Goal: Task Accomplishment & Management: Use online tool/utility

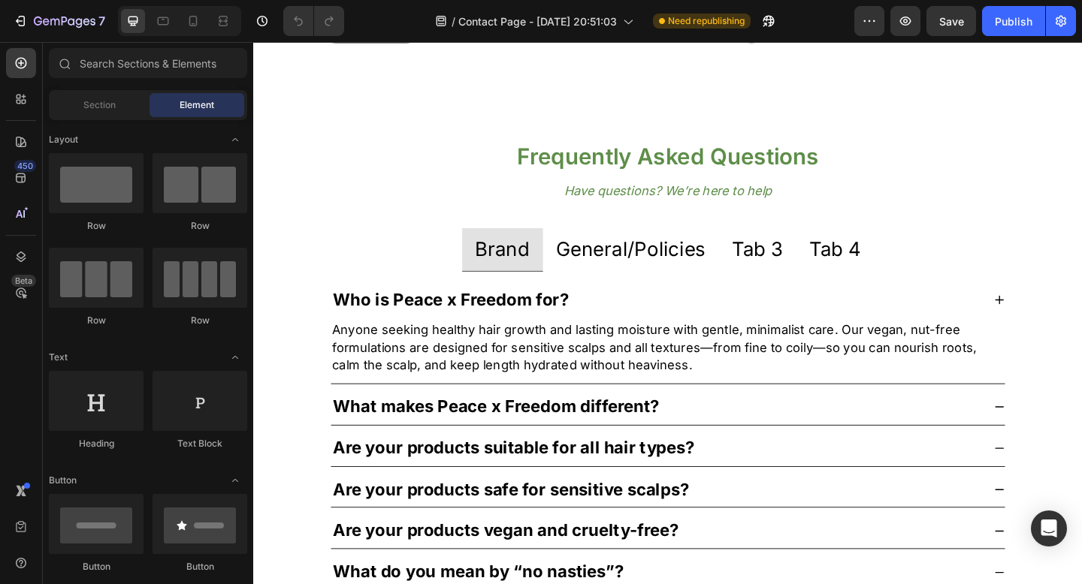
scroll to position [802, 0]
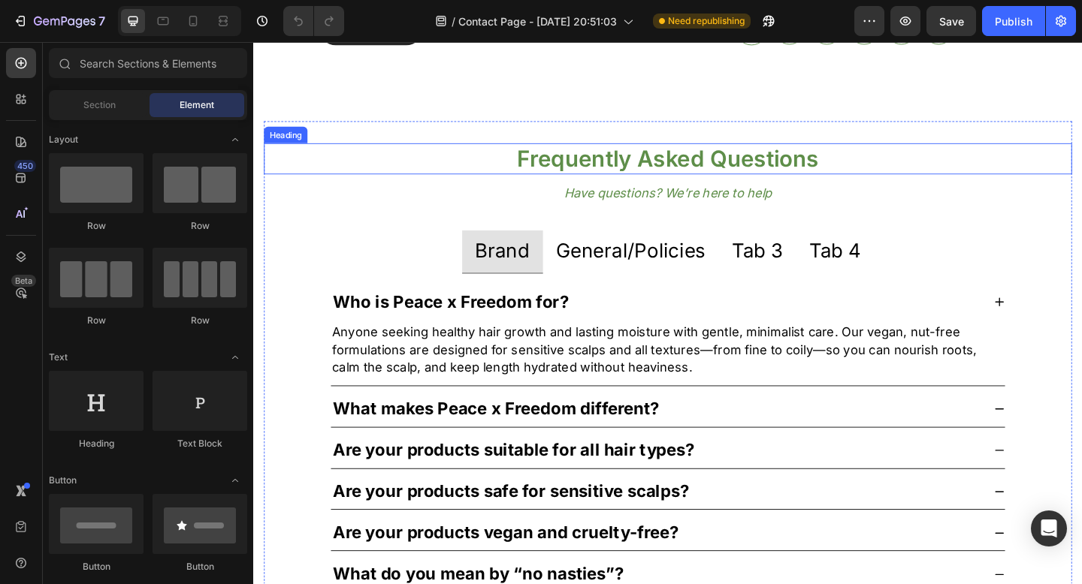
click at [674, 176] on h2 "Frequently Asked Questions" at bounding box center [703, 169] width 879 height 35
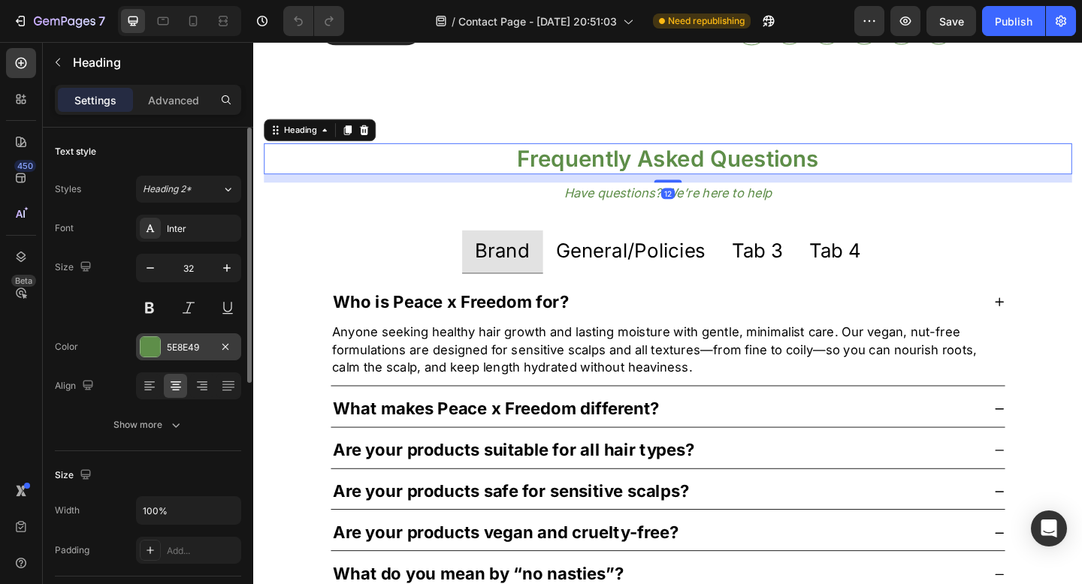
click at [183, 347] on div "5E8E49" at bounding box center [189, 348] width 44 height 14
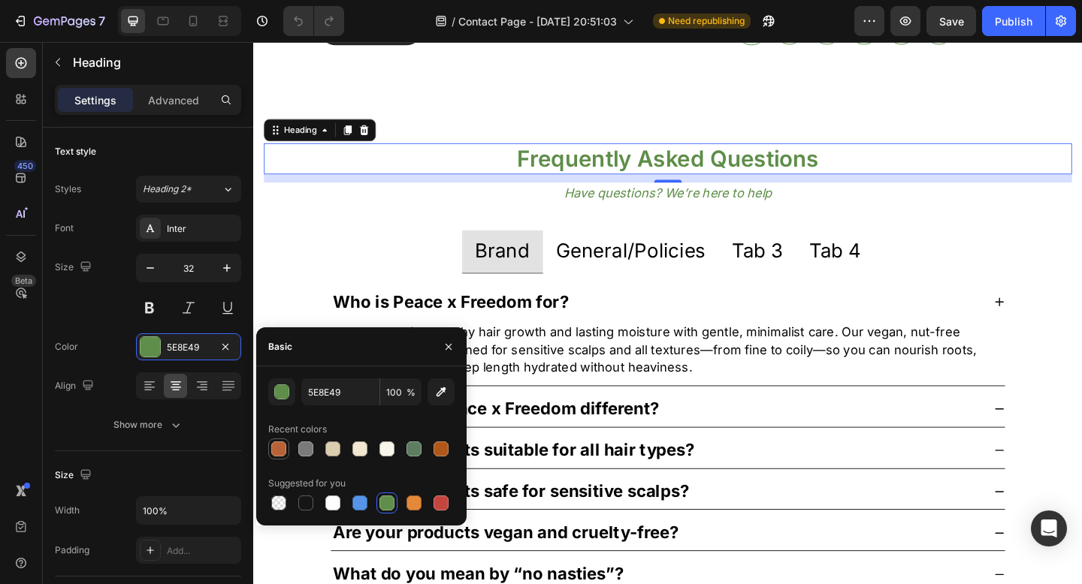
click at [283, 448] on div at bounding box center [278, 449] width 15 height 15
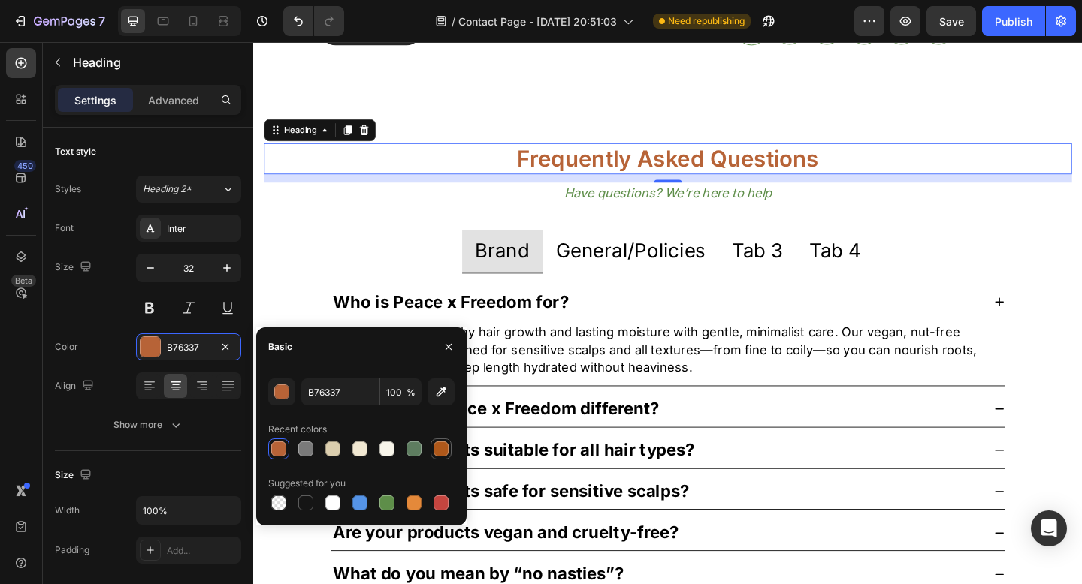
click at [443, 455] on div at bounding box center [440, 449] width 15 height 15
click at [279, 449] on div at bounding box center [278, 449] width 15 height 15
type input "B76337"
click at [669, 213] on p "Have questions? We’re here to help" at bounding box center [704, 206] width 876 height 19
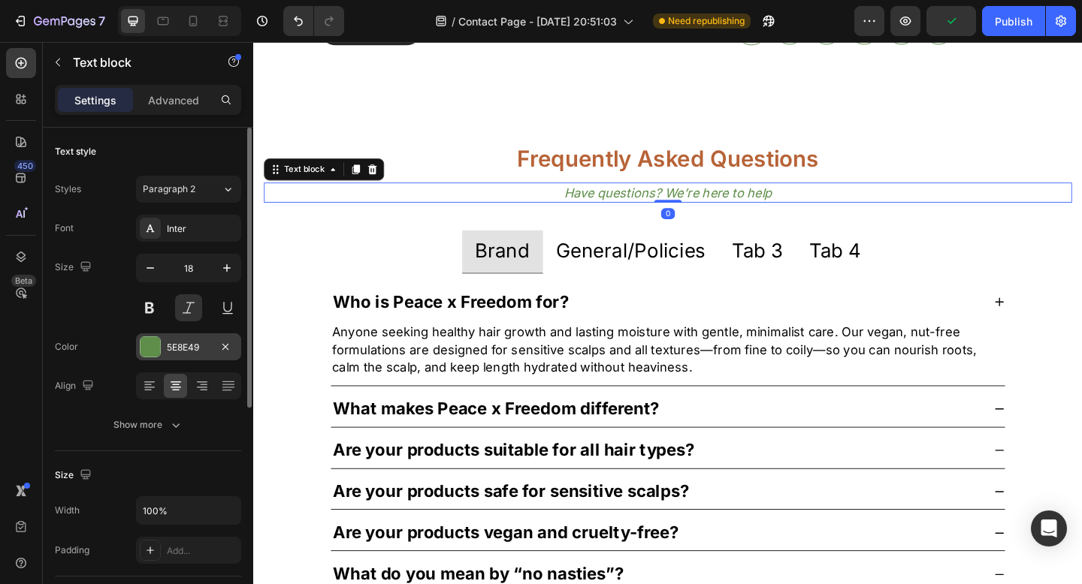
click at [183, 343] on div "5E8E49" at bounding box center [189, 348] width 44 height 14
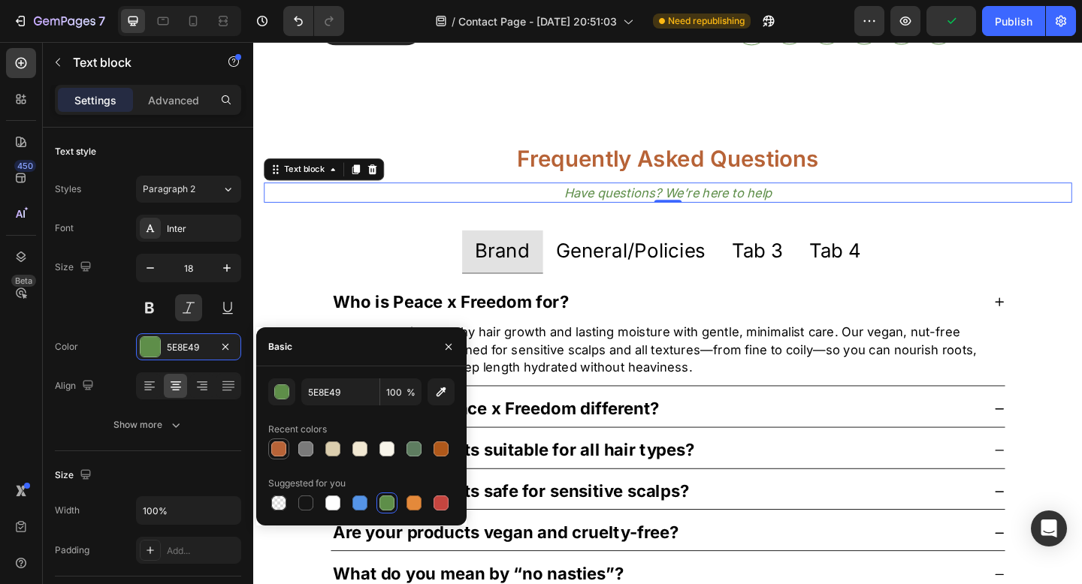
click at [274, 445] on div at bounding box center [278, 449] width 15 height 15
type input "B76337"
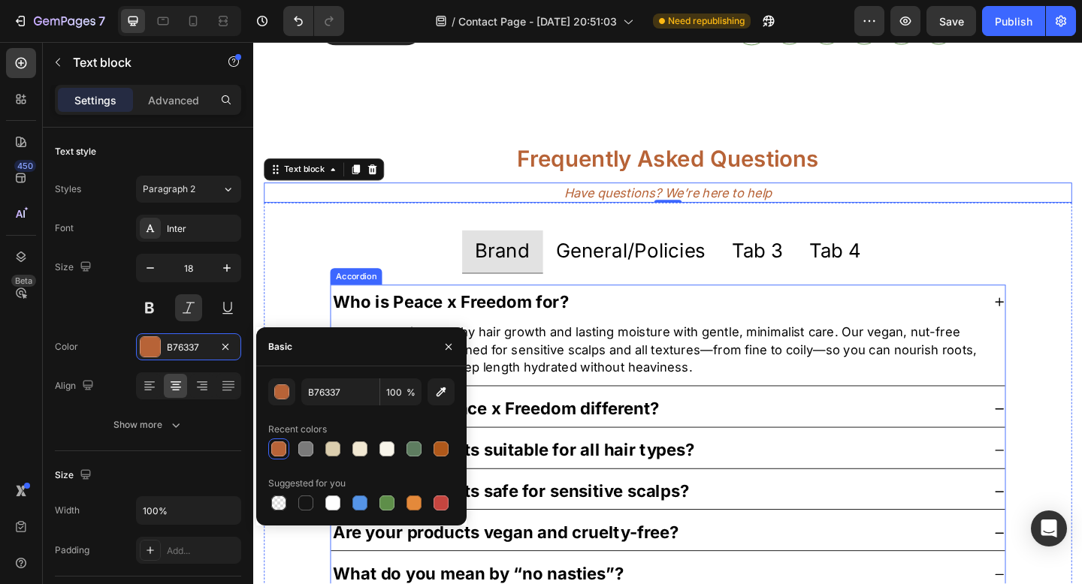
click at [560, 323] on strong "Who is Peace x Freedom for?" at bounding box center [468, 325] width 256 height 22
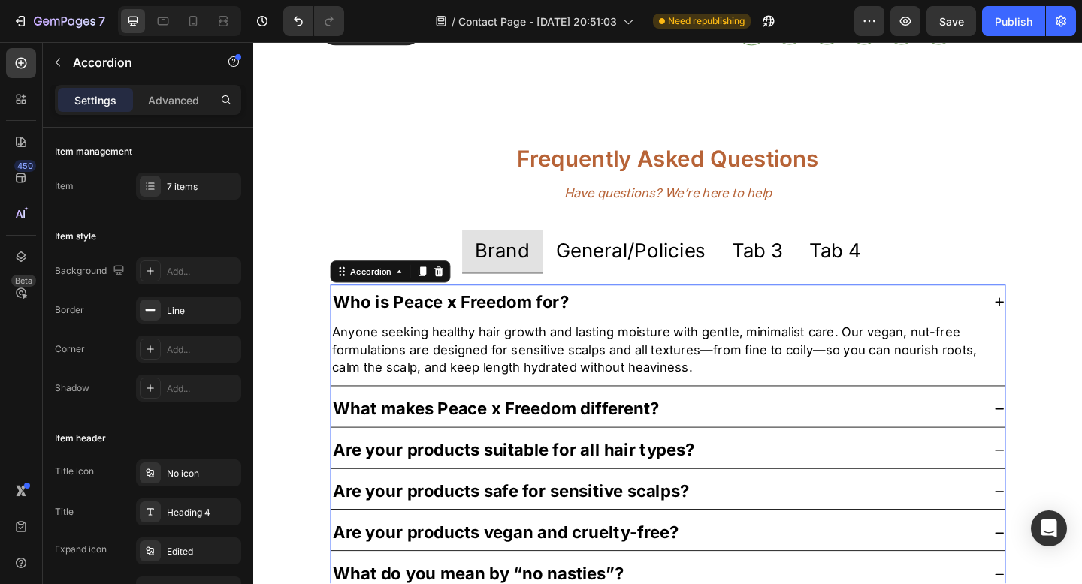
click at [349, 324] on strong "Who is Peace x Freedom for?" at bounding box center [468, 325] width 256 height 22
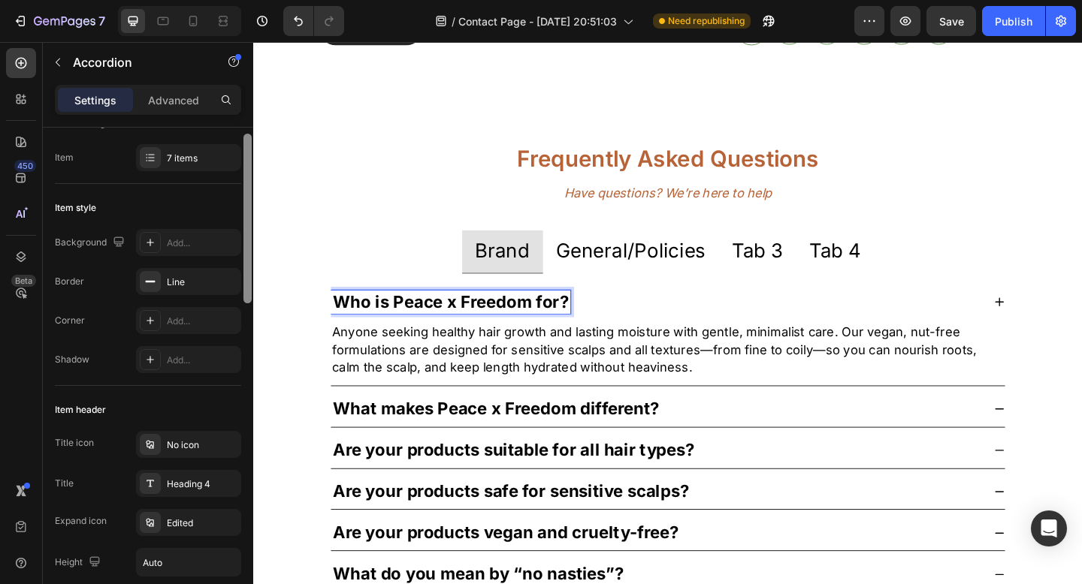
scroll to position [7, 0]
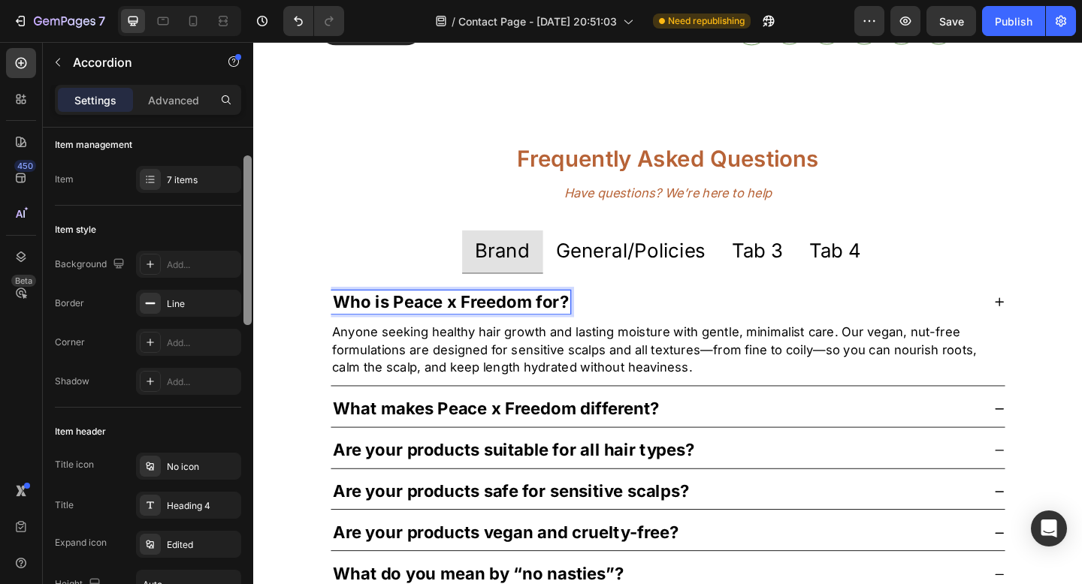
drag, startPoint x: 247, startPoint y: 237, endPoint x: 212, endPoint y: 237, distance: 35.3
click at [212, 237] on div "Item management Item 7 items Item style Background Add... Border Line Corner Ad…" at bounding box center [148, 377] width 210 height 499
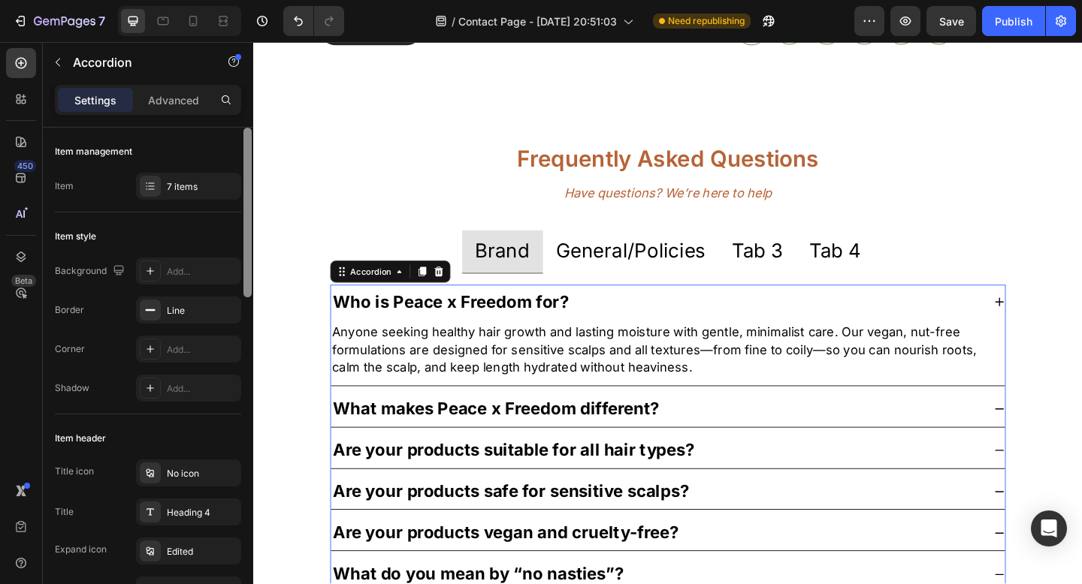
drag, startPoint x: 246, startPoint y: 240, endPoint x: 251, endPoint y: 122, distance: 118.0
click at [251, 122] on div "Settings Advanced Item management Item 7 items Item style Background Add... Bor…" at bounding box center [148, 356] width 210 height 542
click at [183, 105] on p "Advanced" at bounding box center [173, 100] width 51 height 16
type input "100%"
type input "100"
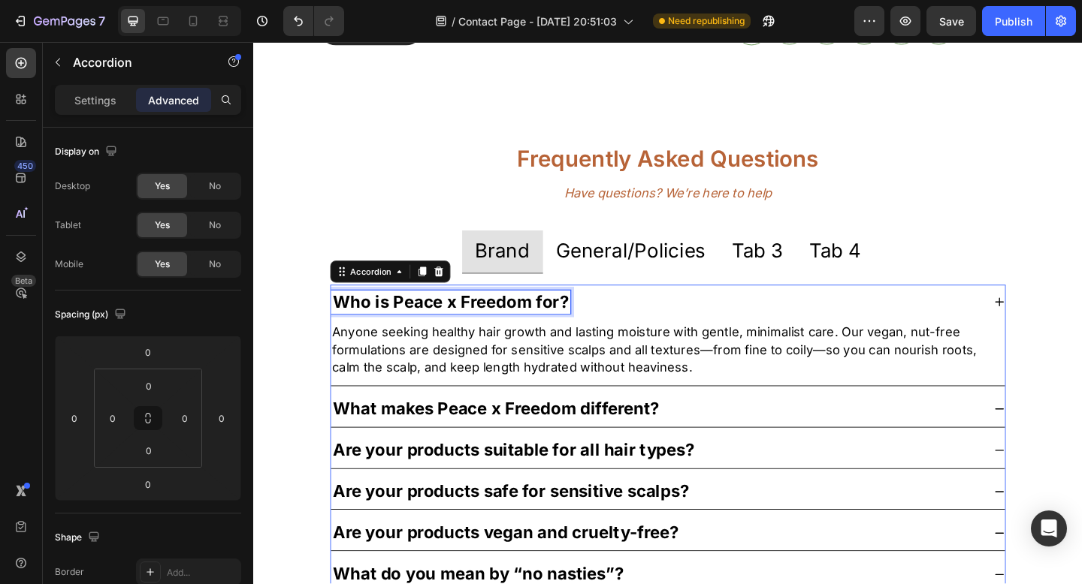
click at [393, 328] on strong "Who is Peace x Freedom for?" at bounding box center [468, 325] width 256 height 22
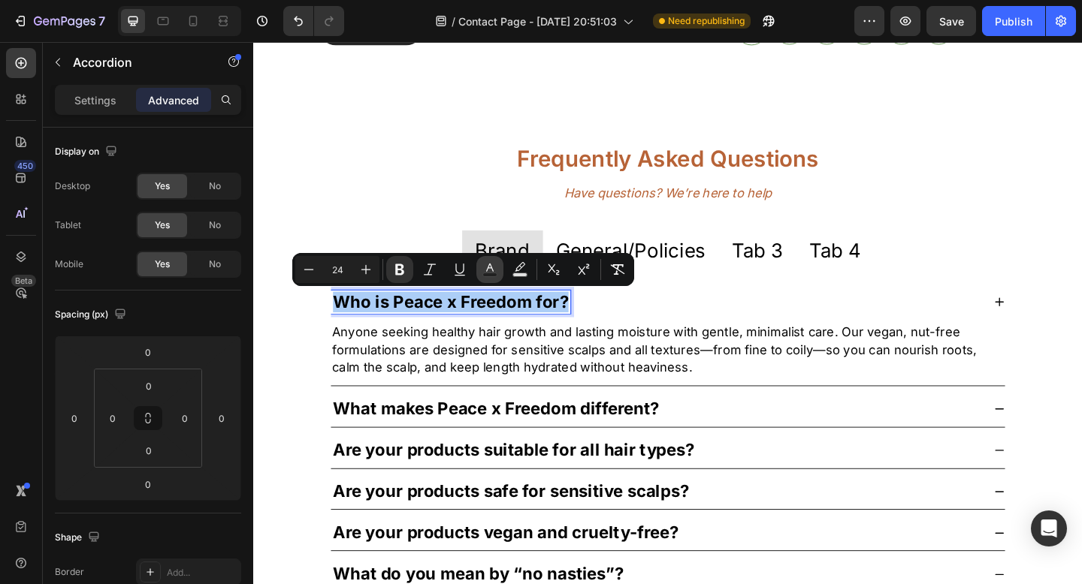
click at [490, 271] on icon "Editor contextual toolbar" at bounding box center [489, 269] width 15 height 15
type input "000000"
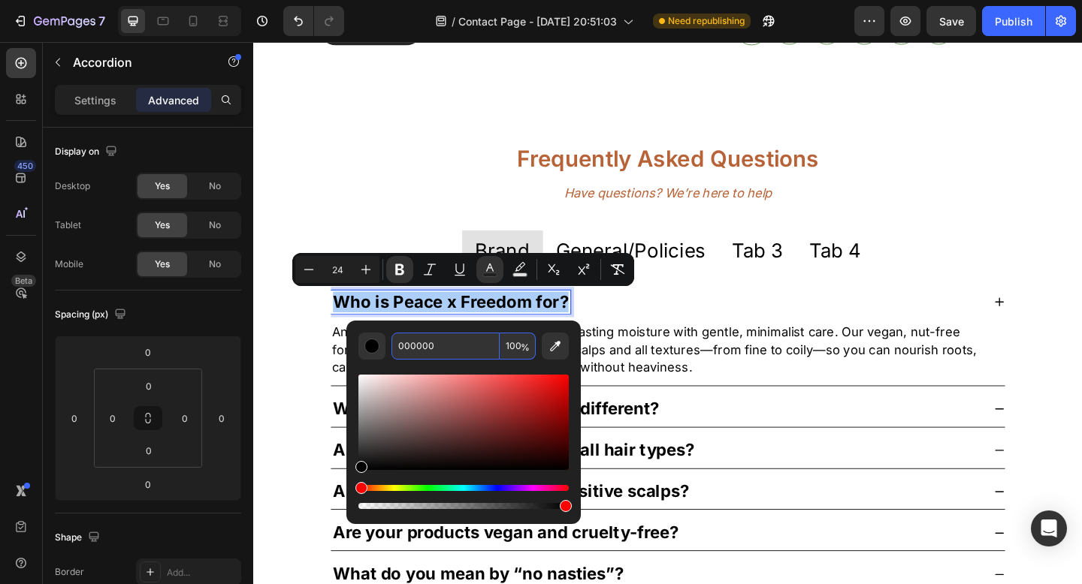
click at [413, 340] on input "000000" at bounding box center [445, 346] width 108 height 27
paste input "Orange Juice from Concentrate"
type input "Orange Juice from Concentrate"
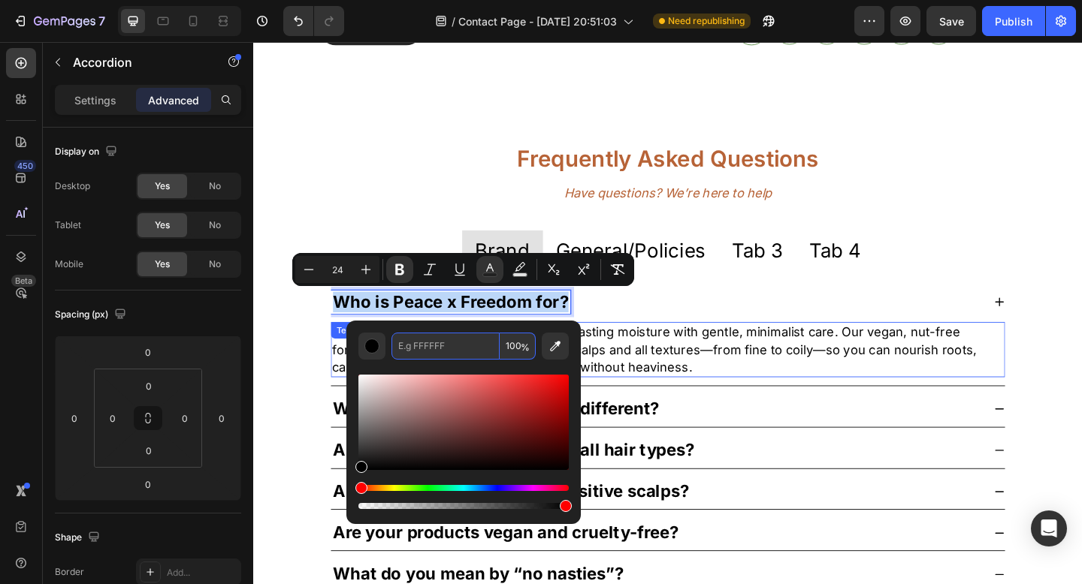
click at [676, 403] on p "Anyone seeking healthy hair growth and lasting moisture with gentle, minimalist…" at bounding box center [704, 377] width 730 height 57
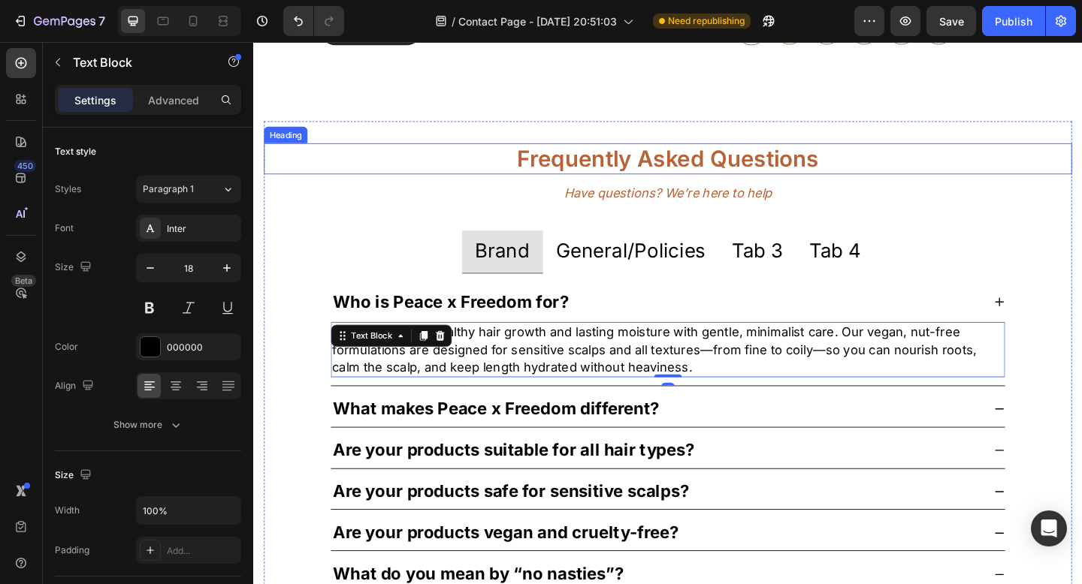
click at [549, 171] on h2 "Frequently Asked Questions" at bounding box center [703, 169] width 879 height 35
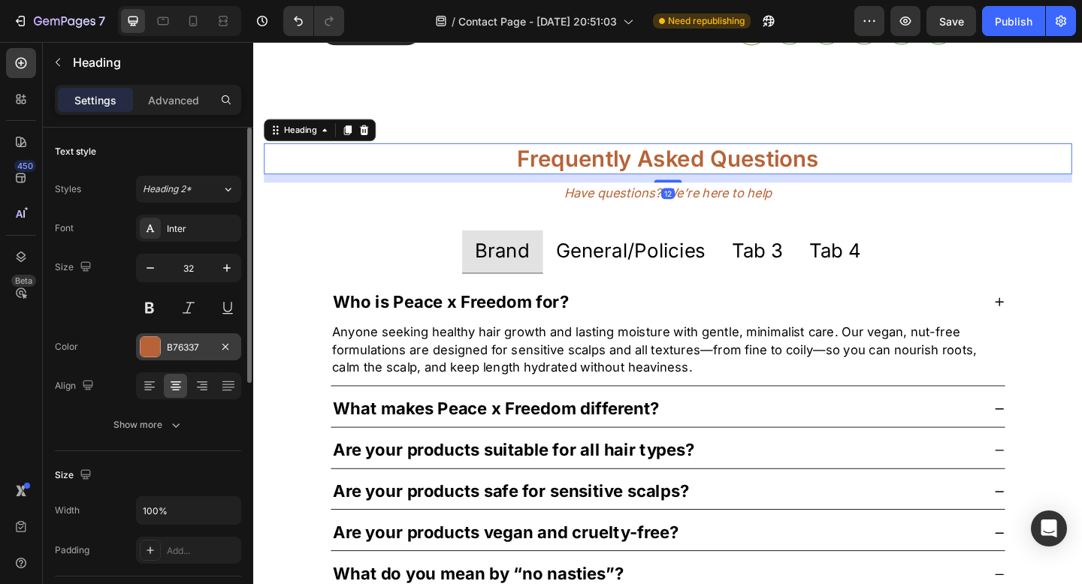
click at [189, 351] on div "B76337" at bounding box center [189, 348] width 44 height 14
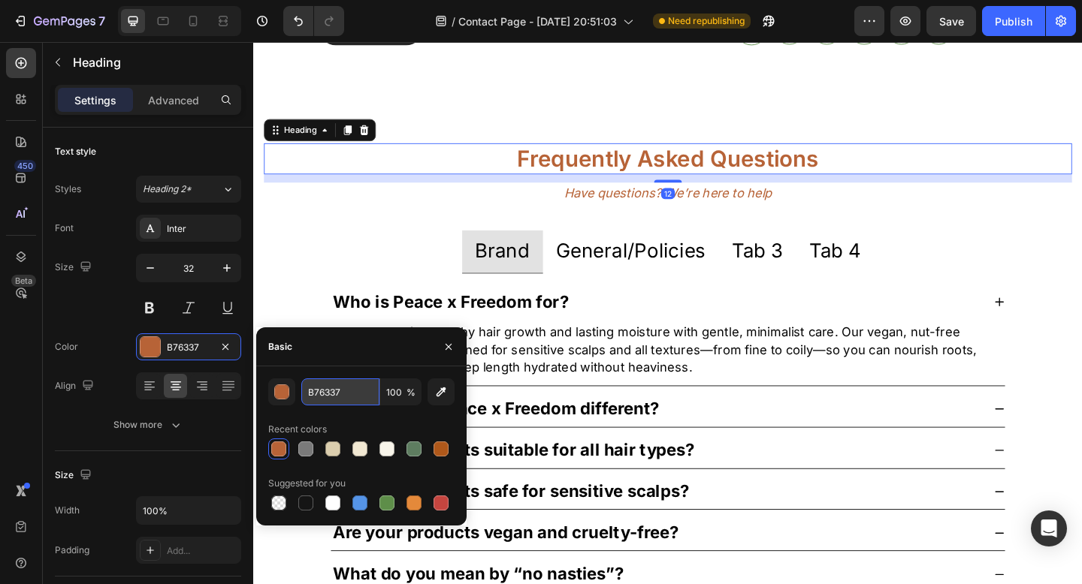
click at [316, 385] on input "B76337" at bounding box center [340, 392] width 78 height 27
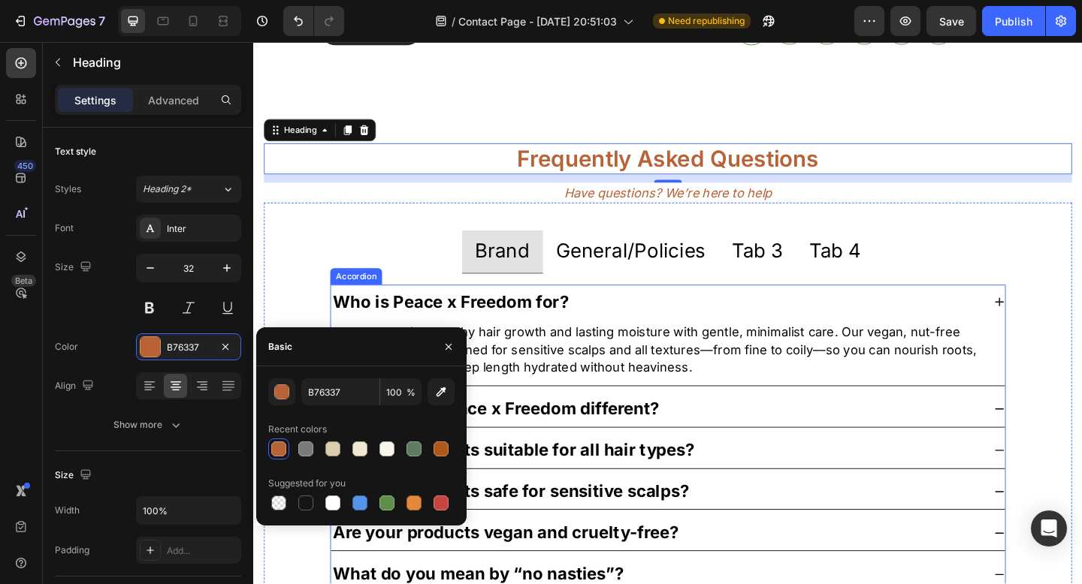
click at [520, 318] on strong "Who is Peace x Freedom for?" at bounding box center [468, 325] width 256 height 22
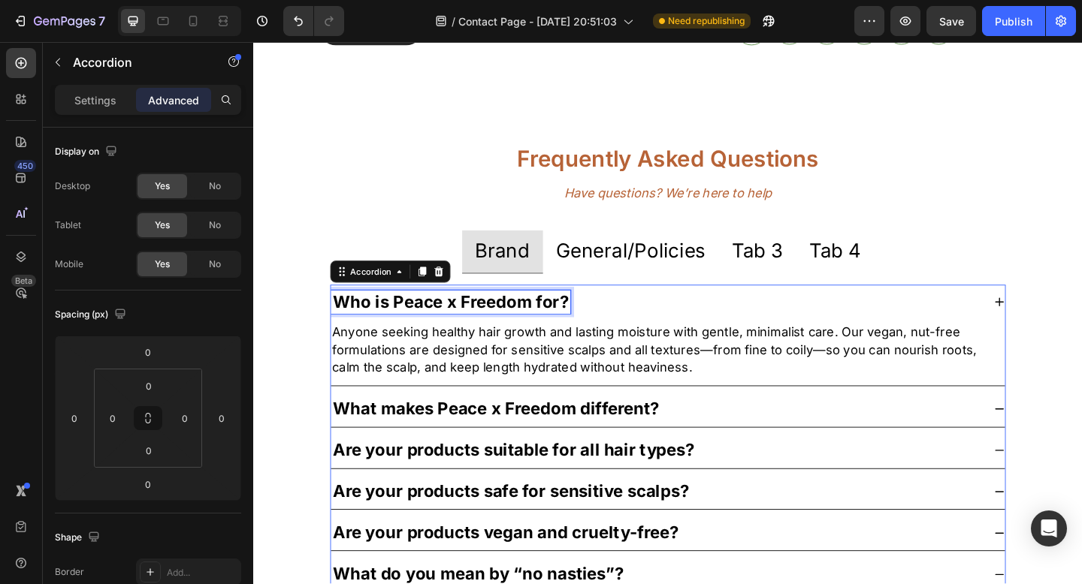
click at [429, 333] on strong "Who is Peace x Freedom for?" at bounding box center [468, 325] width 256 height 22
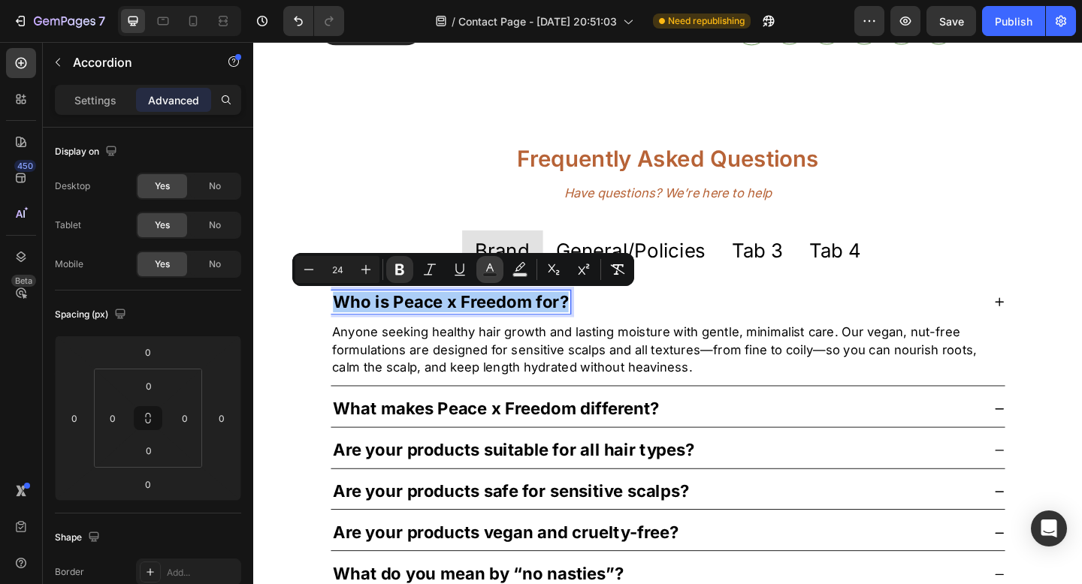
click at [487, 268] on icon "Editor contextual toolbar" at bounding box center [490, 268] width 8 height 8
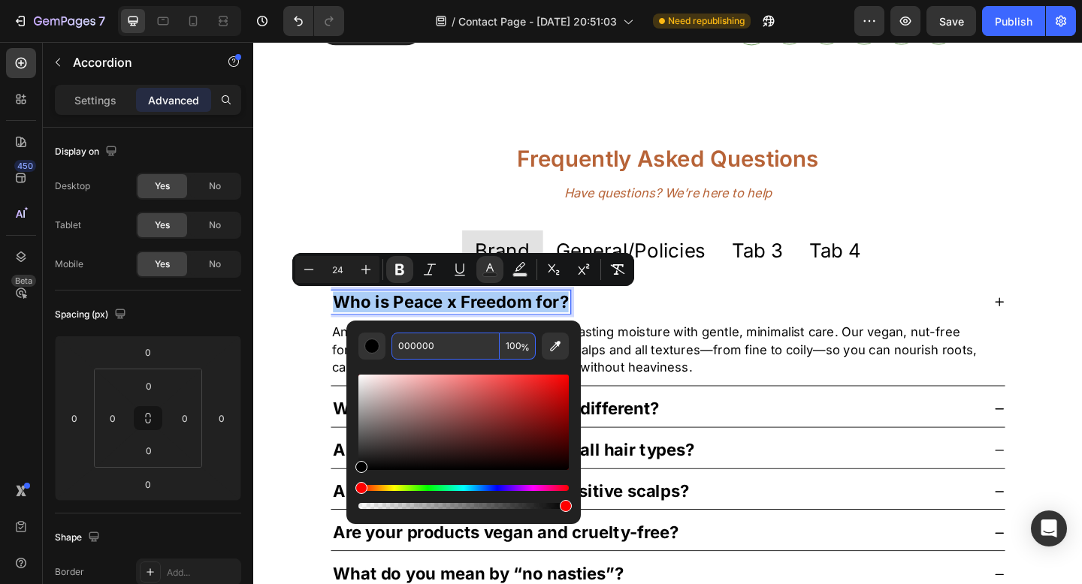
click at [410, 340] on input "000000" at bounding box center [445, 346] width 108 height 27
paste input "B76337"
type input "B76337"
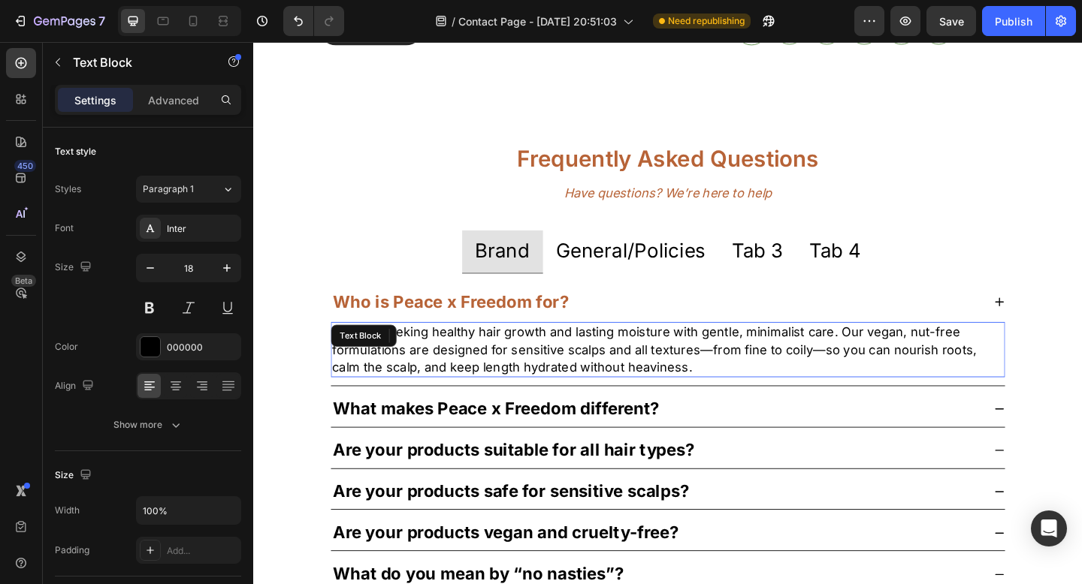
click at [693, 364] on p "Anyone seeking healthy hair growth and lasting moisture with gentle, minimalist…" at bounding box center [704, 377] width 730 height 57
click at [523, 376] on p "Anyone seeking healthy hair growth and lasting moisture with gentle, minimalist…" at bounding box center [704, 377] width 730 height 57
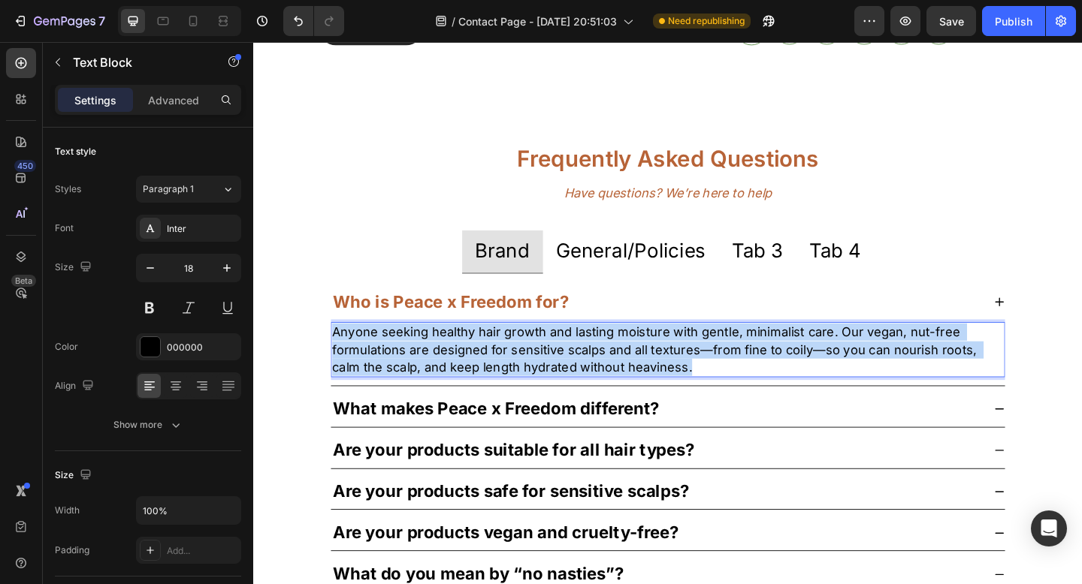
click at [523, 376] on p "Anyone seeking healthy hair growth and lasting moisture with gentle, minimalist…" at bounding box center [704, 377] width 730 height 57
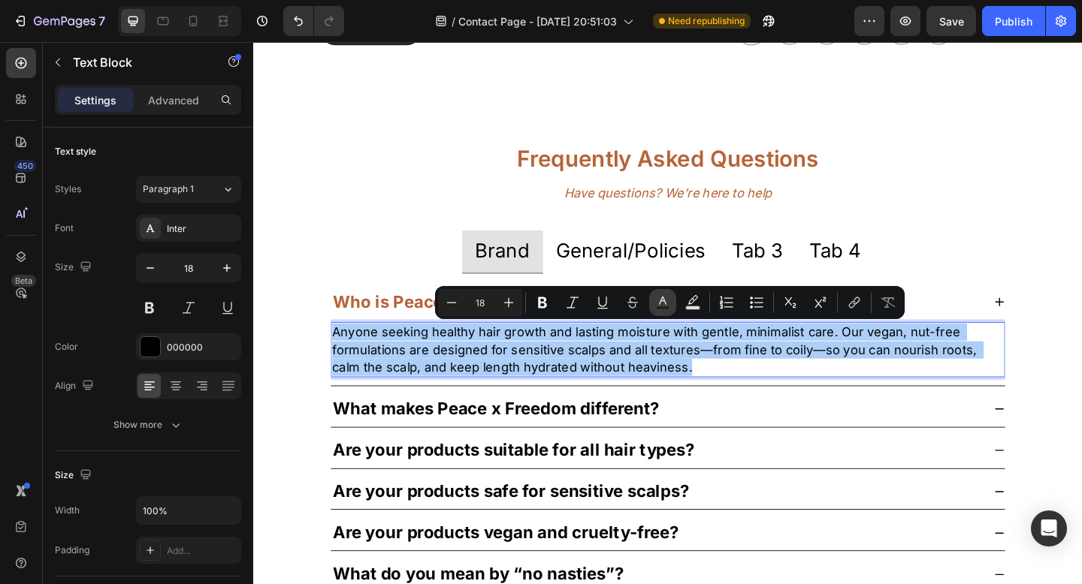
click at [662, 303] on icon "Editor contextual toolbar" at bounding box center [662, 302] width 15 height 15
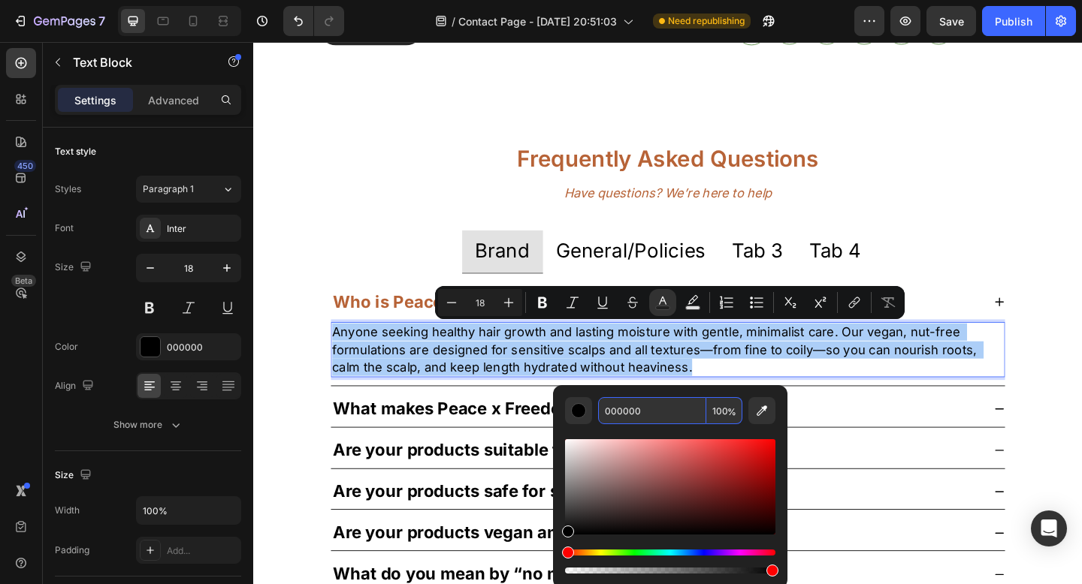
click at [638, 411] on input "000000" at bounding box center [652, 410] width 108 height 27
paste input "B76337"
type input "B76337"
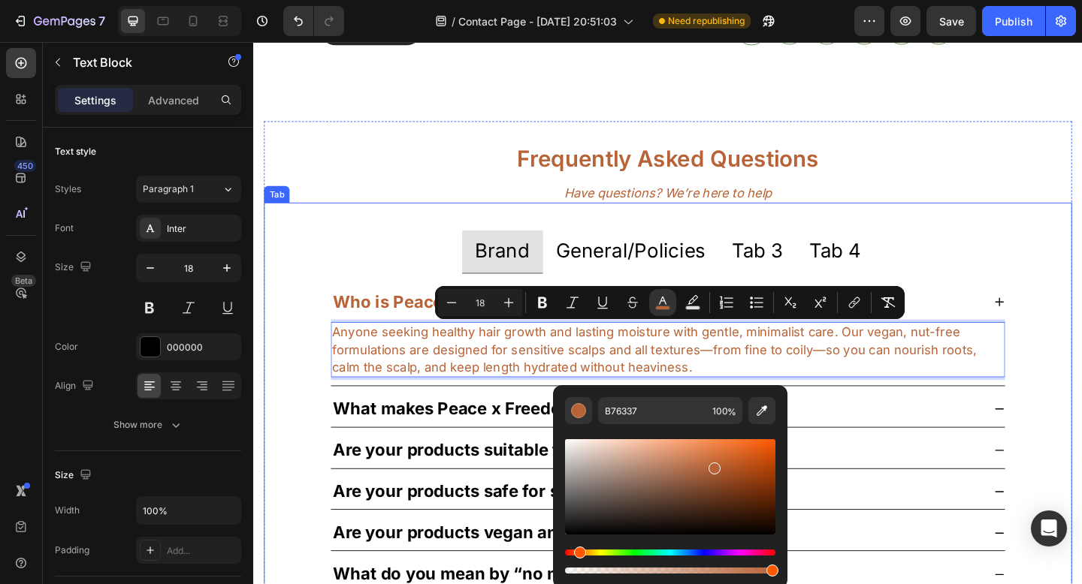
click at [380, 252] on ul "Brand General/Policies Tab 3 Tab 4" at bounding box center [703, 270] width 759 height 47
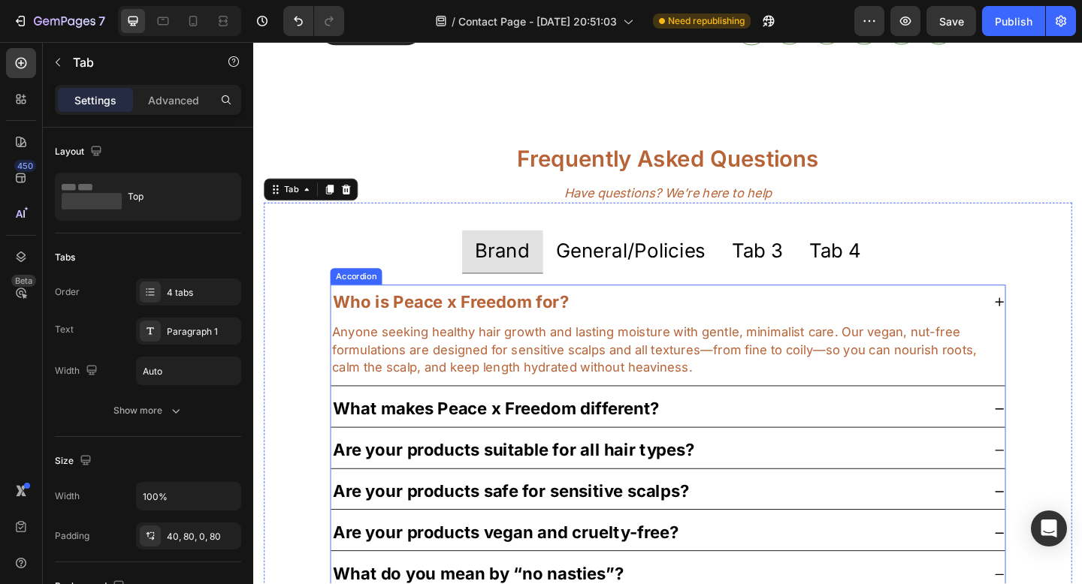
click at [415, 447] on strong "What makes Peace x Freedom different?" at bounding box center [517, 441] width 355 height 22
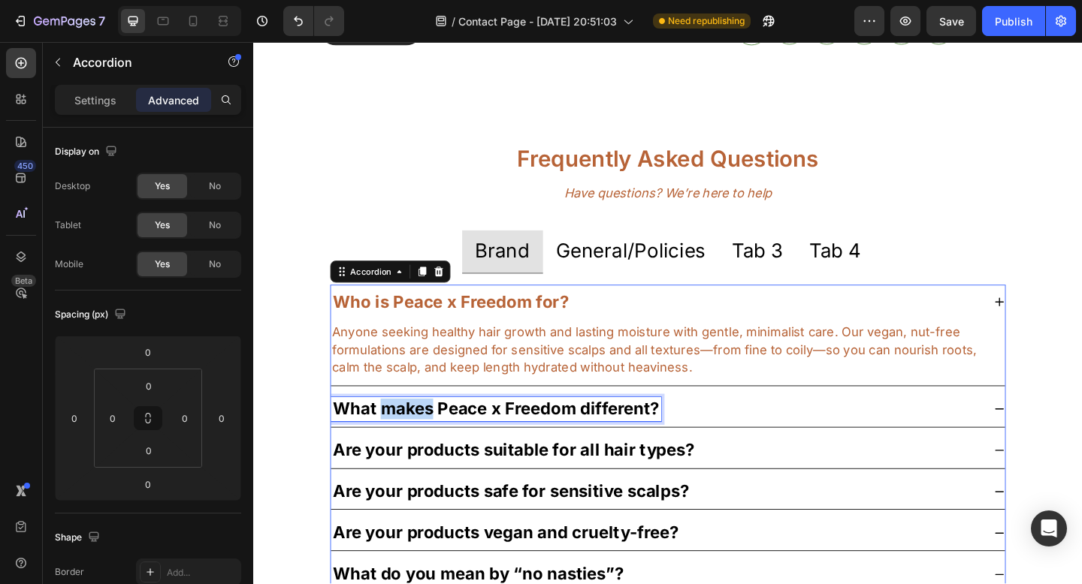
click at [415, 447] on strong "What makes Peace x Freedom different?" at bounding box center [517, 441] width 355 height 22
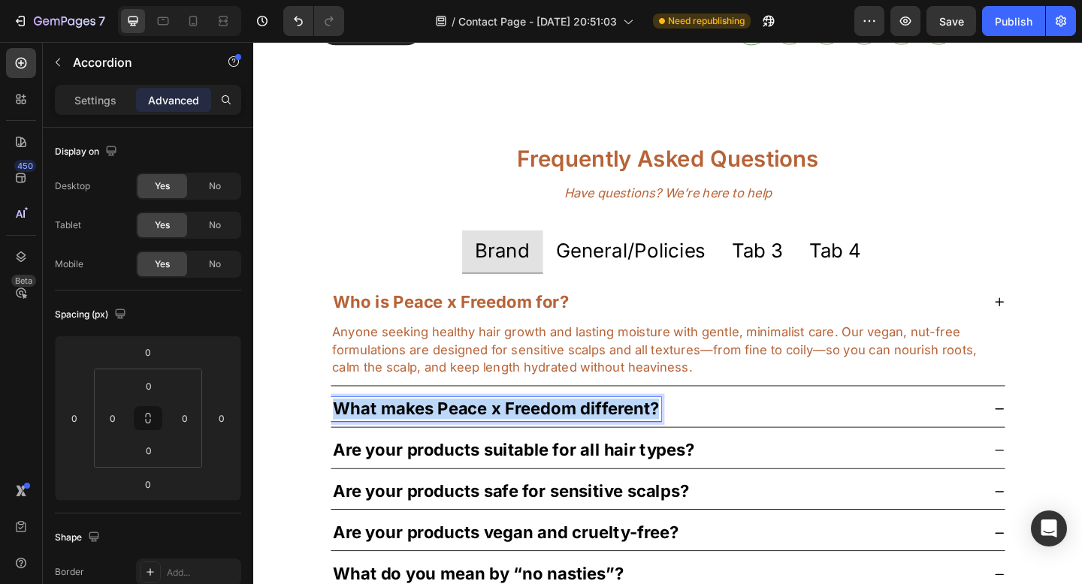
click at [415, 447] on strong "What makes Peace x Freedom different?" at bounding box center [517, 441] width 355 height 22
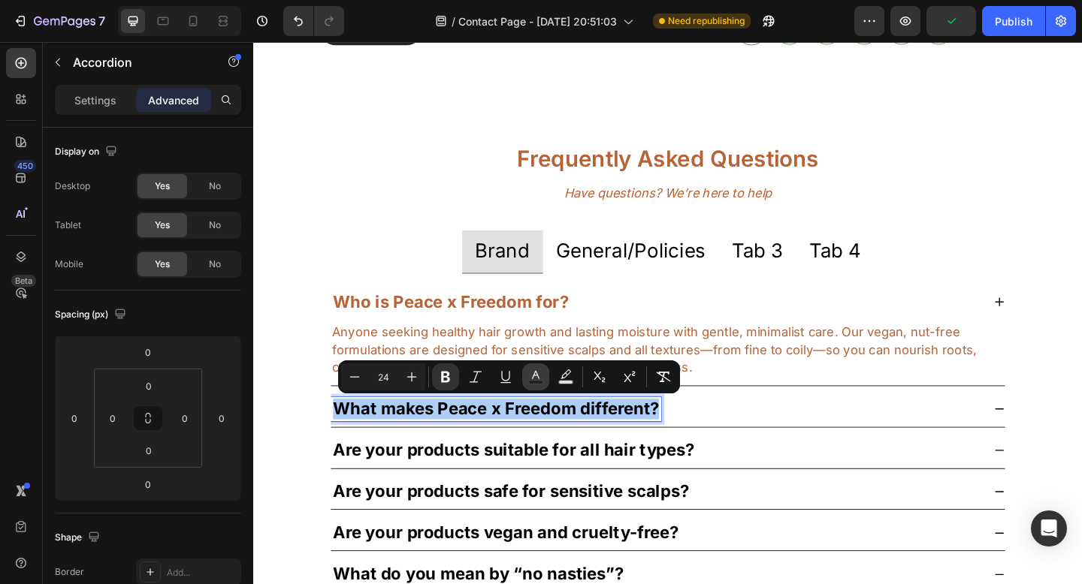
click at [535, 372] on icon "Editor contextual toolbar" at bounding box center [536, 375] width 8 height 8
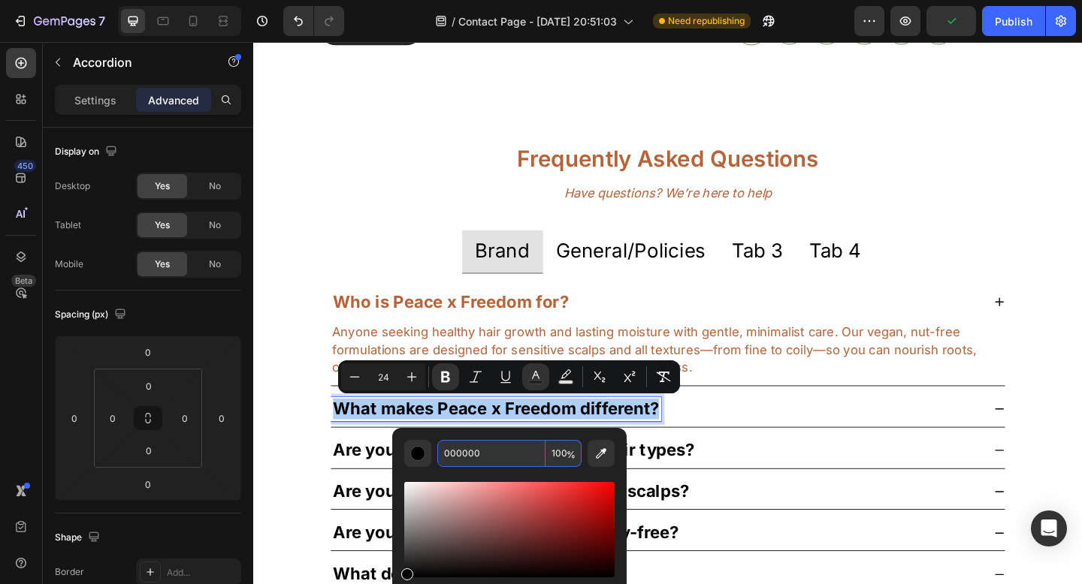
click at [458, 456] on input "000000" at bounding box center [491, 453] width 108 height 27
paste input "B76337"
type input "B76337"
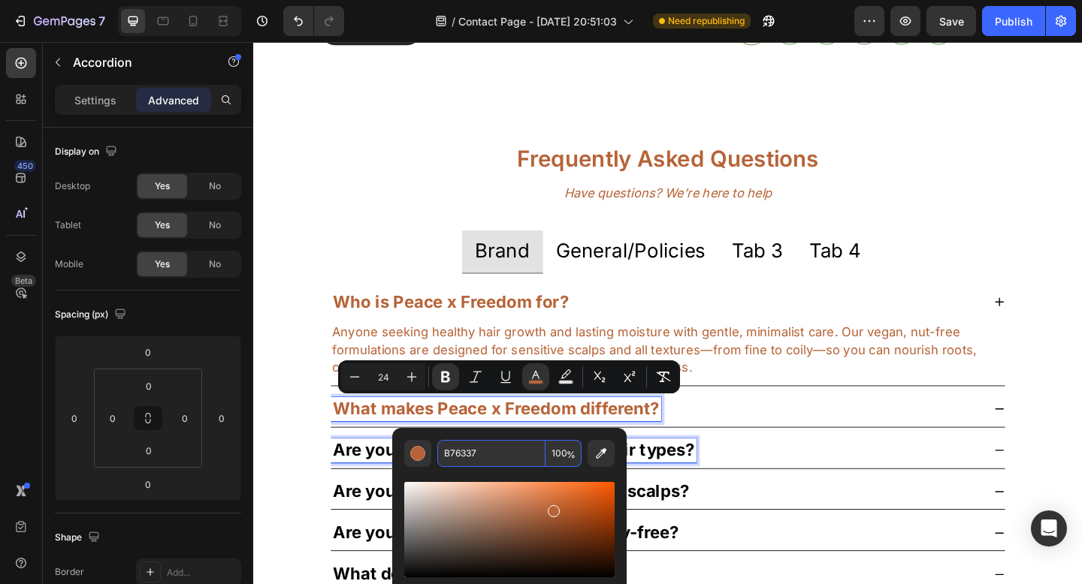
click at [696, 488] on strong "Are your products suitable for all hair types?" at bounding box center [536, 486] width 393 height 22
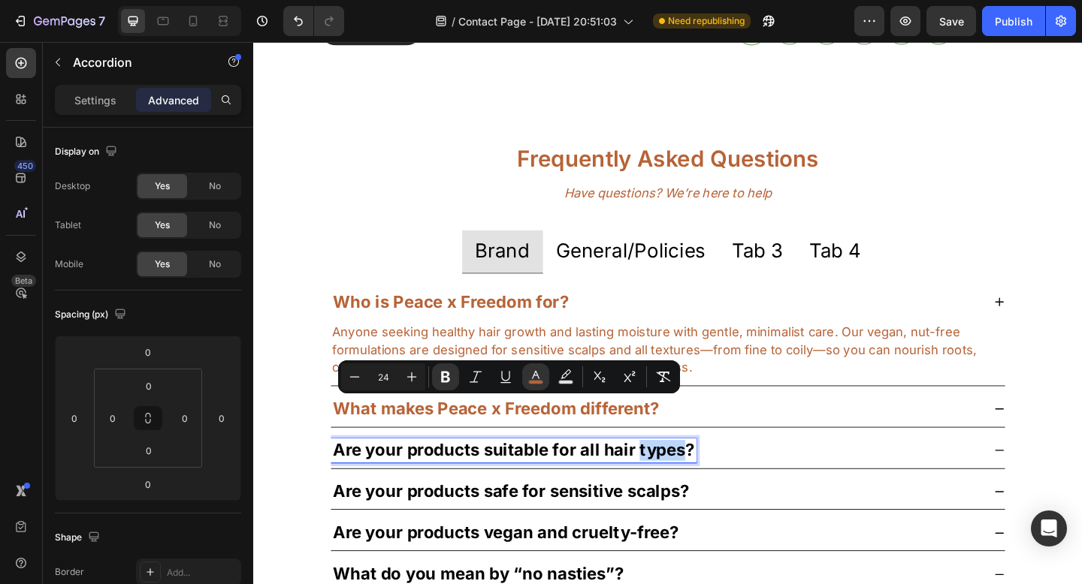
click at [696, 488] on strong "Are your products suitable for all hair types?" at bounding box center [536, 486] width 393 height 22
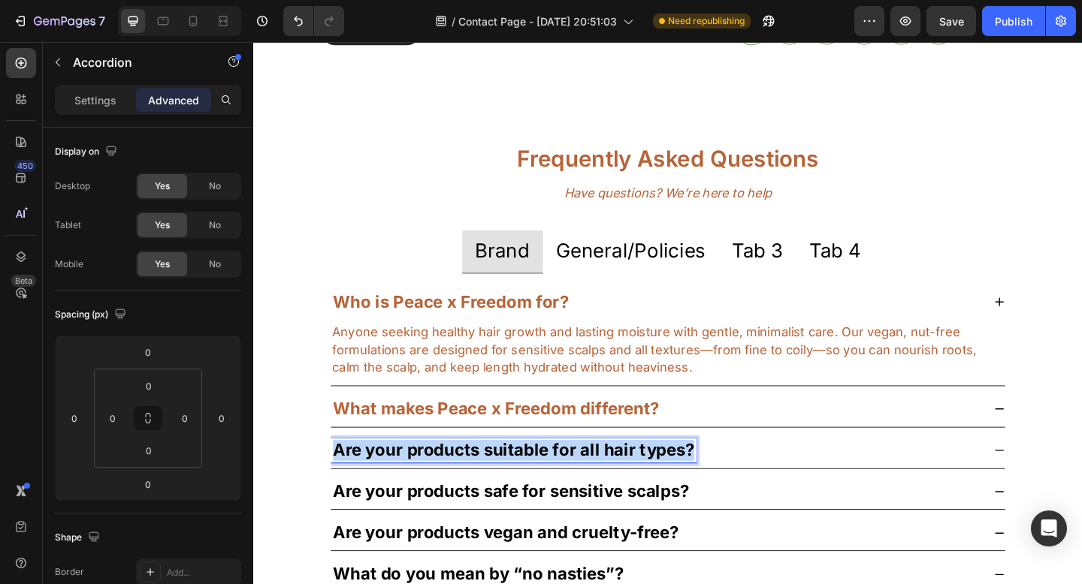
click at [696, 488] on strong "Are your products suitable for all hair types?" at bounding box center [536, 486] width 393 height 22
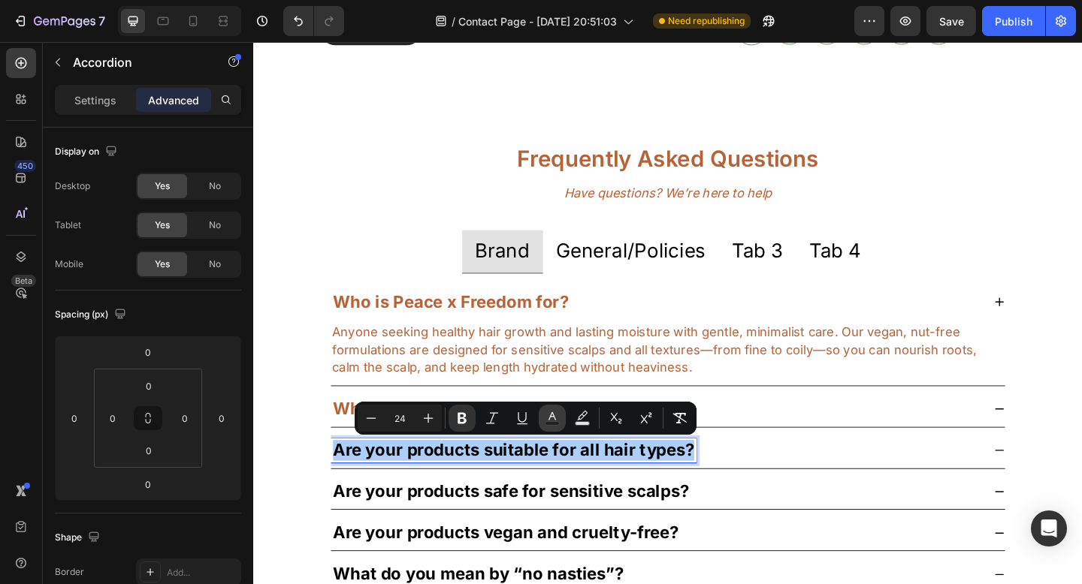
click at [542, 420] on button "Text Color" at bounding box center [552, 418] width 27 height 27
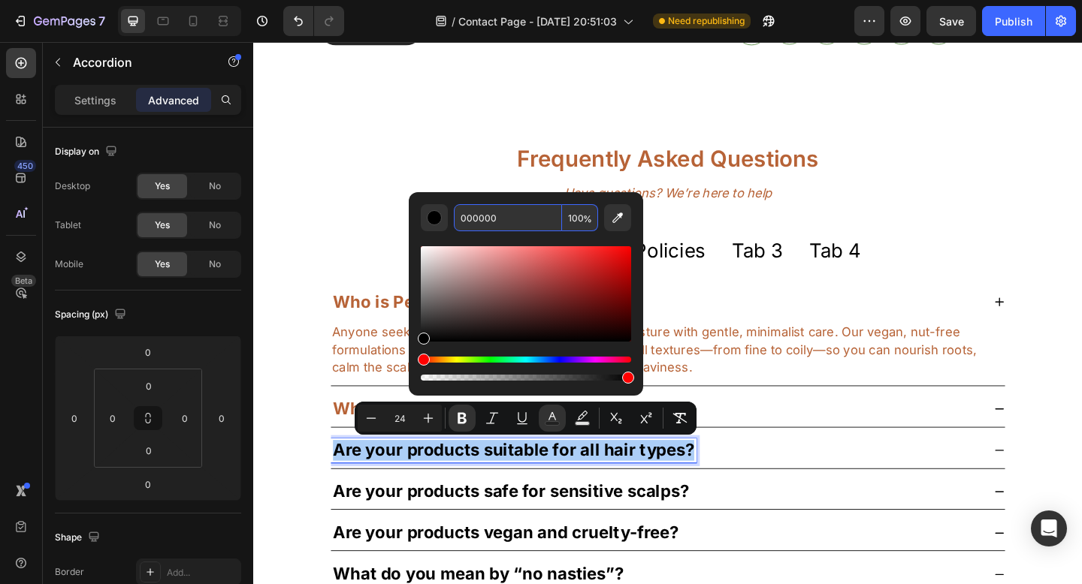
click at [511, 224] on input "000000" at bounding box center [508, 217] width 108 height 27
paste input "B76337"
type input "B76337"
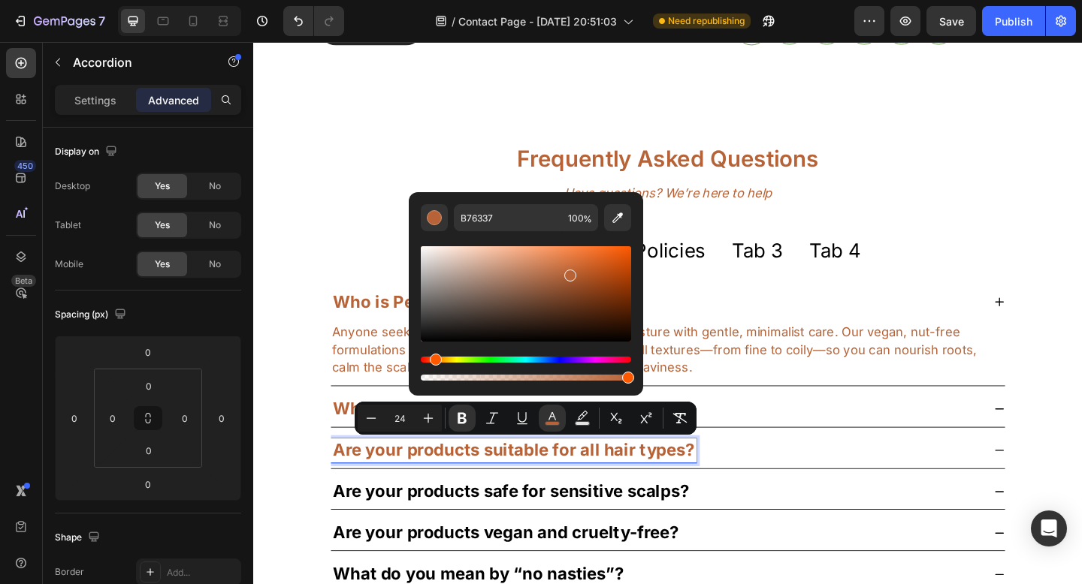
click at [795, 470] on div "Are your products suitable for all hair types?" at bounding box center [703, 487] width 733 height 38
click at [685, 526] on div "Are your products safe for sensitive scalps?" at bounding box center [703, 532] width 733 height 38
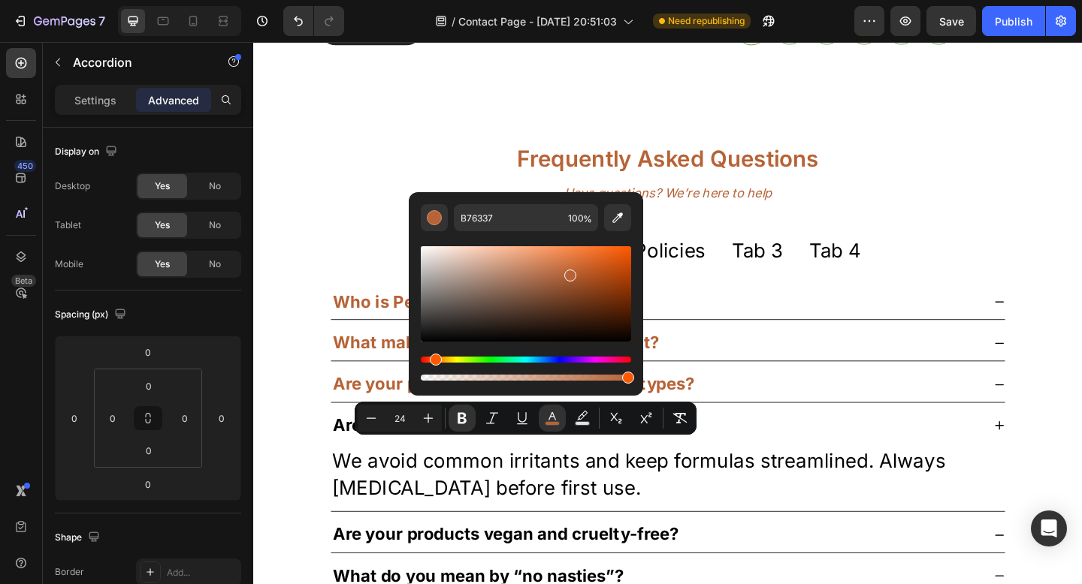
click at [685, 479] on div "Are your products safe for sensitive scalps?" at bounding box center [703, 460] width 733 height 38
click at [685, 566] on div "Are your products vegan and cruelty-free?" at bounding box center [527, 579] width 380 height 26
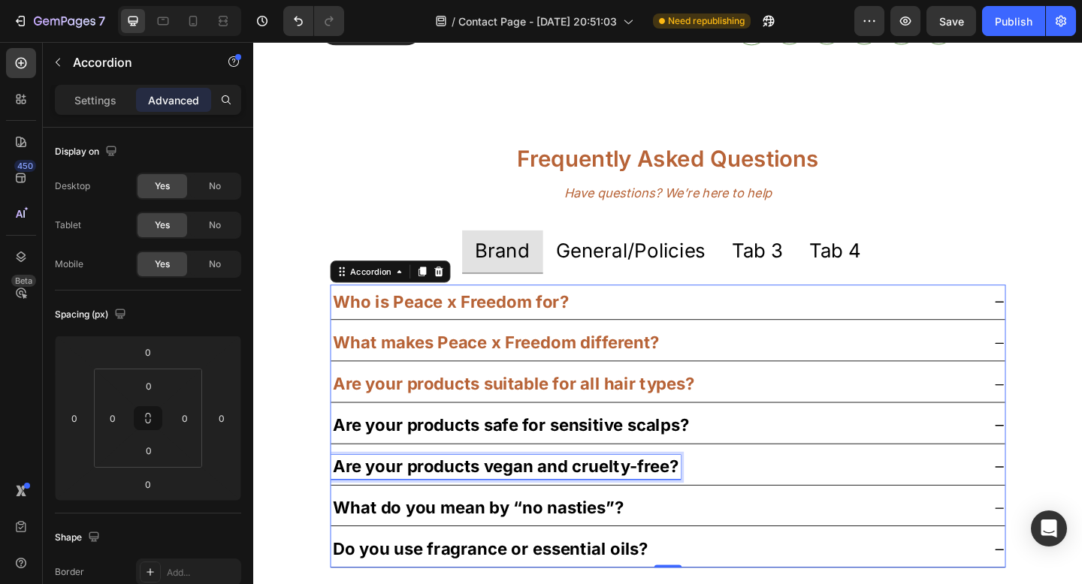
scroll to position [769, 0]
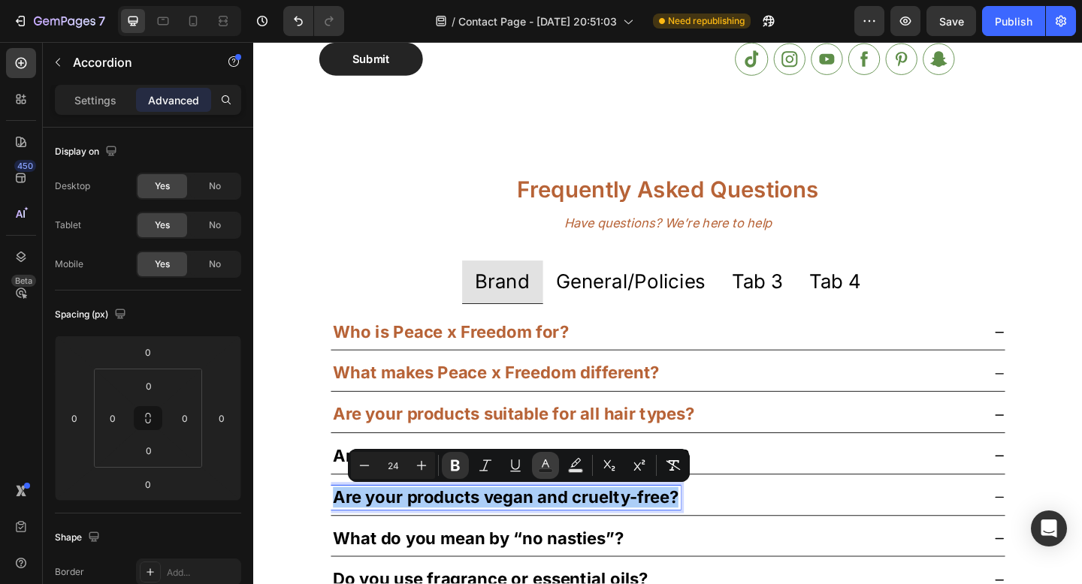
click at [548, 464] on icon "Editor contextual toolbar" at bounding box center [545, 465] width 15 height 15
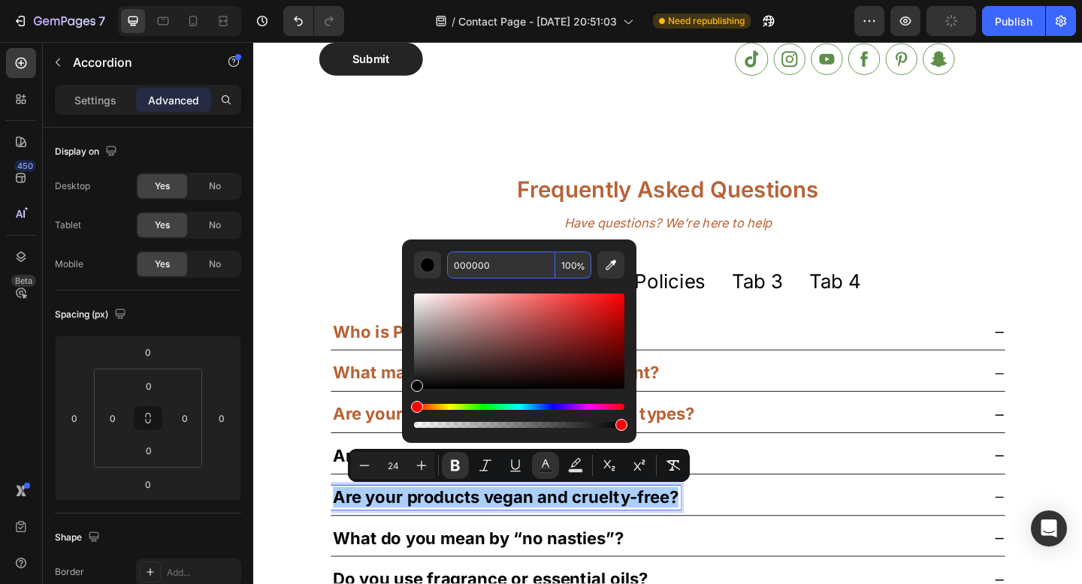
click at [500, 272] on input "000000" at bounding box center [501, 265] width 108 height 27
paste input "B76337"
type input "B76337"
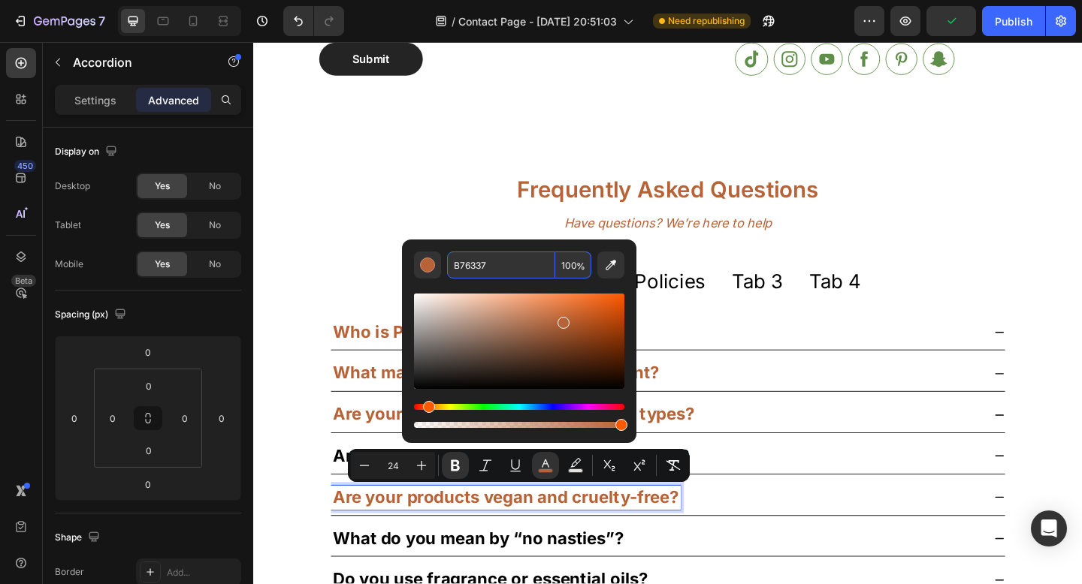
click at [813, 419] on div "What makes Peace x Freedom different?" at bounding box center [703, 403] width 733 height 38
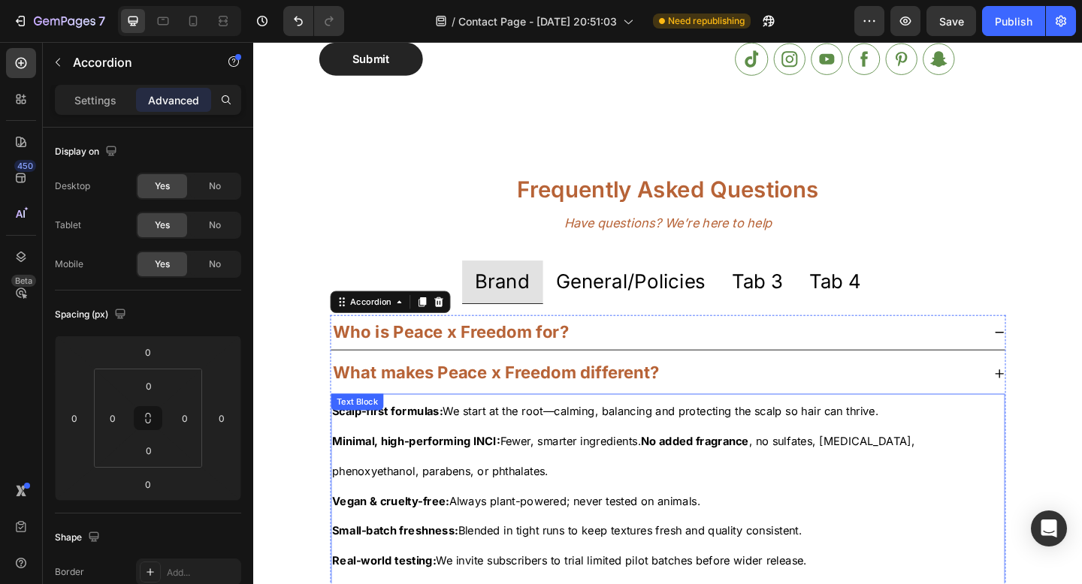
click at [712, 448] on span "Scalp-first formulas: We start at the root—calming, balancing and protecting th…" at bounding box center [636, 443] width 594 height 15
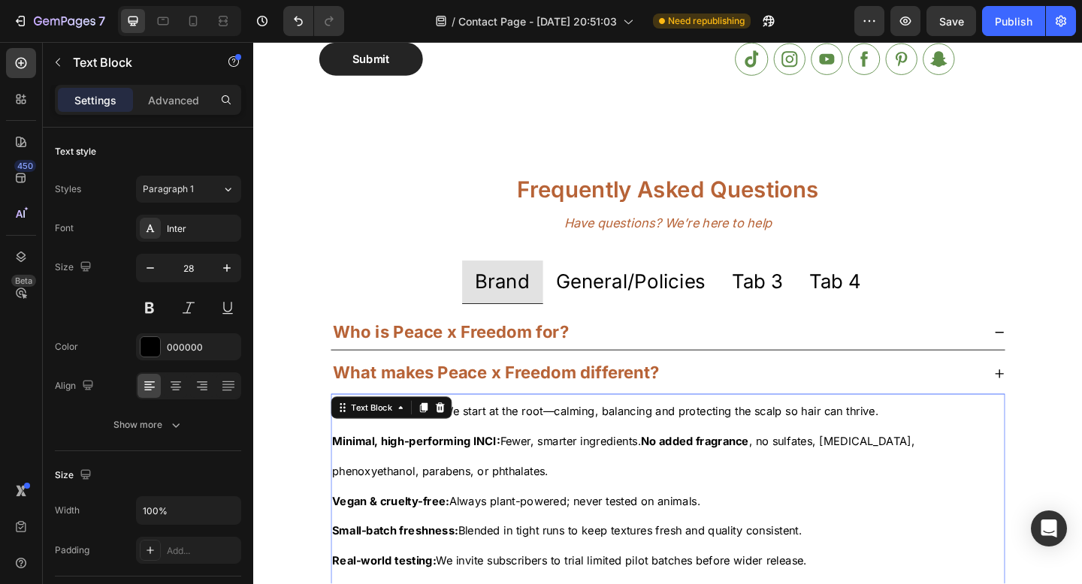
click at [712, 448] on span "Scalp-first formulas: We start at the root—calming, balancing and protecting th…" at bounding box center [636, 443] width 594 height 15
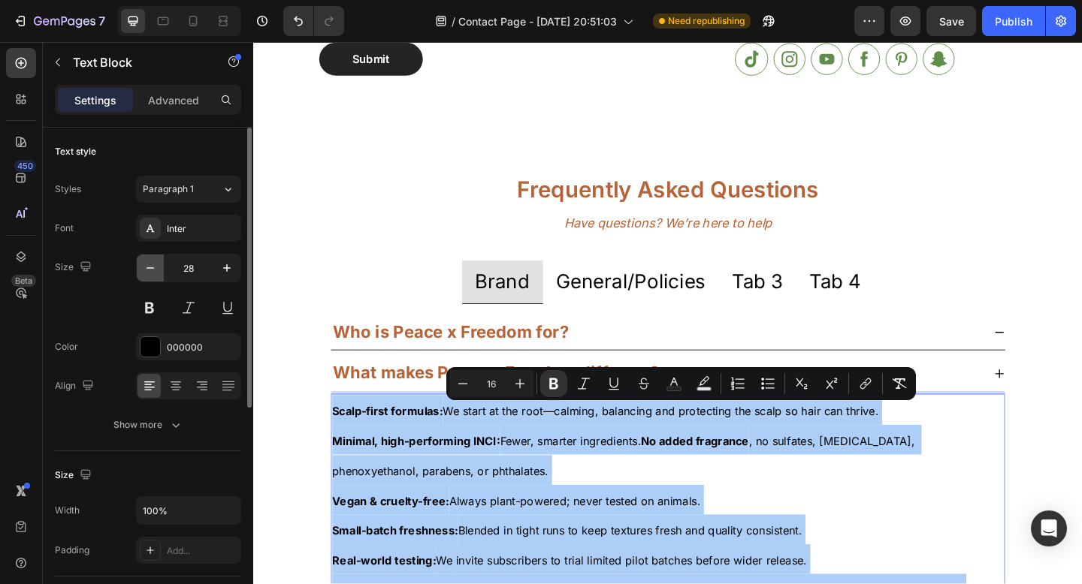
click at [150, 270] on icon "button" at bounding box center [150, 268] width 15 height 15
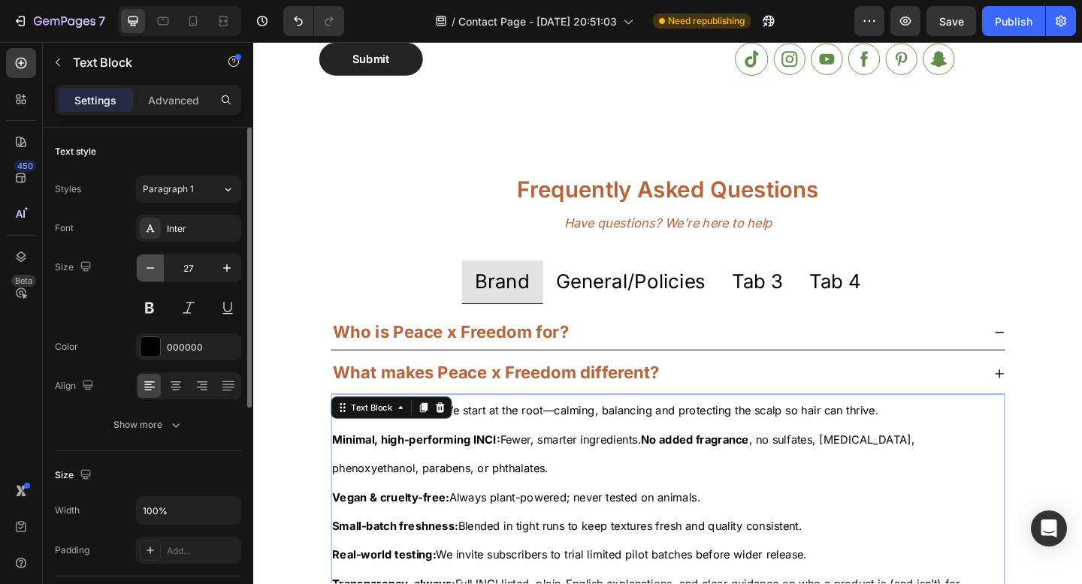
click at [150, 270] on icon "button" at bounding box center [150, 268] width 15 height 15
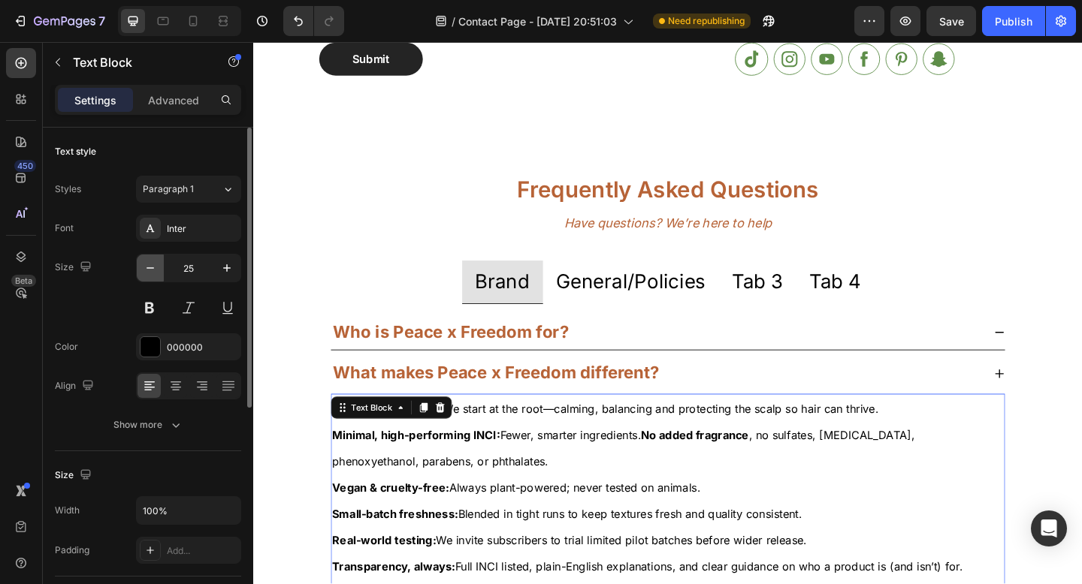
click at [150, 270] on icon "button" at bounding box center [150, 268] width 15 height 15
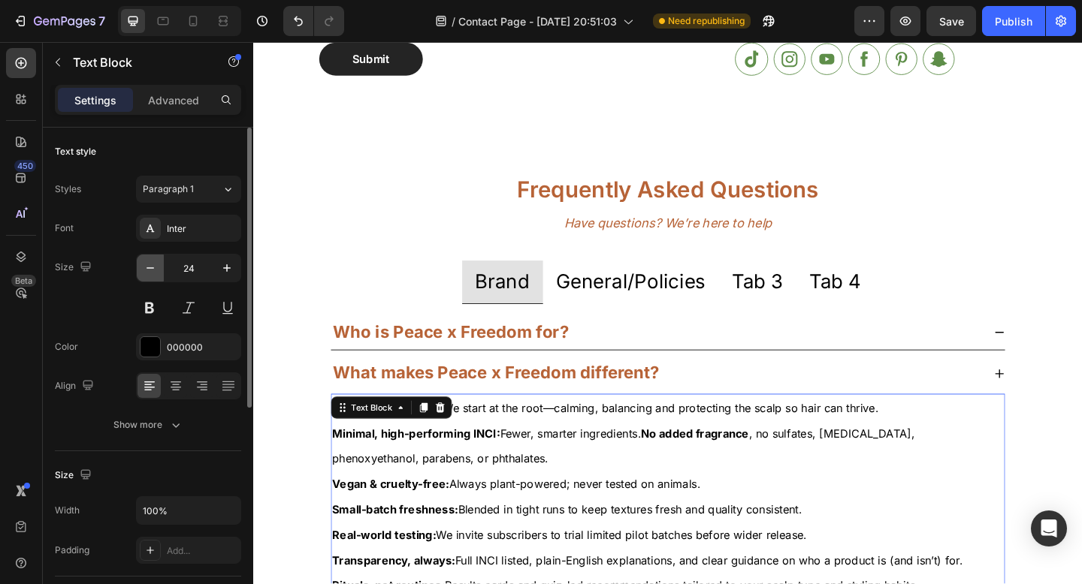
click at [150, 270] on icon "button" at bounding box center [150, 268] width 15 height 15
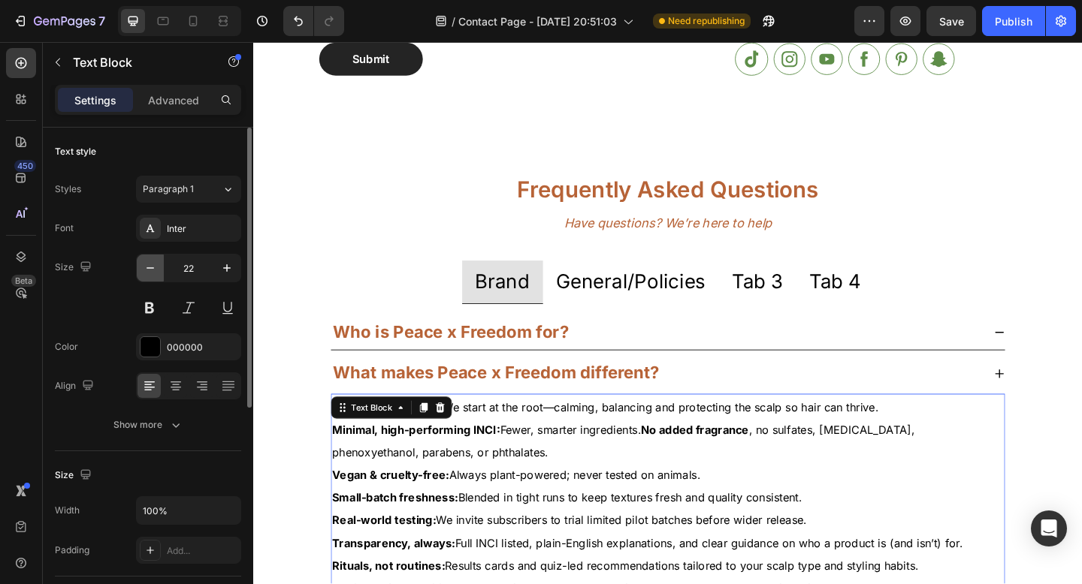
click at [150, 270] on icon "button" at bounding box center [150, 268] width 15 height 15
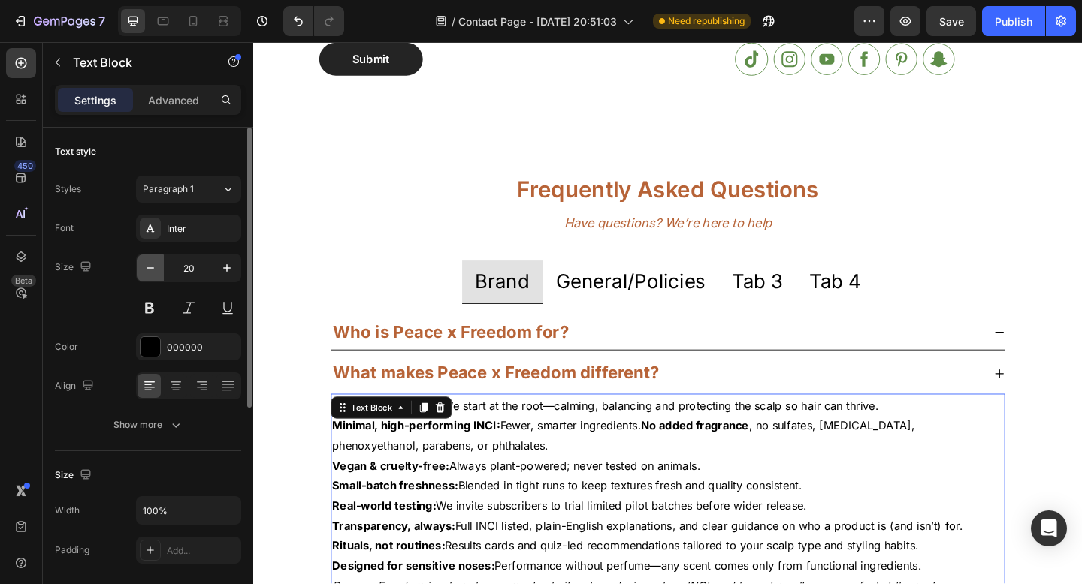
click at [150, 270] on icon "button" at bounding box center [150, 268] width 15 height 15
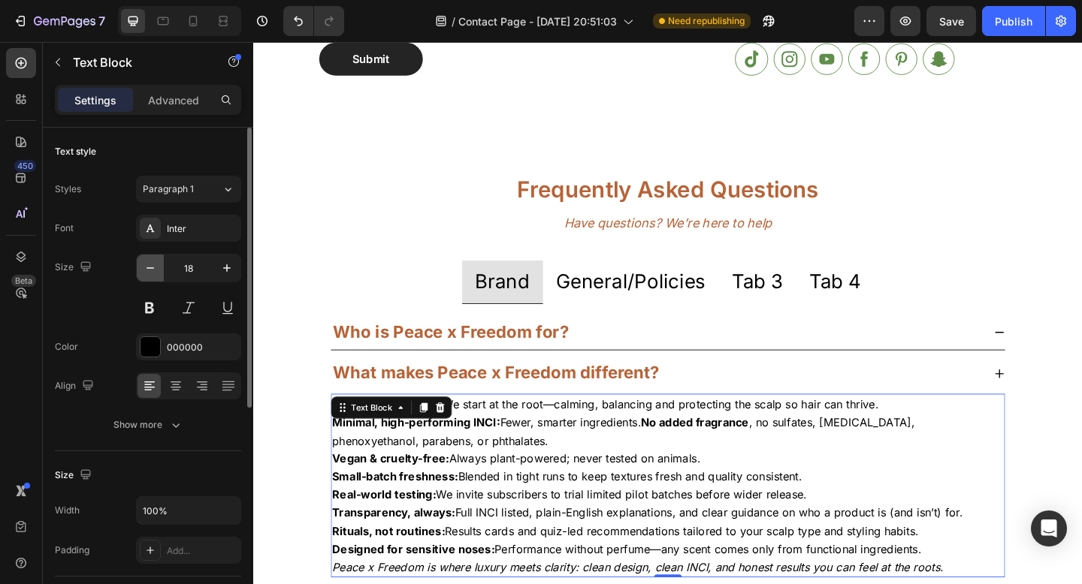
click at [150, 271] on icon "button" at bounding box center [150, 268] width 15 height 15
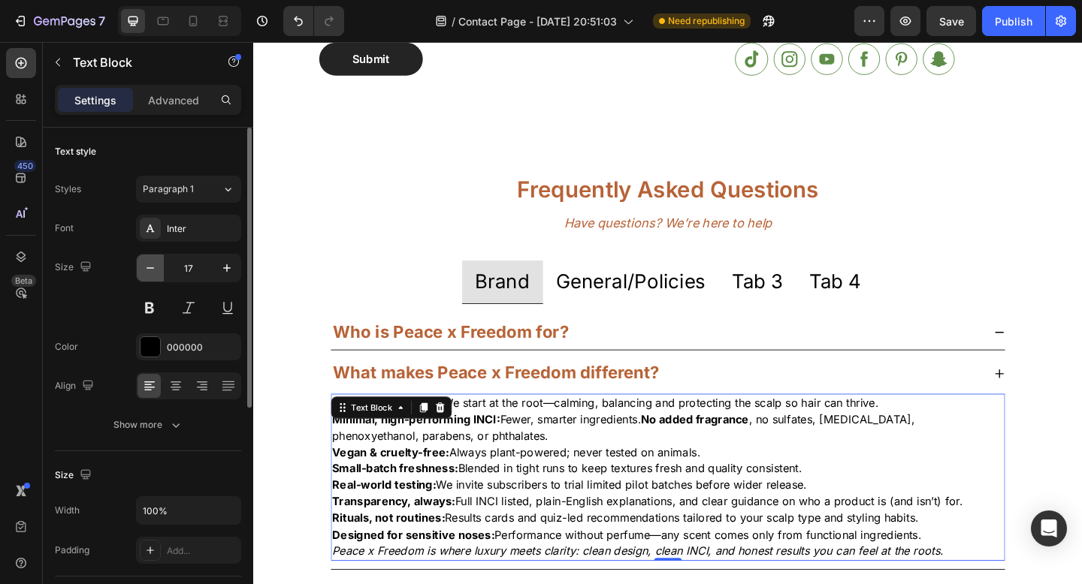
type input "16"
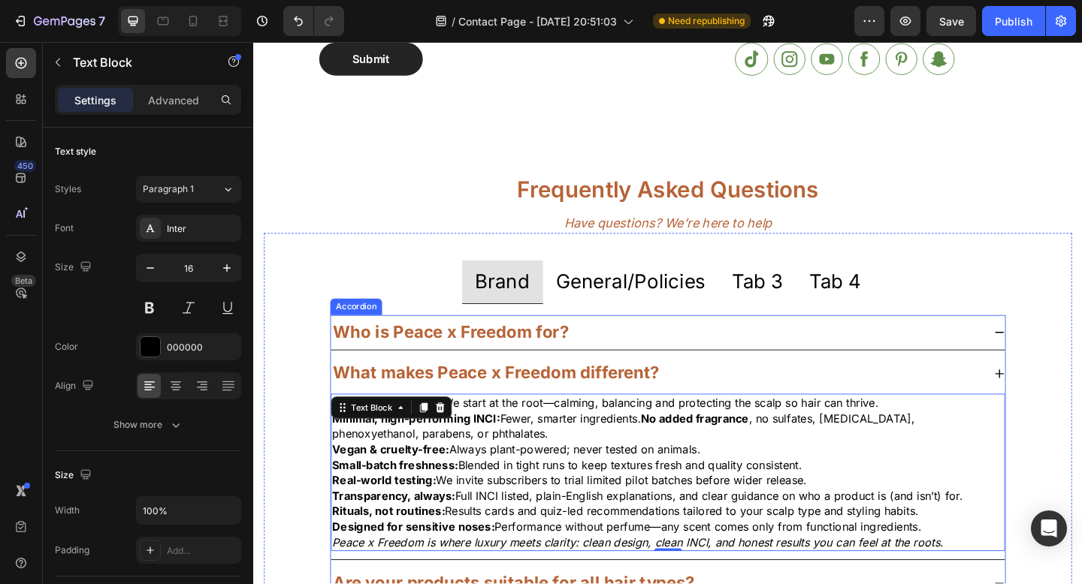
click at [493, 397] on strong "What makes Peace x Freedom different?" at bounding box center [517, 402] width 355 height 22
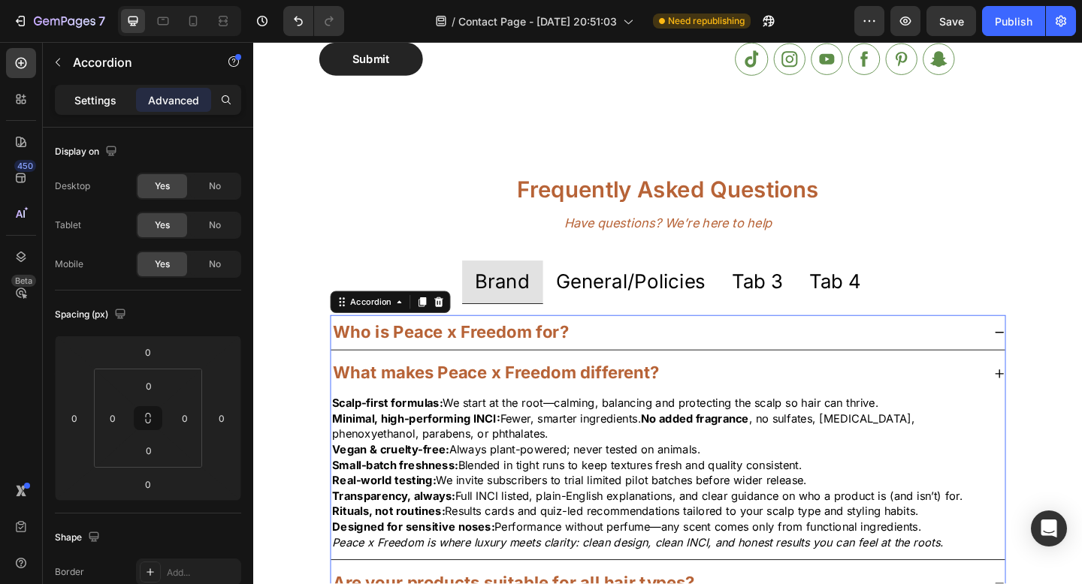
click at [103, 104] on p "Settings" at bounding box center [95, 100] width 42 height 16
type input "8"
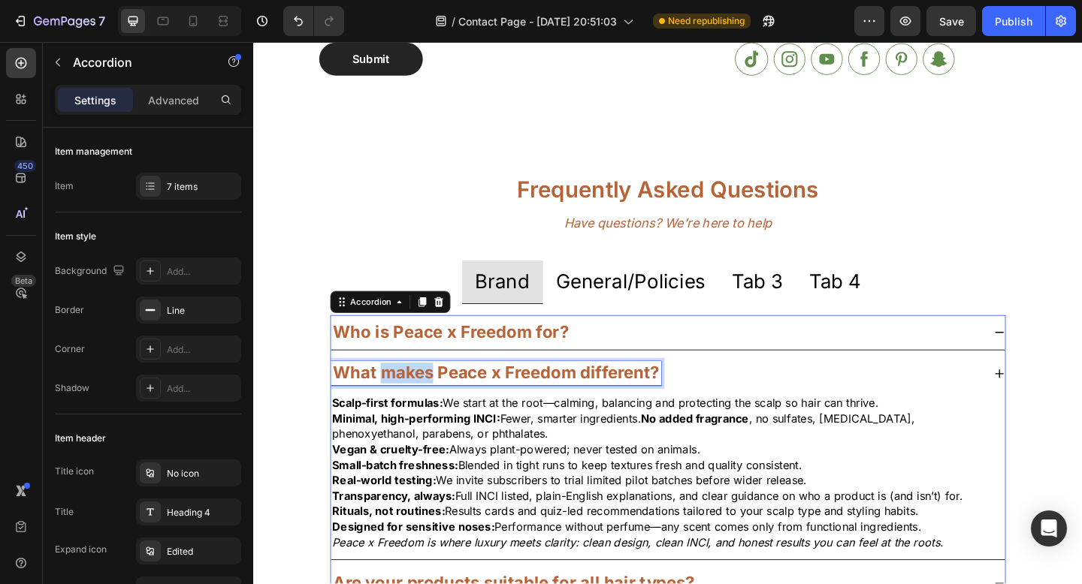
click at [434, 404] on strong "What makes Peace x Freedom different?" at bounding box center [517, 402] width 355 height 22
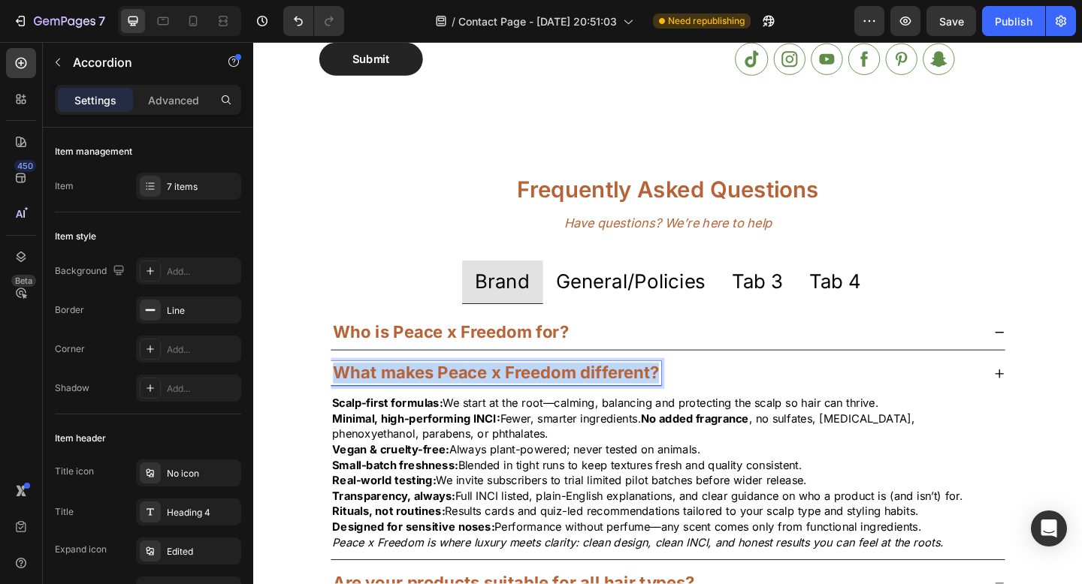
click at [434, 404] on strong "What makes Peace x Freedom different?" at bounding box center [517, 402] width 355 height 22
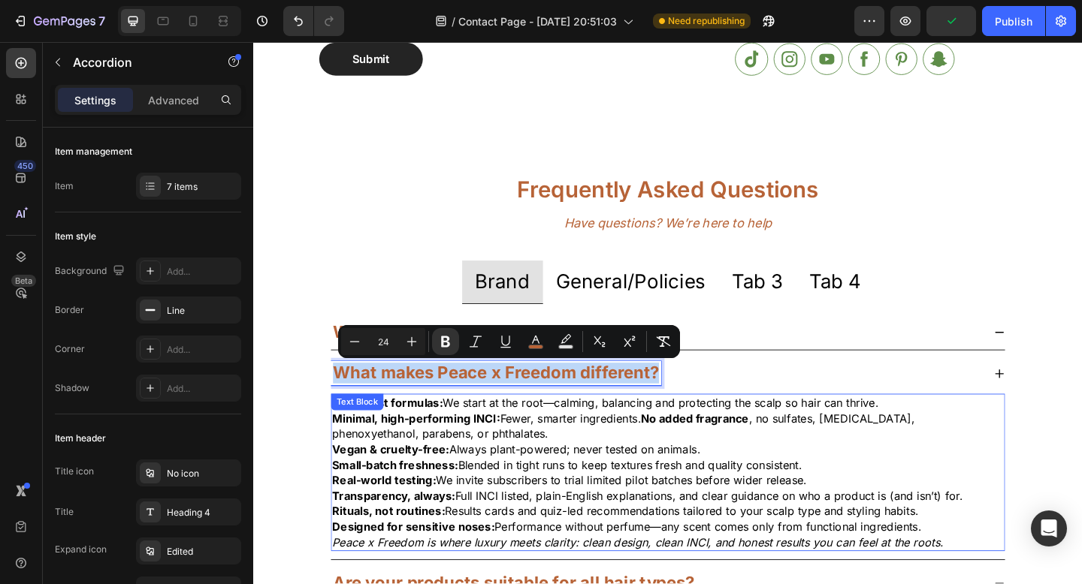
click at [397, 440] on div "Scalp-first formulas: We start at the root—calming, balancing and protecting th…" at bounding box center [703, 510] width 733 height 171
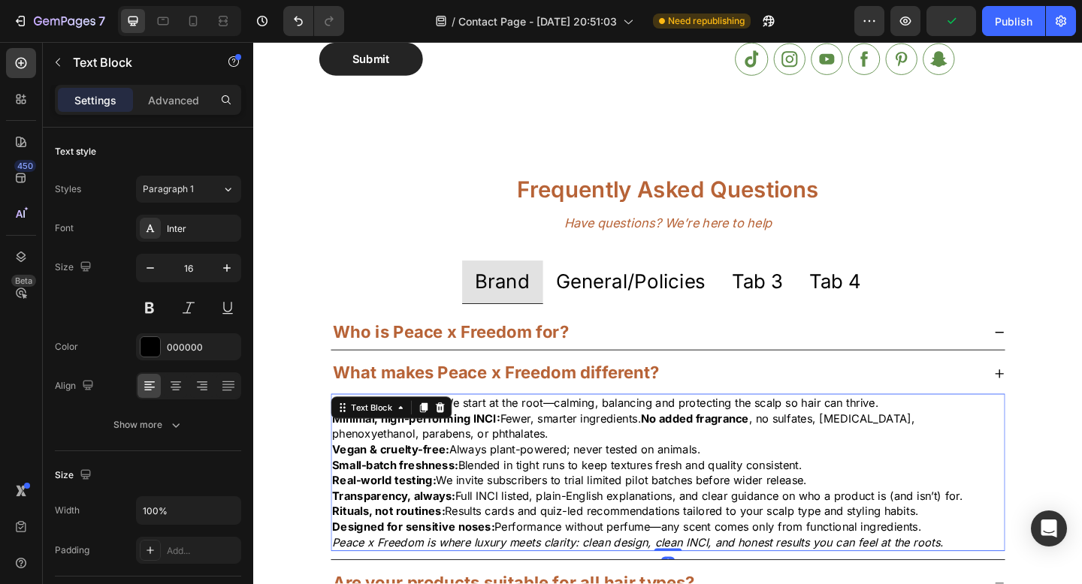
click at [397, 440] on div "Text Block" at bounding box center [381, 440] width 51 height 14
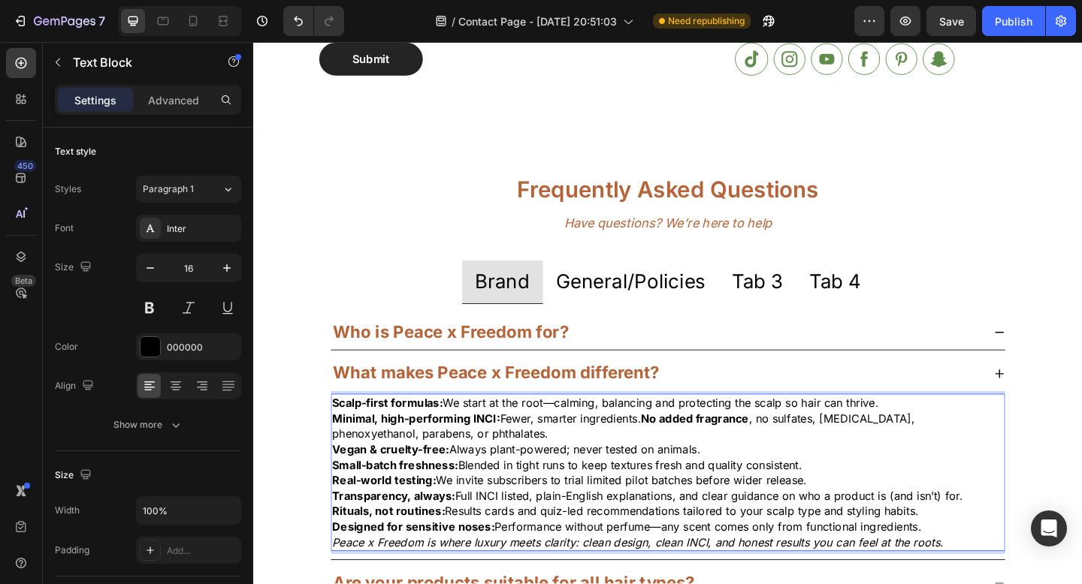
click at [603, 466] on p "Minimal, high-performing INCI: Fewer, smarter ingredients. No added fragrance ,…" at bounding box center [704, 461] width 730 height 34
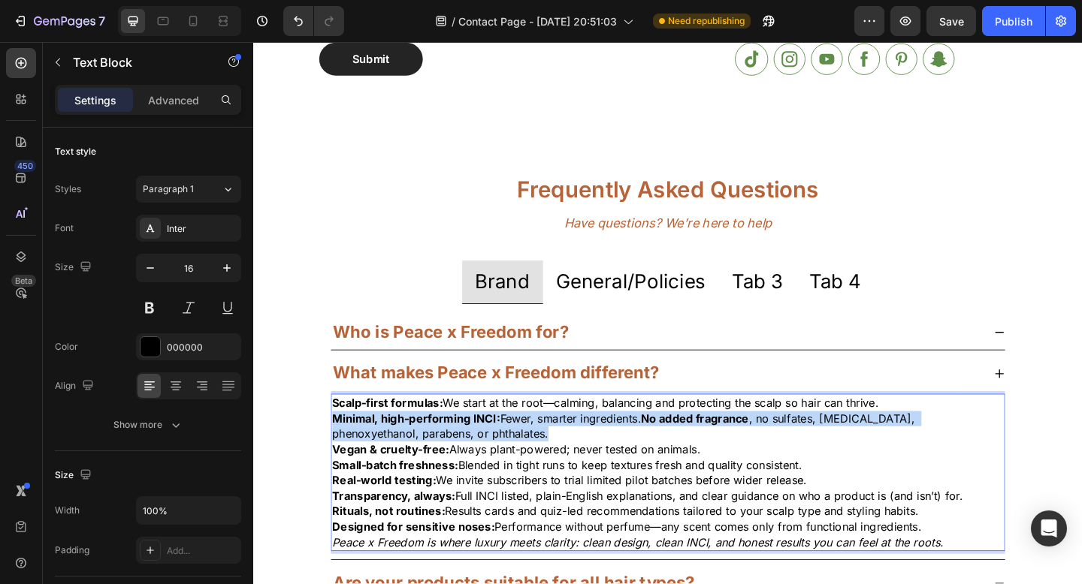
click at [603, 466] on p "Minimal, high-performing INCI: Fewer, smarter ingredients. No added fragrance ,…" at bounding box center [704, 461] width 730 height 34
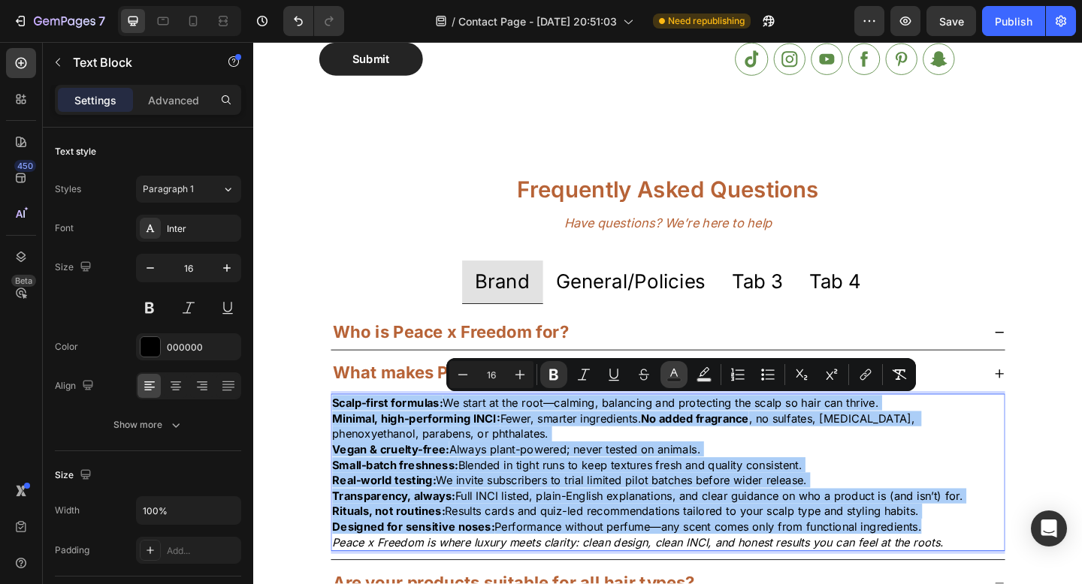
click at [672, 382] on button "Text Color" at bounding box center [673, 374] width 27 height 27
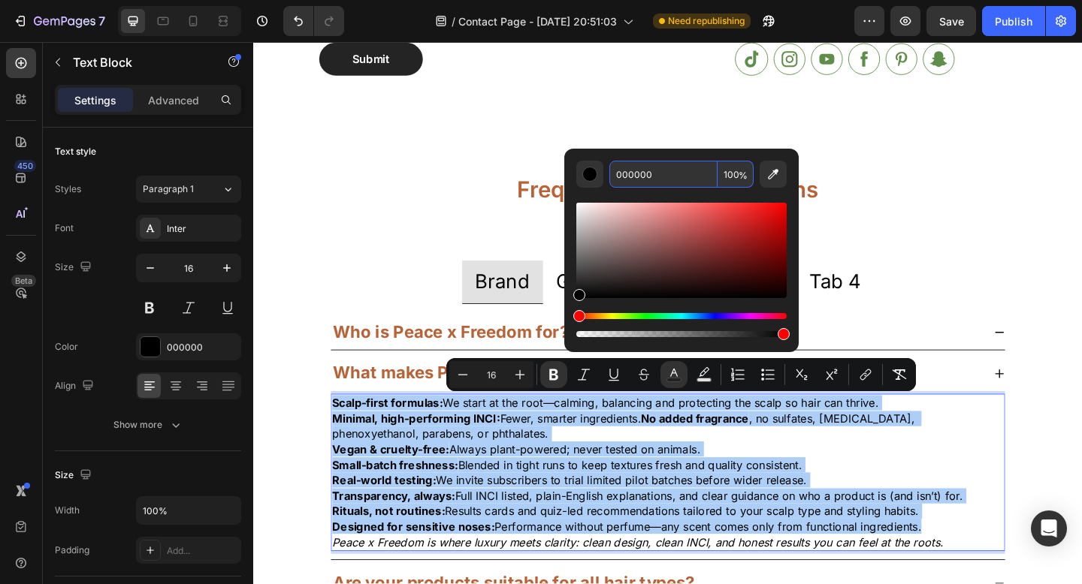
click at [633, 170] on input "000000" at bounding box center [663, 174] width 108 height 27
paste input "B76337"
type input "B76337"
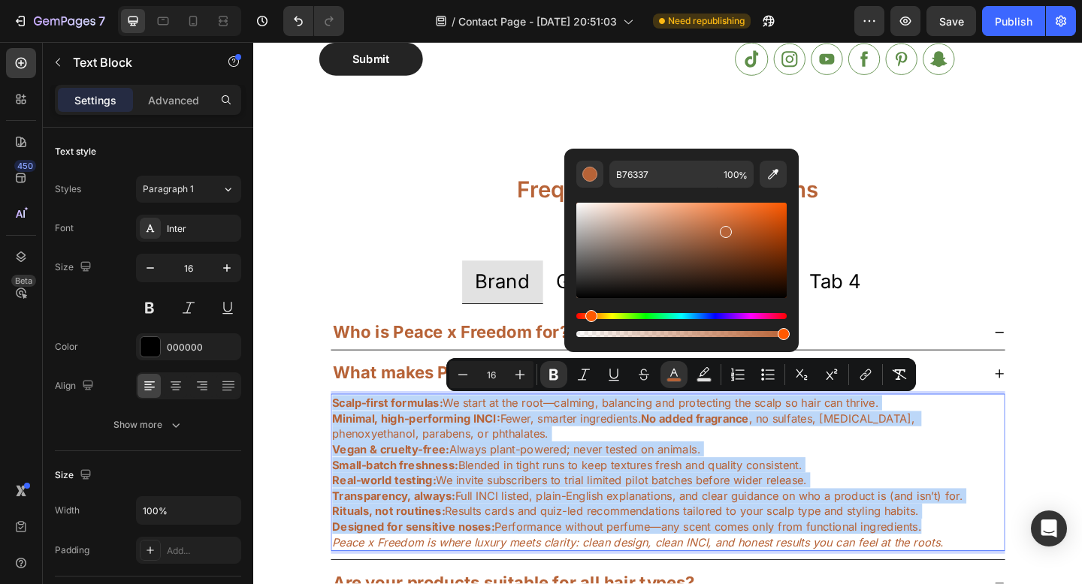
click at [779, 552] on span "Rituals, not routines: Results cards and quiz-led recommendations tailored to y…" at bounding box center [658, 552] width 638 height 15
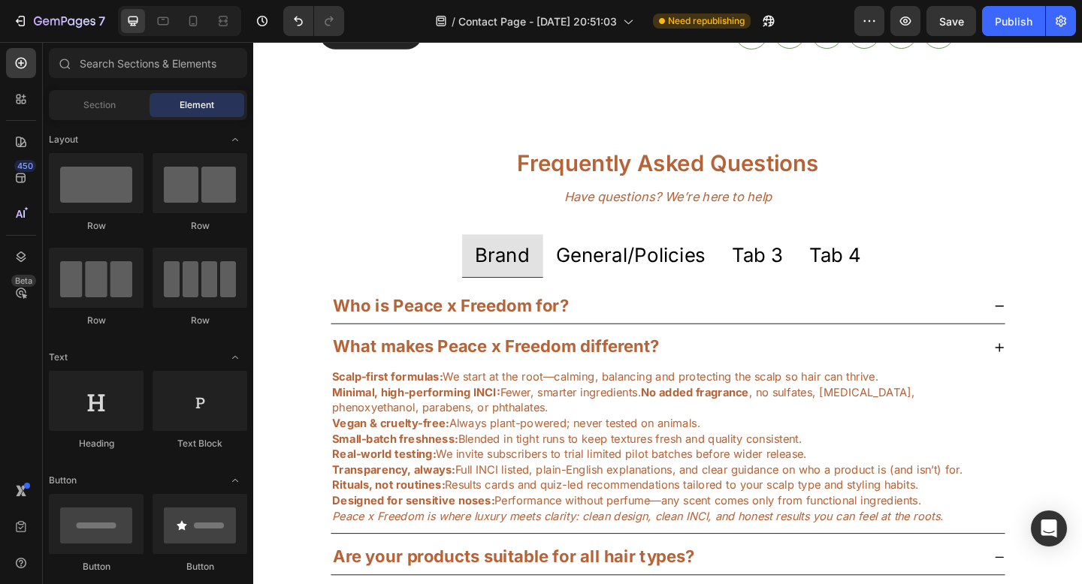
scroll to position [803, 0]
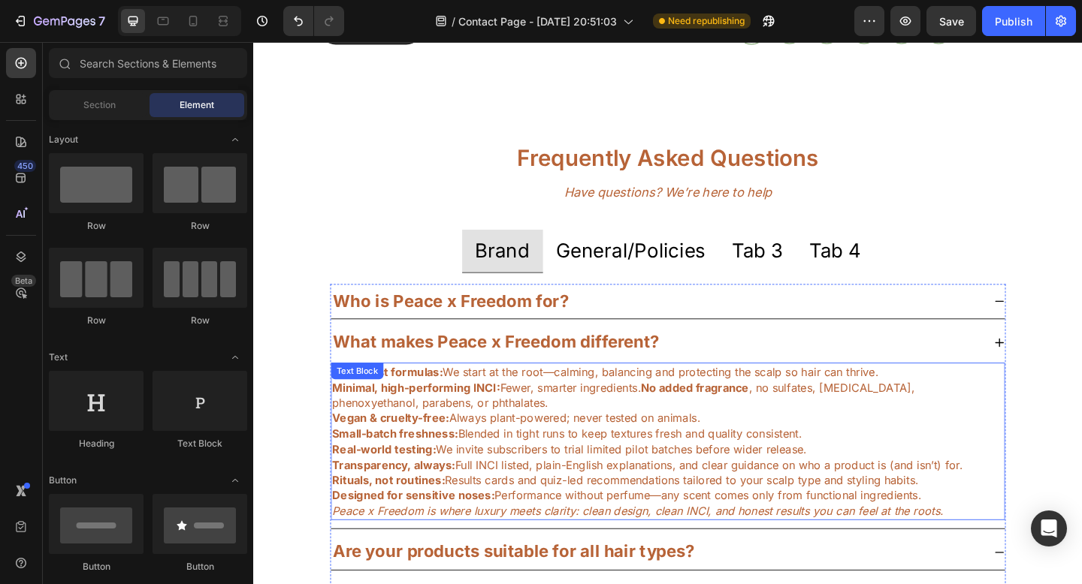
click at [680, 424] on span "Minimal, high-performing INCI: Fewer, smarter ingredients. No added fragrance ,…" at bounding box center [657, 427] width 637 height 32
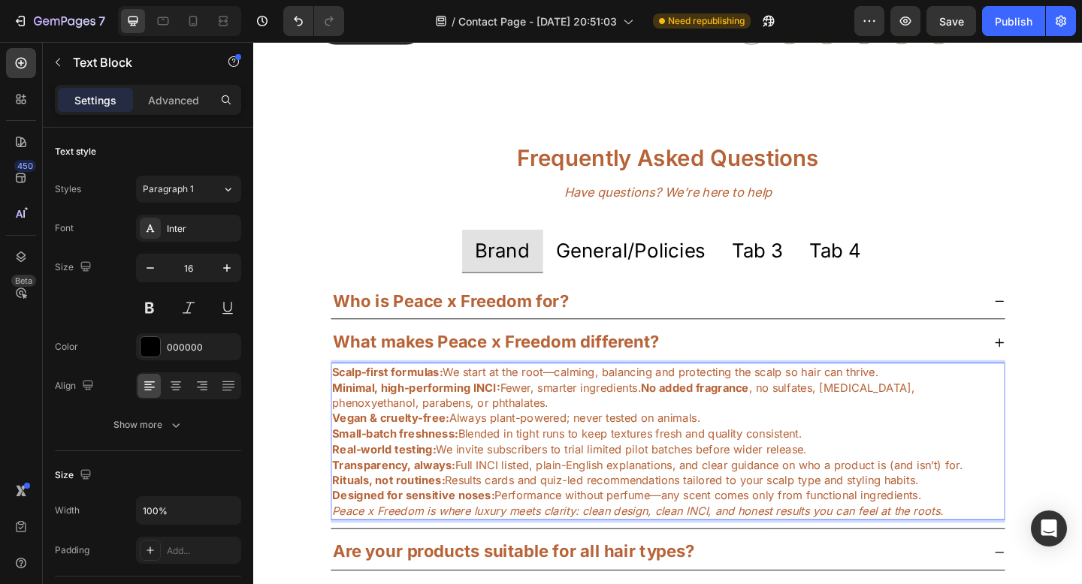
click at [686, 418] on strong "No added fragrance" at bounding box center [732, 418] width 117 height 15
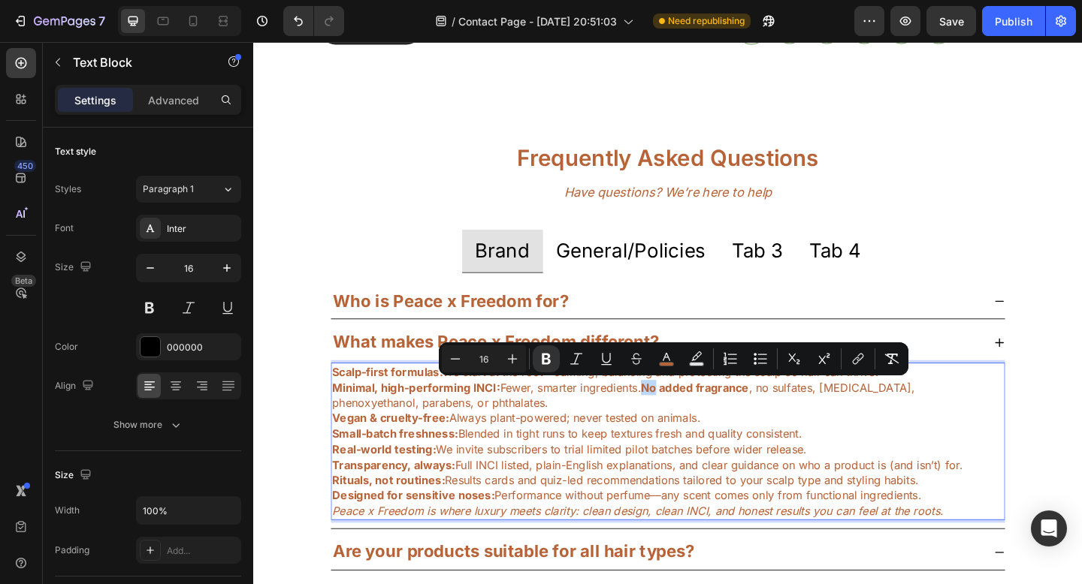
click at [686, 418] on strong "No added fragrance" at bounding box center [732, 418] width 117 height 15
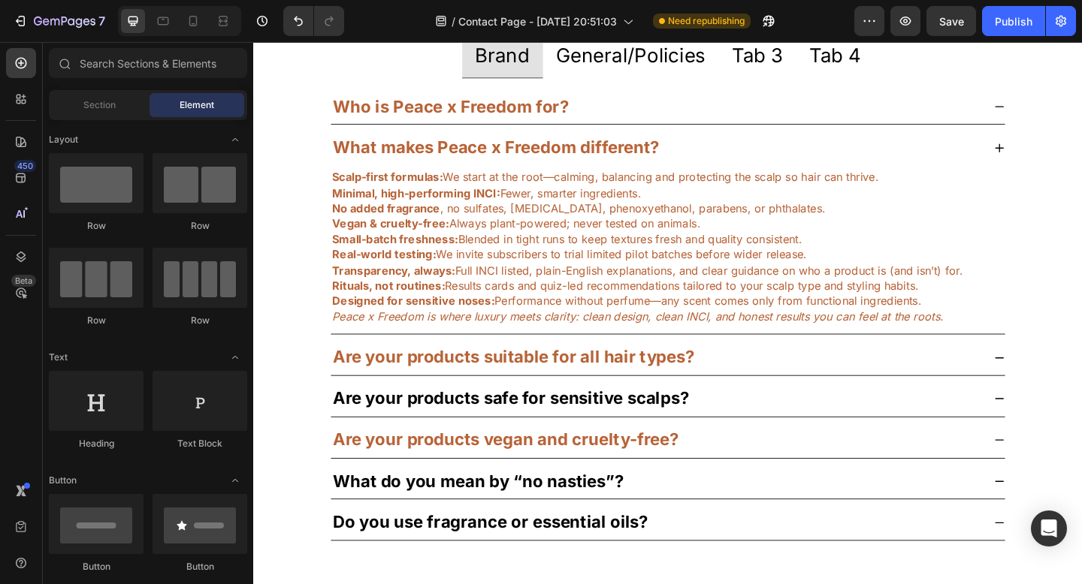
scroll to position [1016, 0]
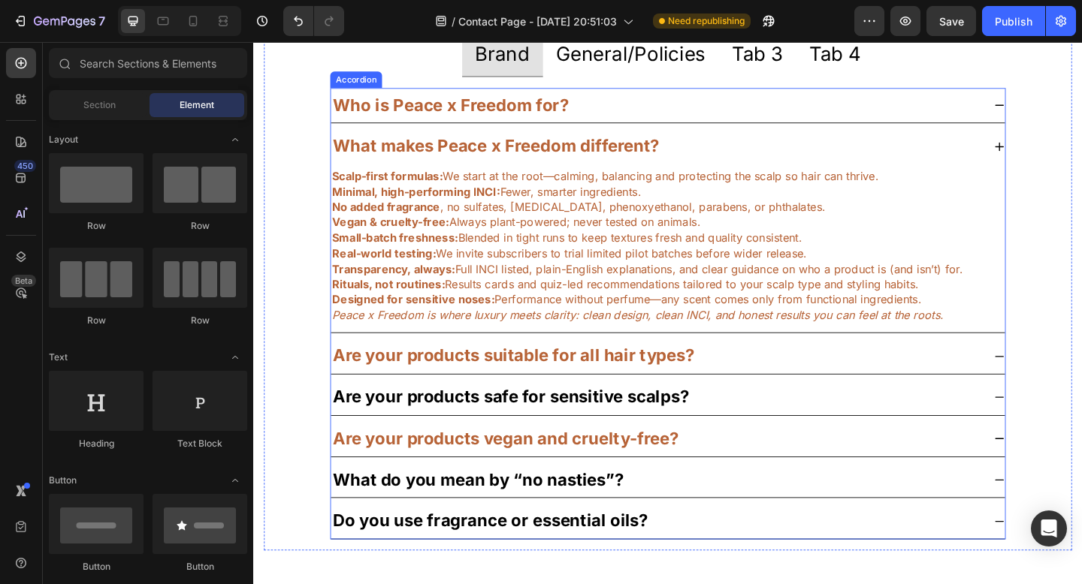
click at [579, 391] on strong "Are your products suitable for all hair types?" at bounding box center [536, 384] width 393 height 22
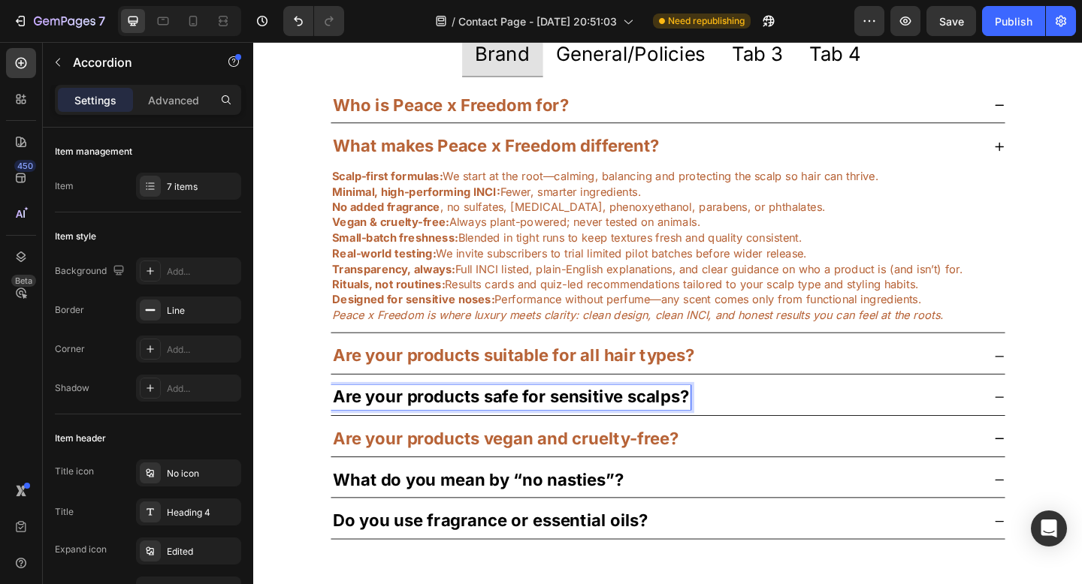
click at [560, 425] on strong "Are your products safe for sensitive scalps?" at bounding box center [533, 429] width 387 height 22
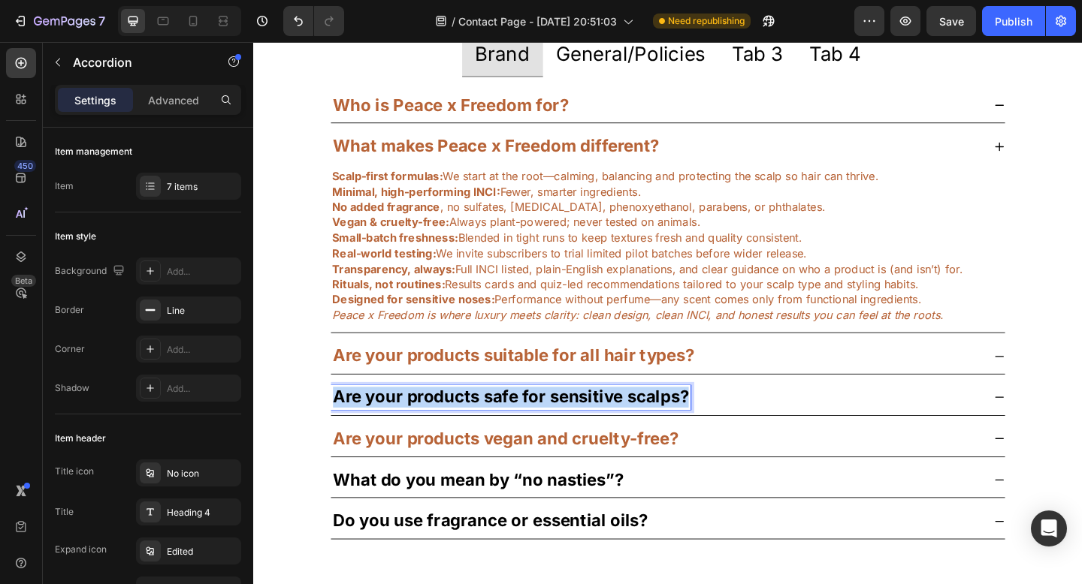
click at [560, 425] on strong "Are your products safe for sensitive scalps?" at bounding box center [533, 429] width 387 height 22
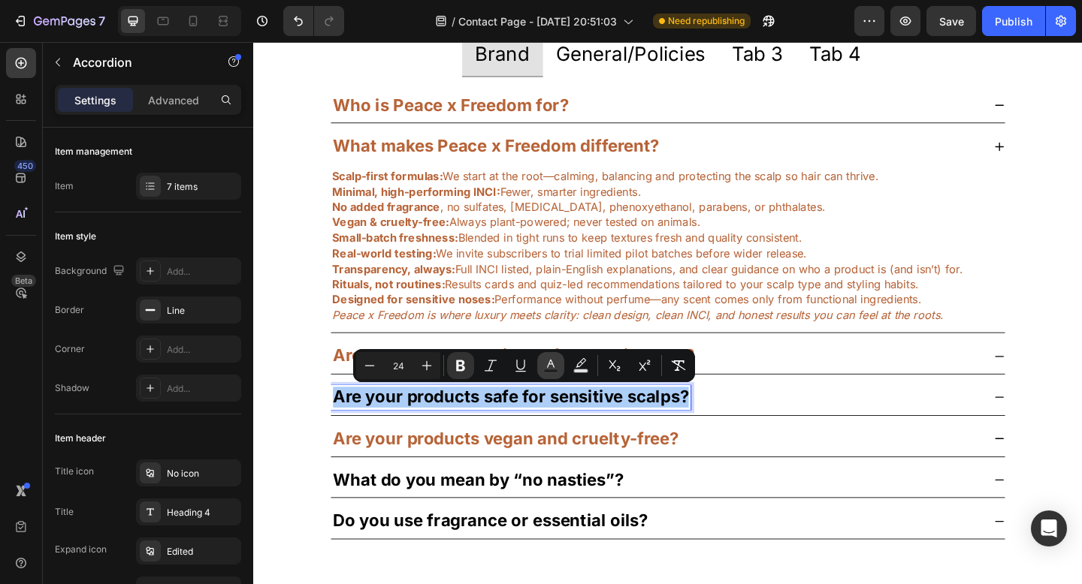
click at [548, 370] on rect "Editor contextual toolbar" at bounding box center [551, 372] width 14 height 4
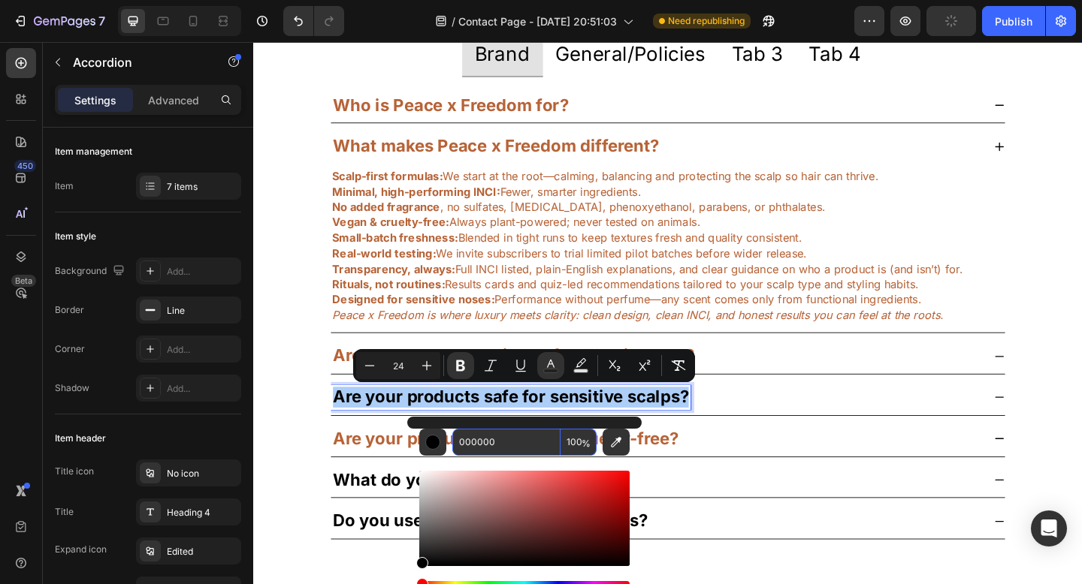
click at [473, 448] on input "000000" at bounding box center [506, 442] width 108 height 27
paste input "B76337"
type input "B76337"
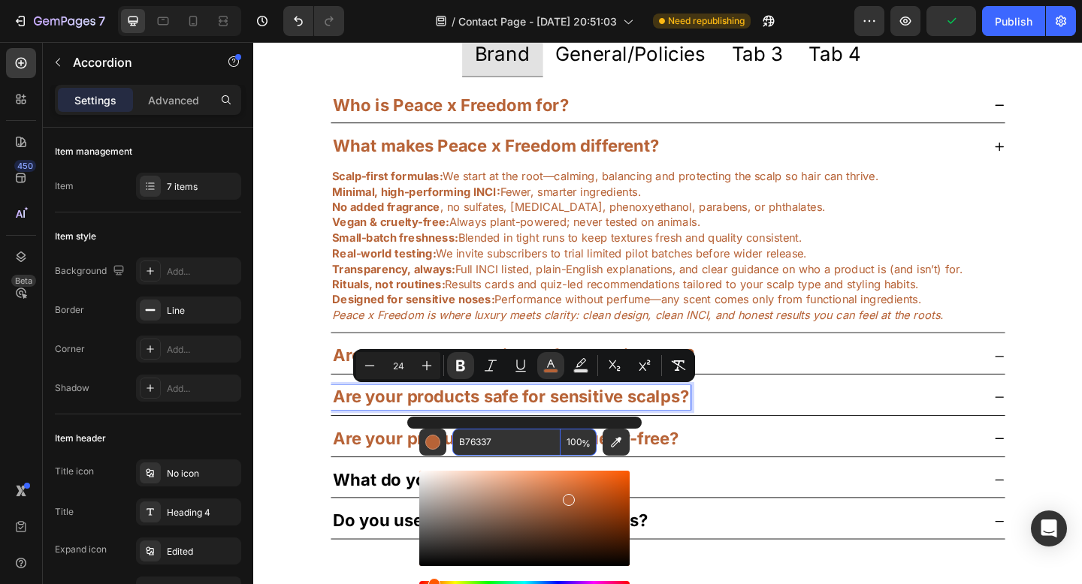
click at [714, 495] on div "Who is Peace x Freedom for? What makes Peace x Freedom different? Scalp-first f…" at bounding box center [703, 338] width 735 height 492
click at [732, 523] on div "What do you mean by “no nasties”?" at bounding box center [691, 519] width 709 height 26
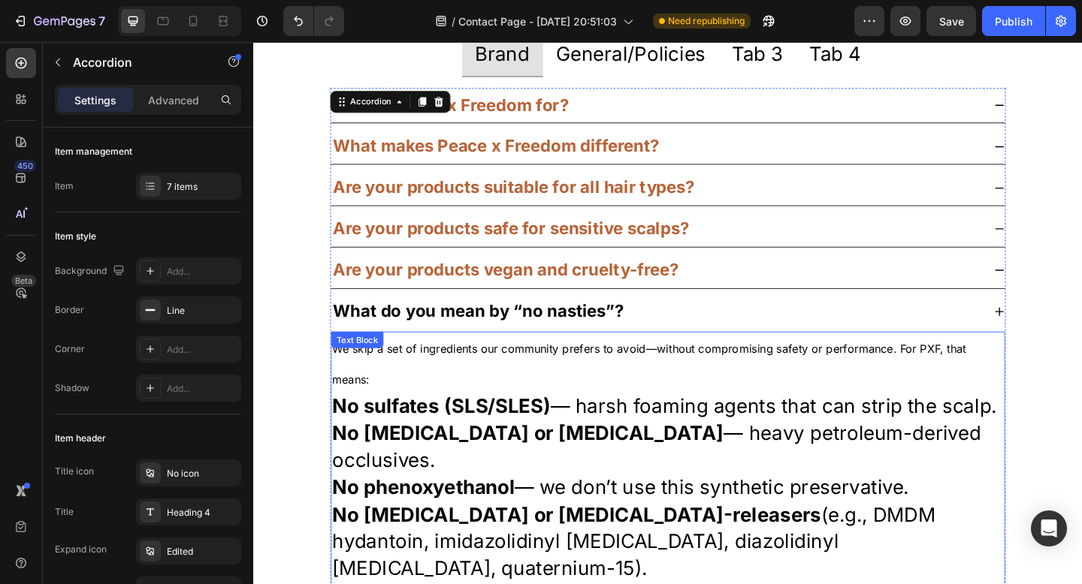
click at [596, 403] on p "We skip a set of ingredients our community prefers to avoid—without compromisin…" at bounding box center [704, 391] width 730 height 65
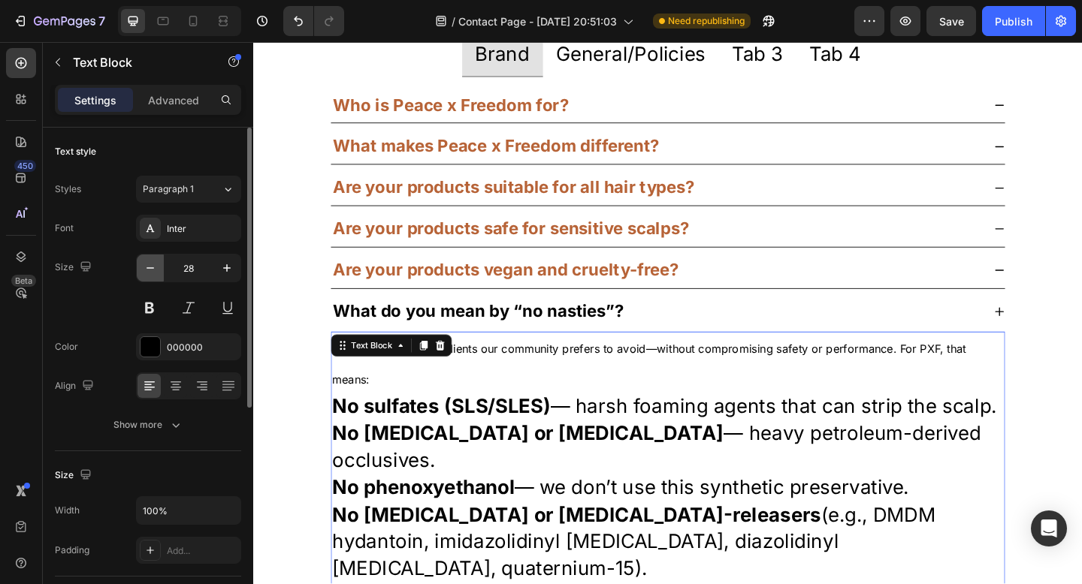
click at [150, 270] on icon "button" at bounding box center [150, 268] width 15 height 15
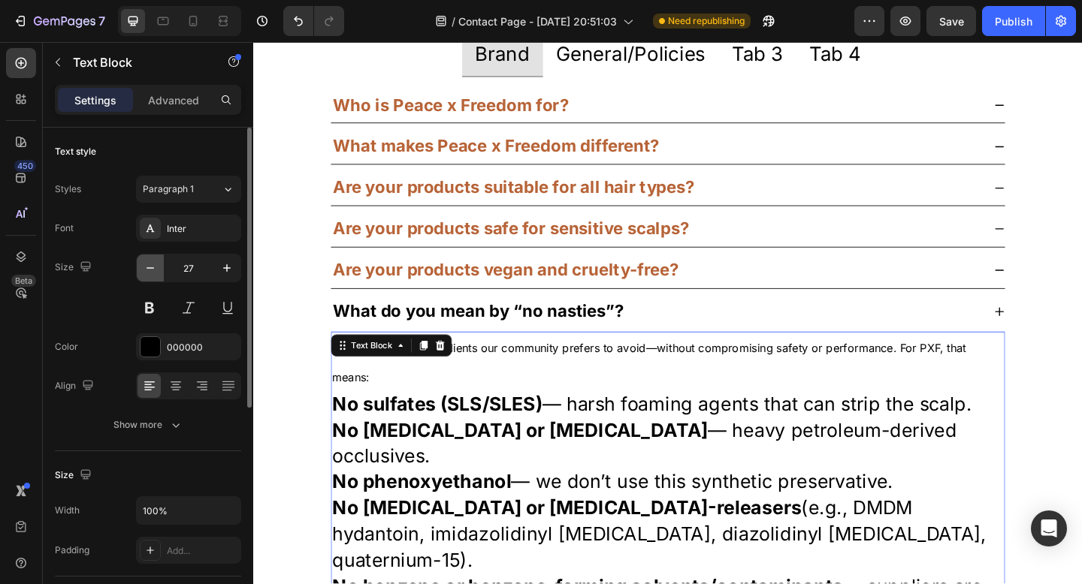
click at [150, 270] on icon "button" at bounding box center [150, 268] width 15 height 15
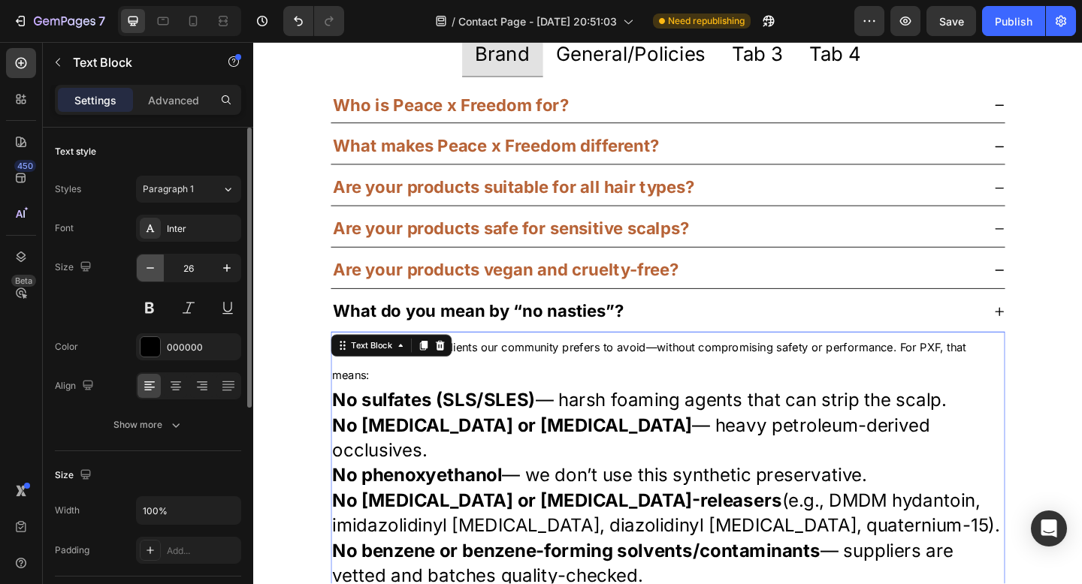
click at [150, 270] on icon "button" at bounding box center [150, 268] width 15 height 15
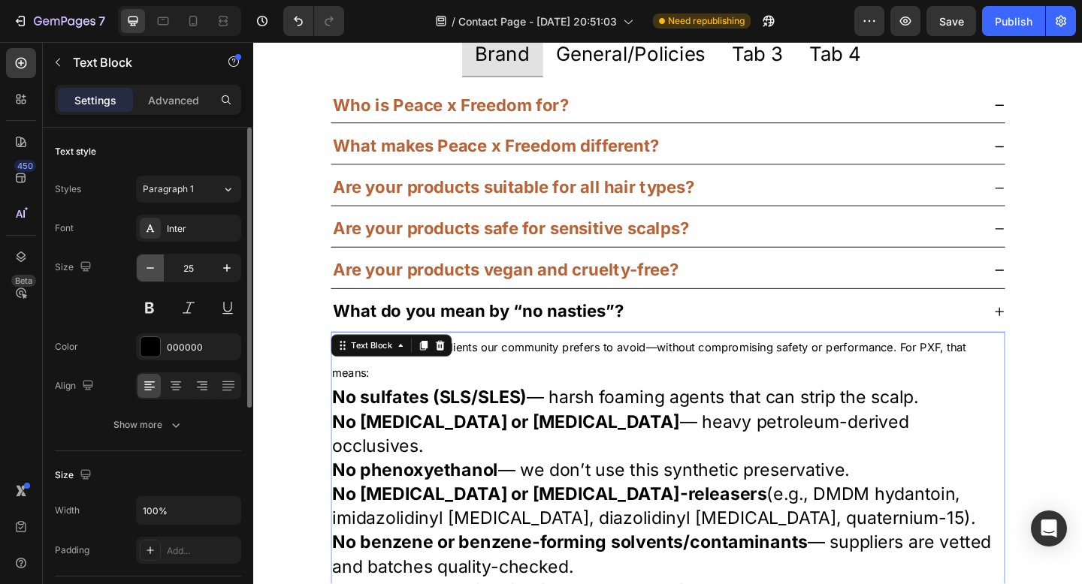
click at [150, 270] on icon "button" at bounding box center [150, 268] width 15 height 15
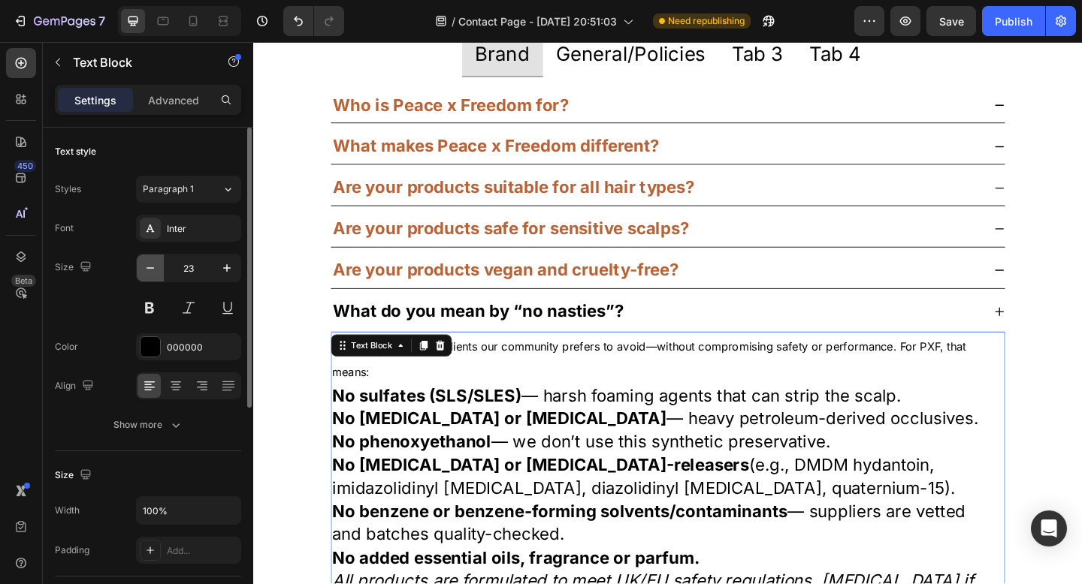
click at [150, 270] on icon "button" at bounding box center [150, 268] width 15 height 15
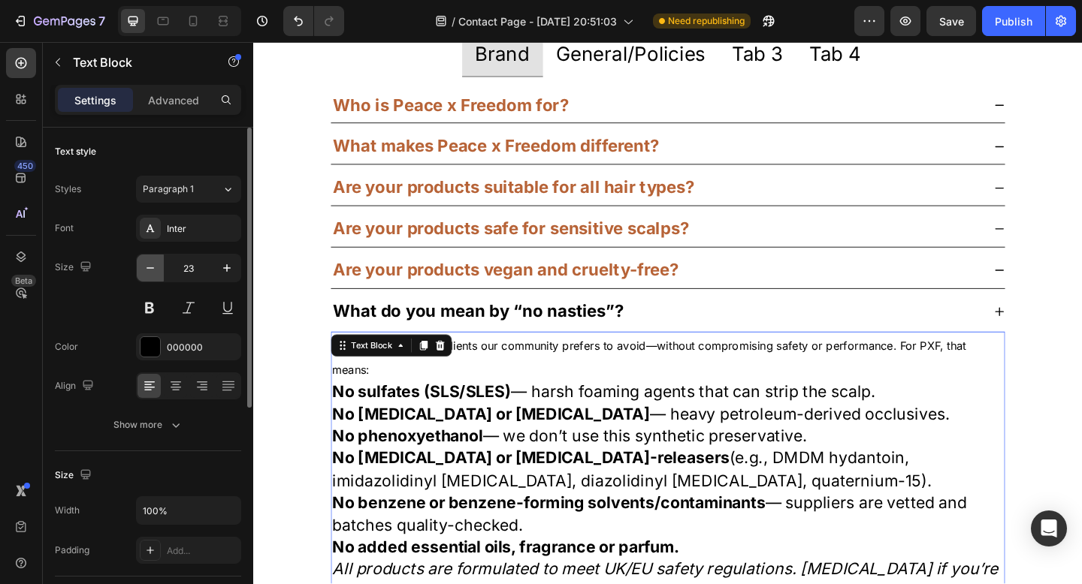
click at [150, 270] on icon "button" at bounding box center [150, 268] width 15 height 15
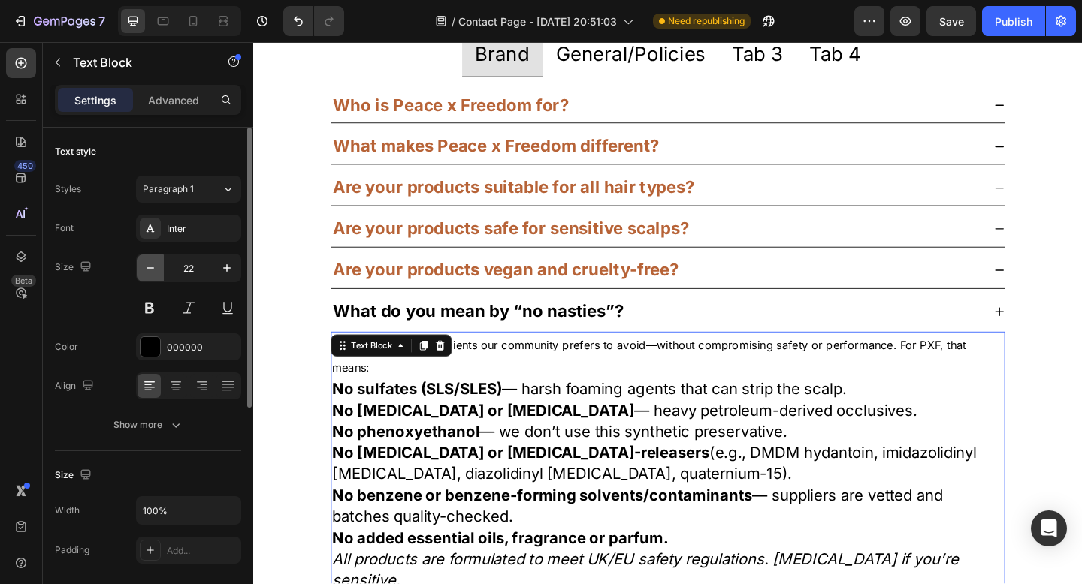
click at [150, 270] on icon "button" at bounding box center [150, 268] width 15 height 15
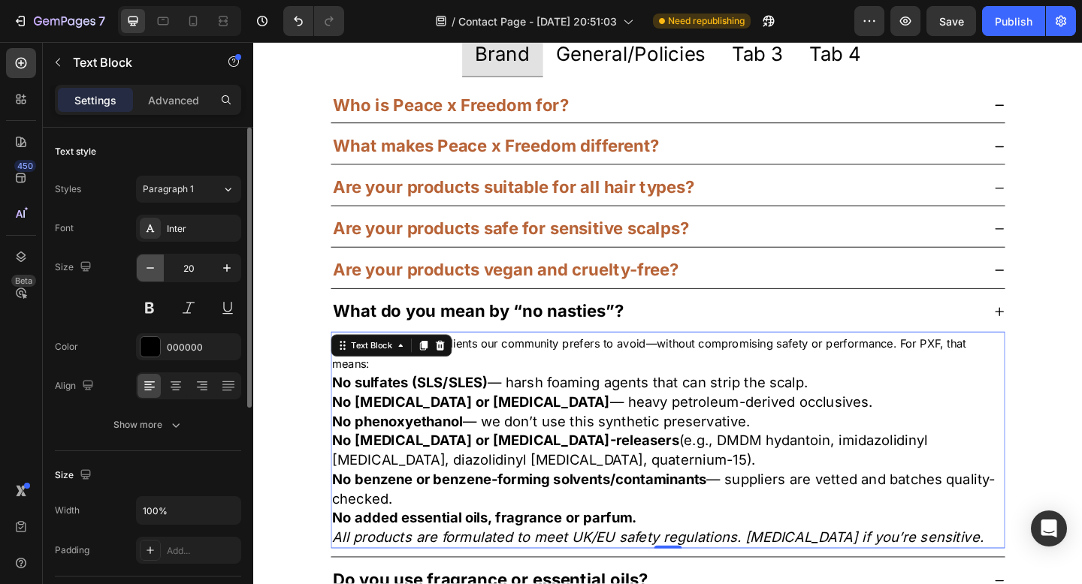
click at [150, 270] on icon "button" at bounding box center [150, 268] width 15 height 15
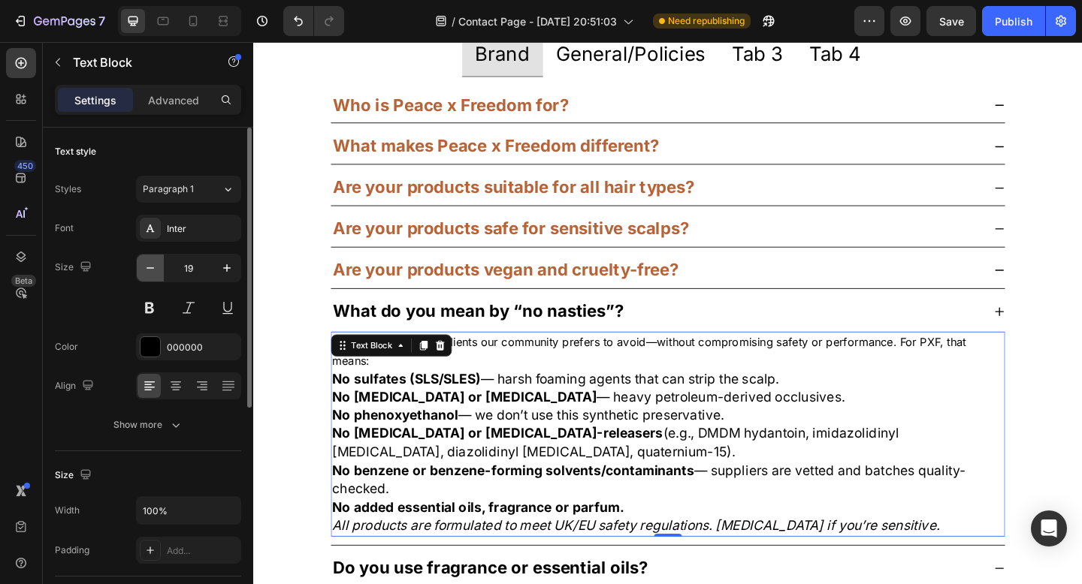
click at [150, 270] on icon "button" at bounding box center [150, 268] width 15 height 15
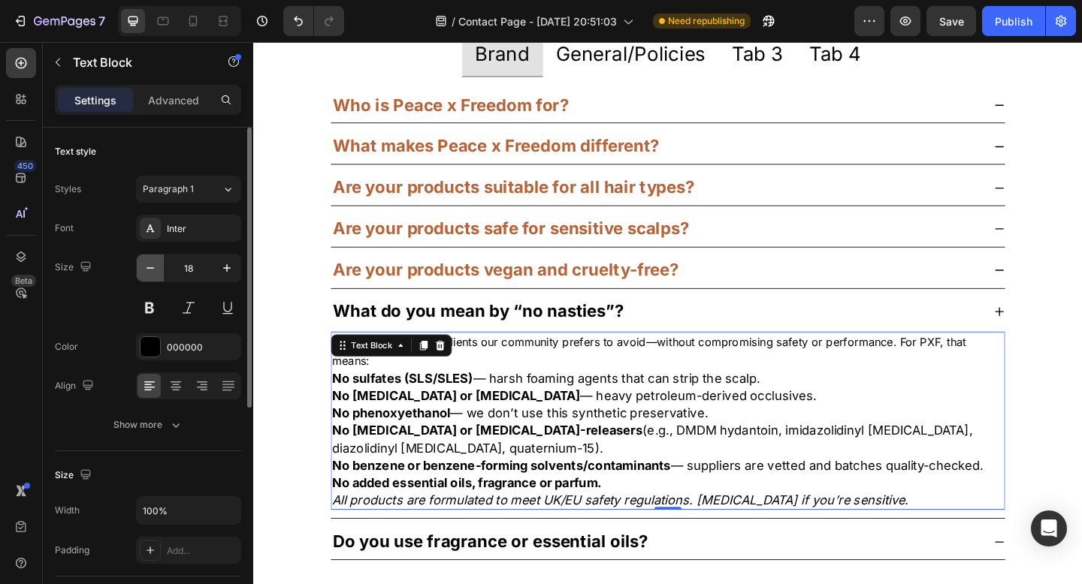
click at [150, 270] on icon "button" at bounding box center [150, 268] width 15 height 15
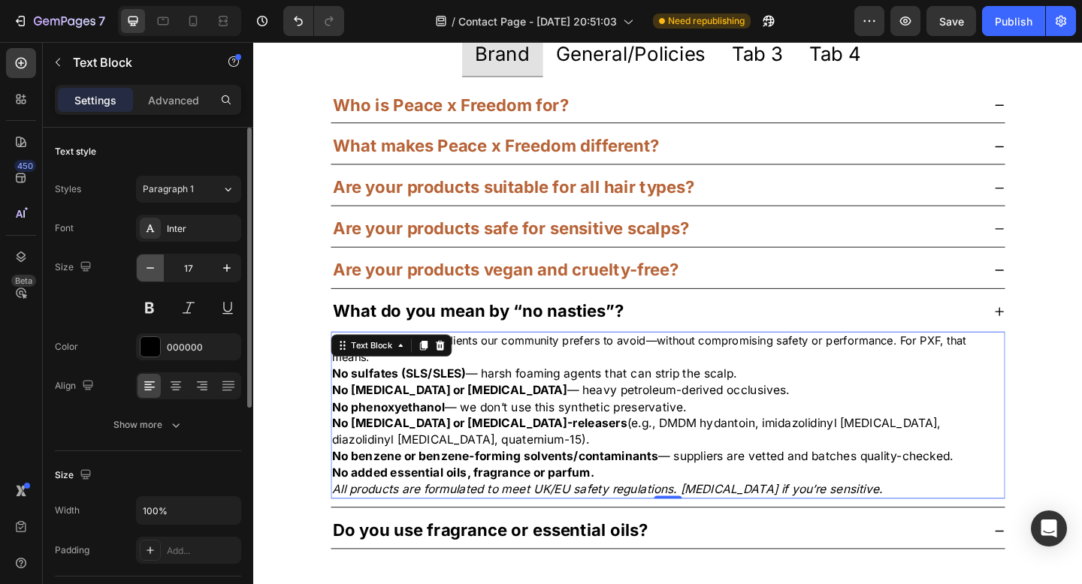
click at [150, 270] on icon "button" at bounding box center [150, 268] width 15 height 15
type input "16"
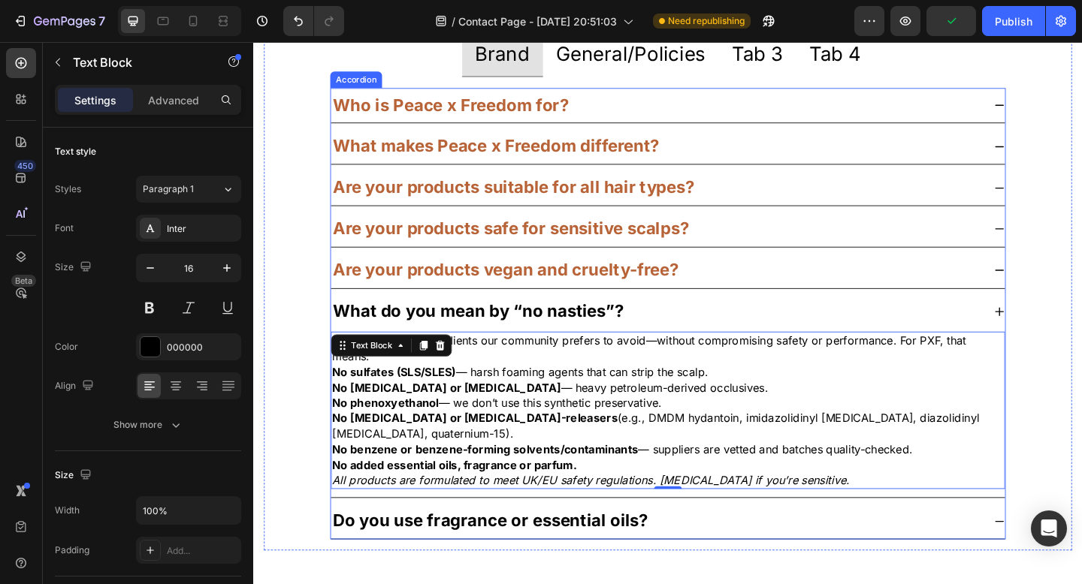
click at [512, 158] on strong "What makes Peace x Freedom different?" at bounding box center [517, 155] width 355 height 22
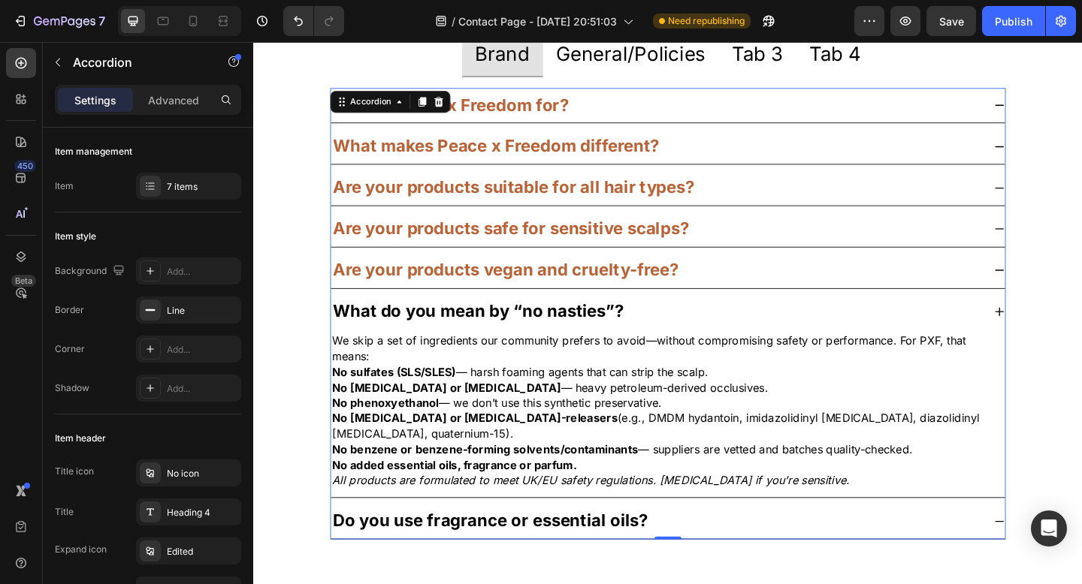
click at [1058, 155] on icon at bounding box center [1064, 156] width 12 height 12
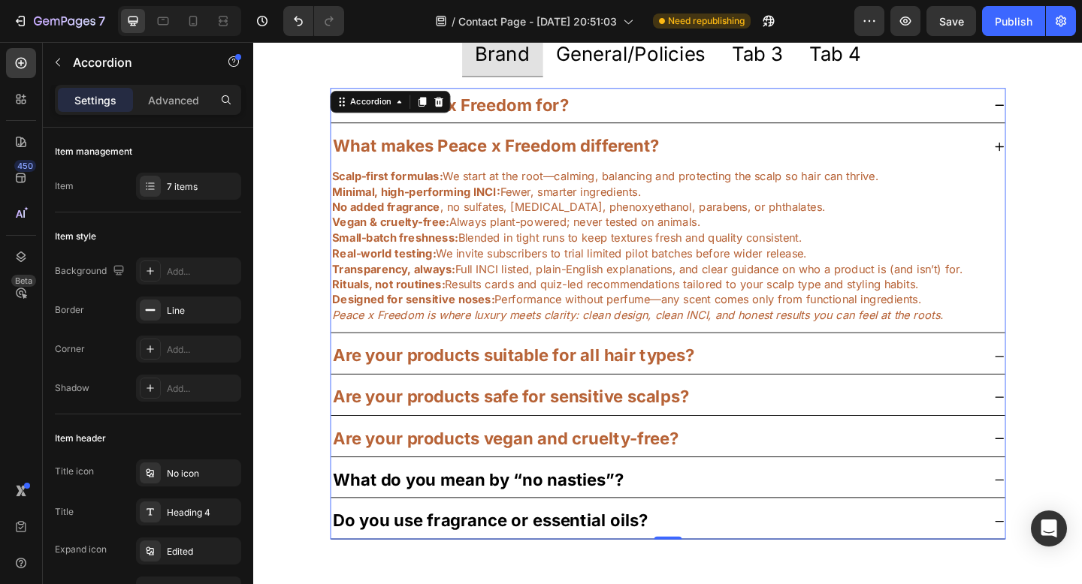
click at [1060, 155] on icon at bounding box center [1065, 157] width 10 height 10
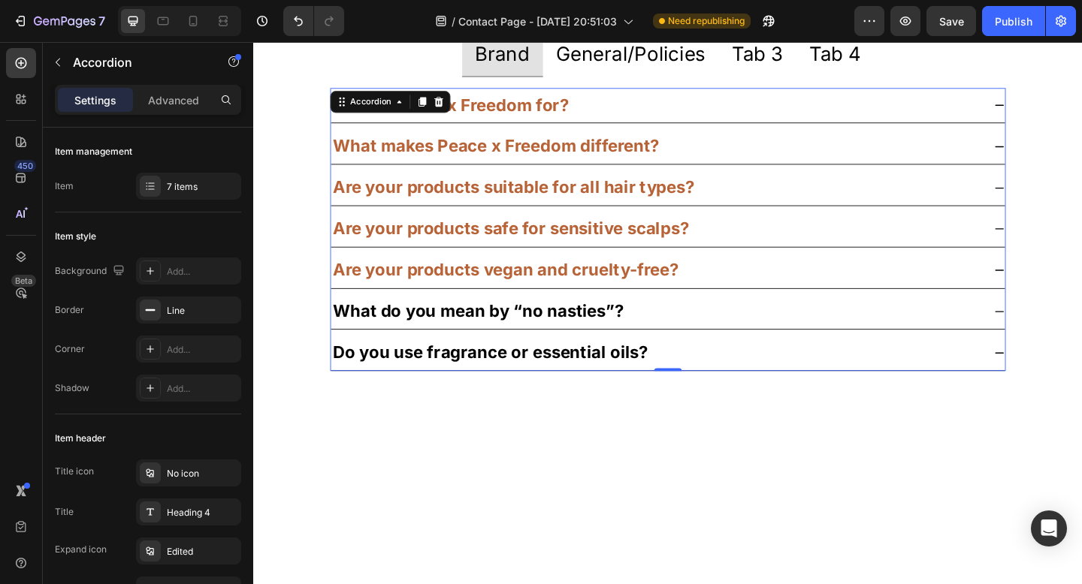
click at [1060, 246] on icon at bounding box center [1065, 247] width 10 height 2
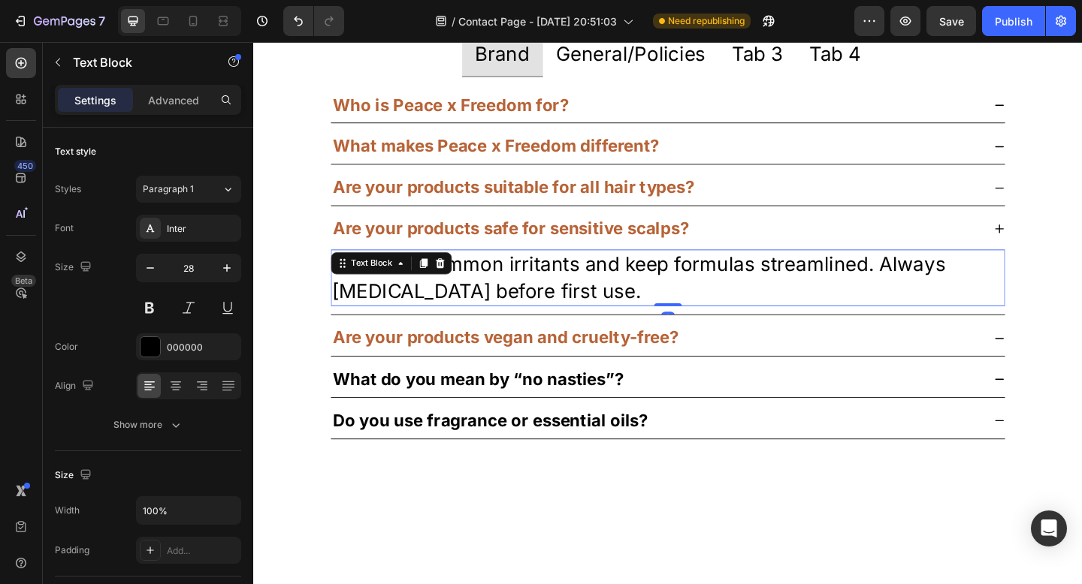
click at [489, 305] on p "We avoid common irritants and keep formulas streamlined. Always [MEDICAL_DATA] …" at bounding box center [704, 299] width 730 height 59
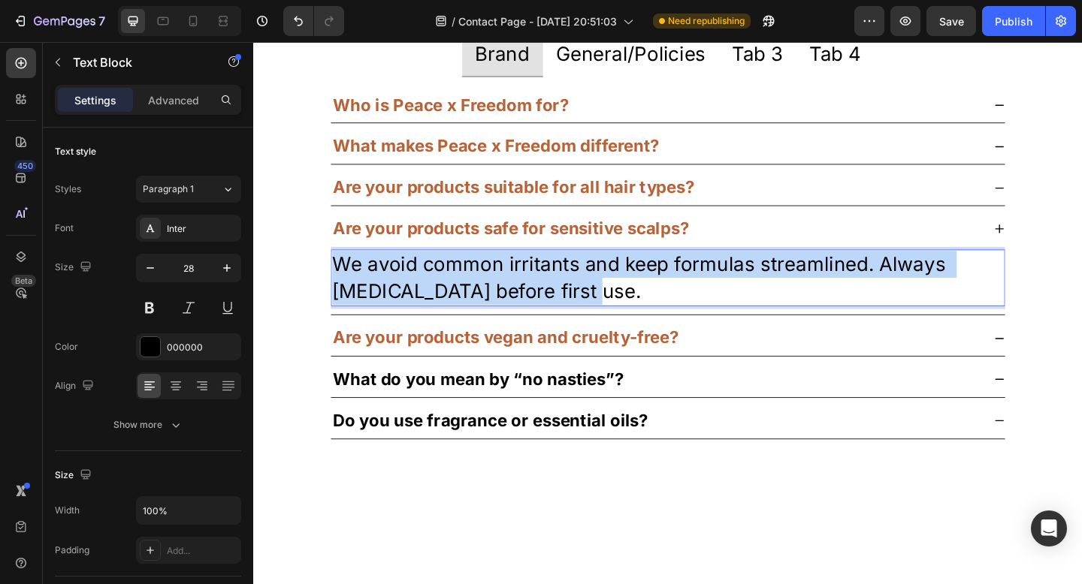
click at [489, 305] on p "We avoid common irritants and keep formulas streamlined. Always [MEDICAL_DATA] …" at bounding box center [704, 299] width 730 height 59
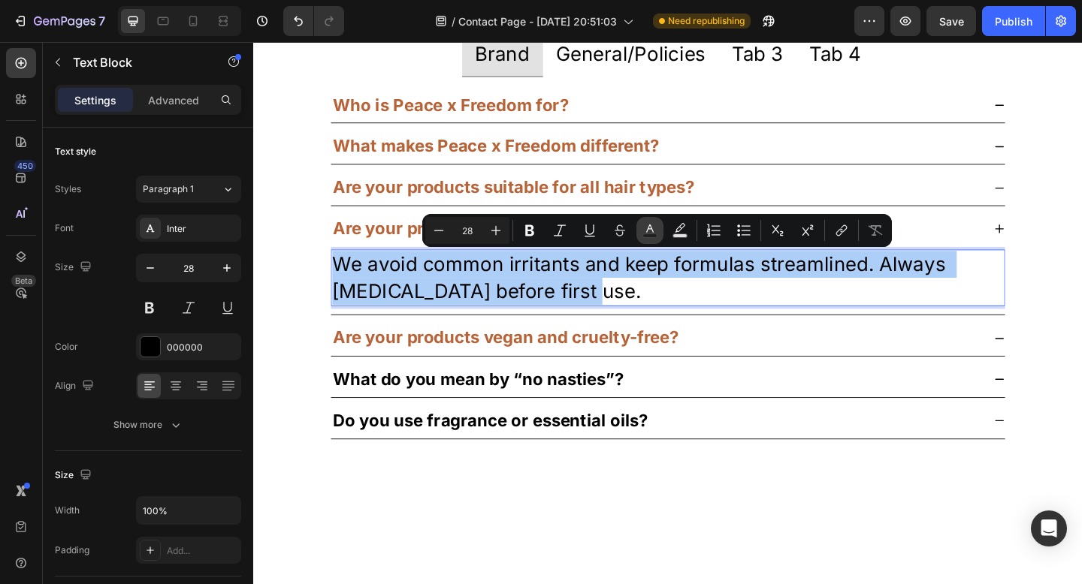
click at [649, 237] on rect "Editor contextual toolbar" at bounding box center [650, 236] width 14 height 4
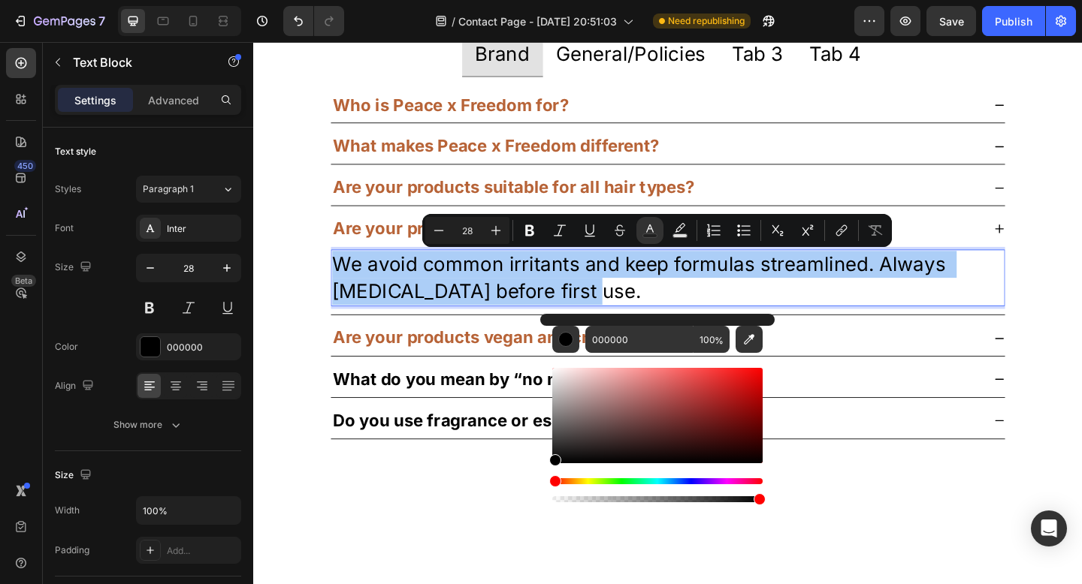
click at [629, 324] on div "000000 100 %" at bounding box center [657, 410] width 234 height 192
click at [629, 337] on input "000000" at bounding box center [639, 339] width 108 height 27
paste input "B76337"
type input "B76337"
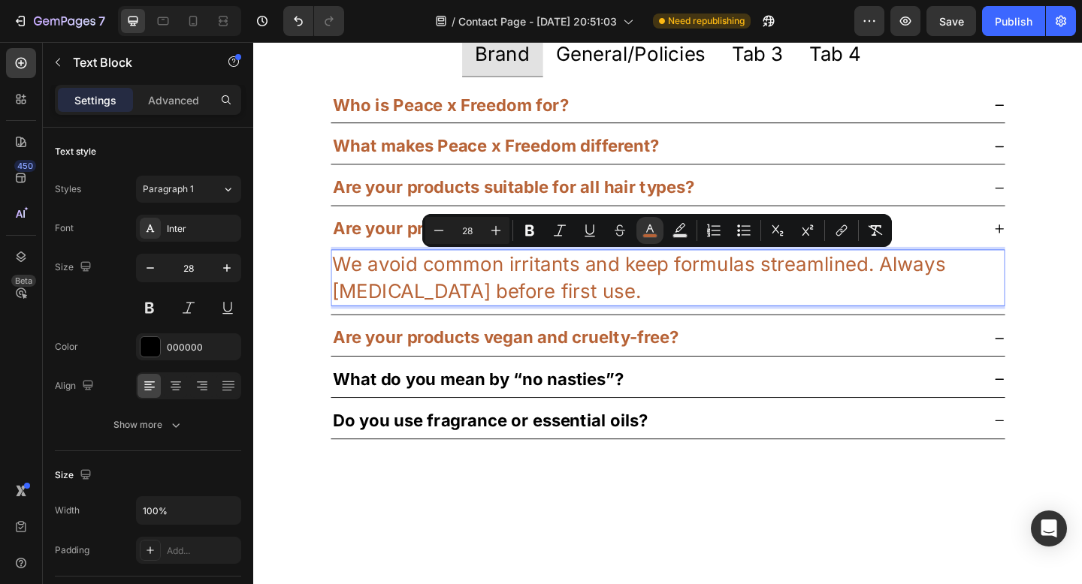
click at [632, 308] on p "We avoid common irritants and keep formulas streamlined. Always [MEDICAL_DATA] …" at bounding box center [704, 299] width 730 height 59
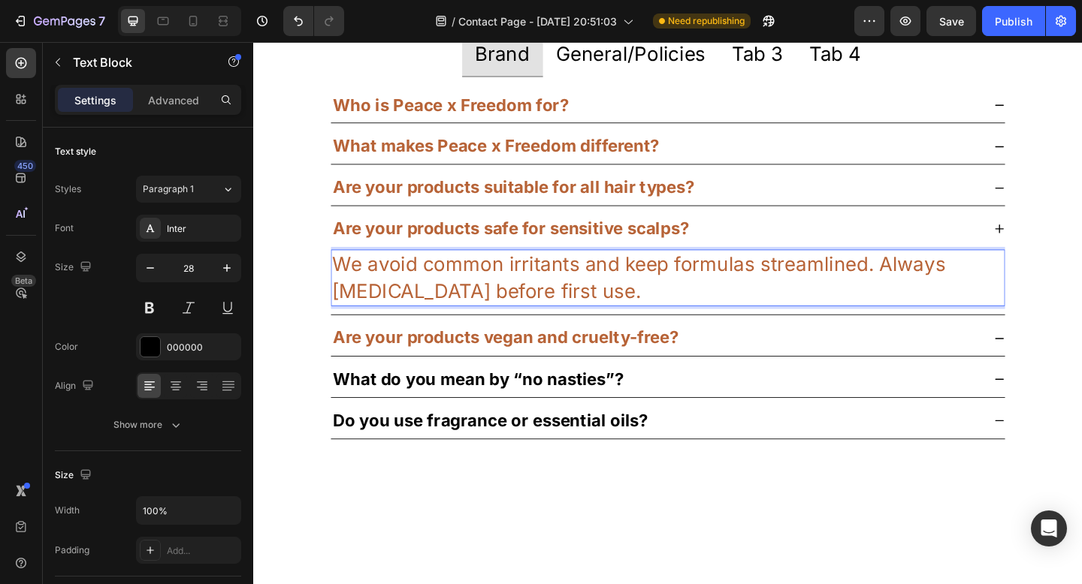
click at [569, 291] on span "We avoid common irritants and keep formulas streamlined. Always [MEDICAL_DATA] …" at bounding box center [675, 298] width 673 height 55
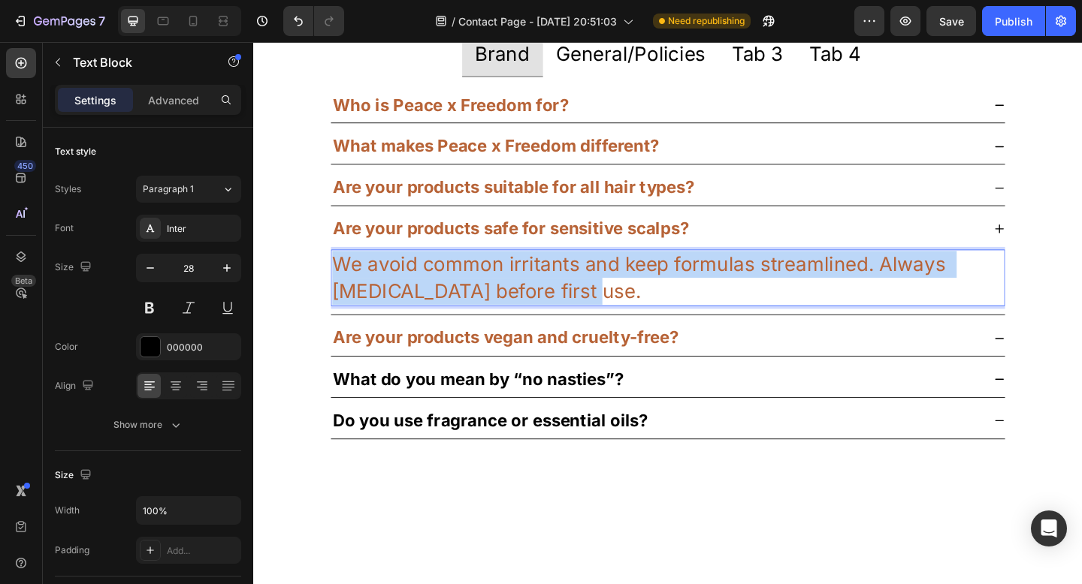
click at [569, 291] on span "We avoid common irritants and keep formulas streamlined. Always [MEDICAL_DATA] …" at bounding box center [675, 298] width 673 height 55
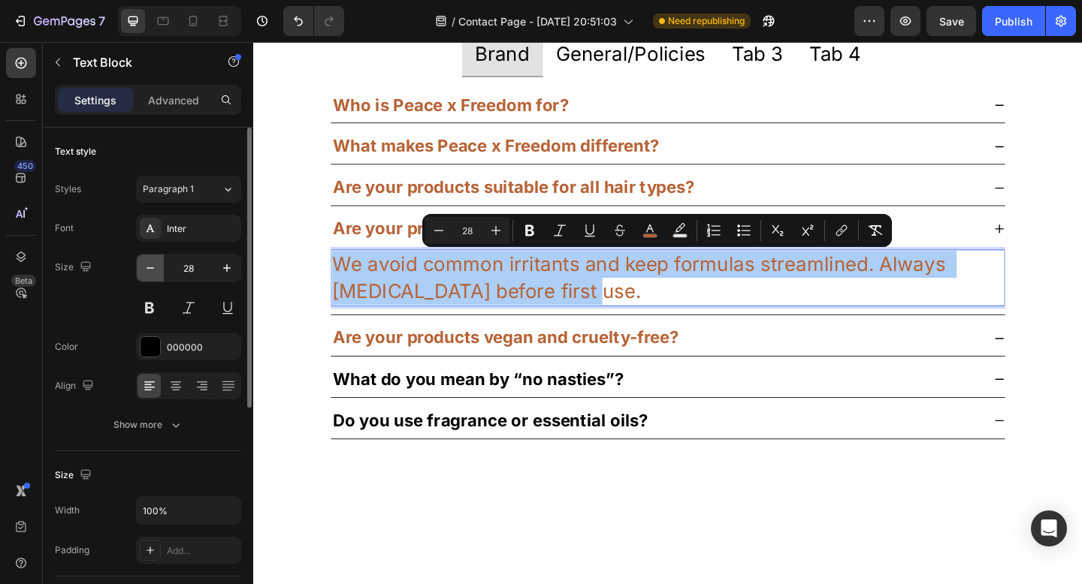
click at [152, 265] on icon "button" at bounding box center [150, 268] width 15 height 15
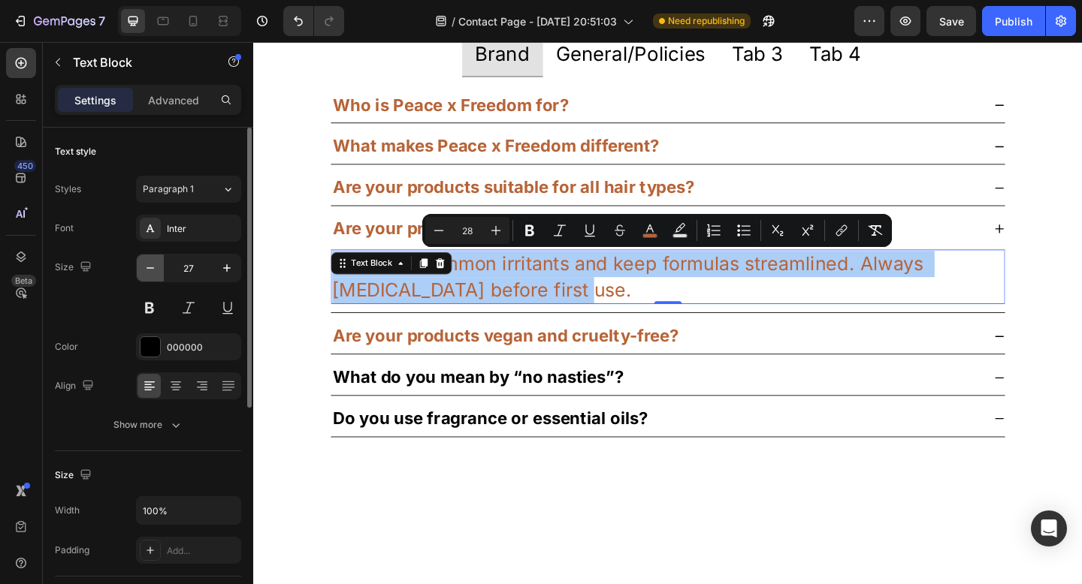
click at [152, 265] on icon "button" at bounding box center [150, 268] width 15 height 15
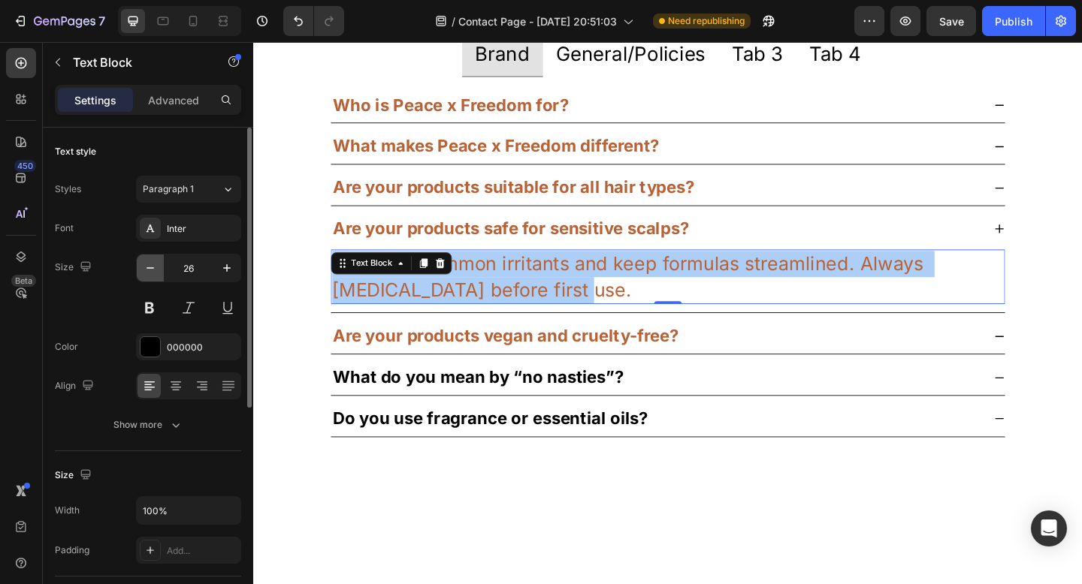
click at [152, 265] on icon "button" at bounding box center [150, 268] width 15 height 15
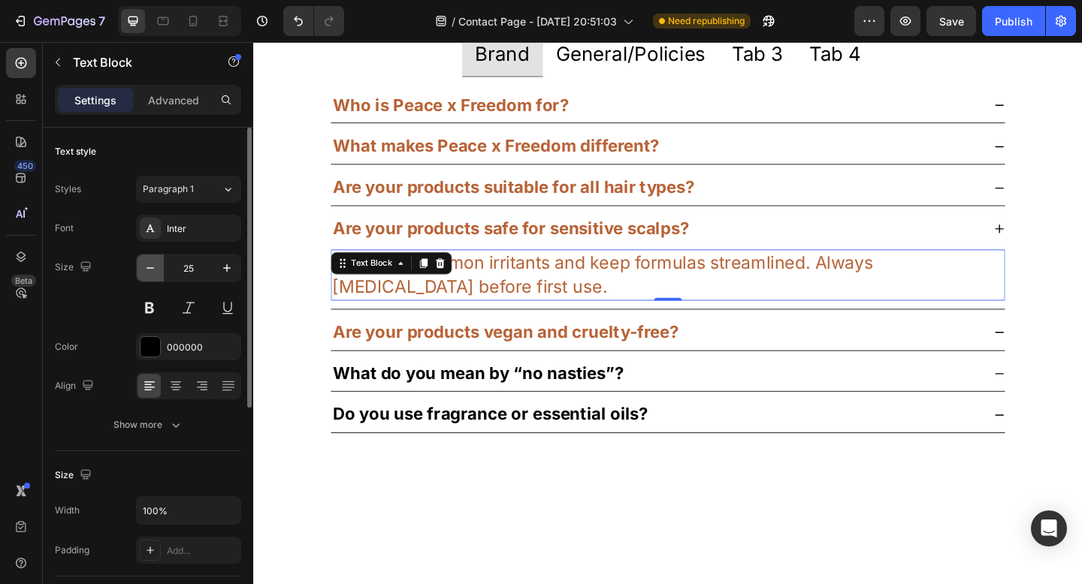
click at [152, 265] on icon "button" at bounding box center [150, 268] width 15 height 15
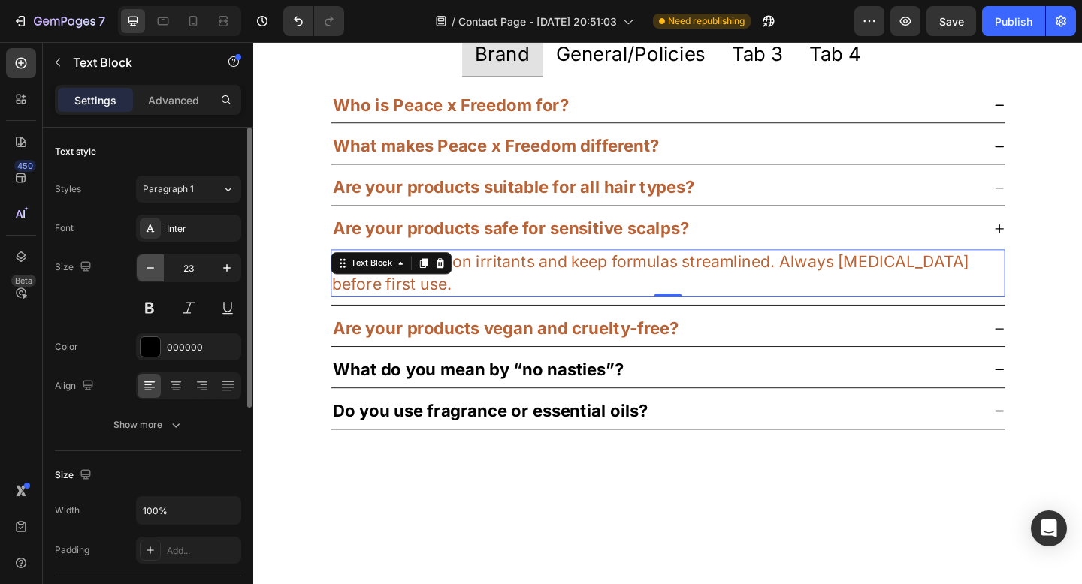
click at [152, 265] on icon "button" at bounding box center [150, 268] width 15 height 15
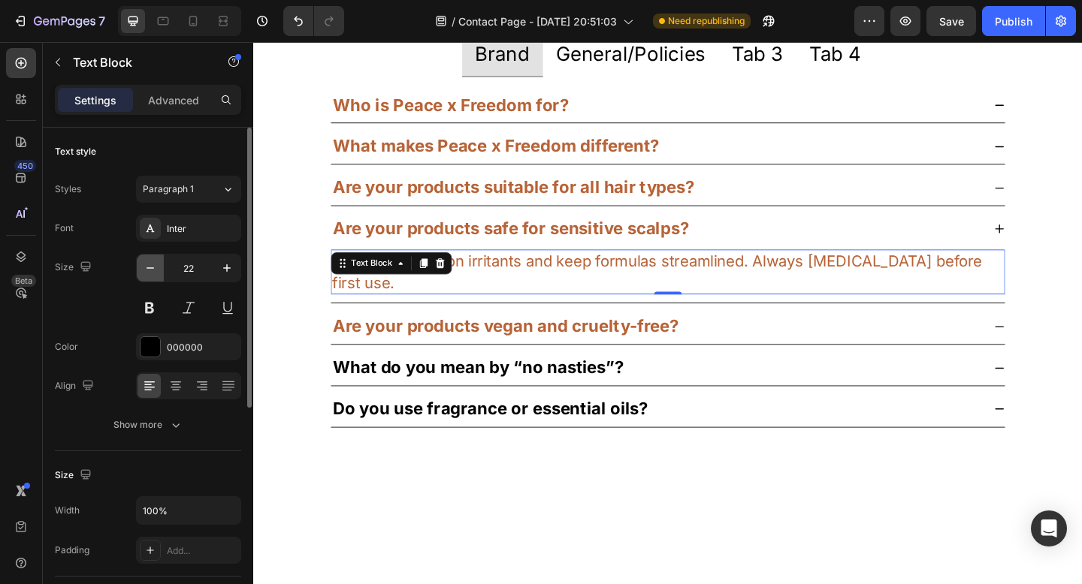
click at [152, 265] on icon "button" at bounding box center [150, 268] width 15 height 15
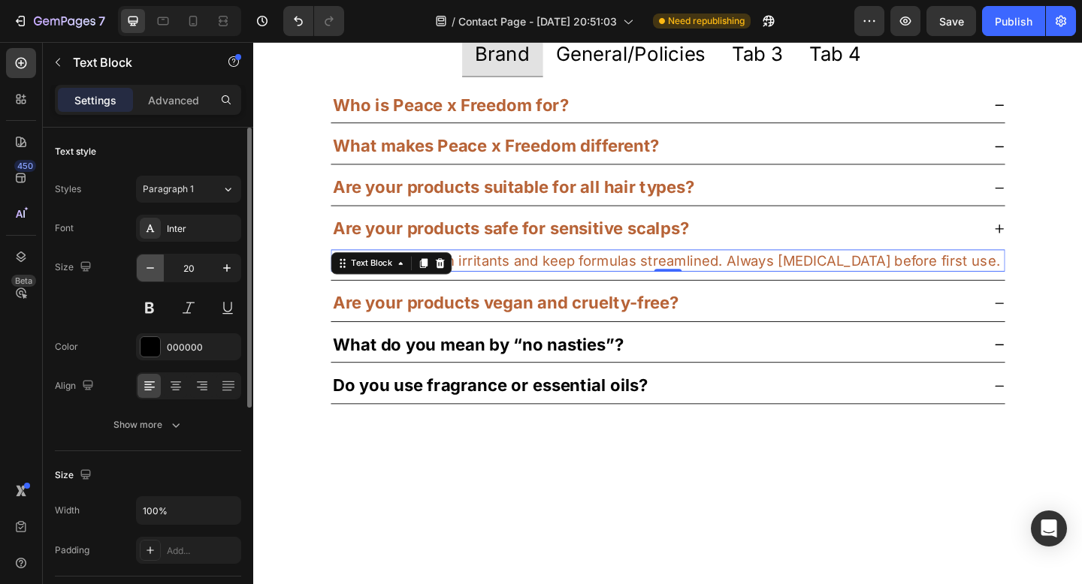
click at [152, 265] on icon "button" at bounding box center [150, 268] width 15 height 15
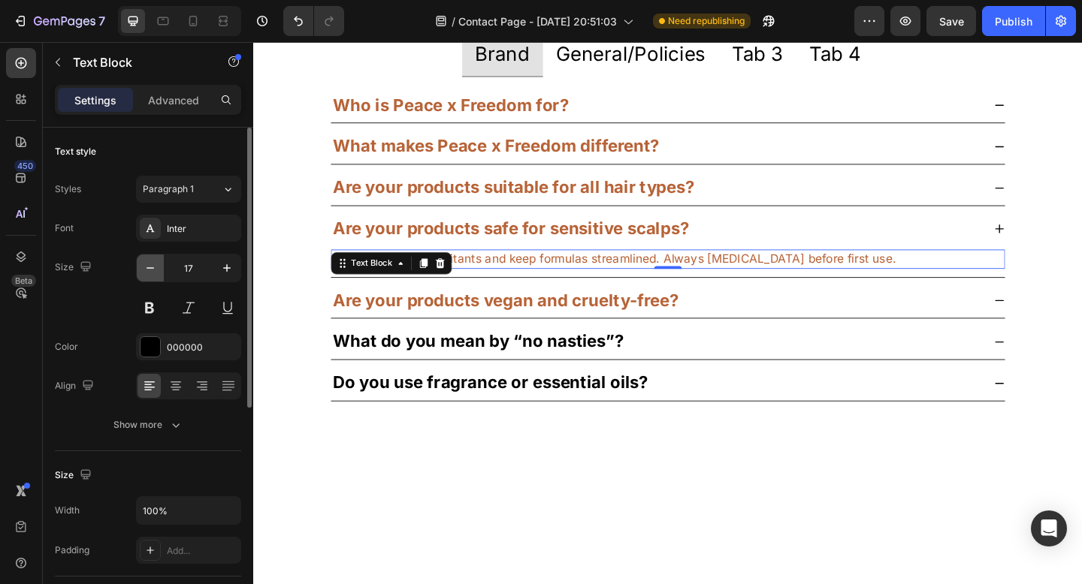
click at [152, 265] on icon "button" at bounding box center [150, 268] width 15 height 15
type input "16"
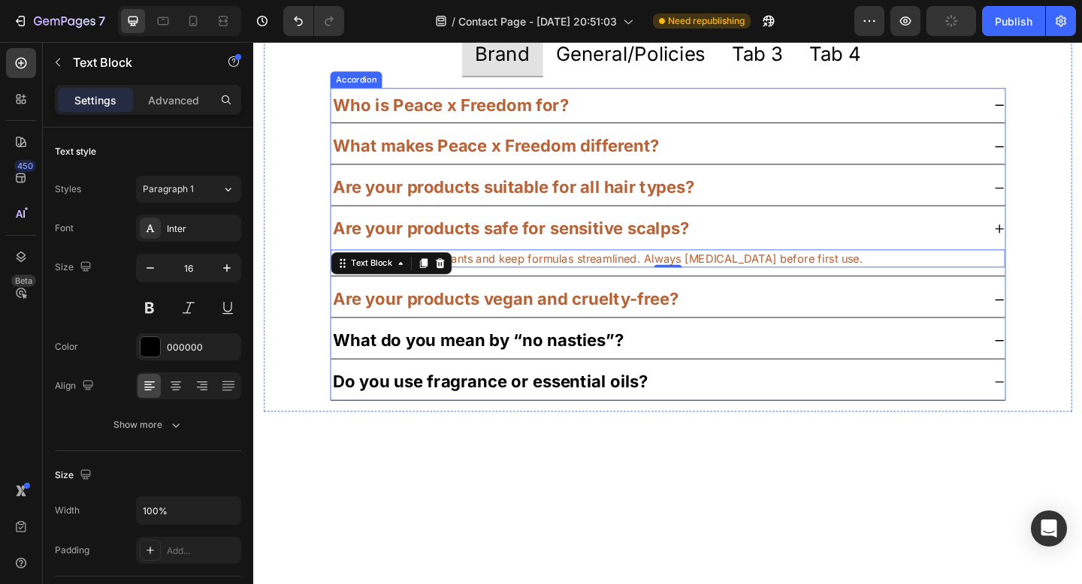
click at [481, 205] on strong "Are your products suitable for all hair types?" at bounding box center [536, 200] width 393 height 22
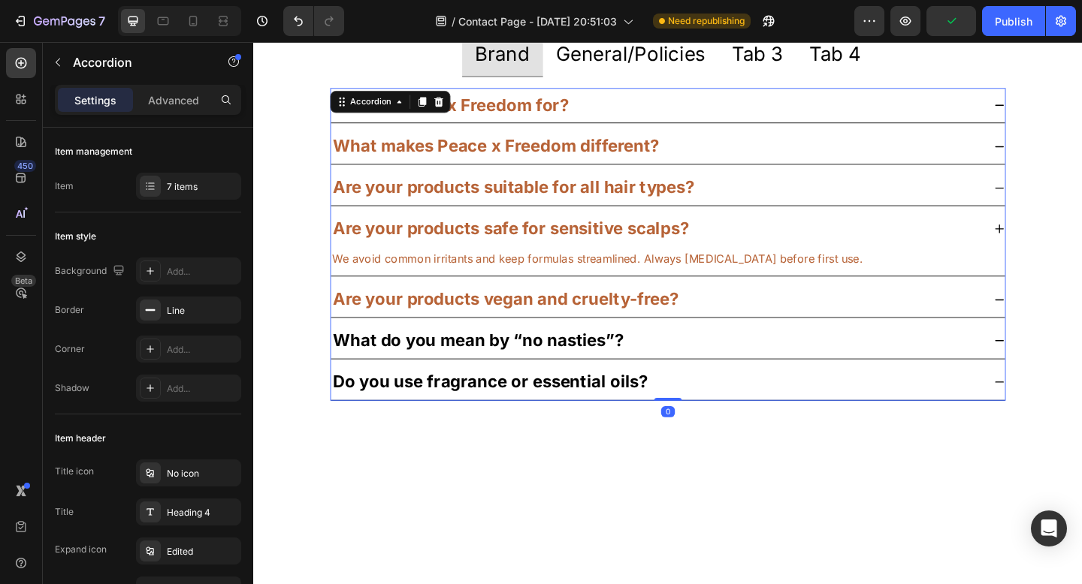
click at [1058, 202] on icon at bounding box center [1064, 201] width 12 height 12
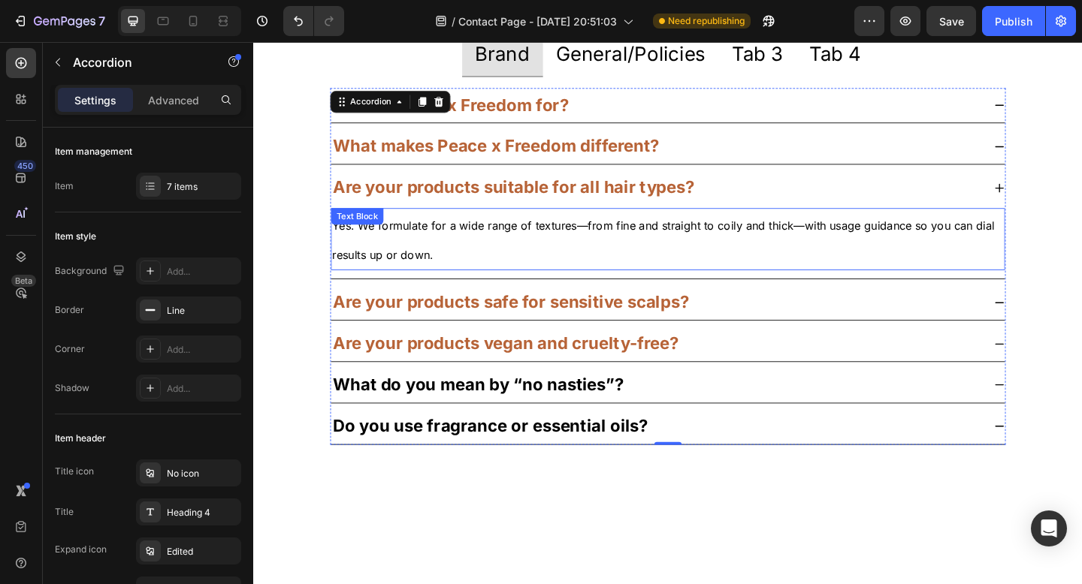
click at [864, 246] on span "Yes. We formulate for a wide range of textures—from fine and straight to coily …" at bounding box center [701, 257] width 724 height 47
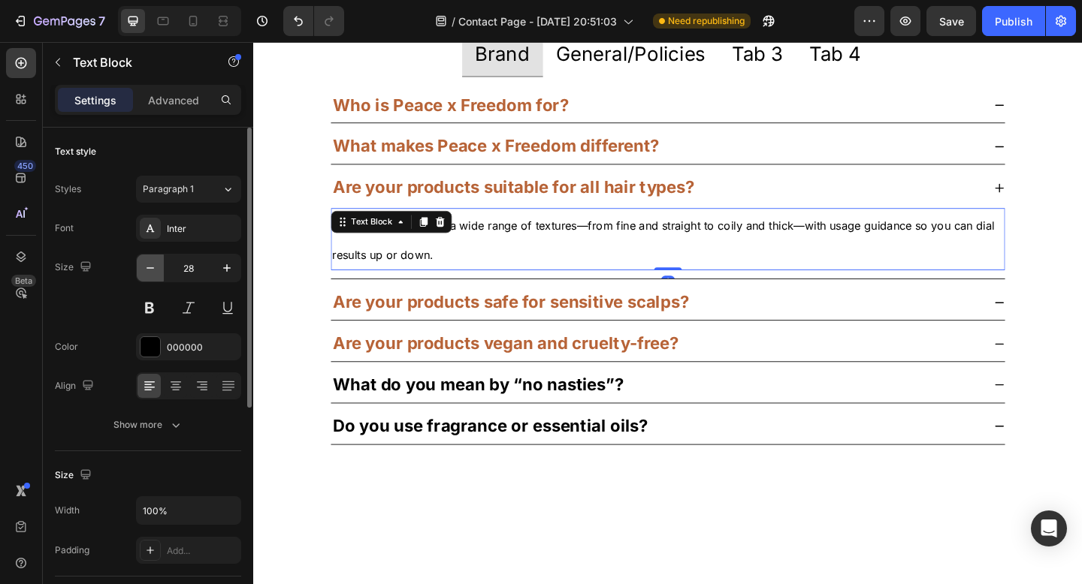
click at [150, 270] on icon "button" at bounding box center [150, 268] width 15 height 15
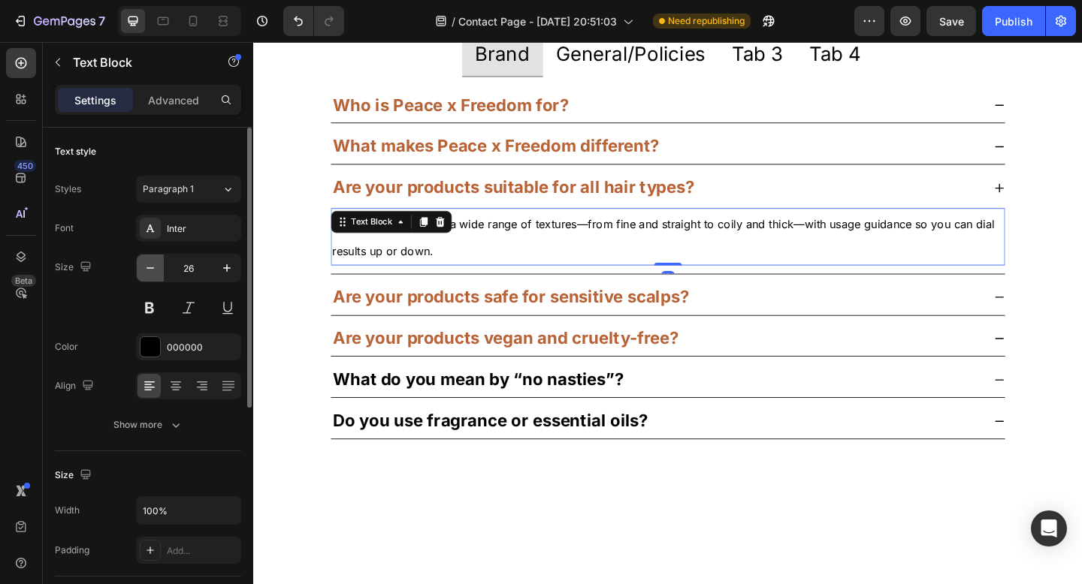
click at [150, 270] on icon "button" at bounding box center [150, 268] width 15 height 15
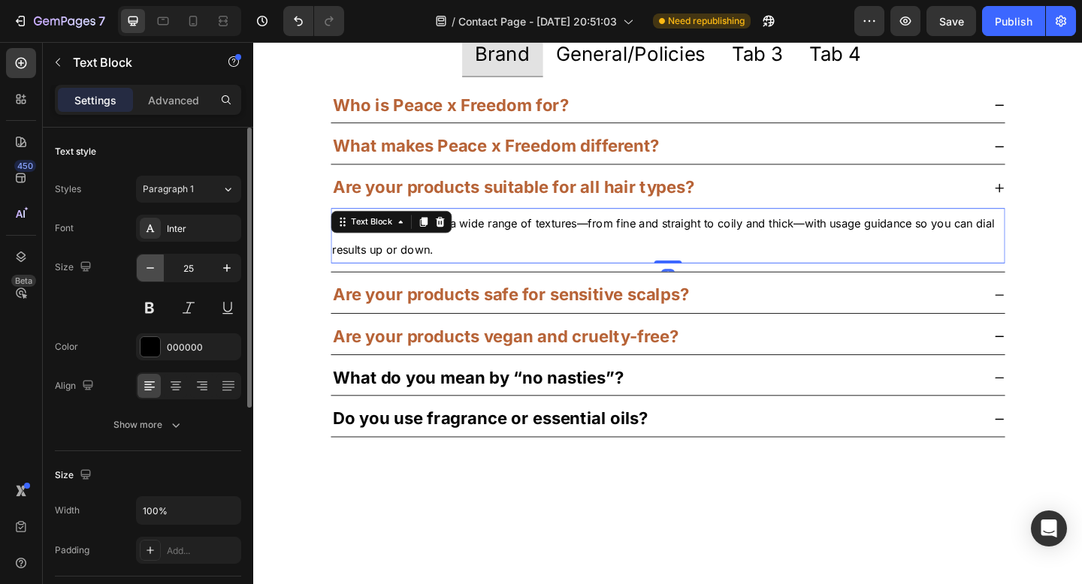
click at [150, 270] on icon "button" at bounding box center [150, 268] width 15 height 15
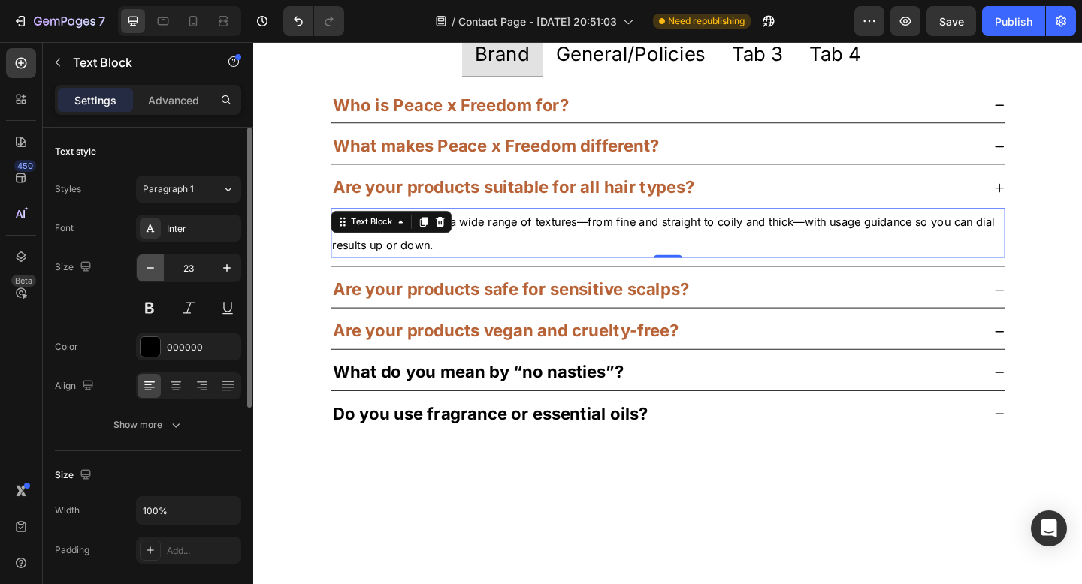
click at [150, 270] on icon "button" at bounding box center [150, 268] width 15 height 15
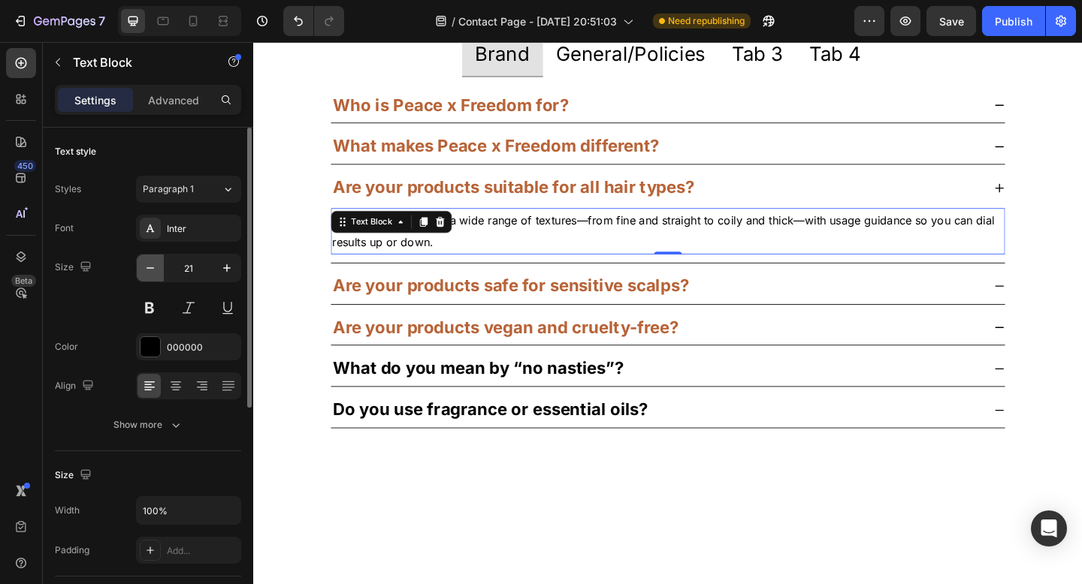
click at [150, 270] on icon "button" at bounding box center [150, 268] width 15 height 15
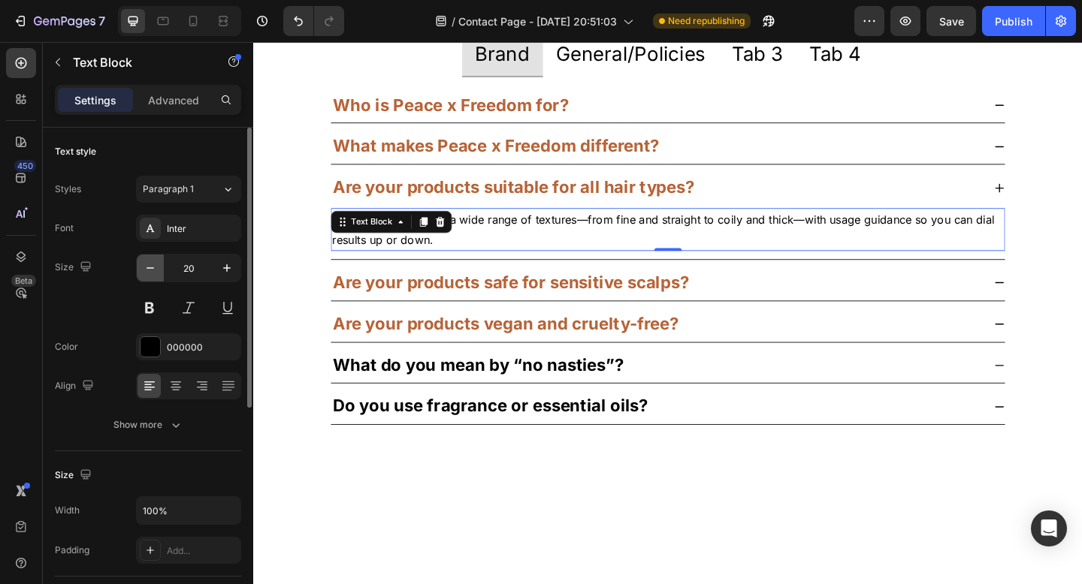
click at [150, 270] on icon "button" at bounding box center [150, 268] width 15 height 15
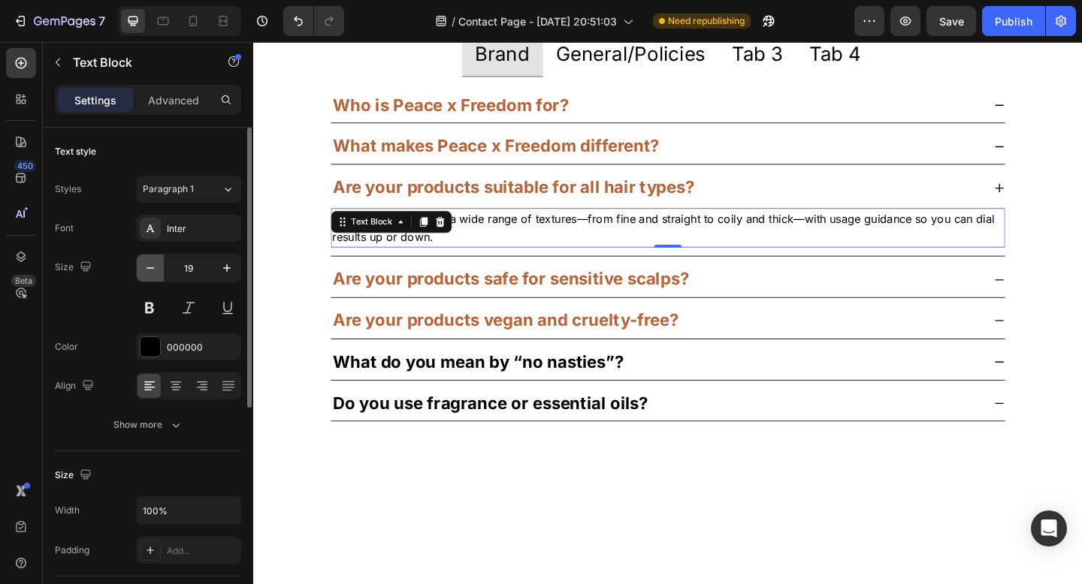
click at [150, 270] on icon "button" at bounding box center [150, 268] width 15 height 15
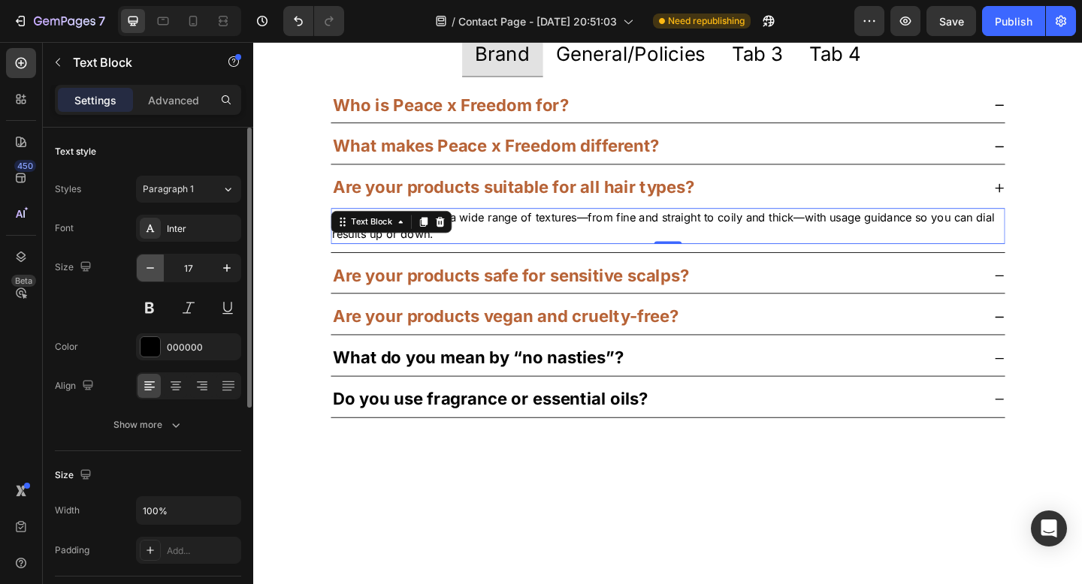
click at [150, 270] on icon "button" at bounding box center [150, 268] width 15 height 15
type input "16"
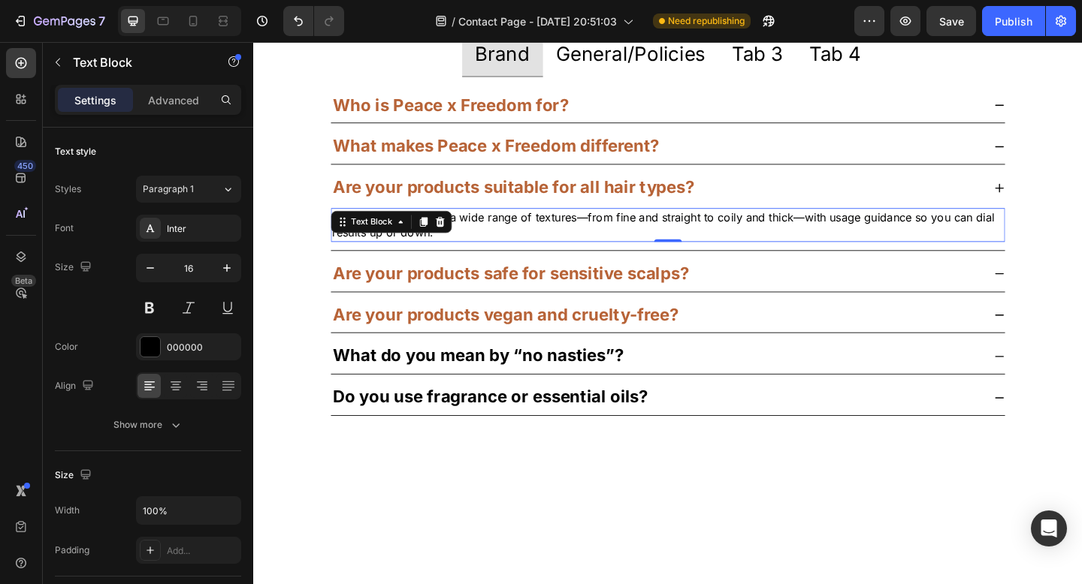
click at [545, 234] on span "Yes. We formulate for a wide range of textures—from fine and straight to coily …" at bounding box center [701, 241] width 724 height 32
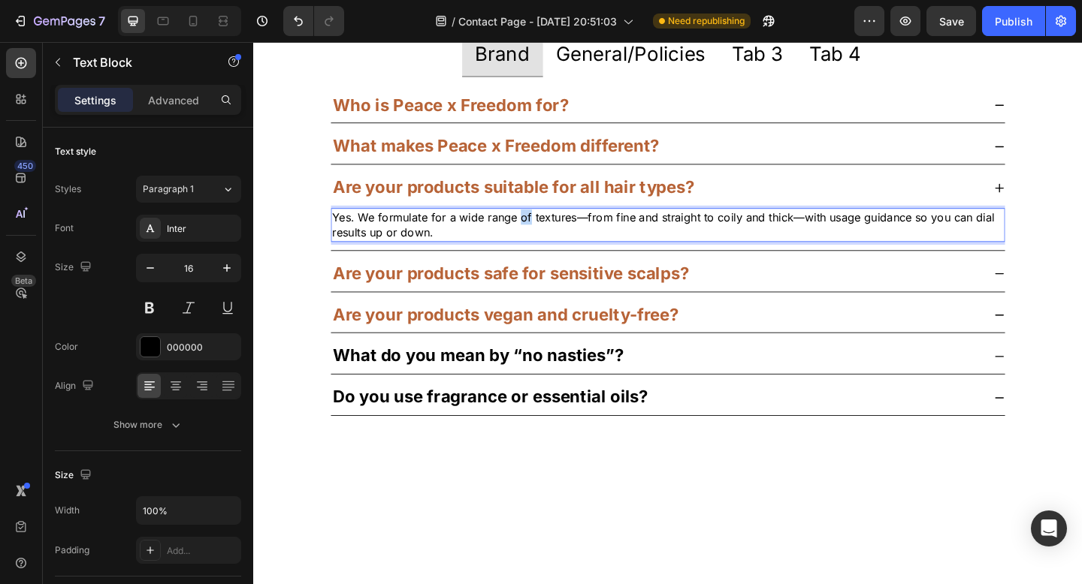
click at [545, 234] on span "Yes. We formulate for a wide range of textures—from fine and straight to coily …" at bounding box center [701, 241] width 724 height 32
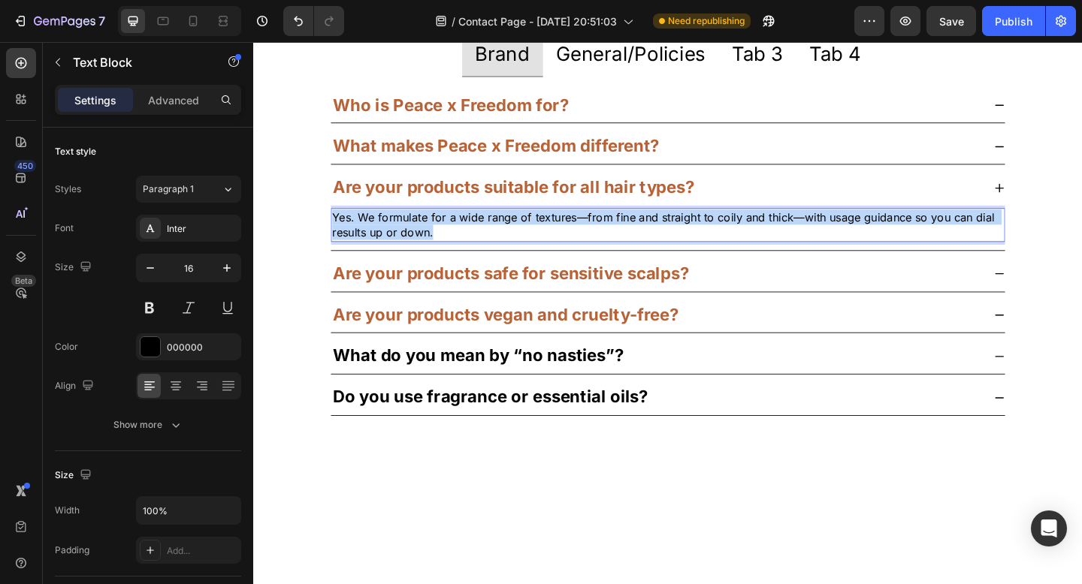
click at [545, 234] on span "Yes. We formulate for a wide range of textures—from fine and straight to coily …" at bounding box center [701, 241] width 724 height 32
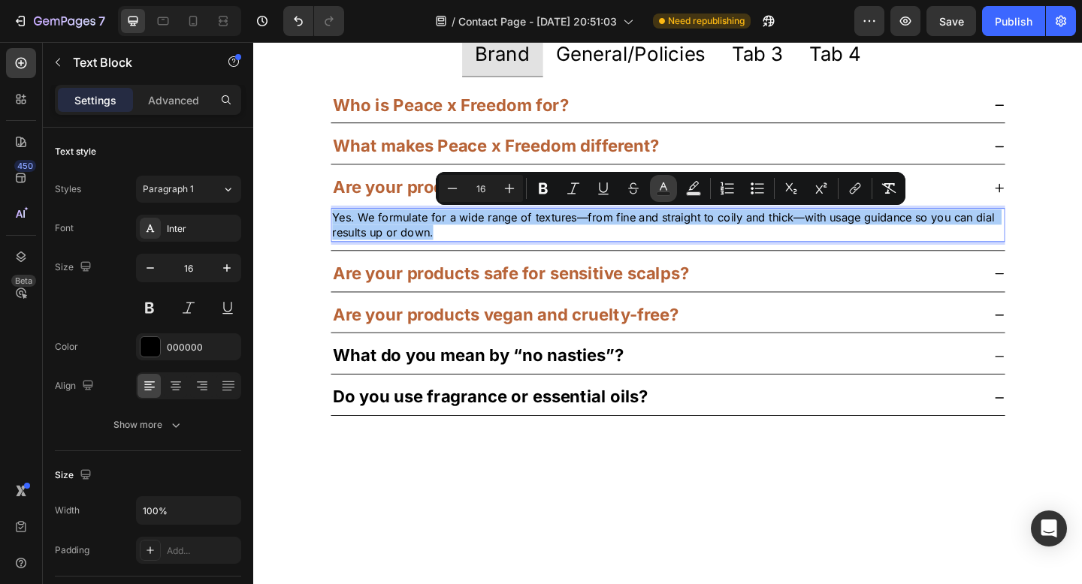
click at [663, 191] on icon "Editor contextual toolbar" at bounding box center [663, 188] width 15 height 15
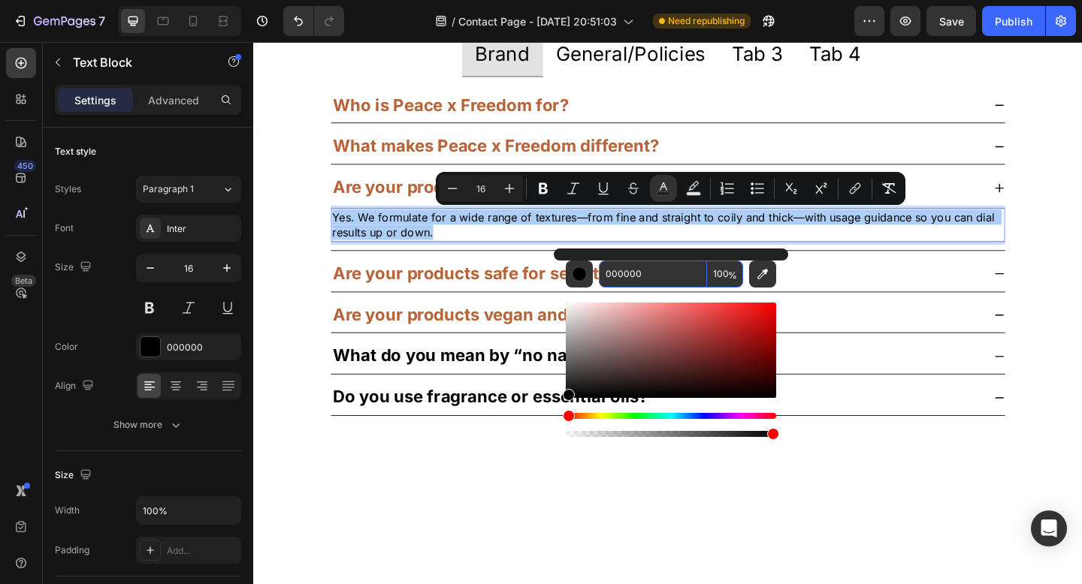
click at [657, 274] on input "000000" at bounding box center [653, 274] width 108 height 27
paste input "B76337"
type input "B76337"
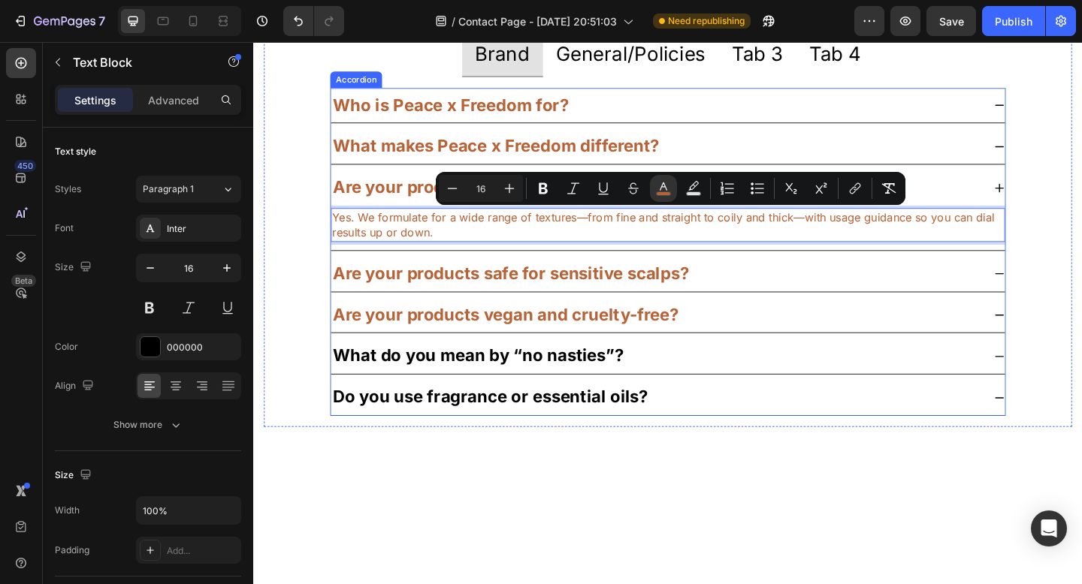
click at [574, 388] on strong "What do you mean by “no nasties”?" at bounding box center [498, 384] width 316 height 22
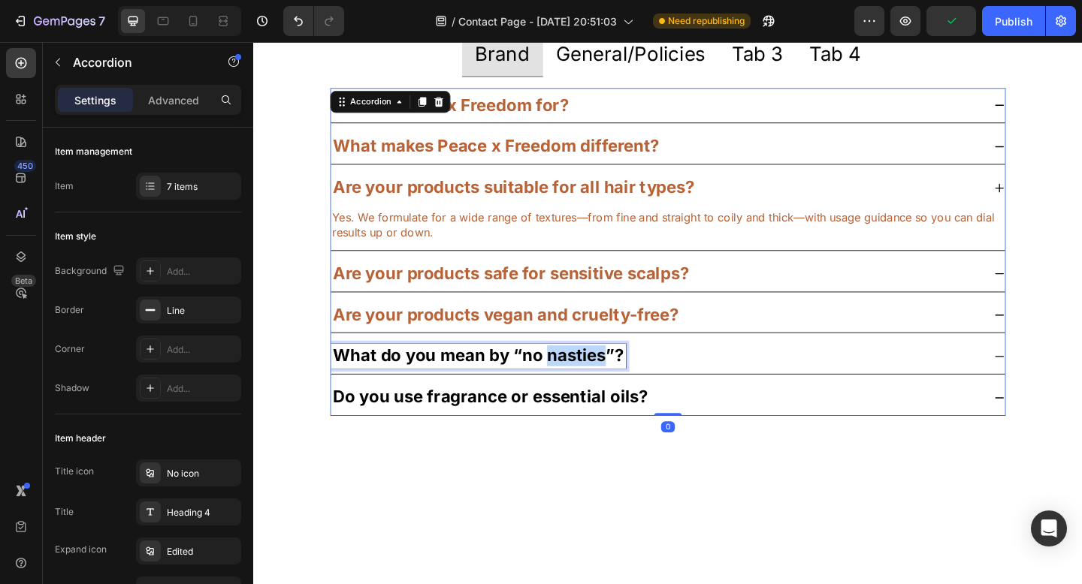
click at [574, 388] on strong "What do you mean by “no nasties”?" at bounding box center [498, 384] width 316 height 22
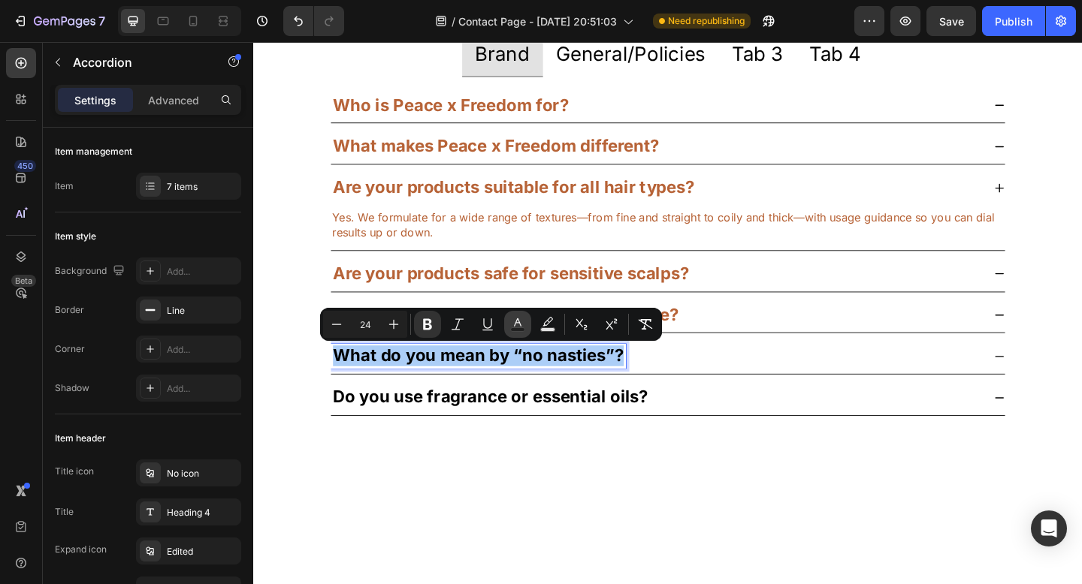
click at [520, 328] on rect "Editor contextual toolbar" at bounding box center [518, 330] width 14 height 4
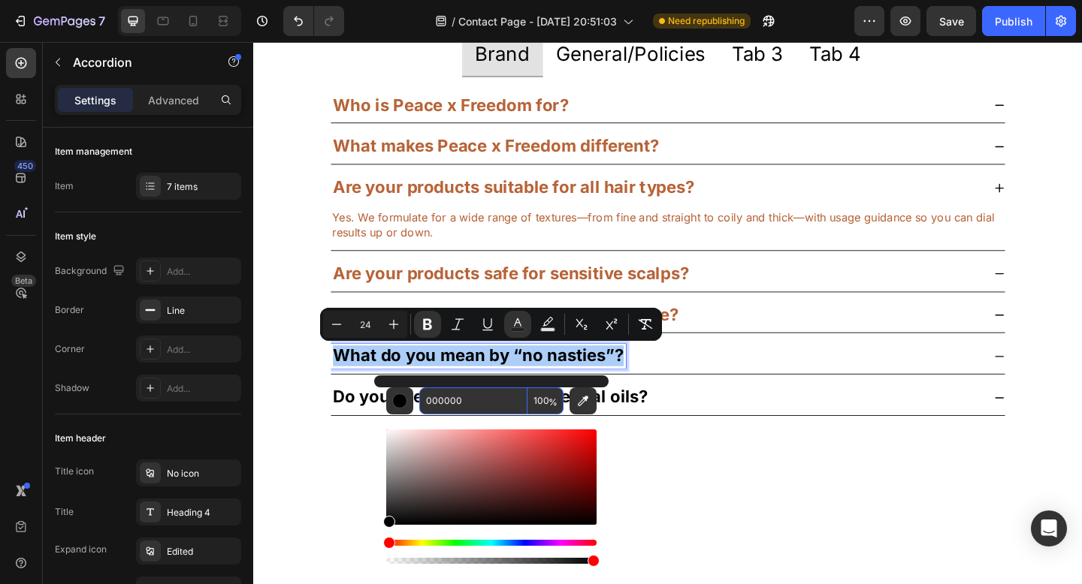
click at [478, 388] on input "000000" at bounding box center [473, 401] width 108 height 27
paste input "B76337"
type input "B76337"
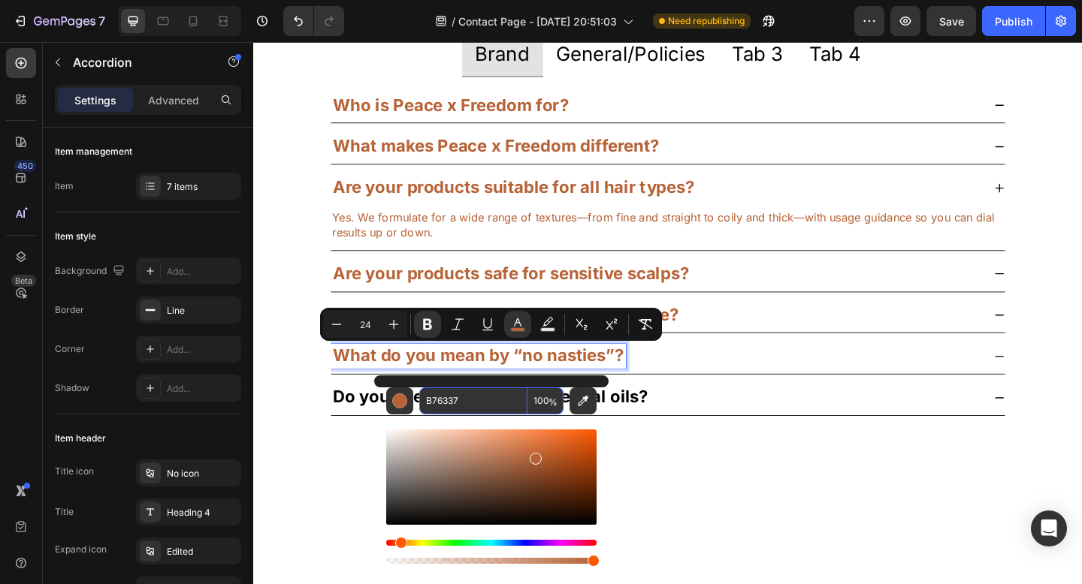
click at [1058, 382] on icon at bounding box center [1064, 385] width 12 height 12
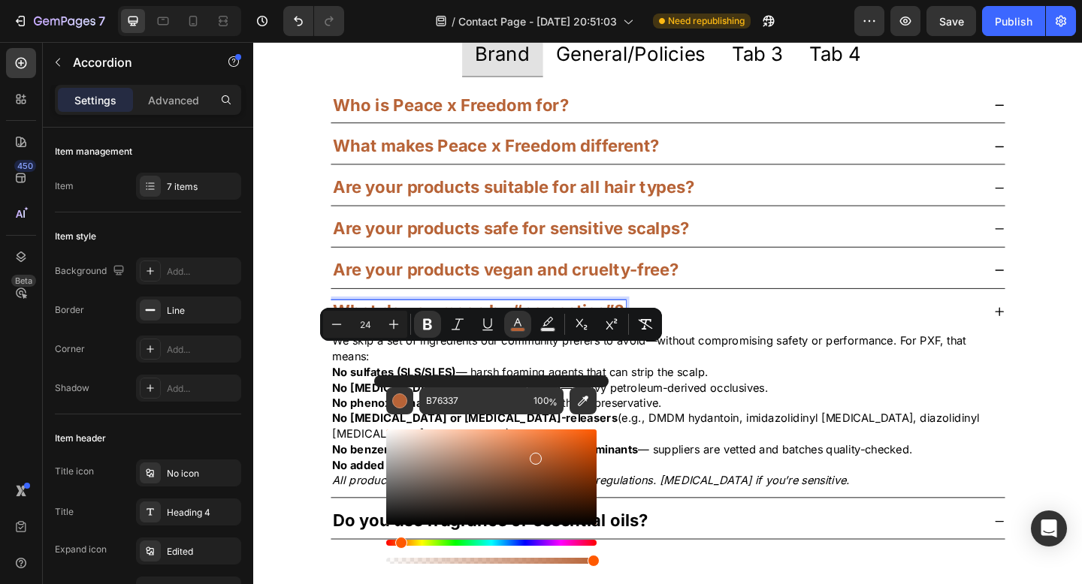
click at [994, 349] on div "What do you mean by “no nasties”?" at bounding box center [691, 336] width 709 height 26
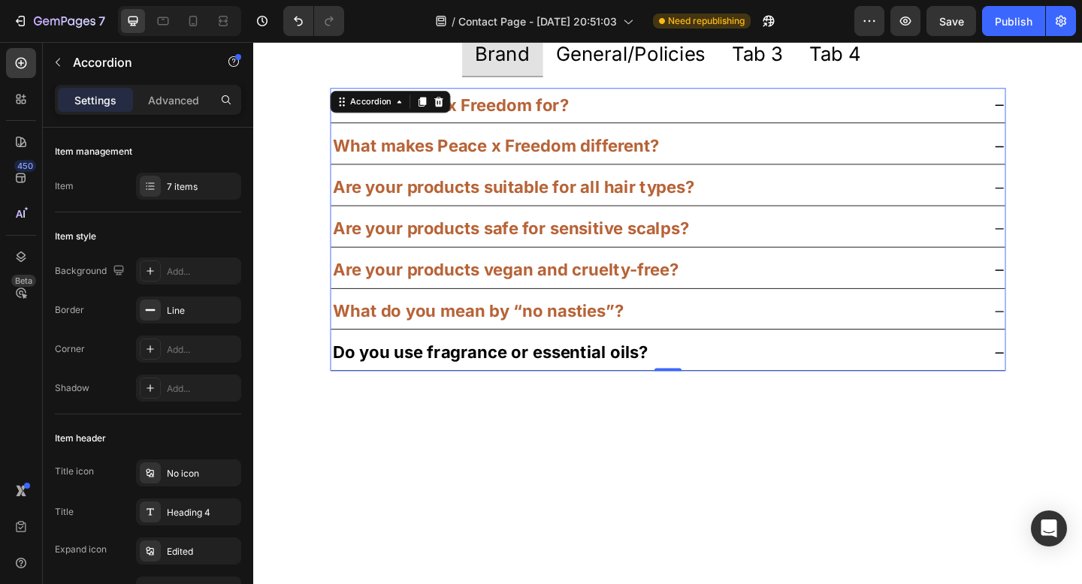
click at [1058, 330] on icon at bounding box center [1064, 336] width 12 height 12
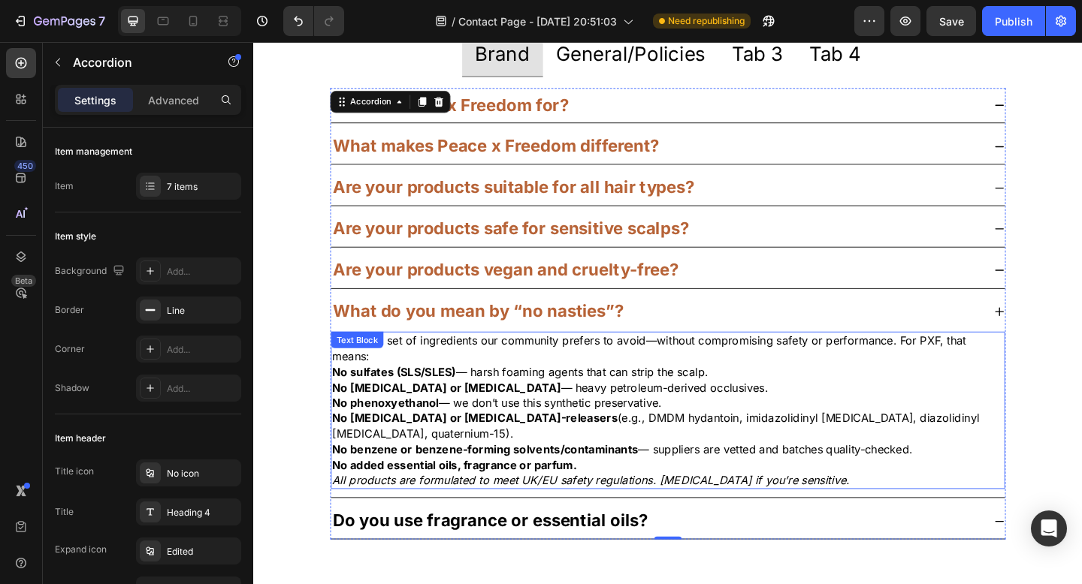
click at [684, 387] on p "We skip a set of ingredients our community prefers to avoid—without compromisin…" at bounding box center [704, 376] width 730 height 34
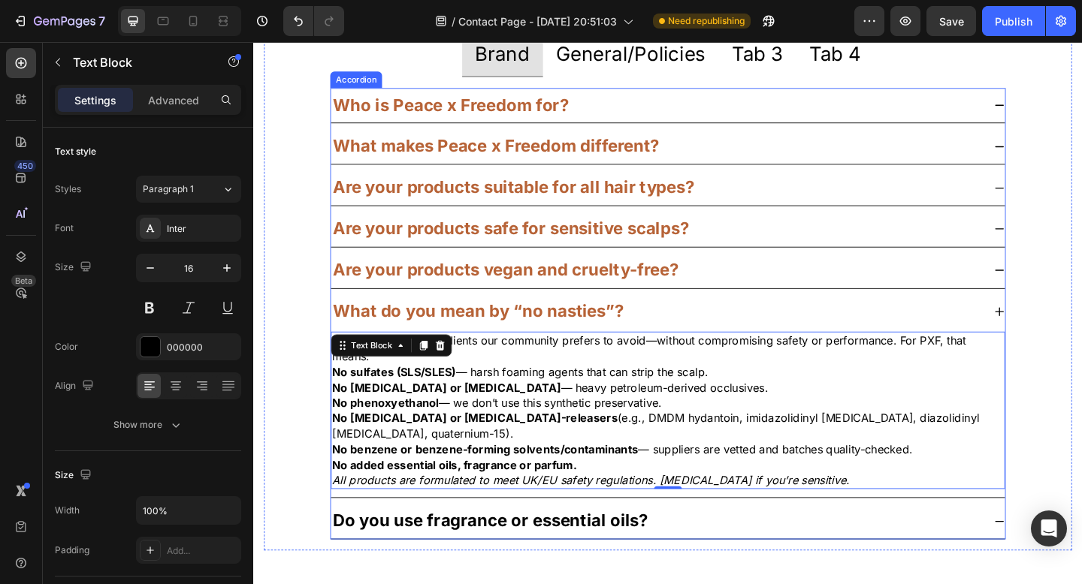
click at [661, 200] on strong "Are your products suitable for all hair types?" at bounding box center [536, 200] width 393 height 22
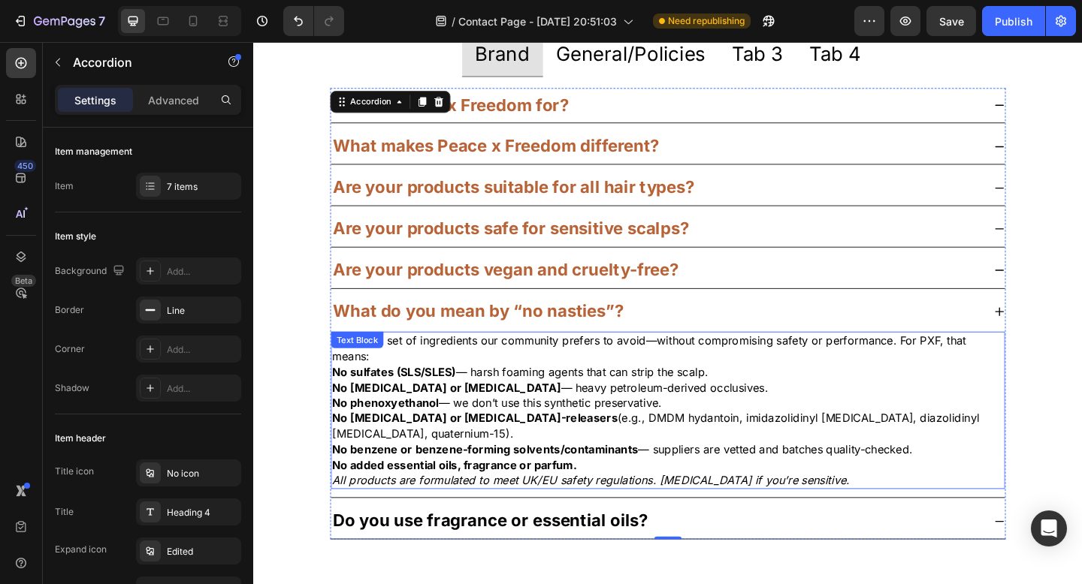
click at [705, 408] on p "No sulfates (SLS/SLES) — harsh foaming agents that can strip the scalp." at bounding box center [704, 401] width 730 height 17
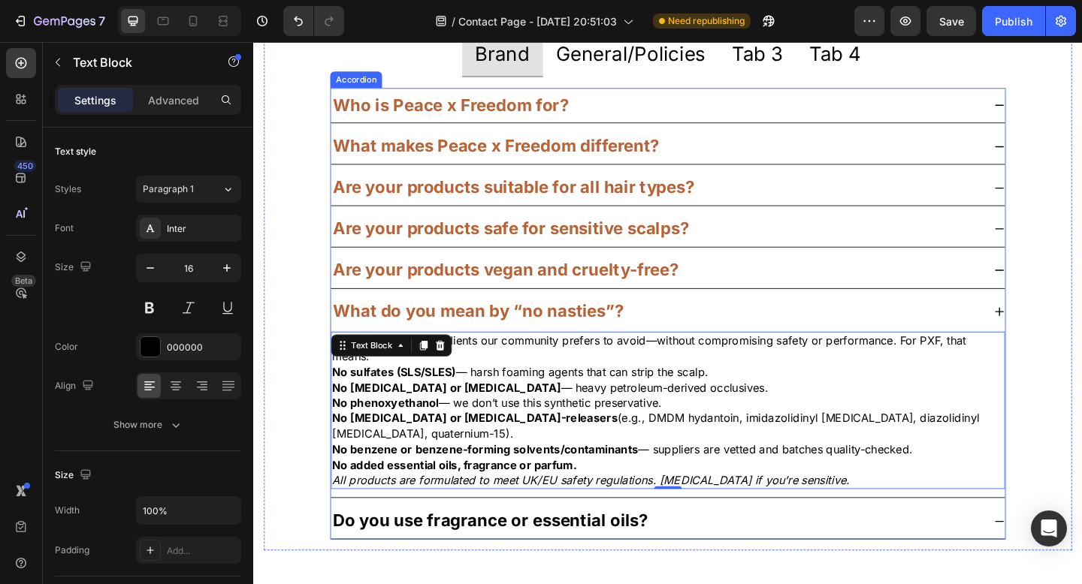
click at [682, 213] on div "Are your products suitable for all hair types?" at bounding box center [535, 201] width 397 height 26
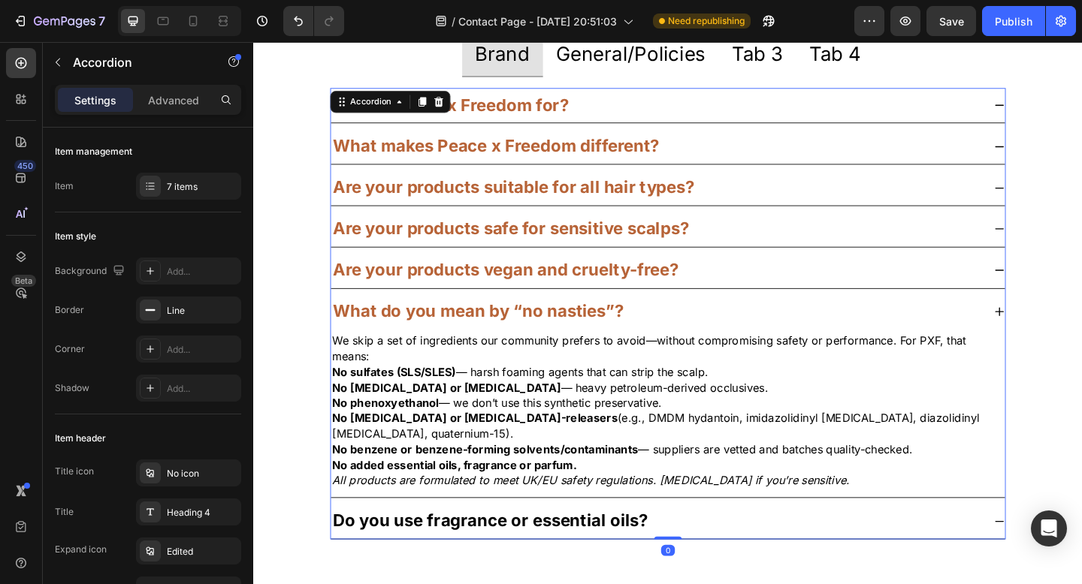
click at [1058, 198] on icon at bounding box center [1064, 201] width 12 height 12
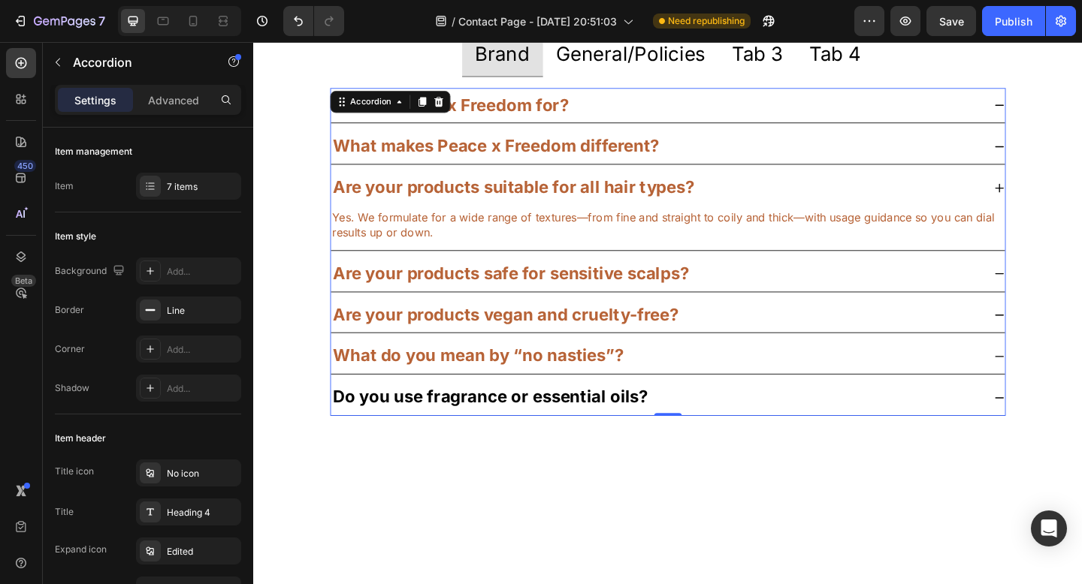
click at [1058, 198] on icon at bounding box center [1064, 201] width 12 height 12
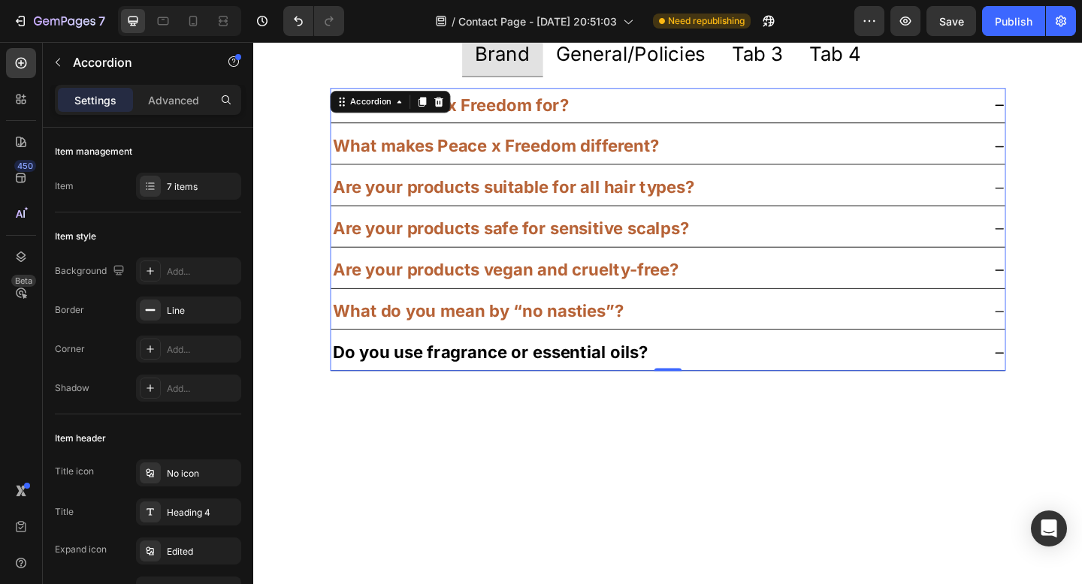
click at [1058, 158] on icon at bounding box center [1064, 156] width 12 height 12
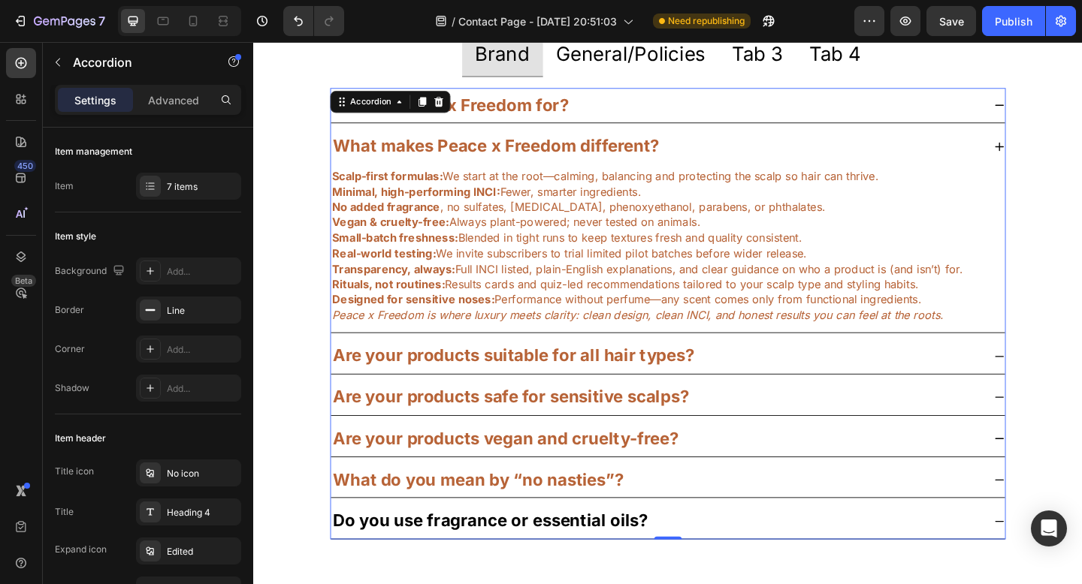
click at [1058, 158] on icon at bounding box center [1064, 156] width 12 height 12
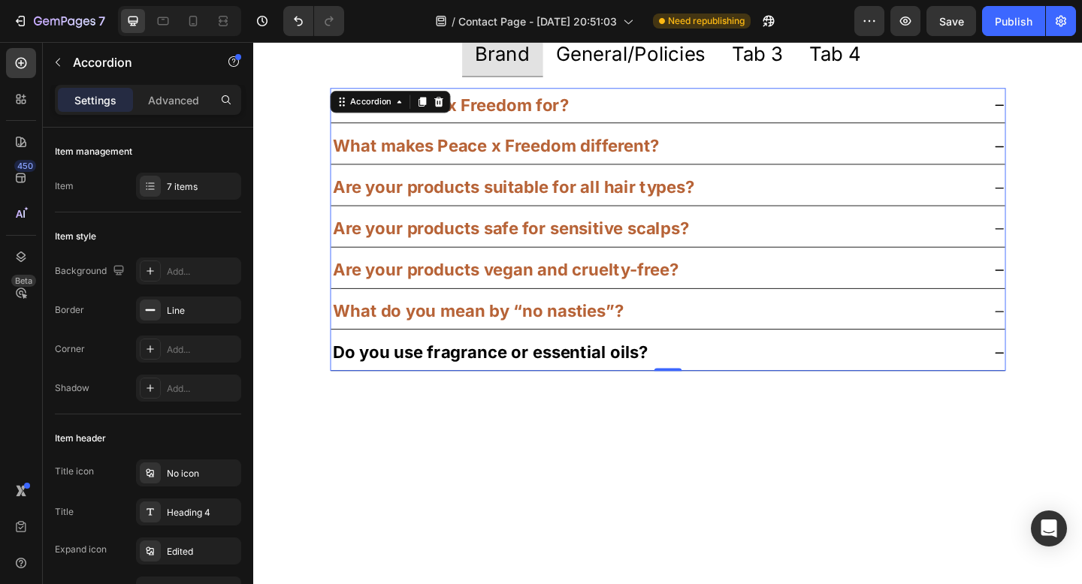
click at [1058, 246] on icon at bounding box center [1064, 246] width 12 height 12
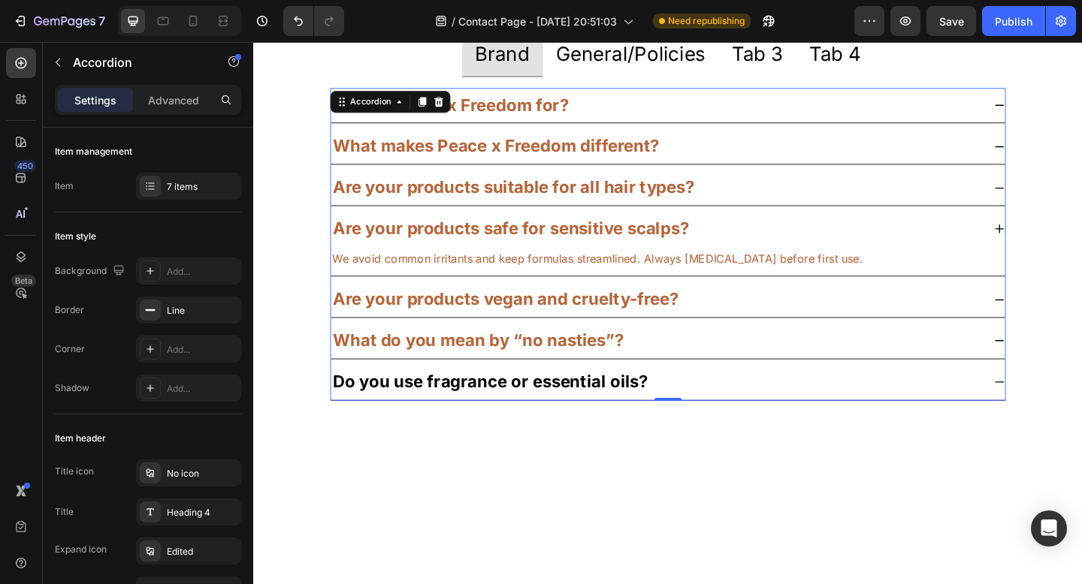
click at [1058, 246] on icon at bounding box center [1064, 246] width 12 height 12
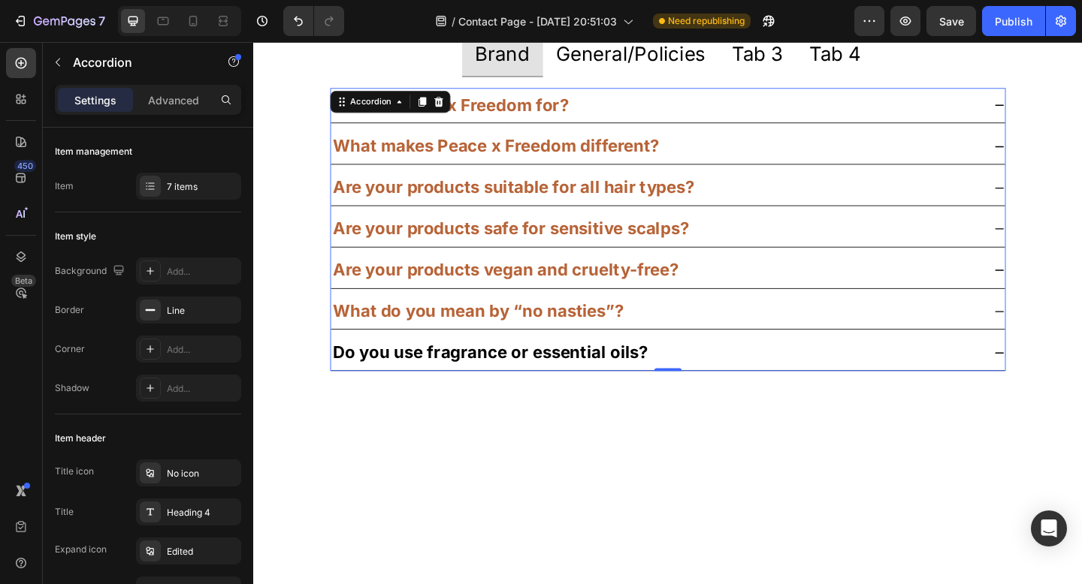
click at [1058, 286] on icon at bounding box center [1064, 291] width 12 height 12
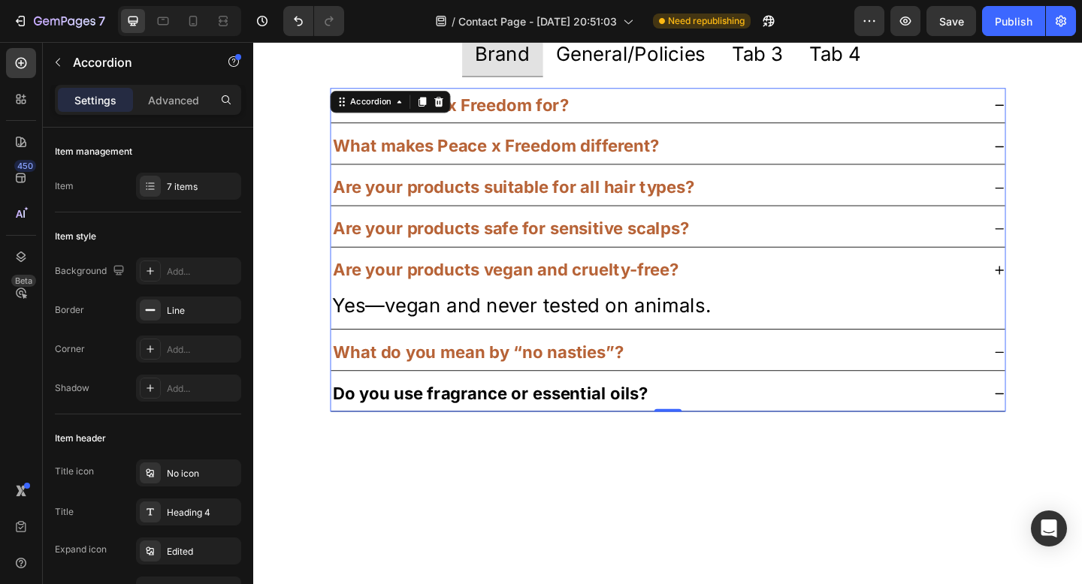
click at [1058, 286] on icon at bounding box center [1064, 291] width 12 height 12
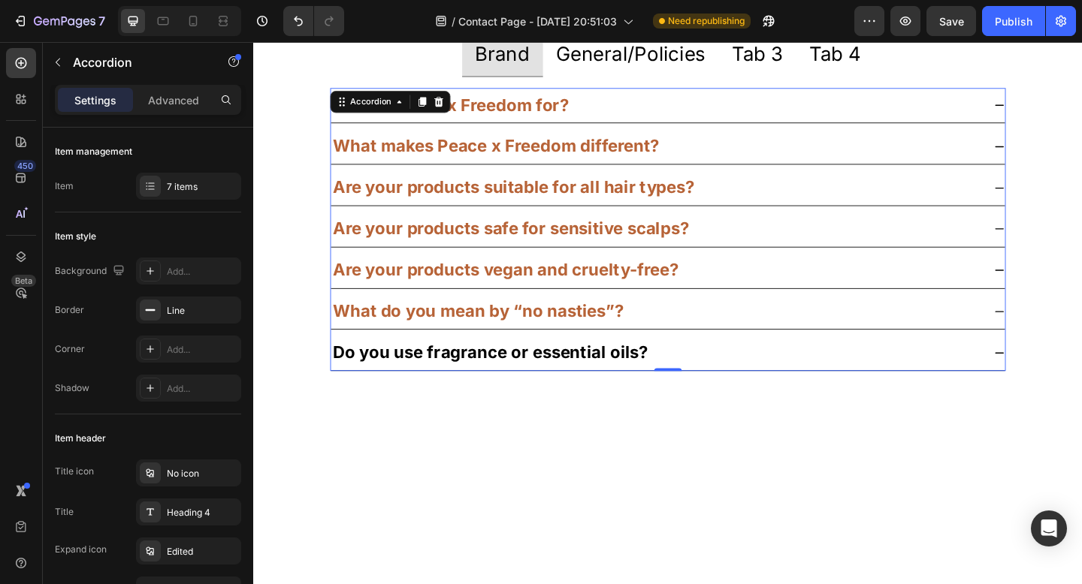
click at [1058, 333] on icon at bounding box center [1064, 336] width 12 height 12
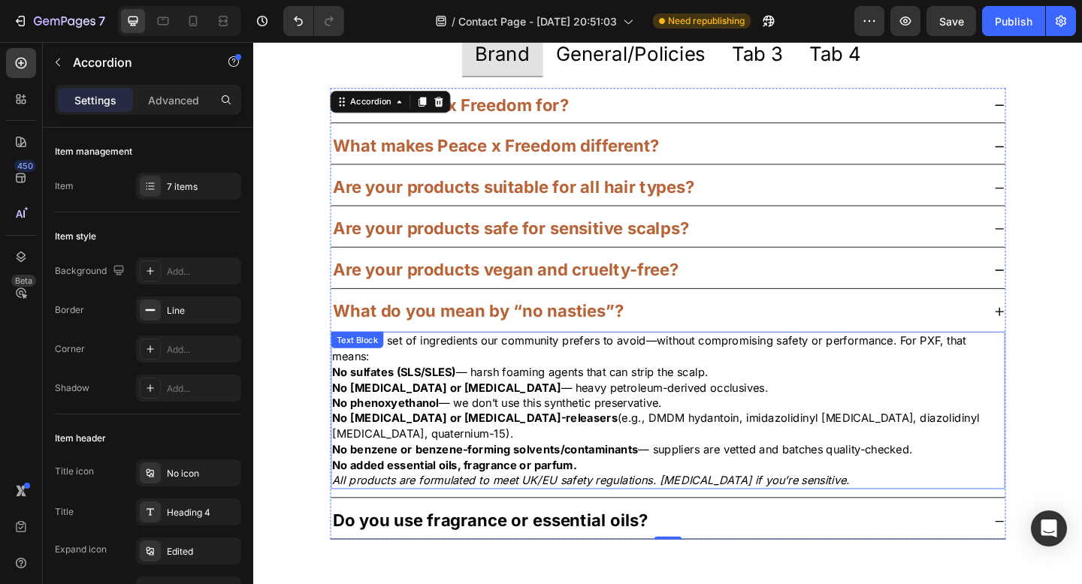
click at [545, 385] on p "We skip a set of ingredients our community prefers to avoid—without compromisin…" at bounding box center [704, 376] width 730 height 34
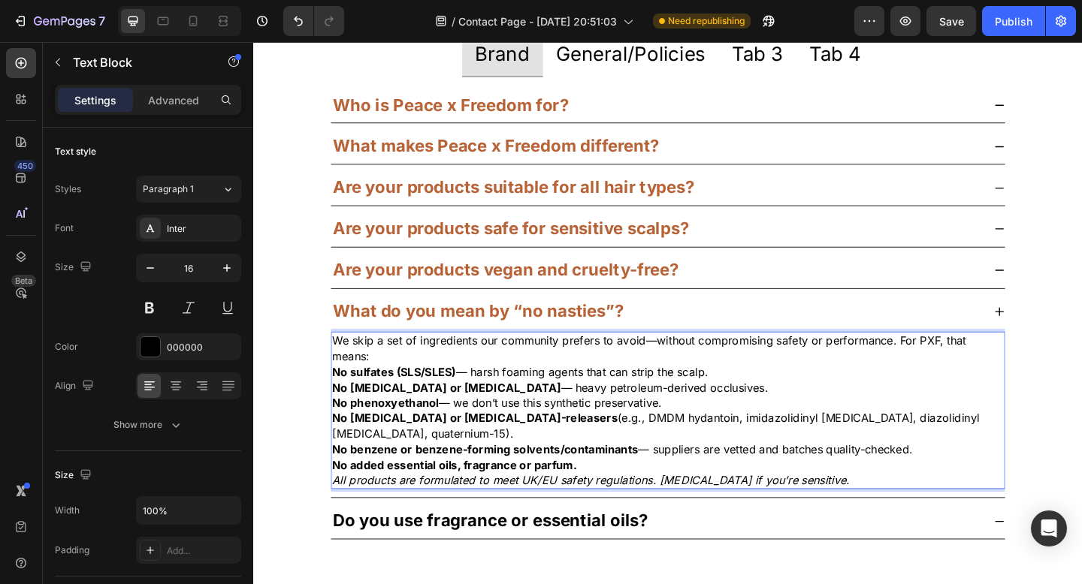
click at [545, 385] on p "We skip a set of ingredients our community prefers to avoid—without compromisin…" at bounding box center [704, 376] width 730 height 34
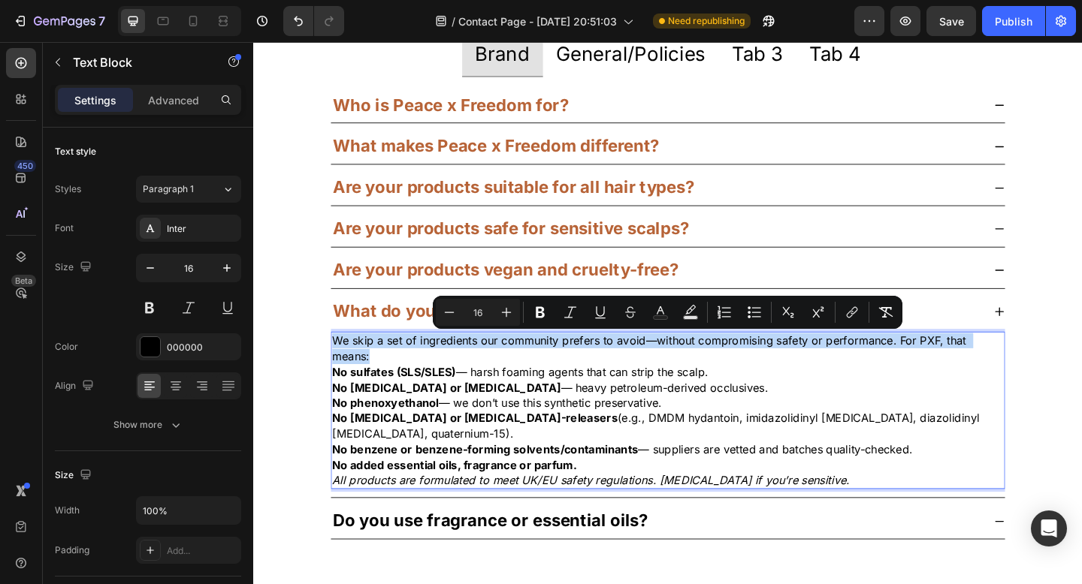
click at [545, 385] on p "We skip a set of ingredients our community prefers to avoid—without compromisin…" at bounding box center [704, 376] width 730 height 34
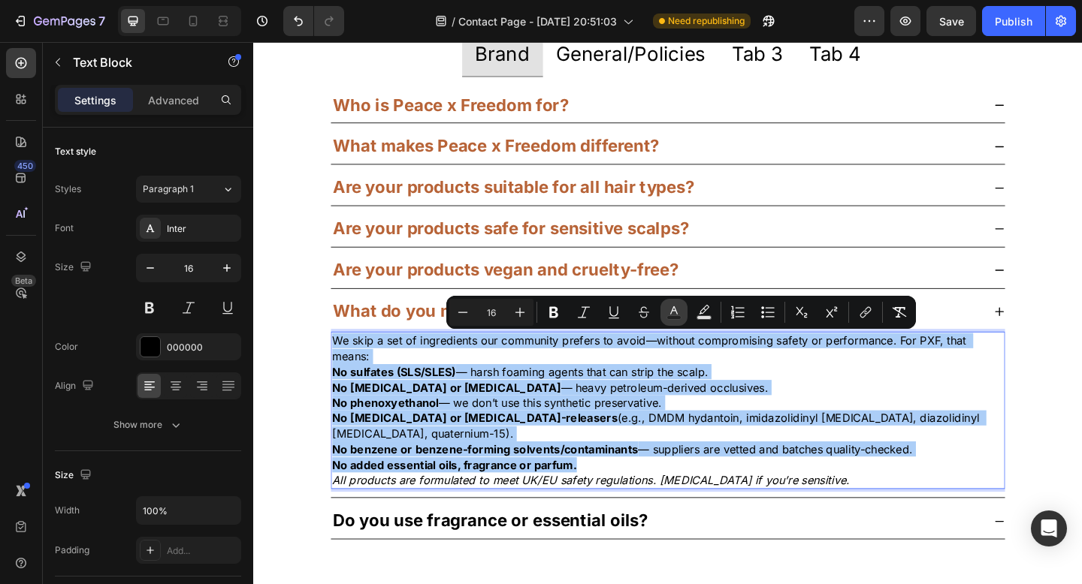
click at [674, 306] on icon "Editor contextual toolbar" at bounding box center [673, 312] width 15 height 15
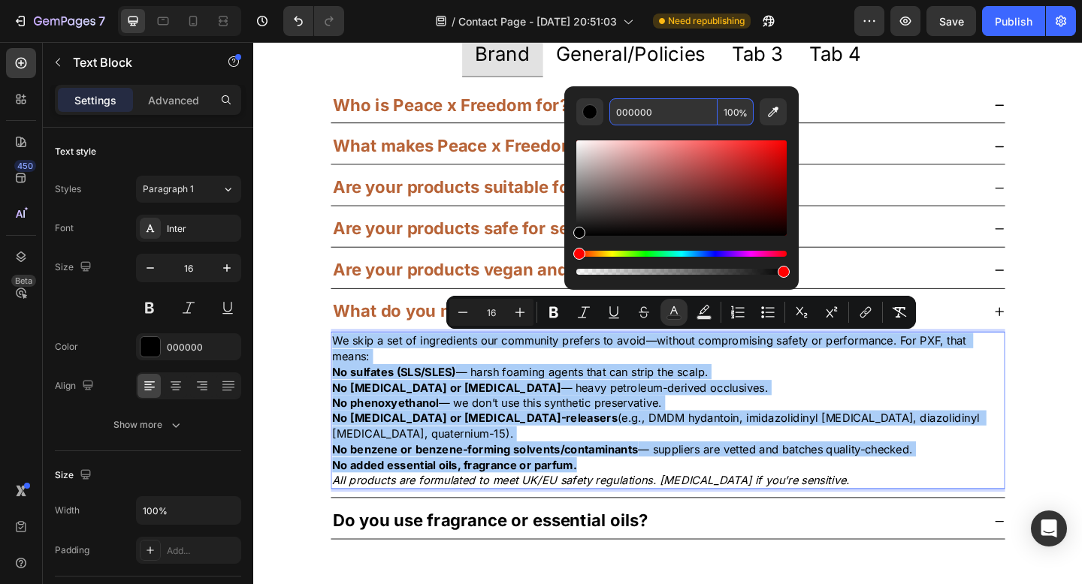
click at [659, 118] on input "000000" at bounding box center [663, 111] width 108 height 27
paste input "B76337"
type input "B76337"
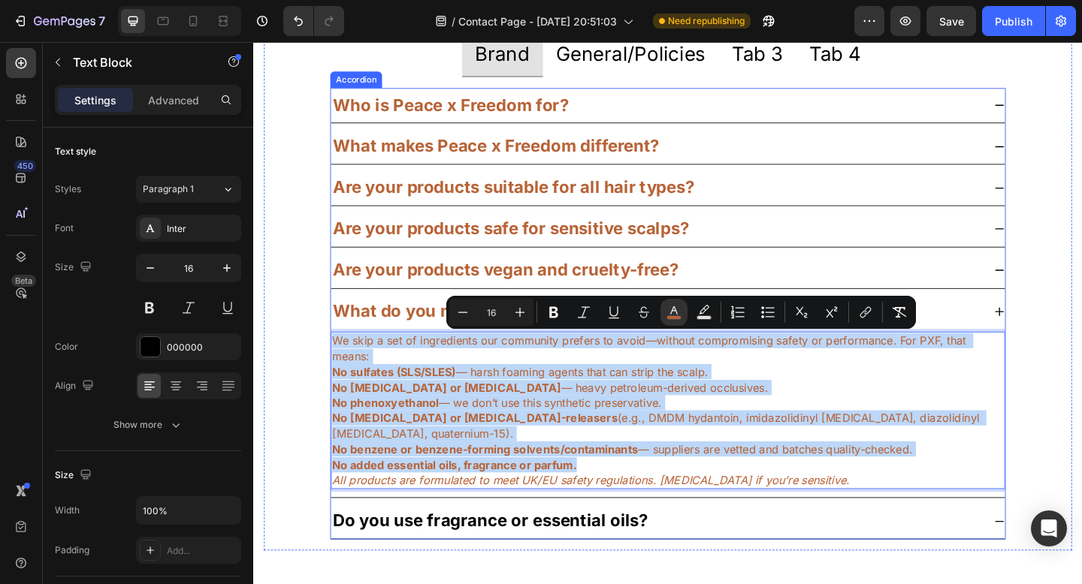
click at [403, 552] on strong "Do you use fragrance or essential oils?" at bounding box center [511, 563] width 343 height 22
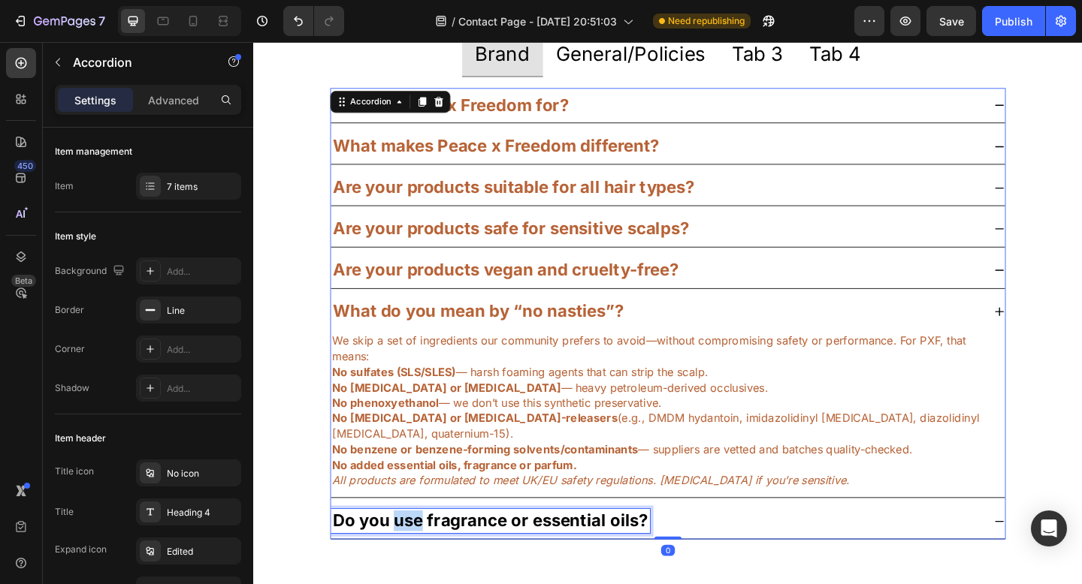
click at [403, 552] on strong "Do you use fragrance or essential oils?" at bounding box center [511, 563] width 343 height 22
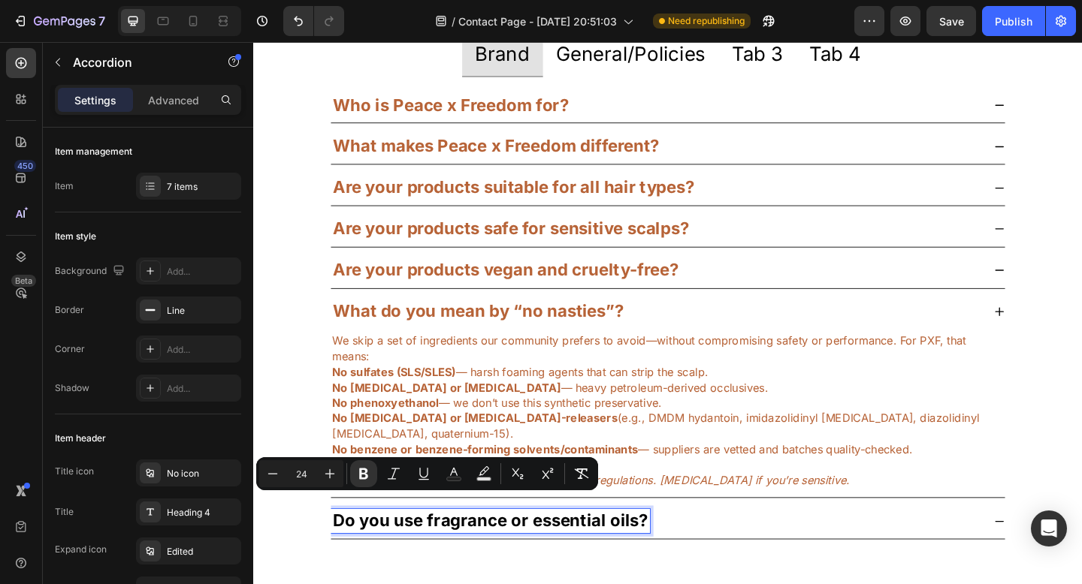
click at [403, 552] on strong "Do you use fragrance or essential oils?" at bounding box center [511, 563] width 343 height 22
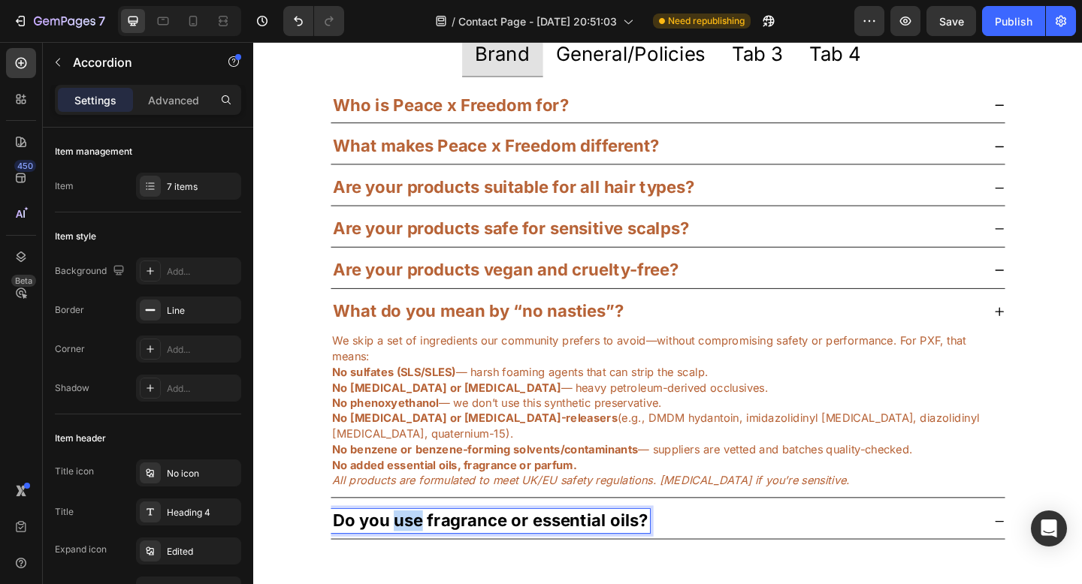
click at [403, 552] on strong "Do you use fragrance or essential oils?" at bounding box center [511, 563] width 343 height 22
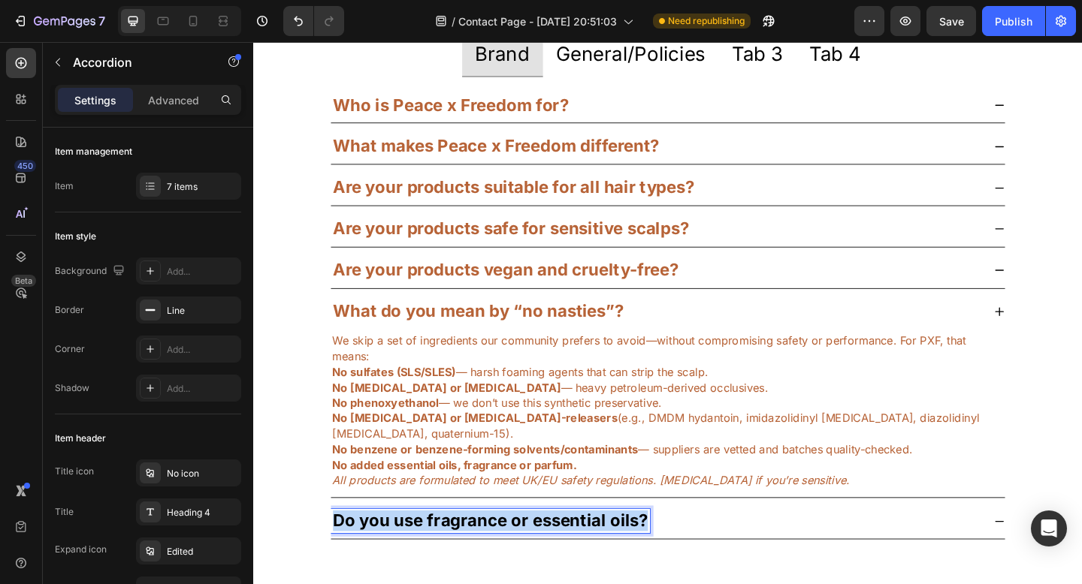
click at [403, 552] on strong "Do you use fragrance or essential oils?" at bounding box center [511, 563] width 343 height 22
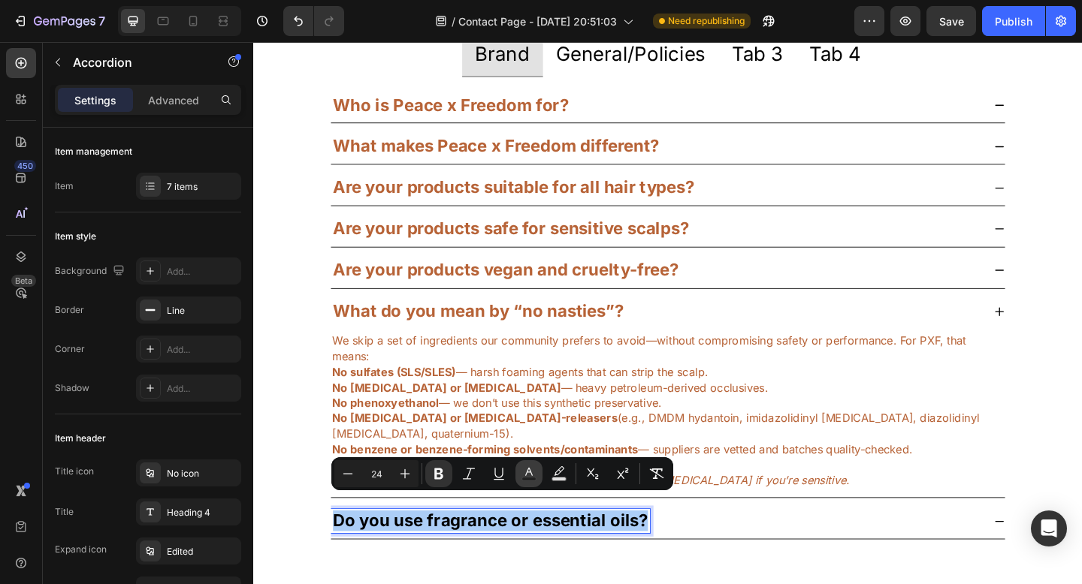
click at [532, 466] on icon "Editor contextual toolbar" at bounding box center [528, 473] width 15 height 15
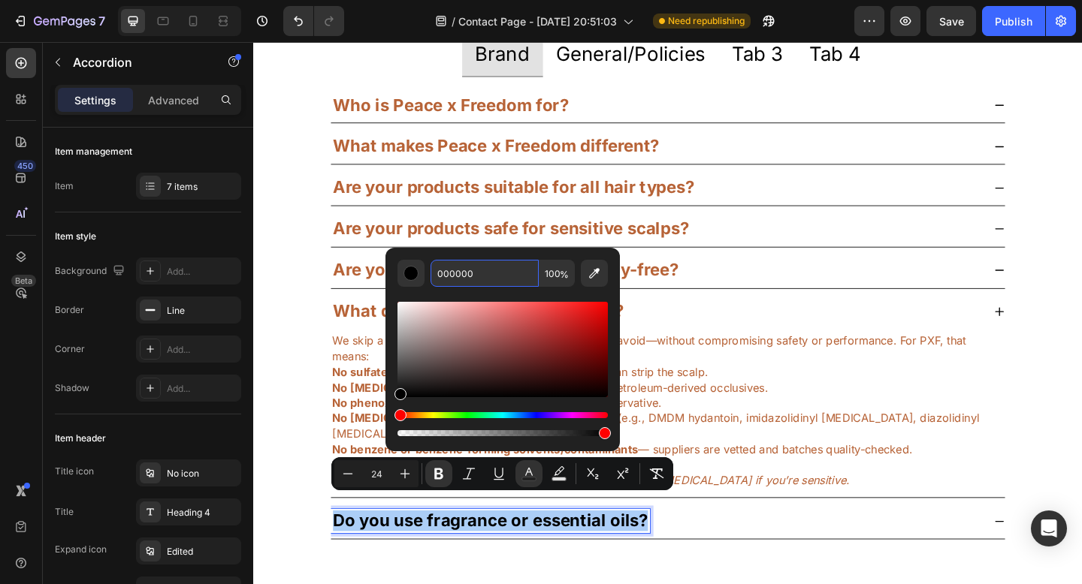
click at [495, 284] on input "000000" at bounding box center [484, 273] width 108 height 27
paste input "B76337"
type input "B76337"
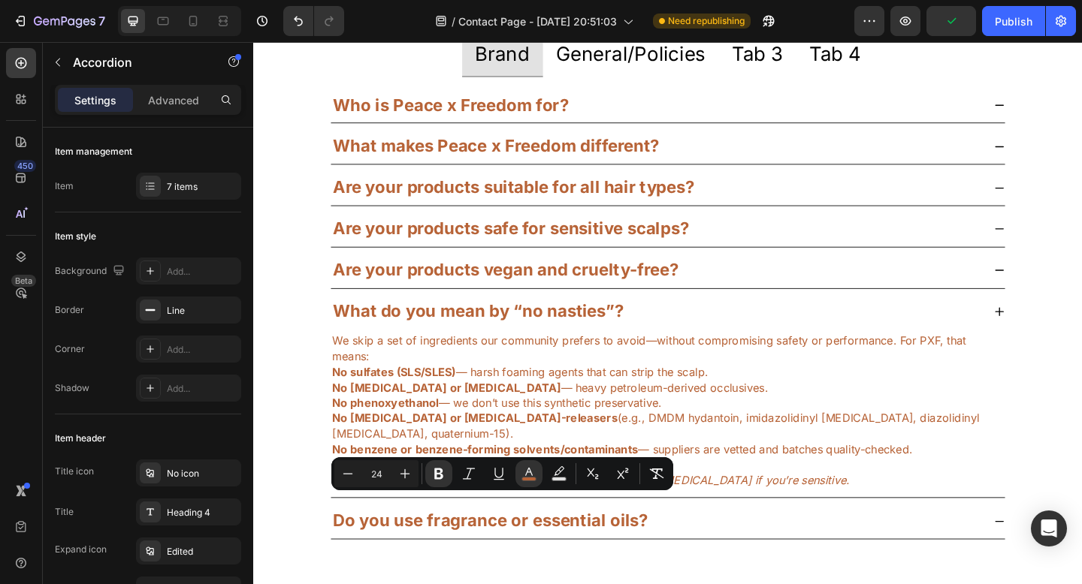
click at [1058, 336] on icon at bounding box center [1064, 336] width 12 height 12
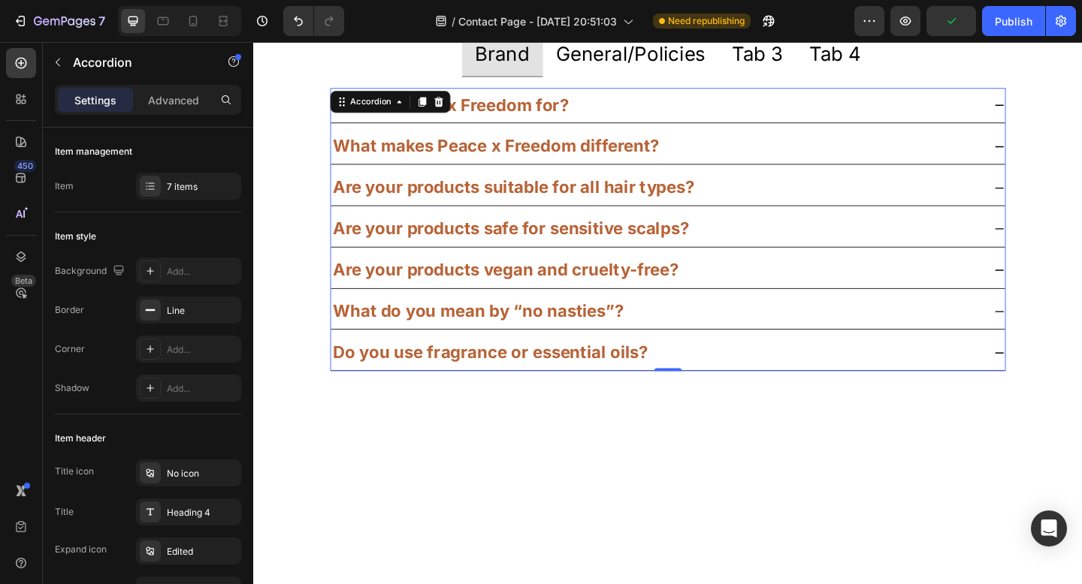
click at [1058, 381] on icon at bounding box center [1064, 381] width 12 height 12
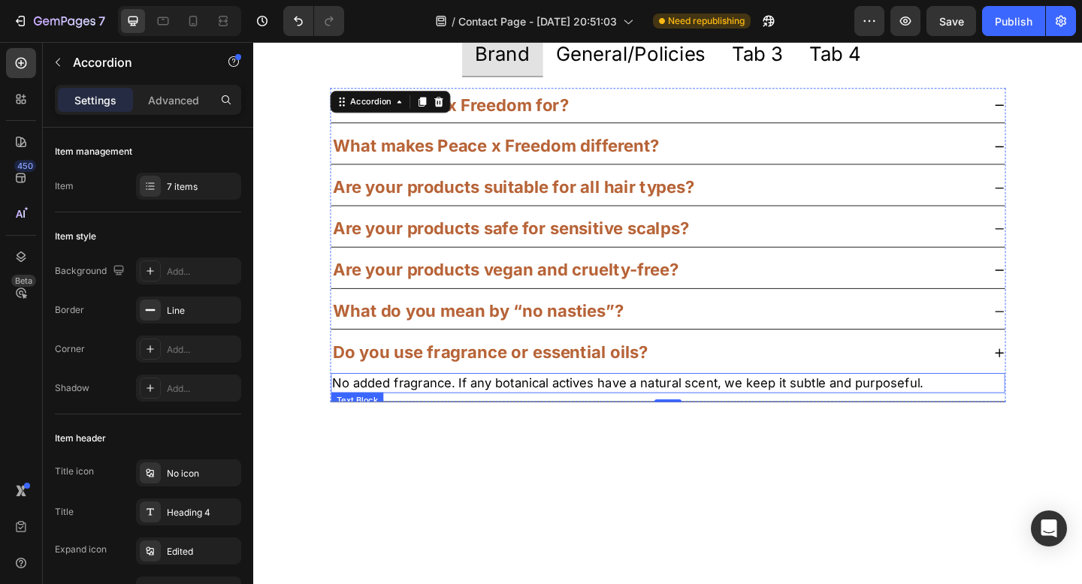
click at [528, 412] on p "No added fragrance. If any botanical actives have a natural scent, we keep it s…" at bounding box center [704, 413] width 730 height 19
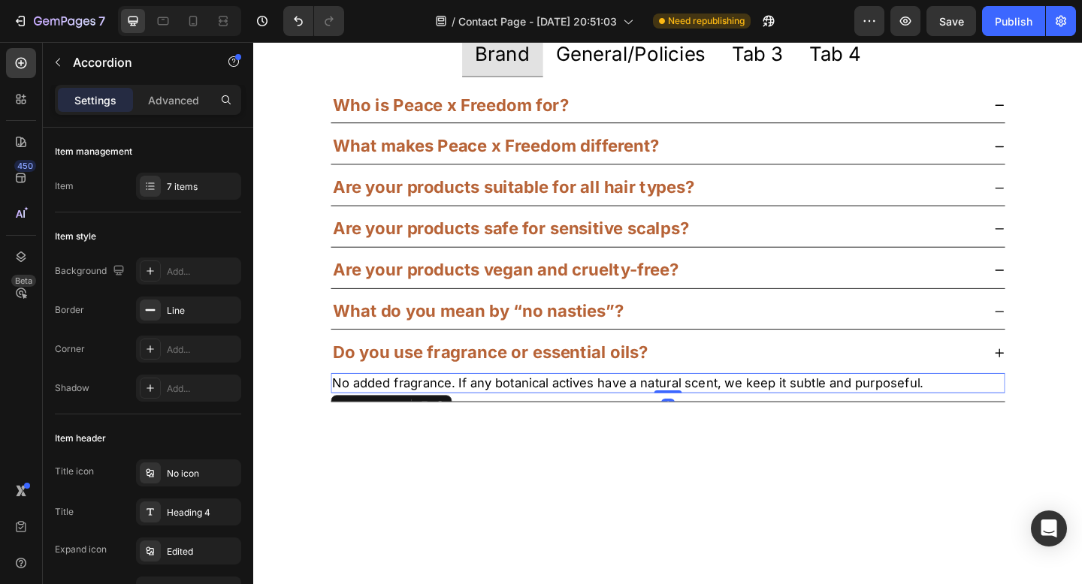
click at [528, 412] on p "No added fragrance. If any botanical actives have a natural scent, we keep it s…" at bounding box center [704, 413] width 730 height 19
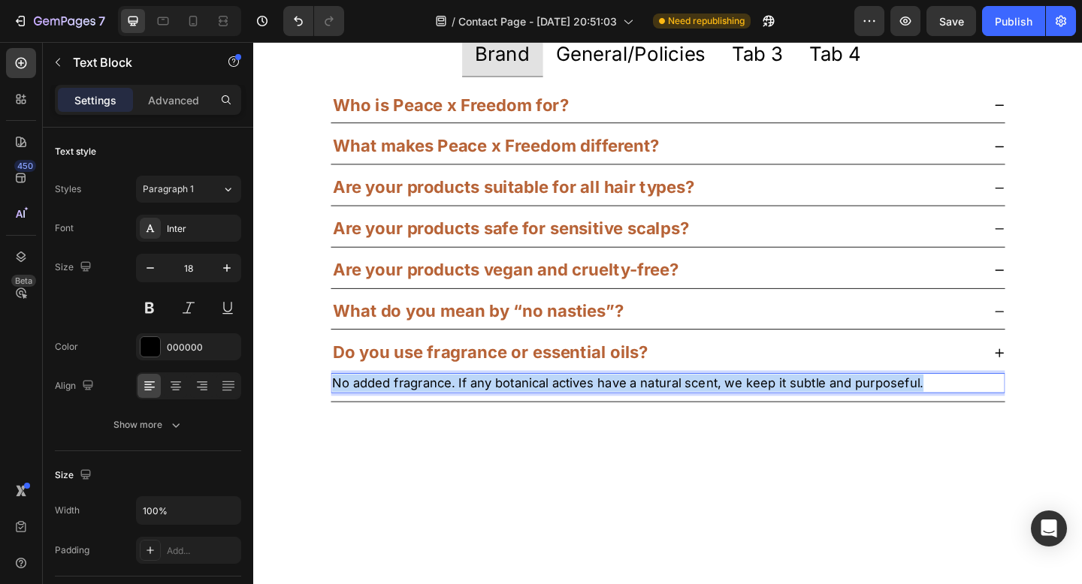
click at [528, 412] on p "No added fragrance. If any botanical actives have a natural scent, we keep it s…" at bounding box center [704, 413] width 730 height 19
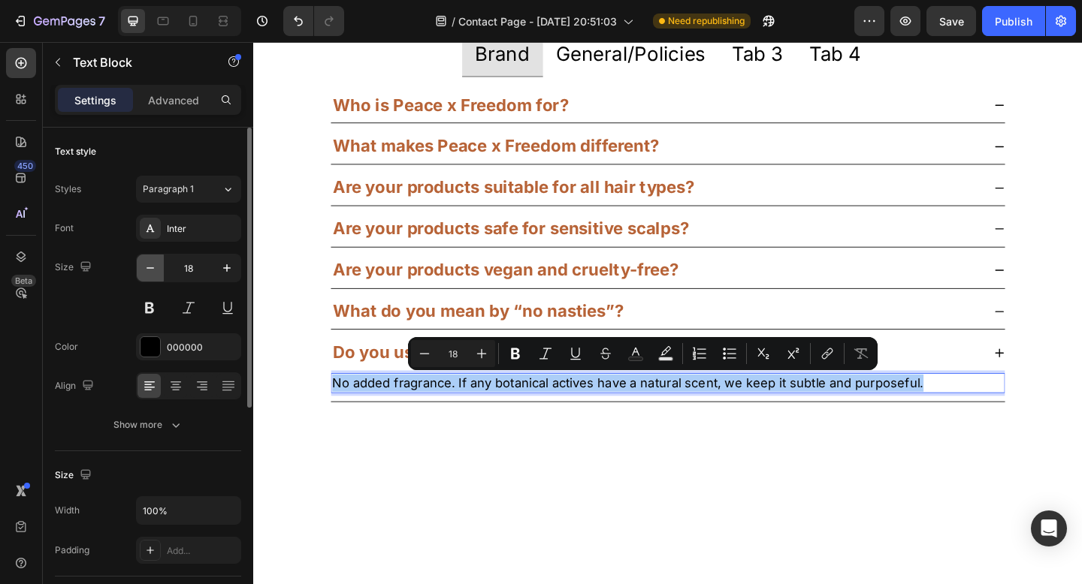
click at [149, 266] on icon "button" at bounding box center [150, 268] width 15 height 15
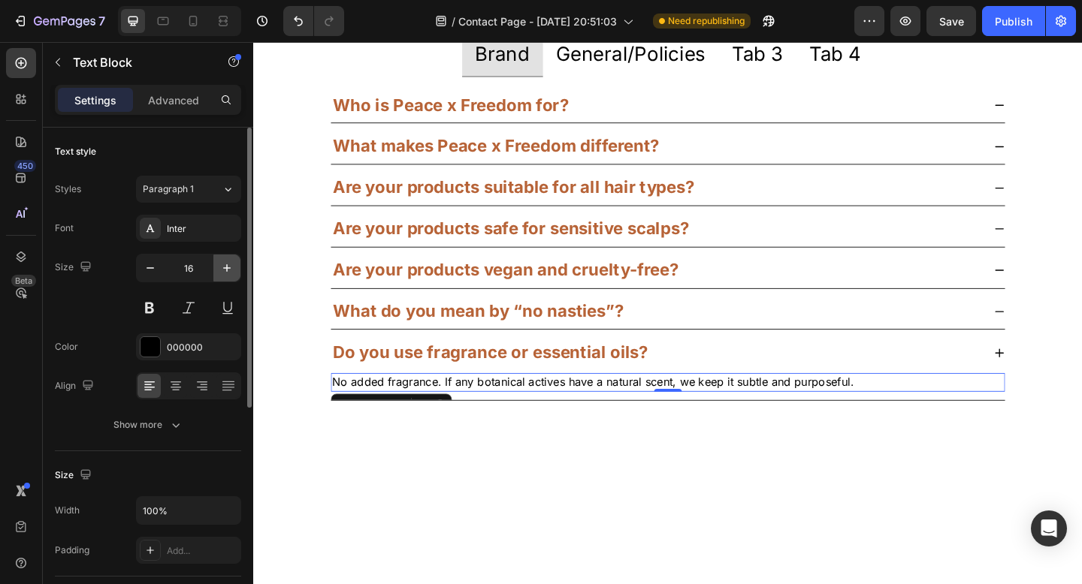
click at [227, 272] on icon "button" at bounding box center [226, 268] width 15 height 15
type input "18"
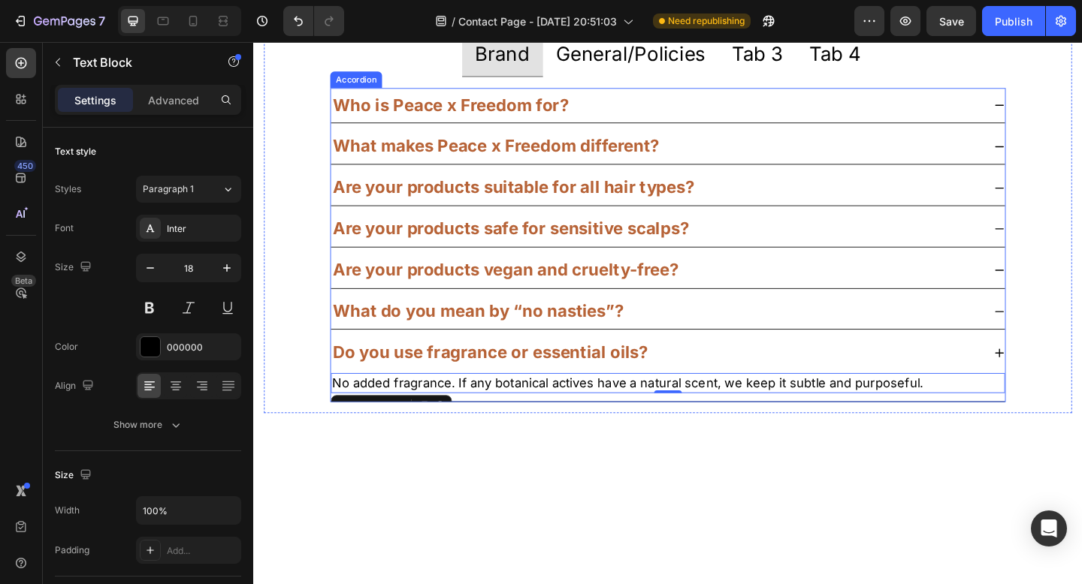
click at [487, 343] on strong "What do you mean by “no nasties”?" at bounding box center [498, 335] width 316 height 22
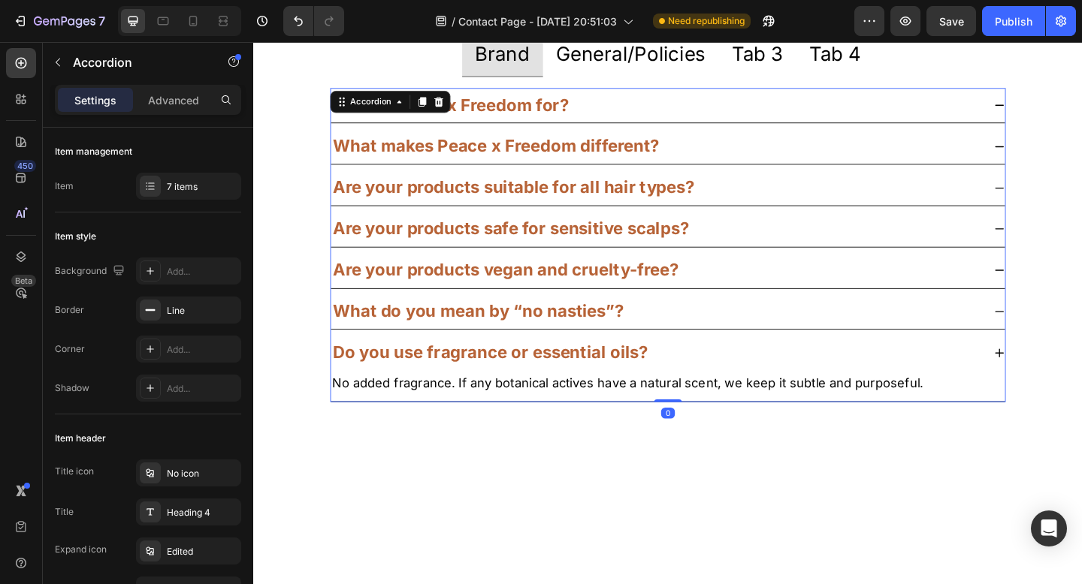
click at [1044, 344] on div "What do you mean by “no nasties”?" at bounding box center [703, 336] width 733 height 38
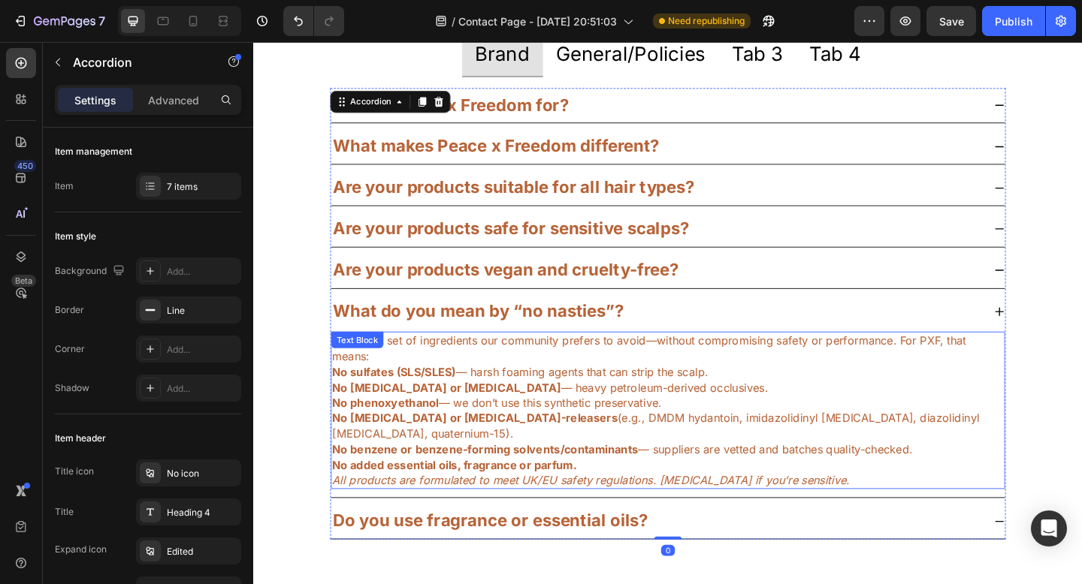
click at [620, 405] on span "No sulfates (SLS/SLES) — harsh foaming agents that can strip the scalp." at bounding box center [543, 401] width 409 height 15
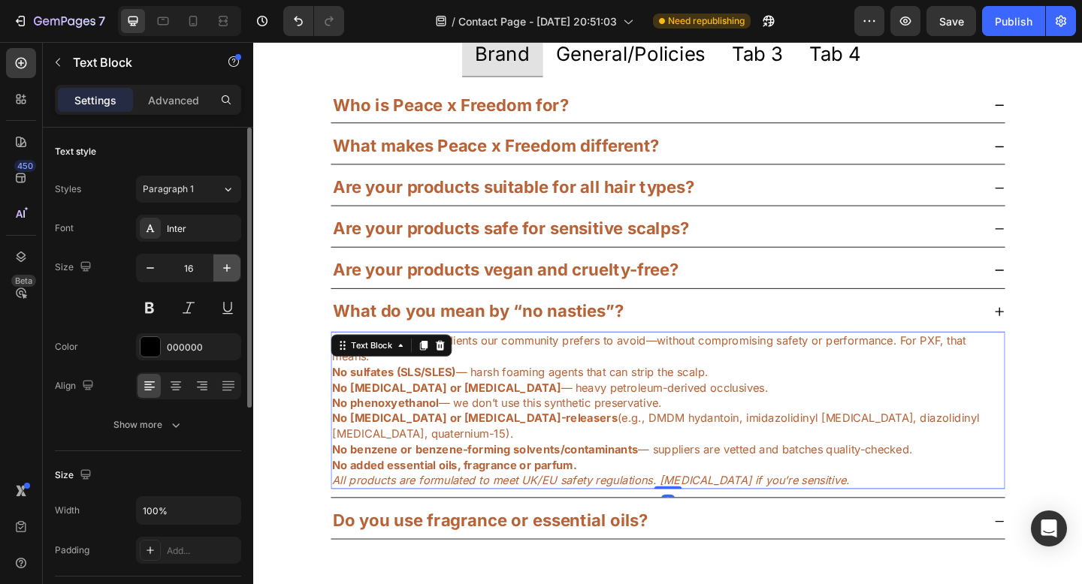
click at [220, 273] on icon "button" at bounding box center [226, 268] width 15 height 15
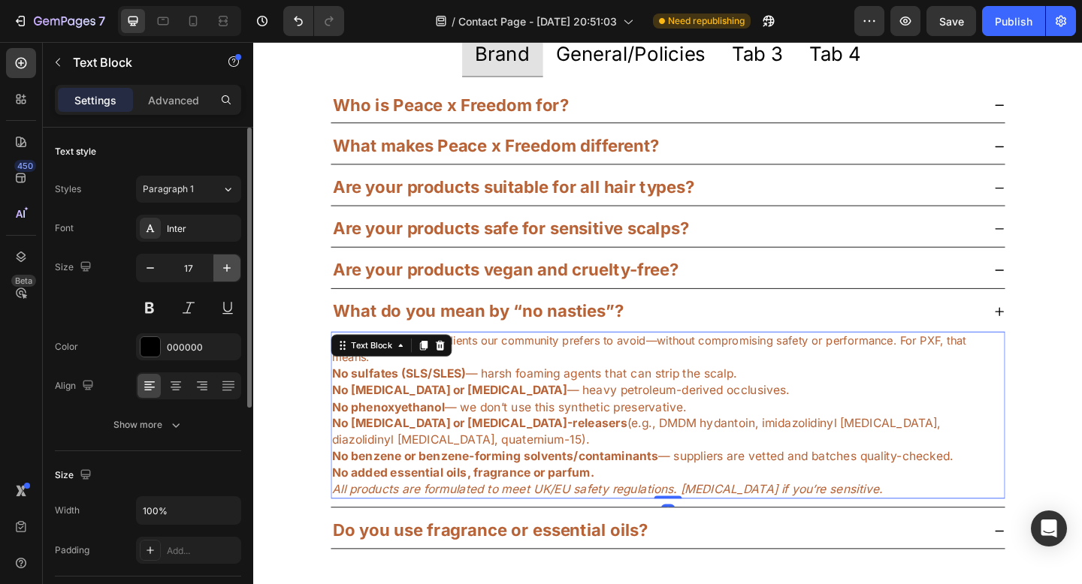
type input "18"
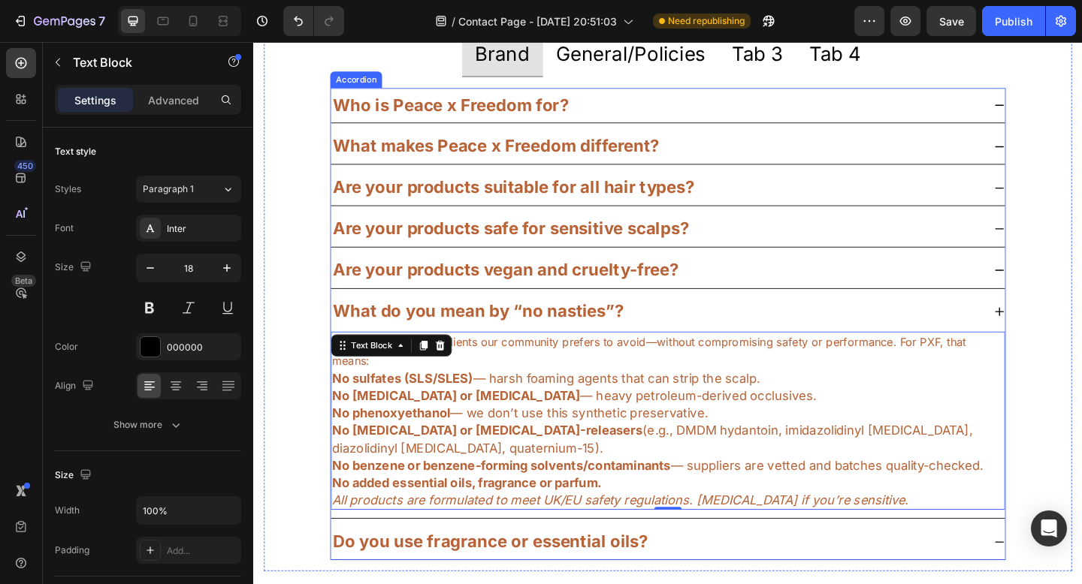
click at [566, 298] on strong "Are your products vegan and cruelty-free?" at bounding box center [528, 290] width 376 height 22
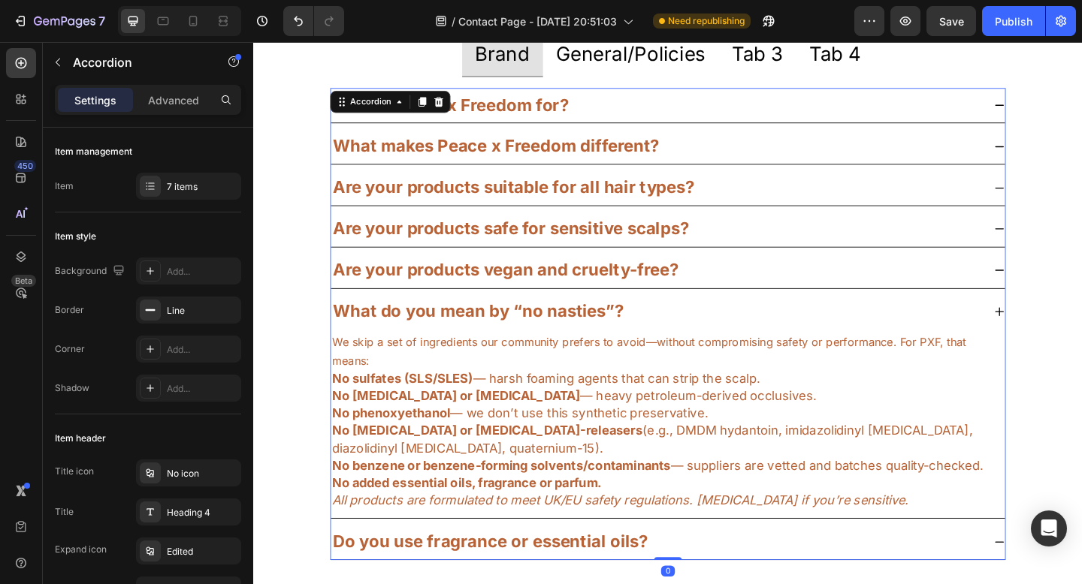
click at [1045, 284] on div "Are your products vegan and cruelty-free?" at bounding box center [703, 291] width 733 height 38
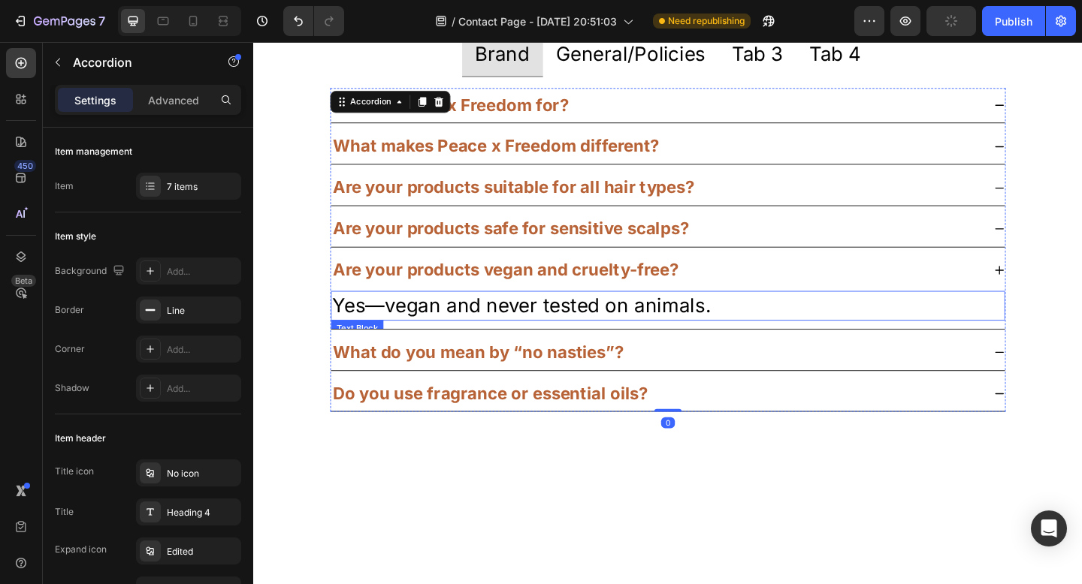
click at [641, 321] on p "Yes—vegan and never tested on animals." at bounding box center [704, 329] width 730 height 29
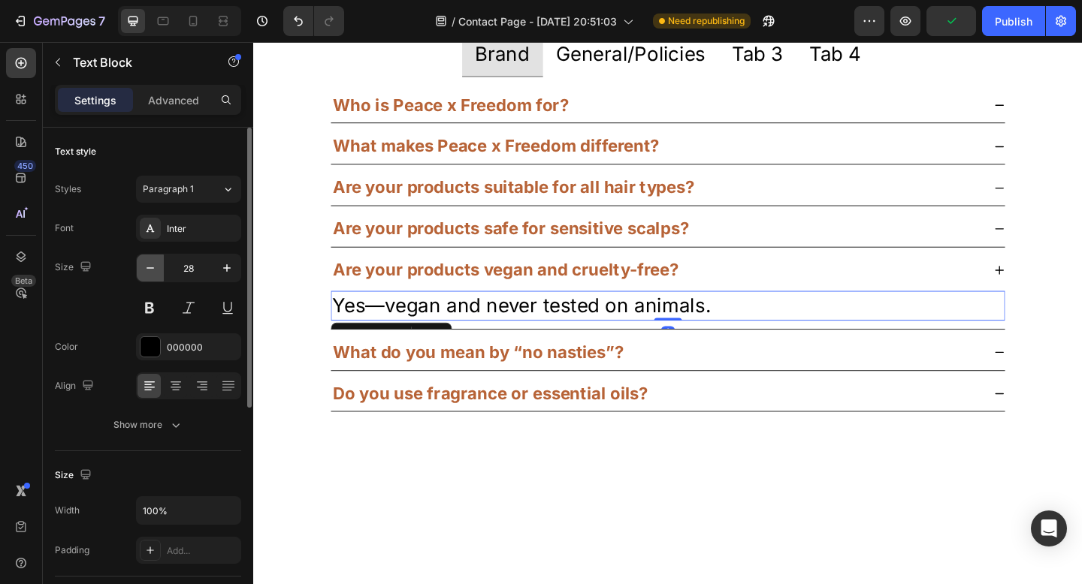
click at [155, 267] on icon "button" at bounding box center [150, 268] width 15 height 15
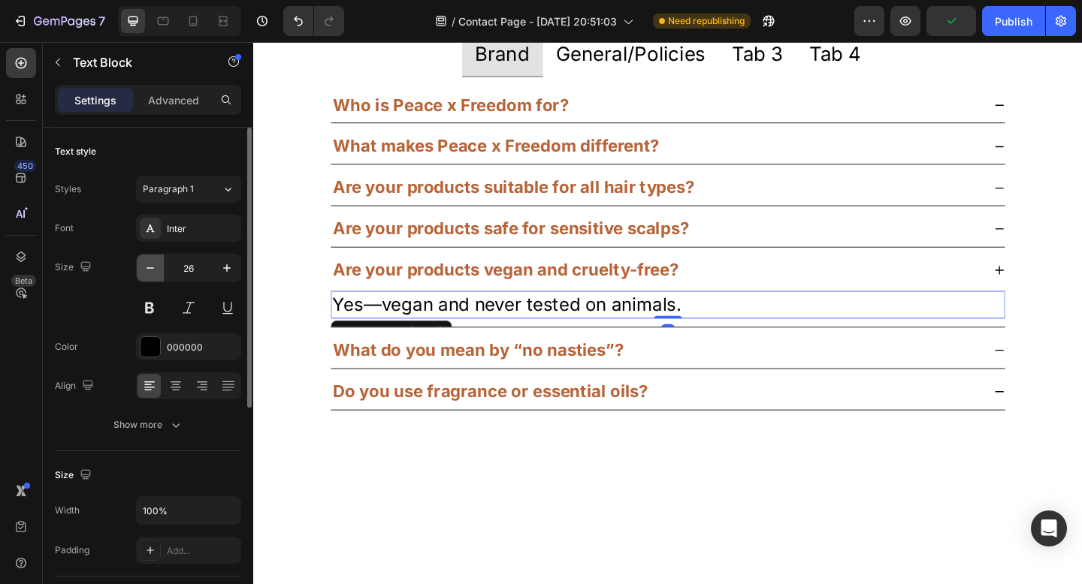
click at [155, 267] on icon "button" at bounding box center [150, 268] width 15 height 15
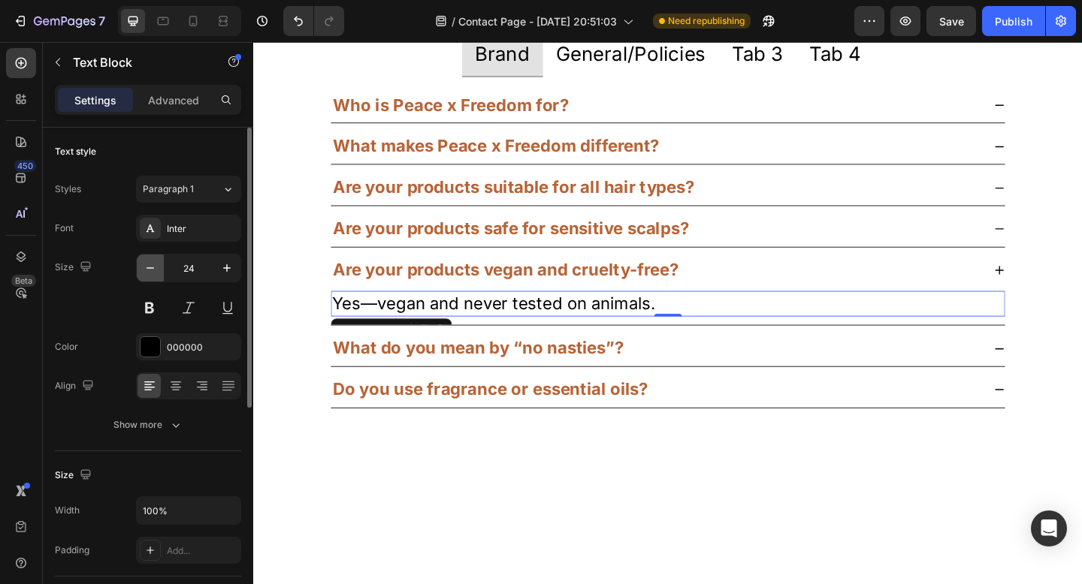
click at [155, 267] on icon "button" at bounding box center [150, 268] width 15 height 15
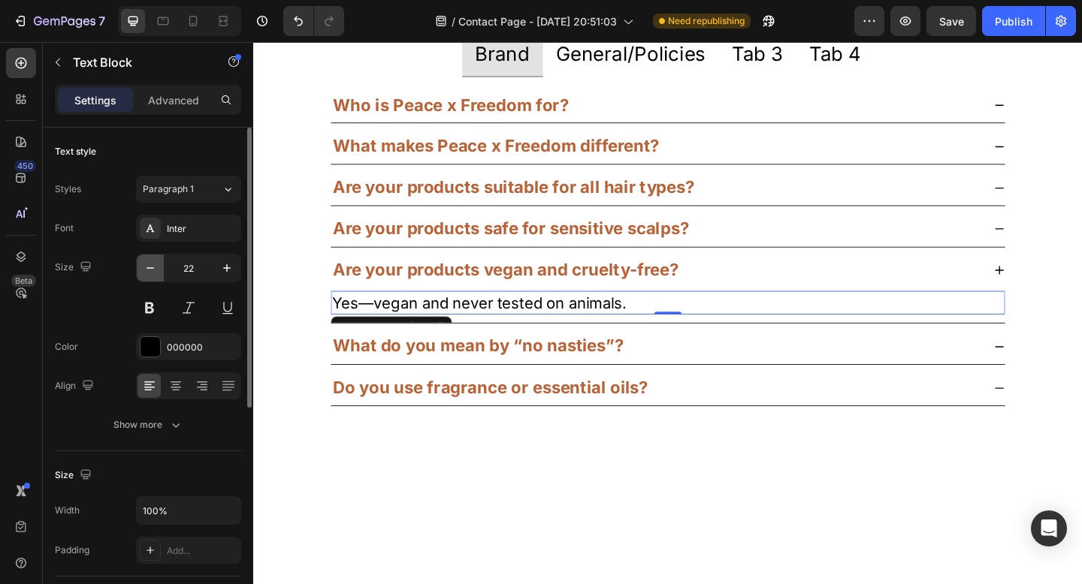
click at [155, 267] on icon "button" at bounding box center [150, 268] width 15 height 15
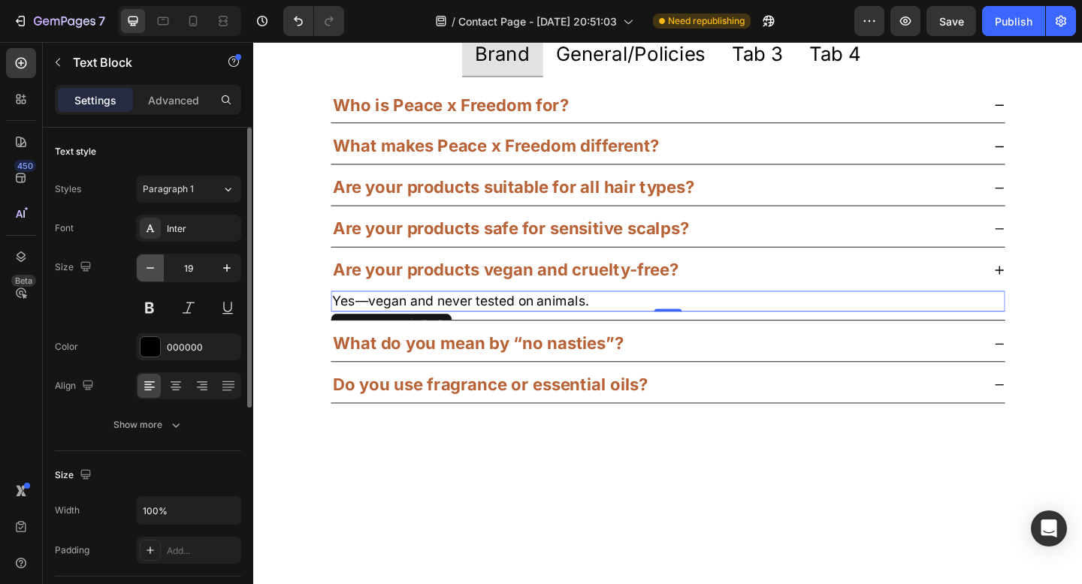
type input "18"
click at [488, 321] on p "Yes—vegan and never tested on animals." at bounding box center [704, 324] width 730 height 19
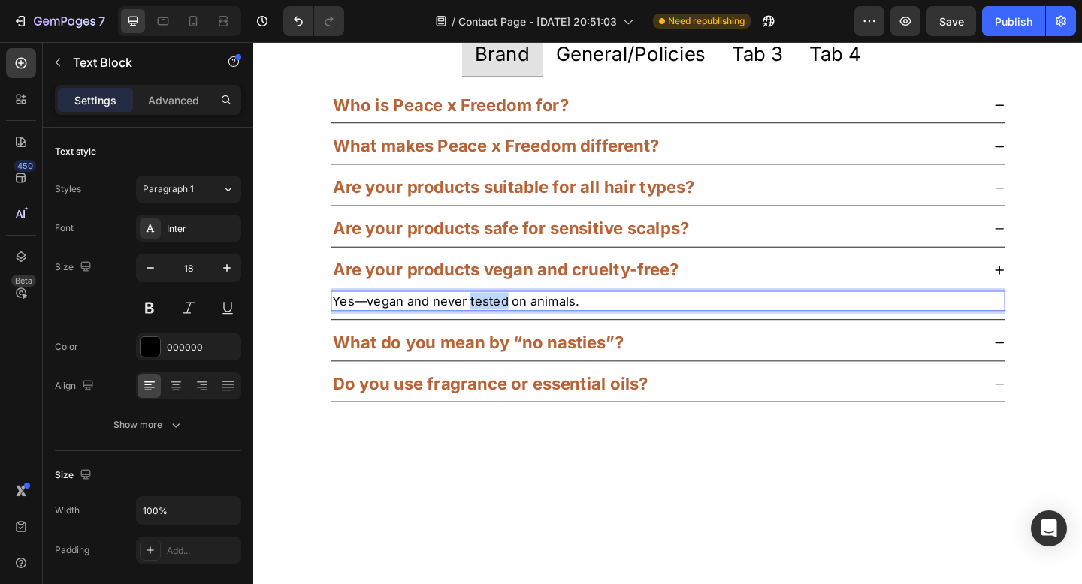
click at [488, 321] on p "Yes—vegan and never tested on animals." at bounding box center [704, 324] width 730 height 19
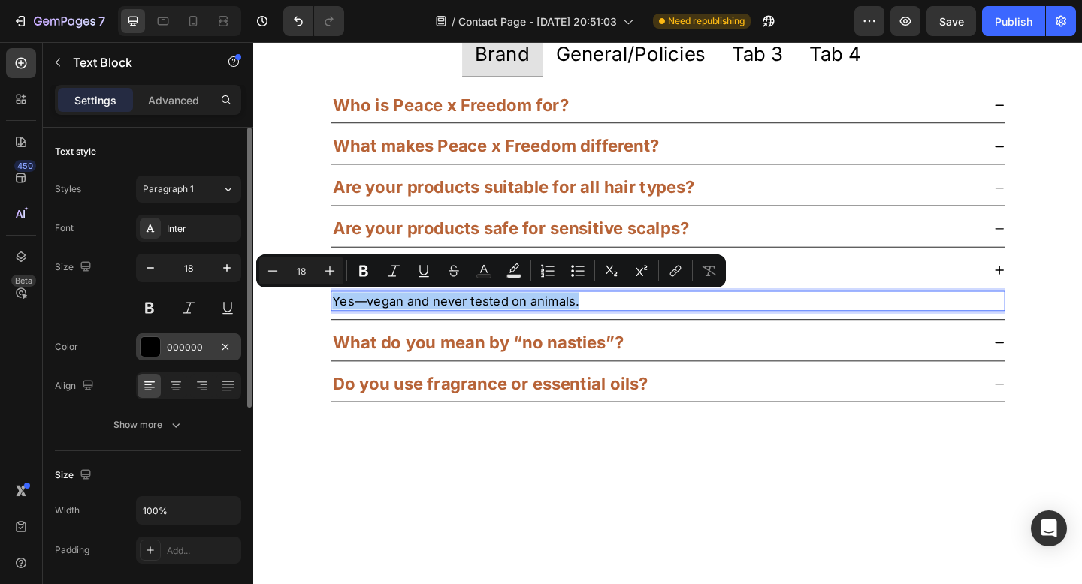
click at [192, 345] on div "000000" at bounding box center [189, 348] width 44 height 14
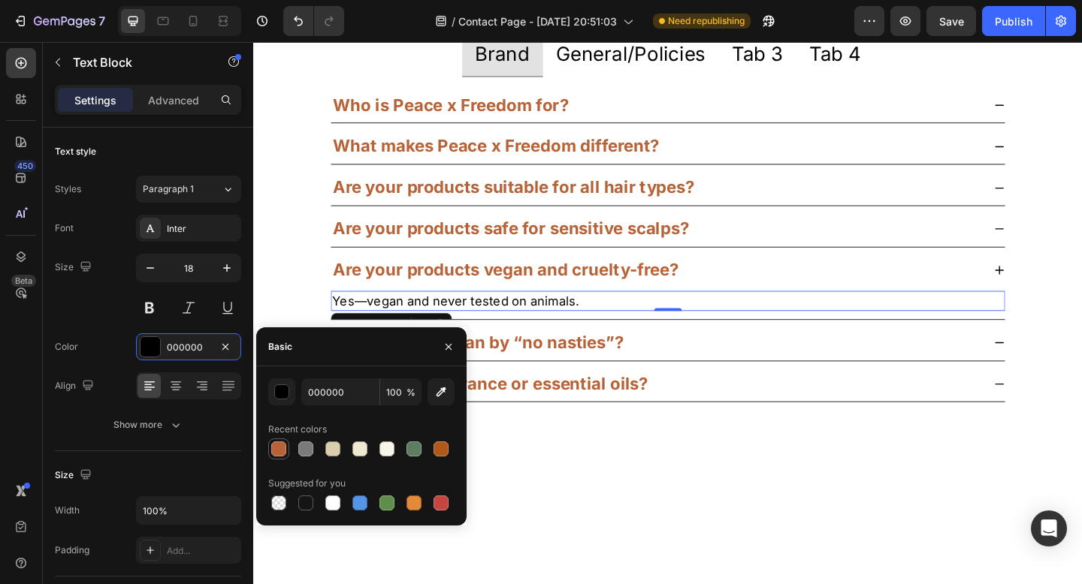
click at [277, 445] on div at bounding box center [278, 449] width 15 height 15
type input "B76337"
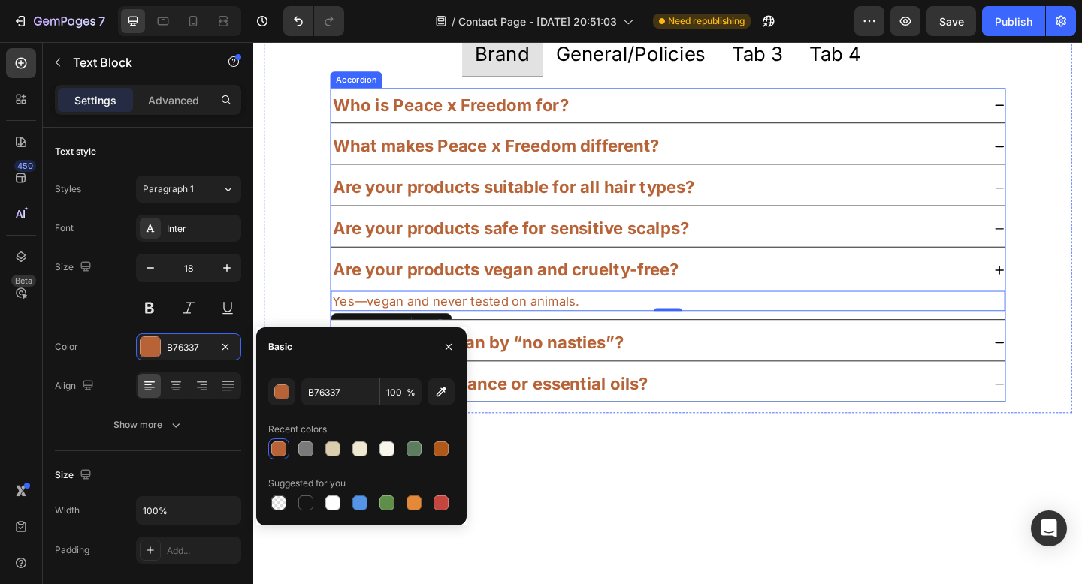
click at [575, 364] on strong "What do you mean by “no nasties”?" at bounding box center [498, 369] width 316 height 22
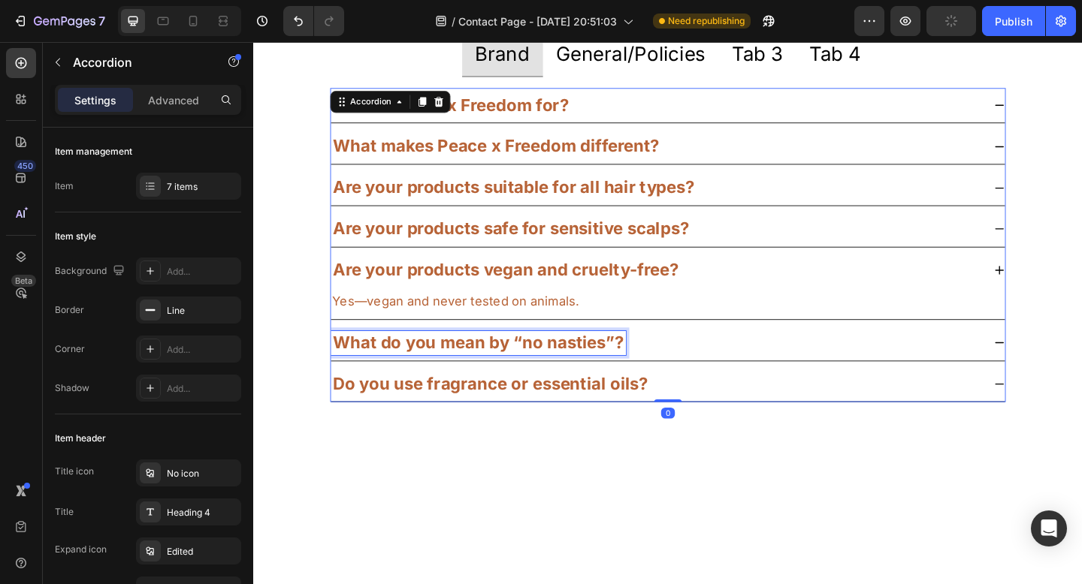
click at [565, 362] on strong "What do you mean by “no nasties”?" at bounding box center [498, 369] width 316 height 22
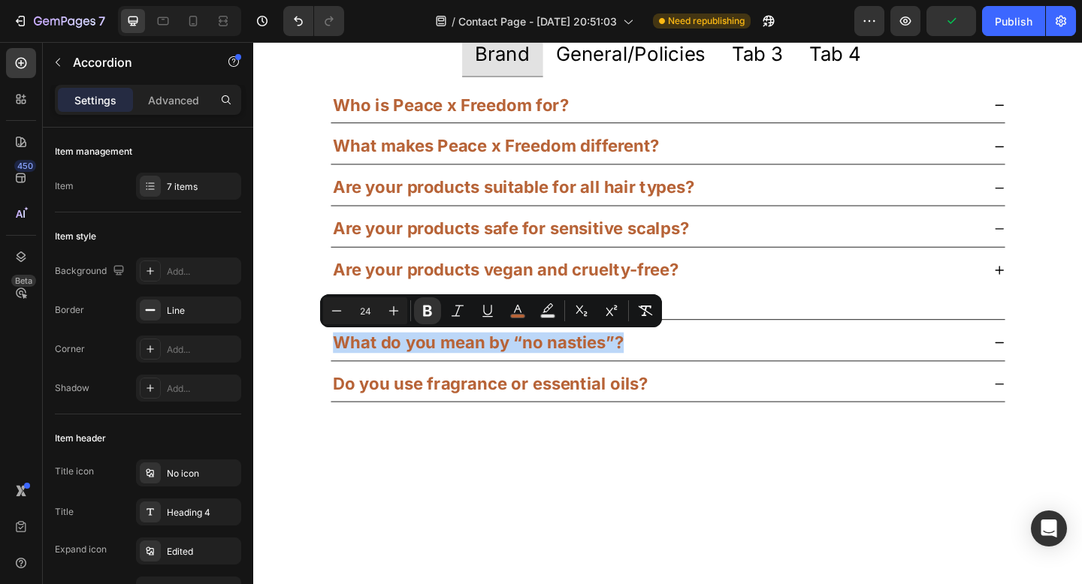
click at [1058, 374] on icon at bounding box center [1064, 370] width 12 height 12
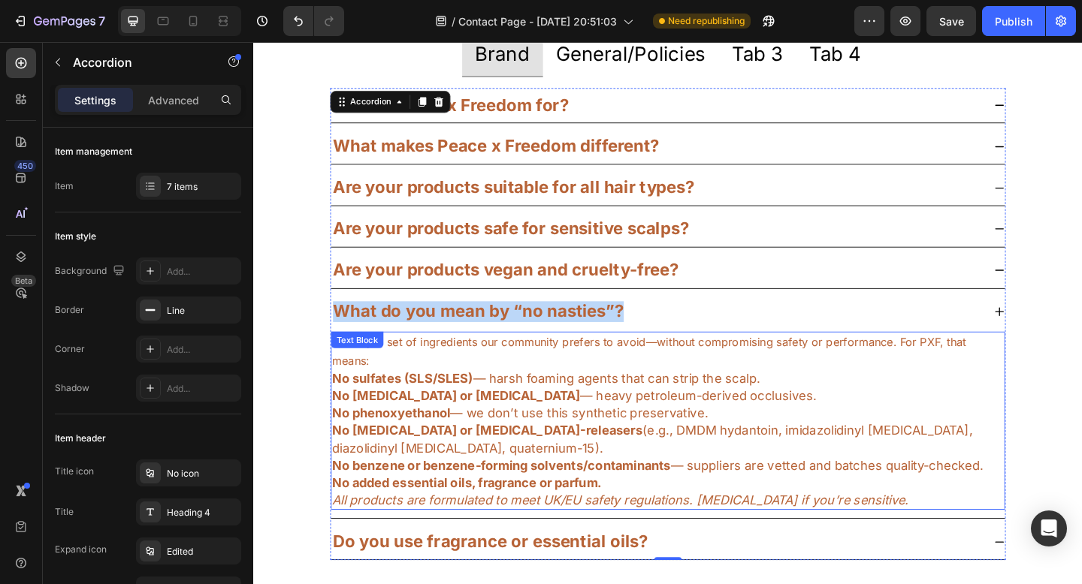
click at [548, 399] on p "No sulfates (SLS/SLES) — harsh foaming agents that can strip the scalp." at bounding box center [704, 408] width 730 height 19
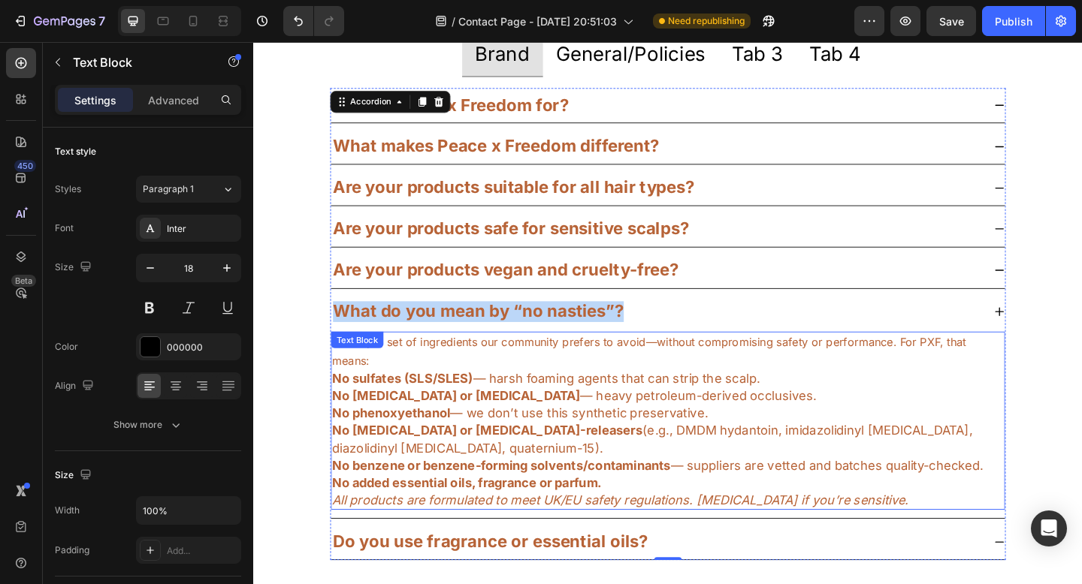
click at [548, 399] on p "No sulfates (SLS/SLES) — harsh foaming agents that can strip the scalp." at bounding box center [704, 408] width 730 height 19
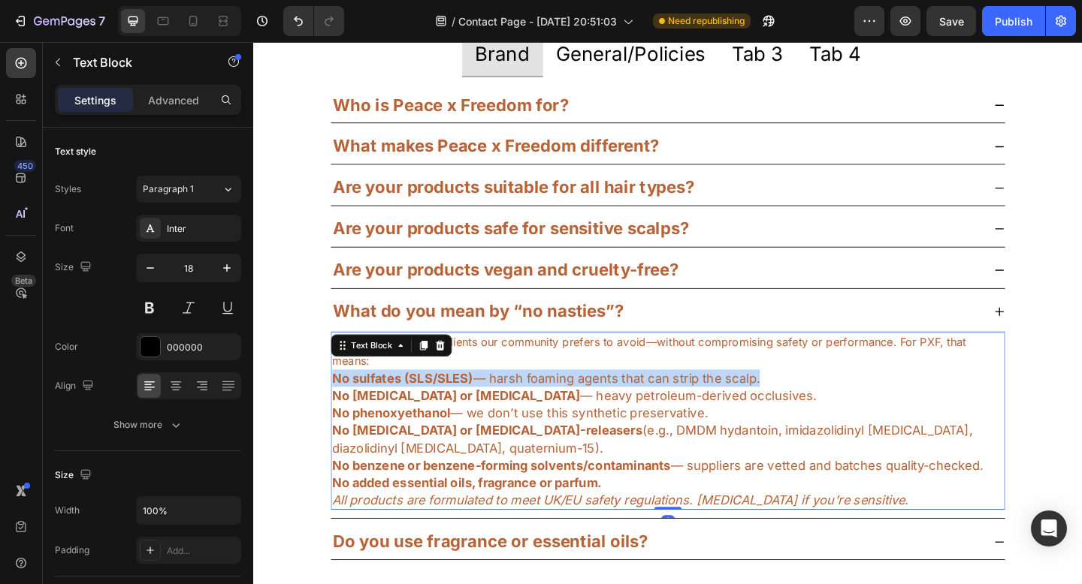
click at [548, 399] on p "No sulfates (SLS/SLES) — harsh foaming agents that can strip the scalp." at bounding box center [704, 408] width 730 height 19
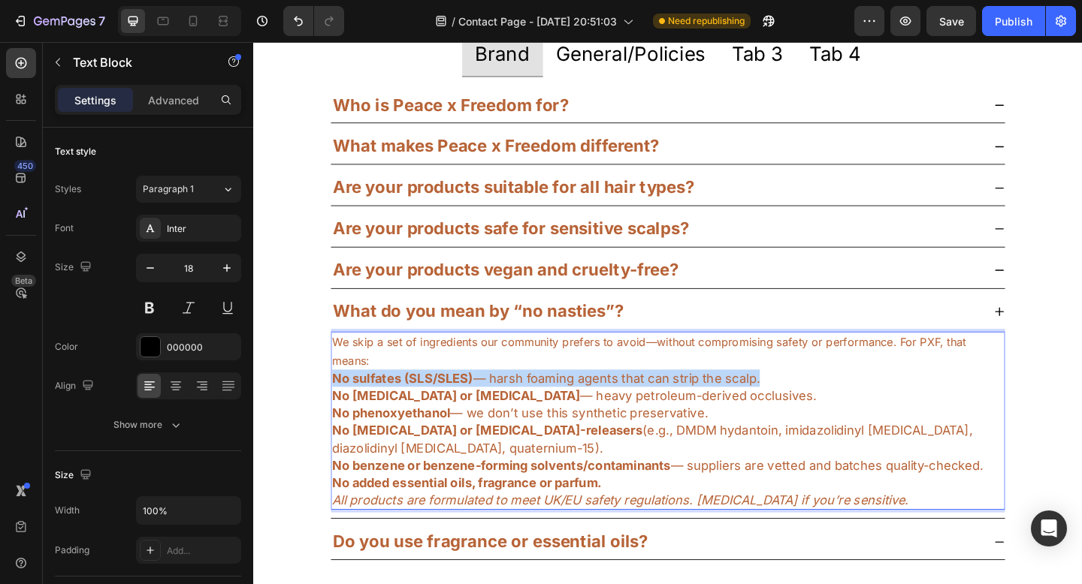
click at [548, 399] on p "No sulfates (SLS/SLES) — harsh foaming agents that can strip the scalp." at bounding box center [704, 408] width 730 height 19
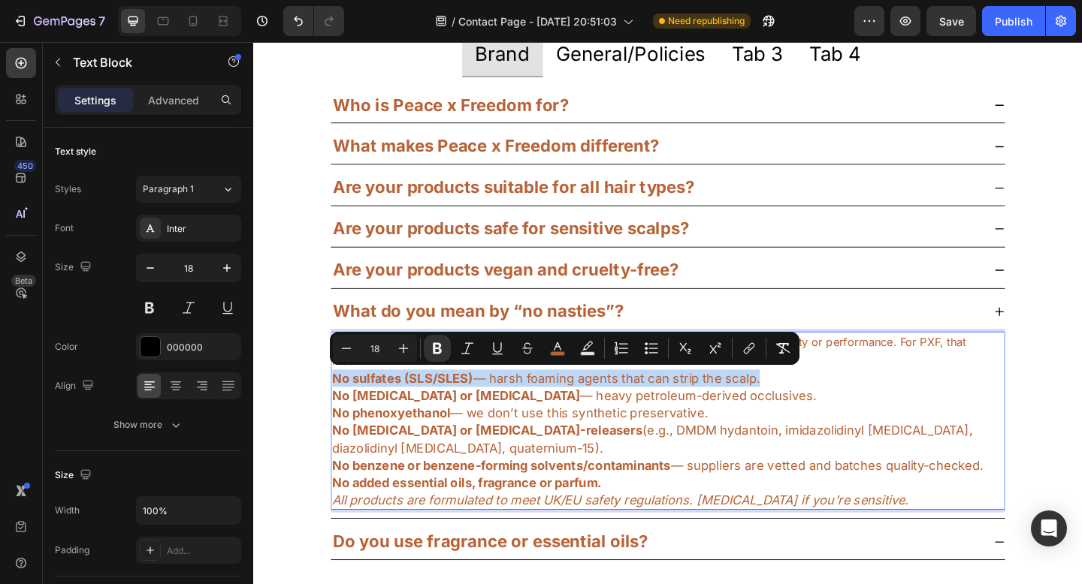
type input "16"
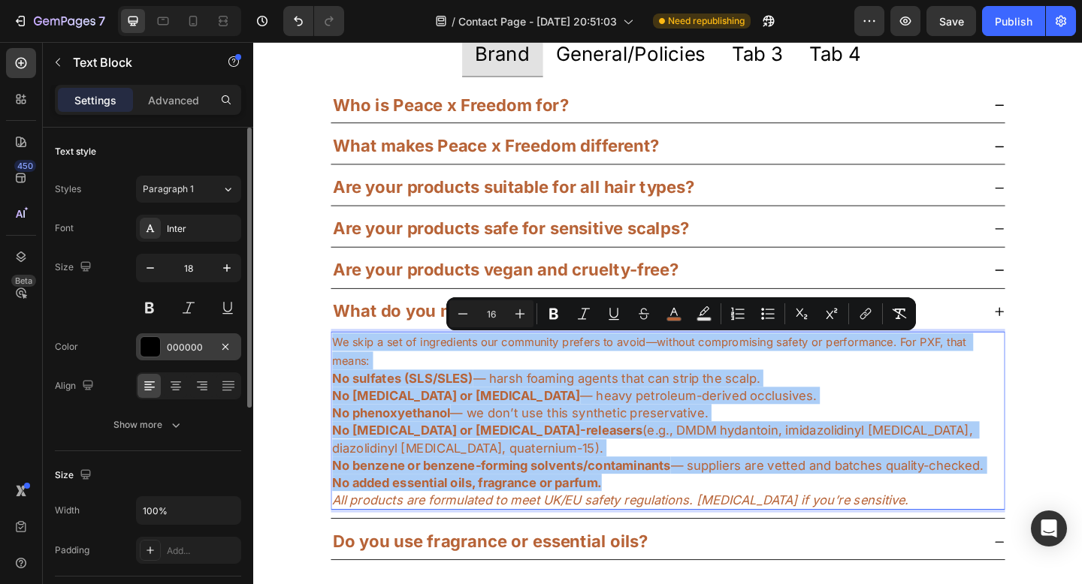
click at [172, 342] on div "000000" at bounding box center [189, 348] width 44 height 14
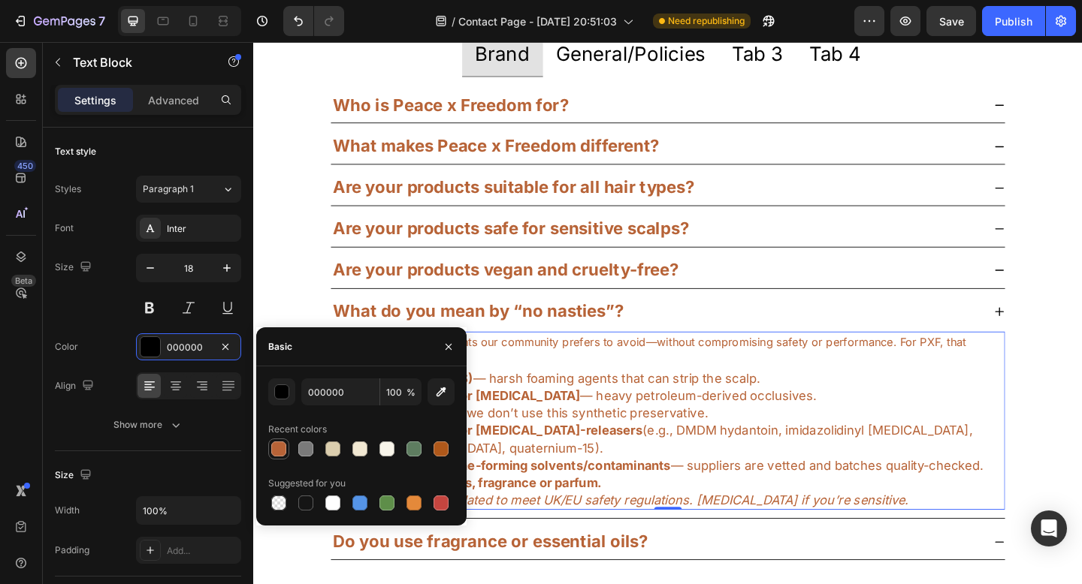
click at [276, 450] on div at bounding box center [278, 449] width 15 height 15
type input "B76337"
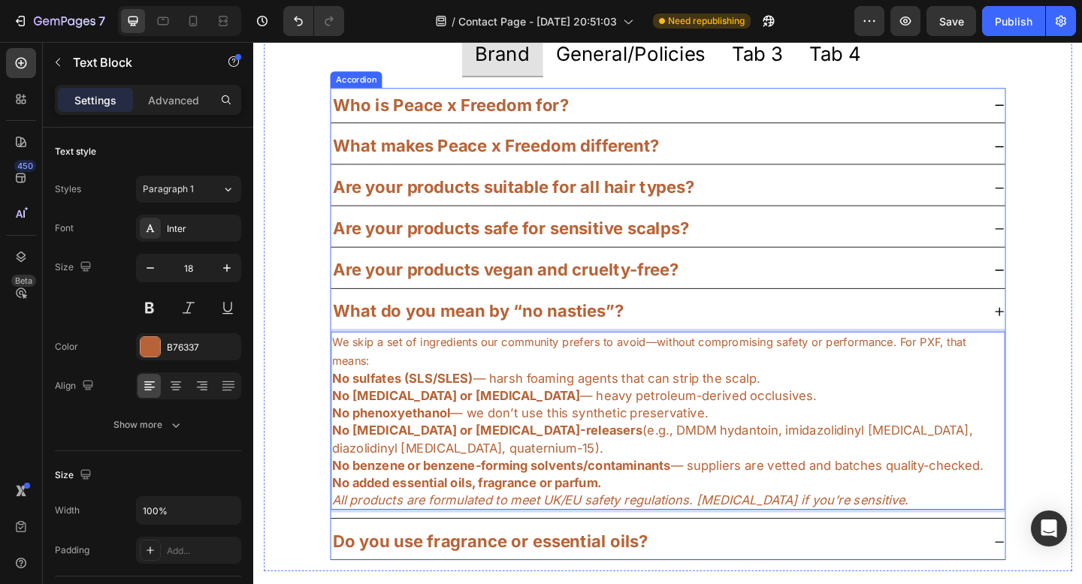
click at [569, 583] on strong "Do you use fragrance or essential oils?" at bounding box center [511, 586] width 343 height 22
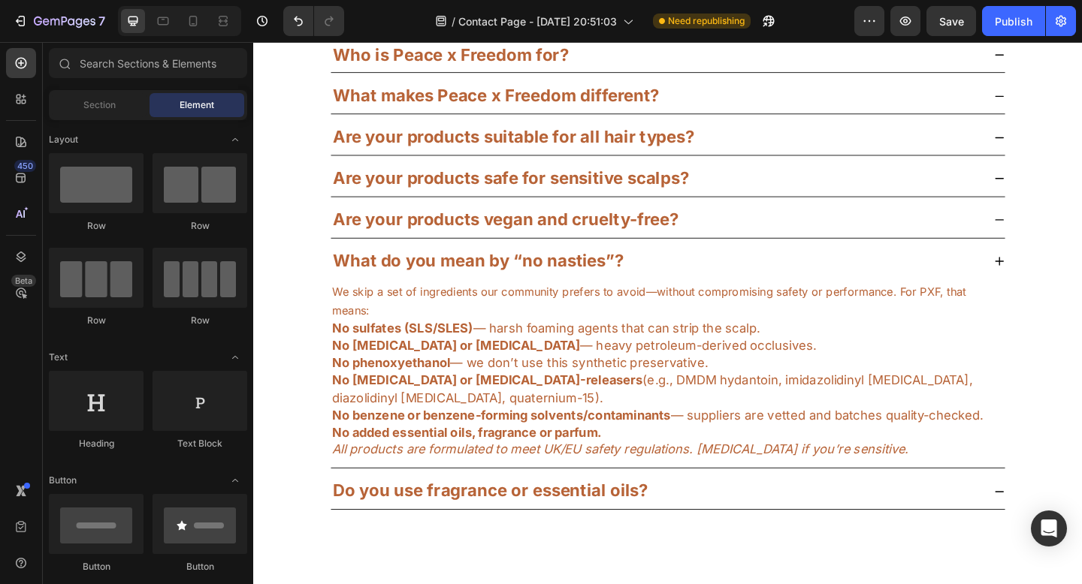
scroll to position [1136, 0]
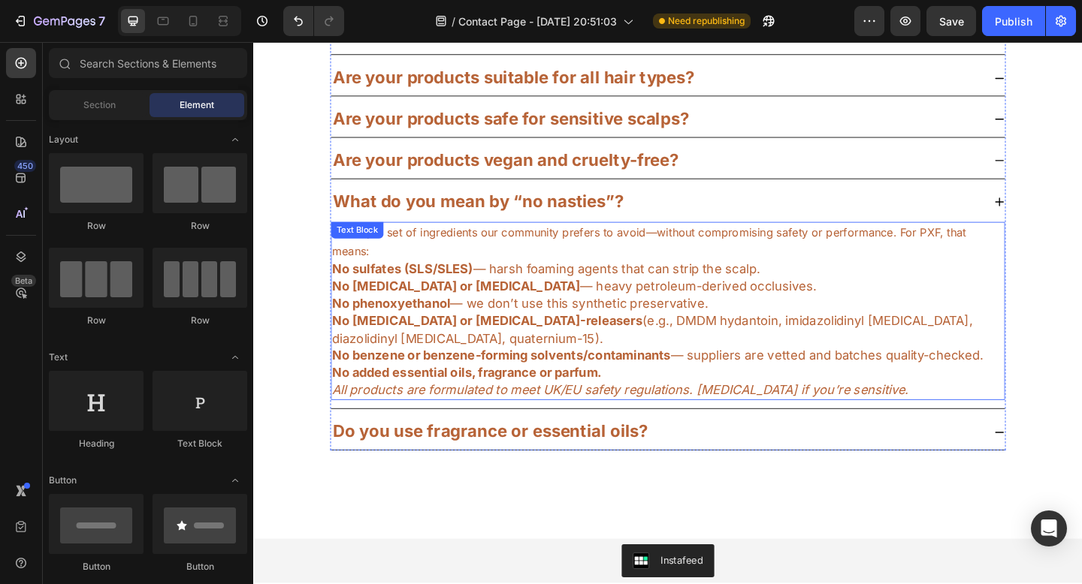
click at [953, 324] on p "No phenoxyethanol — we don’t use this synthetic preservative." at bounding box center [704, 326] width 730 height 19
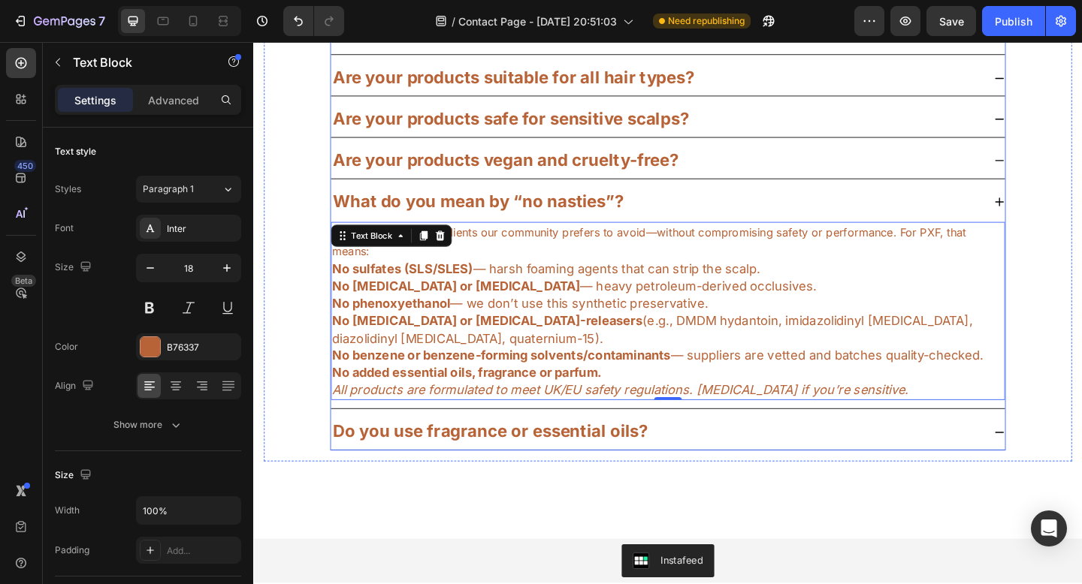
click at [1058, 469] on icon at bounding box center [1064, 467] width 12 height 12
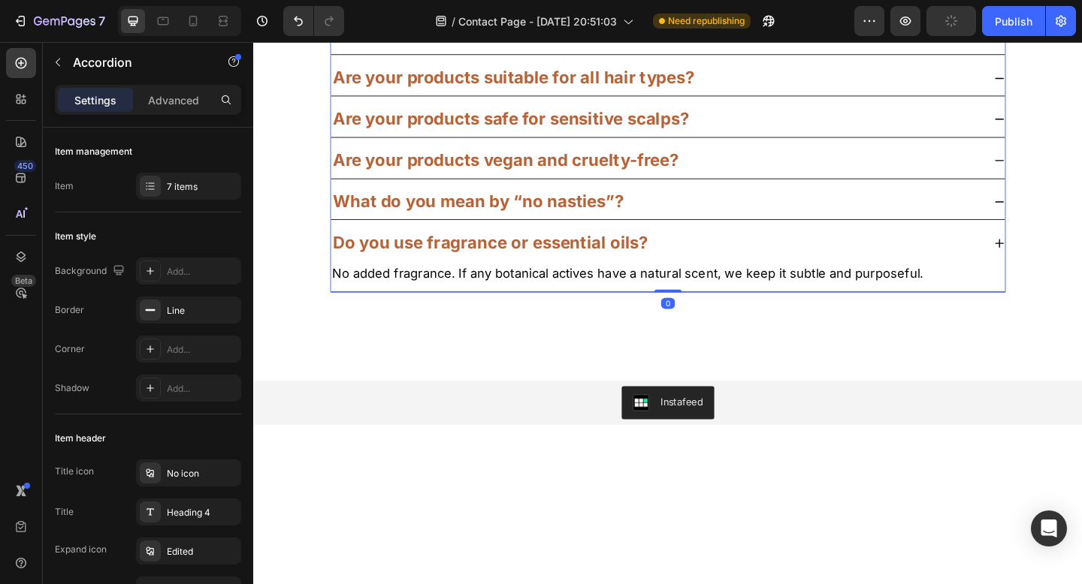
click at [572, 291] on p "No added fragrance. If any botanical actives have a natural scent, we keep it s…" at bounding box center [704, 294] width 730 height 19
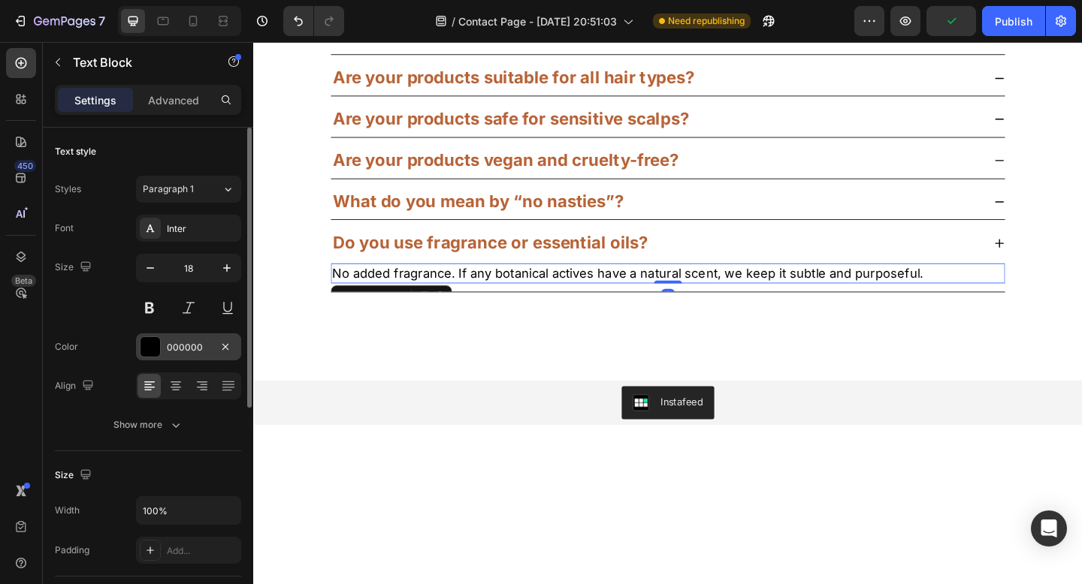
click at [190, 346] on div "000000" at bounding box center [189, 348] width 44 height 14
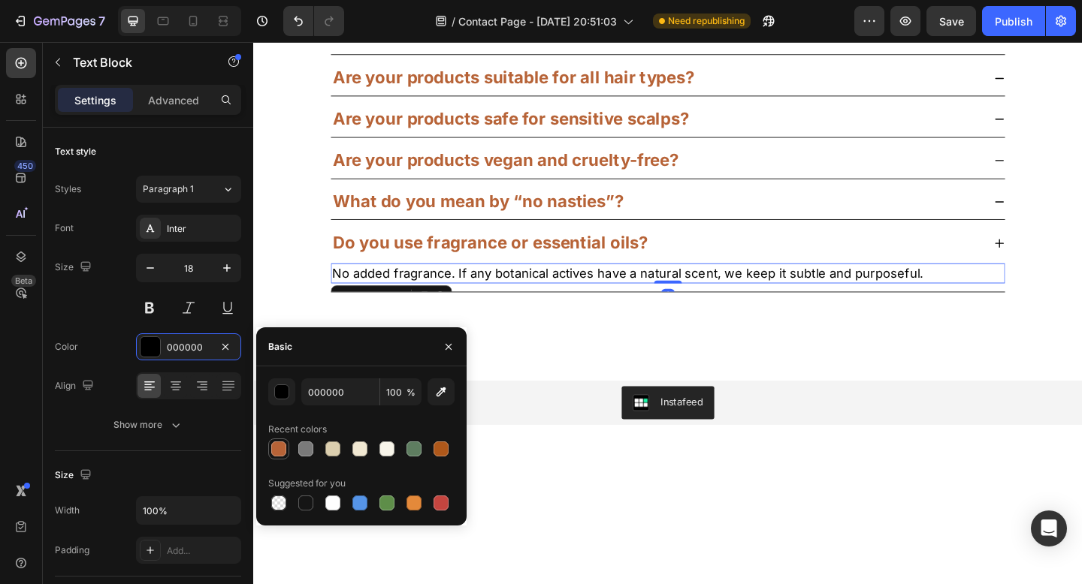
click at [277, 453] on div at bounding box center [278, 449] width 15 height 15
type input "B76337"
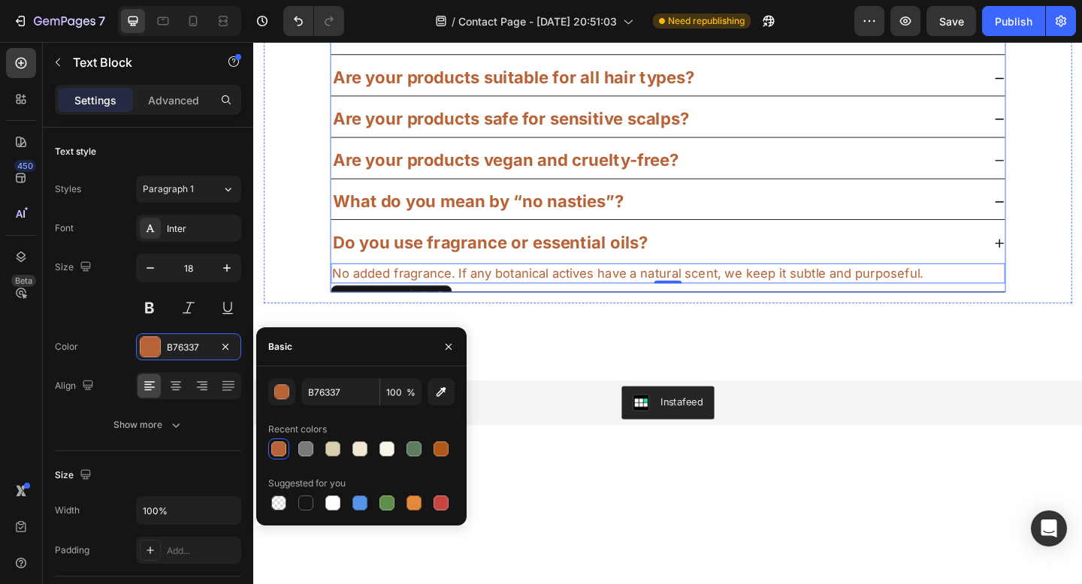
click at [1058, 127] on icon at bounding box center [1064, 126] width 12 height 12
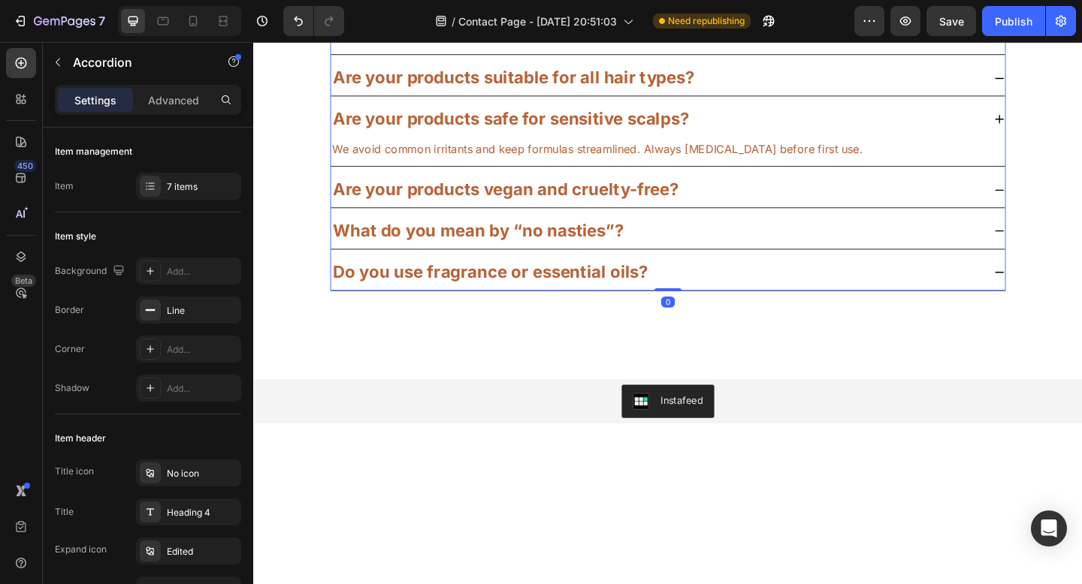
click at [605, 160] on span "We avoid common irritants and keep formulas streamlined. Always [MEDICAL_DATA] …" at bounding box center [627, 158] width 577 height 15
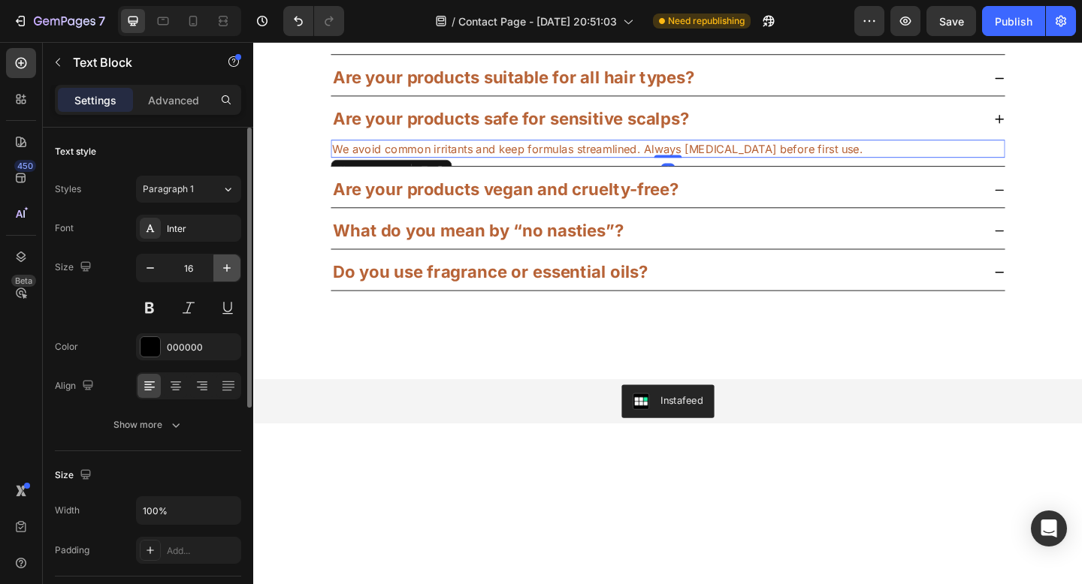
click at [225, 269] on icon "button" at bounding box center [226, 268] width 15 height 15
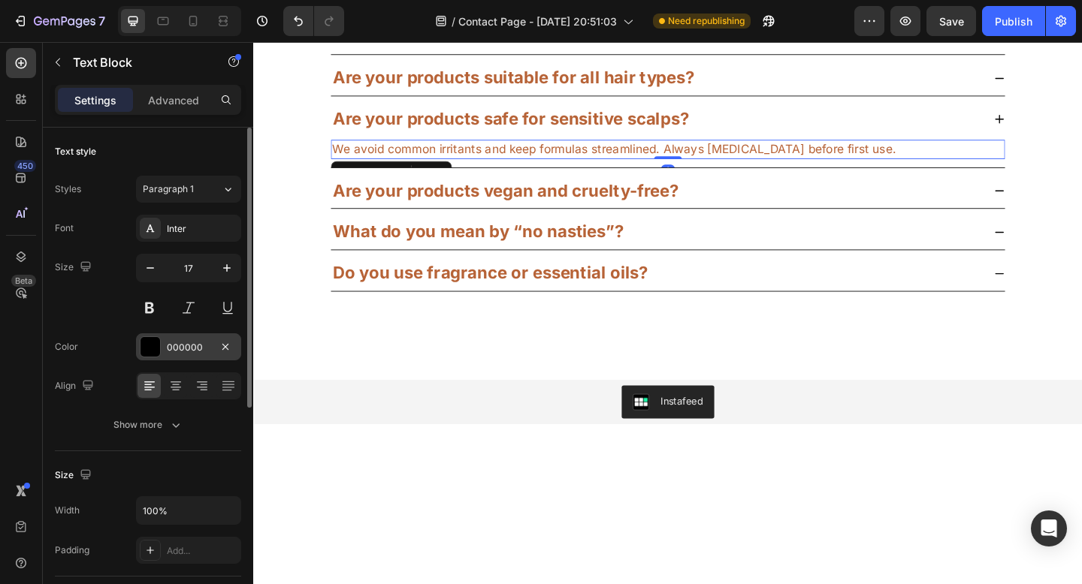
type input "18"
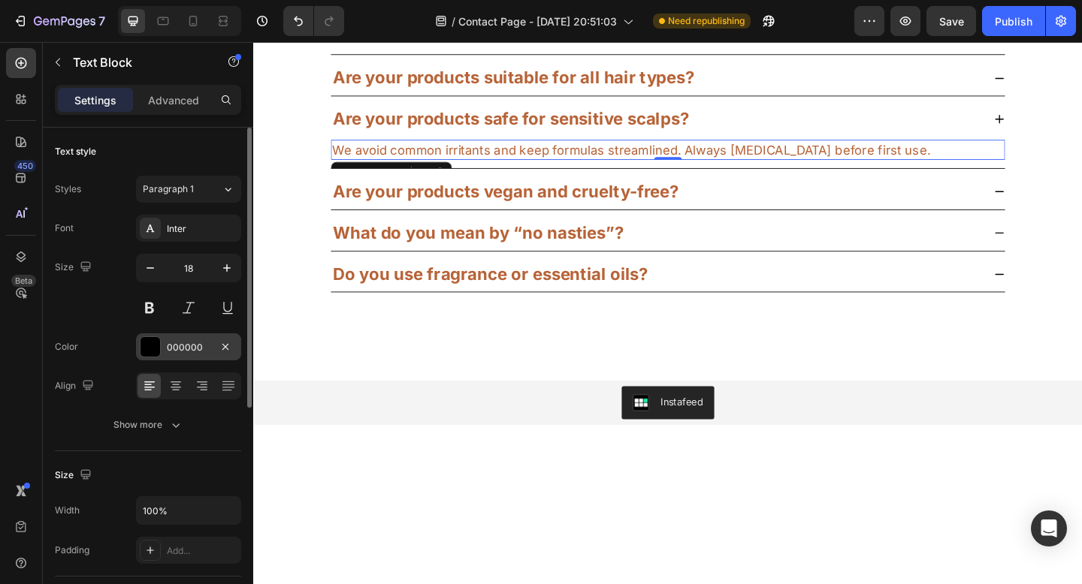
click at [183, 349] on div "000000" at bounding box center [189, 348] width 44 height 14
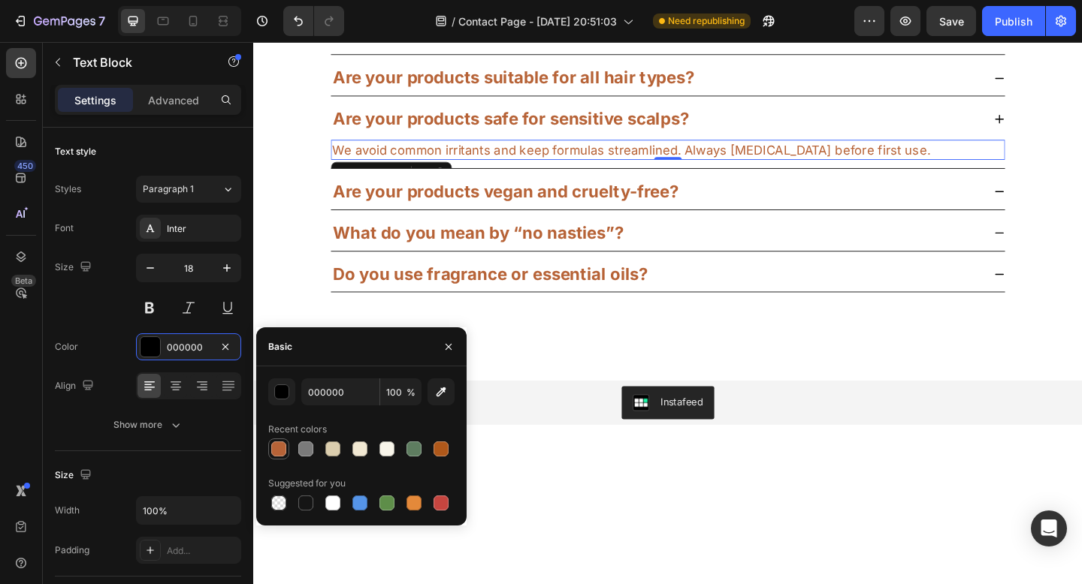
click at [273, 447] on div at bounding box center [278, 449] width 15 height 15
type input "B76337"
click at [1045, 207] on div "Are your products vegan and cruelty-free?" at bounding box center [703, 205] width 733 height 38
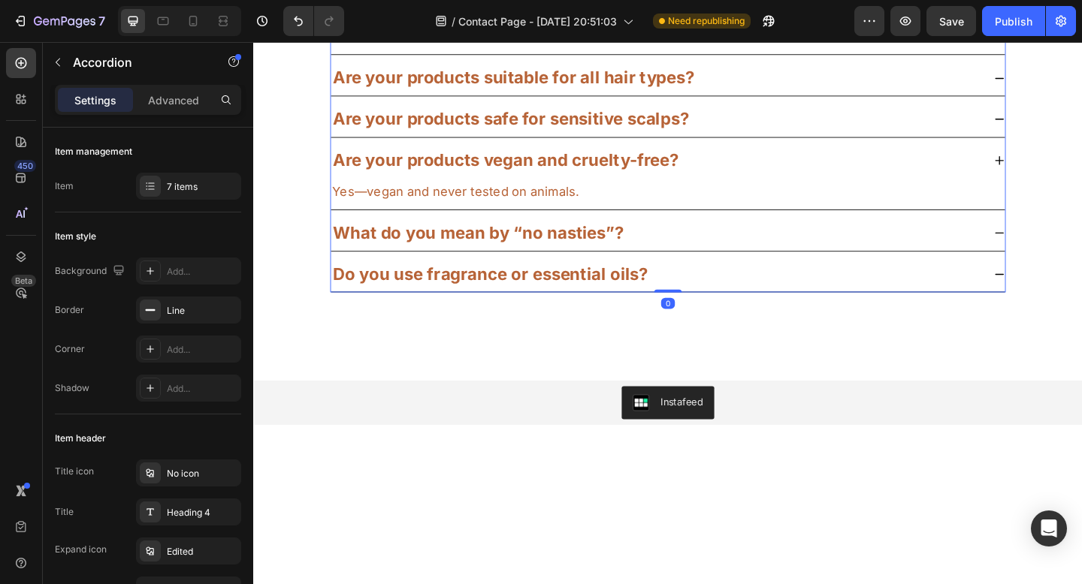
click at [621, 206] on p "Yes—vegan and never tested on animals." at bounding box center [704, 204] width 730 height 19
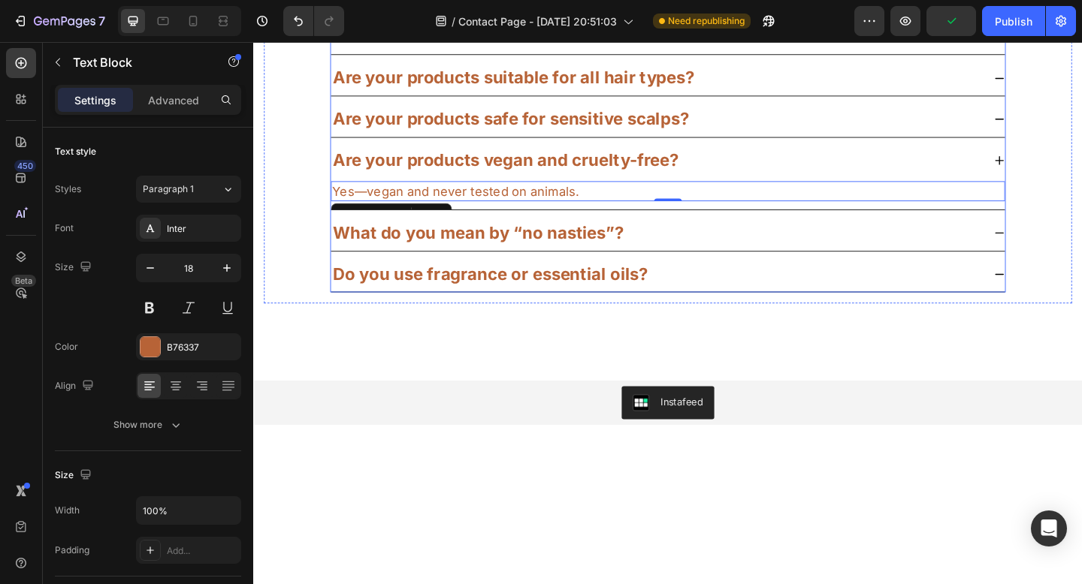
click at [1058, 82] on icon at bounding box center [1064, 82] width 12 height 12
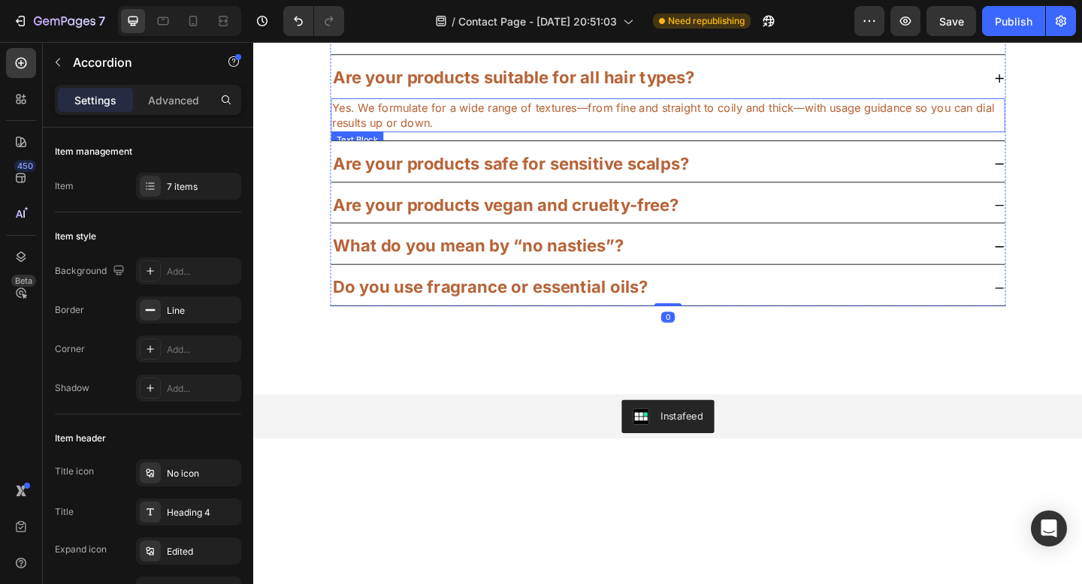
click at [545, 125] on p "Yes. We formulate for a wide range of textures—from fine and straight to coily …" at bounding box center [704, 122] width 730 height 34
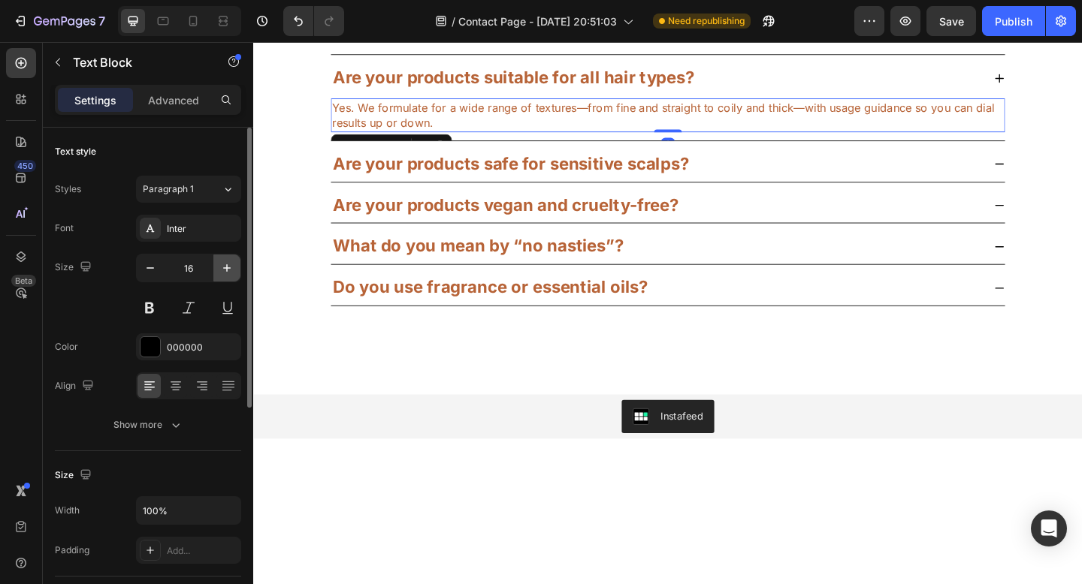
click at [228, 268] on icon "button" at bounding box center [226, 268] width 15 height 15
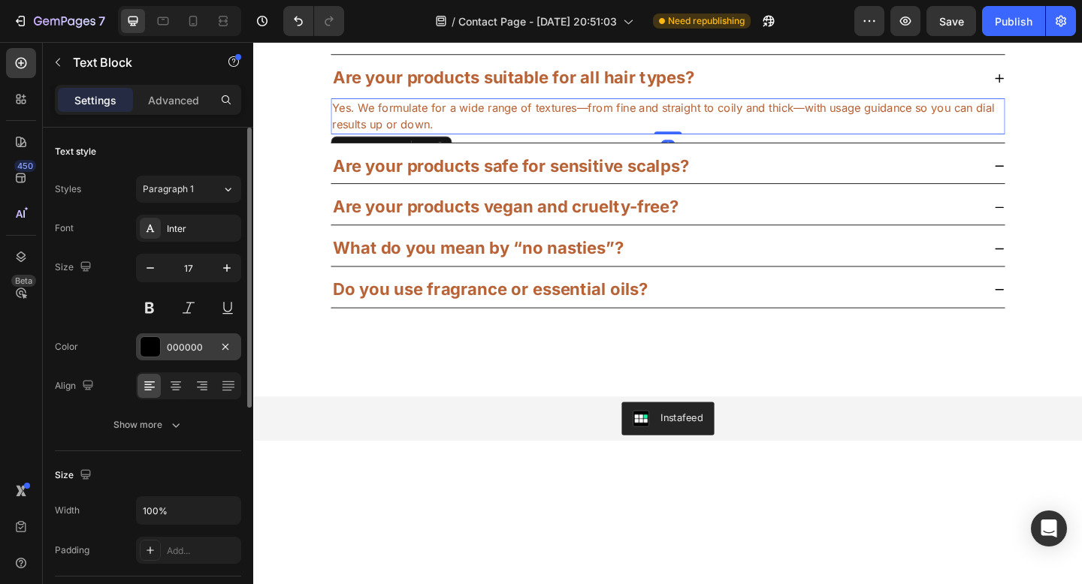
type input "18"
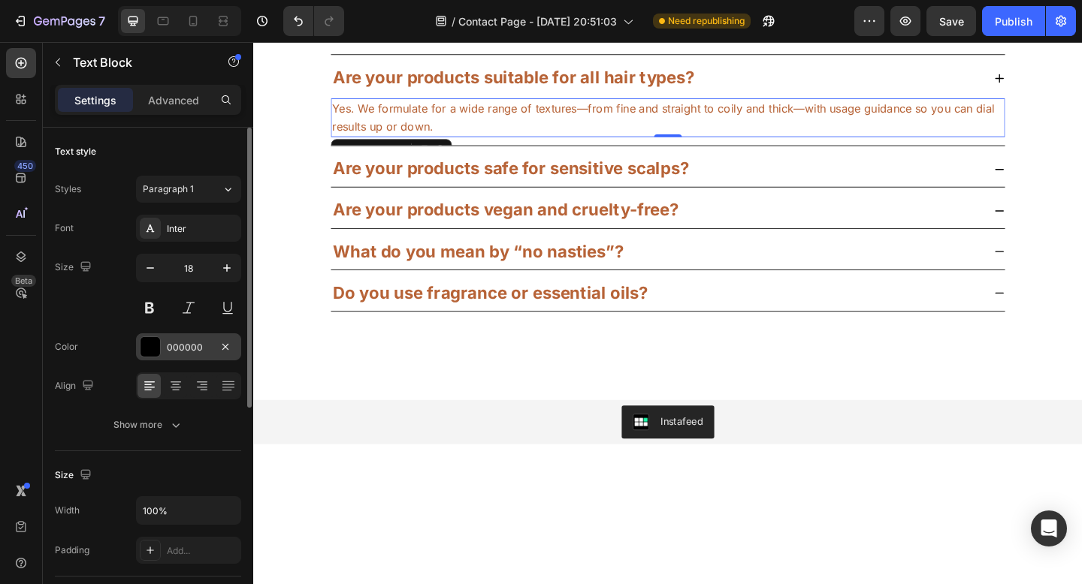
click at [174, 358] on div "000000" at bounding box center [188, 346] width 105 height 27
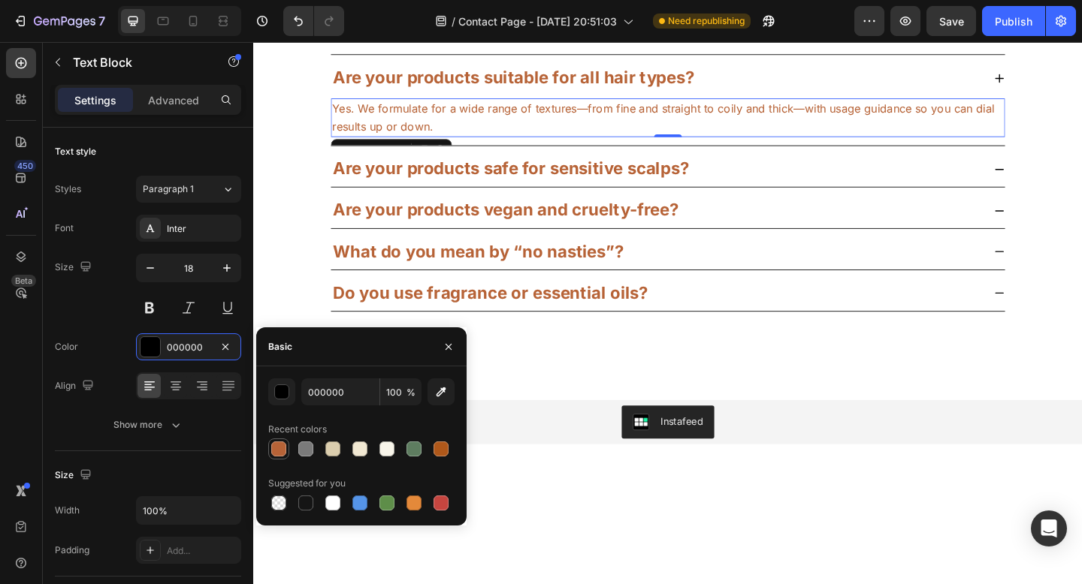
click at [280, 455] on div at bounding box center [278, 449] width 15 height 15
type input "B76337"
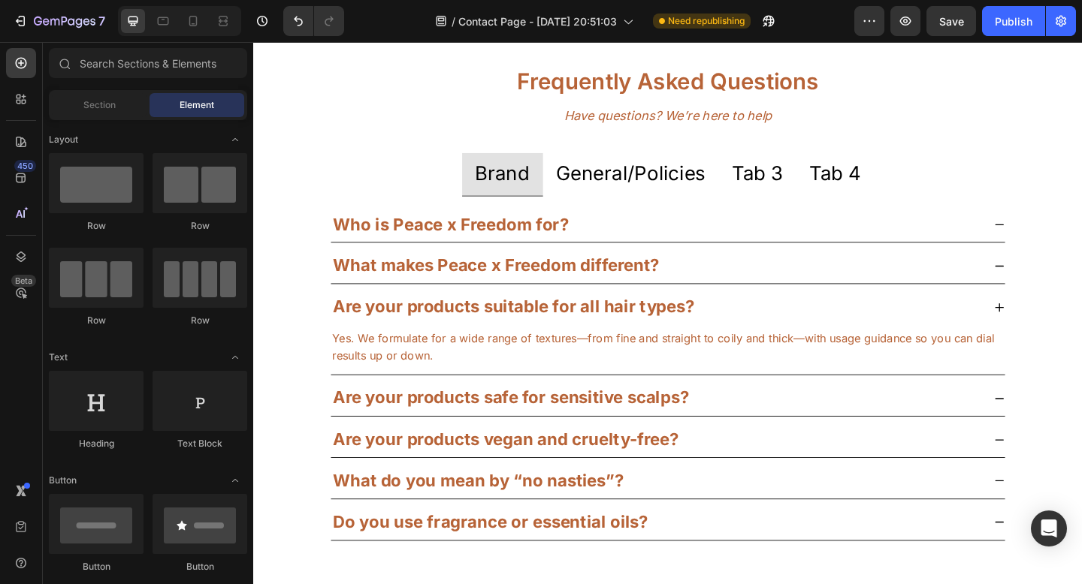
scroll to position [840, 0]
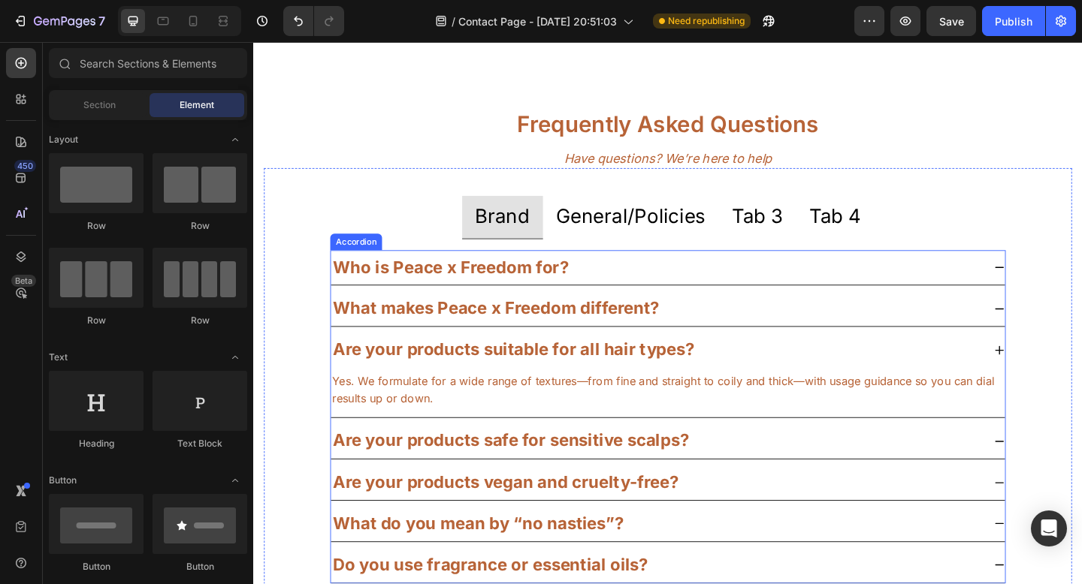
click at [1058, 329] on icon at bounding box center [1064, 333] width 12 height 12
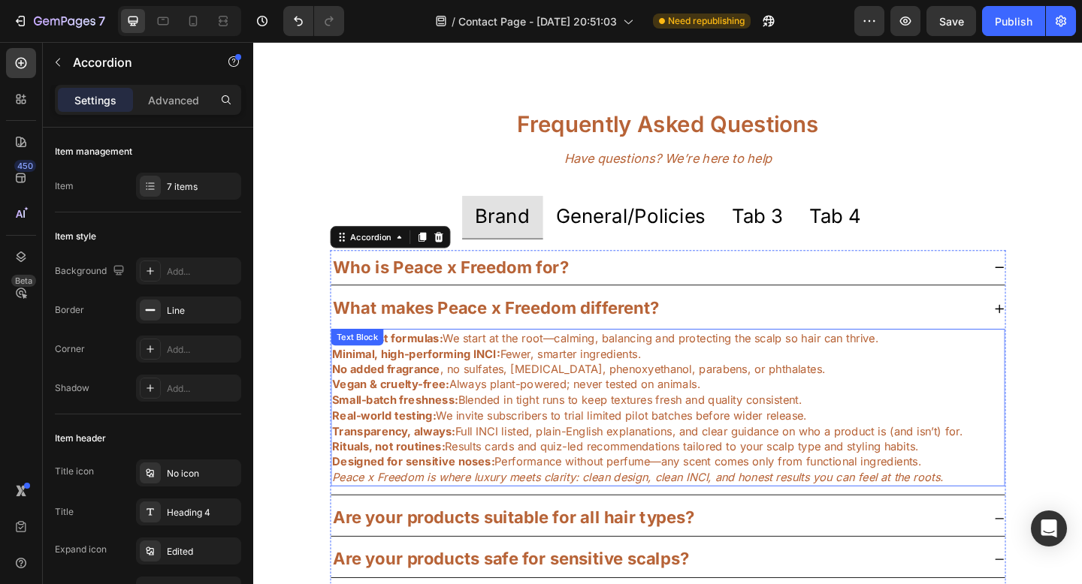
click at [657, 396] on span "No added fragrance , no sulfates, mineral oil, phenoxyethanol, parabens, or pht…" at bounding box center [607, 398] width 536 height 15
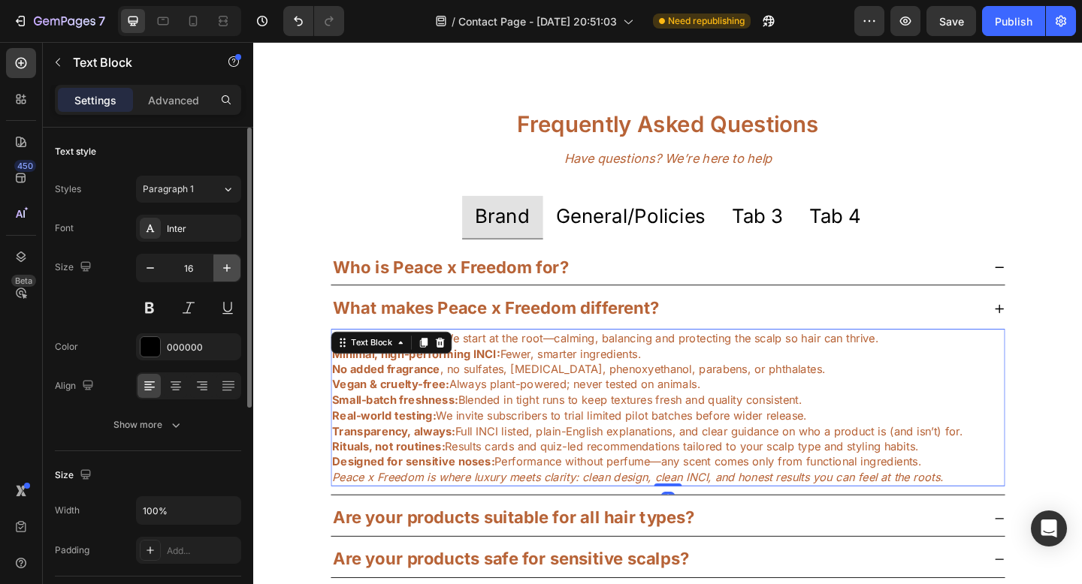
click at [228, 267] on icon "button" at bounding box center [226, 268] width 15 height 15
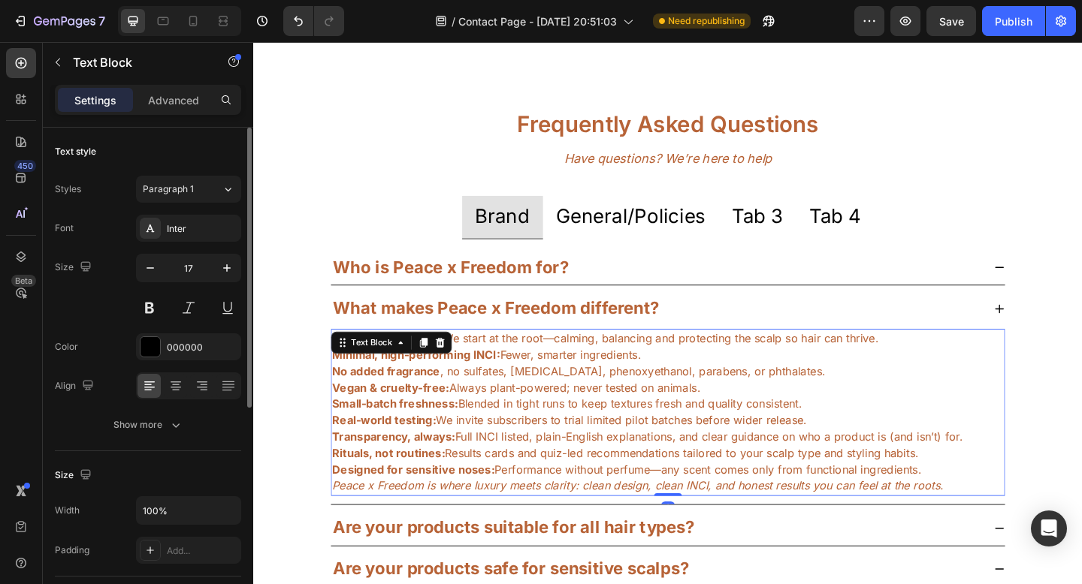
type input "18"
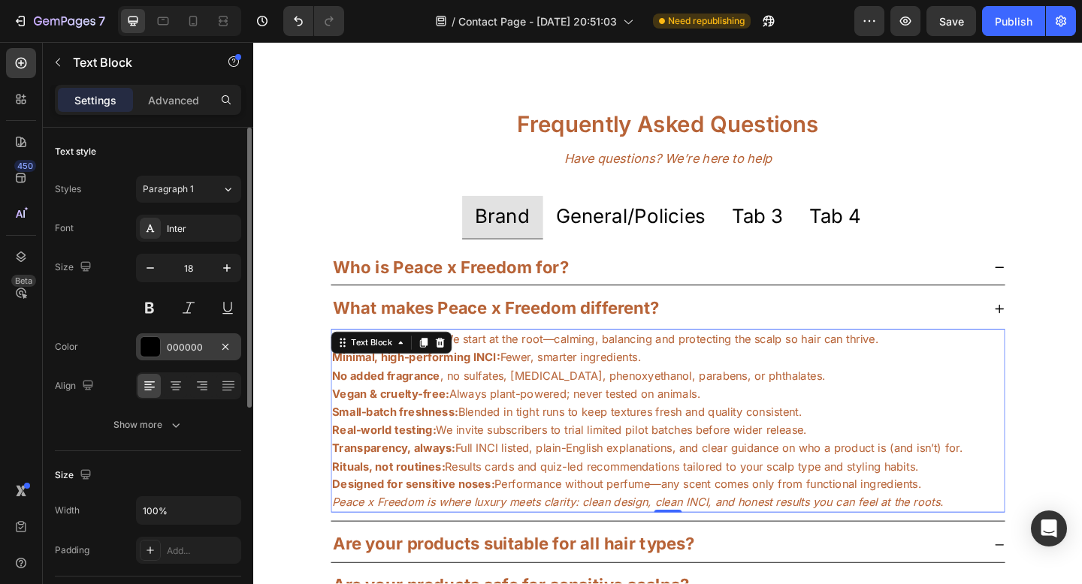
click at [191, 358] on div "000000" at bounding box center [188, 346] width 105 height 27
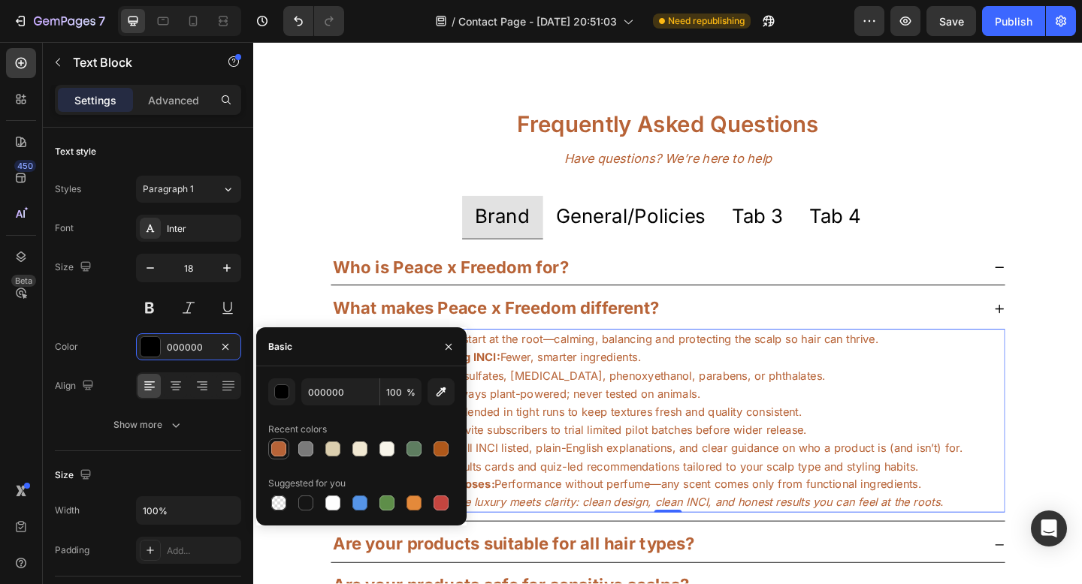
click at [278, 452] on div at bounding box center [278, 449] width 15 height 15
type input "B76337"
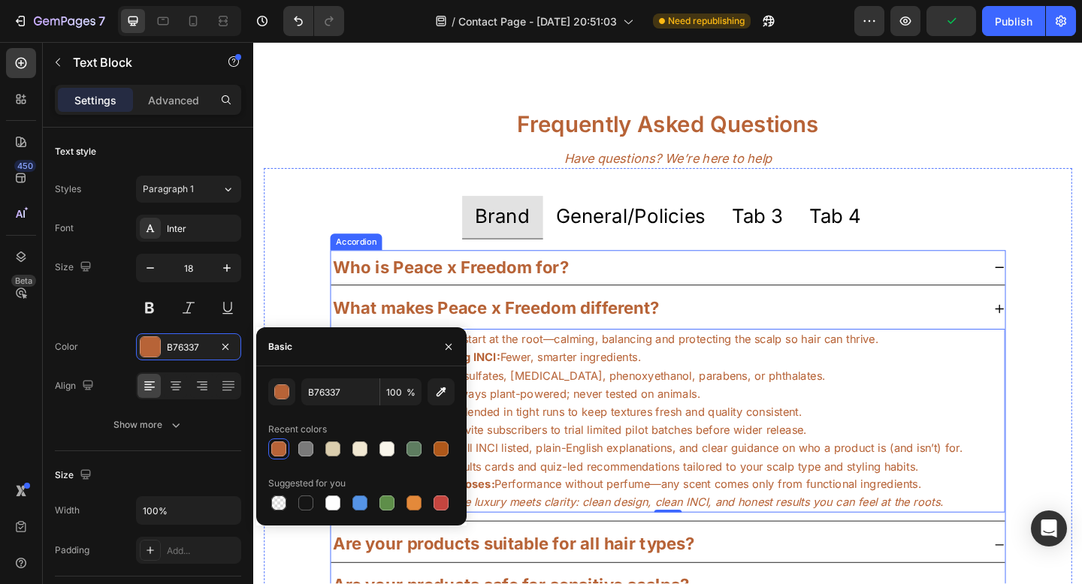
click at [1058, 291] on icon at bounding box center [1064, 288] width 12 height 12
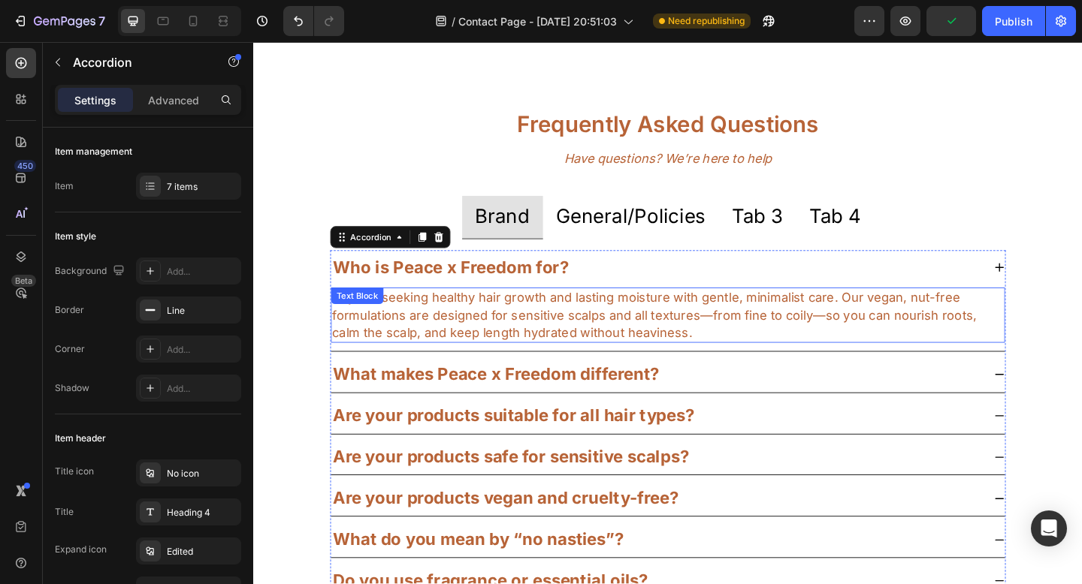
click at [638, 342] on span "Anyone seeking healthy hair growth and lasting moisture with gentle, minimalist…" at bounding box center [691, 338] width 705 height 53
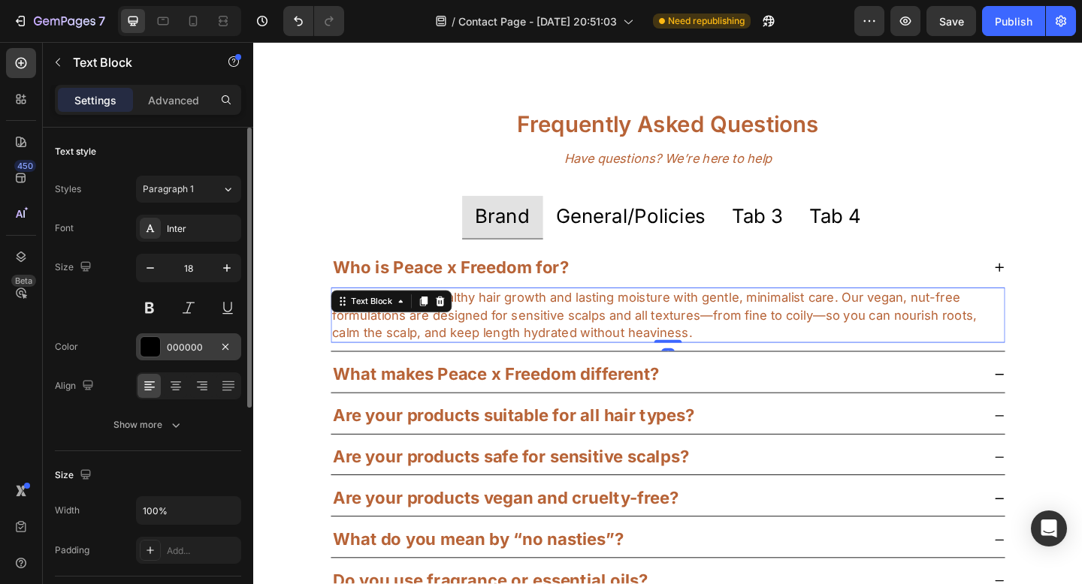
click at [167, 354] on div "000000" at bounding box center [189, 348] width 44 height 14
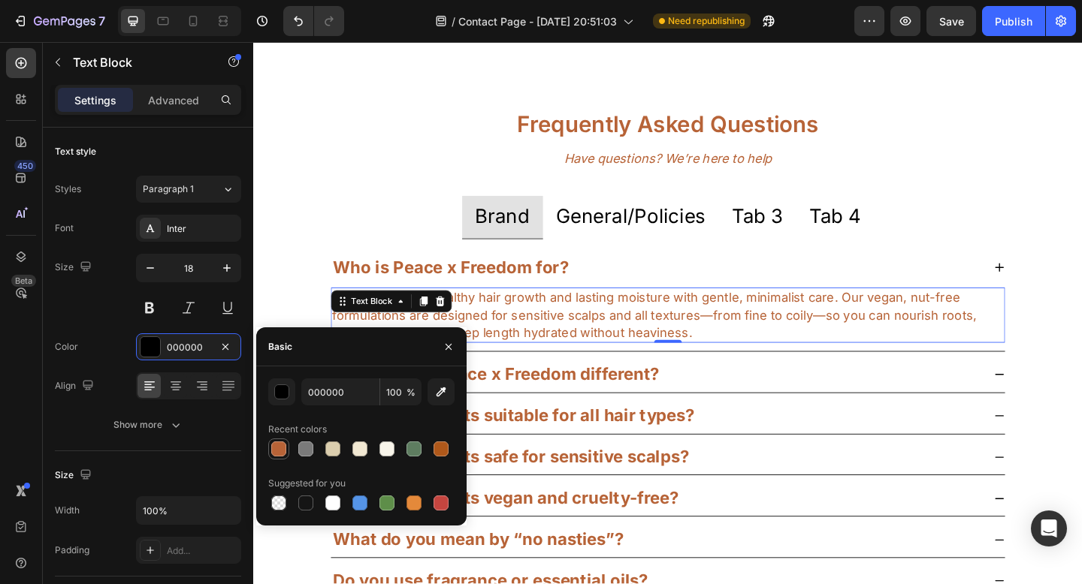
click at [278, 446] on div at bounding box center [278, 449] width 15 height 15
type input "B76337"
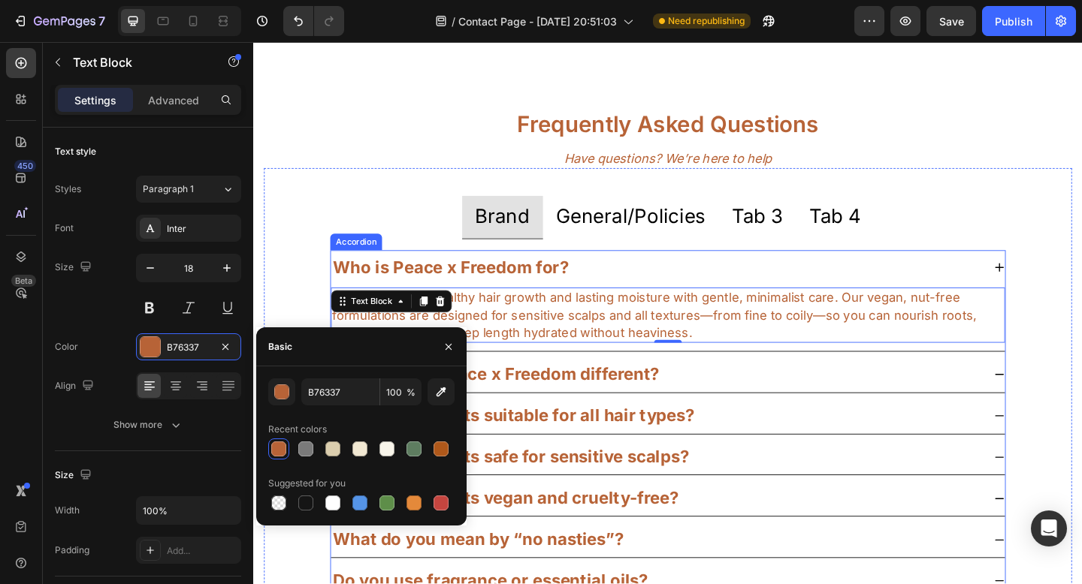
click at [595, 403] on strong "What makes Peace x Freedom different?" at bounding box center [517, 404] width 355 height 22
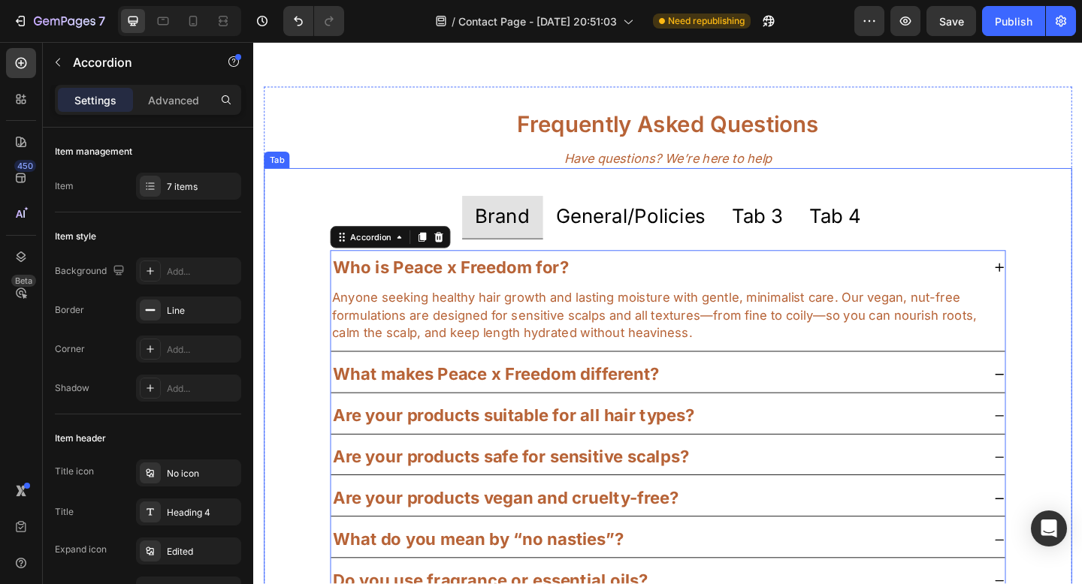
click at [635, 234] on p "General/Policies" at bounding box center [663, 232] width 163 height 29
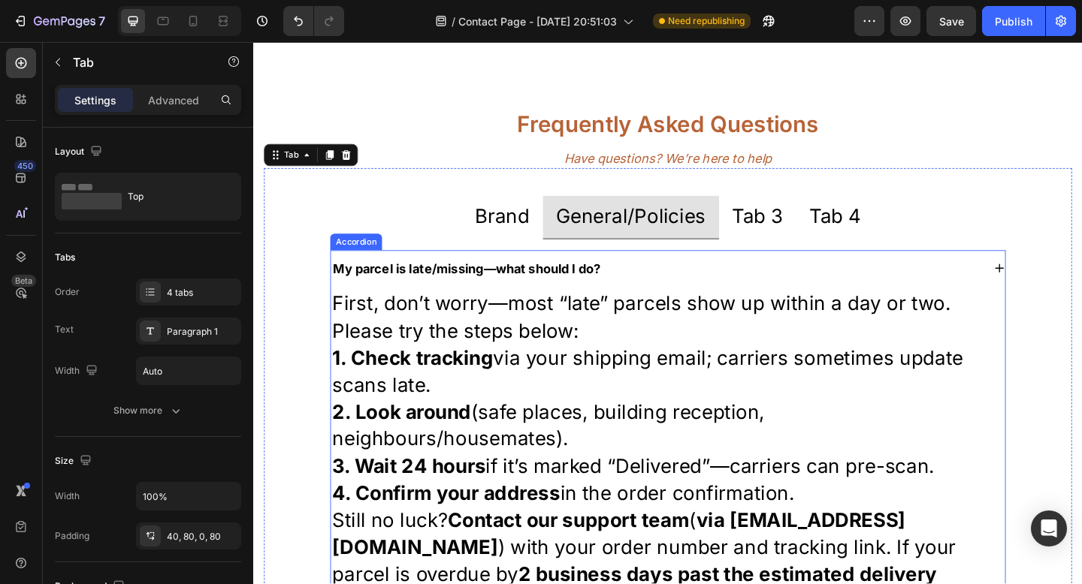
click at [601, 295] on strong "My parcel is late/missing—what should I do?" at bounding box center [485, 289] width 291 height 16
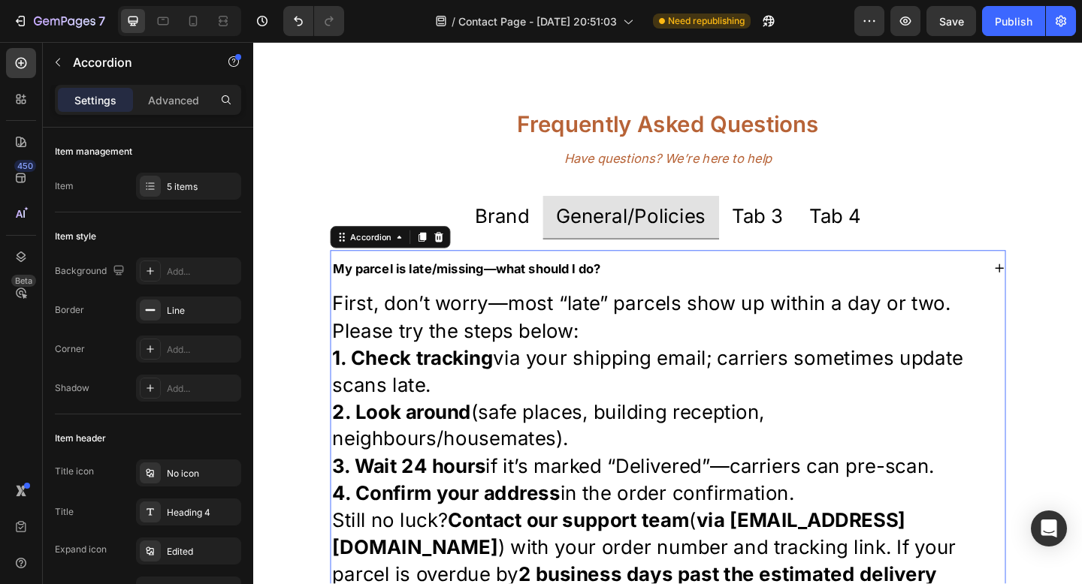
click at [400, 290] on strong "My parcel is late/missing—what should I do?" at bounding box center [485, 289] width 291 height 16
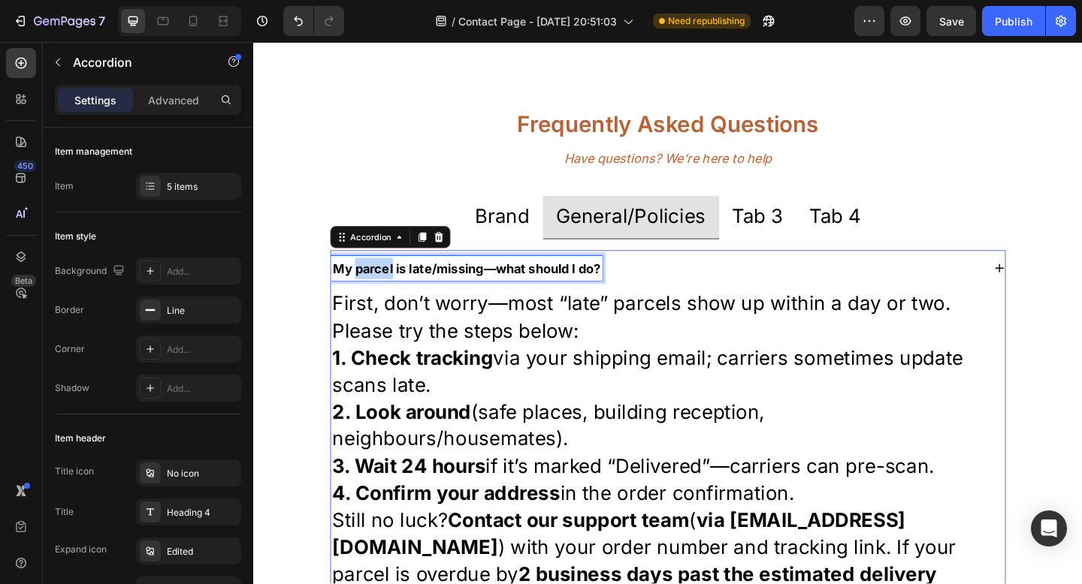
click at [400, 290] on strong "My parcel is late/missing—what should I do?" at bounding box center [485, 289] width 291 height 16
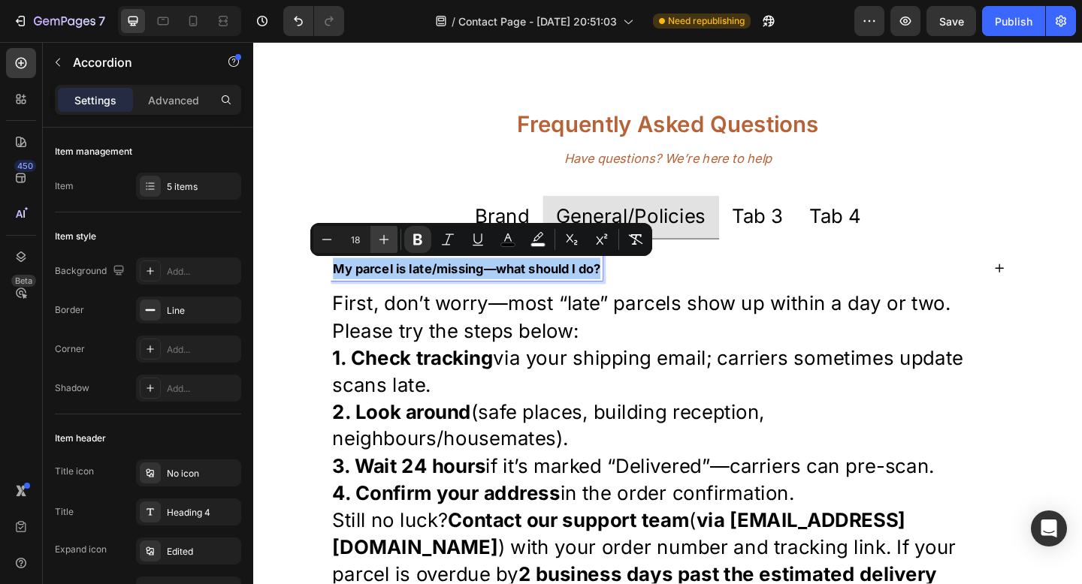
click at [379, 240] on icon "Editor contextual toolbar" at bounding box center [383, 239] width 15 height 15
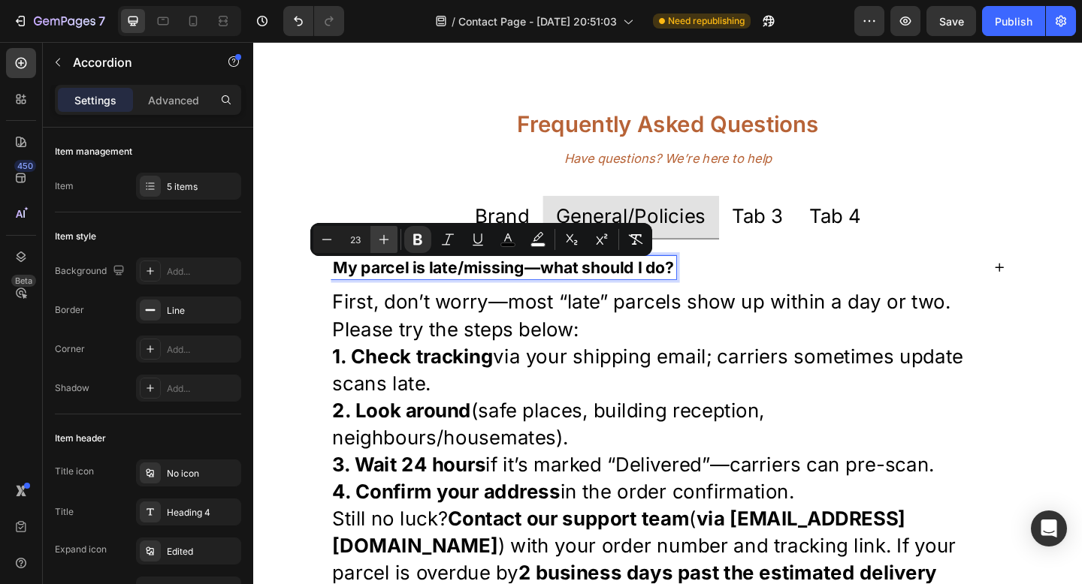
click at [379, 237] on icon "Editor contextual toolbar" at bounding box center [383, 239] width 15 height 15
type input "24"
click at [375, 307] on div "Text Block" at bounding box center [366, 301] width 51 height 14
click at [531, 252] on li "Brand" at bounding box center [524, 233] width 88 height 47
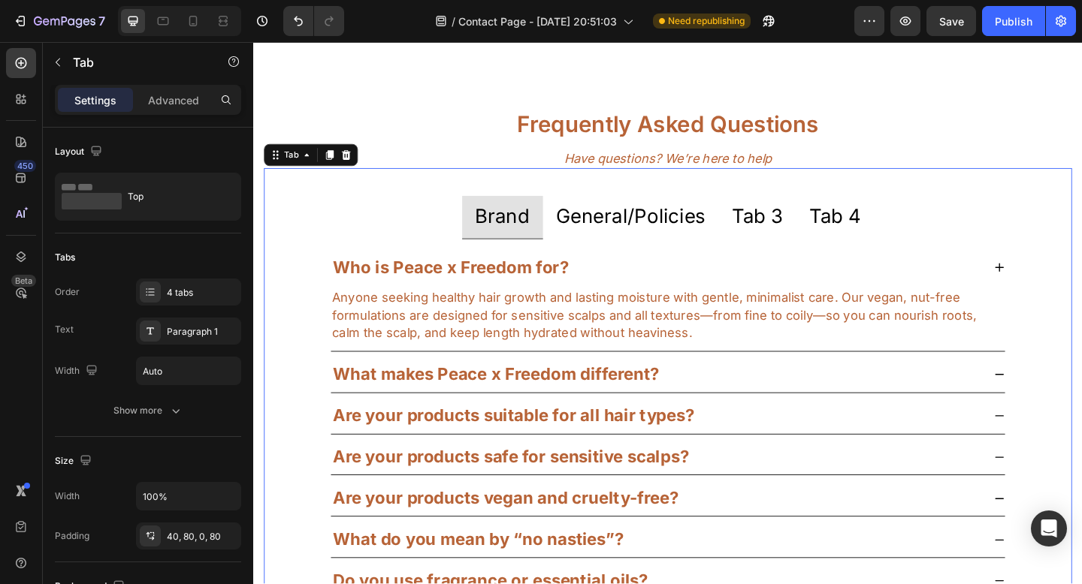
click at [617, 222] on p "General/Policies" at bounding box center [663, 232] width 163 height 29
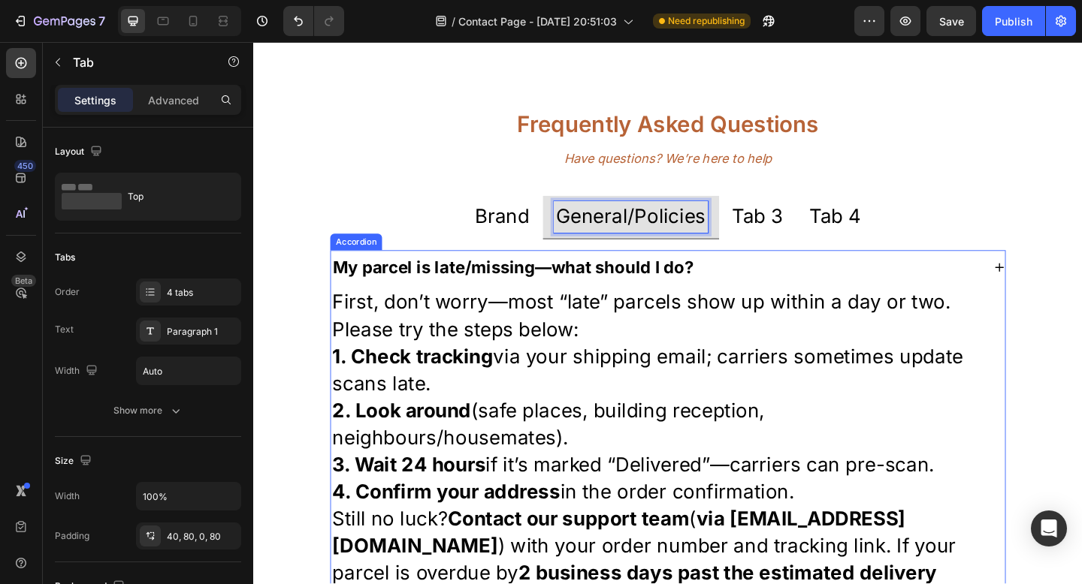
click at [558, 286] on strong "My parcel is late/missing—what should I do?" at bounding box center [536, 287] width 392 height 22
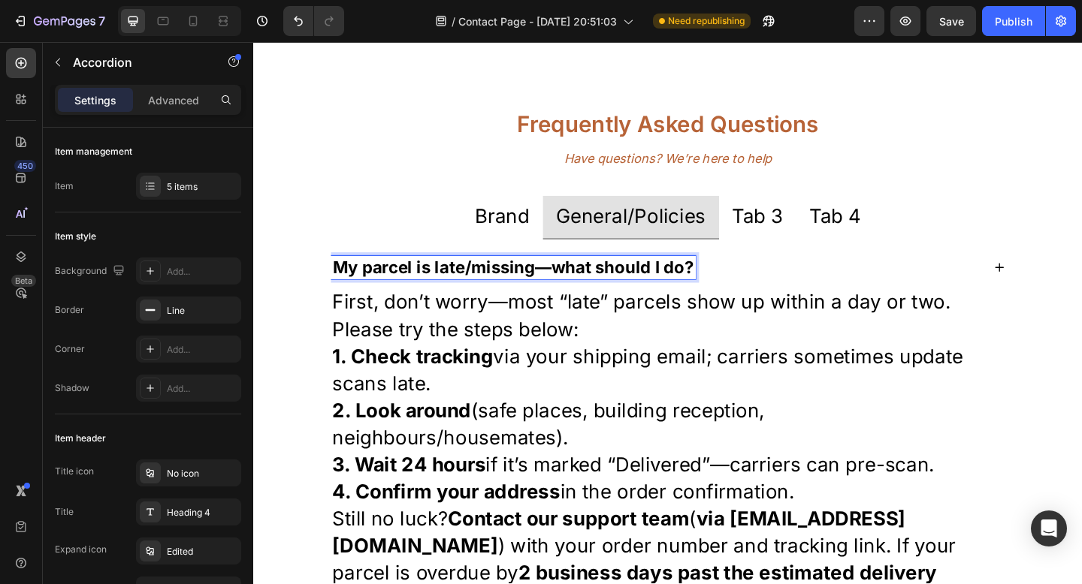
click at [358, 288] on strong "My parcel is late/missing—what should I do?" at bounding box center [536, 287] width 392 height 22
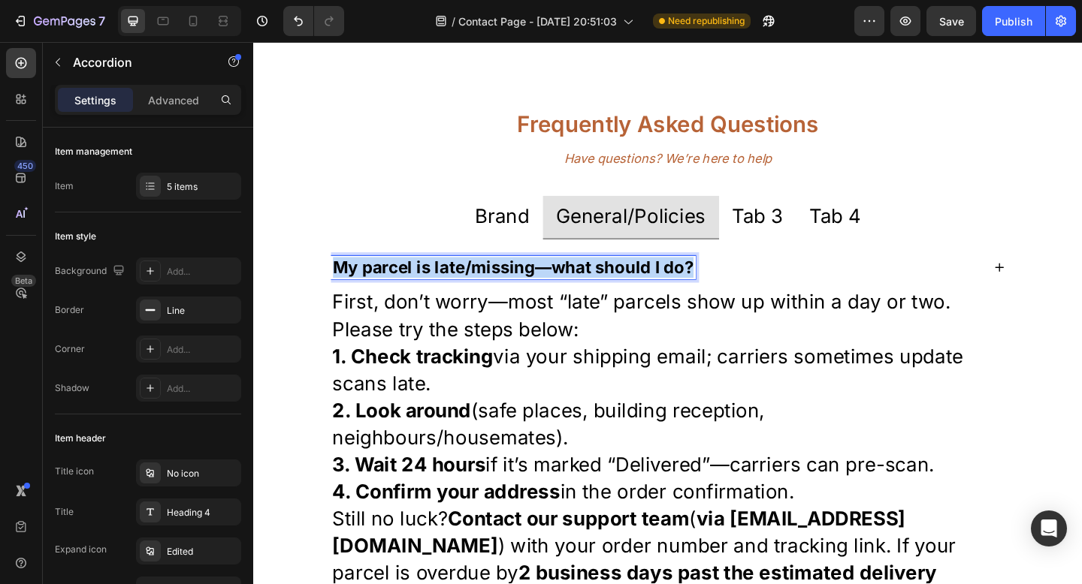
click at [358, 288] on strong "My parcel is late/missing—what should I do?" at bounding box center [536, 287] width 392 height 22
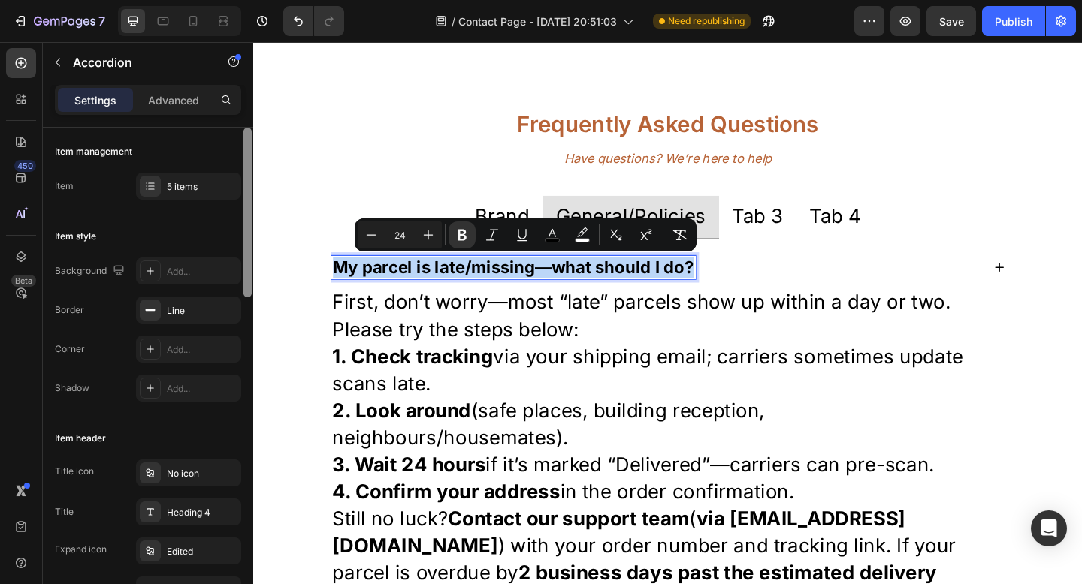
drag, startPoint x: 244, startPoint y: 257, endPoint x: 244, endPoint y: 224, distance: 33.0
click at [244, 224] on div at bounding box center [247, 213] width 8 height 170
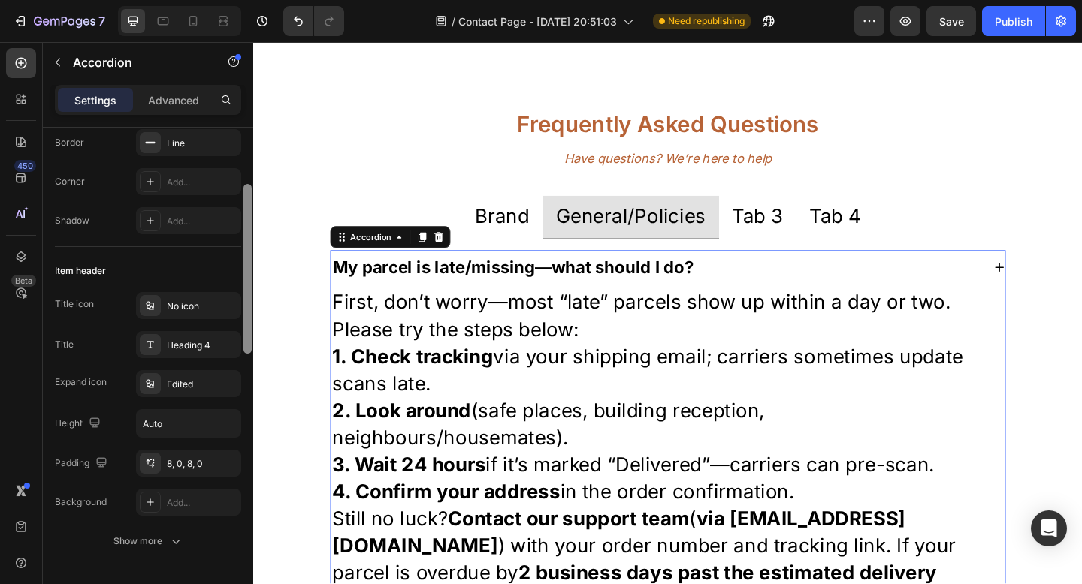
scroll to position [309, 0]
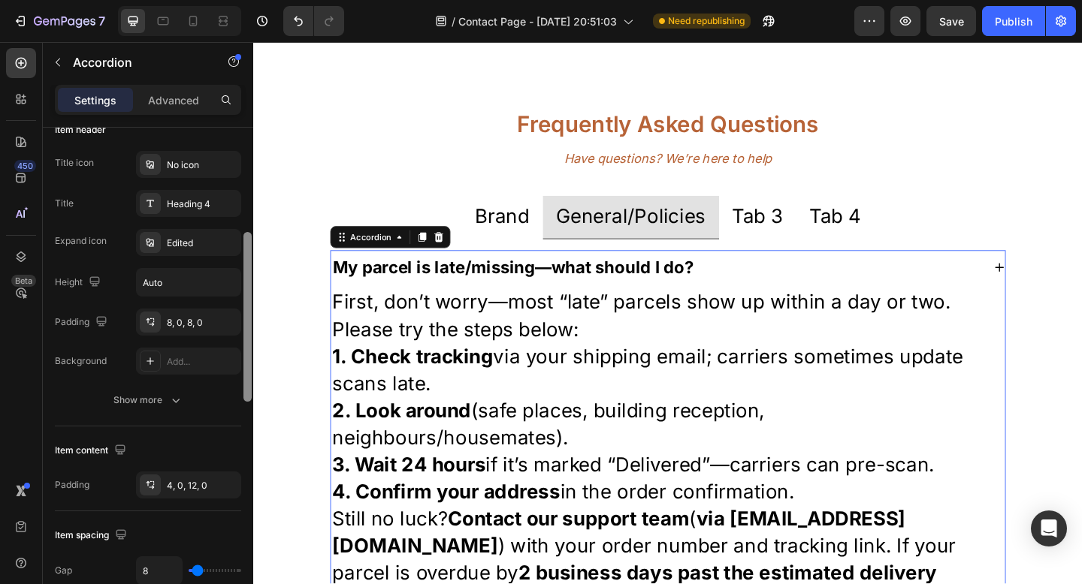
drag, startPoint x: 244, startPoint y: 224, endPoint x: 244, endPoint y: 331, distance: 107.4
click at [244, 331] on div at bounding box center [247, 317] width 8 height 170
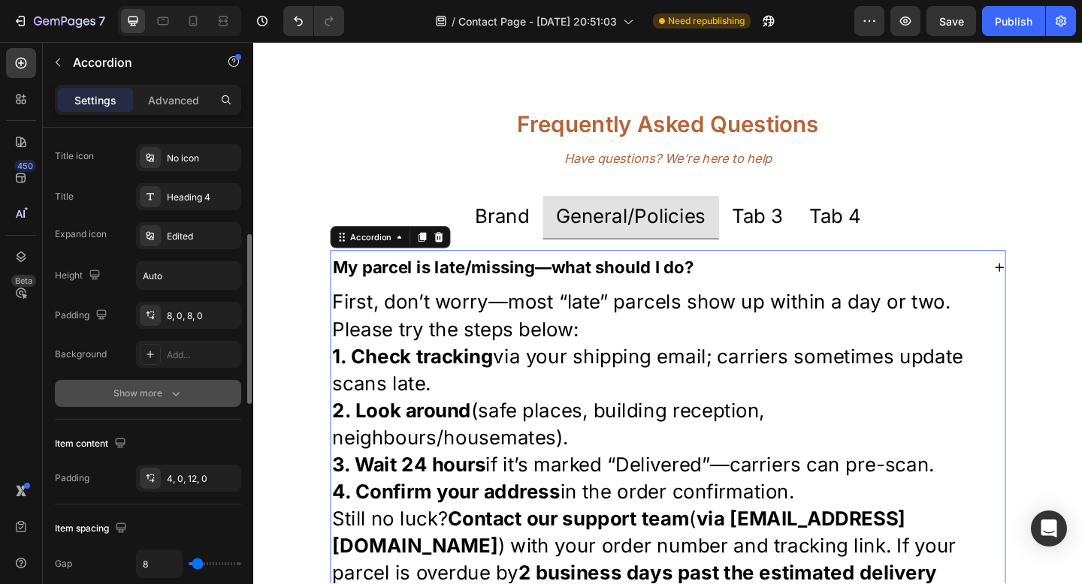
click at [154, 389] on div "Show more" at bounding box center [148, 393] width 70 height 15
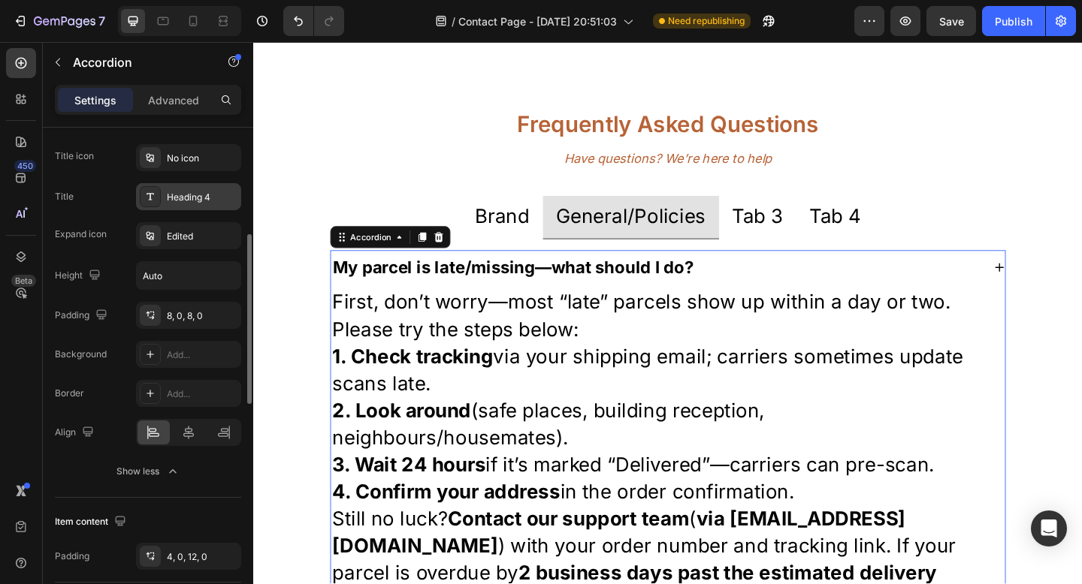
click at [208, 196] on div "Heading 4" at bounding box center [202, 198] width 71 height 14
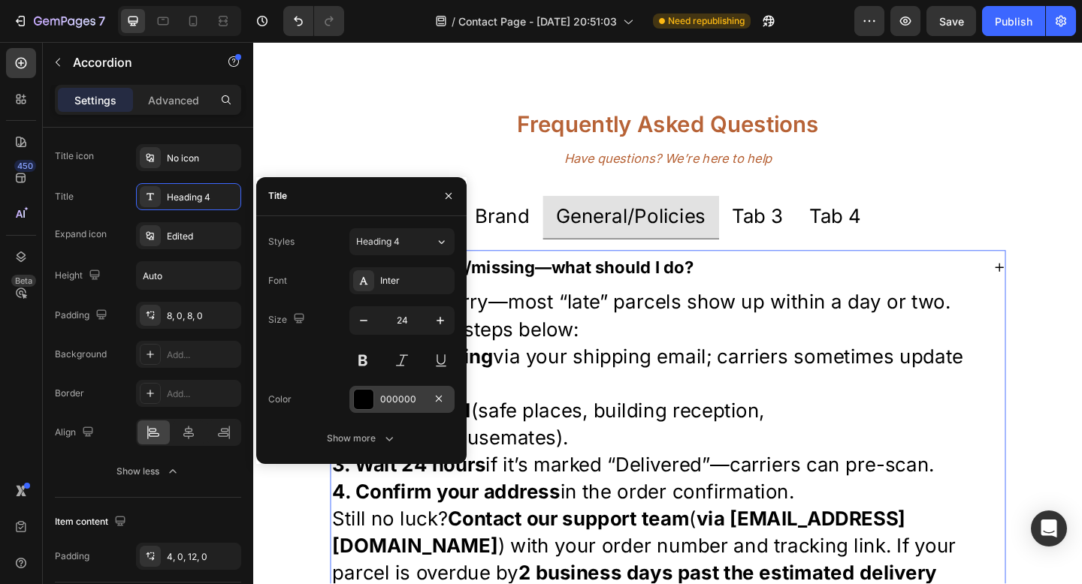
drag, startPoint x: 409, startPoint y: 394, endPoint x: 400, endPoint y: 402, distance: 12.2
click at [409, 394] on div "000000" at bounding box center [402, 400] width 44 height 14
click at [400, 402] on div "000000" at bounding box center [402, 400] width 44 height 14
click at [391, 400] on div "000000" at bounding box center [402, 400] width 44 height 14
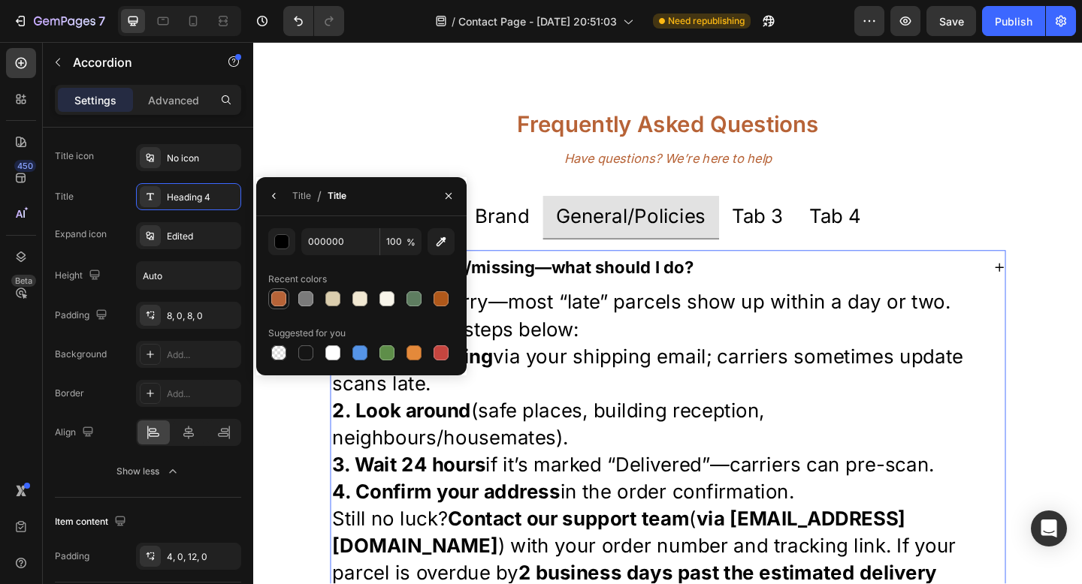
click at [278, 297] on div at bounding box center [278, 298] width 15 height 15
type input "B76337"
click at [197, 195] on div "Heading 4" at bounding box center [202, 198] width 71 height 14
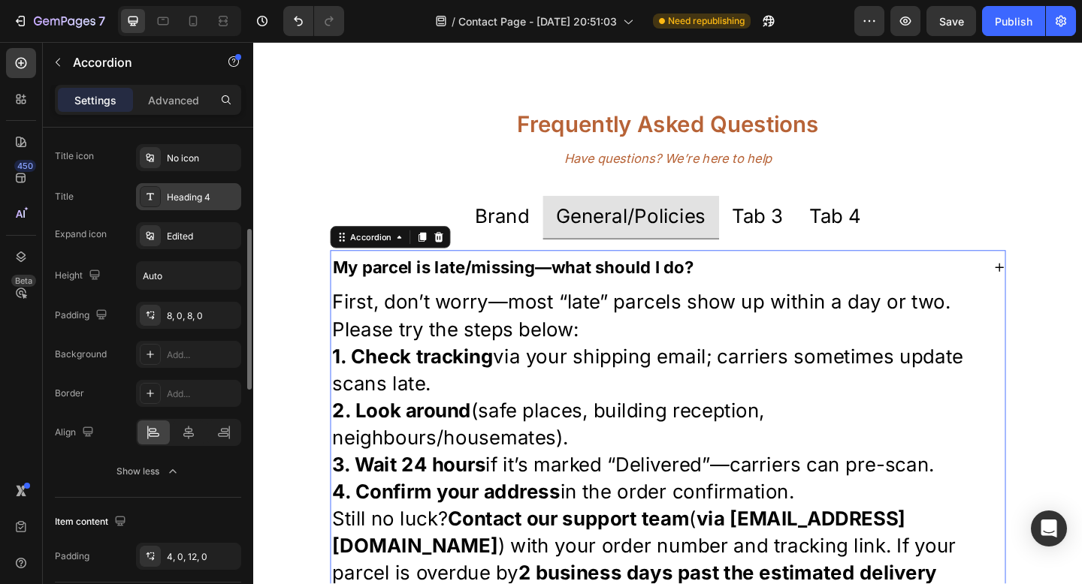
click at [197, 195] on div "Heading 4" at bounding box center [202, 198] width 71 height 14
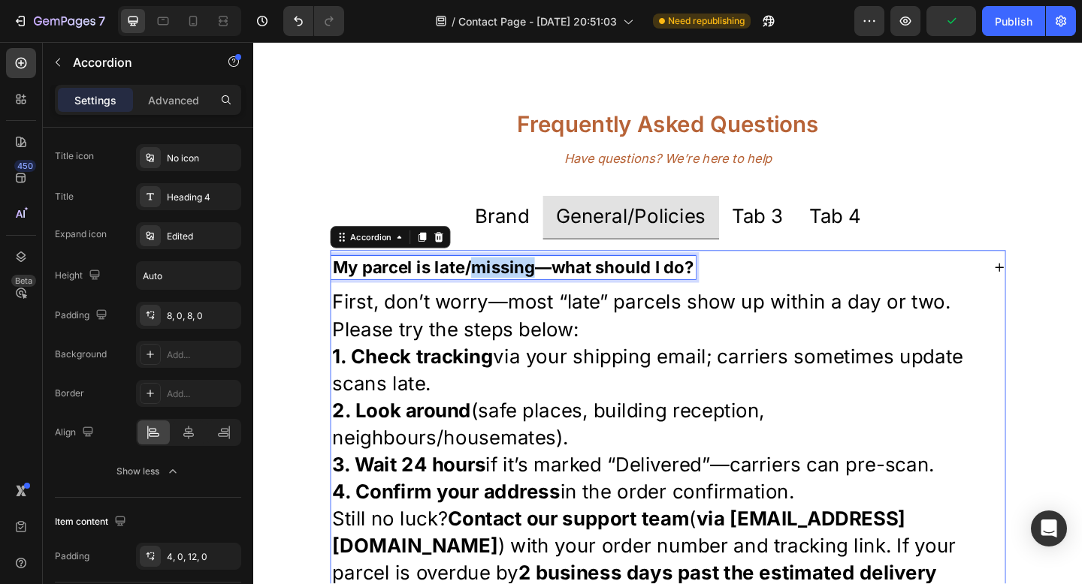
click at [535, 284] on strong "My parcel is late/missing—what should I do?" at bounding box center [536, 287] width 392 height 22
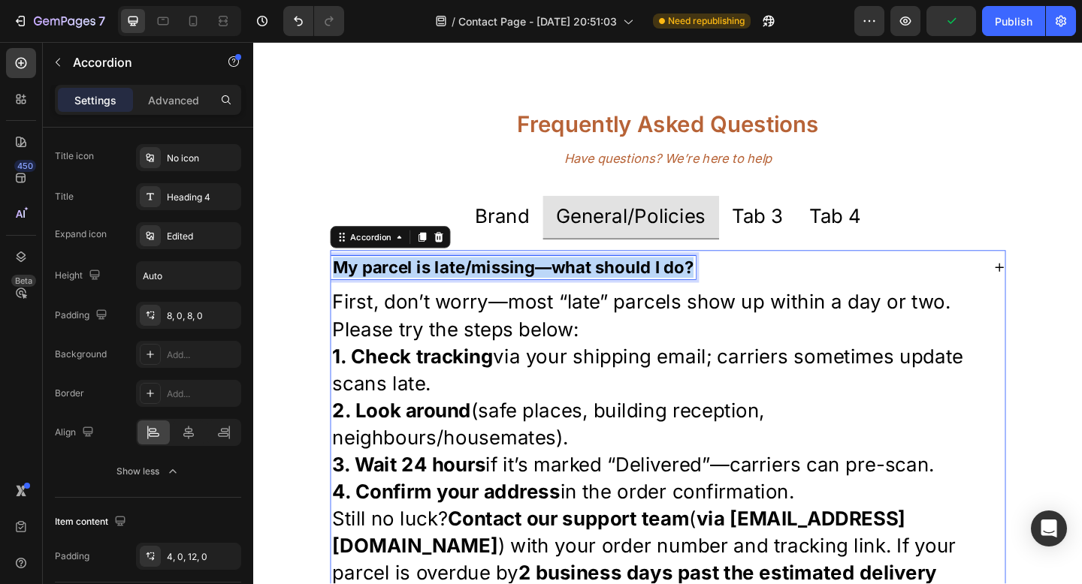
click at [535, 284] on strong "My parcel is late/missing—what should I do?" at bounding box center [536, 287] width 392 height 22
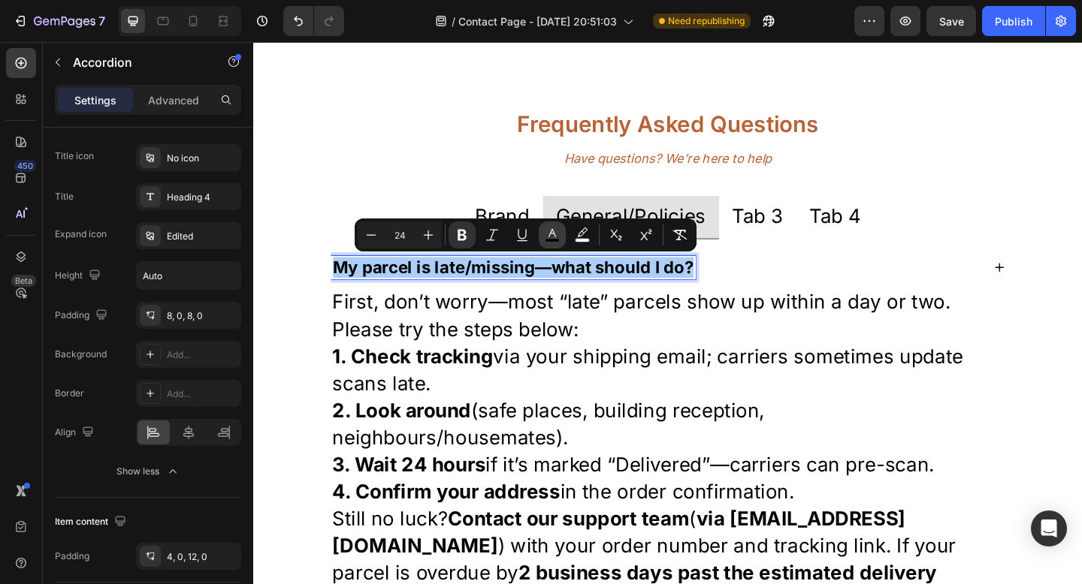
click at [550, 239] on rect "Editor contextual toolbar" at bounding box center [552, 241] width 14 height 4
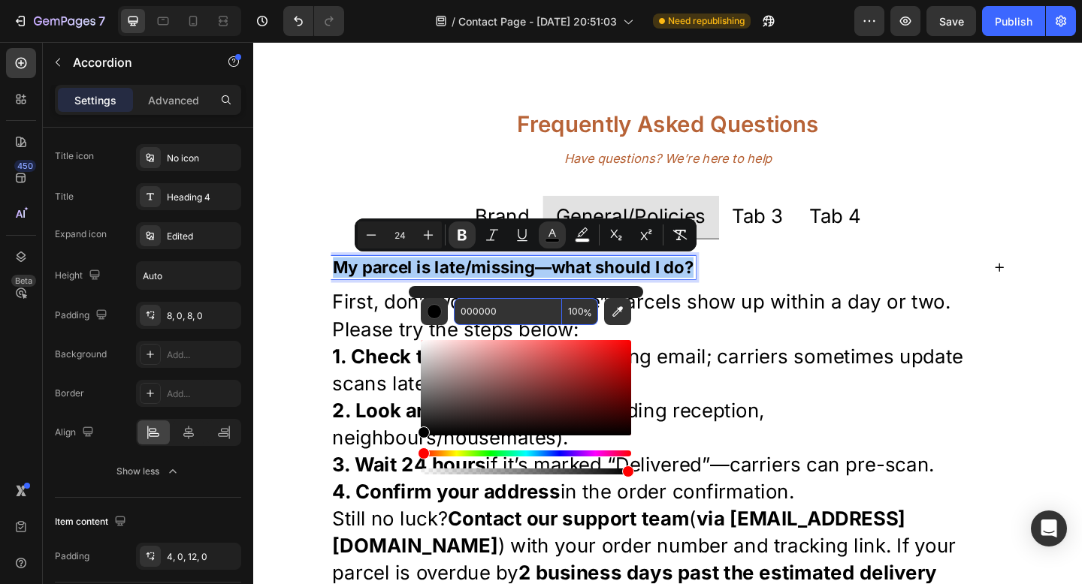
click at [497, 309] on input "000000" at bounding box center [508, 311] width 108 height 27
paste input "B76337"
type input "B76337"
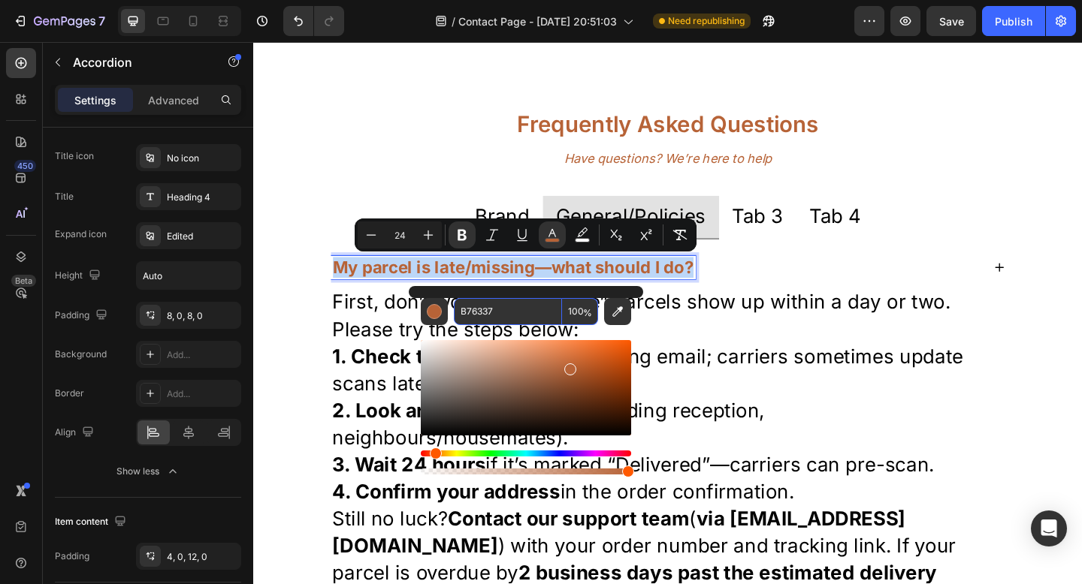
click at [730, 334] on p "First, don’t worry—most “late” parcels show up within a day or two. Please try …" at bounding box center [704, 340] width 730 height 59
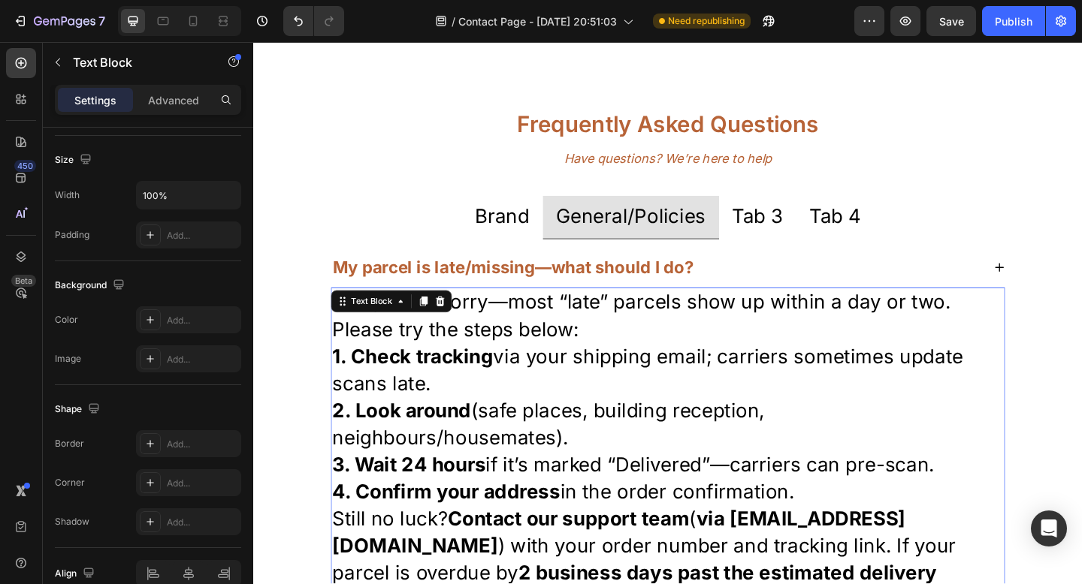
scroll to position [0, 0]
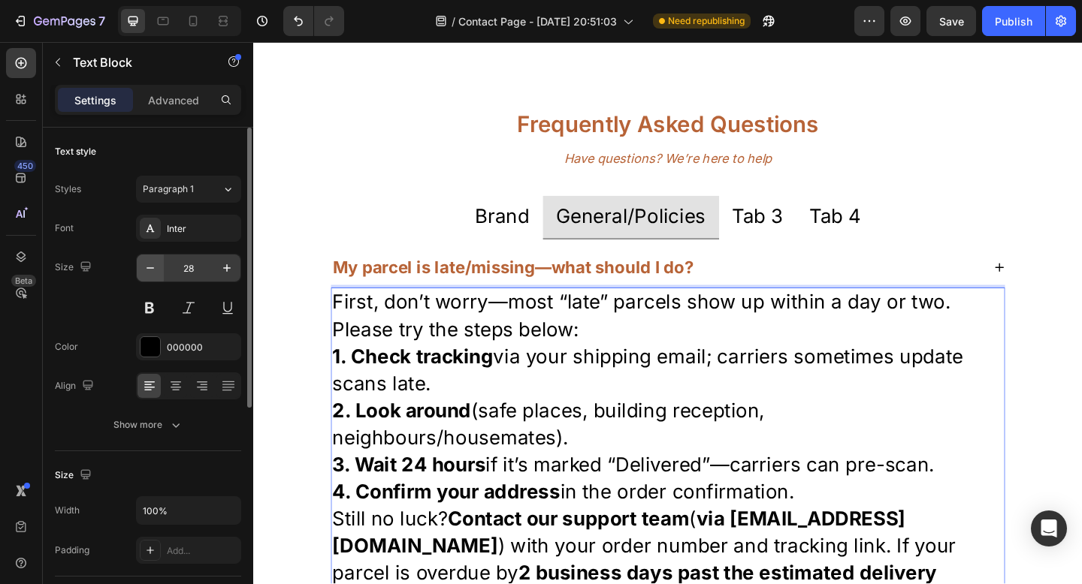
click at [154, 267] on icon "button" at bounding box center [150, 268] width 15 height 15
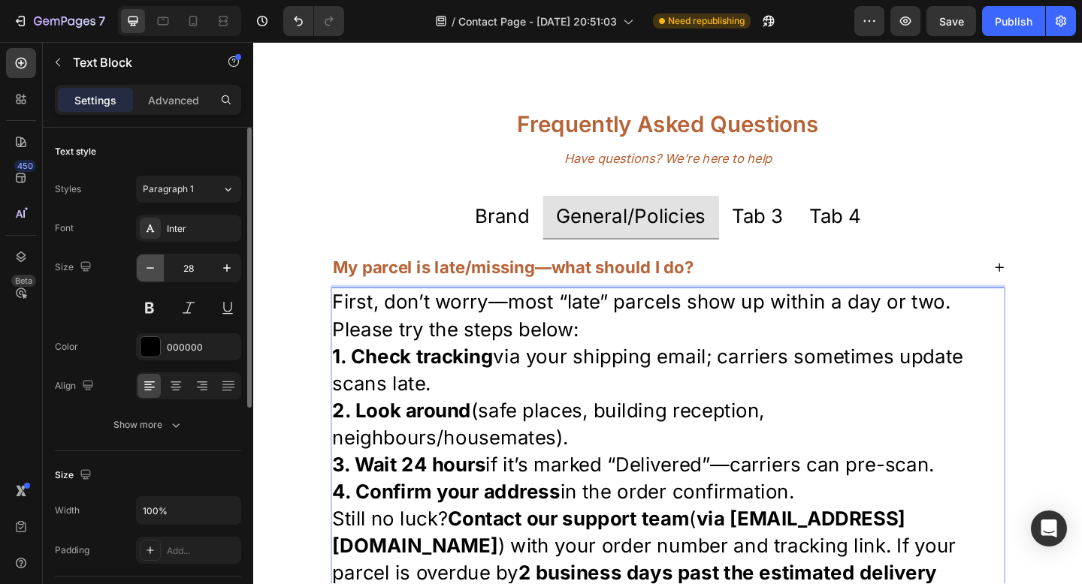
click at [154, 267] on icon "button" at bounding box center [150, 268] width 15 height 15
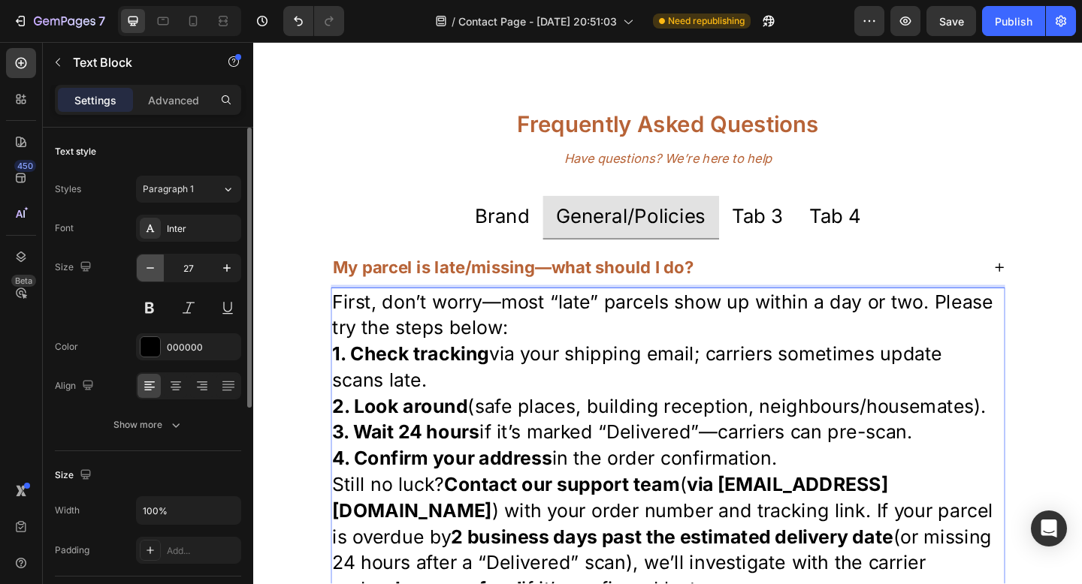
click at [154, 267] on icon "button" at bounding box center [150, 268] width 15 height 15
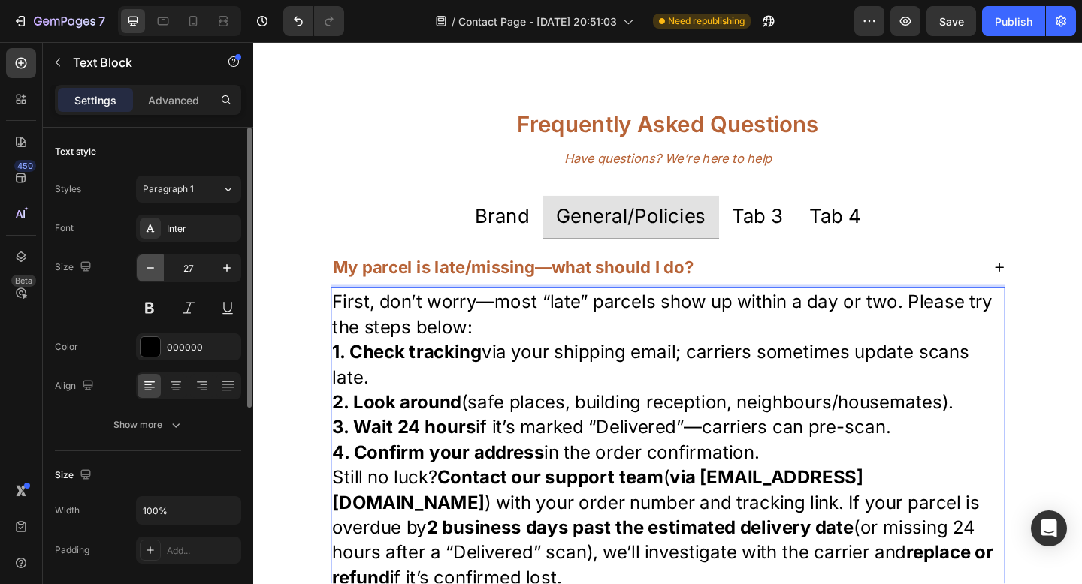
click at [154, 267] on icon "button" at bounding box center [150, 268] width 15 height 15
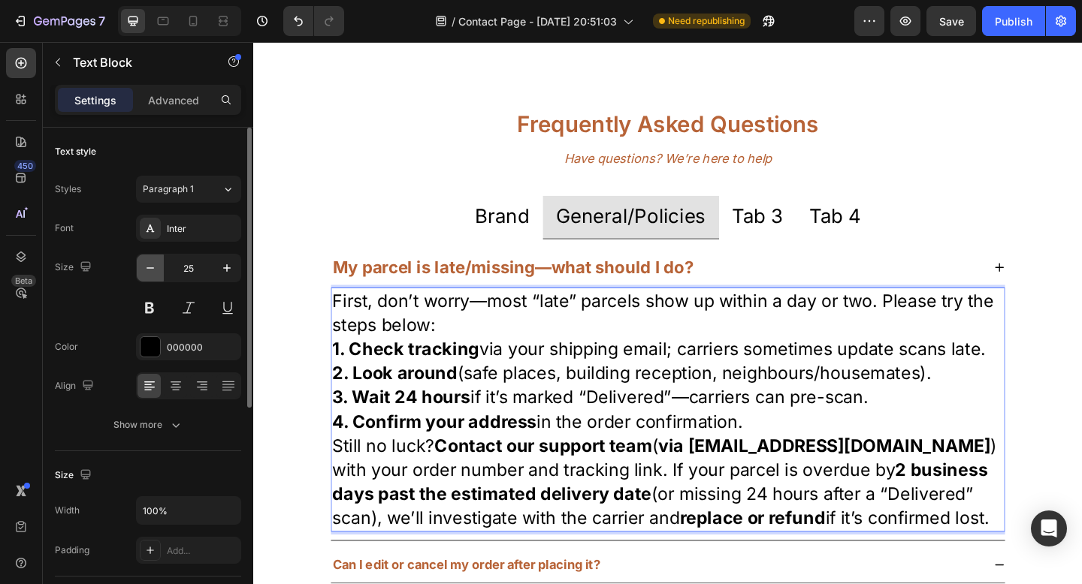
click at [154, 267] on icon "button" at bounding box center [150, 268] width 15 height 15
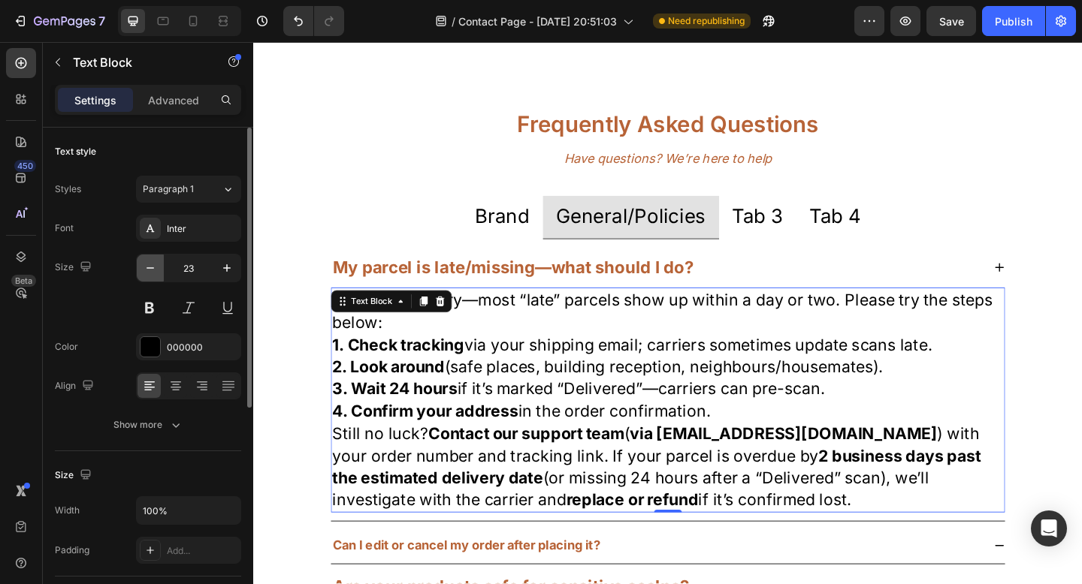
click at [154, 267] on icon "button" at bounding box center [150, 268] width 15 height 15
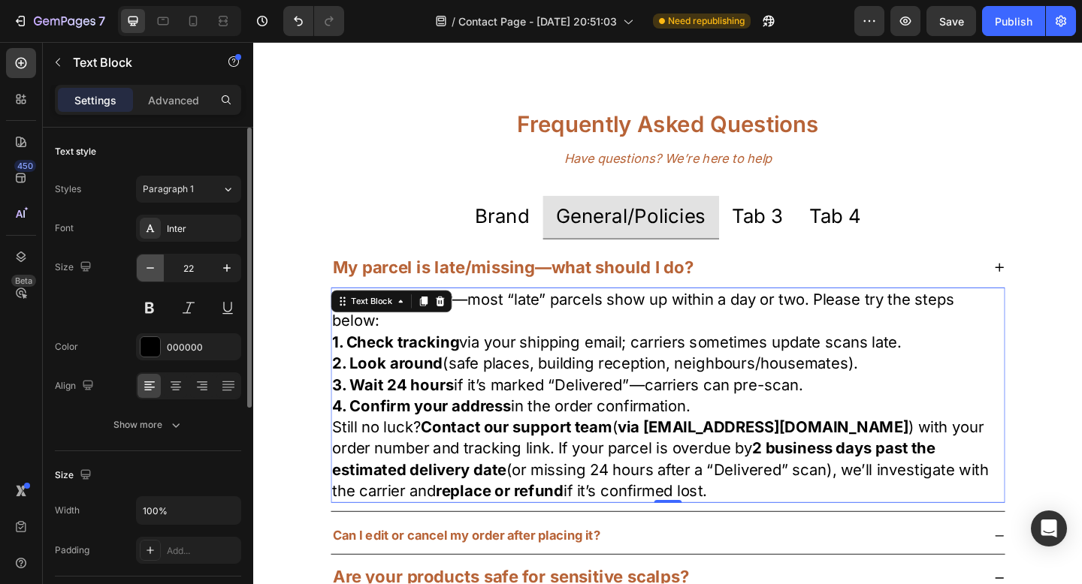
click at [154, 267] on icon "button" at bounding box center [150, 268] width 15 height 15
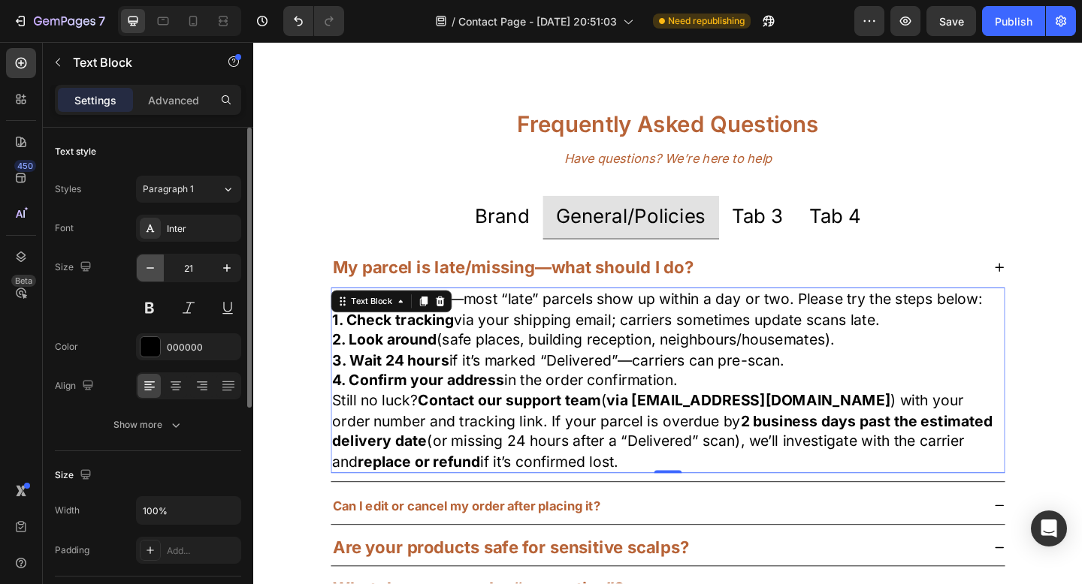
click at [154, 267] on icon "button" at bounding box center [150, 268] width 15 height 15
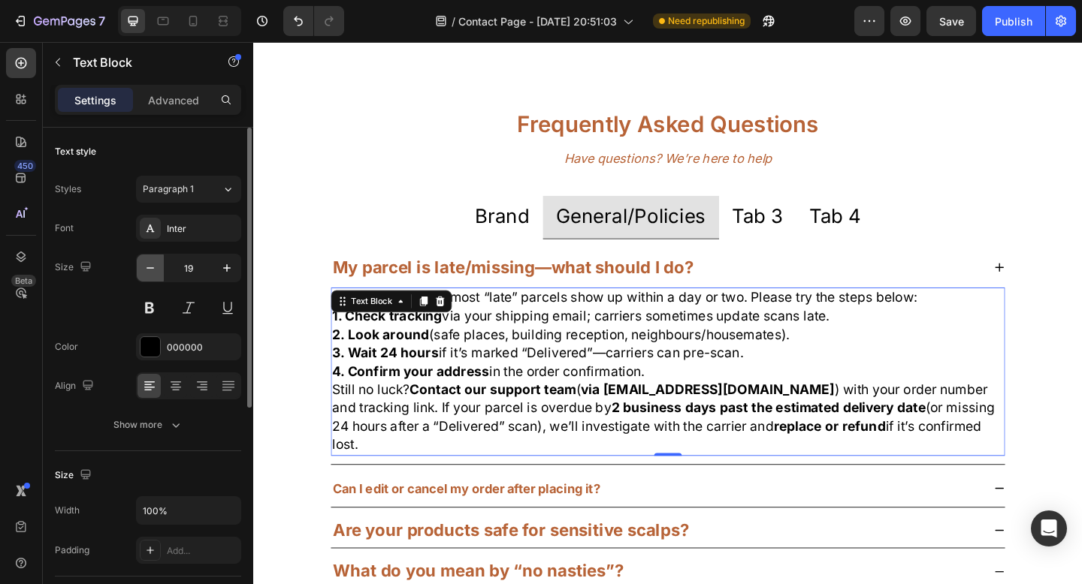
click at [154, 267] on icon "button" at bounding box center [150, 268] width 15 height 15
type input "18"
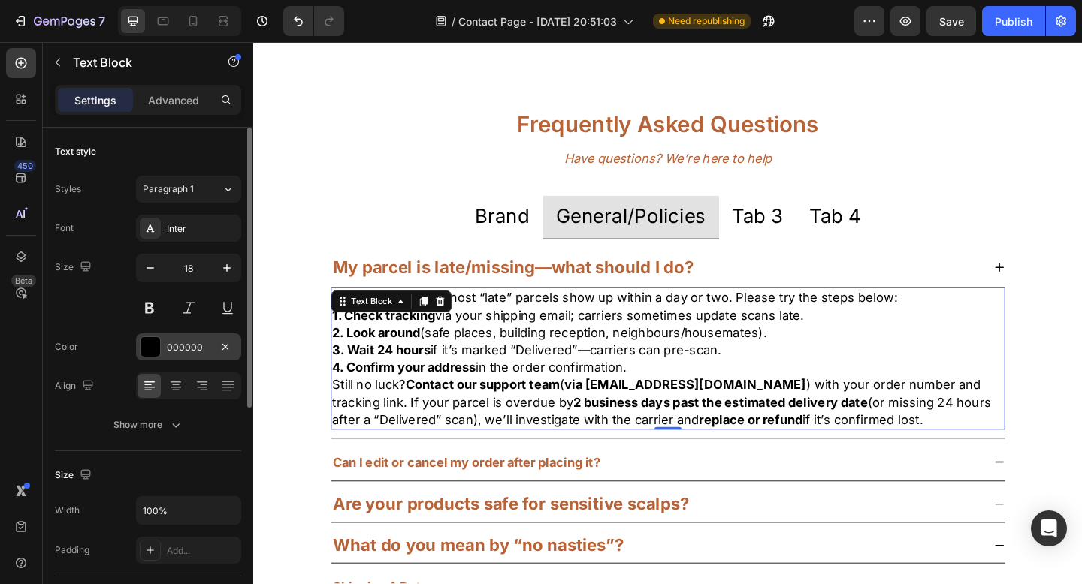
click at [191, 341] on div "000000" at bounding box center [189, 348] width 44 height 14
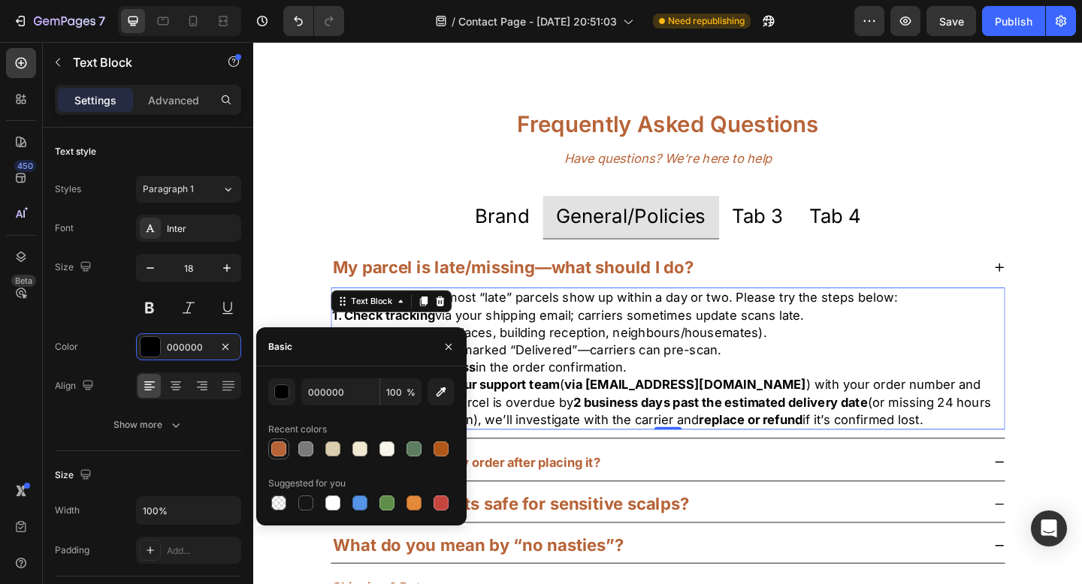
click at [281, 450] on div at bounding box center [278, 449] width 15 height 15
type input "B76337"
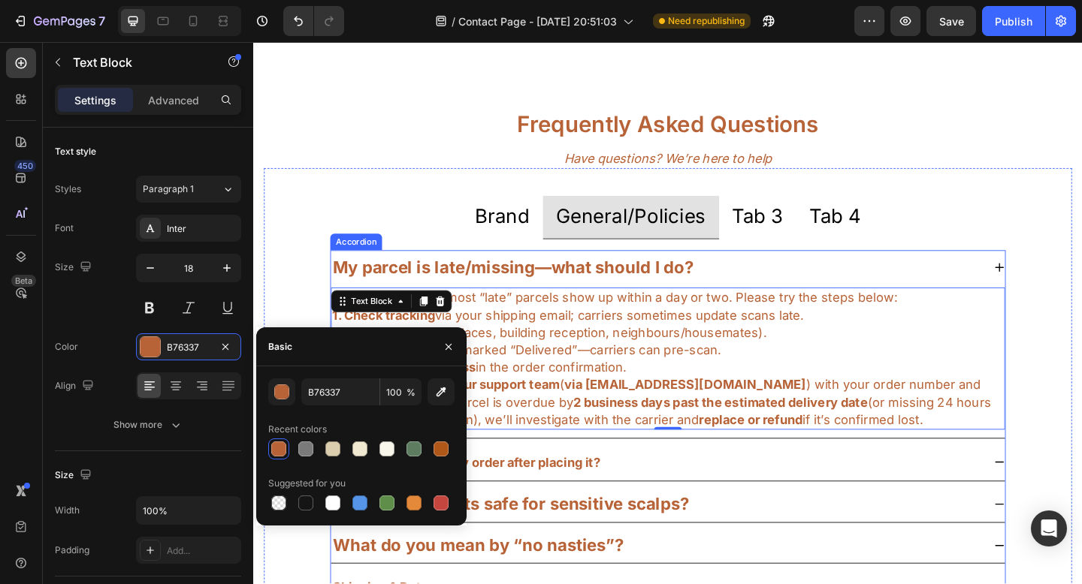
click at [555, 499] on strong "Can I edit or cancel my order after placing it?" at bounding box center [485, 500] width 291 height 16
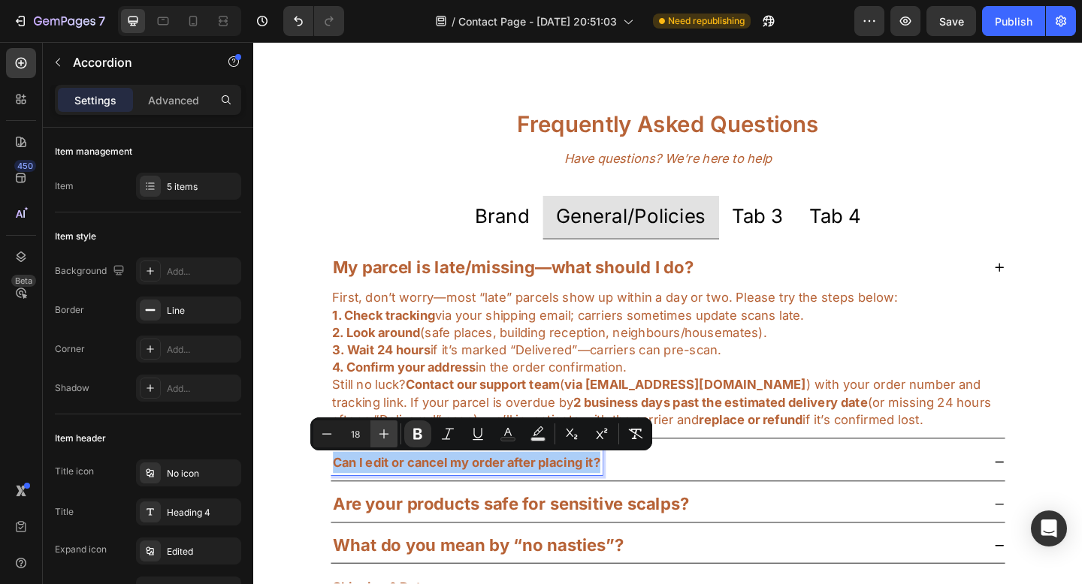
click at [389, 434] on icon "Editor contextual toolbar" at bounding box center [383, 434] width 15 height 15
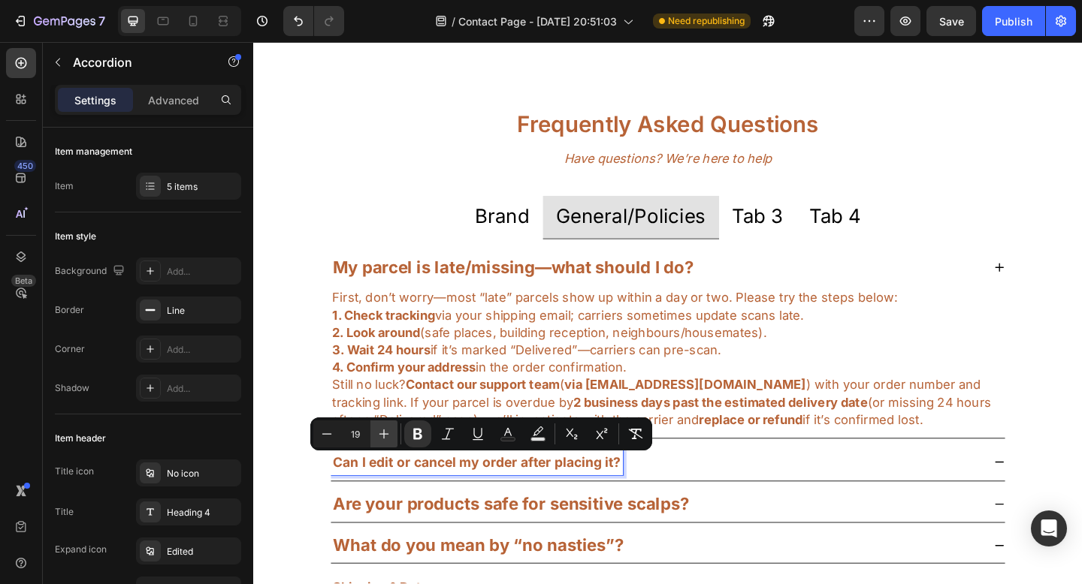
click at [389, 434] on icon "Editor contextual toolbar" at bounding box center [383, 434] width 15 height 15
click at [390, 434] on icon "Editor contextual toolbar" at bounding box center [383, 434] width 15 height 15
type input "22"
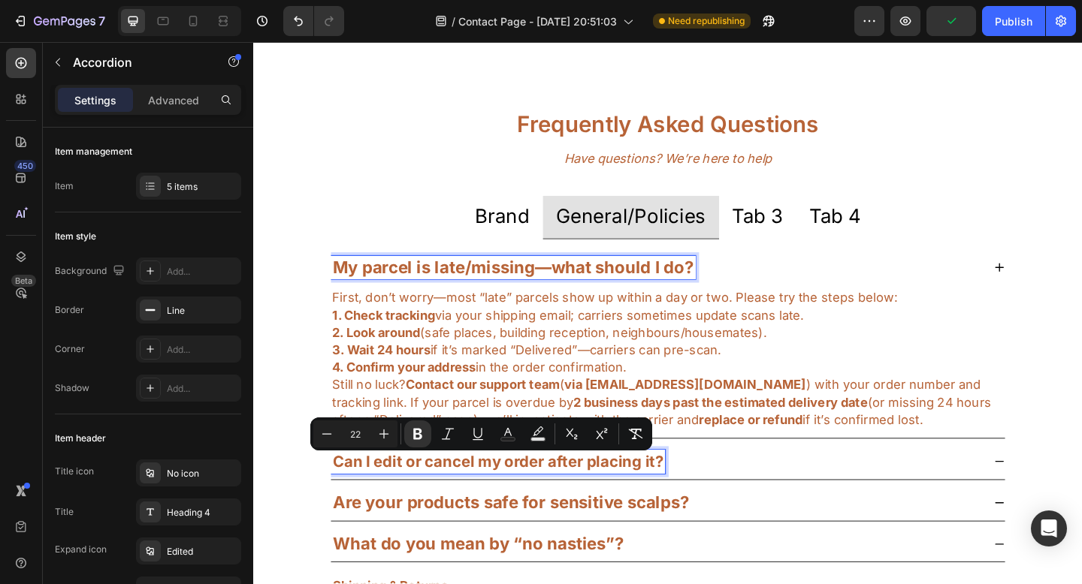
click at [472, 279] on strong "My parcel is late/missing—what should I do?" at bounding box center [536, 287] width 392 height 22
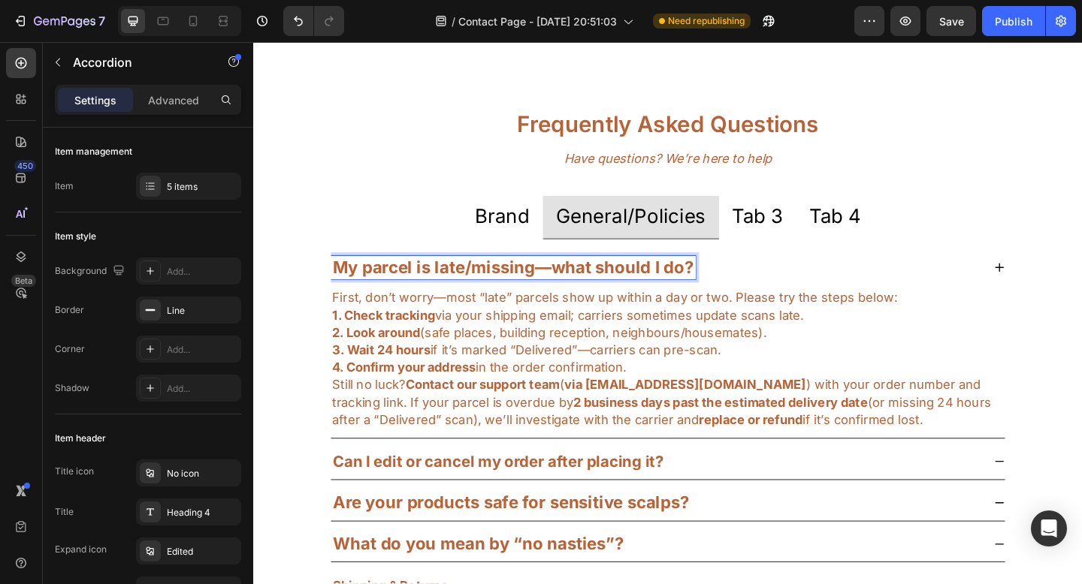
click at [472, 279] on strong "My parcel is late/missing—what should I do?" at bounding box center [536, 287] width 392 height 22
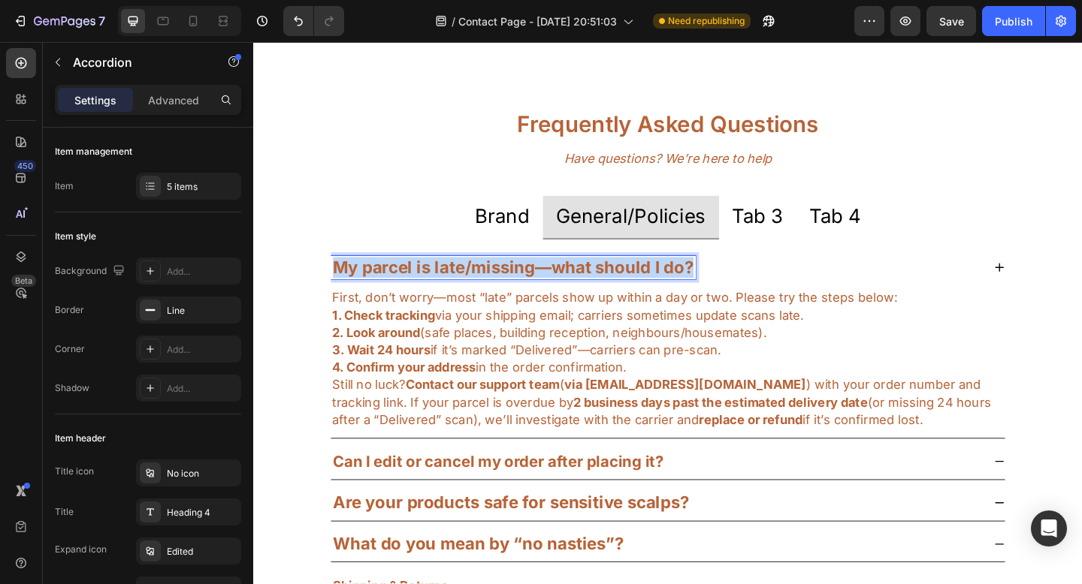
click at [472, 279] on strong "My parcel is late/missing—what should I do?" at bounding box center [536, 287] width 392 height 22
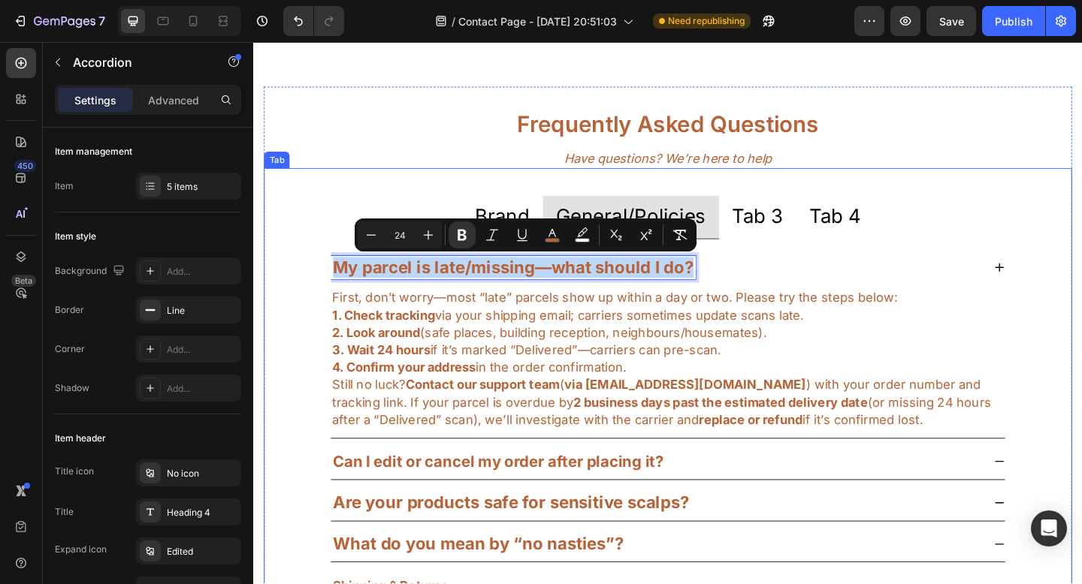
click at [502, 216] on div "Brand" at bounding box center [524, 233] width 64 height 34
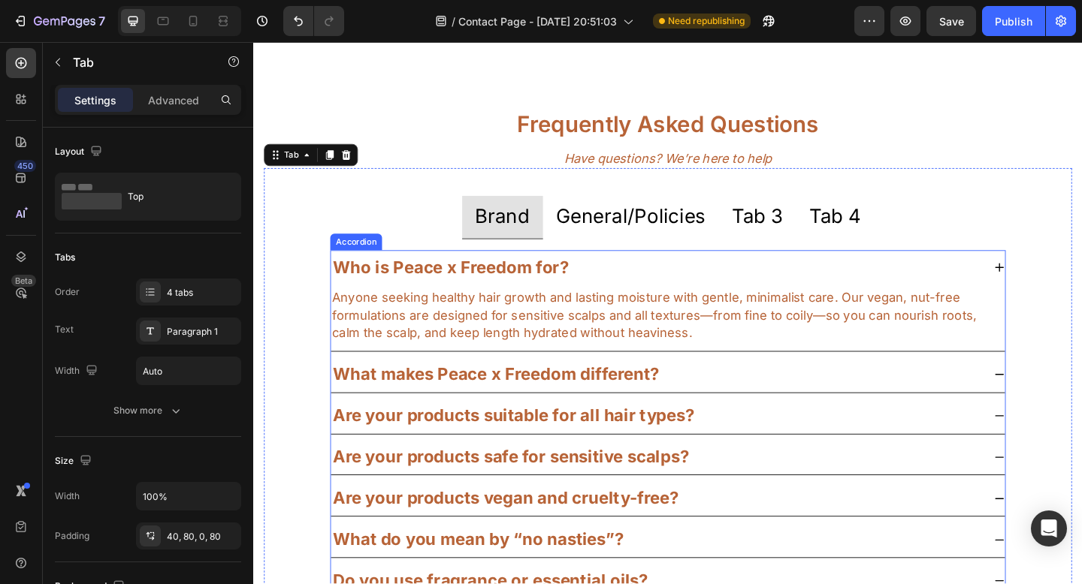
click at [489, 281] on strong "Who is Peace x Freedom for?" at bounding box center [468, 287] width 256 height 22
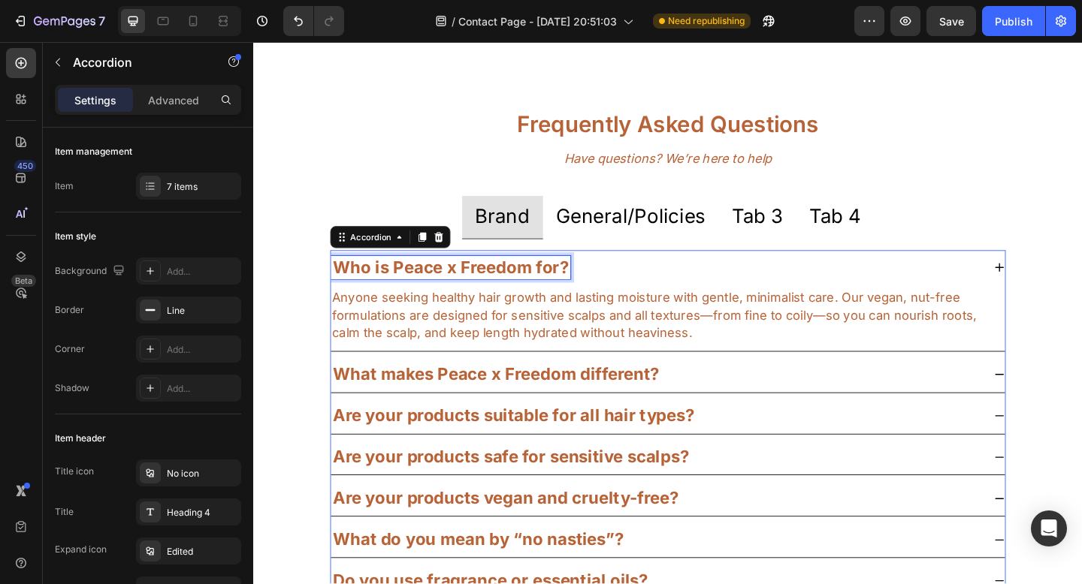
click at [489, 281] on strong "Who is Peace x Freedom for?" at bounding box center [468, 287] width 256 height 22
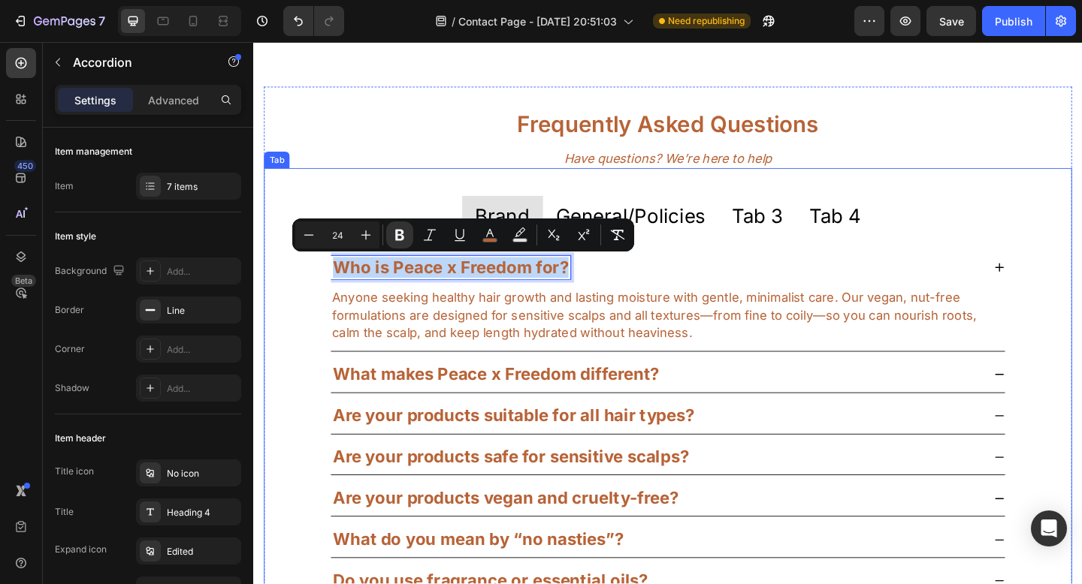
click at [704, 234] on p "General/Policies" at bounding box center [663, 232] width 163 height 29
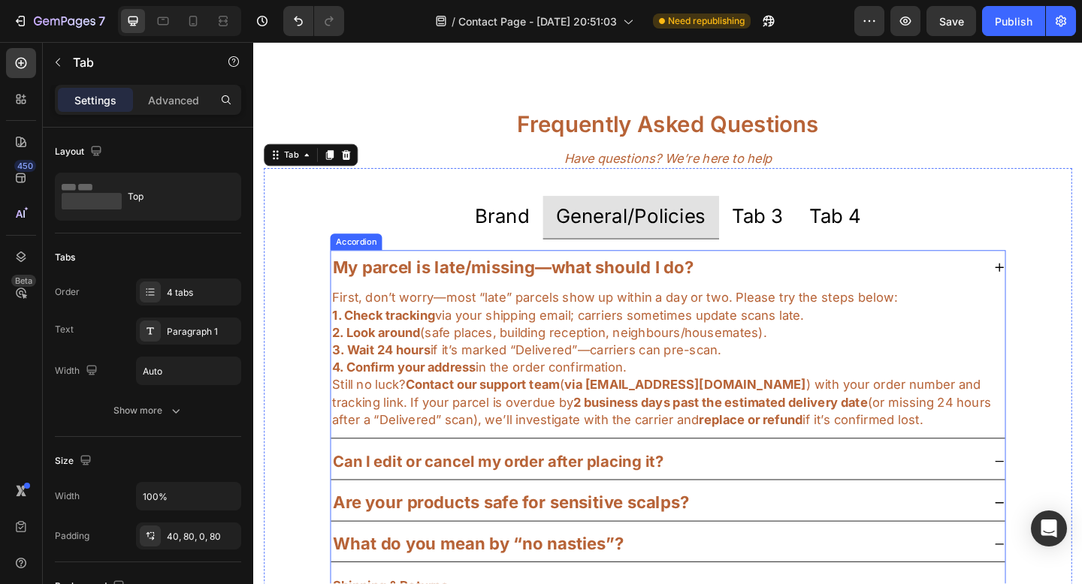
click at [512, 498] on strong "Can I edit or cancel my order after placing it?" at bounding box center [519, 499] width 359 height 20
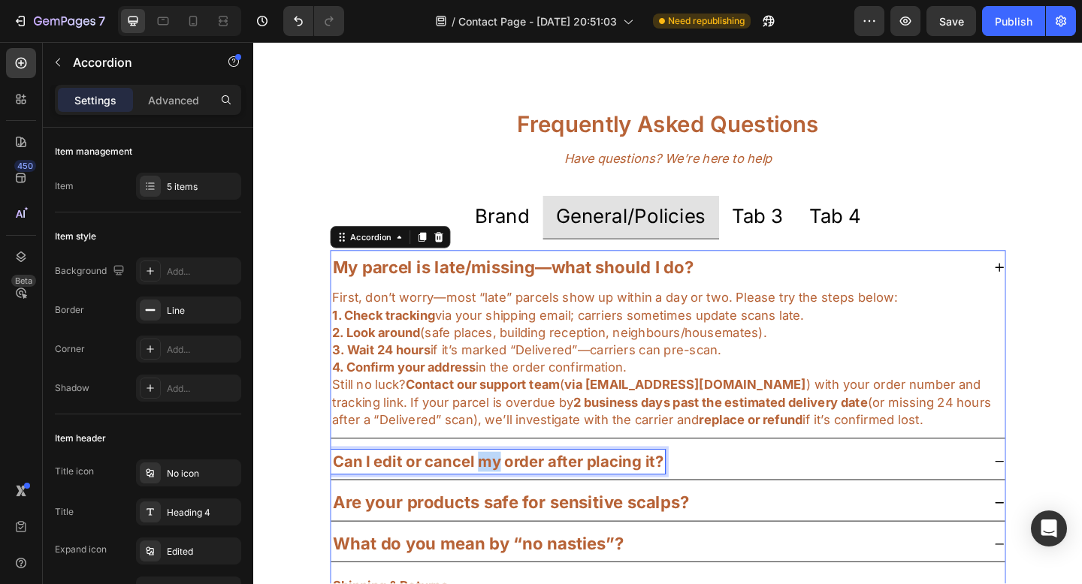
click at [512, 498] on strong "Can I edit or cancel my order after placing it?" at bounding box center [519, 499] width 359 height 20
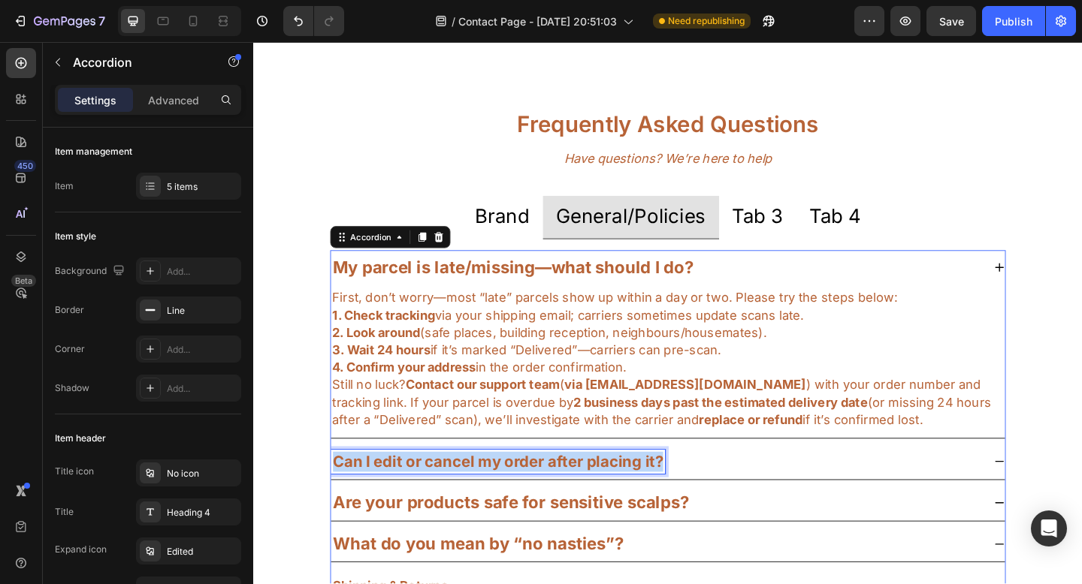
click at [512, 498] on strong "Can I edit or cancel my order after placing it?" at bounding box center [519, 499] width 359 height 20
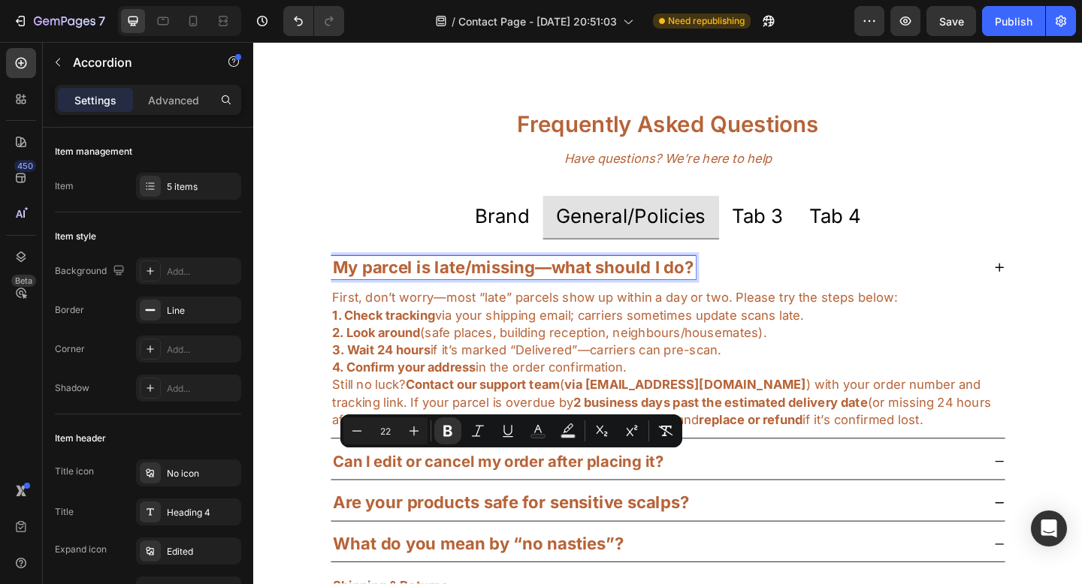
click at [508, 289] on strong "My parcel is late/missing—what should I do?" at bounding box center [536, 287] width 392 height 22
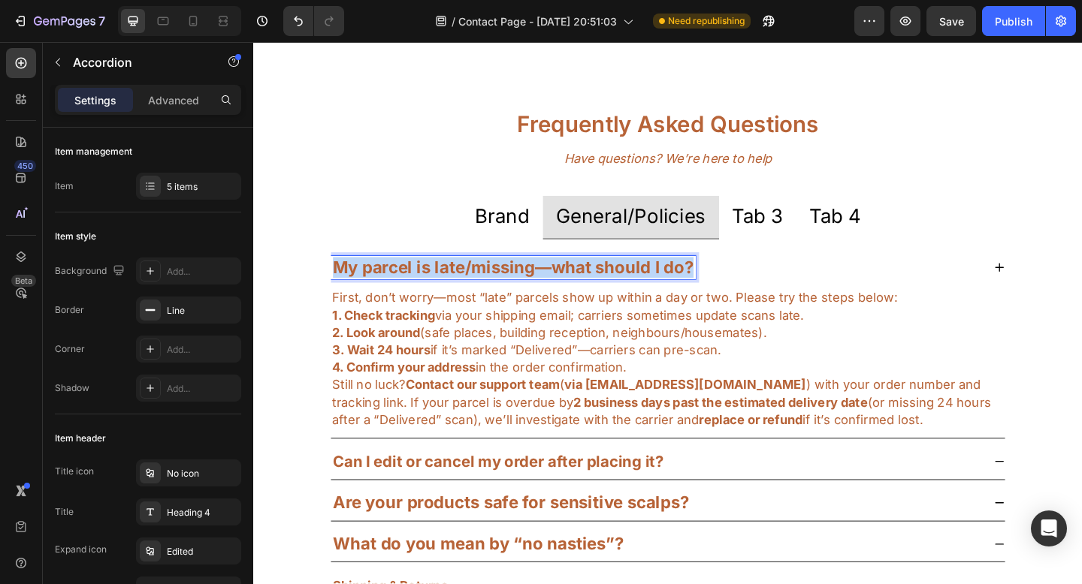
click at [508, 289] on strong "My parcel is late/missing—what should I do?" at bounding box center [536, 287] width 392 height 22
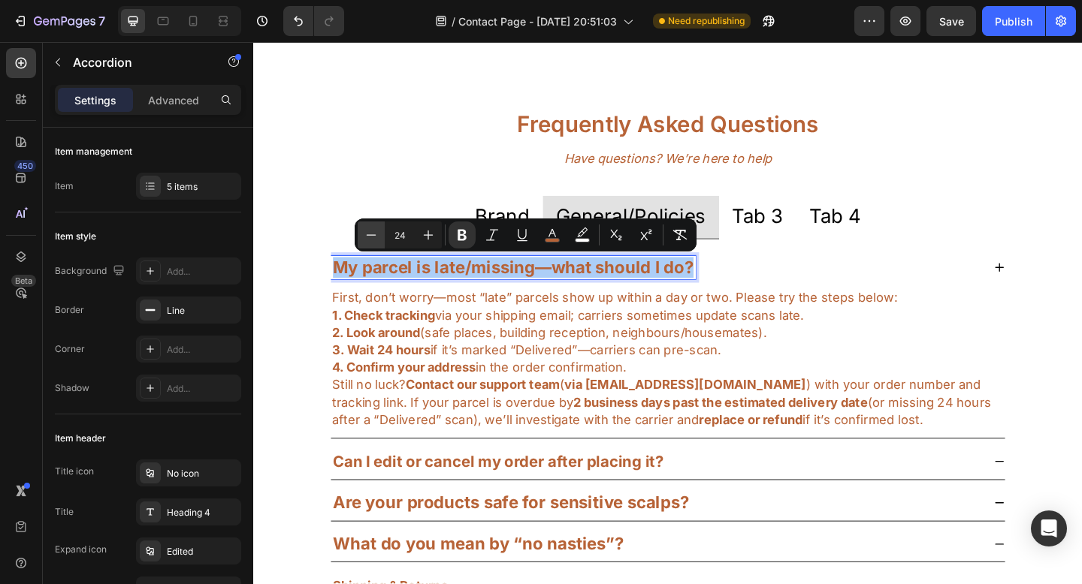
click at [370, 234] on icon "Editor contextual toolbar" at bounding box center [371, 235] width 15 height 15
type input "22"
click at [805, 327] on p "First, don’t worry—most “late” parcels show up within a day or two. Please try …" at bounding box center [704, 320] width 730 height 19
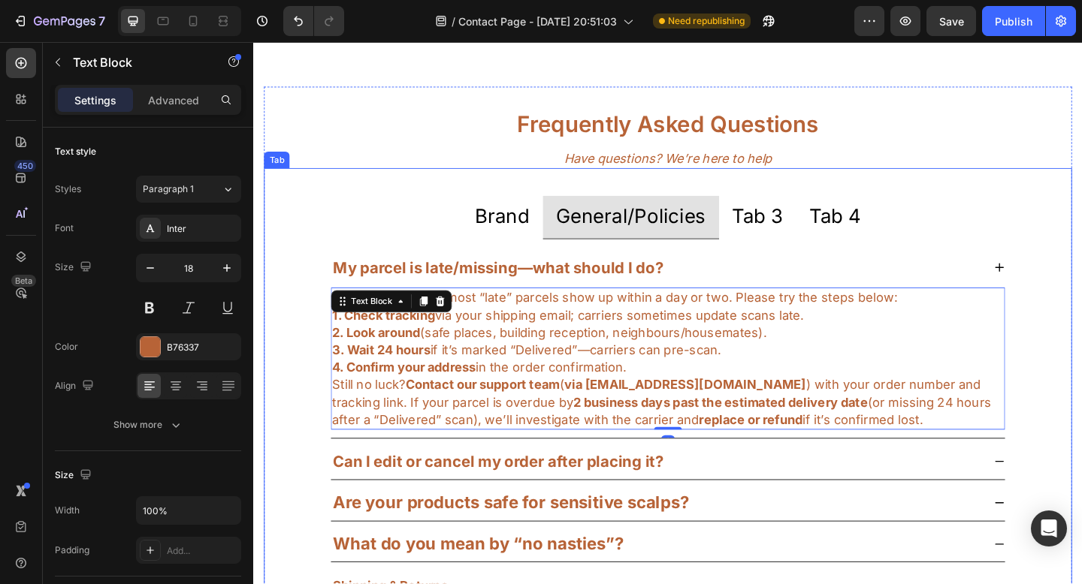
click at [530, 237] on p "Brand" at bounding box center [523, 232] width 59 height 29
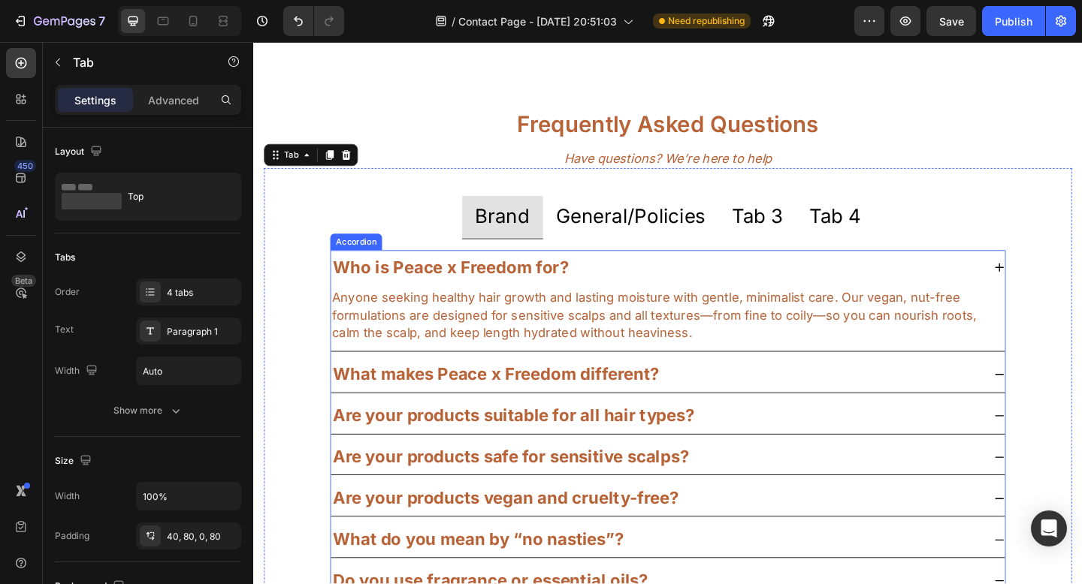
click at [499, 293] on strong "Who is Peace x Freedom for?" at bounding box center [468, 287] width 256 height 22
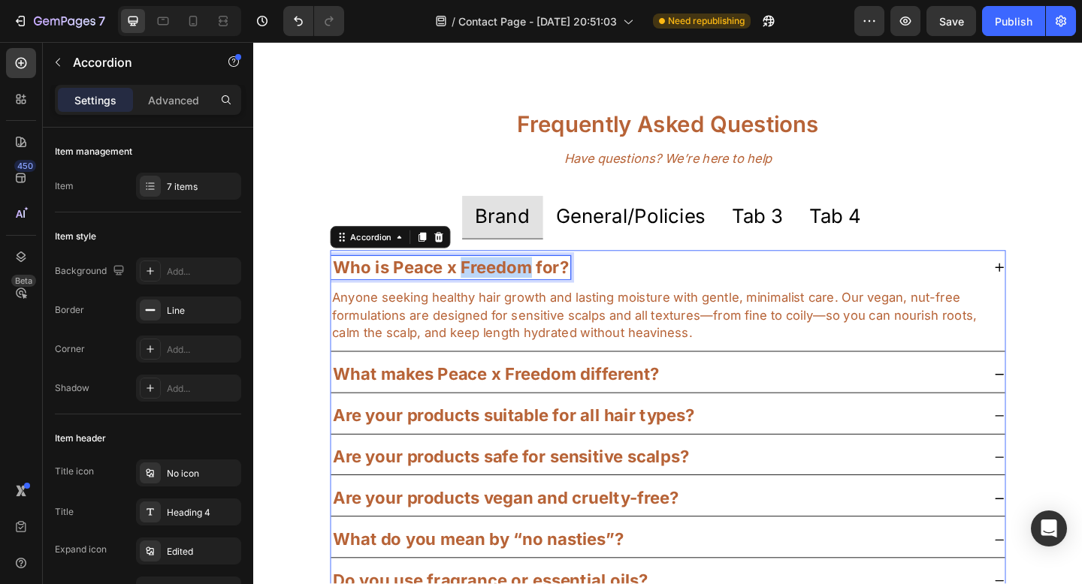
click at [499, 293] on strong "Who is Peace x Freedom for?" at bounding box center [468, 287] width 256 height 22
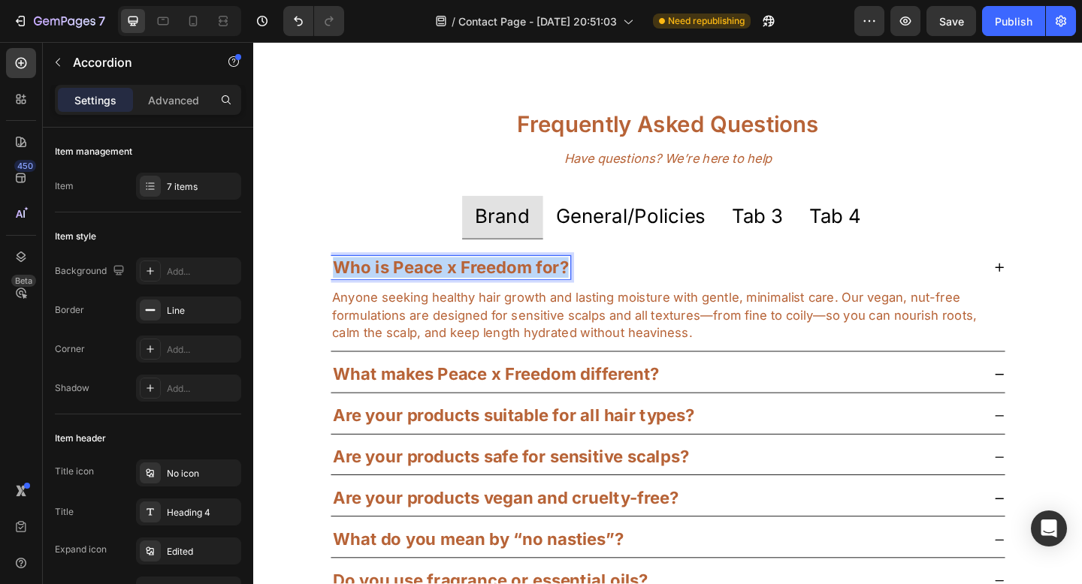
click at [499, 293] on strong "Who is Peace x Freedom for?" at bounding box center [468, 287] width 256 height 22
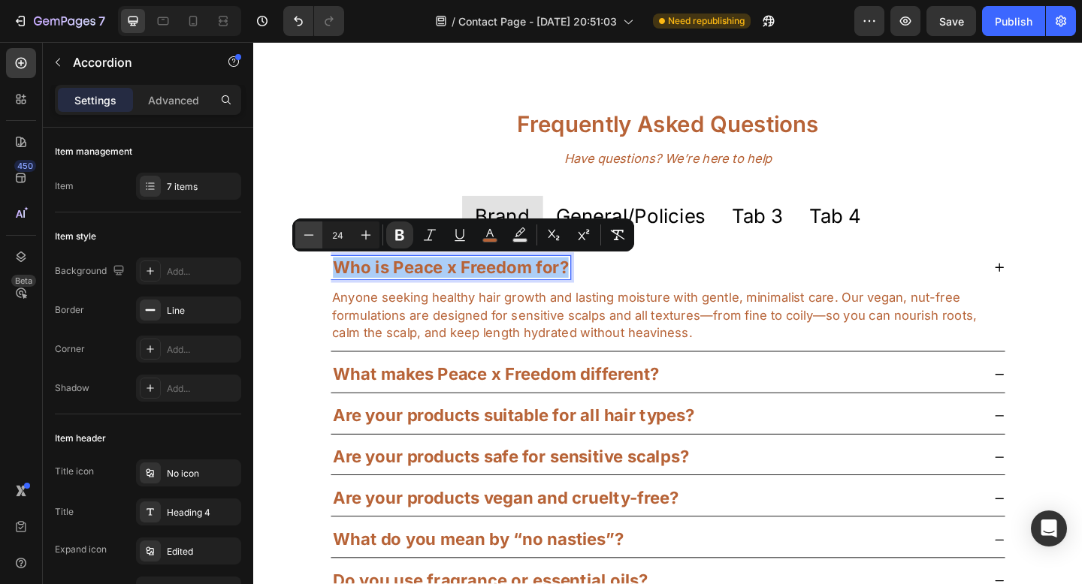
click at [307, 232] on icon "Editor contextual toolbar" at bounding box center [308, 235] width 15 height 15
type input "22"
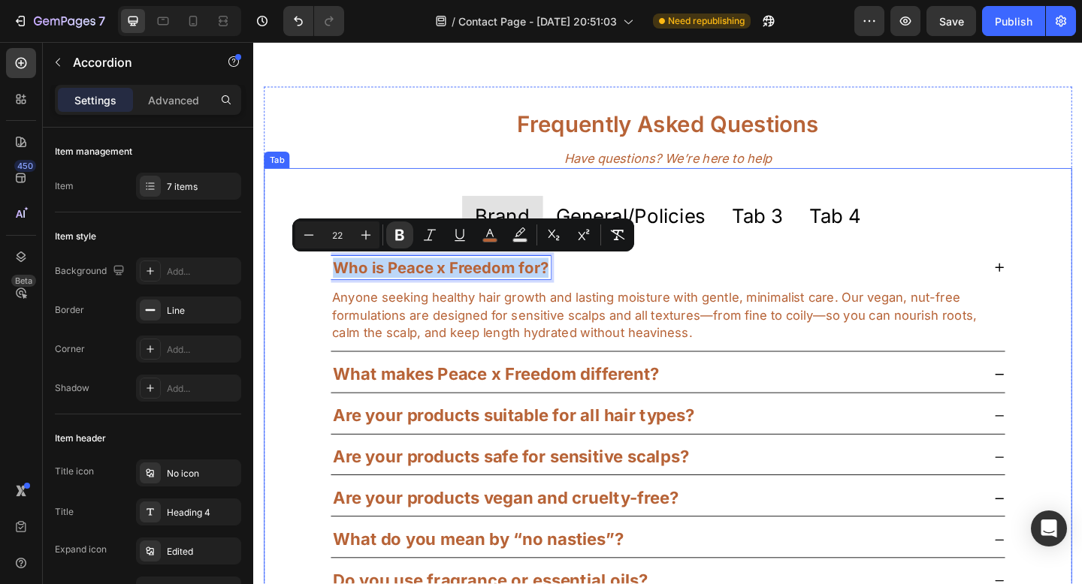
click at [416, 407] on strong "What makes Peace x Freedom different?" at bounding box center [517, 404] width 355 height 22
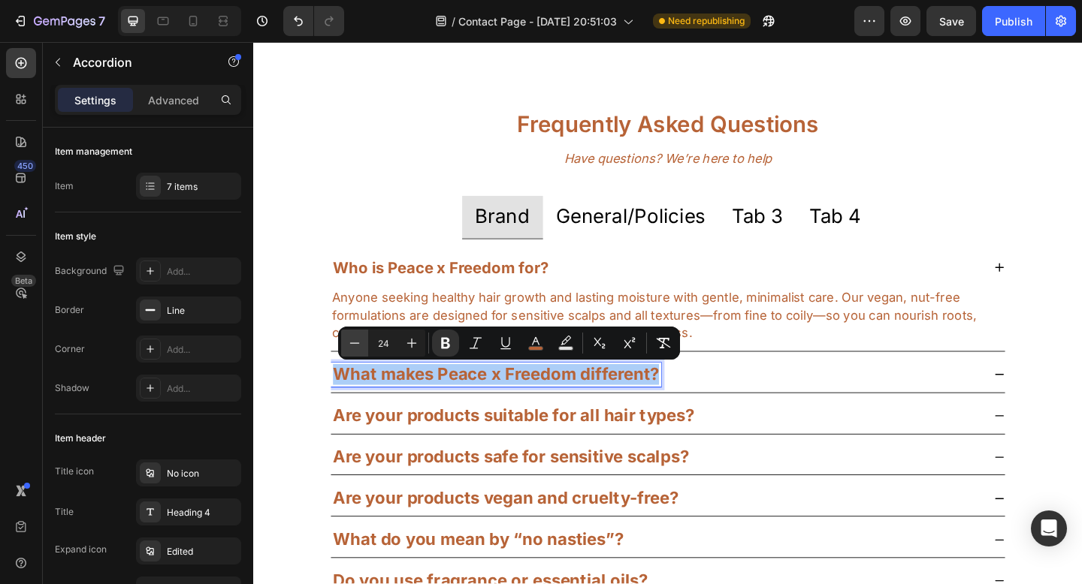
click at [353, 339] on icon "Editor contextual toolbar" at bounding box center [354, 343] width 15 height 15
type input "22"
click at [389, 448] on strong "Are your products suitable for all hair types?" at bounding box center [536, 449] width 393 height 22
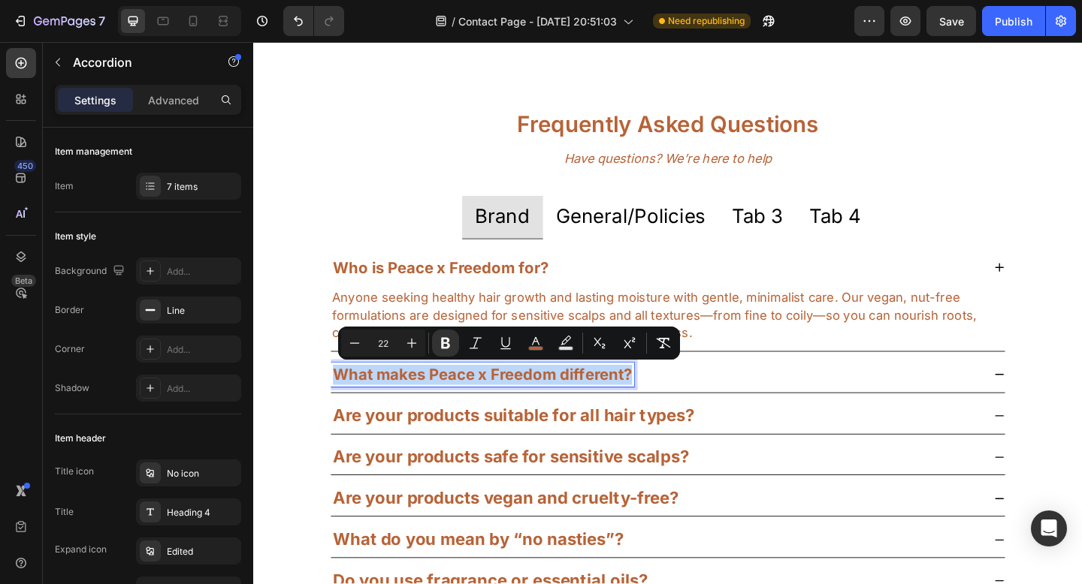
click at [389, 448] on strong "Are your products suitable for all hair types?" at bounding box center [536, 449] width 393 height 22
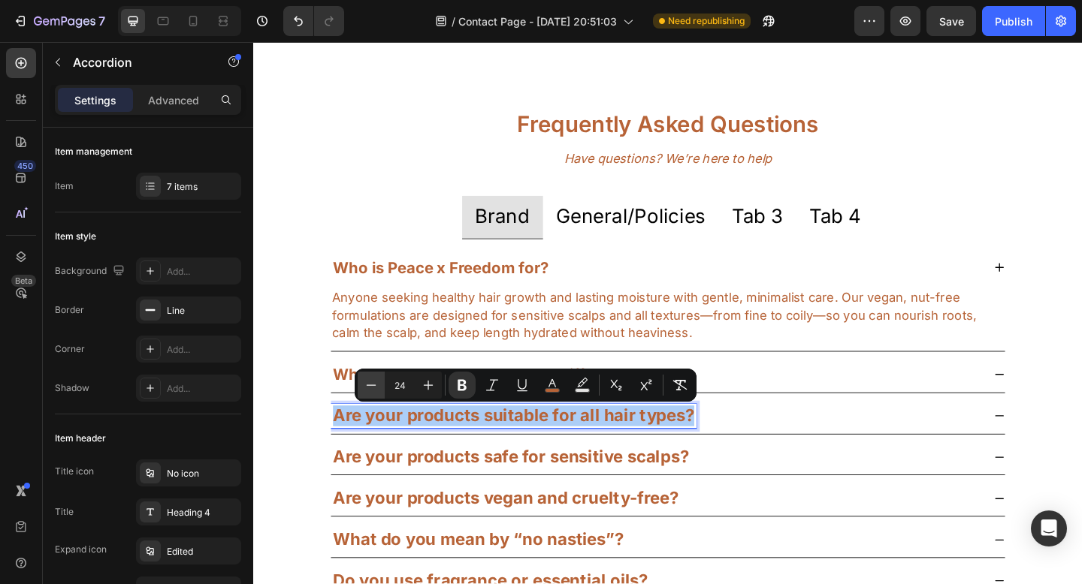
click at [374, 388] on icon "Editor contextual toolbar" at bounding box center [371, 385] width 15 height 15
type input "22"
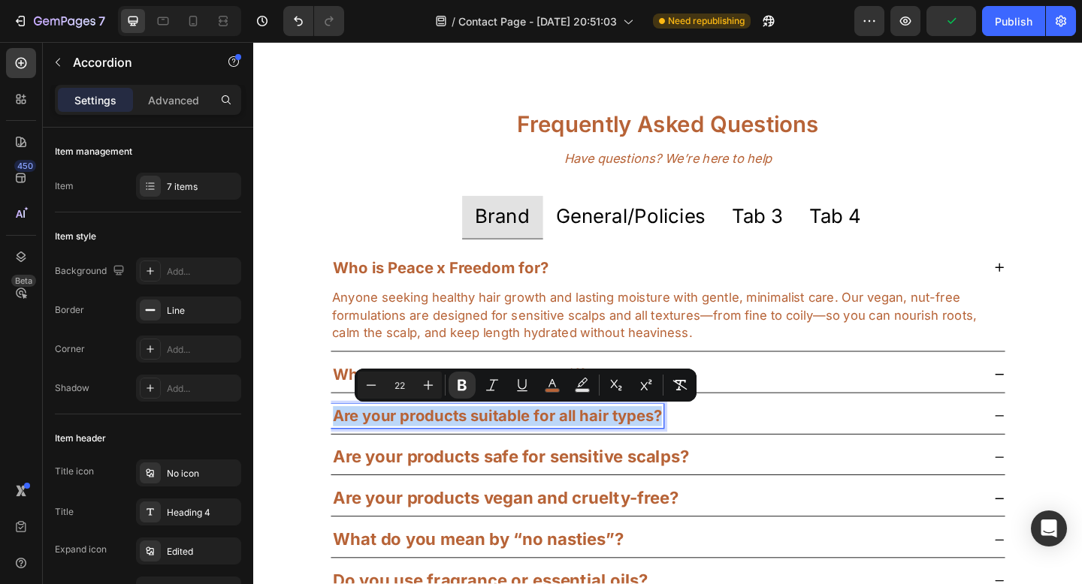
click at [400, 499] on strong "Are your products safe for sensitive scalps?" at bounding box center [533, 494] width 387 height 22
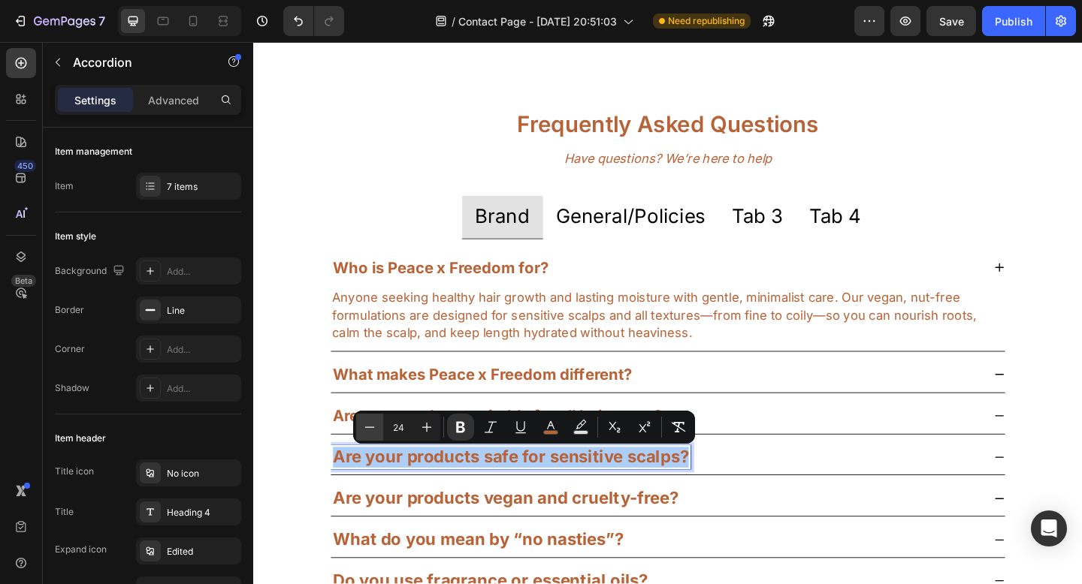
click at [373, 424] on icon "Editor contextual toolbar" at bounding box center [369, 427] width 15 height 15
type input "22"
click at [394, 542] on strong "Are your products vegan and cruelty-free?" at bounding box center [528, 538] width 376 height 22
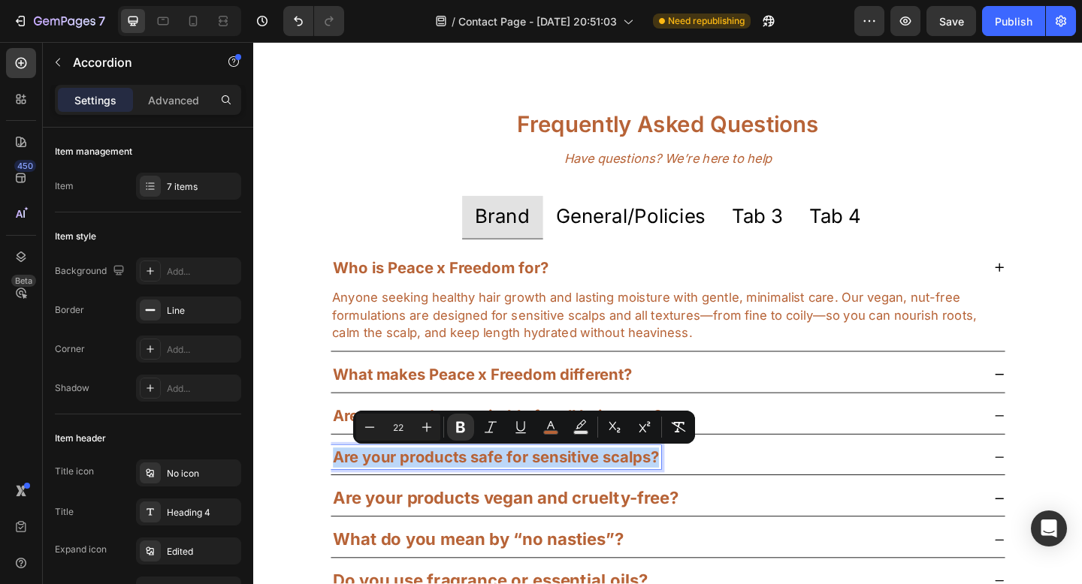
click at [394, 542] on strong "Are your products vegan and cruelty-free?" at bounding box center [528, 538] width 376 height 22
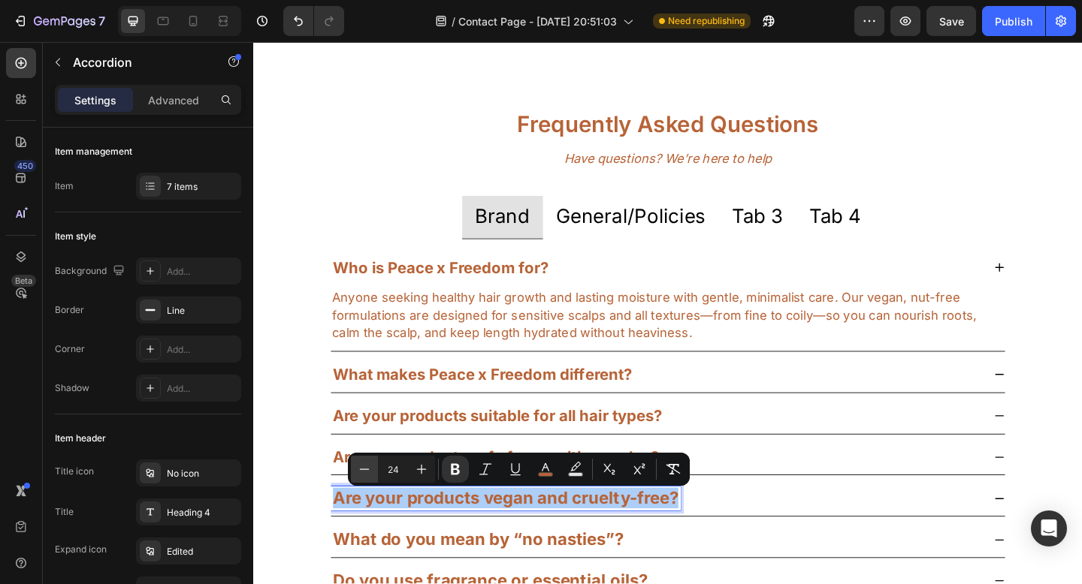
click at [363, 472] on icon "Editor contextual toolbar" at bounding box center [364, 469] width 15 height 15
type input "22"
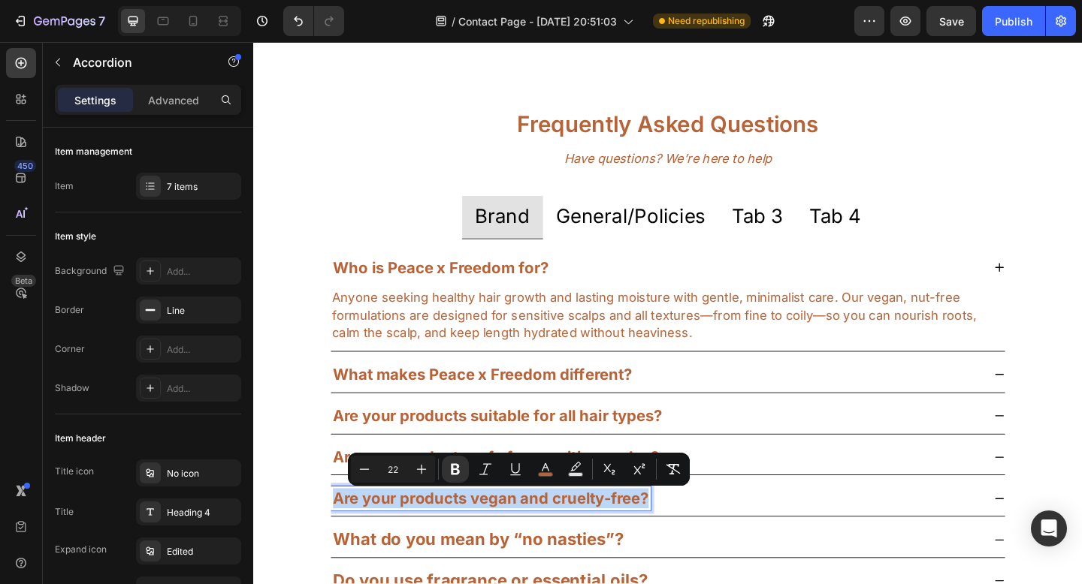
click at [389, 584] on strong "What do you mean by “no nasties”?" at bounding box center [498, 583] width 316 height 22
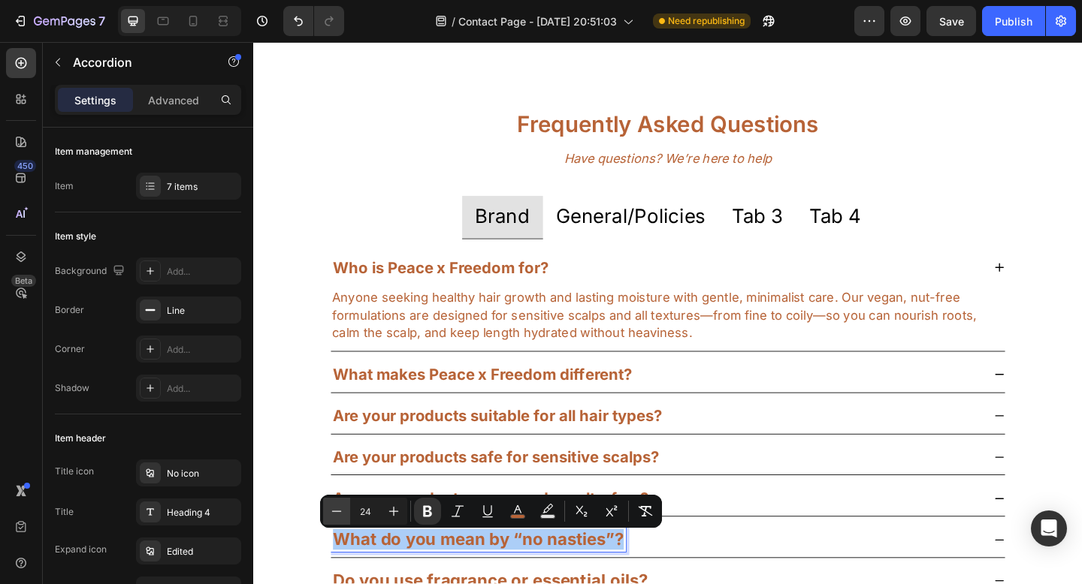
click at [338, 510] on icon "Editor contextual toolbar" at bounding box center [336, 511] width 15 height 15
type input "22"
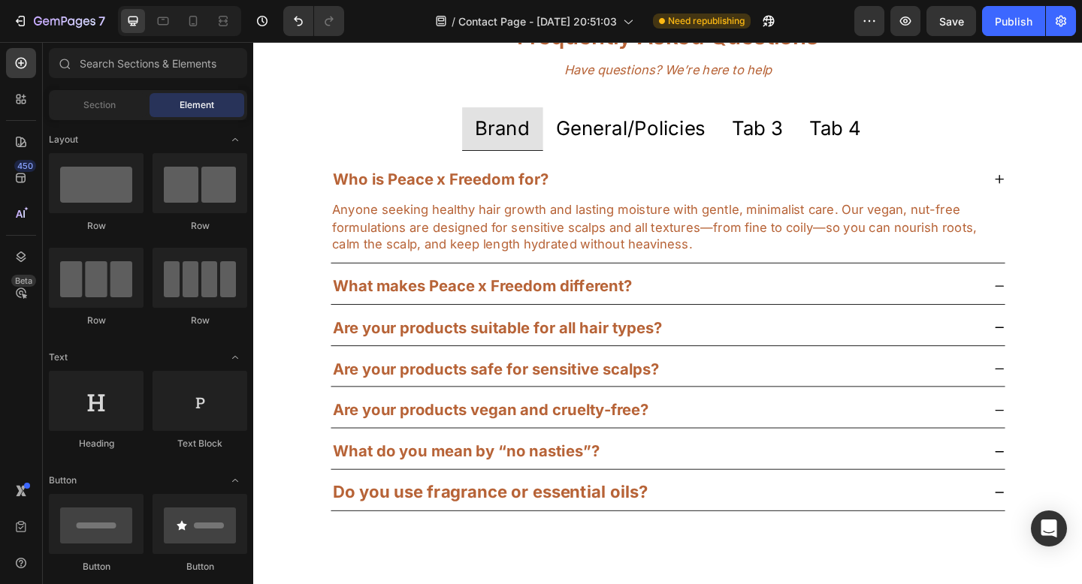
scroll to position [943, 0]
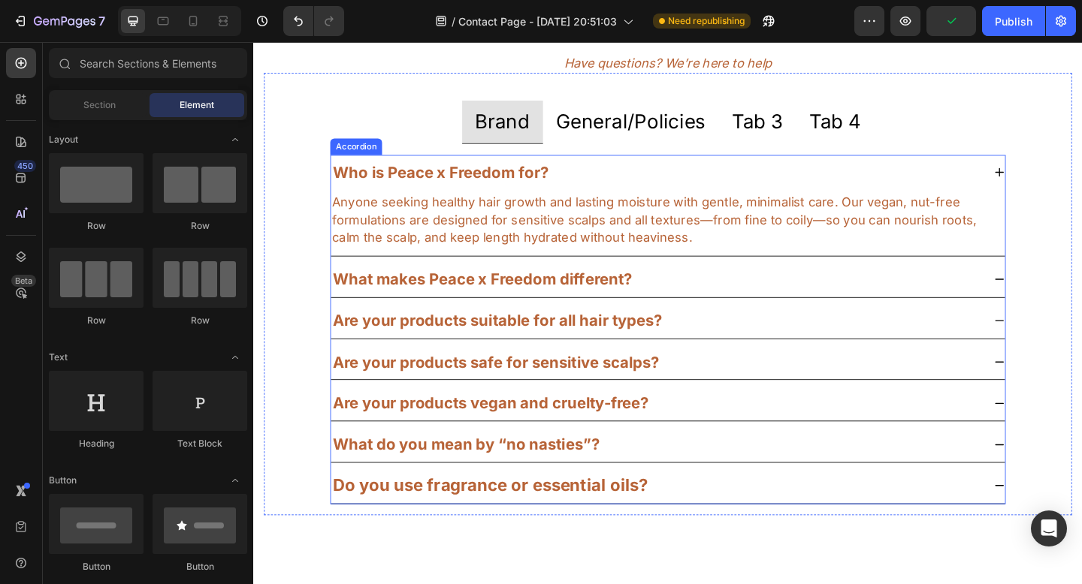
click at [545, 435] on strong "Are your products vegan and cruelty-free?" at bounding box center [511, 435] width 343 height 20
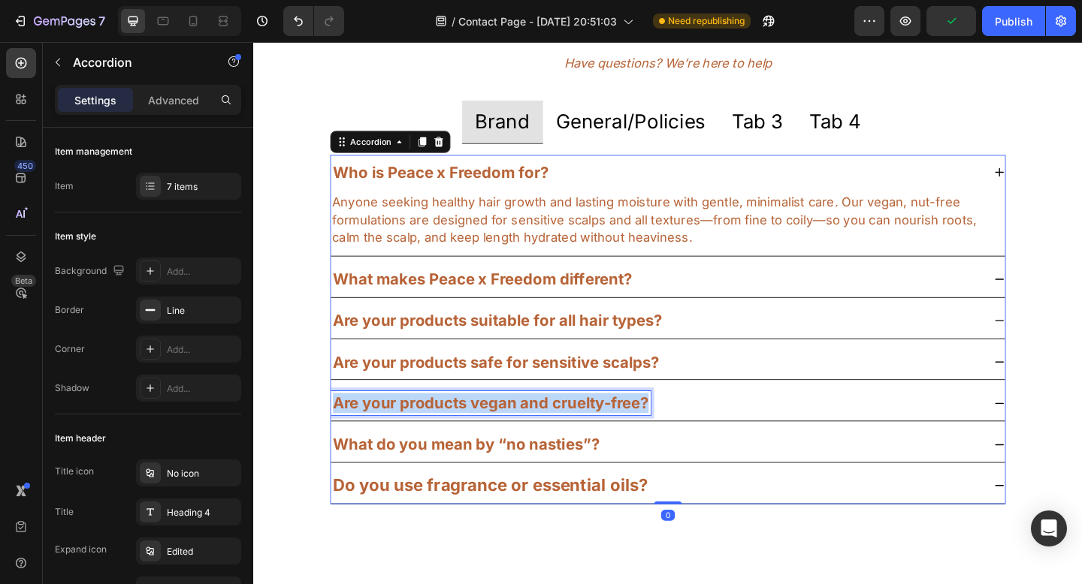
click at [545, 435] on strong "Are your products vegan and cruelty-free?" at bounding box center [511, 435] width 343 height 20
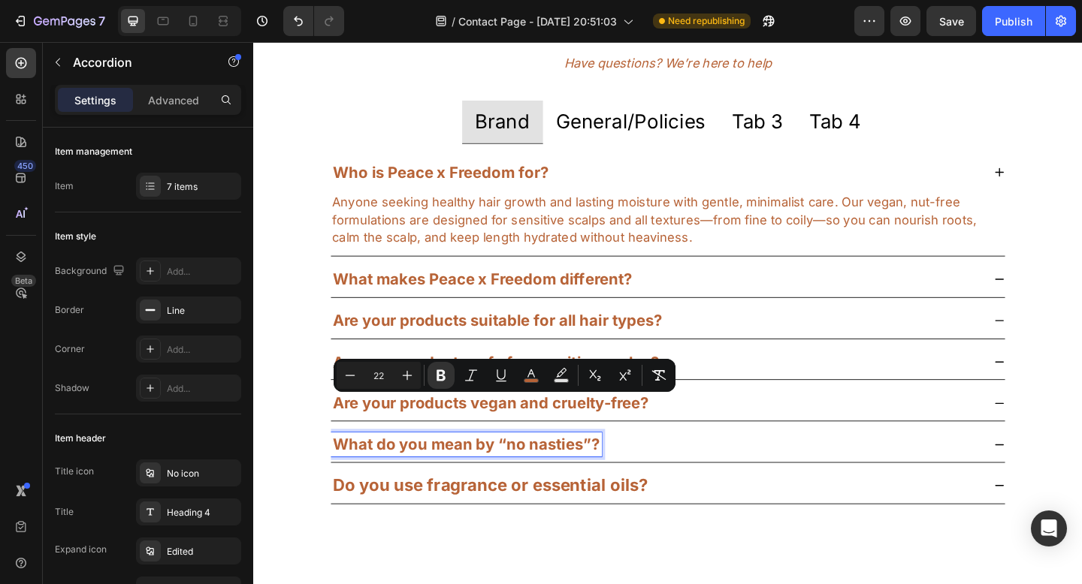
click at [422, 487] on strong "What do you mean by “no nasties”?" at bounding box center [485, 480] width 290 height 20
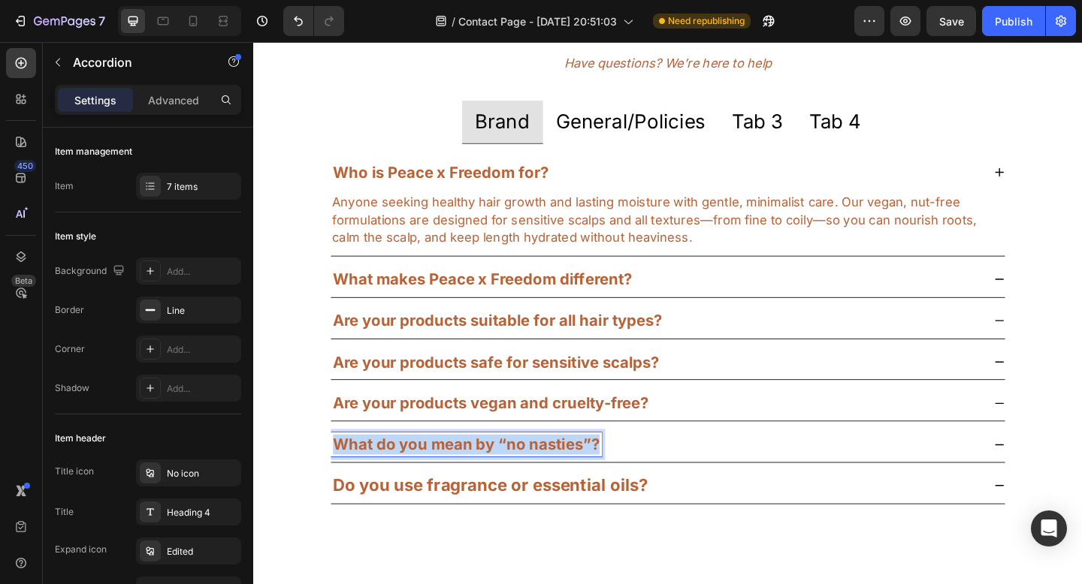
click at [422, 487] on strong "What do you mean by “no nasties”?" at bounding box center [485, 480] width 290 height 20
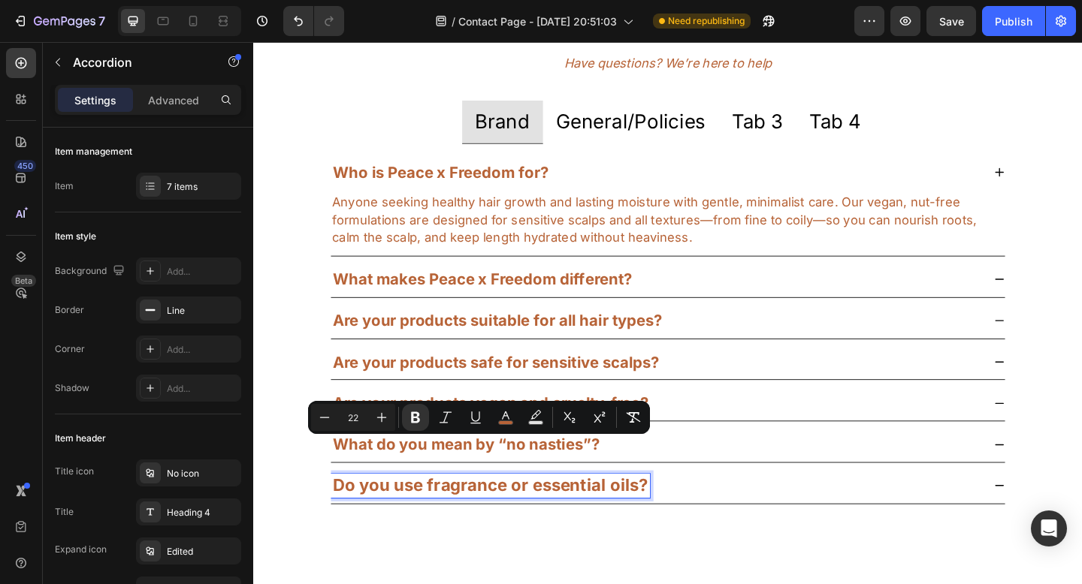
click at [411, 530] on strong "Do you use fragrance or essential oils?" at bounding box center [511, 525] width 343 height 22
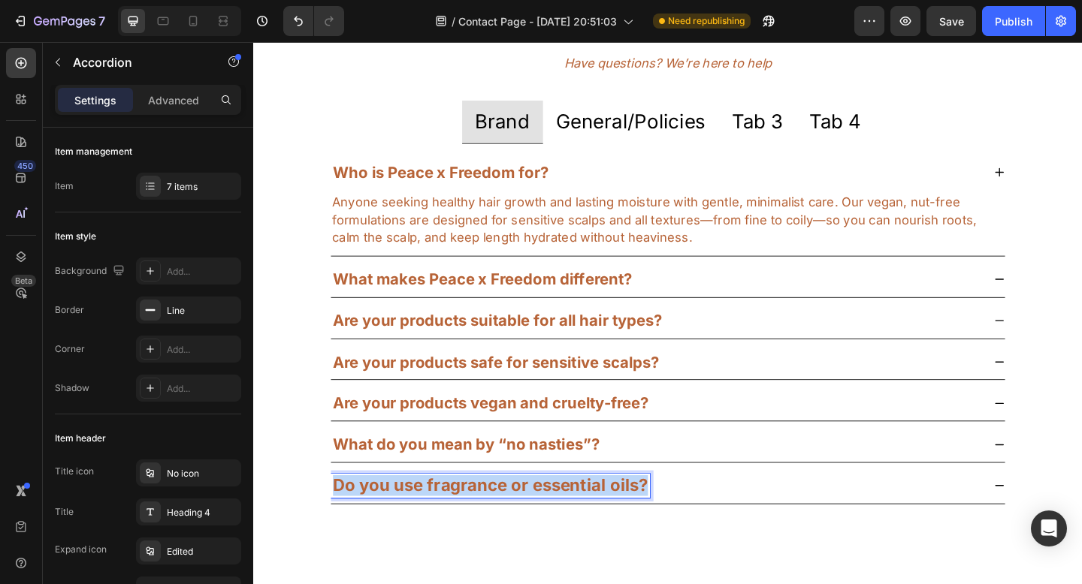
click at [411, 530] on strong "Do you use fragrance or essential oils?" at bounding box center [511, 525] width 343 height 22
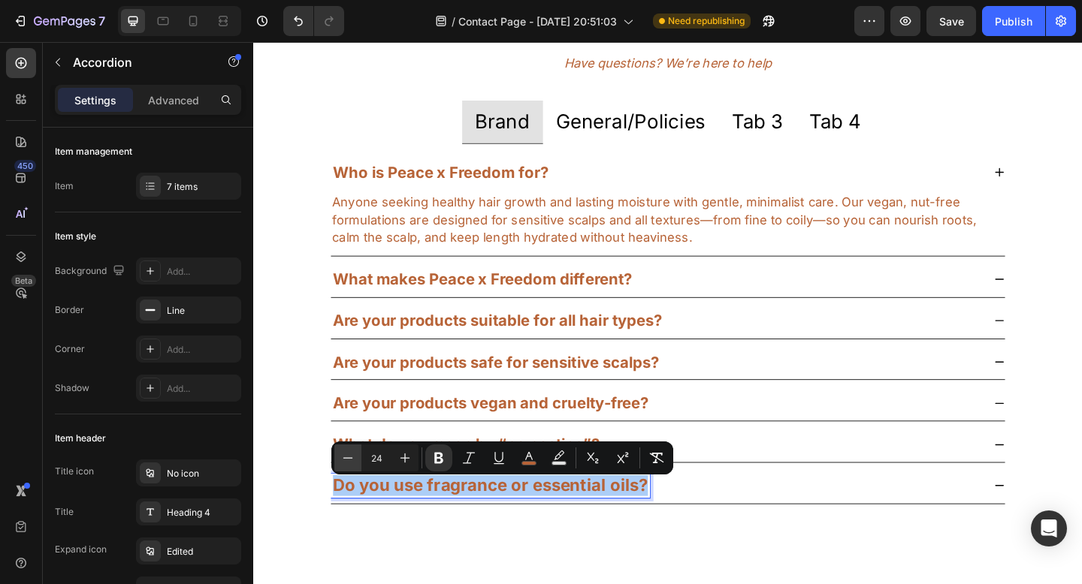
click at [348, 459] on icon "Editor contextual toolbar" at bounding box center [347, 458] width 15 height 15
type input "22"
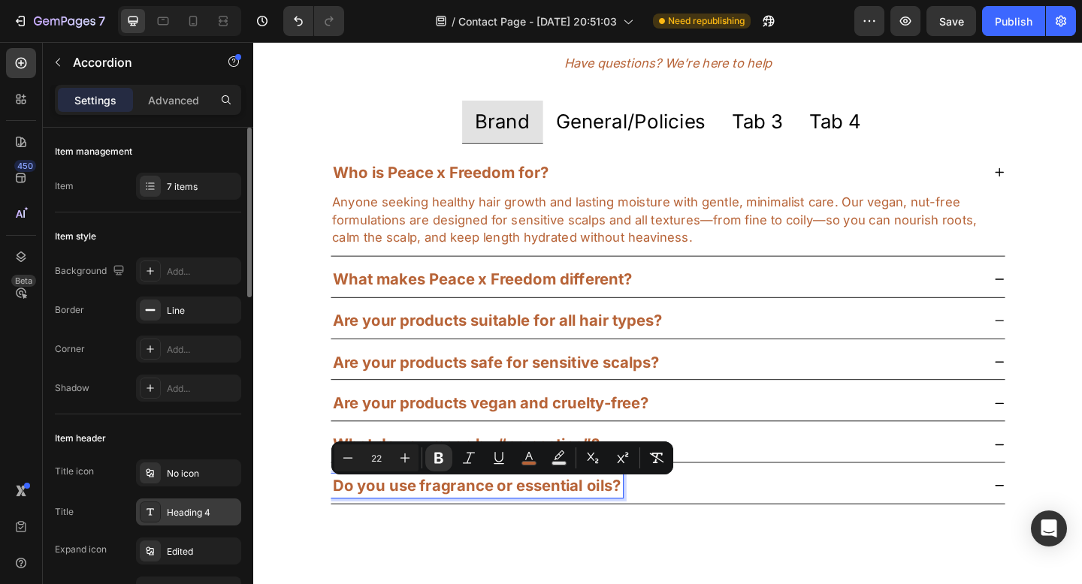
click at [184, 520] on div "Heading 4" at bounding box center [188, 512] width 105 height 27
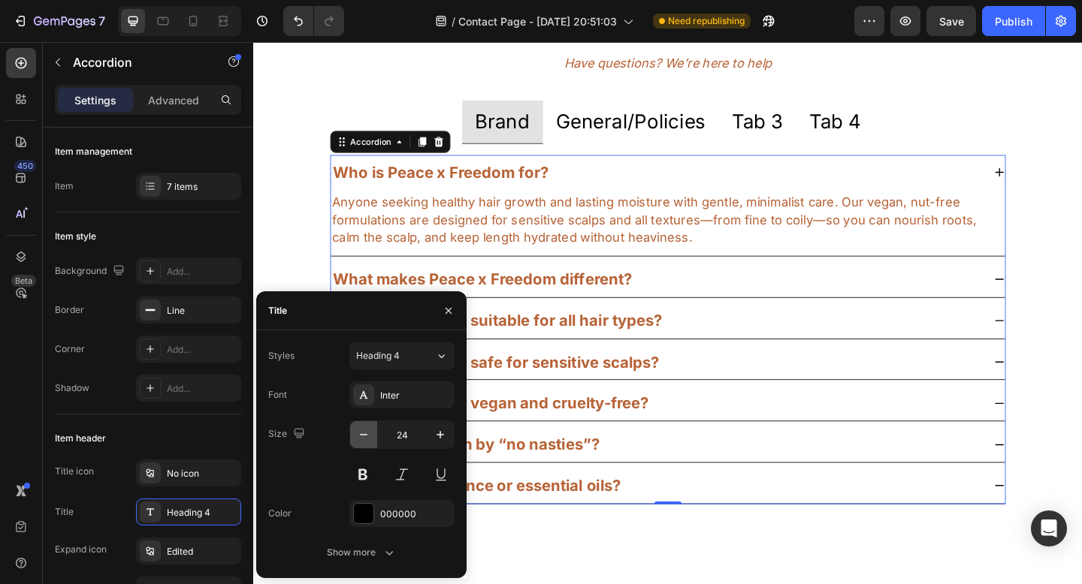
click at [365, 433] on icon "button" at bounding box center [363, 434] width 15 height 15
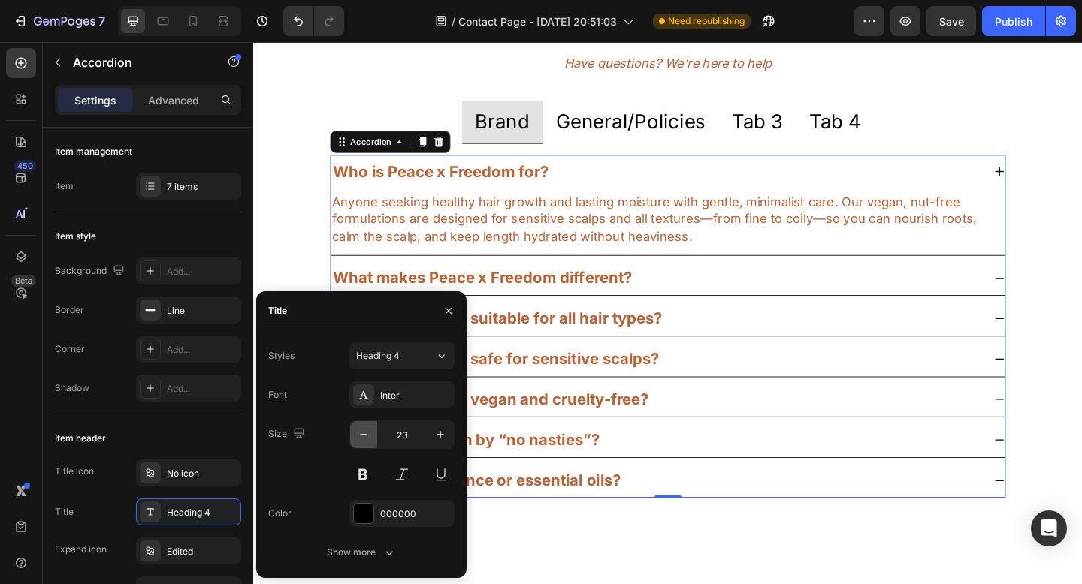
type input "22"
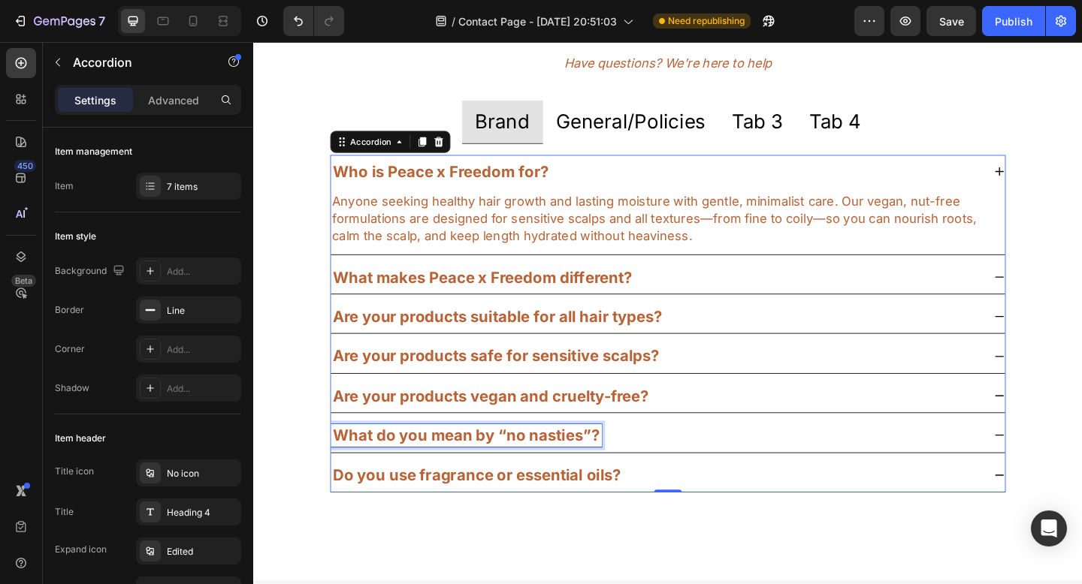
click at [578, 472] on strong "What do you mean by “no nasties”?" at bounding box center [485, 470] width 290 height 20
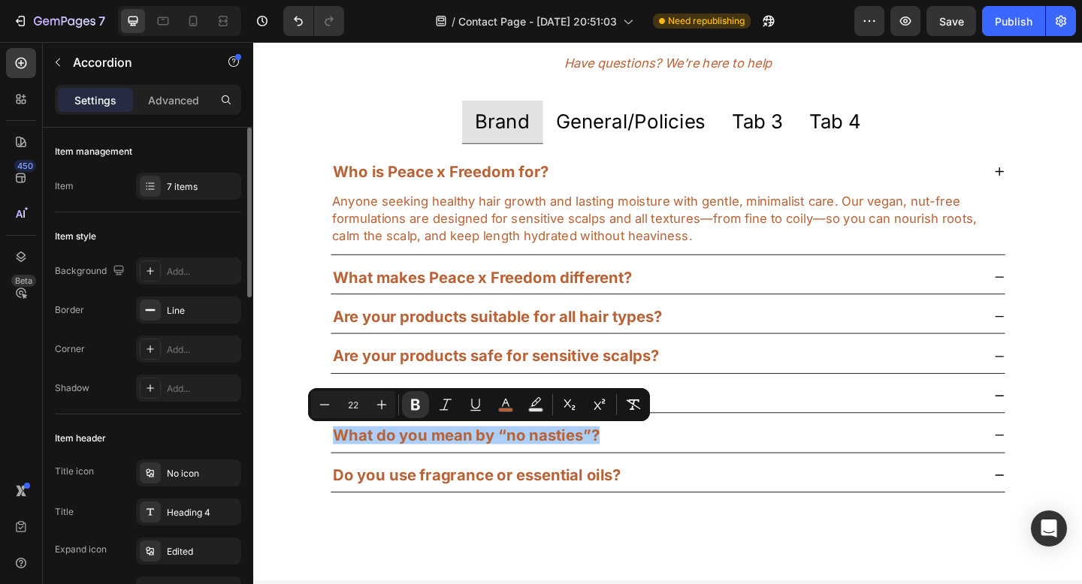
click at [206, 436] on div "Item header" at bounding box center [148, 439] width 186 height 24
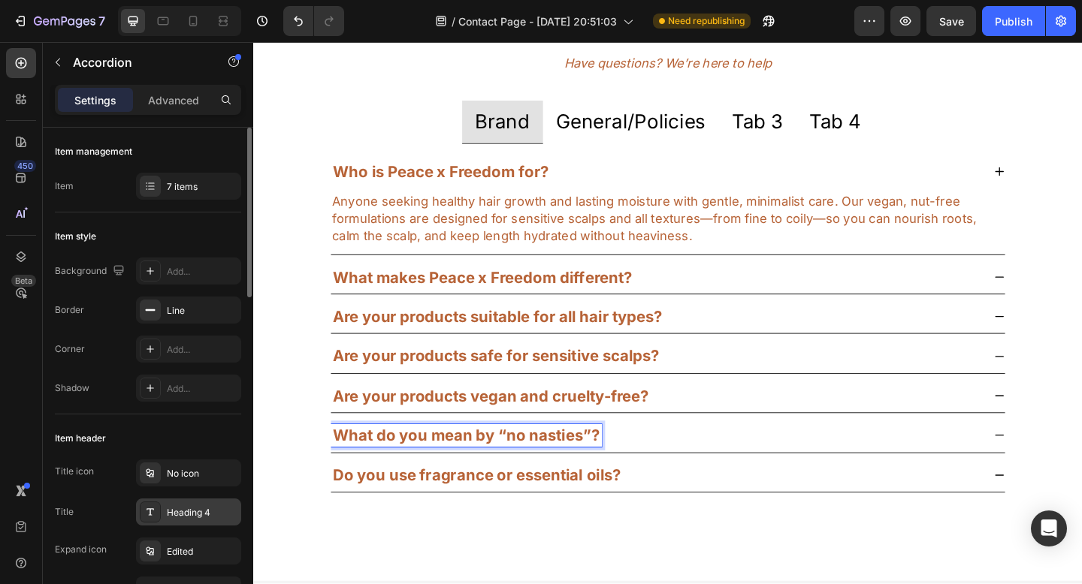
click at [180, 521] on div "Heading 4" at bounding box center [188, 512] width 105 height 27
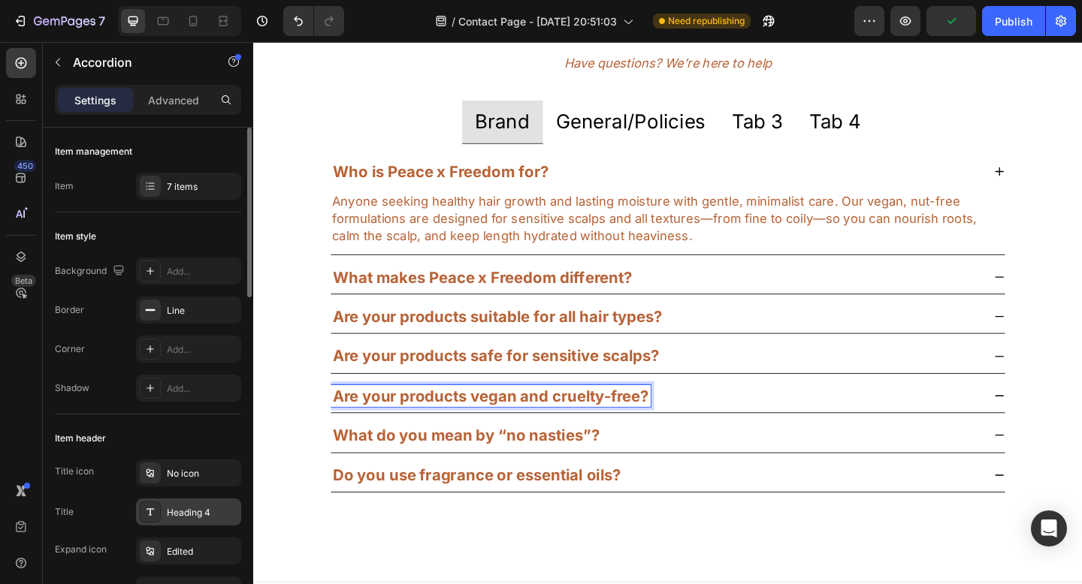
click at [172, 515] on div "Heading 4" at bounding box center [202, 513] width 71 height 14
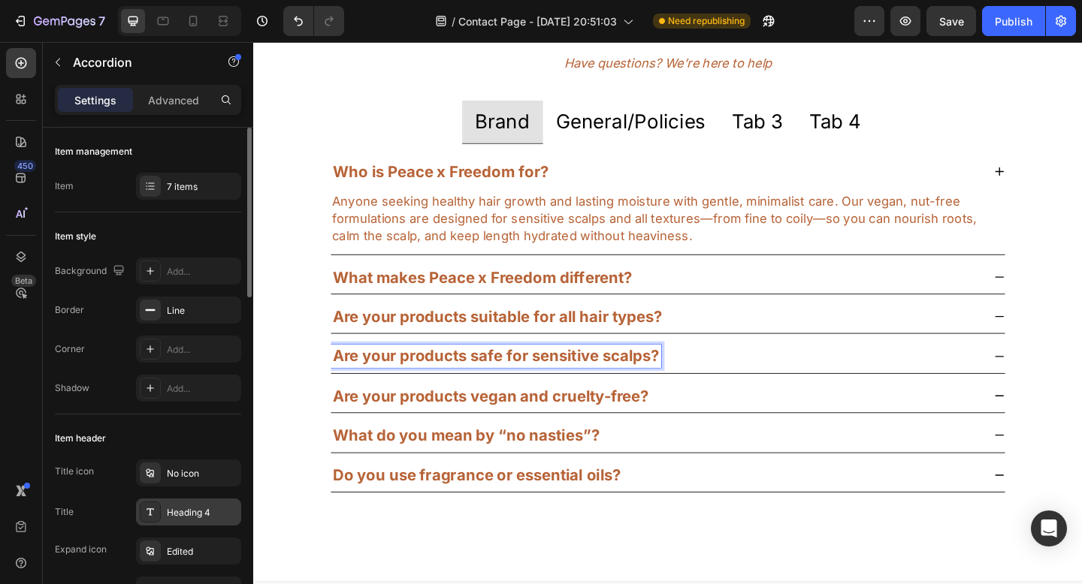
click at [203, 516] on div "Heading 4" at bounding box center [202, 513] width 71 height 14
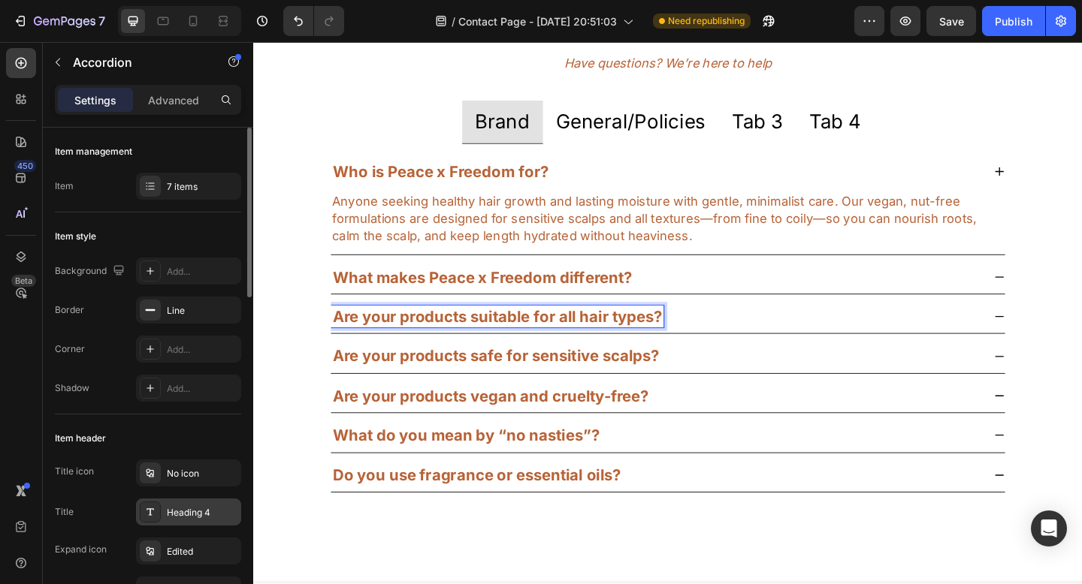
click at [187, 515] on div "Heading 4" at bounding box center [202, 513] width 71 height 14
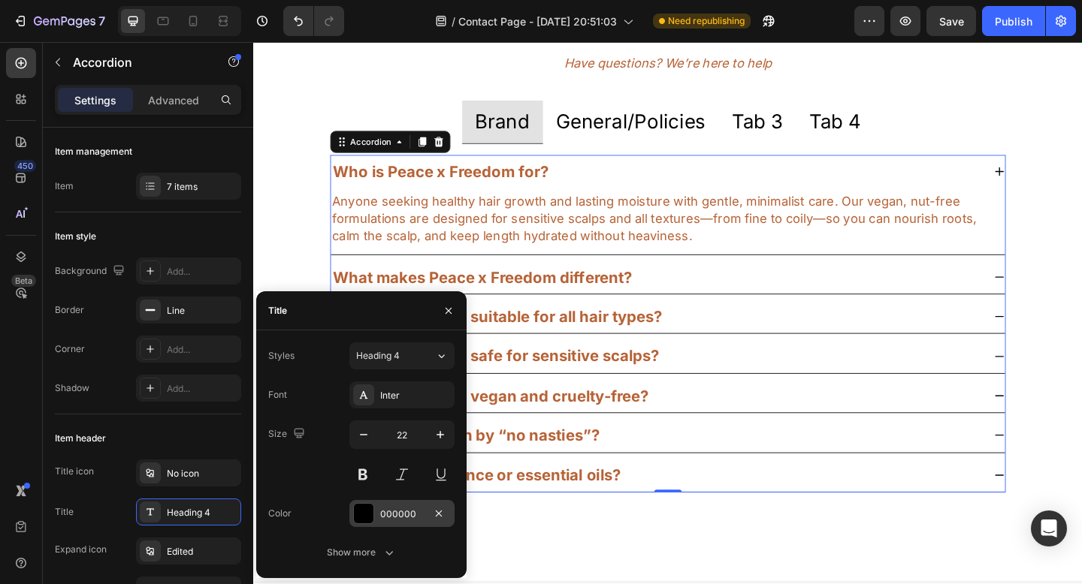
click at [399, 522] on div "000000" at bounding box center [401, 513] width 105 height 27
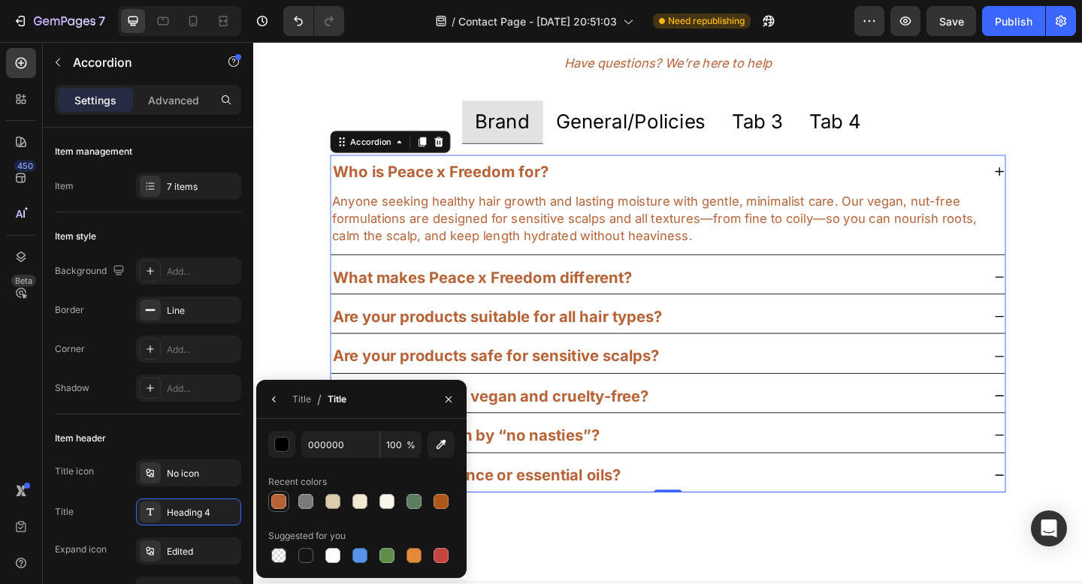
click at [274, 503] on div at bounding box center [278, 501] width 15 height 15
type input "B76337"
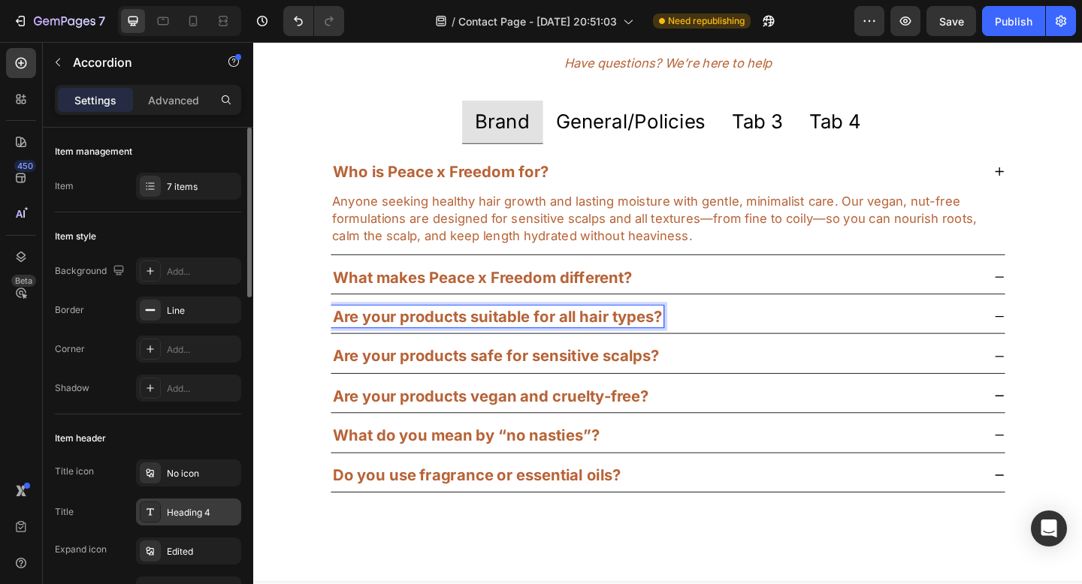
click at [225, 508] on div "Heading 4" at bounding box center [202, 513] width 71 height 14
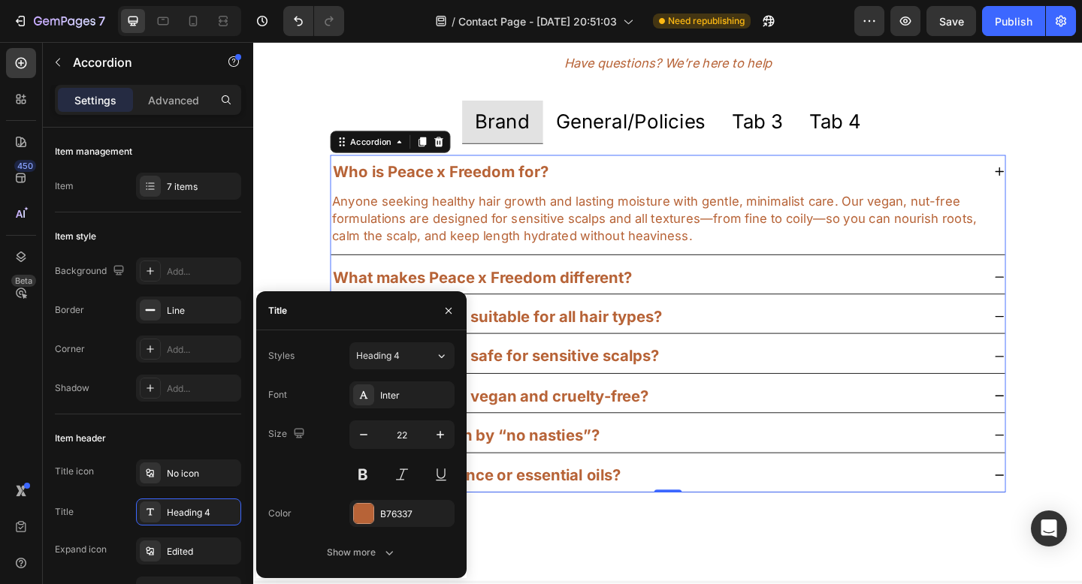
click at [568, 308] on div "What makes Peace x Freedom different?" at bounding box center [502, 298] width 330 height 24
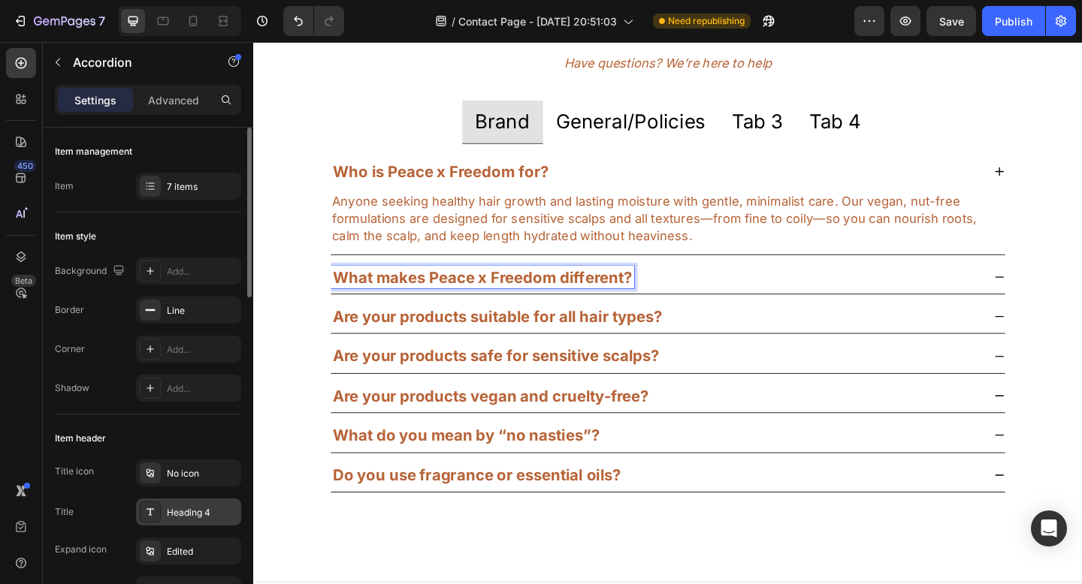
click at [195, 515] on div "Heading 4" at bounding box center [202, 513] width 71 height 14
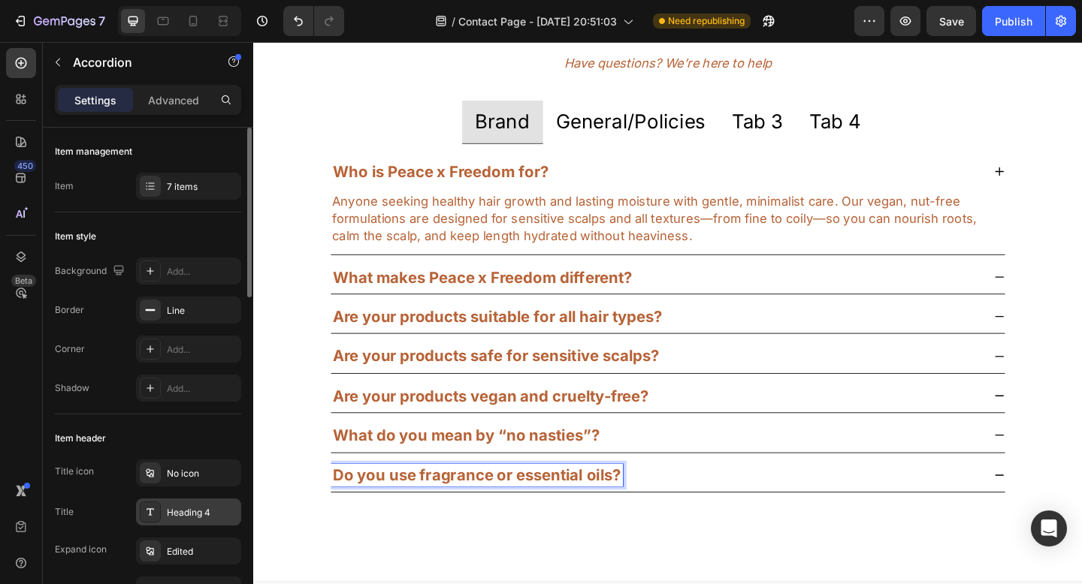
click at [199, 517] on div "Heading 4" at bounding box center [202, 513] width 71 height 14
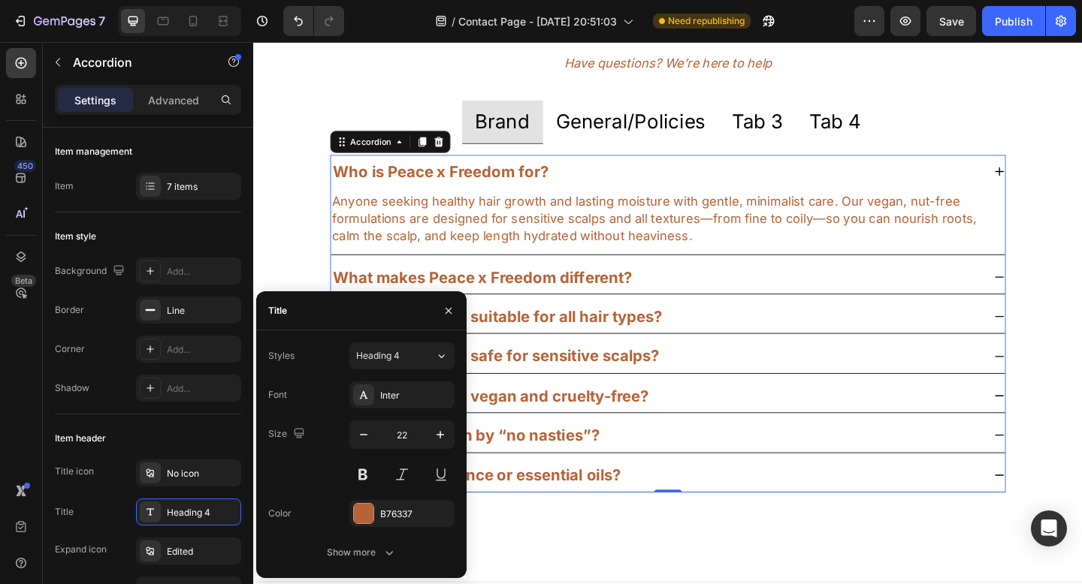
click at [537, 481] on div "What do you mean by “no nasties”?" at bounding box center [484, 470] width 294 height 24
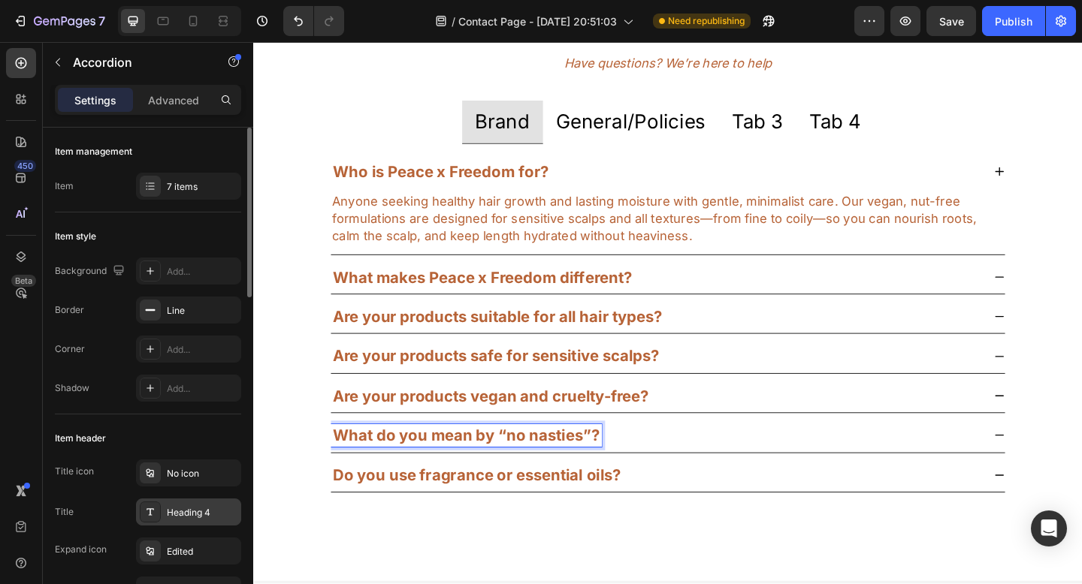
click at [196, 509] on div "Heading 4" at bounding box center [202, 513] width 71 height 14
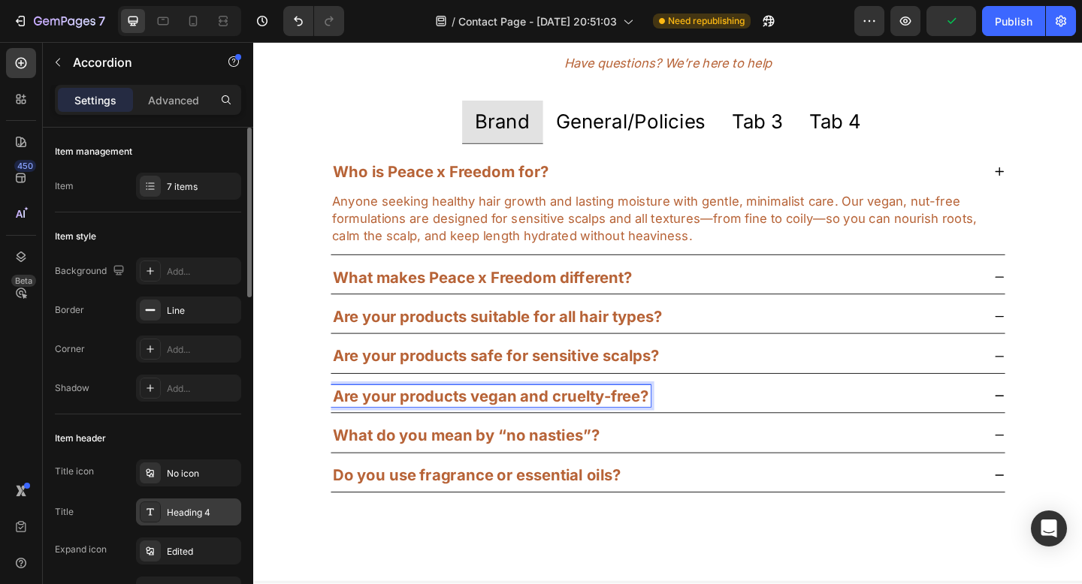
click at [189, 510] on div "Heading 4" at bounding box center [202, 513] width 71 height 14
click at [561, 384] on strong "Are your products safe for sensitive scalps?" at bounding box center [517, 384] width 355 height 20
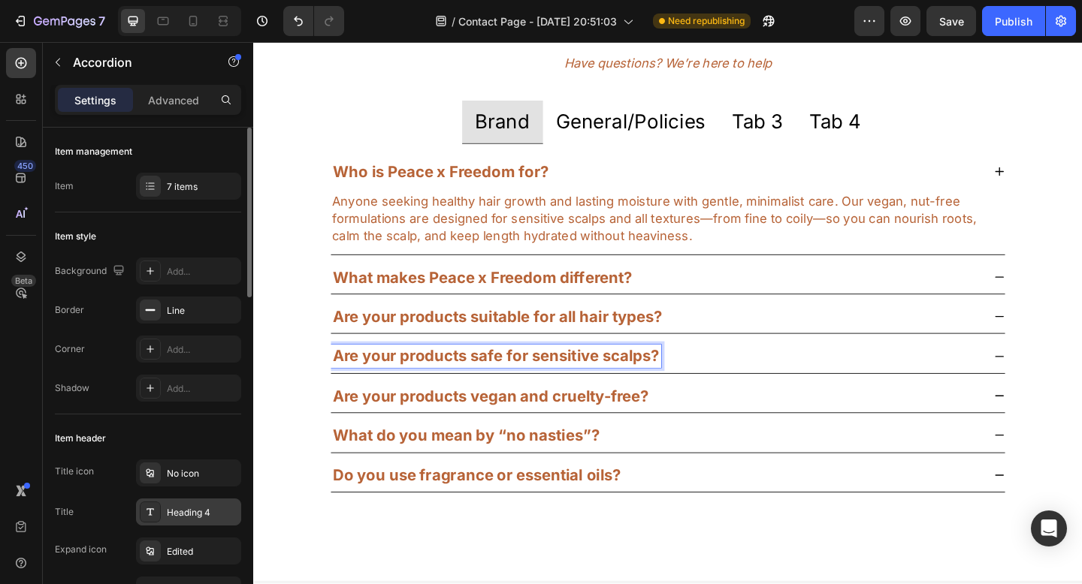
click at [192, 508] on div "Heading 4" at bounding box center [202, 513] width 71 height 14
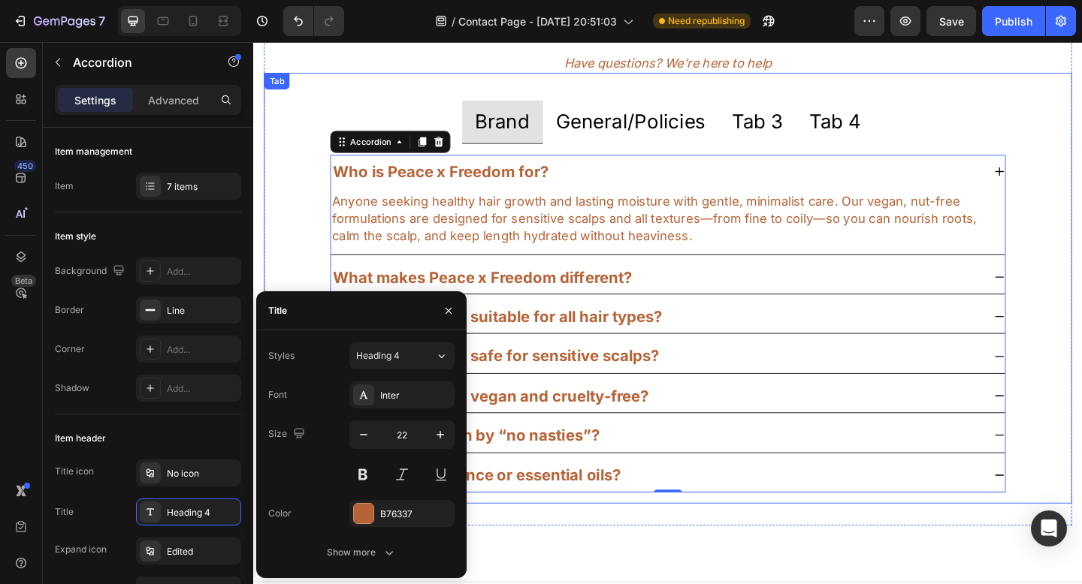
click at [517, 143] on p "Brand" at bounding box center [523, 128] width 59 height 29
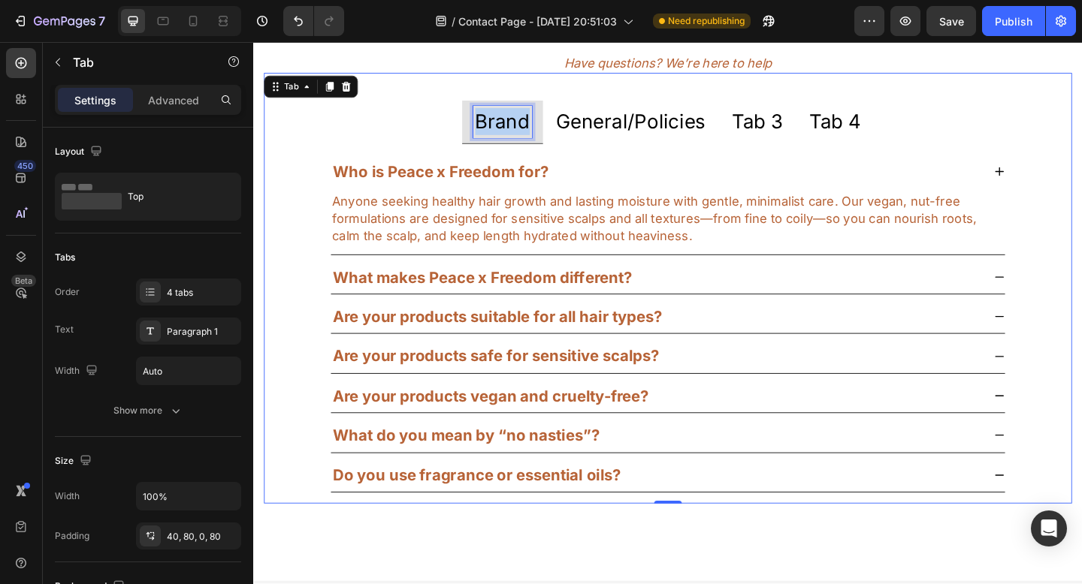
click at [517, 143] on p "Brand" at bounding box center [523, 128] width 59 height 29
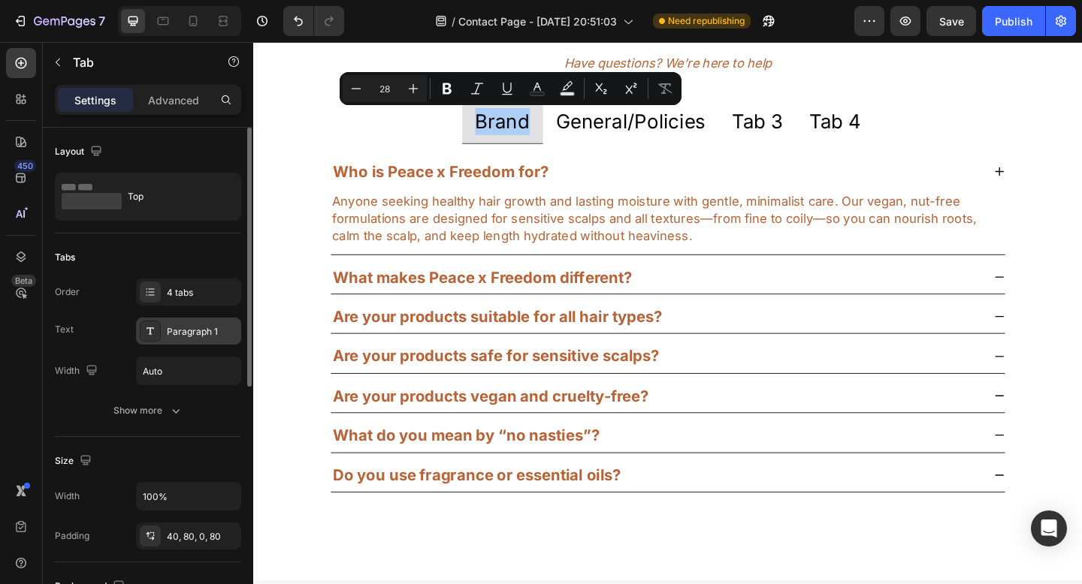
click at [204, 325] on div "Paragraph 1" at bounding box center [202, 332] width 71 height 14
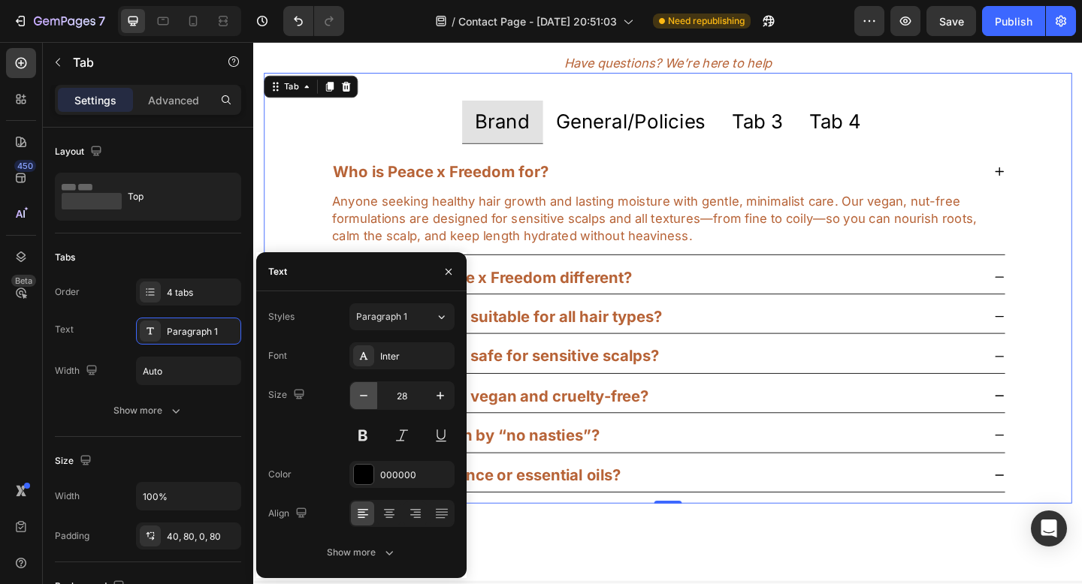
click at [359, 395] on icon "button" at bounding box center [363, 395] width 15 height 15
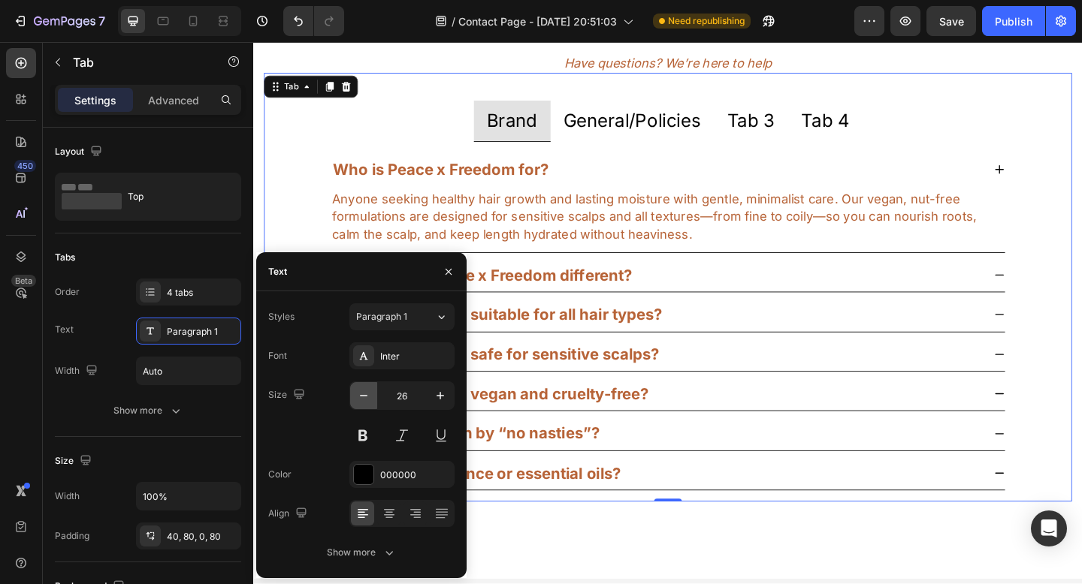
click at [359, 395] on icon "button" at bounding box center [363, 395] width 15 height 15
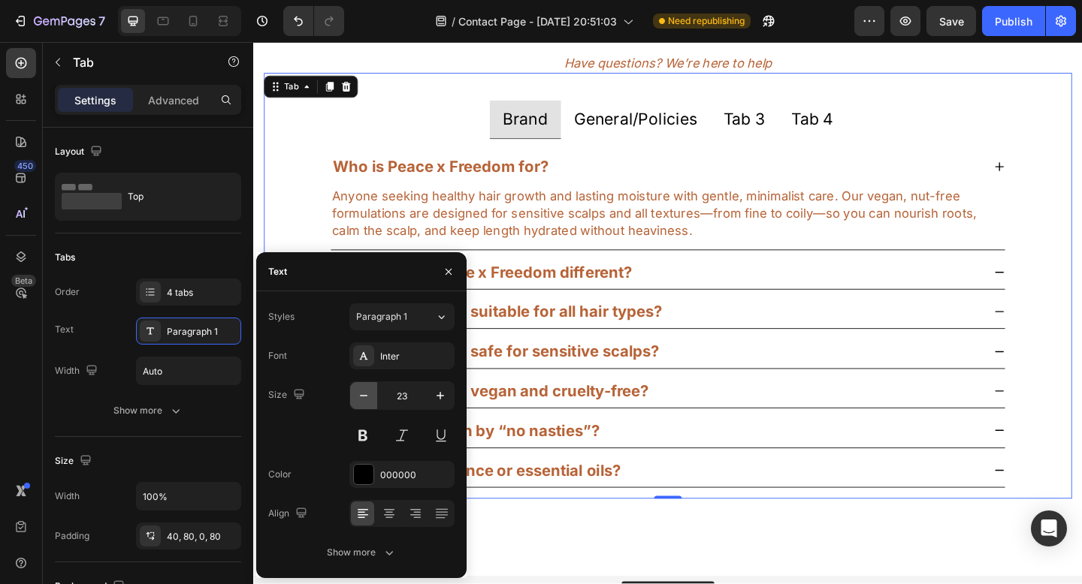
click at [359, 395] on icon "button" at bounding box center [363, 395] width 15 height 15
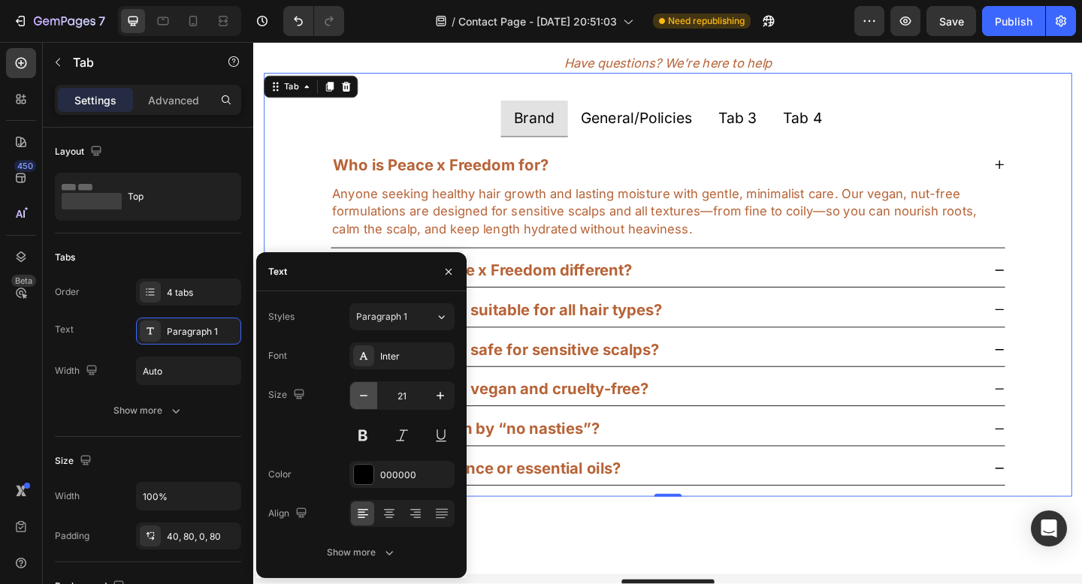
click at [359, 395] on icon "button" at bounding box center [363, 395] width 15 height 15
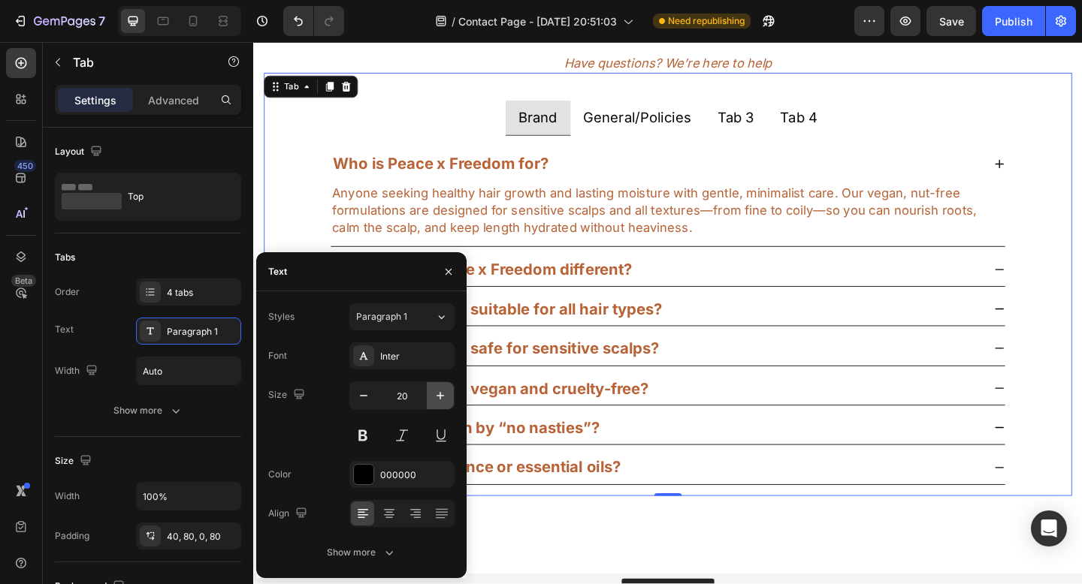
click at [441, 393] on icon "button" at bounding box center [440, 395] width 15 height 15
type input "22"
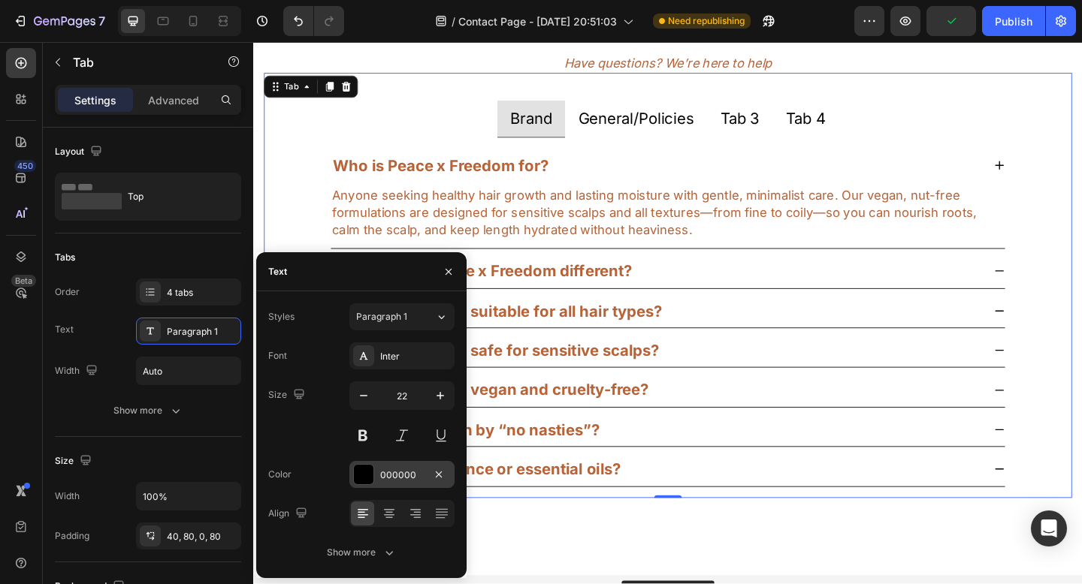
click at [390, 486] on div "000000" at bounding box center [401, 474] width 105 height 27
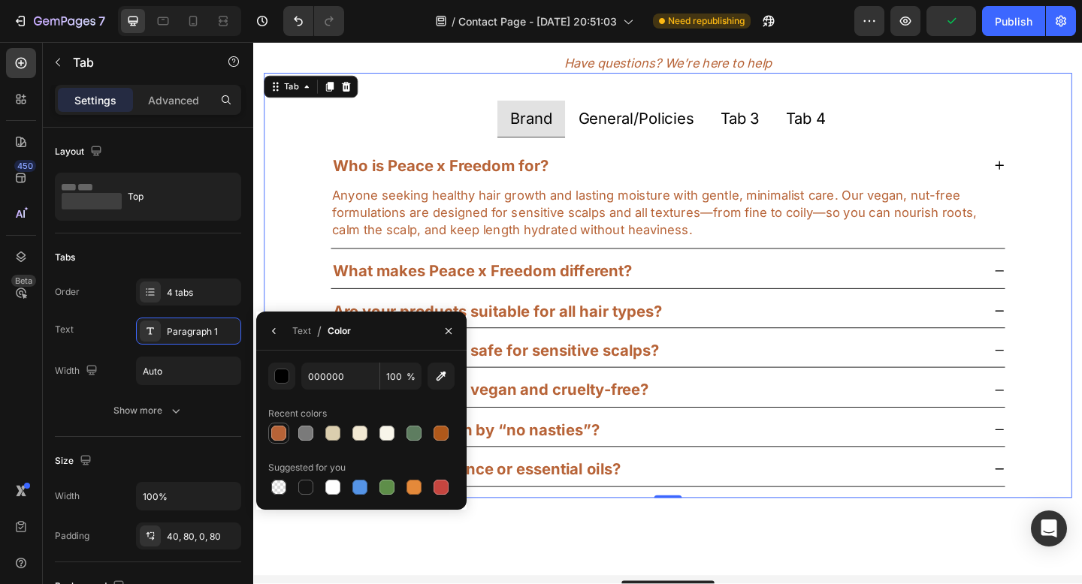
click at [276, 437] on div at bounding box center [278, 433] width 15 height 15
type input "B76337"
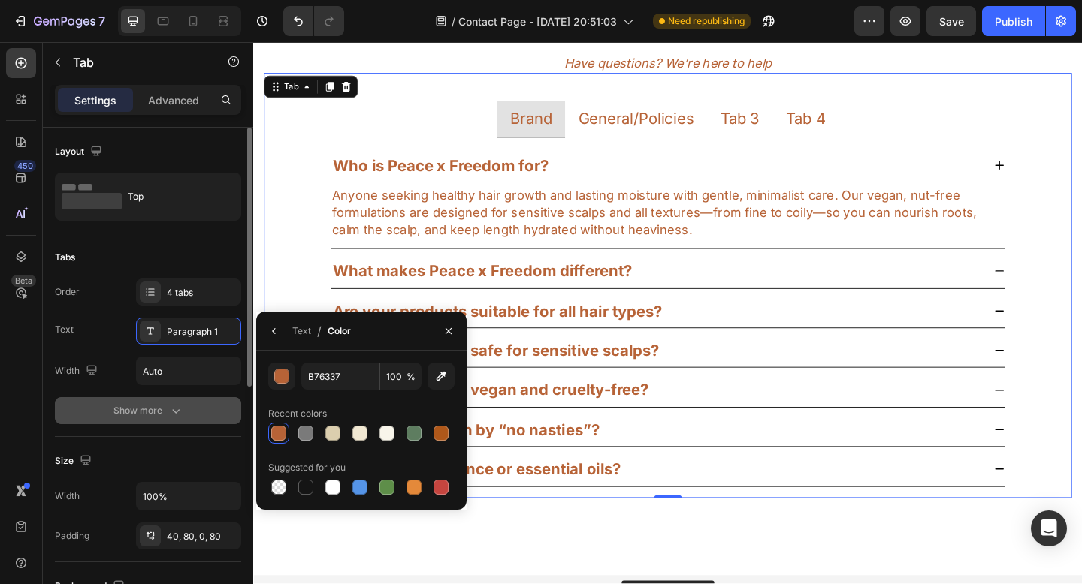
click at [171, 416] on icon "button" at bounding box center [175, 410] width 15 height 15
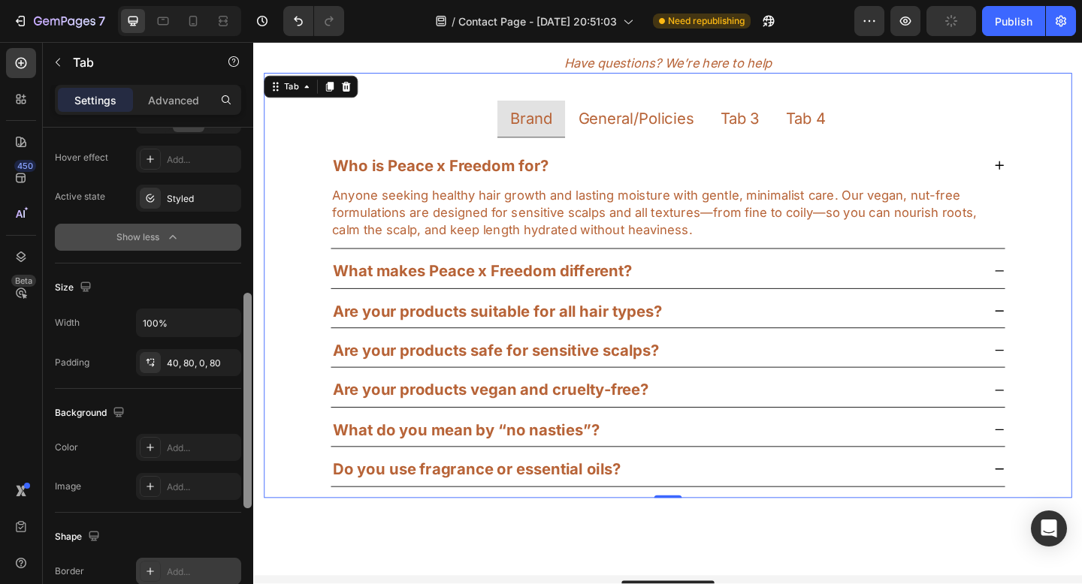
scroll to position [373, 0]
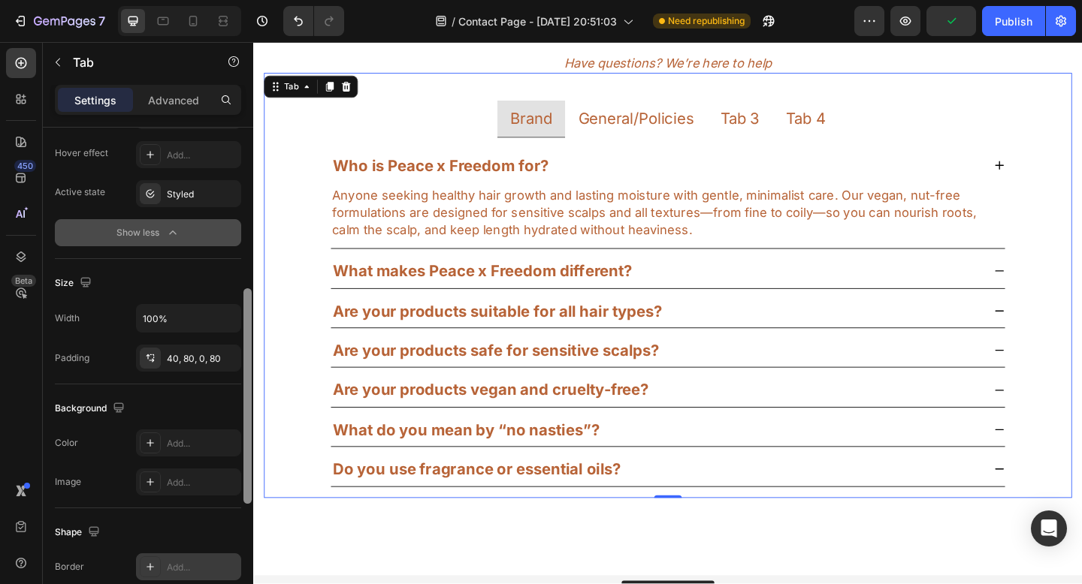
drag, startPoint x: 249, startPoint y: 367, endPoint x: 239, endPoint y: 562, distance: 194.8
click at [239, 562] on div "Layout Top Tabs Order 4 tabs Text Paragraph 1 Width Auto Background Add... Bord…" at bounding box center [148, 377] width 210 height 499
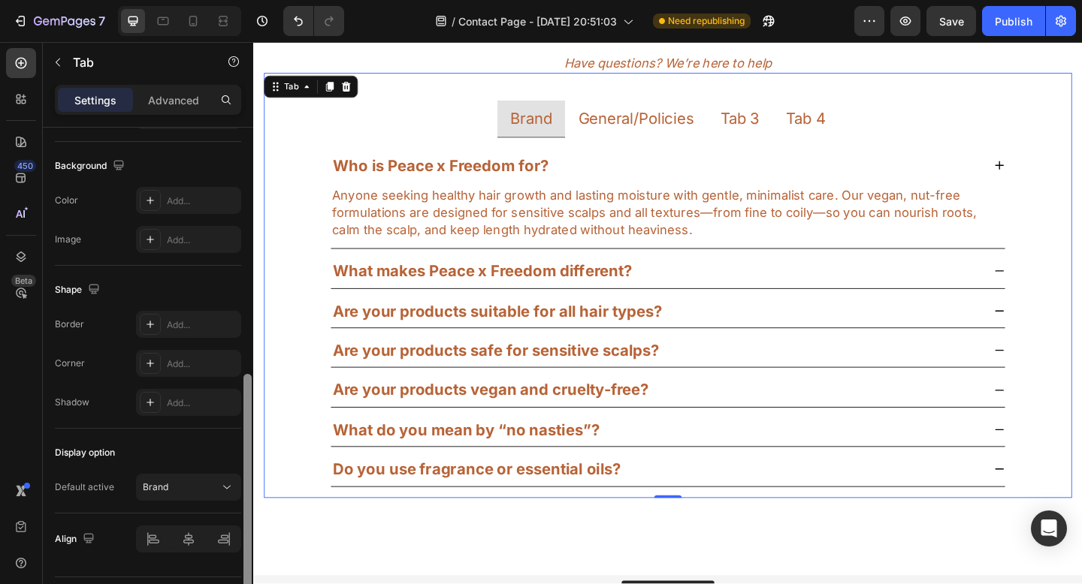
scroll to position [618, 0]
drag, startPoint x: 248, startPoint y: 478, endPoint x: 244, endPoint y: 584, distance: 106.0
click at [244, 584] on div at bounding box center [247, 502] width 8 height 216
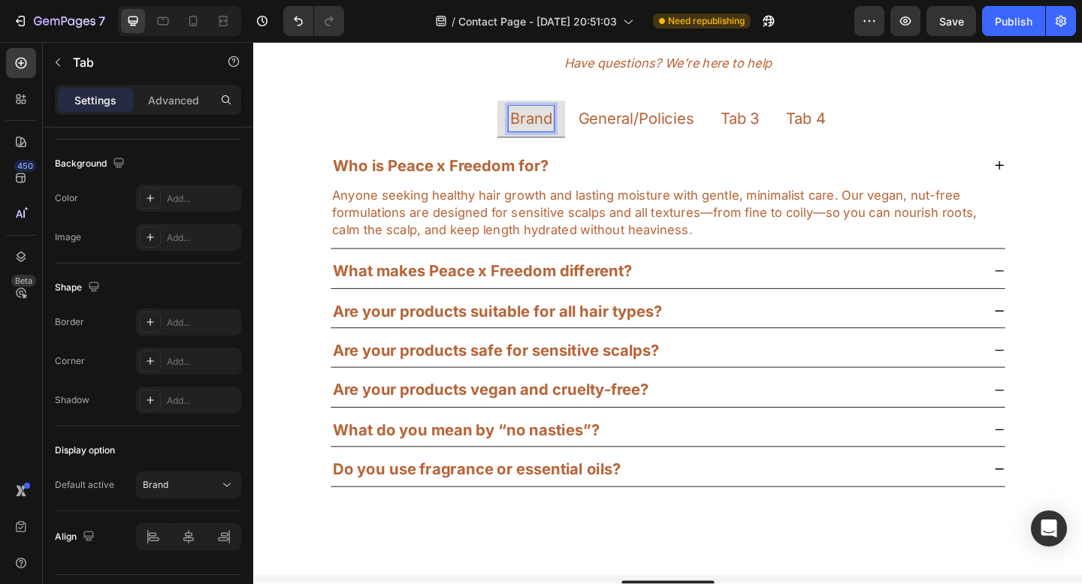
click at [554, 134] on p "Brand" at bounding box center [555, 125] width 45 height 23
click at [785, 123] on p "Tab 3" at bounding box center [782, 125] width 43 height 23
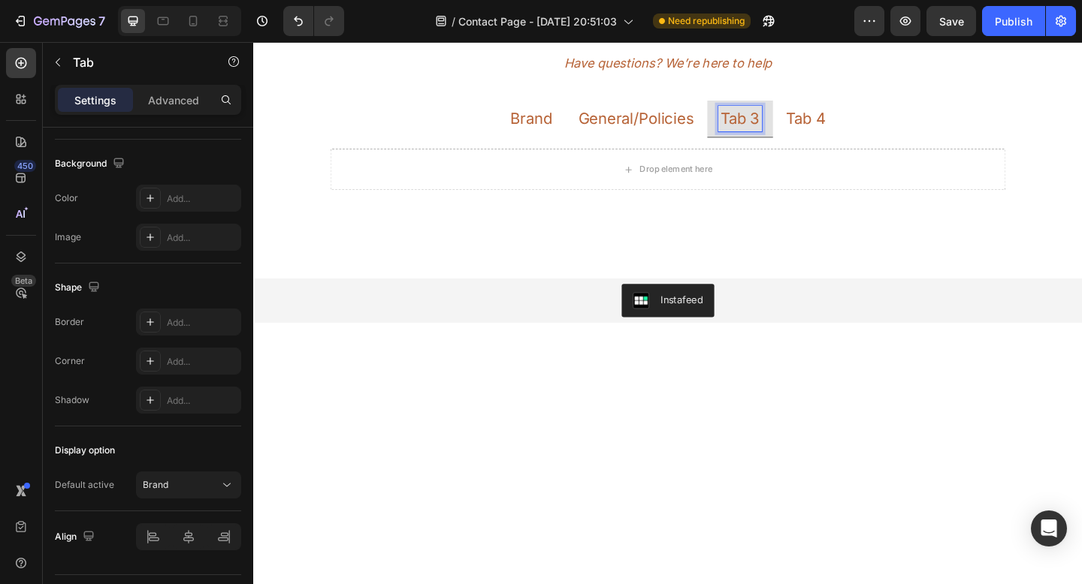
click at [691, 137] on div "General/Policies" at bounding box center [669, 126] width 131 height 28
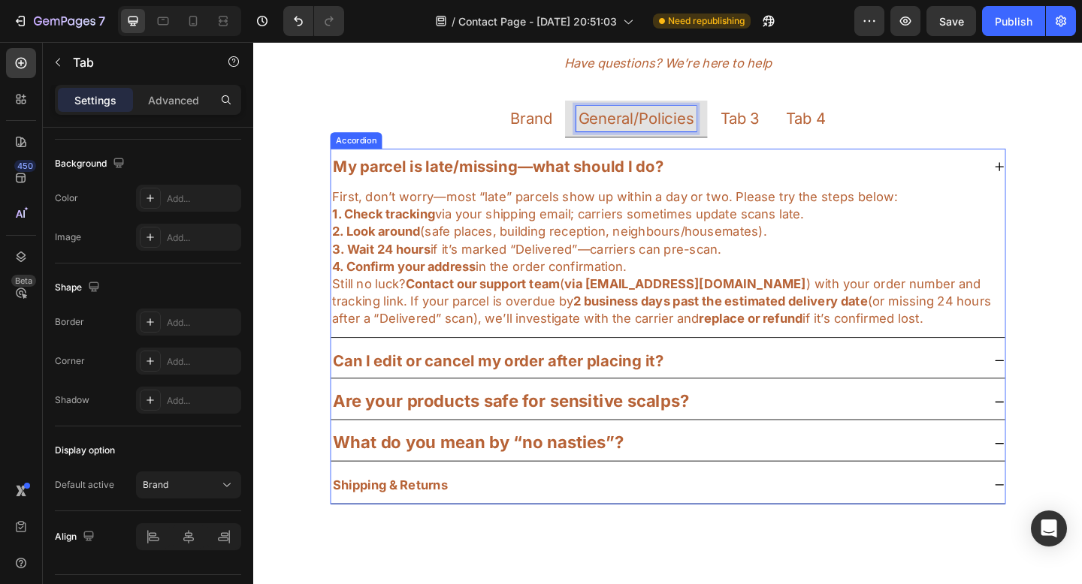
click at [634, 171] on strong "My parcel is late/missing—what should I do?" at bounding box center [519, 177] width 359 height 20
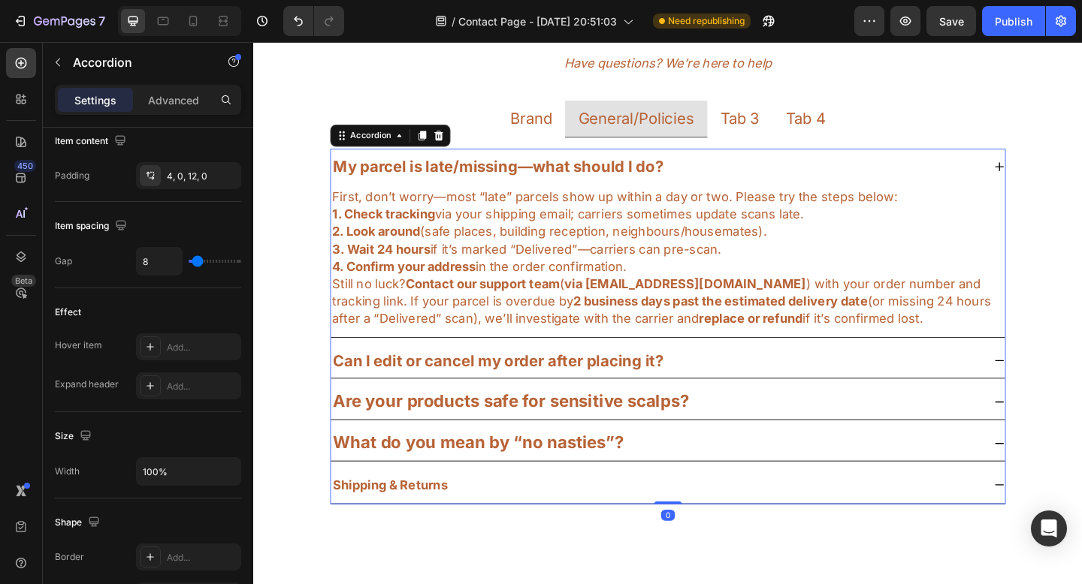
scroll to position [0, 0]
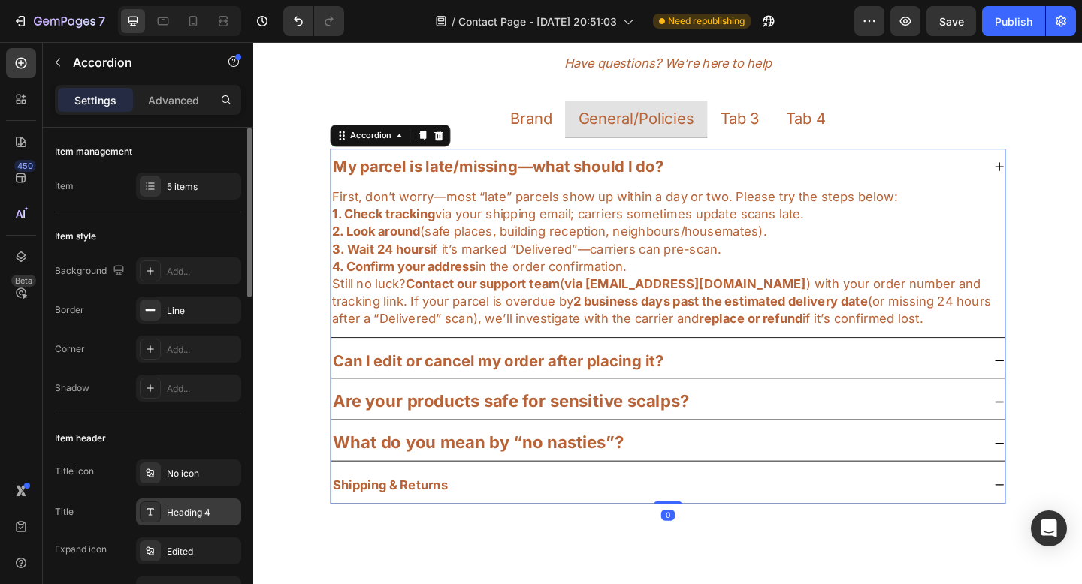
click at [204, 518] on div "Heading 4" at bounding box center [202, 513] width 71 height 14
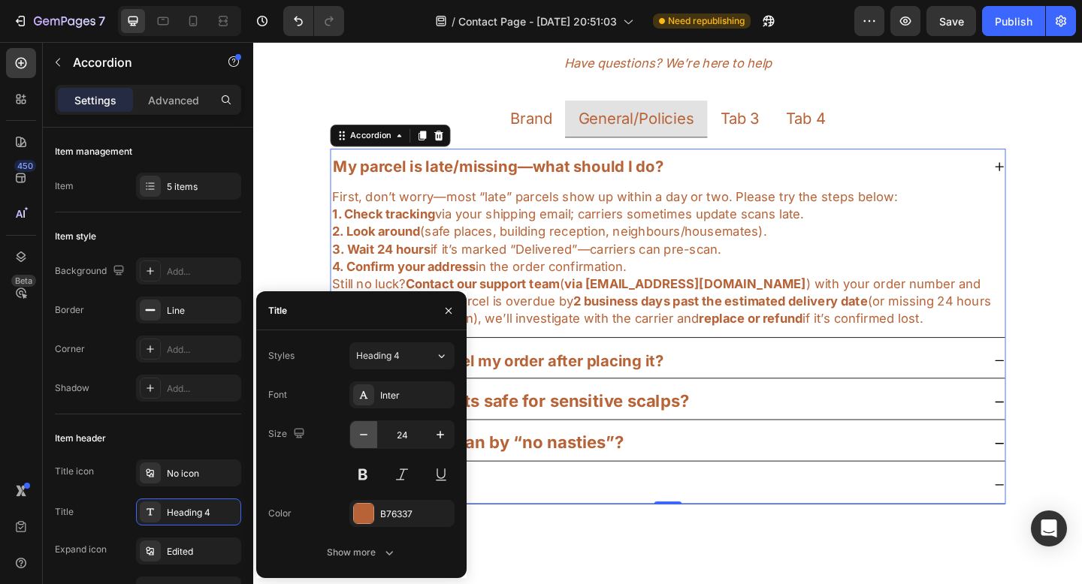
click at [368, 437] on icon "button" at bounding box center [363, 434] width 15 height 15
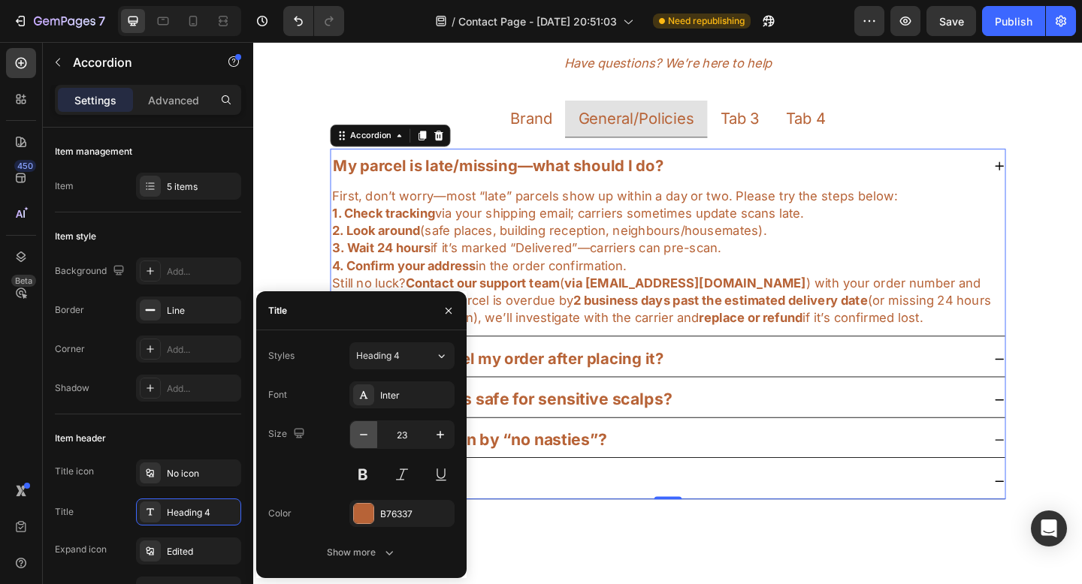
type input "22"
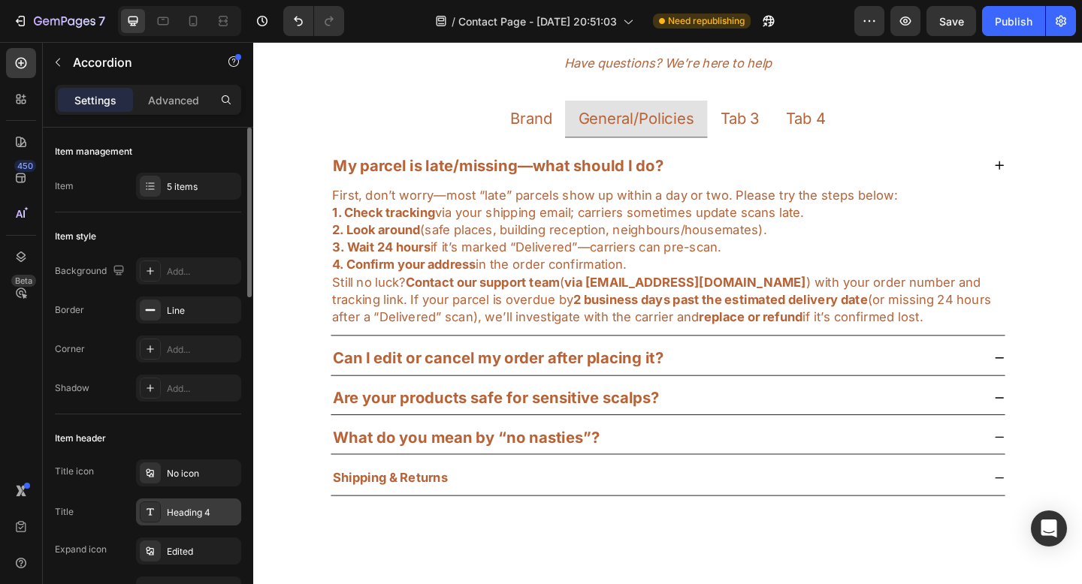
click at [203, 509] on div "Heading 4" at bounding box center [202, 513] width 71 height 14
click at [209, 506] on div "Heading 4" at bounding box center [202, 513] width 71 height 14
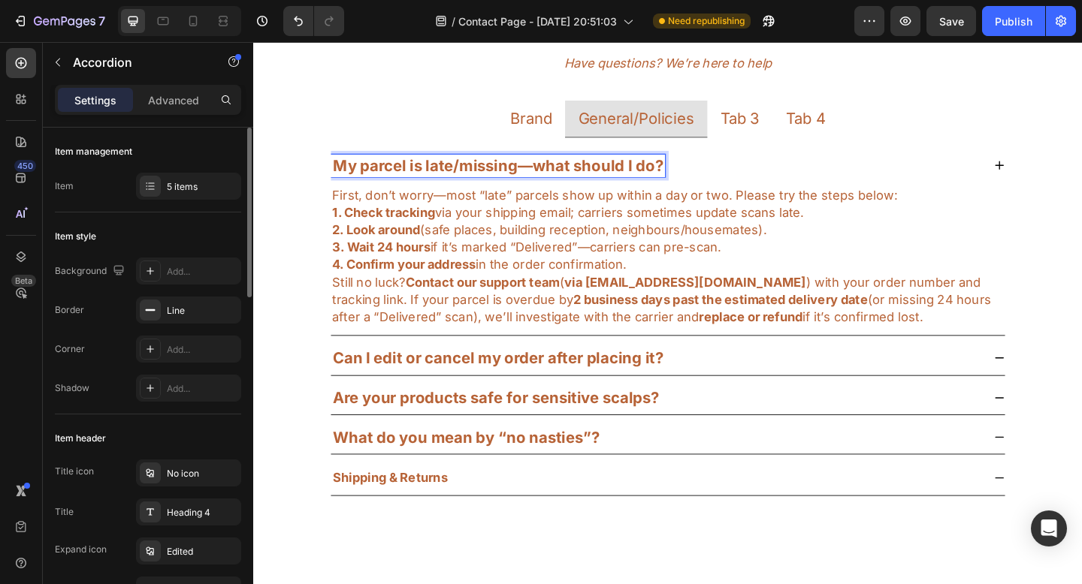
click at [172, 527] on div "Title icon No icon Title Heading 4 Expand icon Edited Height Auto Padding 8, 0,…" at bounding box center [148, 572] width 186 height 224
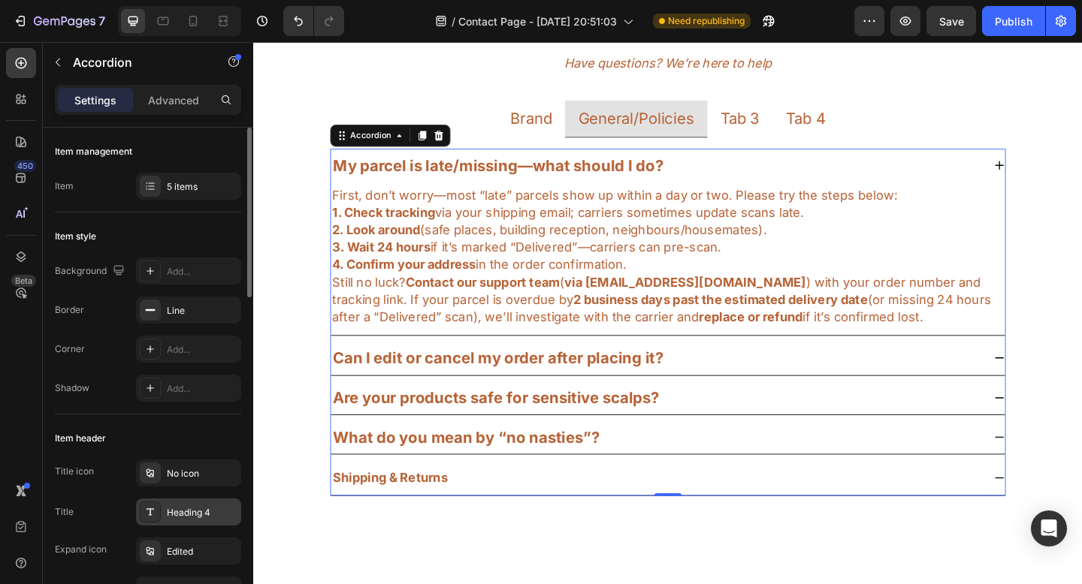
click at [175, 515] on div "Heading 4" at bounding box center [202, 513] width 71 height 14
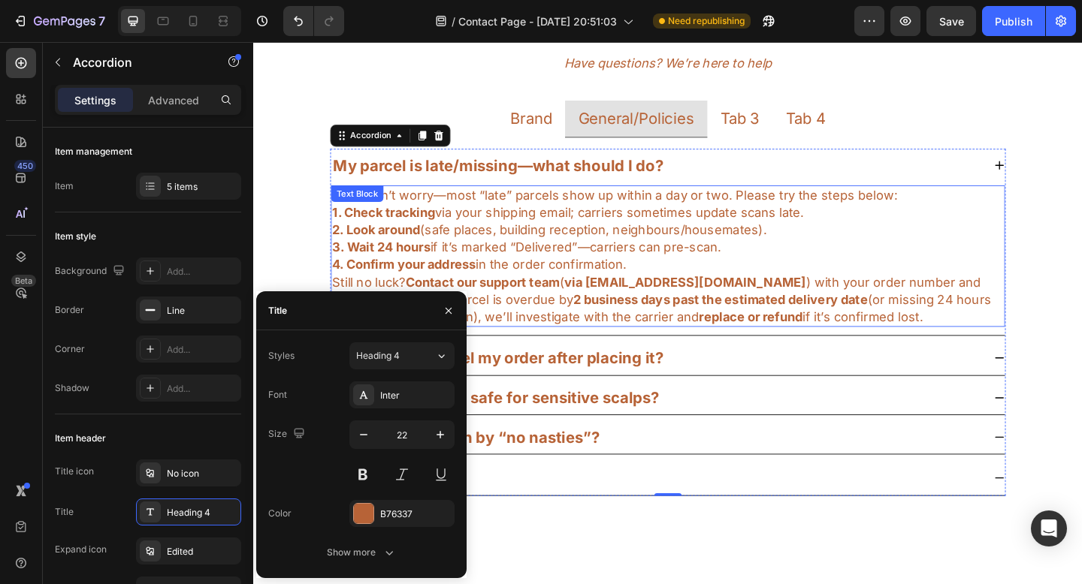
click at [580, 279] on p "4. Confirm your address in the order confirmation." at bounding box center [704, 284] width 730 height 19
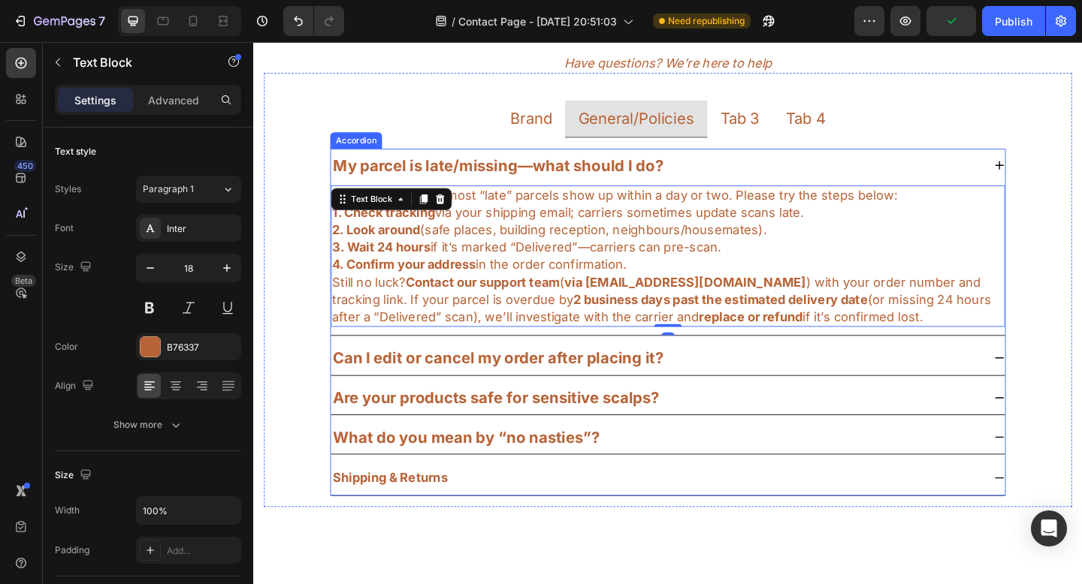
click at [449, 386] on strong "Can I edit or cancel my order after placing it?" at bounding box center [519, 386] width 359 height 20
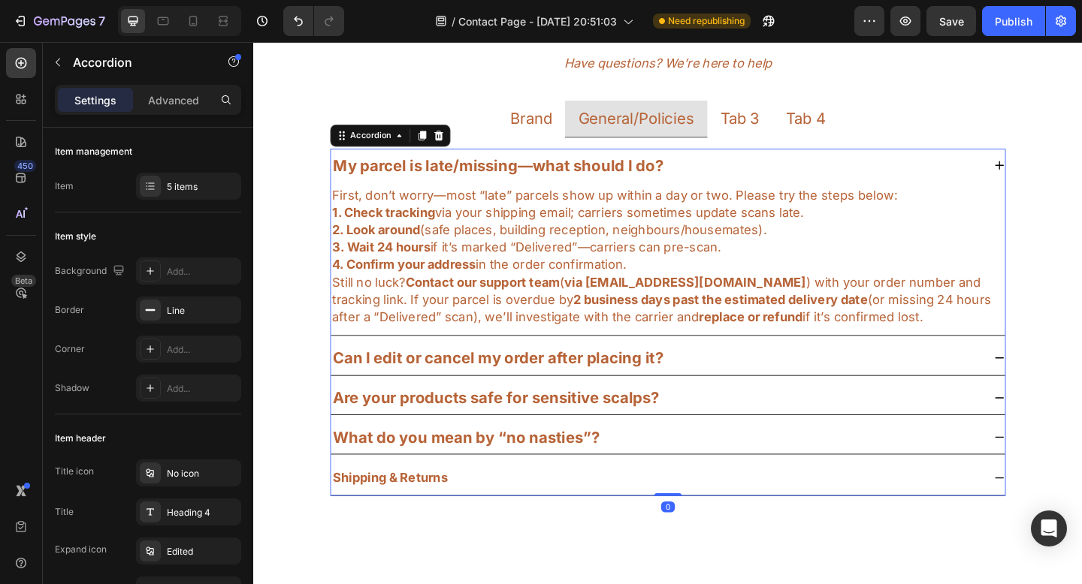
click at [1058, 385] on icon at bounding box center [1064, 386] width 12 height 12
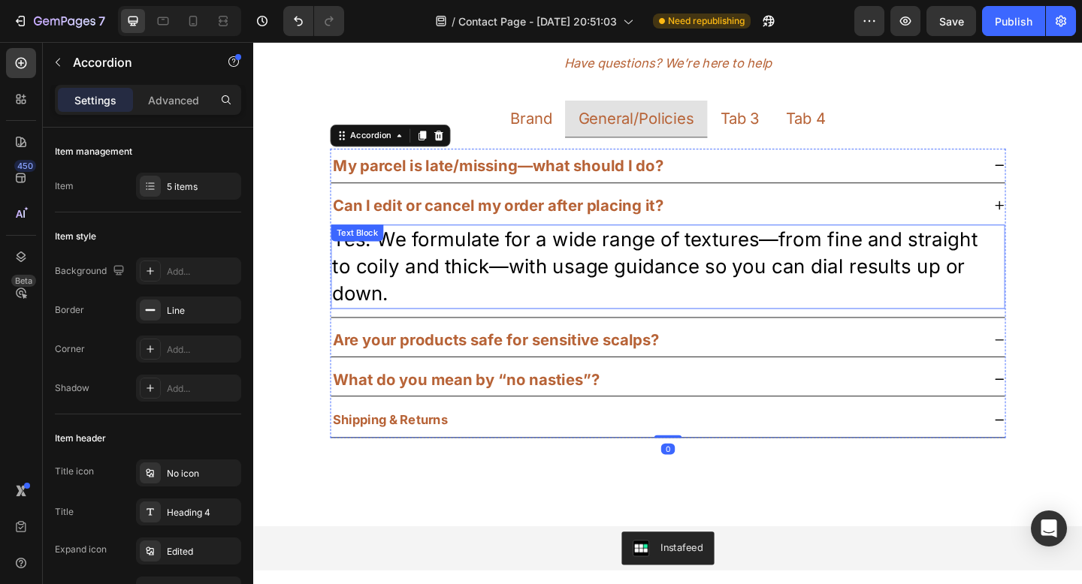
click at [817, 283] on p "Yes. We formulate for a wide range of textures—from fine and straight to coily …" at bounding box center [704, 287] width 730 height 89
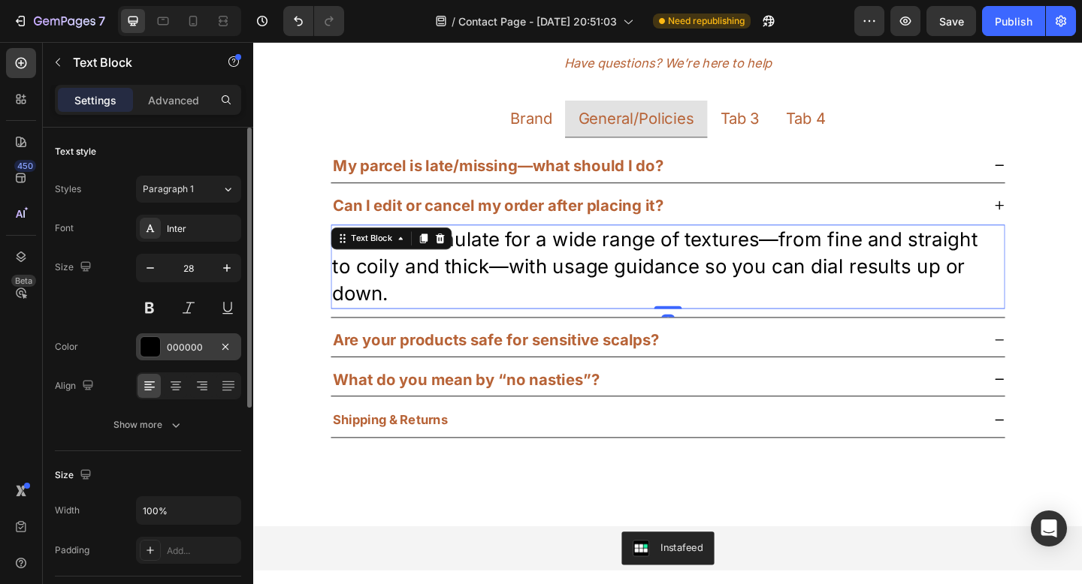
click at [171, 344] on div "000000" at bounding box center [189, 348] width 44 height 14
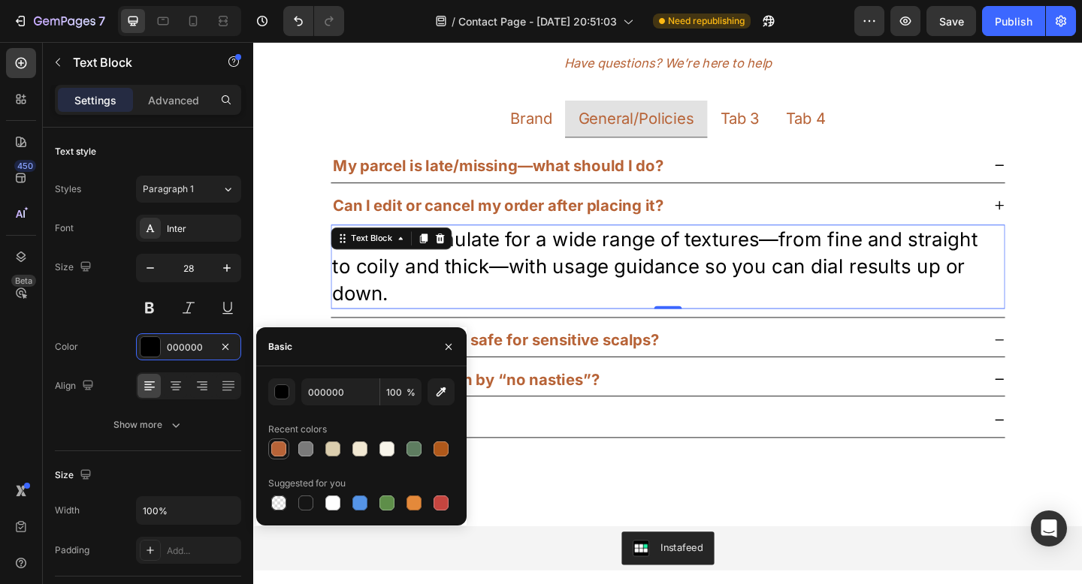
click at [278, 451] on div at bounding box center [278, 449] width 15 height 15
type input "B76337"
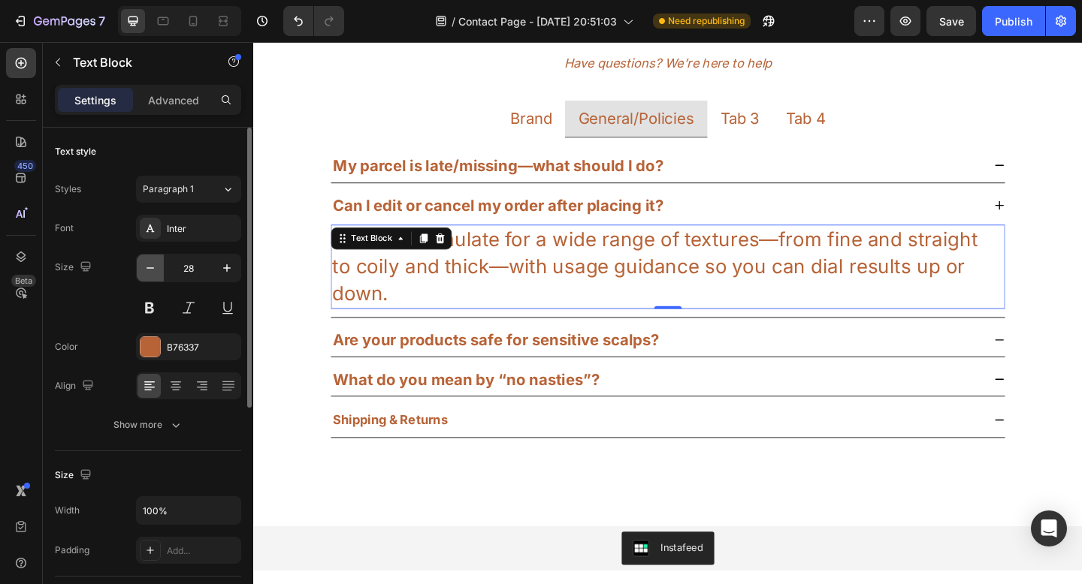
click at [152, 276] on button "button" at bounding box center [150, 268] width 27 height 27
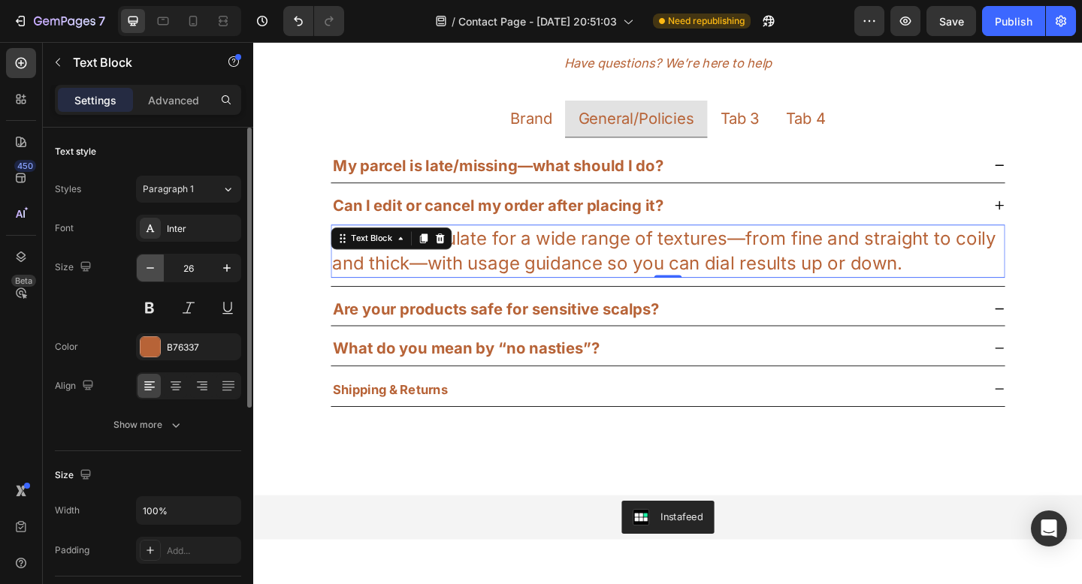
click at [152, 276] on button "button" at bounding box center [150, 268] width 27 height 27
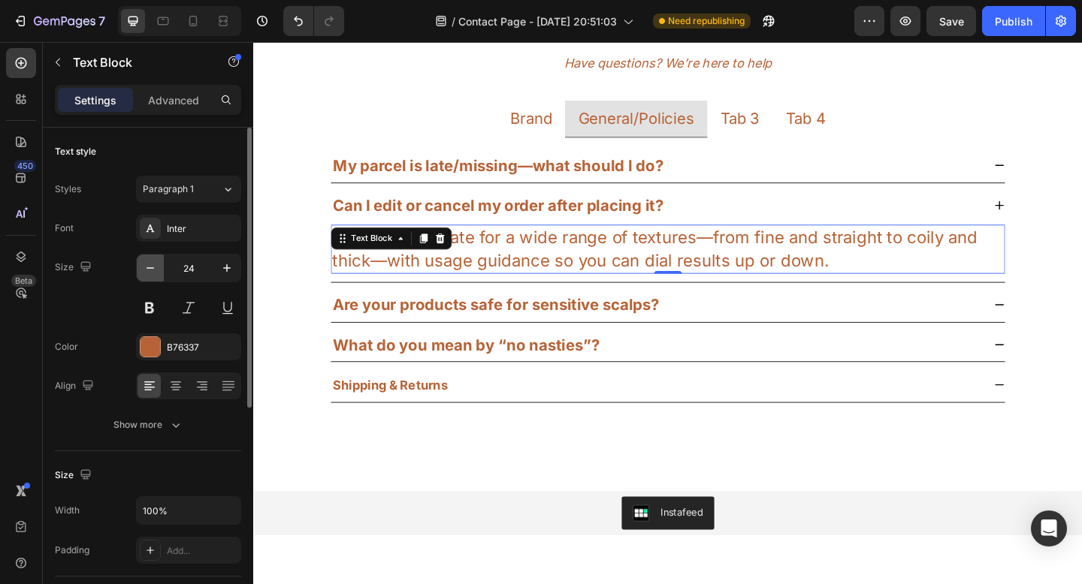
click at [152, 276] on button "button" at bounding box center [150, 268] width 27 height 27
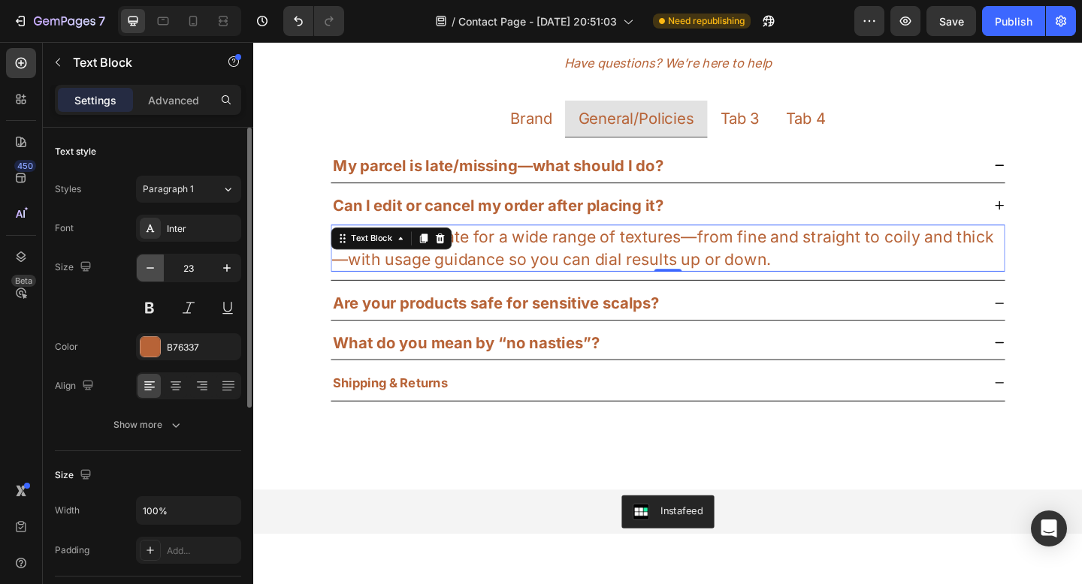
click at [152, 276] on button "button" at bounding box center [150, 268] width 27 height 27
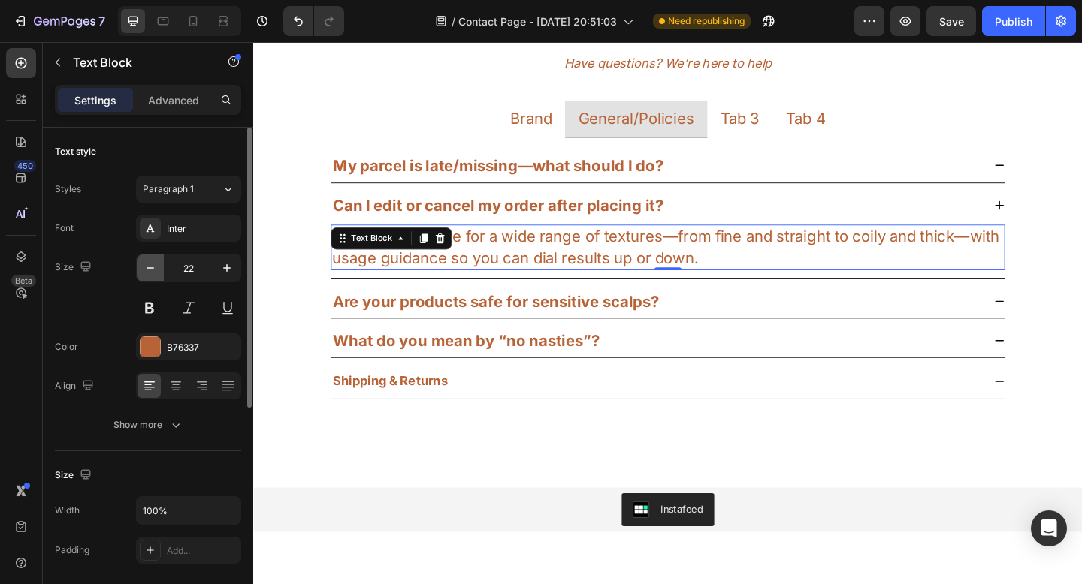
click at [152, 276] on button "button" at bounding box center [150, 268] width 27 height 27
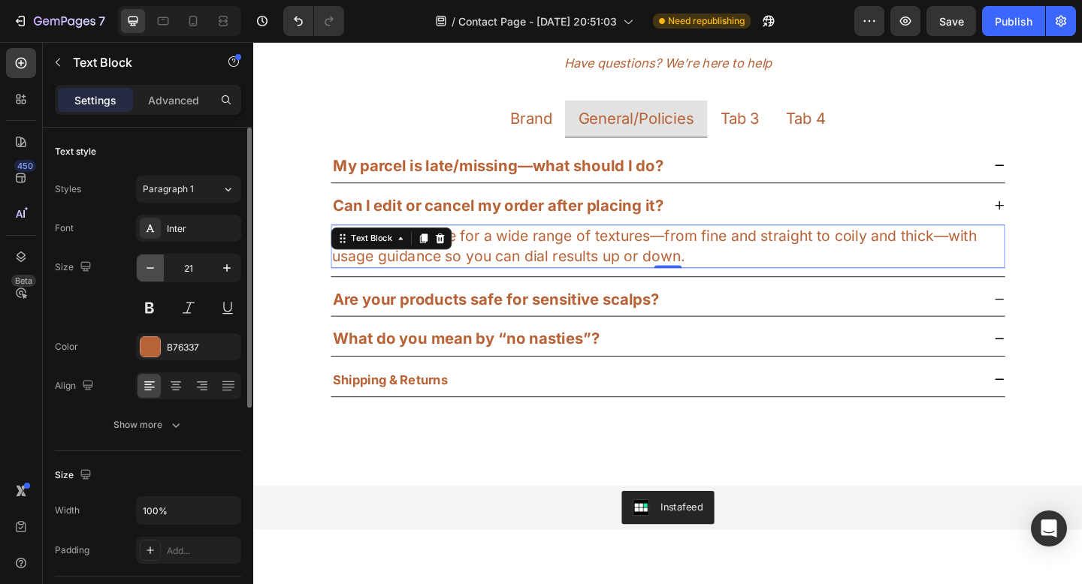
click at [152, 276] on button "button" at bounding box center [150, 268] width 27 height 27
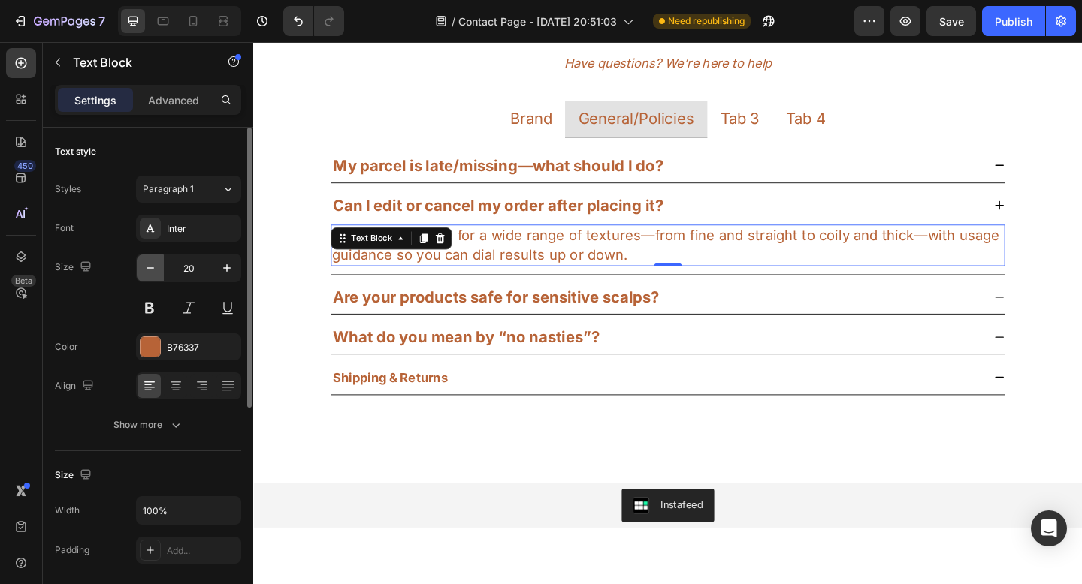
click at [152, 276] on button "button" at bounding box center [150, 268] width 27 height 27
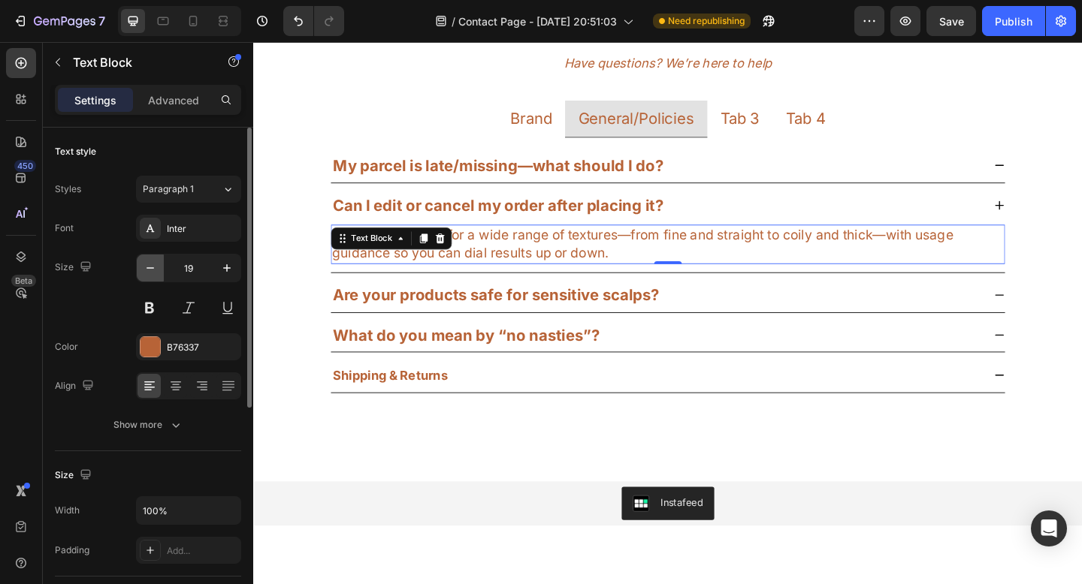
type input "18"
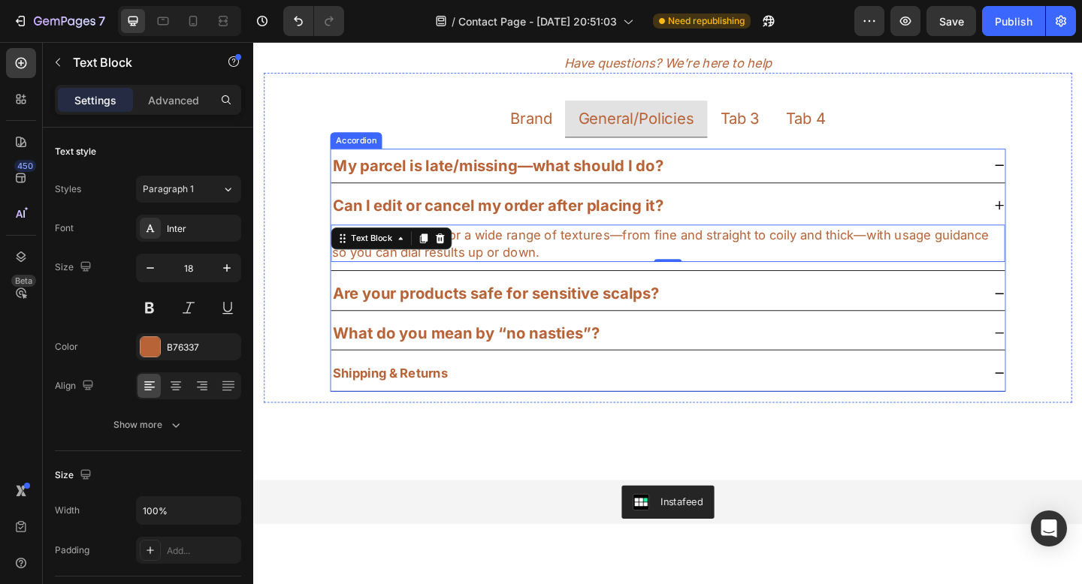
click at [1058, 312] on icon at bounding box center [1064, 316] width 12 height 12
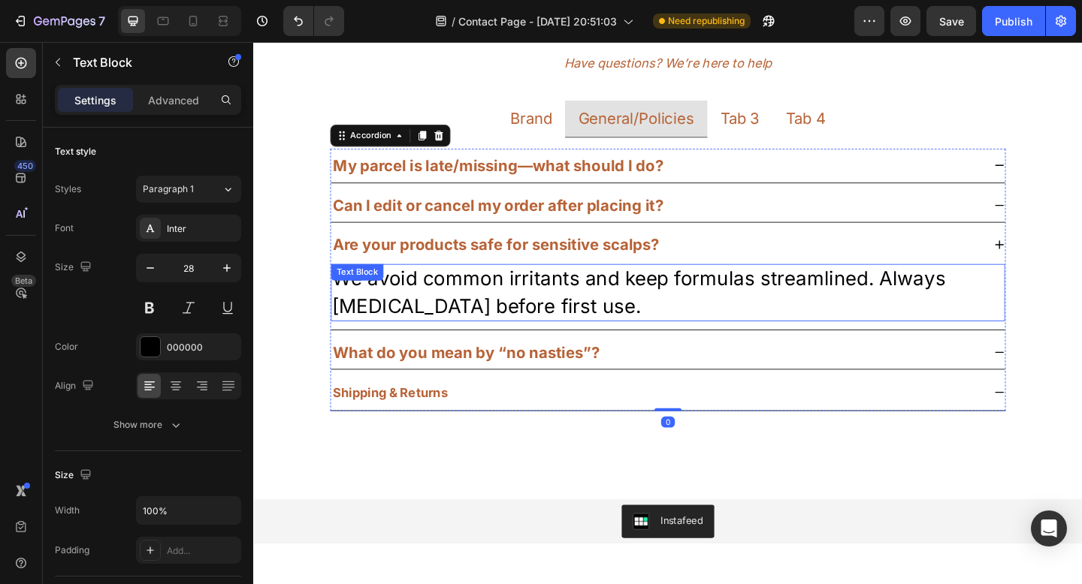
click at [594, 300] on p "We avoid common irritants and keep formulas streamlined. Always [MEDICAL_DATA] …" at bounding box center [704, 314] width 730 height 59
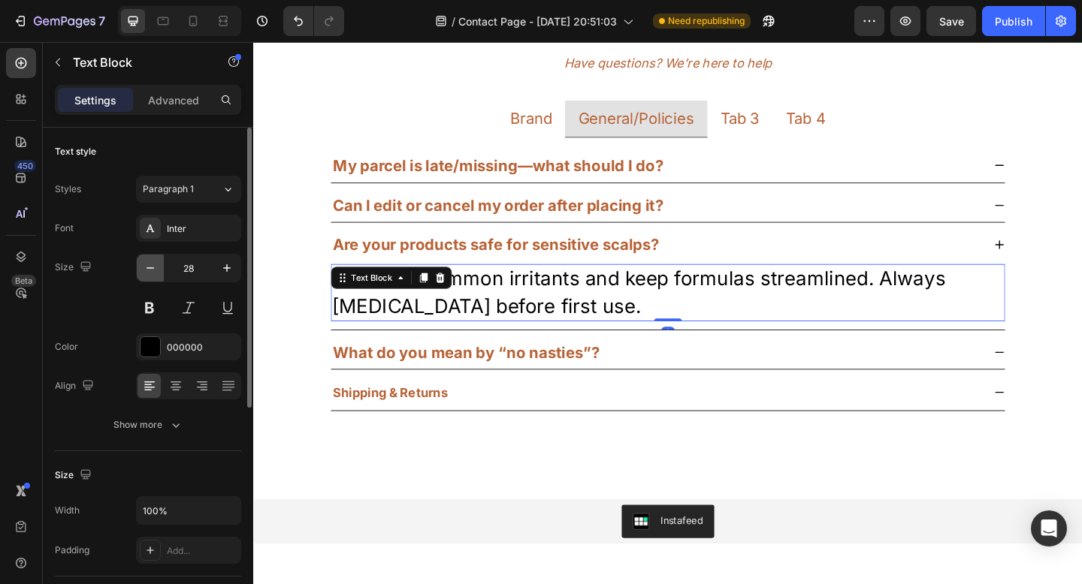
click at [144, 269] on icon "button" at bounding box center [150, 268] width 15 height 15
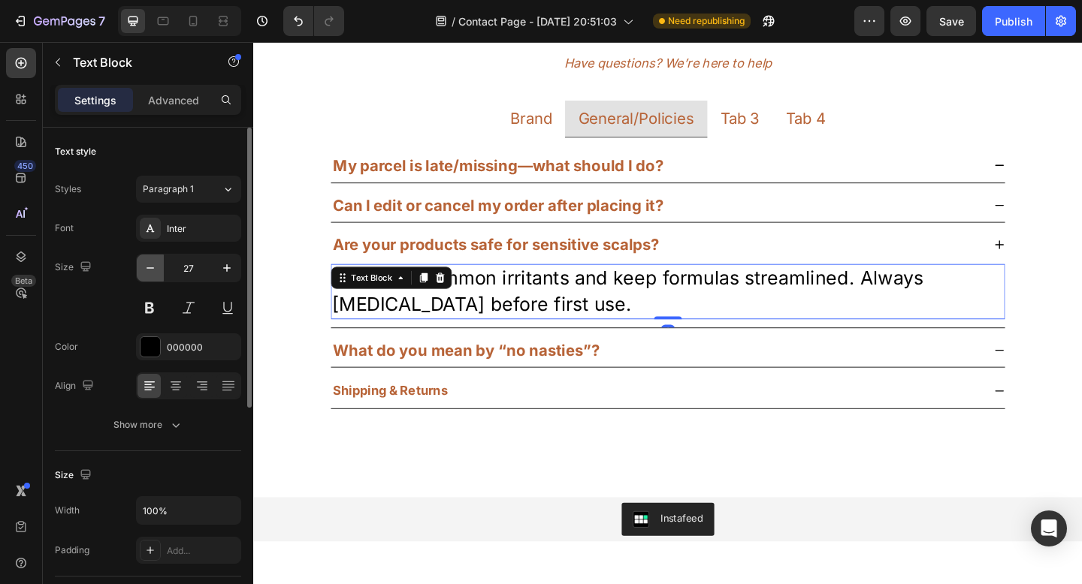
click at [144, 269] on icon "button" at bounding box center [150, 268] width 15 height 15
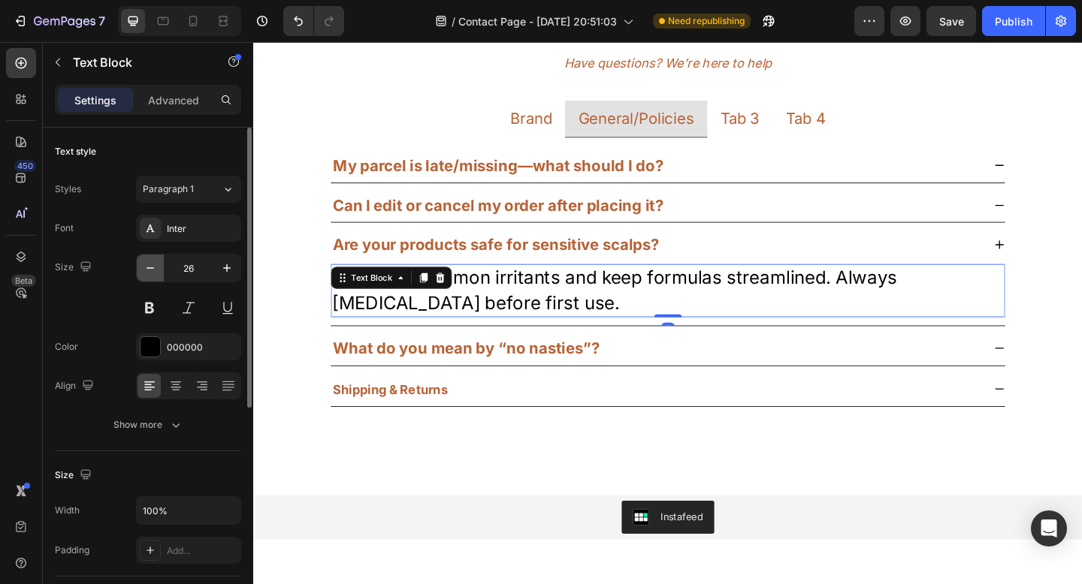
click at [144, 269] on icon "button" at bounding box center [150, 268] width 15 height 15
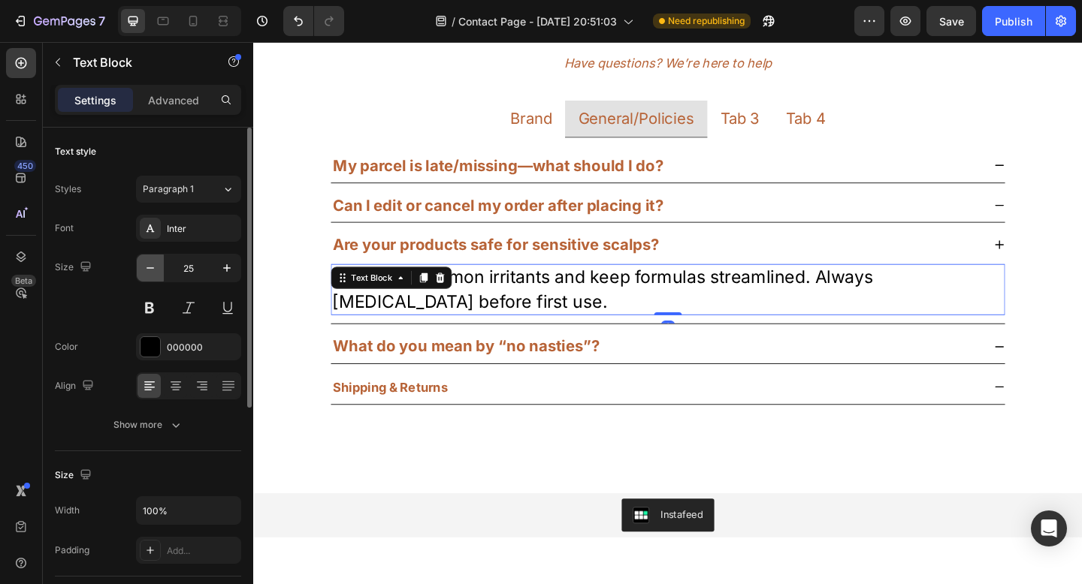
click at [144, 269] on icon "button" at bounding box center [150, 268] width 15 height 15
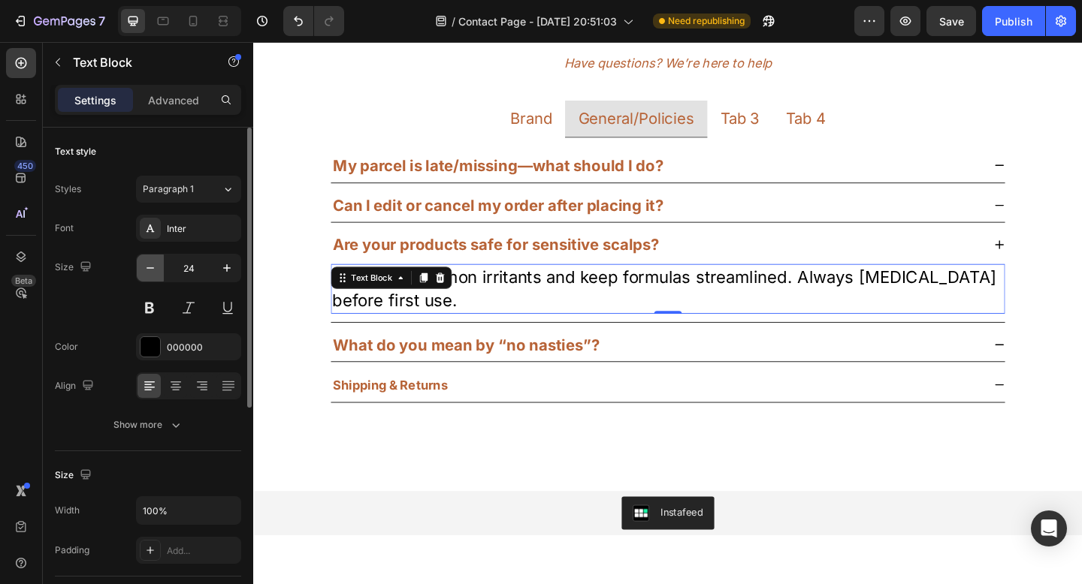
click at [144, 269] on icon "button" at bounding box center [150, 268] width 15 height 15
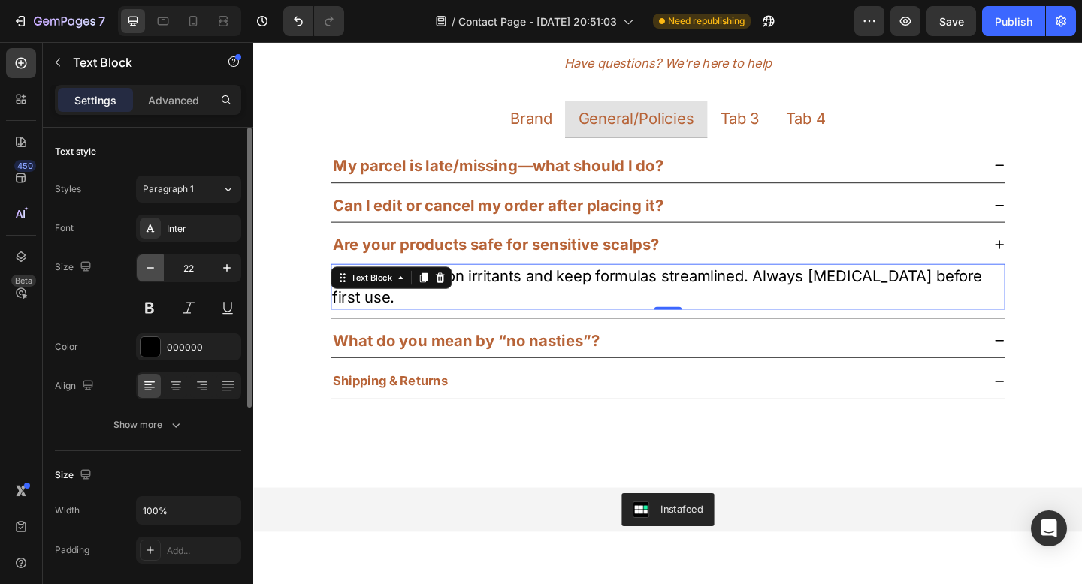
click at [144, 269] on icon "button" at bounding box center [150, 268] width 15 height 15
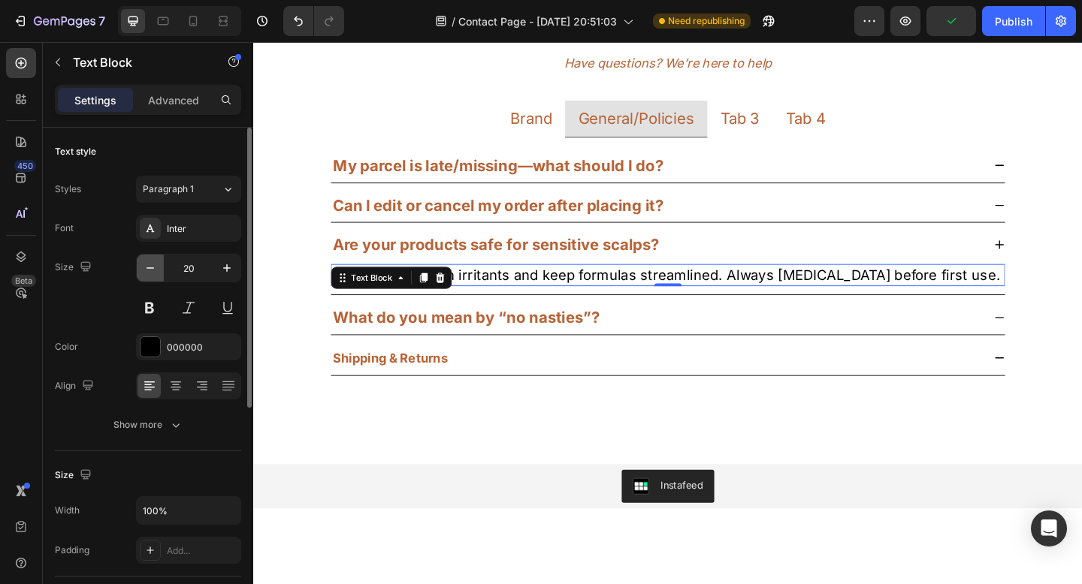
click at [144, 269] on icon "button" at bounding box center [150, 268] width 15 height 15
type input "18"
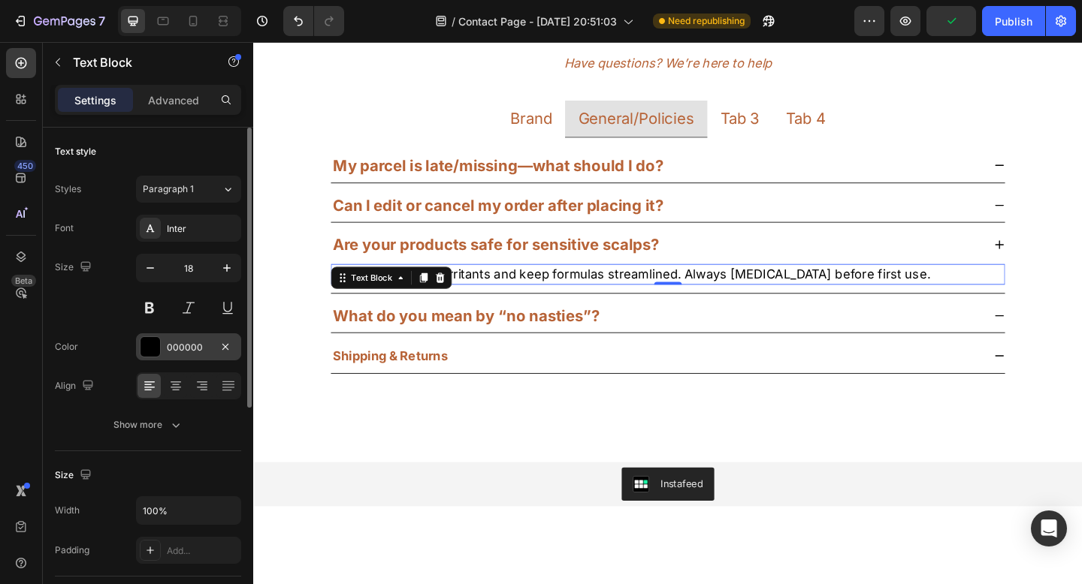
click at [179, 344] on div "000000" at bounding box center [189, 348] width 44 height 14
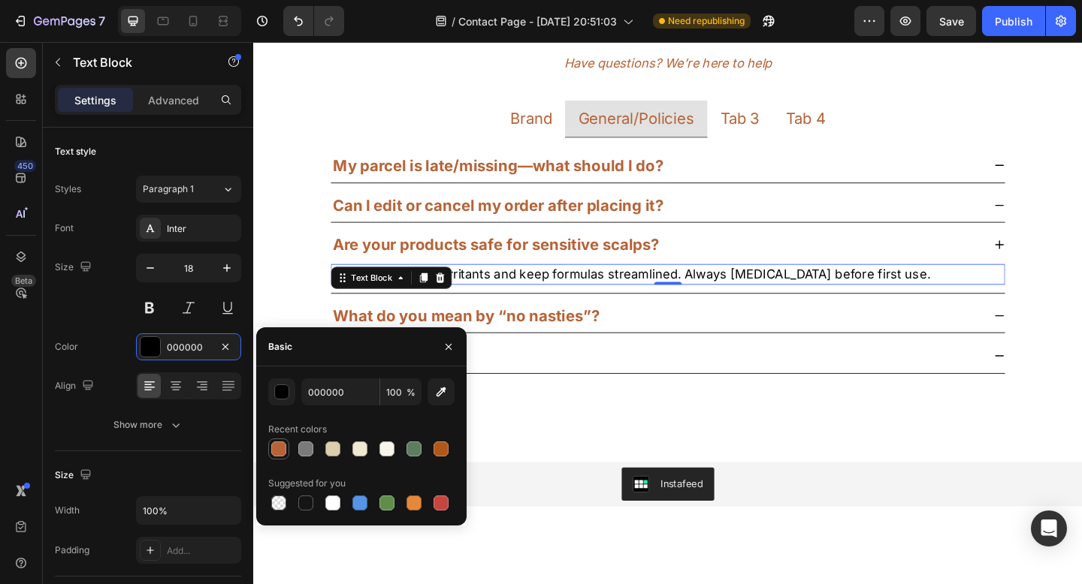
click at [276, 448] on div at bounding box center [278, 449] width 15 height 15
type input "B76337"
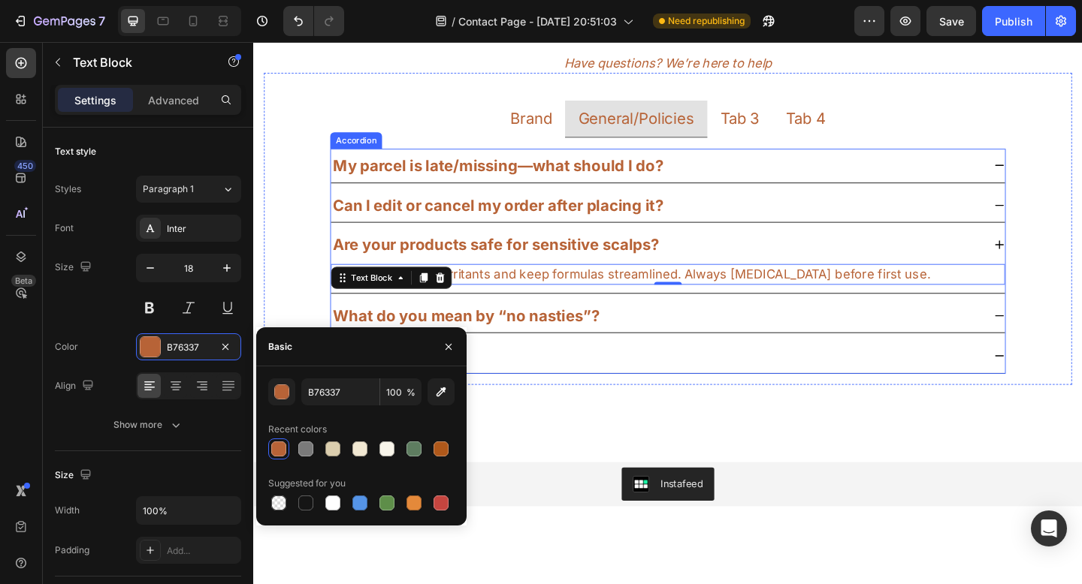
click at [807, 333] on div "What do you mean by “no nasties”?" at bounding box center [691, 340] width 709 height 24
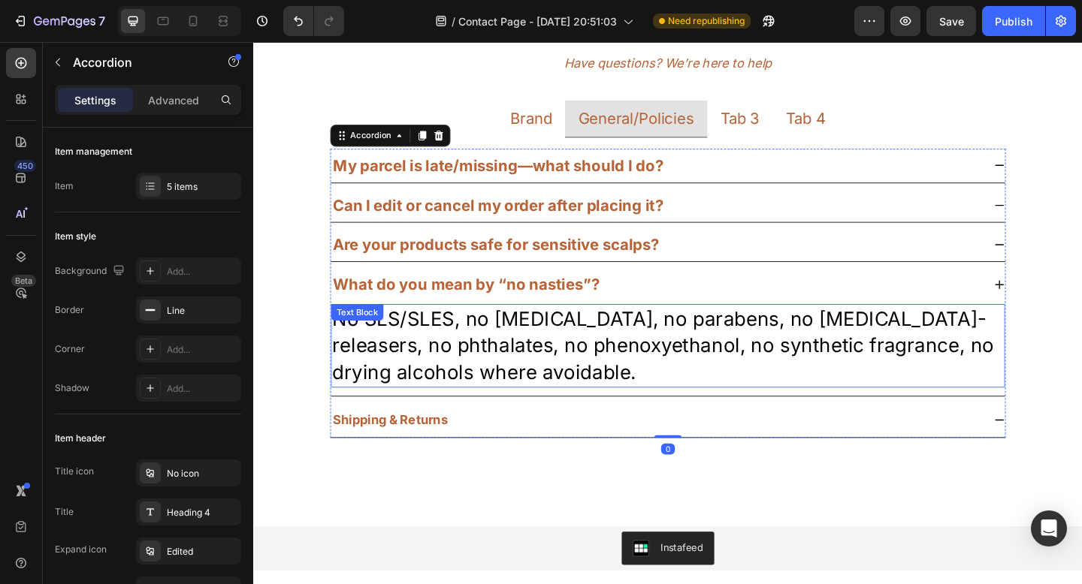
click at [798, 342] on p "No SLS/SLES, no [MEDICAL_DATA], no parabens, no [MEDICAL_DATA]-releasers, no ph…" at bounding box center [704, 373] width 730 height 89
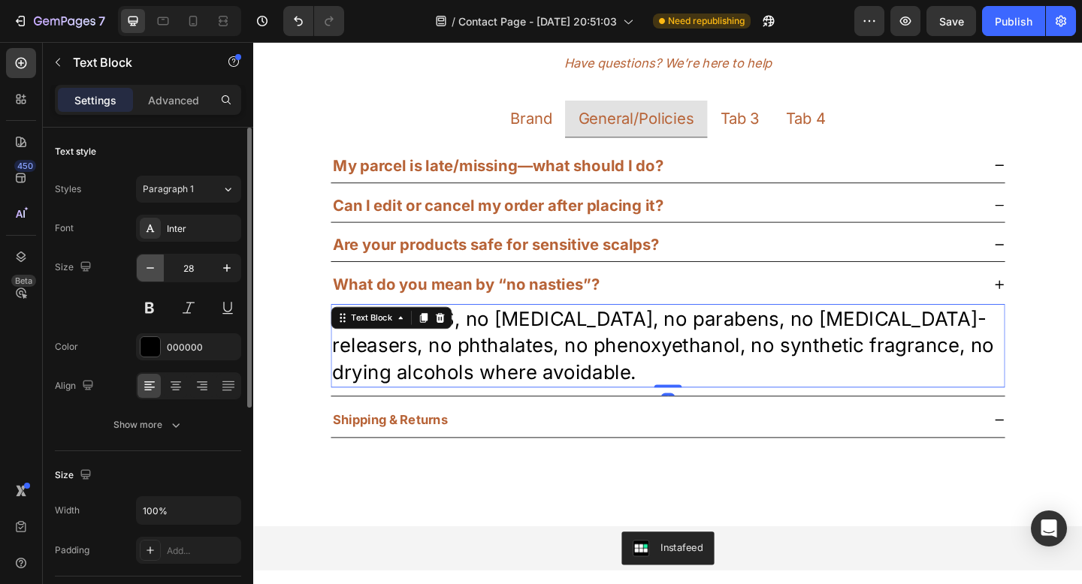
click at [144, 273] on icon "button" at bounding box center [150, 268] width 15 height 15
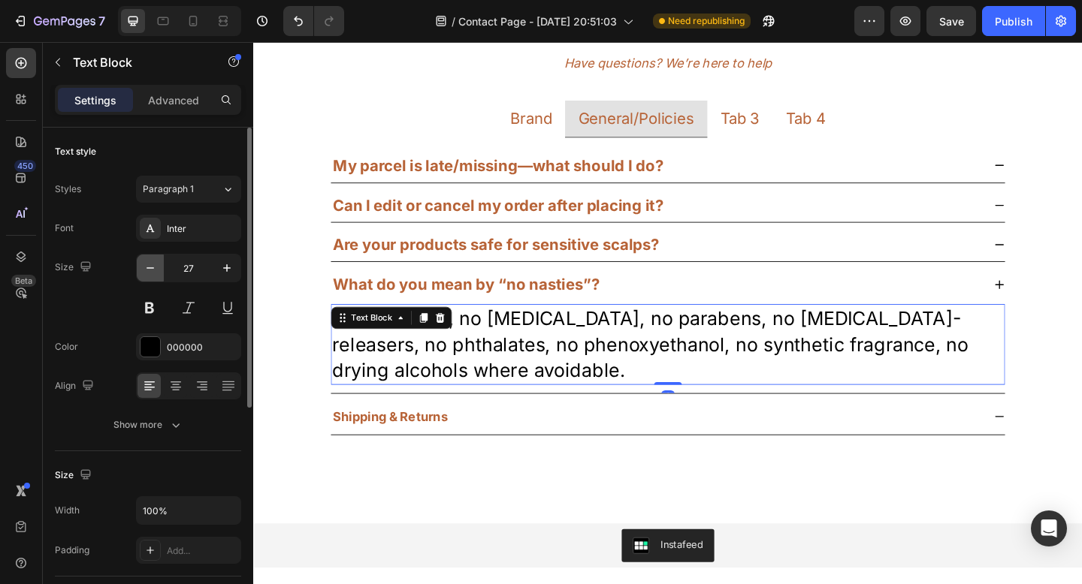
click at [144, 273] on icon "button" at bounding box center [150, 268] width 15 height 15
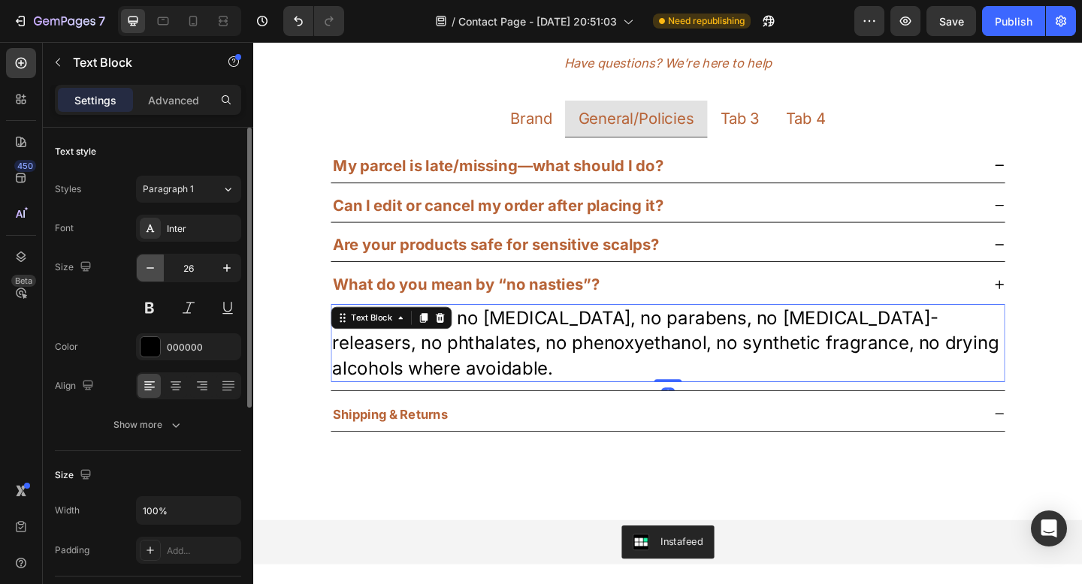
click at [144, 273] on icon "button" at bounding box center [150, 268] width 15 height 15
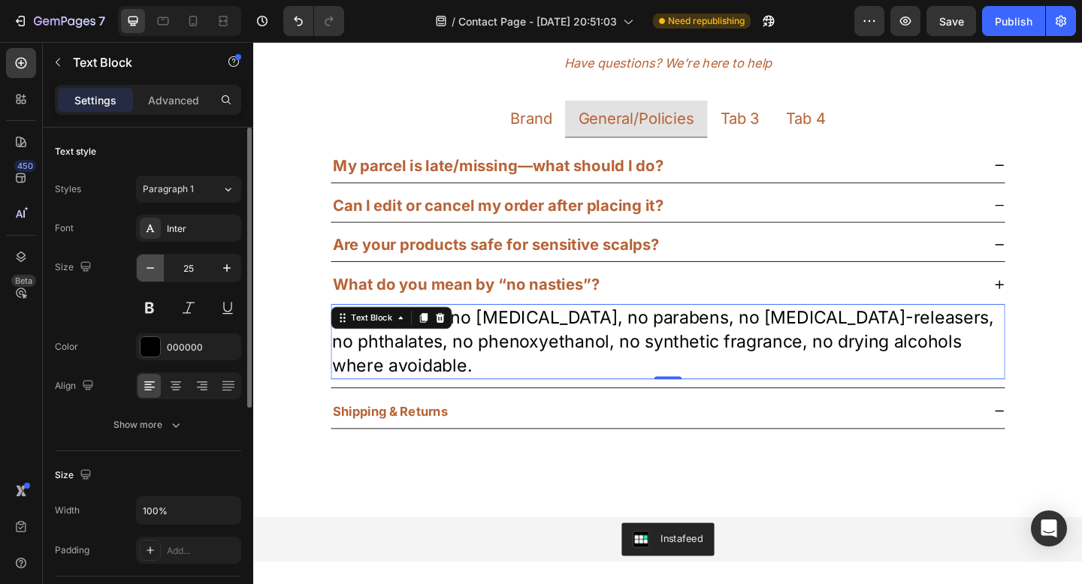
click at [144, 273] on icon "button" at bounding box center [150, 268] width 15 height 15
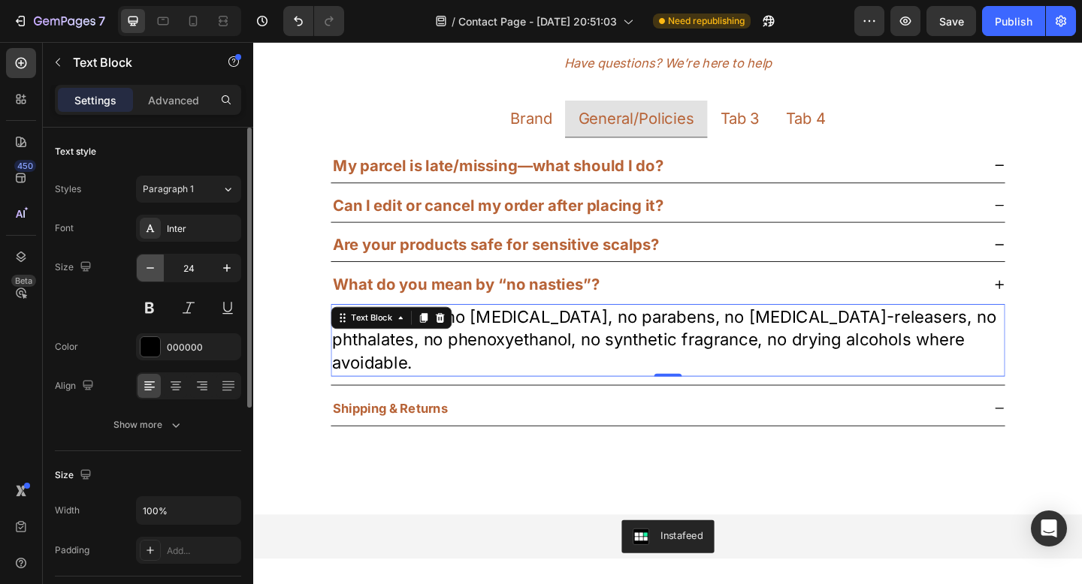
click at [144, 273] on icon "button" at bounding box center [150, 268] width 15 height 15
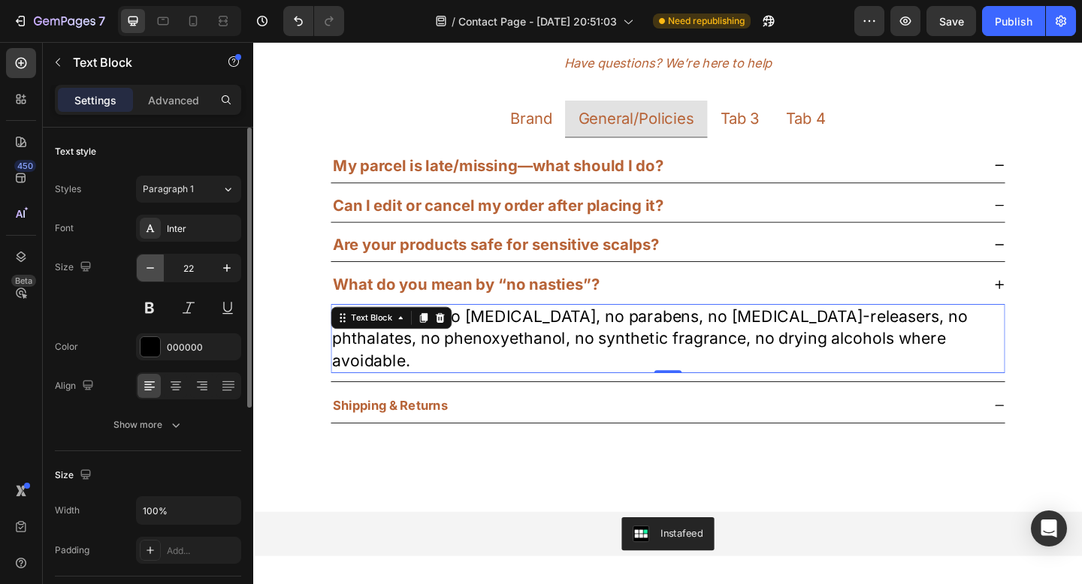
click at [144, 273] on icon "button" at bounding box center [150, 268] width 15 height 15
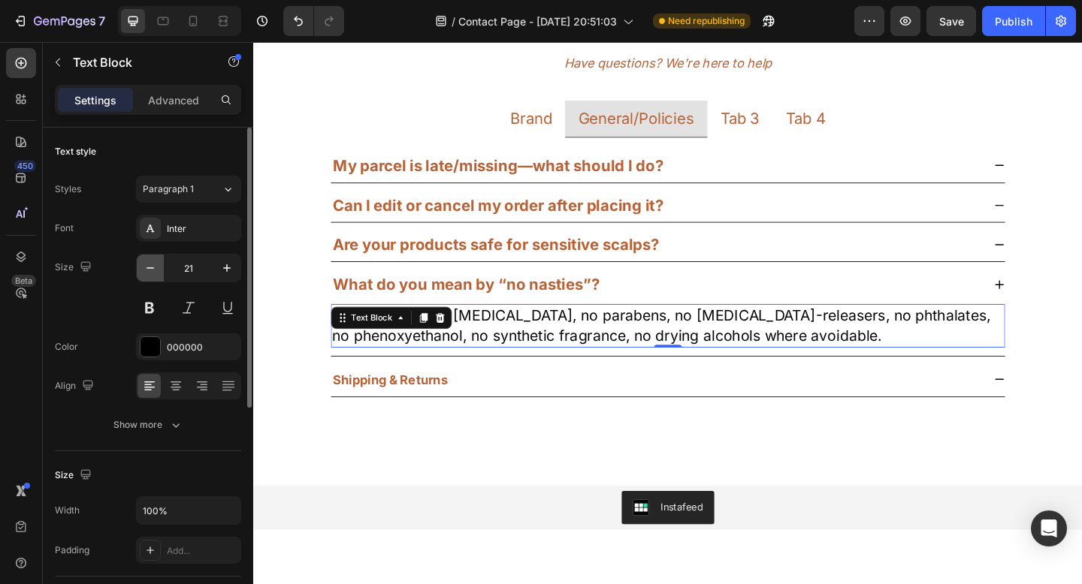
click at [144, 273] on icon "button" at bounding box center [150, 268] width 15 height 15
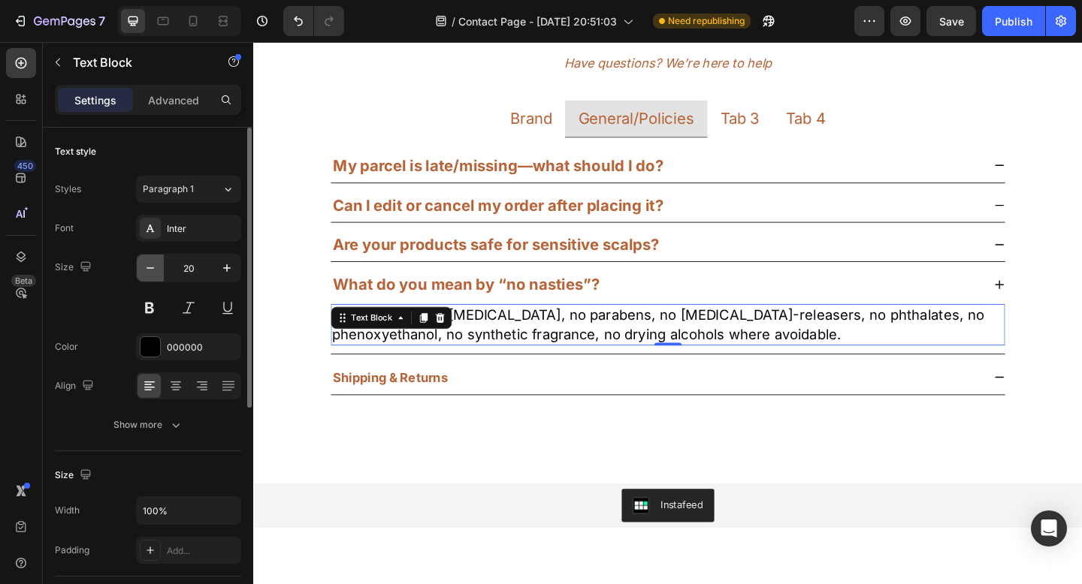
click at [144, 273] on icon "button" at bounding box center [150, 268] width 15 height 15
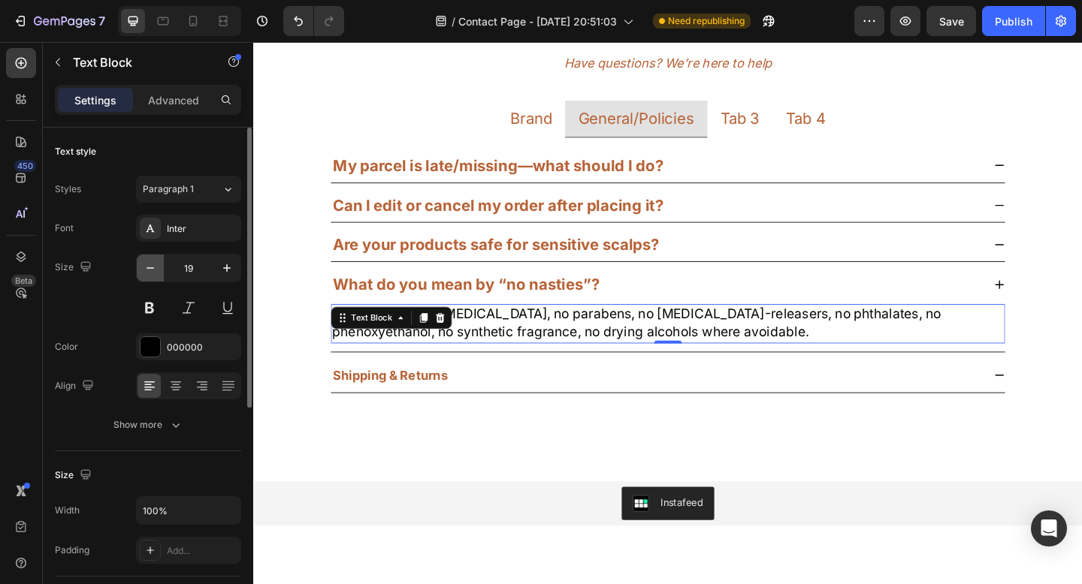
type input "18"
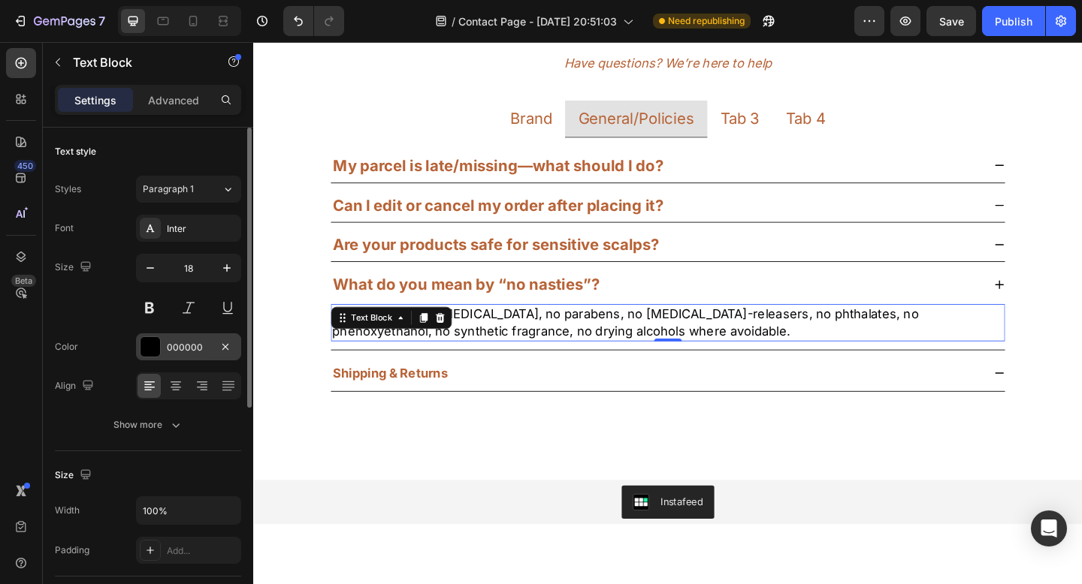
click at [169, 347] on div "000000" at bounding box center [189, 348] width 44 height 14
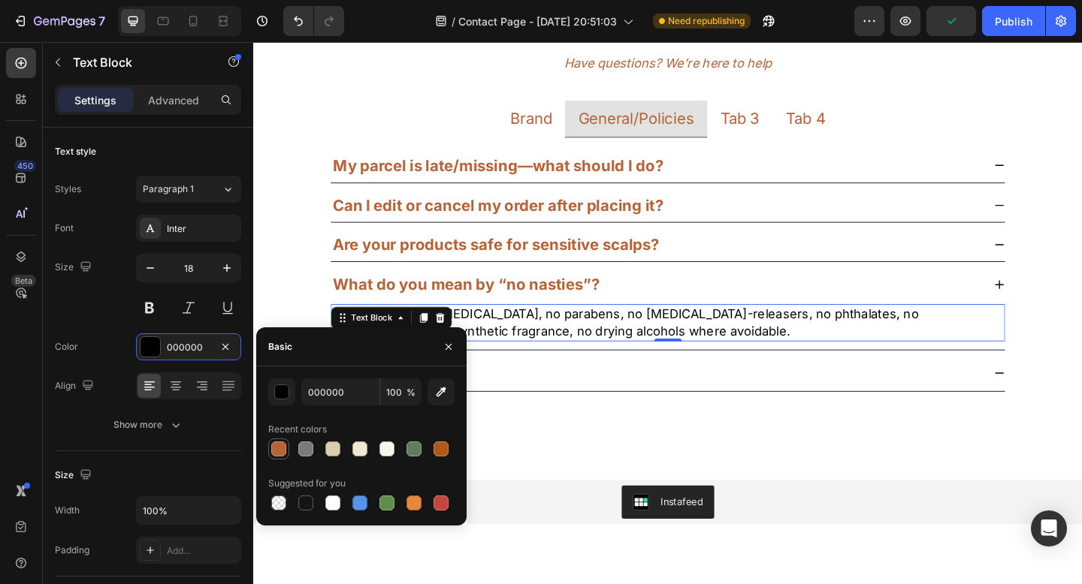
click at [274, 444] on div at bounding box center [278, 449] width 15 height 15
type input "B76337"
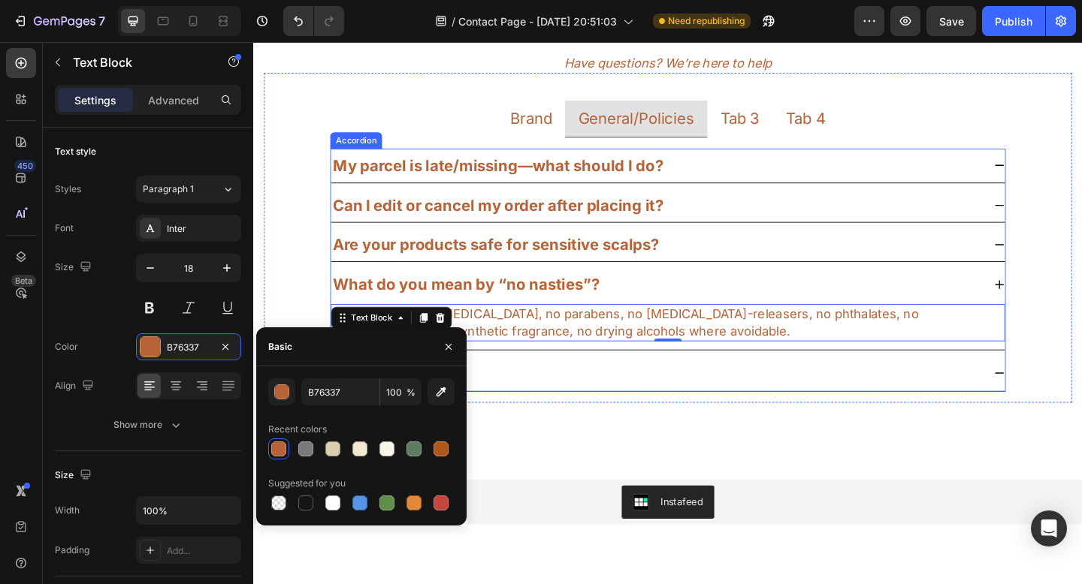
click at [1058, 406] on icon at bounding box center [1064, 403] width 12 height 12
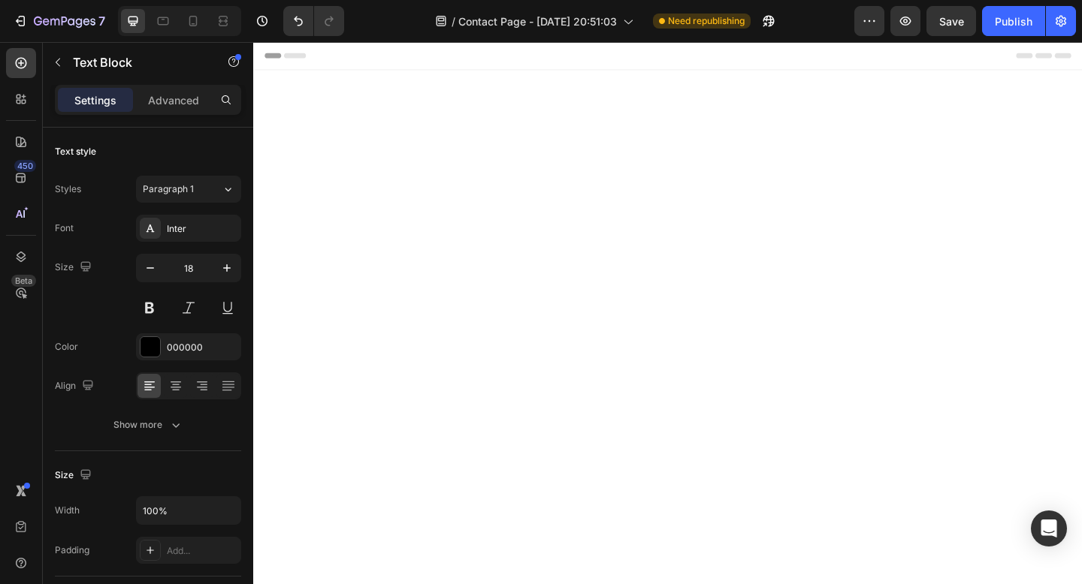
scroll to position [943, 0]
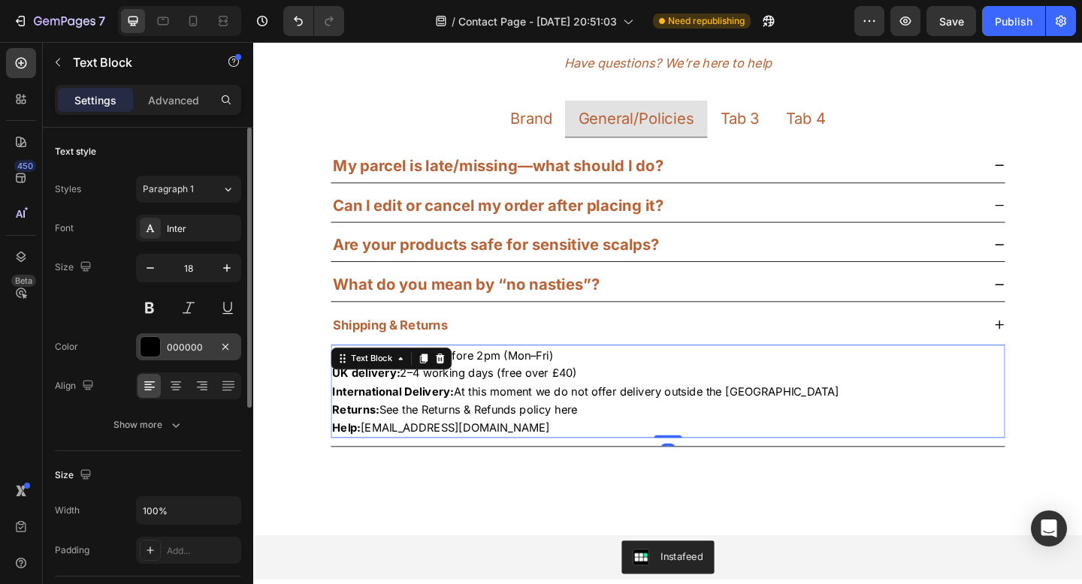
click at [165, 349] on div "000000" at bounding box center [188, 346] width 105 height 27
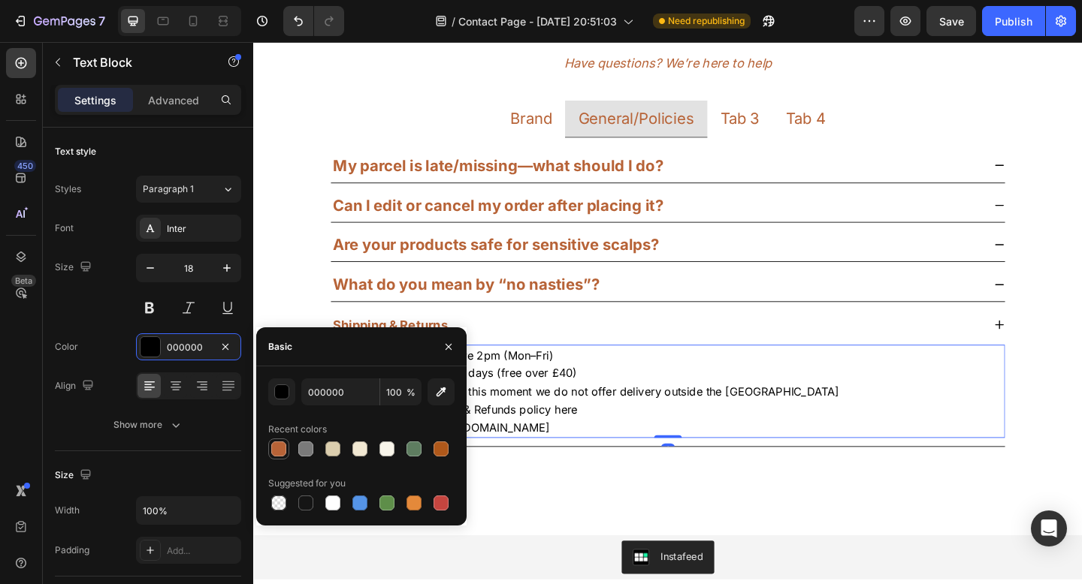
click at [274, 441] on div at bounding box center [279, 449] width 18 height 18
type input "B76337"
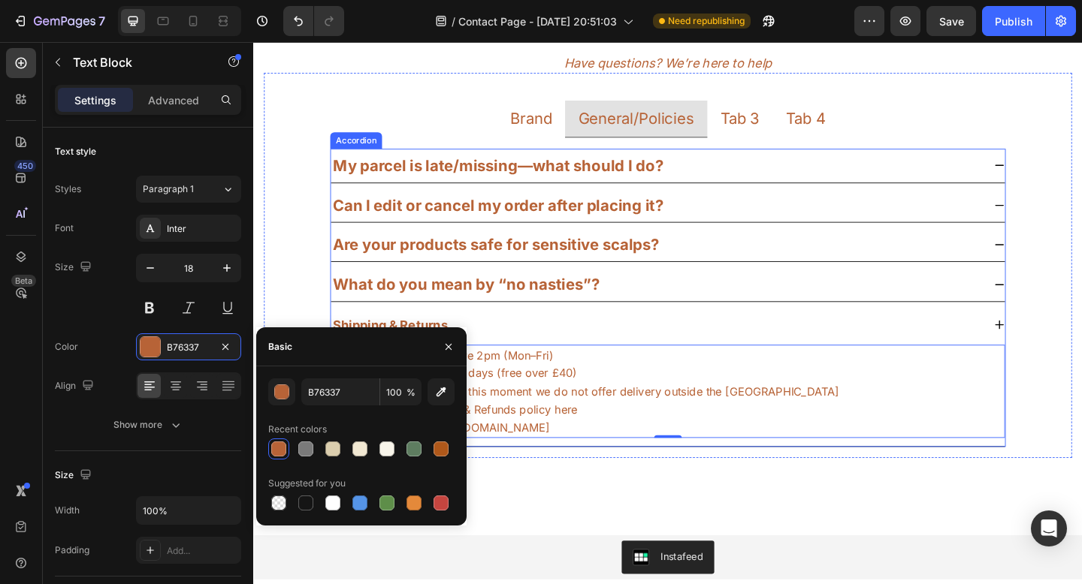
click at [581, 349] on div "Shipping & Returns" at bounding box center [691, 350] width 709 height 26
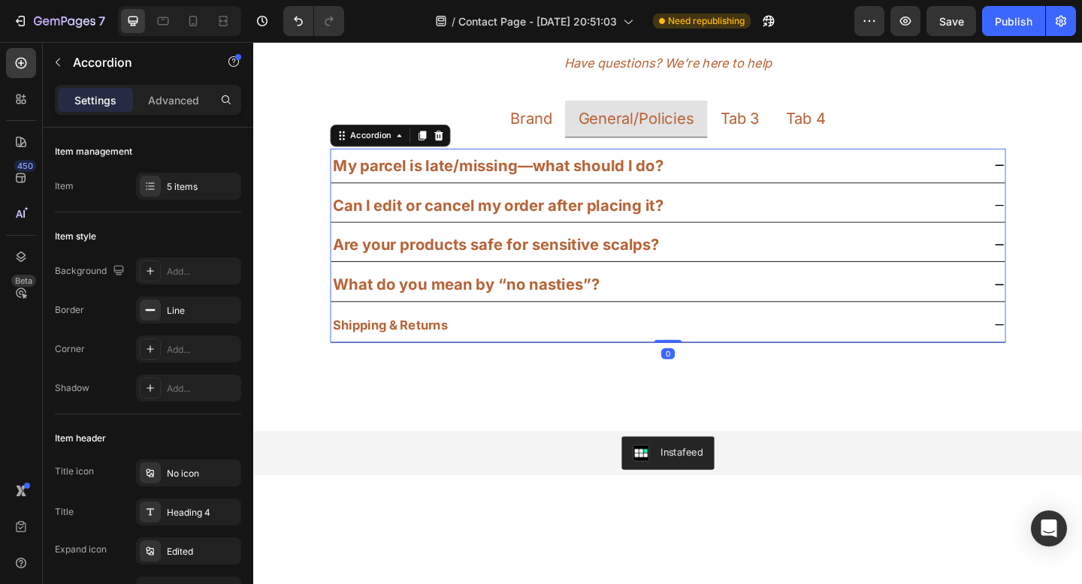
click at [466, 347] on div "Shipping & Returns" at bounding box center [401, 350] width 129 height 26
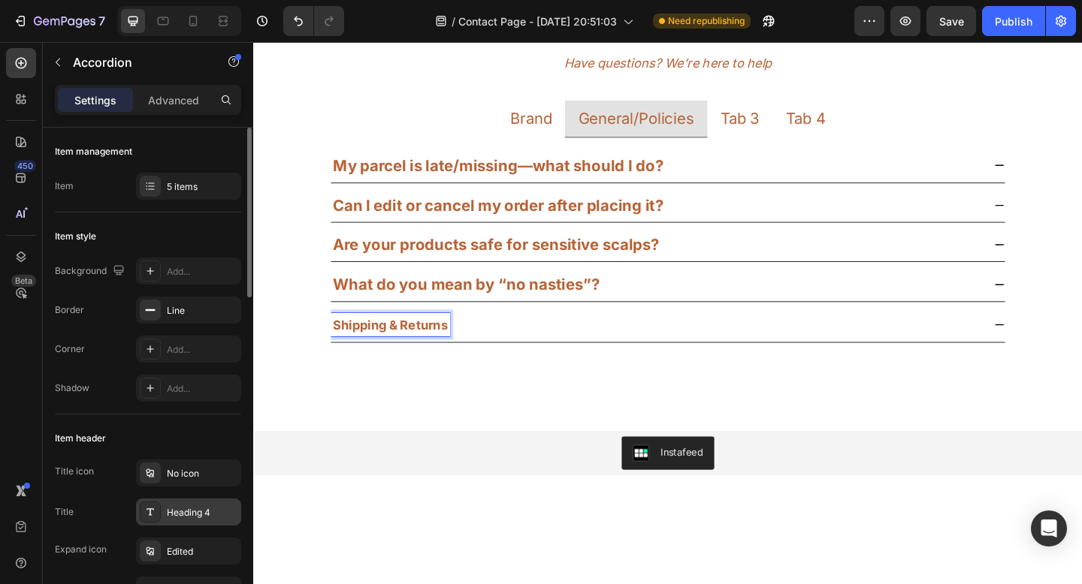
click at [183, 509] on div "Heading 4" at bounding box center [202, 513] width 71 height 14
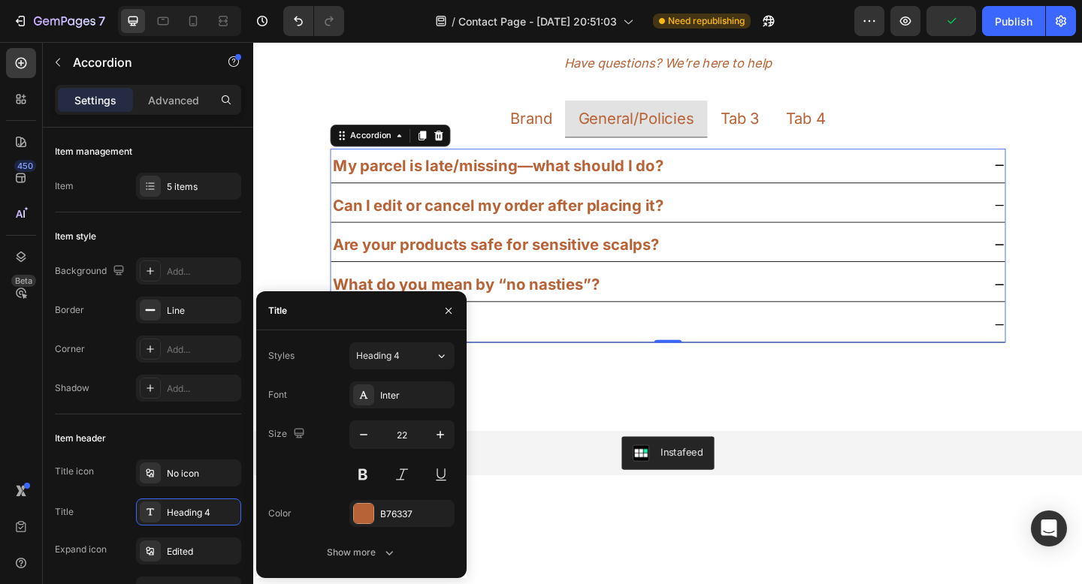
click at [512, 345] on div "Shipping & Returns" at bounding box center [691, 350] width 709 height 26
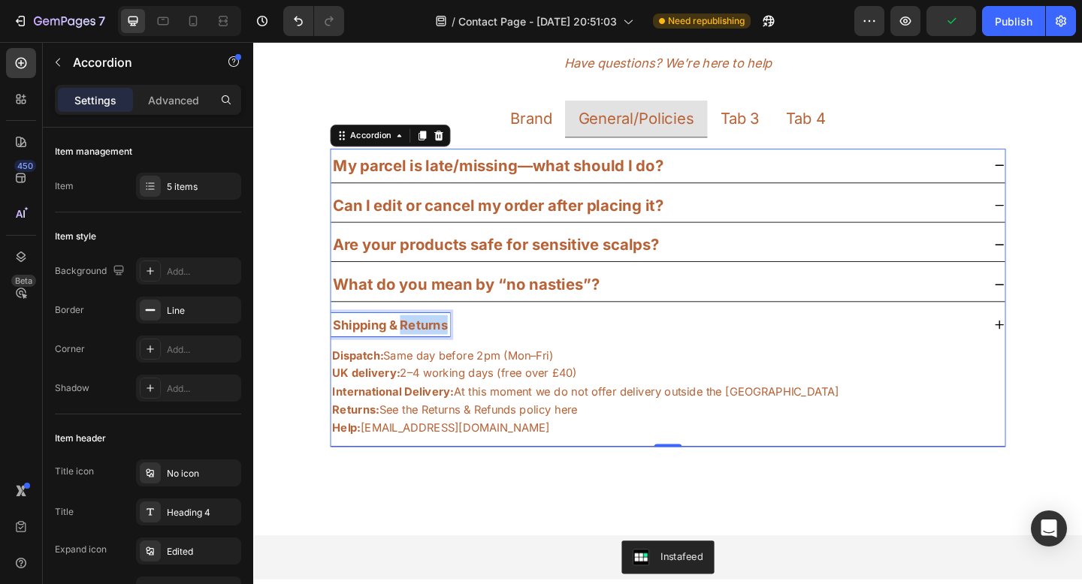
click at [434, 353] on strong "Shipping & Returns" at bounding box center [402, 351] width 125 height 16
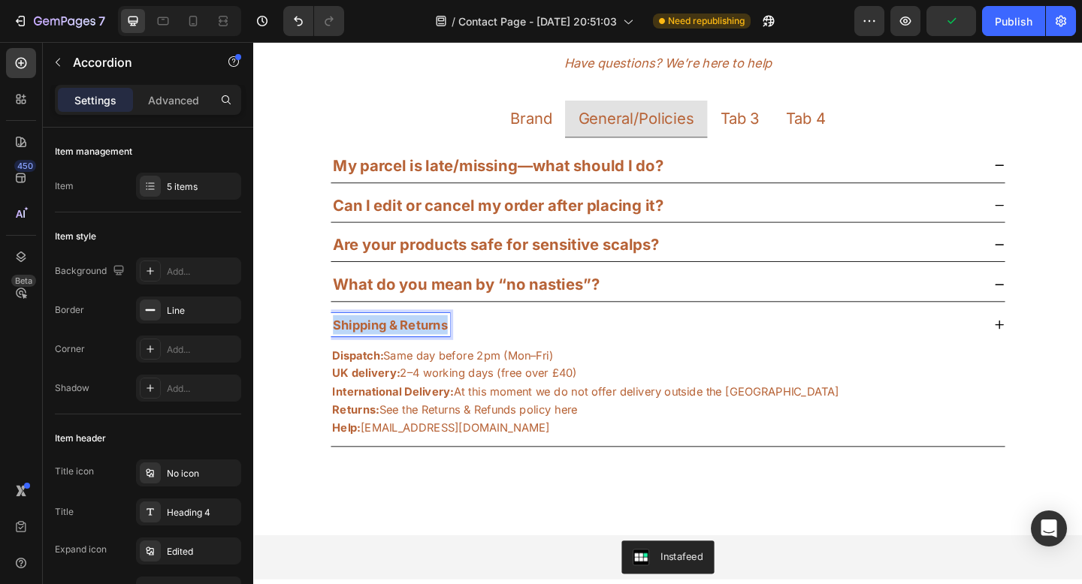
click at [434, 353] on strong "Shipping & Returns" at bounding box center [402, 351] width 125 height 16
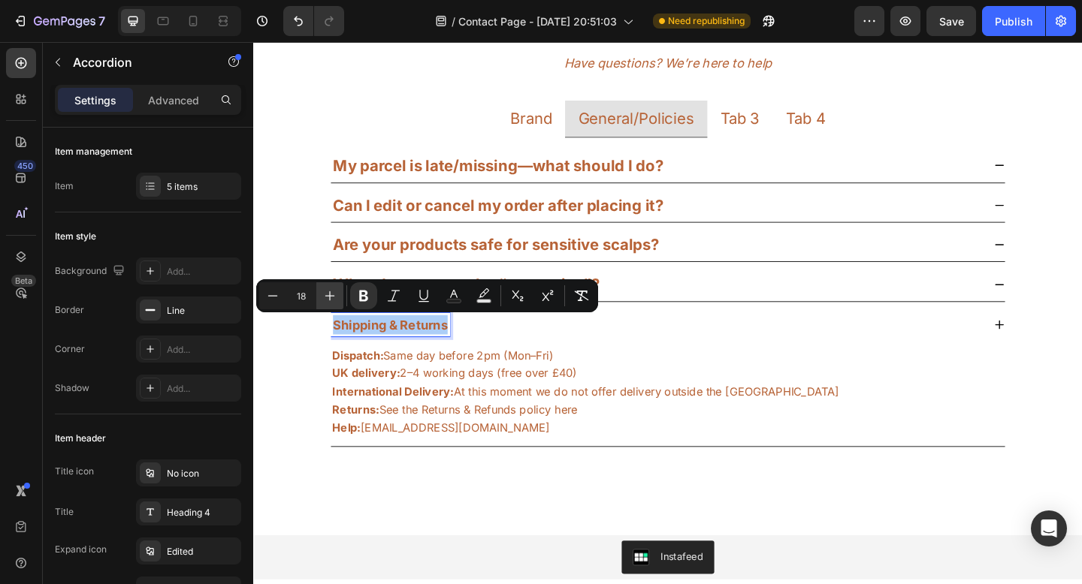
click at [329, 300] on icon "Editor contextual toolbar" at bounding box center [329, 295] width 15 height 15
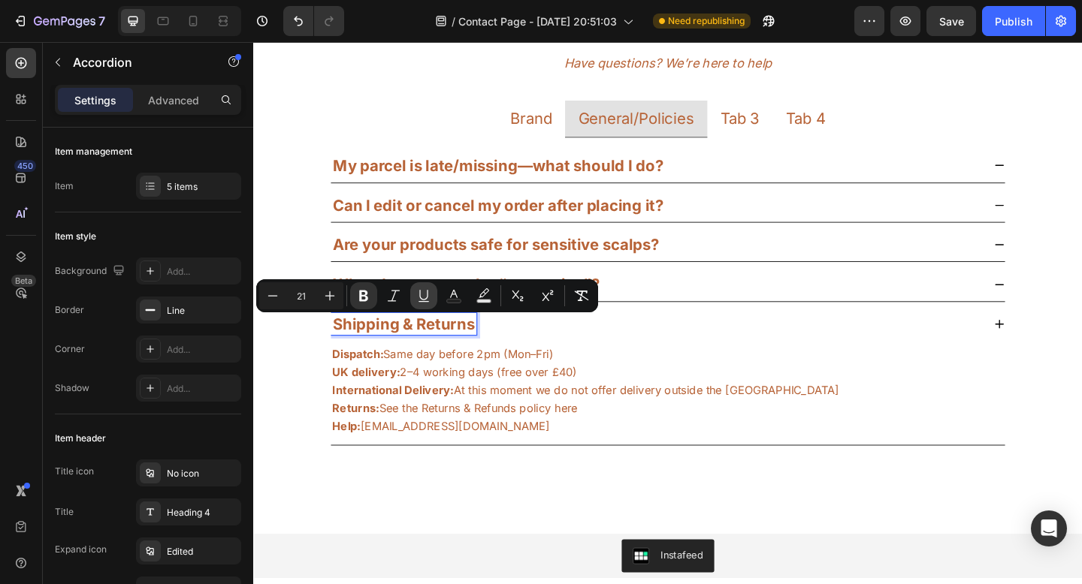
type input "22"
click at [770, 275] on div "Are your products safe for sensitive scalps?" at bounding box center [703, 263] width 733 height 36
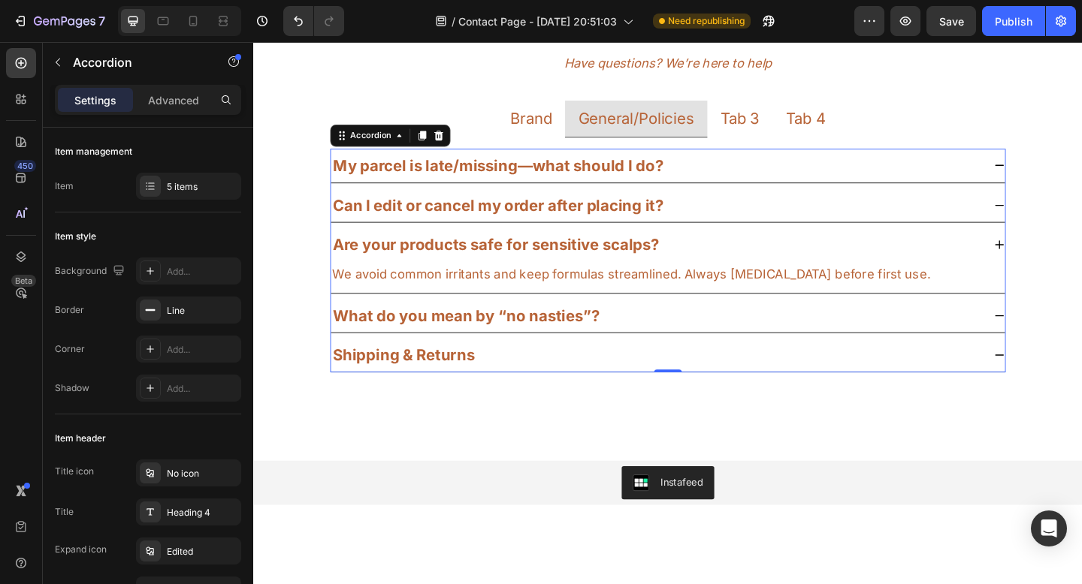
click at [573, 336] on strong "What do you mean by “no nasties”?" at bounding box center [485, 340] width 290 height 20
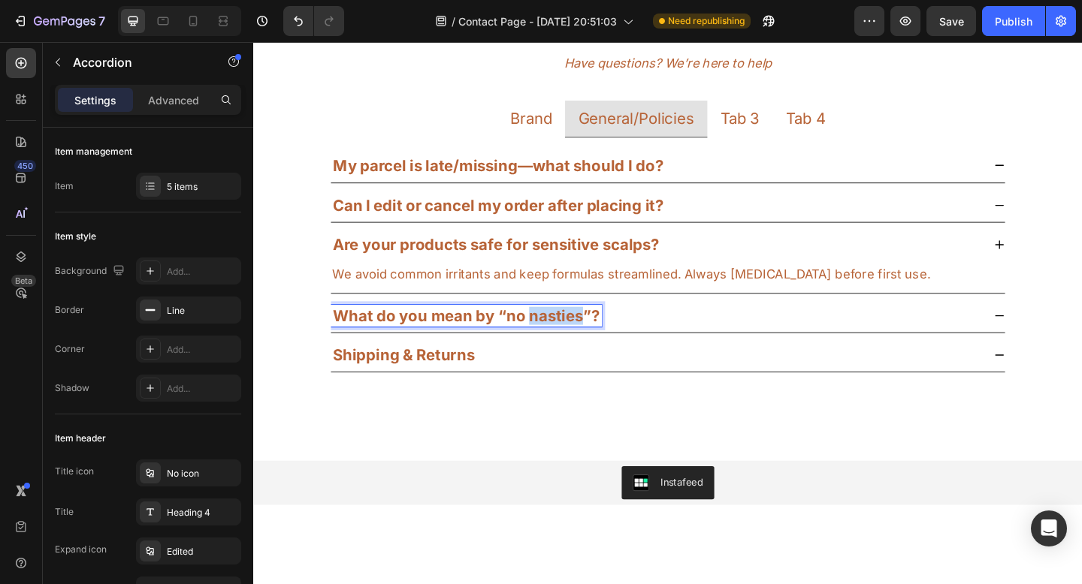
click at [573, 336] on strong "What do you mean by “no nasties”?" at bounding box center [485, 340] width 290 height 20
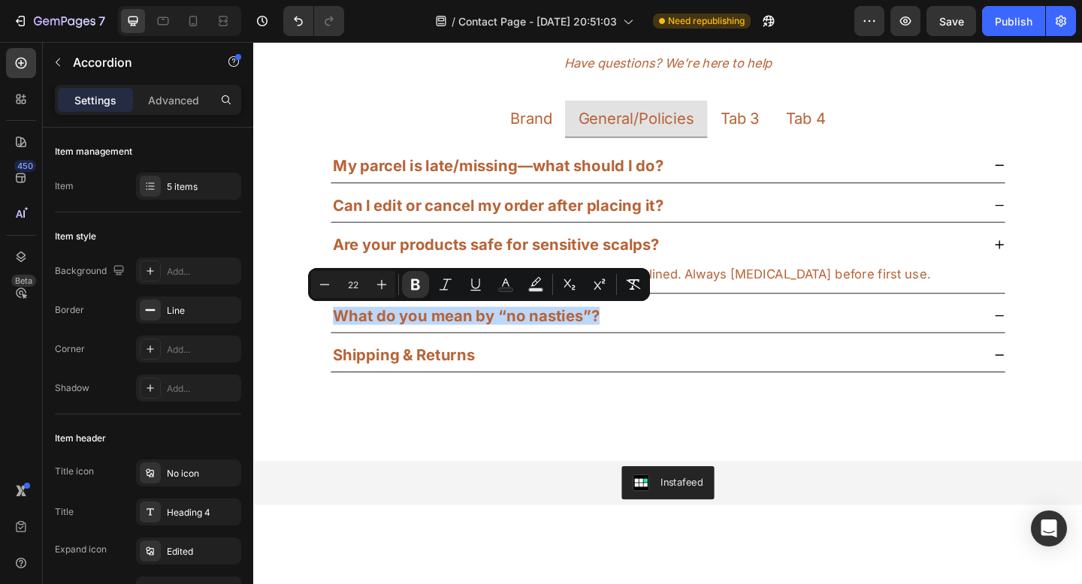
click at [759, 239] on div "My parcel is late/missing—what should I do? Can I edit or cancel my order after…" at bounding box center [703, 279] width 735 height 243
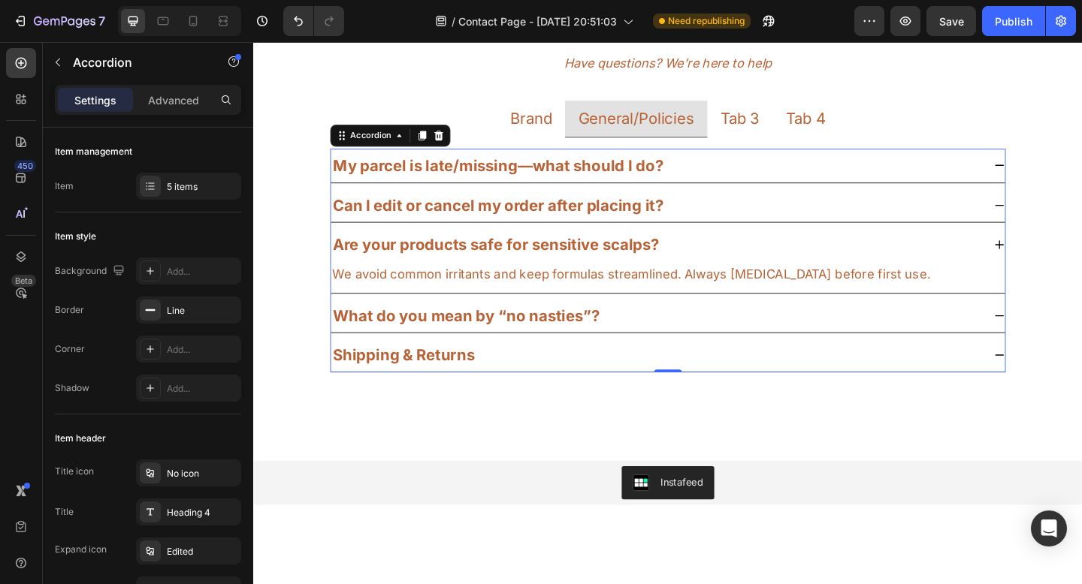
click at [662, 262] on strong "Are your products safe for sensitive scalps?" at bounding box center [517, 263] width 355 height 20
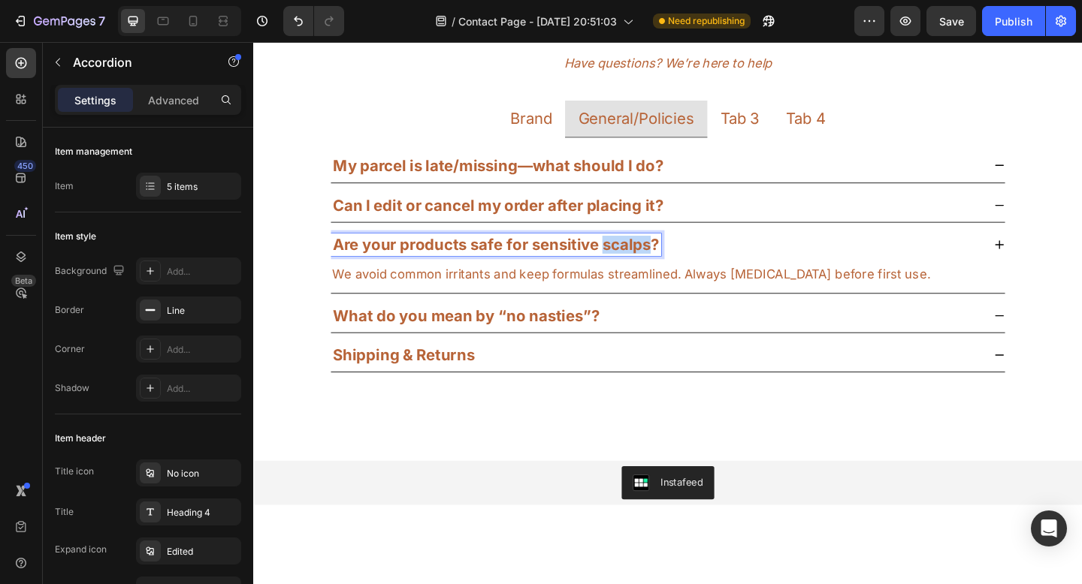
click at [662, 262] on strong "Are your products safe for sensitive scalps?" at bounding box center [517, 263] width 355 height 20
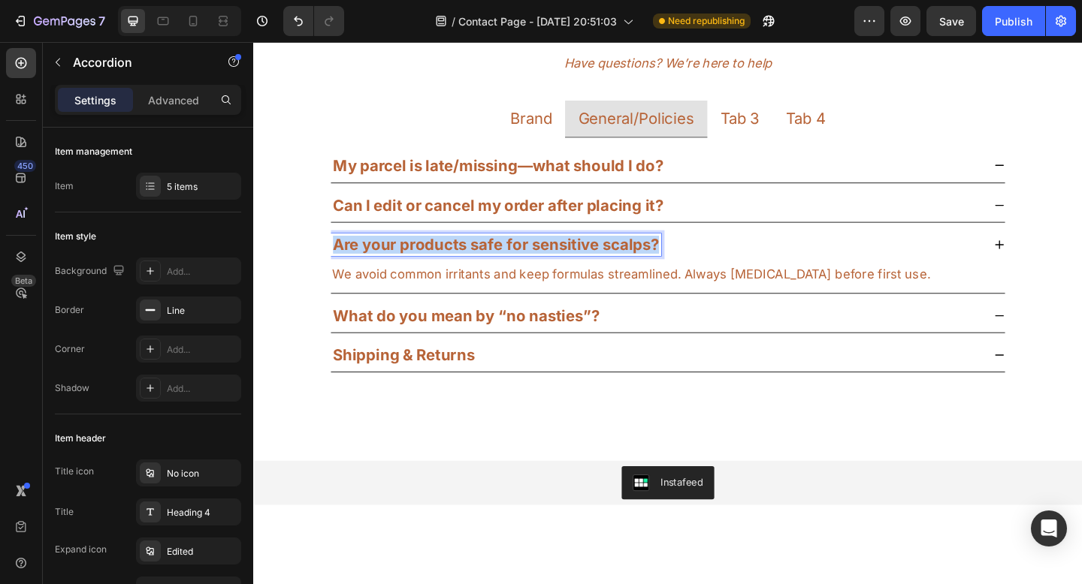
click at [662, 262] on strong "Are your products safe for sensitive scalps?" at bounding box center [517, 263] width 355 height 20
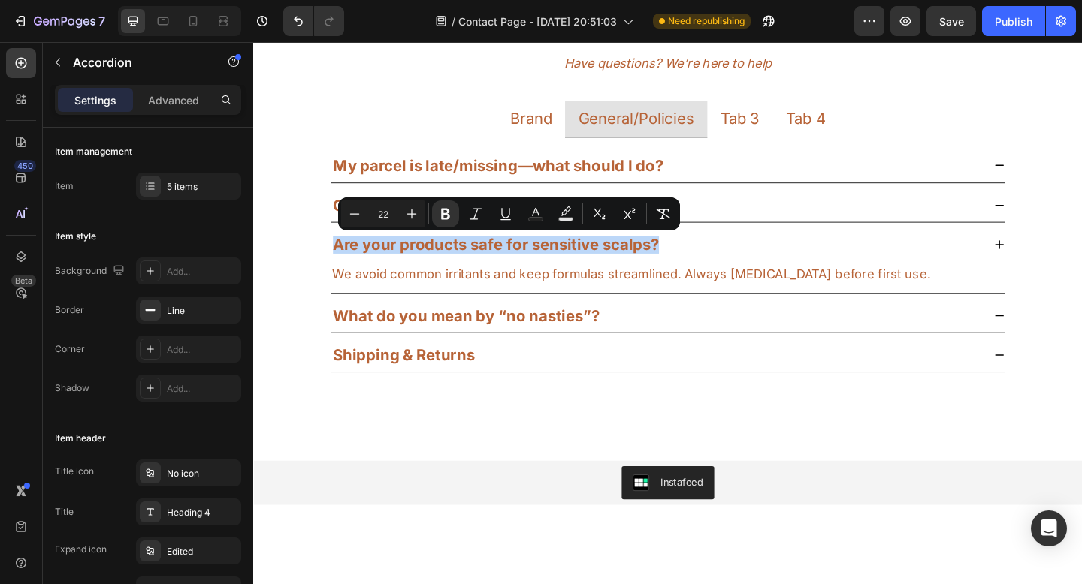
click at [882, 225] on div "Can I edit or cancel my order after placing it?" at bounding box center [691, 220] width 709 height 24
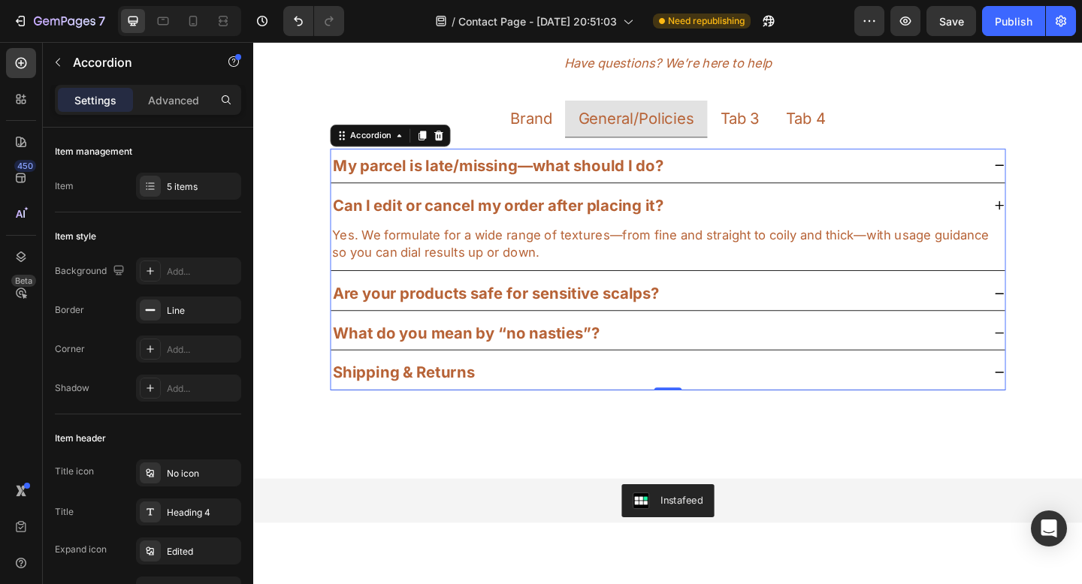
click at [663, 212] on strong "Can I edit or cancel my order after placing it?" at bounding box center [519, 220] width 359 height 20
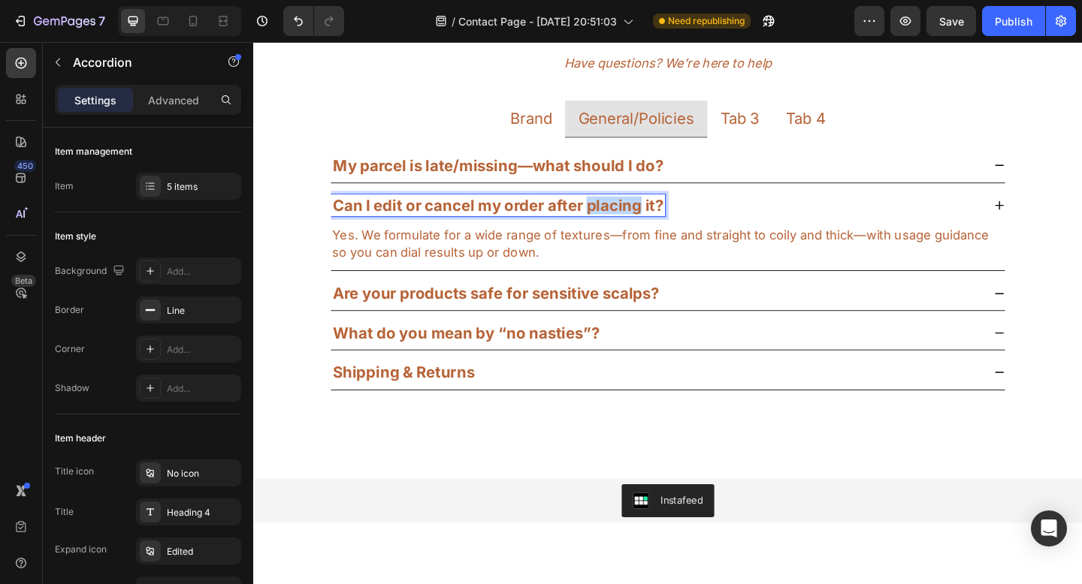
click at [663, 212] on strong "Can I edit or cancel my order after placing it?" at bounding box center [519, 220] width 359 height 20
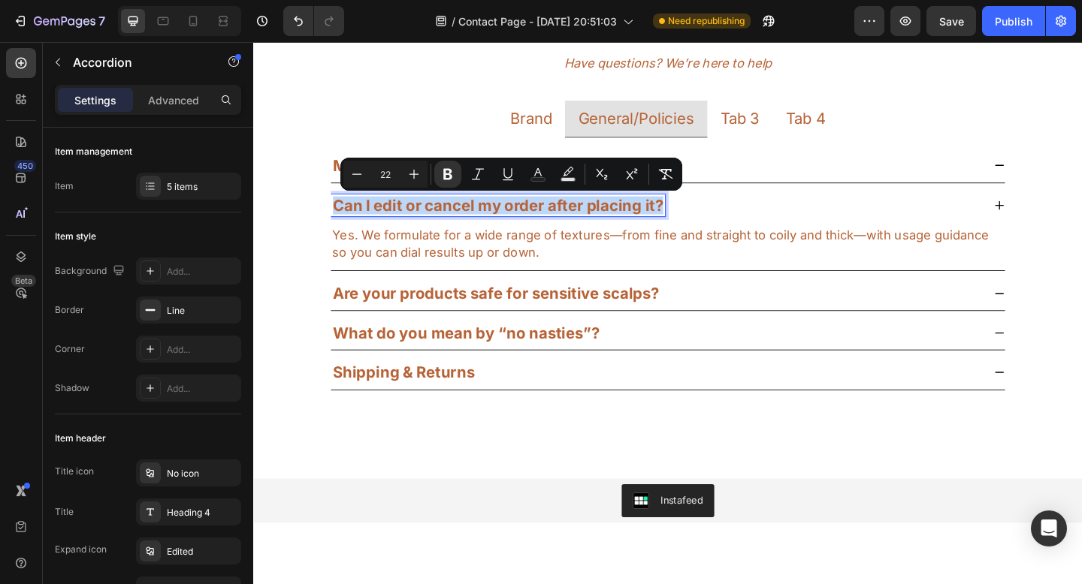
click at [847, 219] on div "Can I edit or cancel my order after placing it?" at bounding box center [691, 220] width 709 height 24
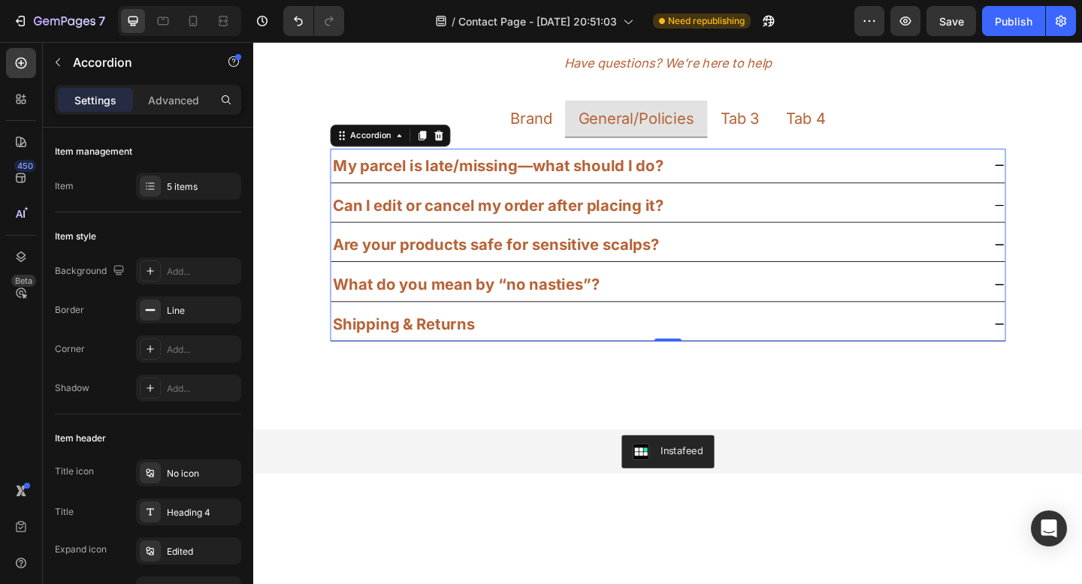
click at [651, 178] on strong "My parcel is late/missing—what should I do?" at bounding box center [519, 177] width 359 height 20
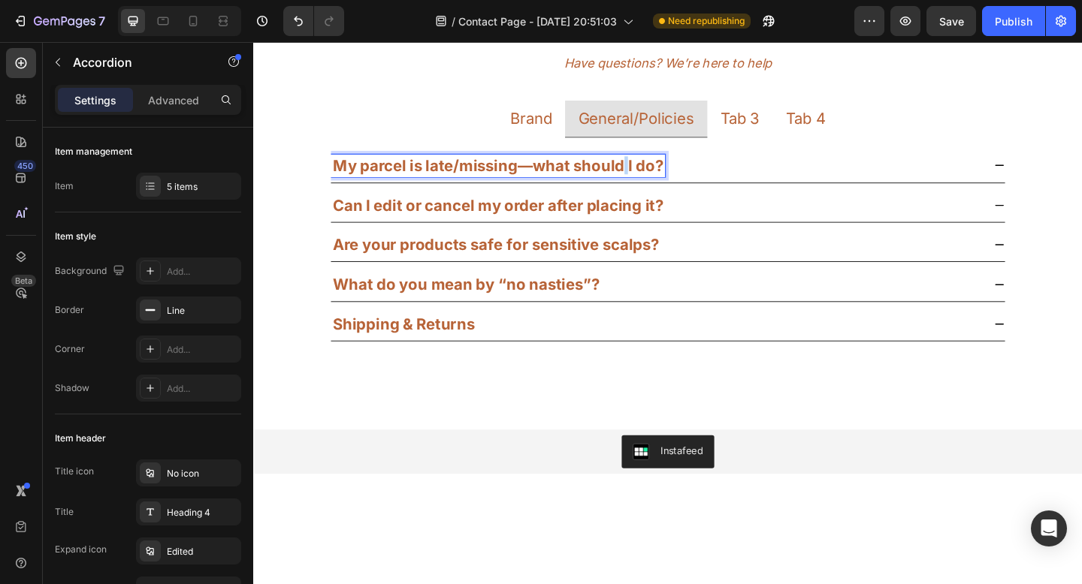
click at [651, 178] on strong "My parcel is late/missing—what should I do?" at bounding box center [519, 177] width 359 height 20
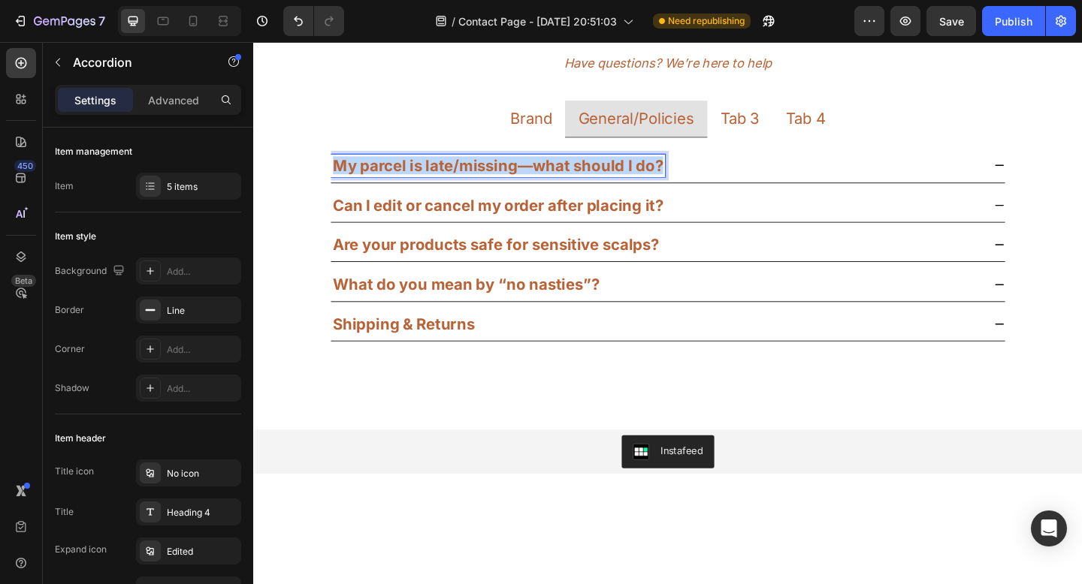
click at [651, 178] on strong "My parcel is late/missing—what should I do?" at bounding box center [519, 177] width 359 height 20
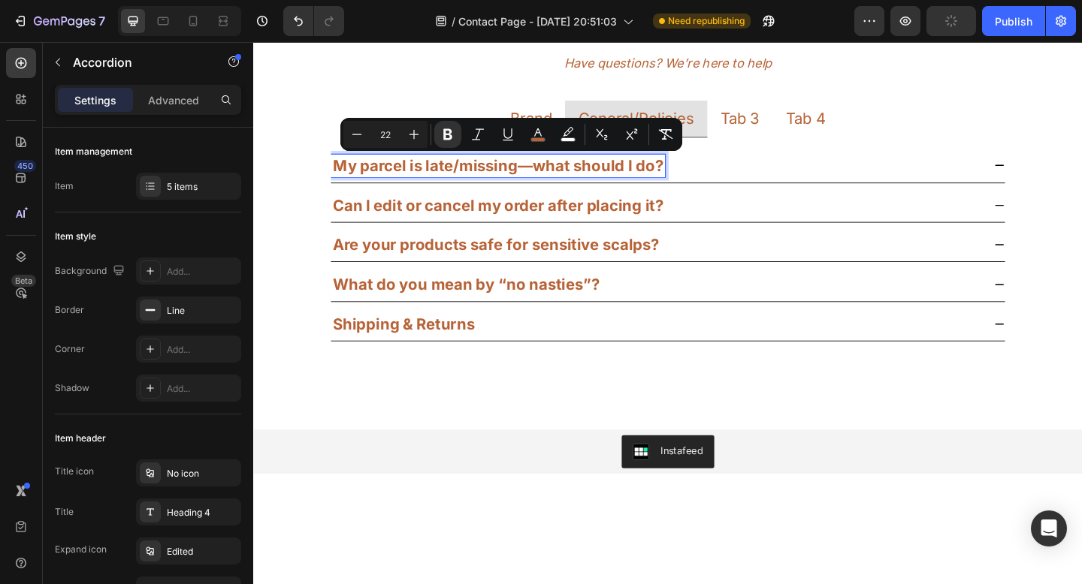
click at [635, 222] on strong "Can I edit or cancel my order after placing it?" at bounding box center [519, 220] width 359 height 20
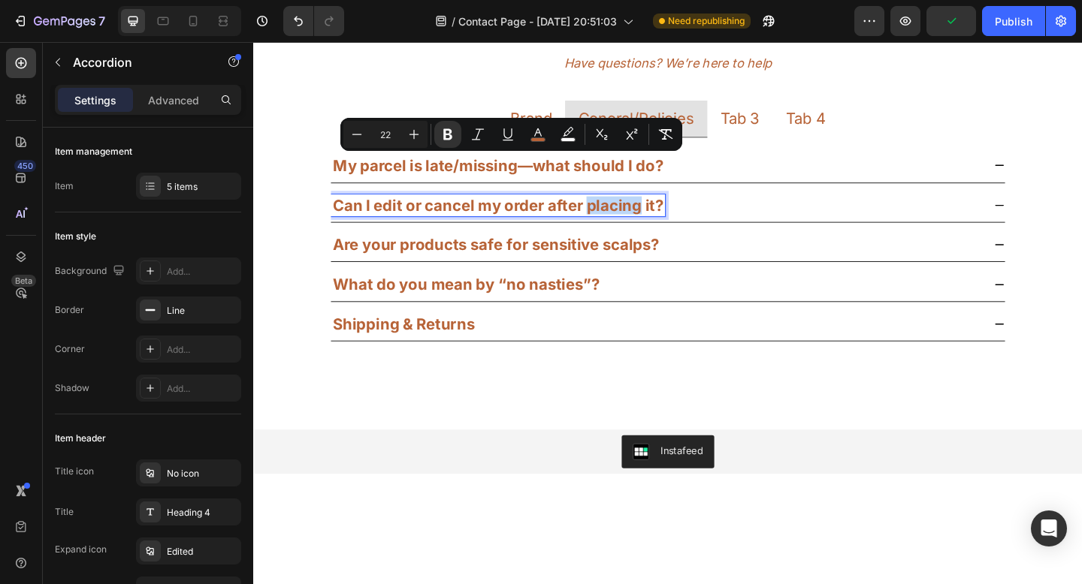
click at [635, 222] on strong "Can I edit or cancel my order after placing it?" at bounding box center [519, 220] width 359 height 20
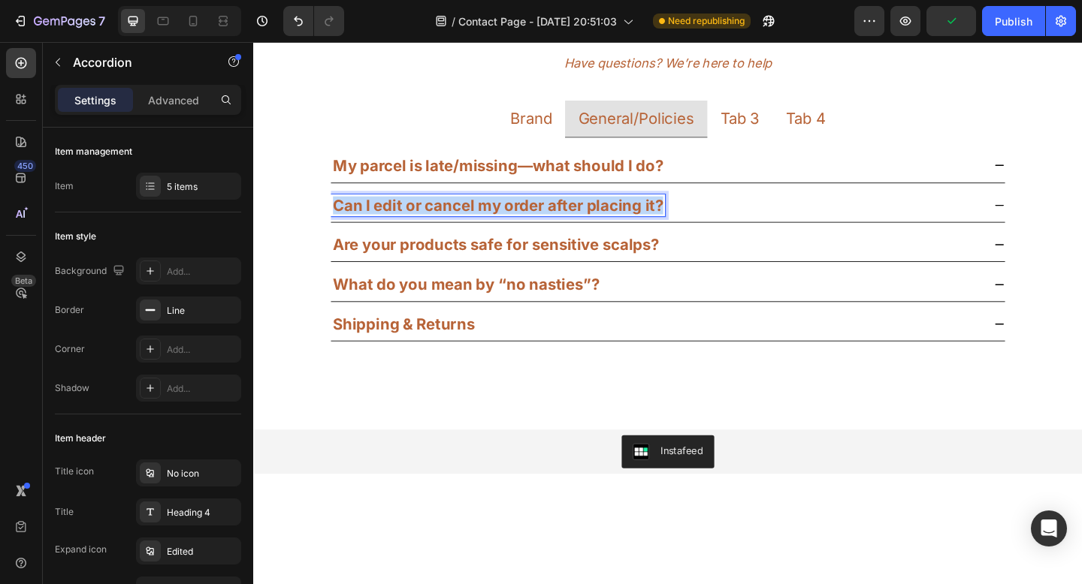
click at [635, 222] on strong "Can I edit or cancel my order after placing it?" at bounding box center [519, 220] width 359 height 20
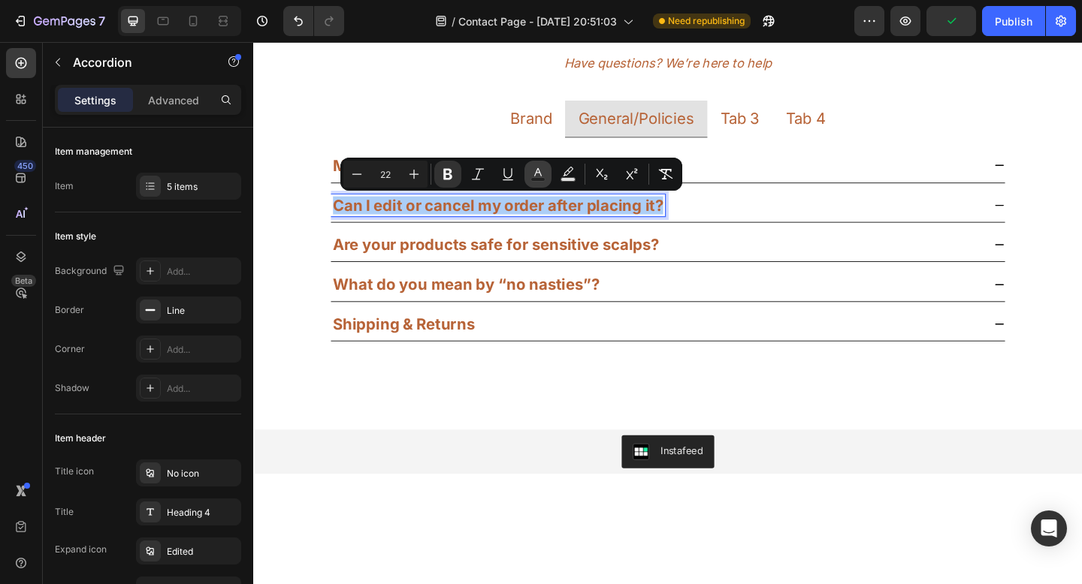
click at [538, 175] on icon "Editor contextual toolbar" at bounding box center [537, 174] width 15 height 15
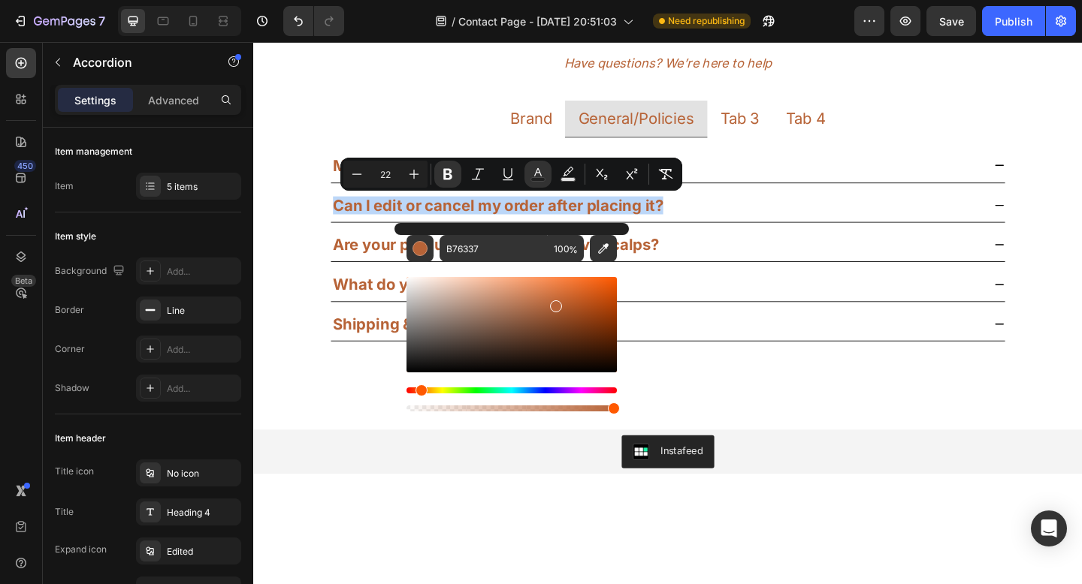
click at [859, 252] on div "Are your products safe for sensitive scalps?" at bounding box center [691, 263] width 709 height 24
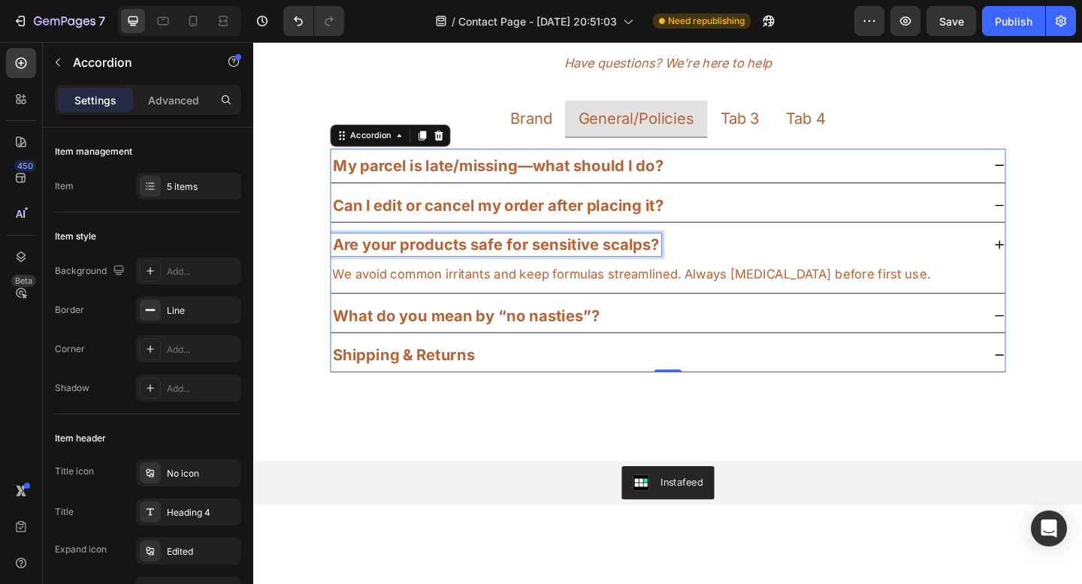
click at [668, 259] on strong "Are your products safe for sensitive scalps?" at bounding box center [517, 263] width 355 height 20
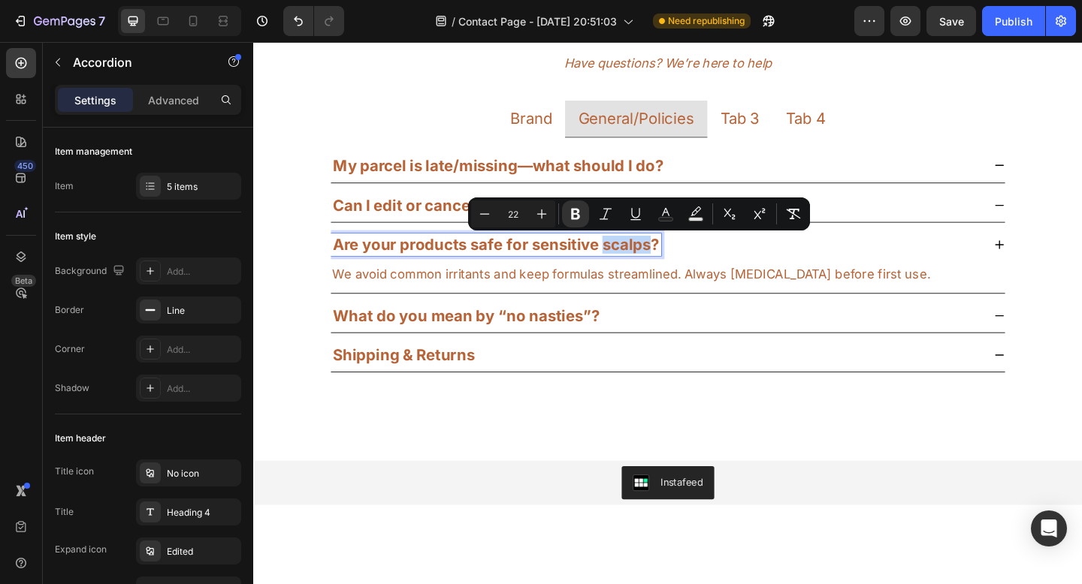
click at [668, 259] on strong "Are your products safe for sensitive scalps?" at bounding box center [517, 263] width 355 height 20
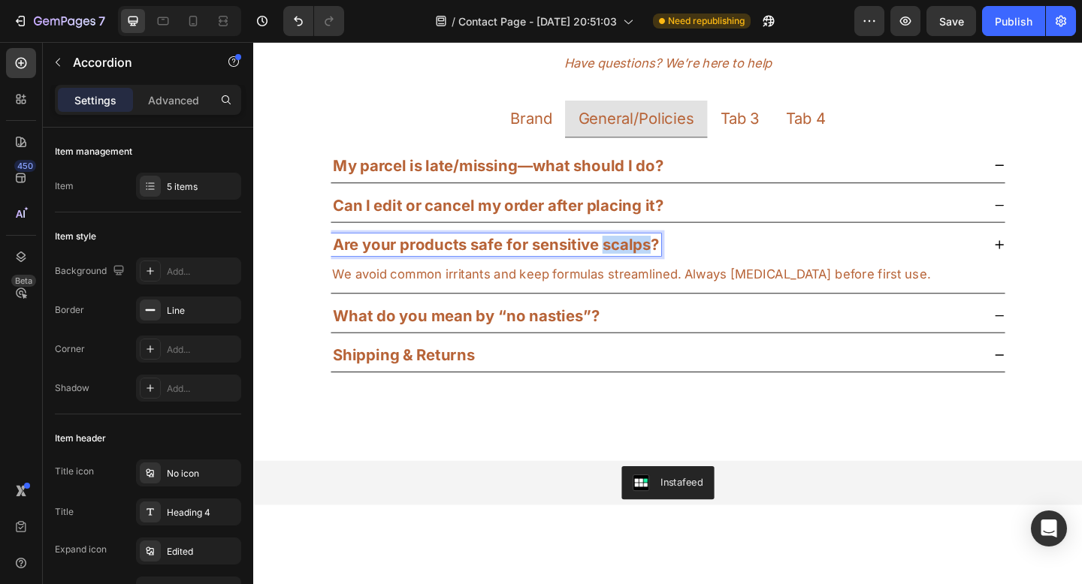
click at [668, 259] on strong "Are your products safe for sensitive scalps?" at bounding box center [517, 263] width 355 height 20
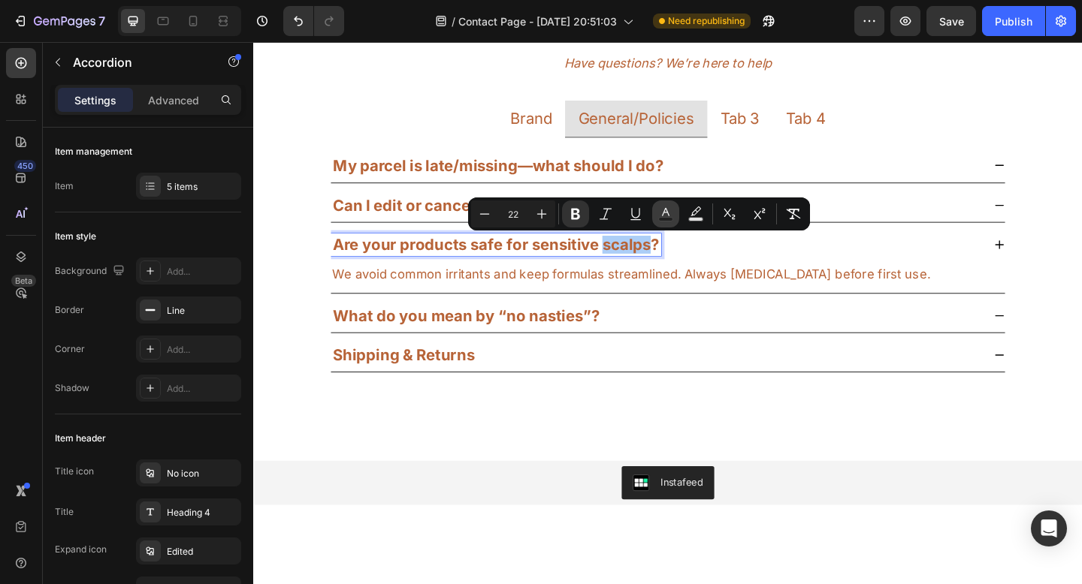
click at [661, 216] on icon "Editor contextual toolbar" at bounding box center [665, 214] width 15 height 15
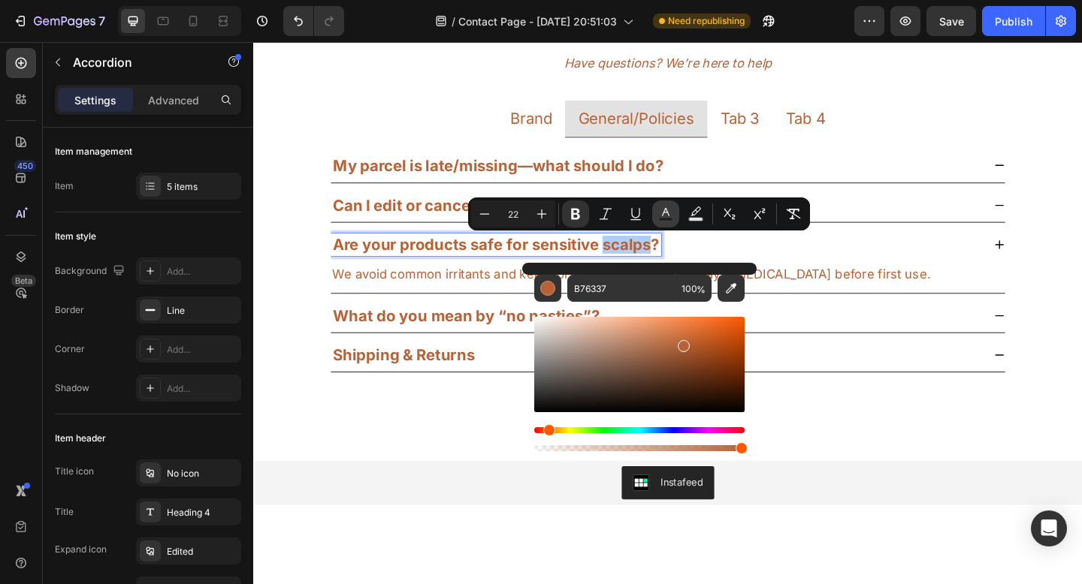
click at [661, 216] on icon "Editor contextual toolbar" at bounding box center [665, 214] width 15 height 15
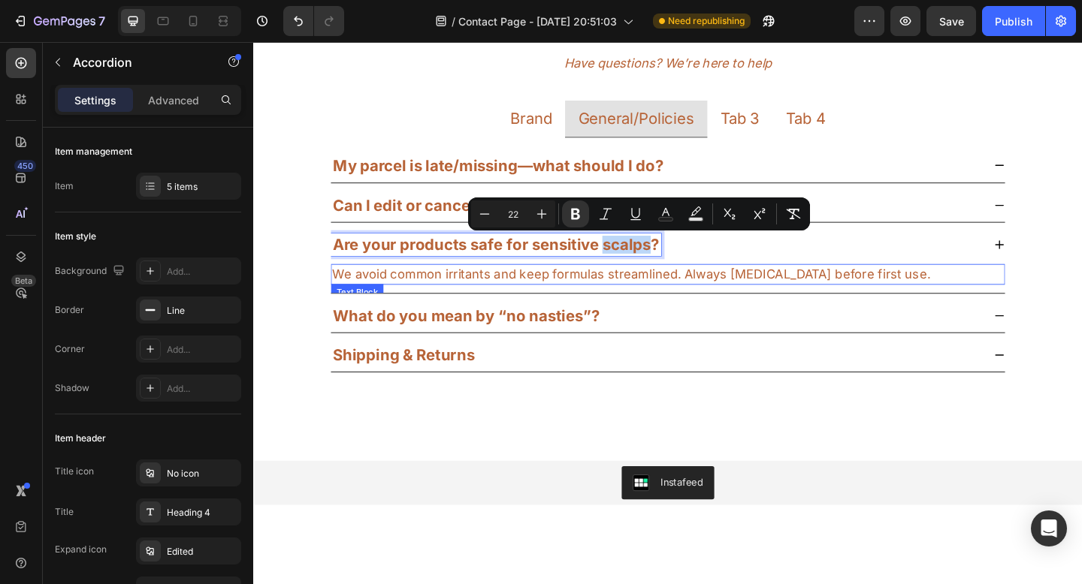
click at [921, 286] on p "We avoid common irritants and keep formulas streamlined. Always [MEDICAL_DATA] …" at bounding box center [704, 294] width 730 height 19
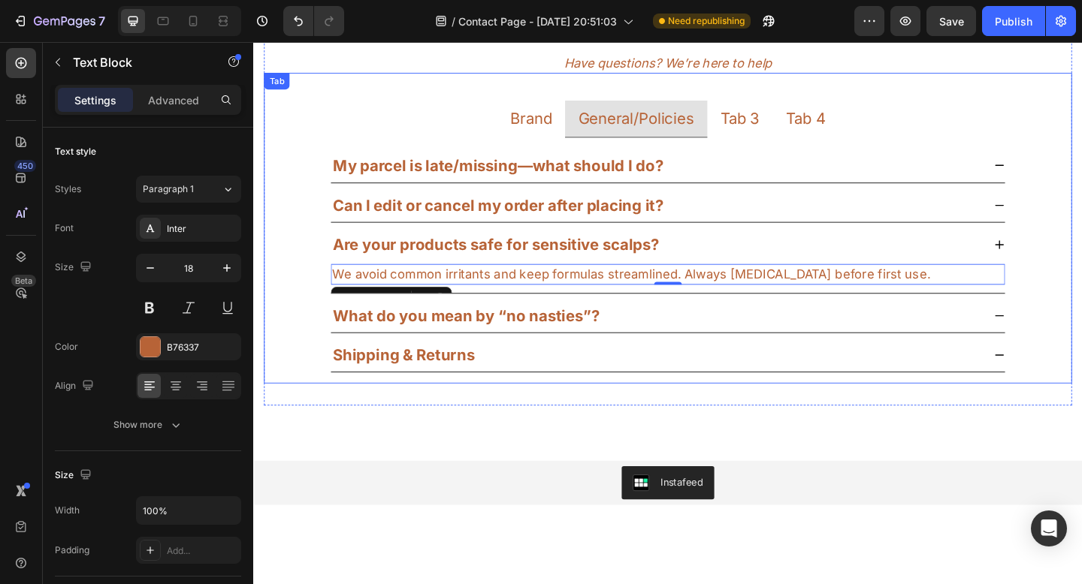
click at [686, 131] on p "General/Policies" at bounding box center [669, 125] width 126 height 23
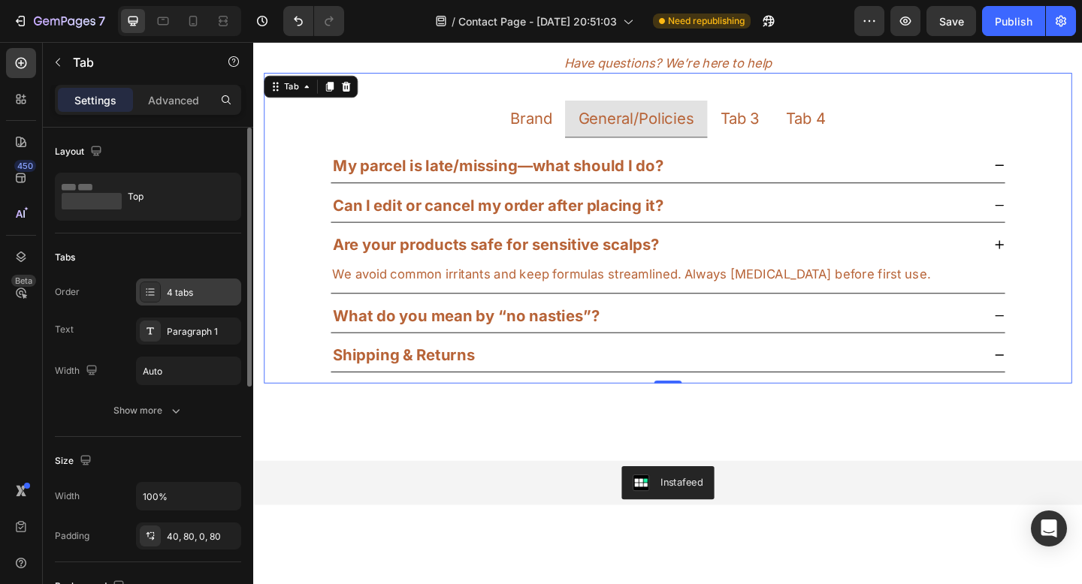
click at [192, 291] on div "4 tabs" at bounding box center [202, 293] width 71 height 14
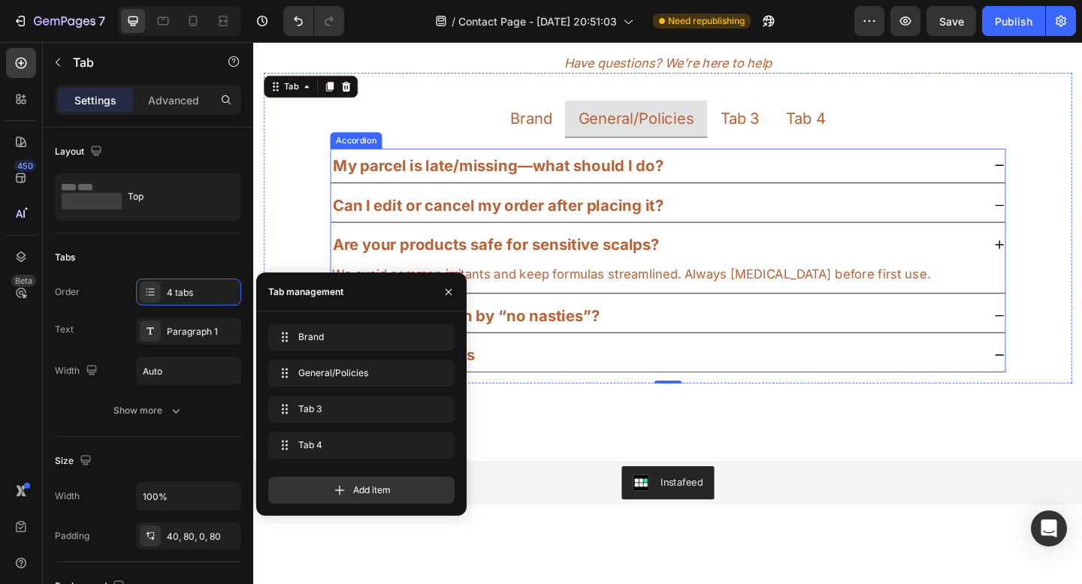
click at [355, 146] on div "Accordion" at bounding box center [365, 150] width 50 height 14
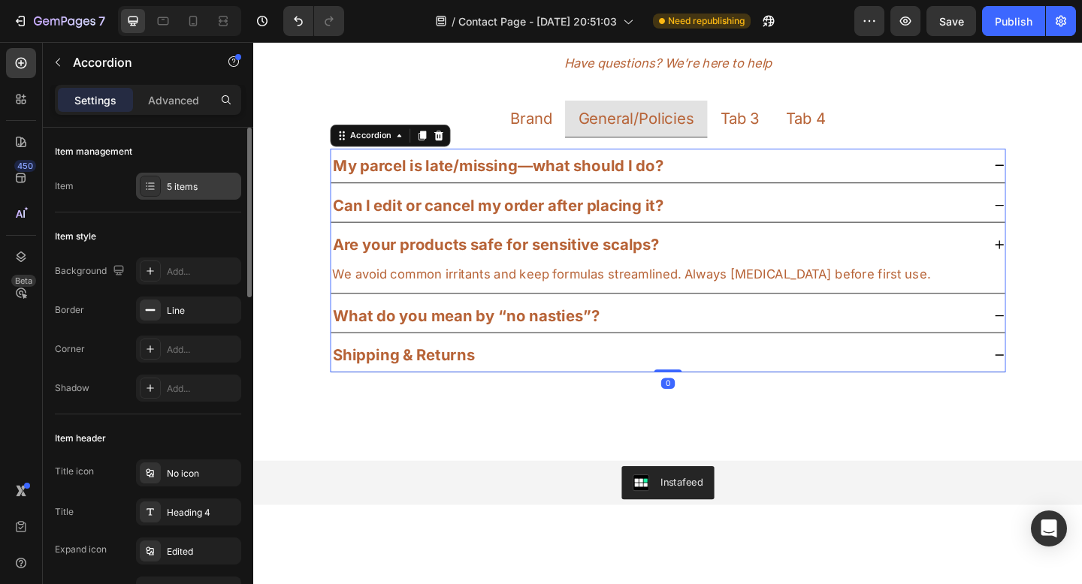
click at [204, 180] on div "5 items" at bounding box center [202, 187] width 71 height 14
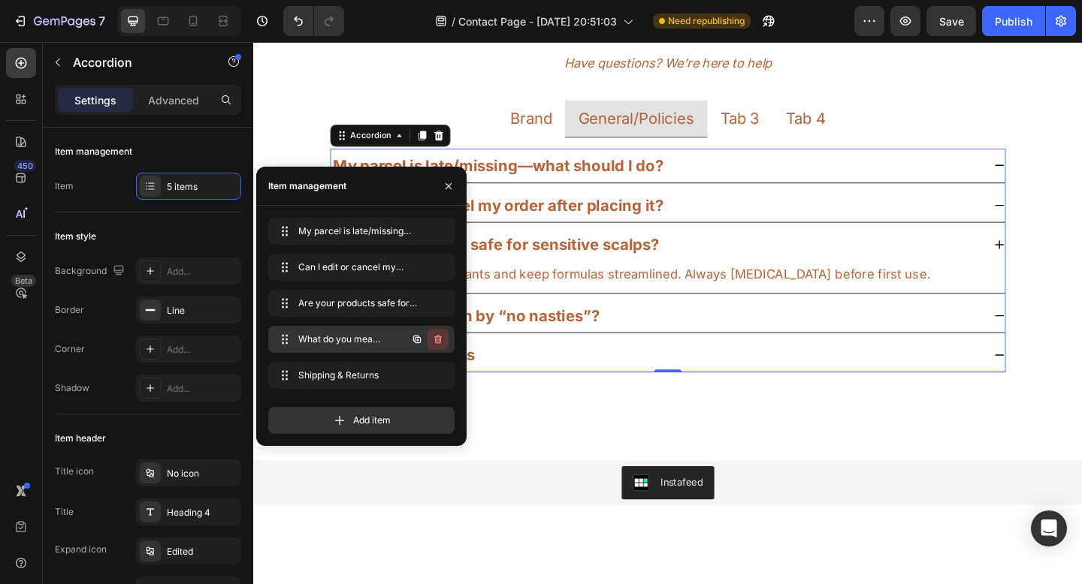
click at [442, 337] on icon "button" at bounding box center [438, 339] width 12 height 12
click at [443, 303] on icon "button" at bounding box center [438, 303] width 12 height 12
click at [430, 302] on div "Delete" at bounding box center [428, 304] width 28 height 14
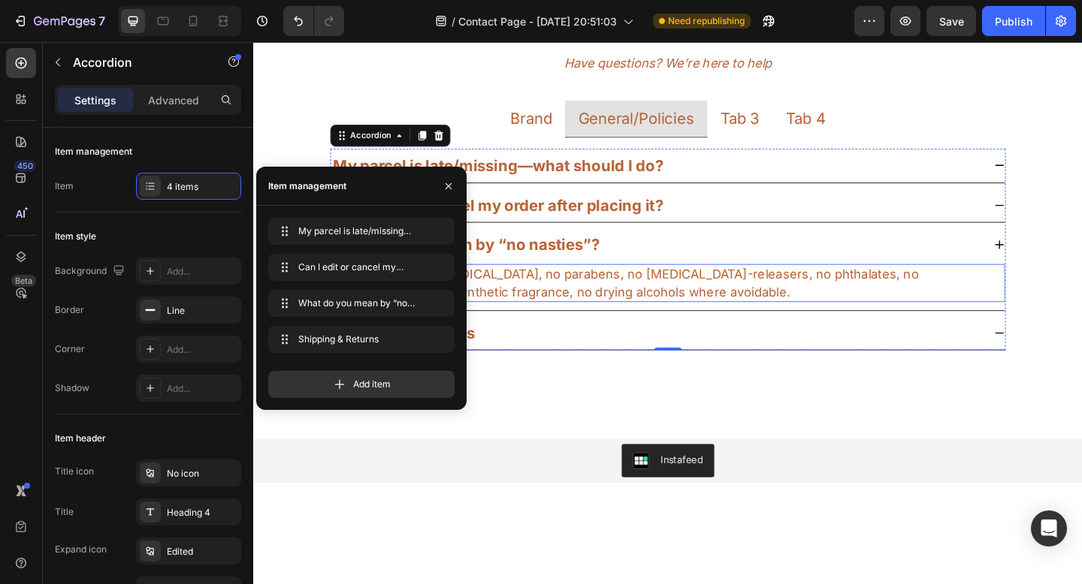
click at [634, 309] on p "No SLS/SLES, no [MEDICAL_DATA], no parabens, no [MEDICAL_DATA]-releasers, no ph…" at bounding box center [704, 304] width 730 height 38
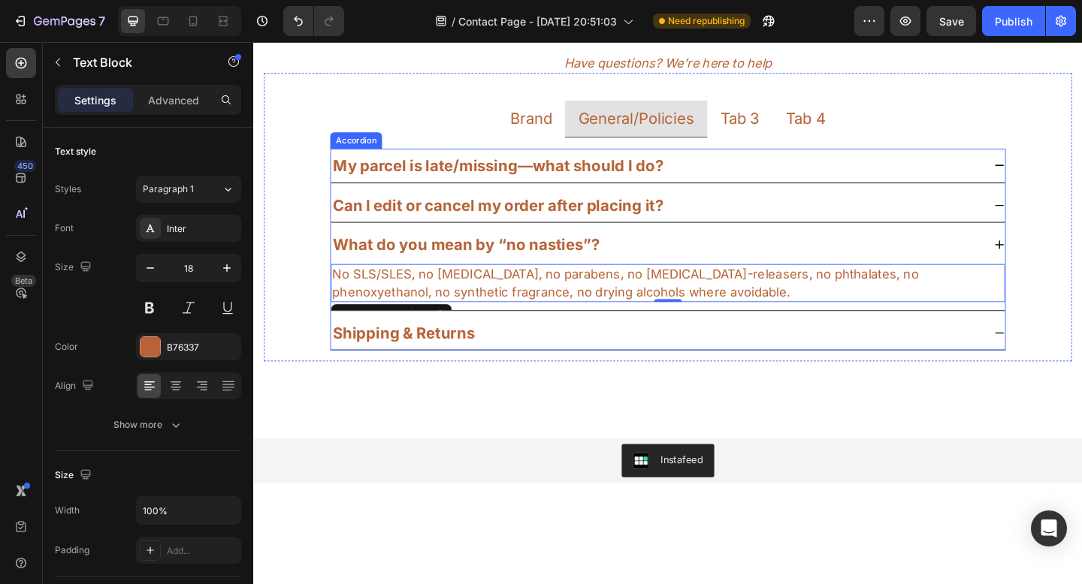
click at [611, 267] on strong "What do you mean by “no nasties”?" at bounding box center [485, 263] width 290 height 20
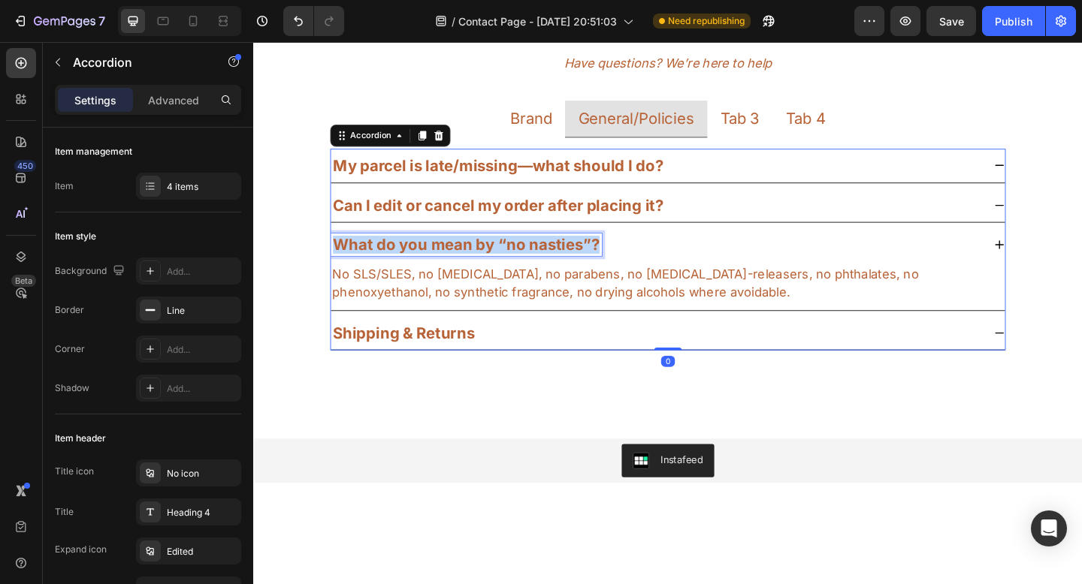
click at [611, 267] on strong "What do you mean by “no nasties”?" at bounding box center [485, 263] width 290 height 20
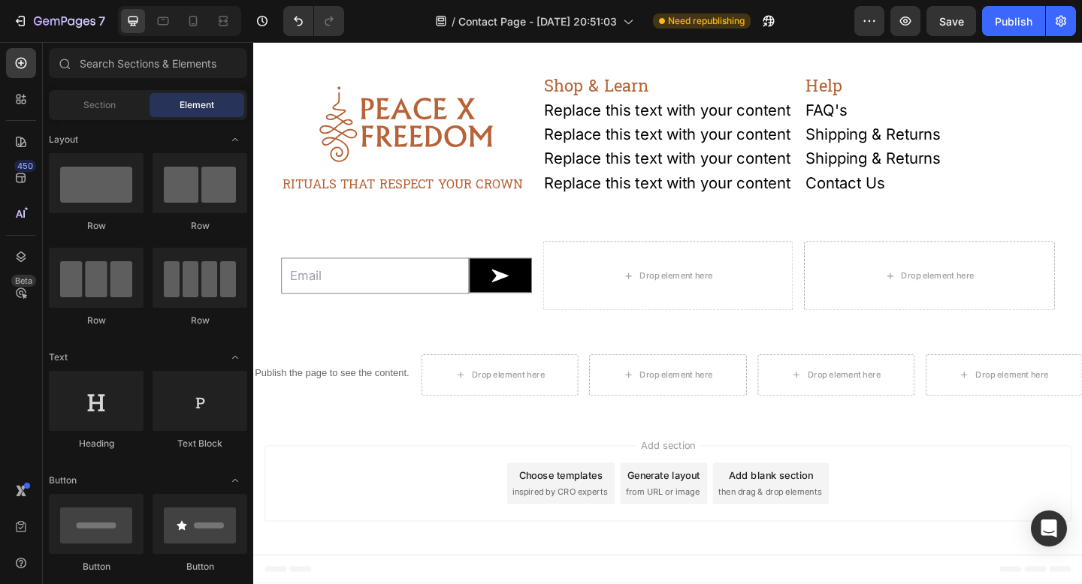
scroll to position [1581, 0]
click at [388, 411] on div "Publish the page to see the content." at bounding box center [338, 402] width 171 height 40
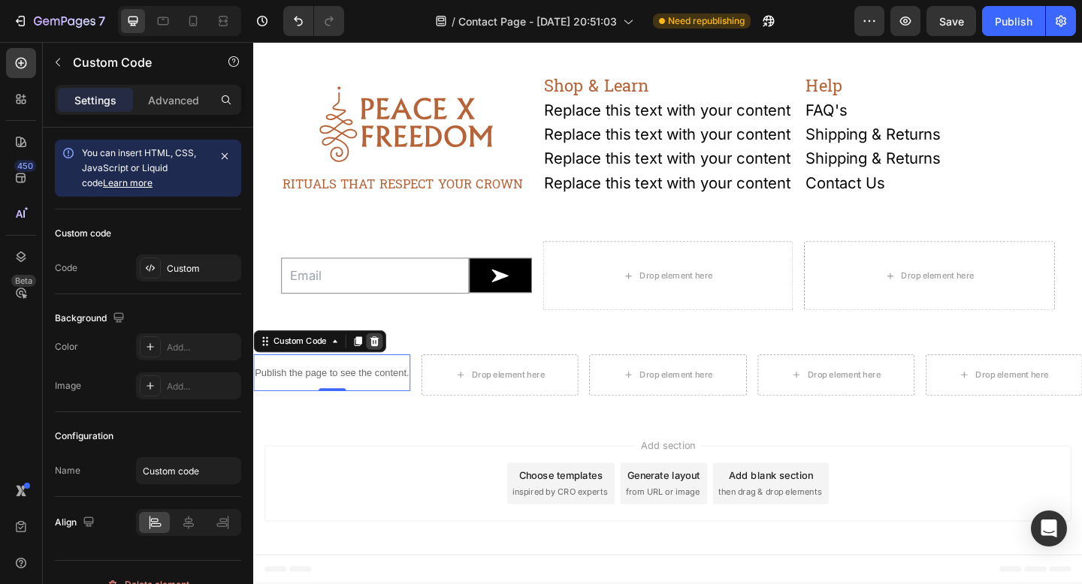
click at [387, 375] on div at bounding box center [385, 368] width 18 height 18
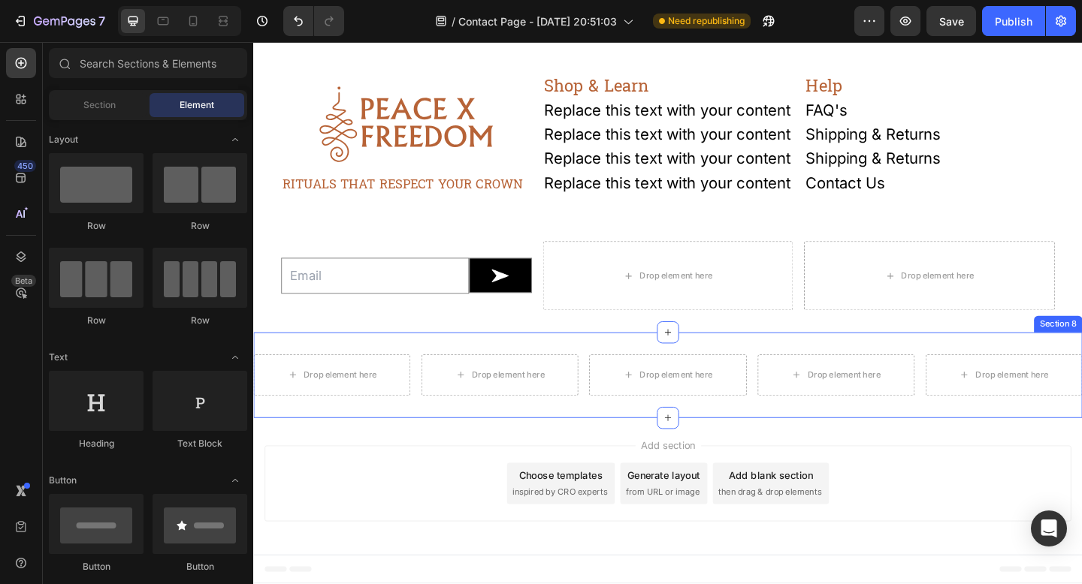
click at [510, 376] on div "Drop element here Drop element here Drop element here Drop element here Drop el…" at bounding box center [703, 404] width 901 height 93
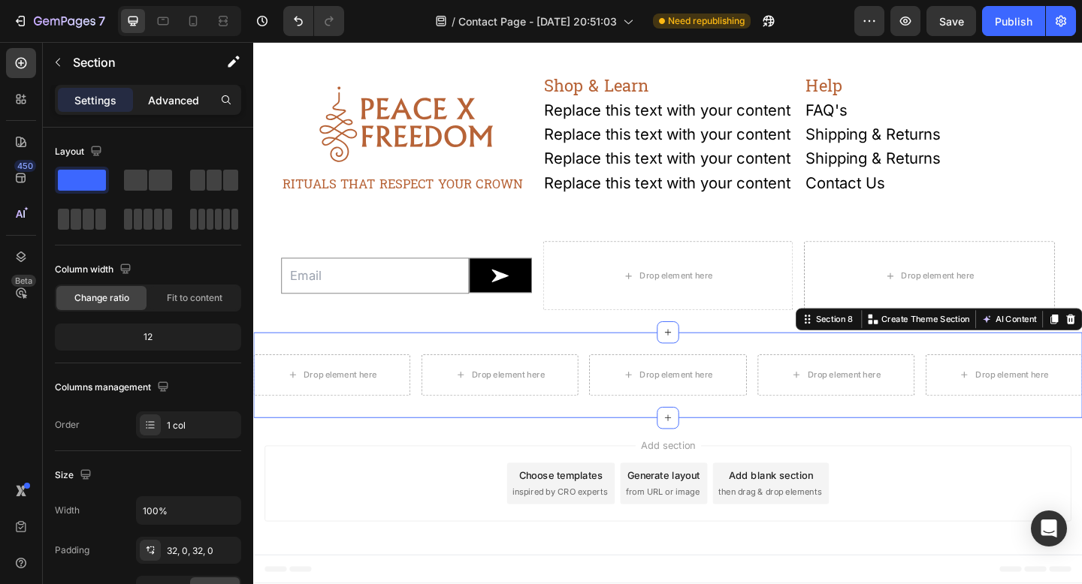
click at [184, 98] on p "Advanced" at bounding box center [173, 100] width 51 height 16
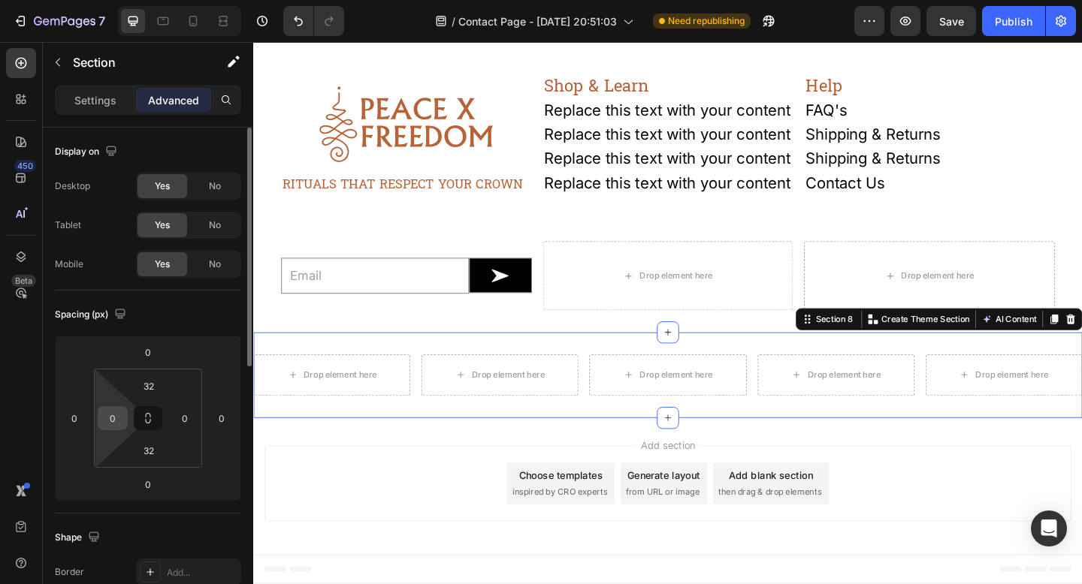
click at [104, 412] on input "0" at bounding box center [112, 418] width 23 height 23
type input "40"
click at [192, 417] on input "0" at bounding box center [185, 418] width 23 height 23
type input "40"
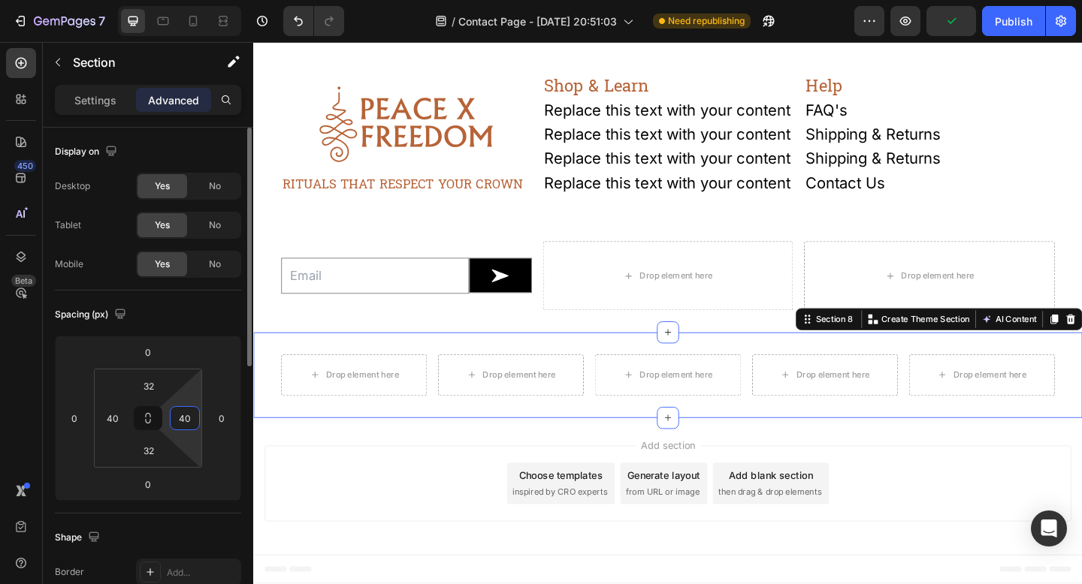
click at [213, 317] on div "Spacing (px)" at bounding box center [148, 315] width 186 height 24
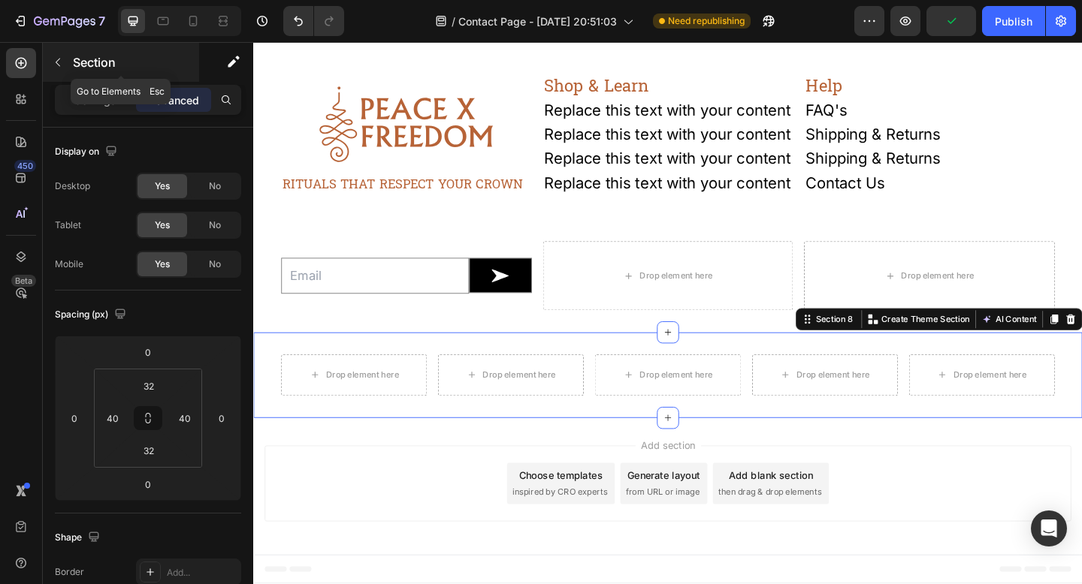
click at [59, 62] on icon "button" at bounding box center [58, 62] width 12 height 12
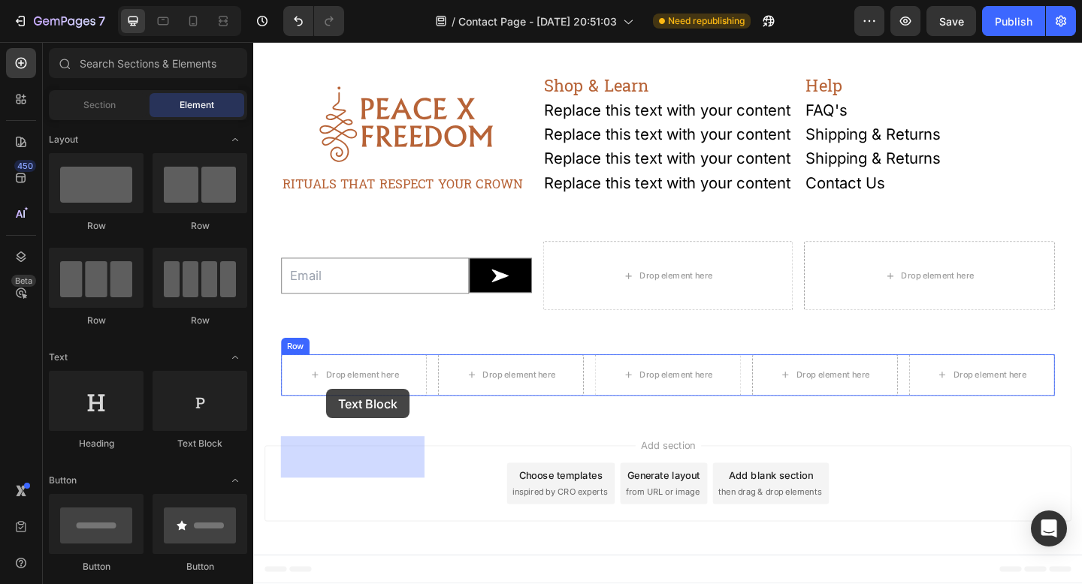
drag, startPoint x: 427, startPoint y: 450, endPoint x: 332, endPoint y: 420, distance: 100.0
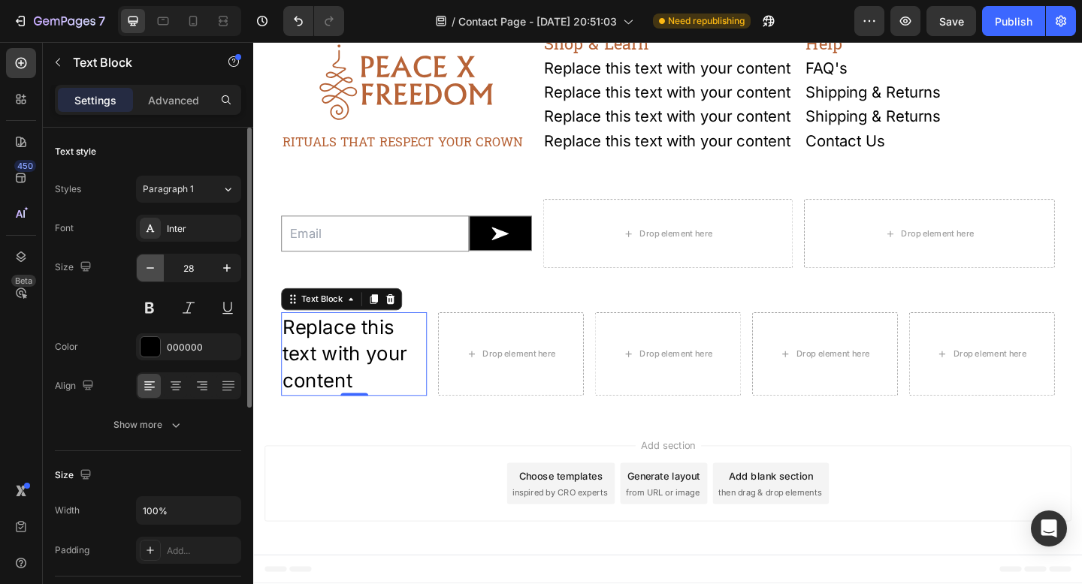
click at [149, 269] on icon "button" at bounding box center [150, 268] width 15 height 15
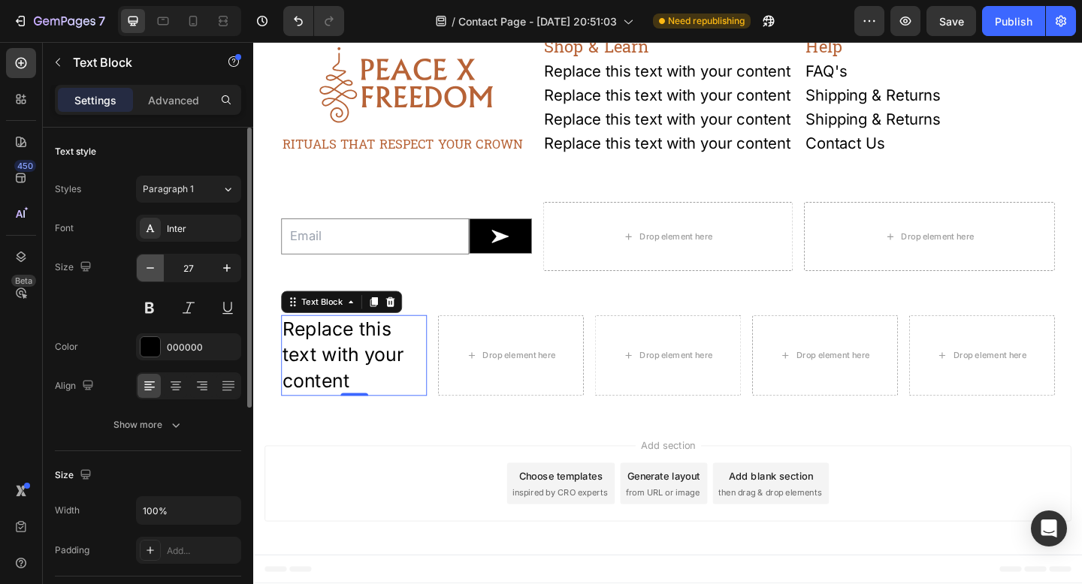
click at [149, 269] on icon "button" at bounding box center [150, 268] width 15 height 15
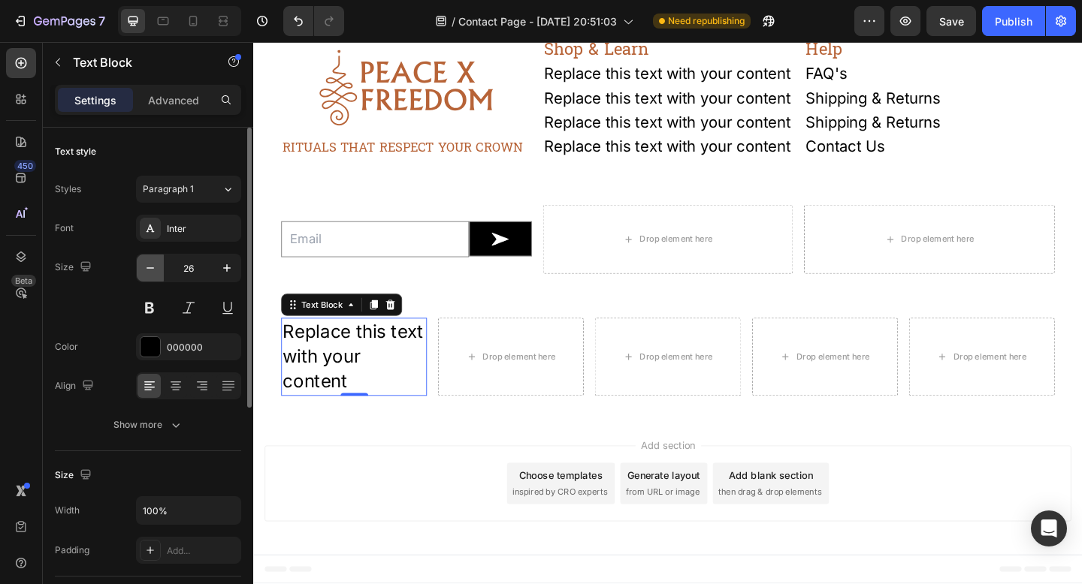
click at [149, 269] on icon "button" at bounding box center [150, 268] width 15 height 15
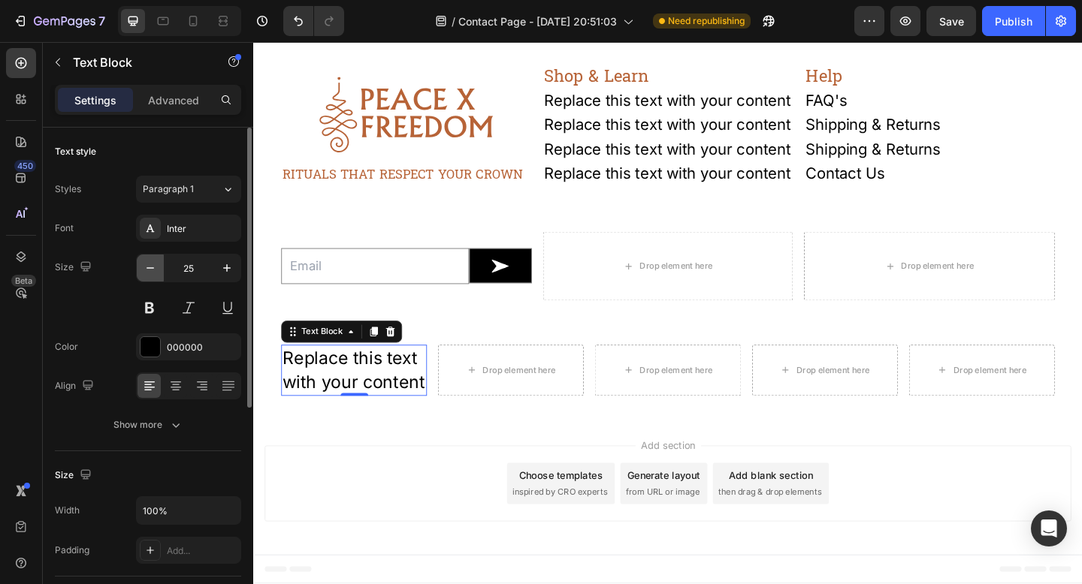
click at [149, 269] on icon "button" at bounding box center [150, 268] width 15 height 15
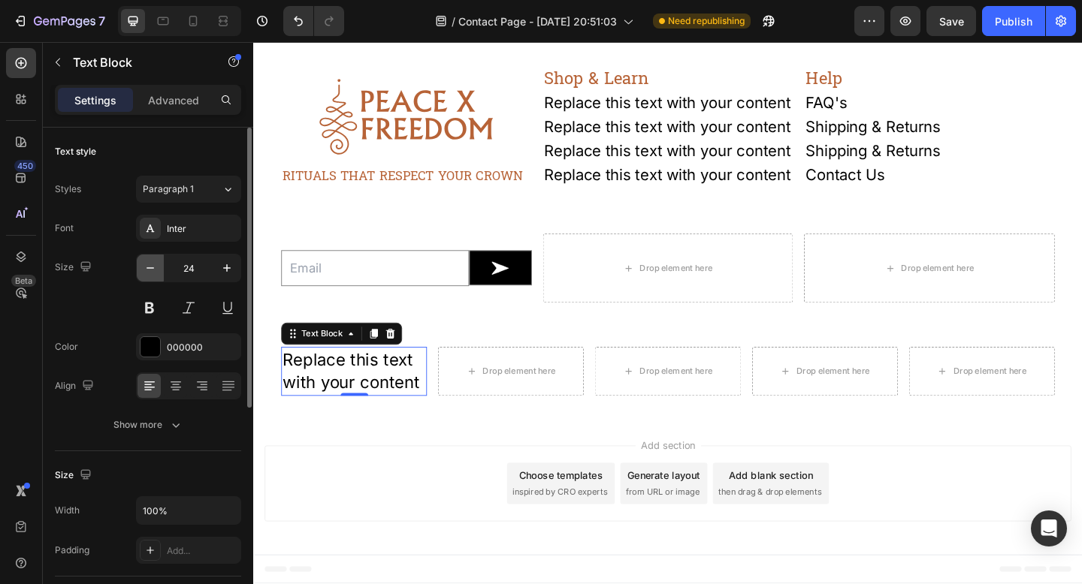
click at [149, 269] on icon "button" at bounding box center [150, 268] width 15 height 15
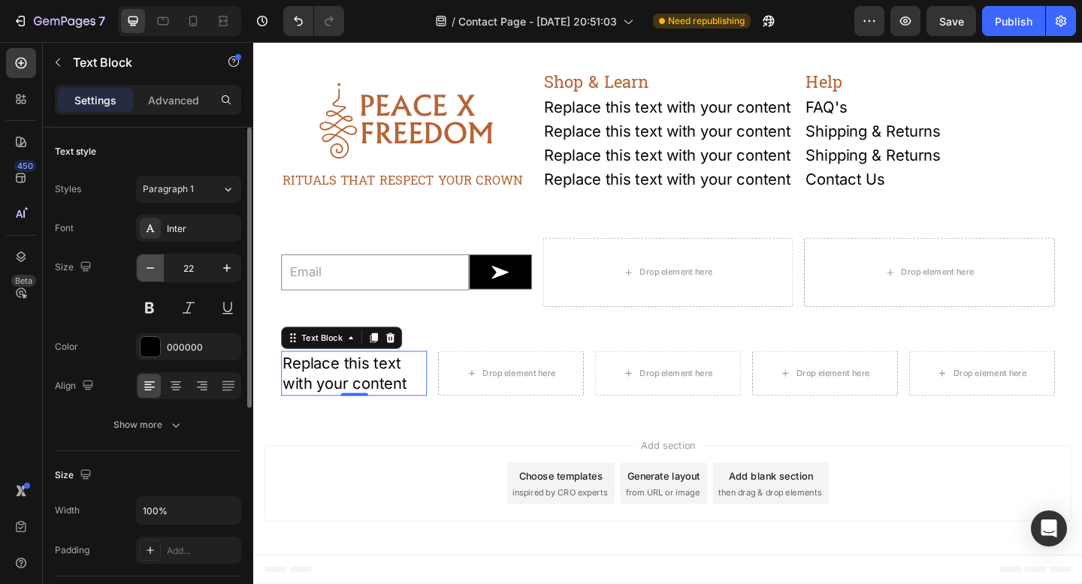
click at [149, 269] on icon "button" at bounding box center [150, 268] width 15 height 15
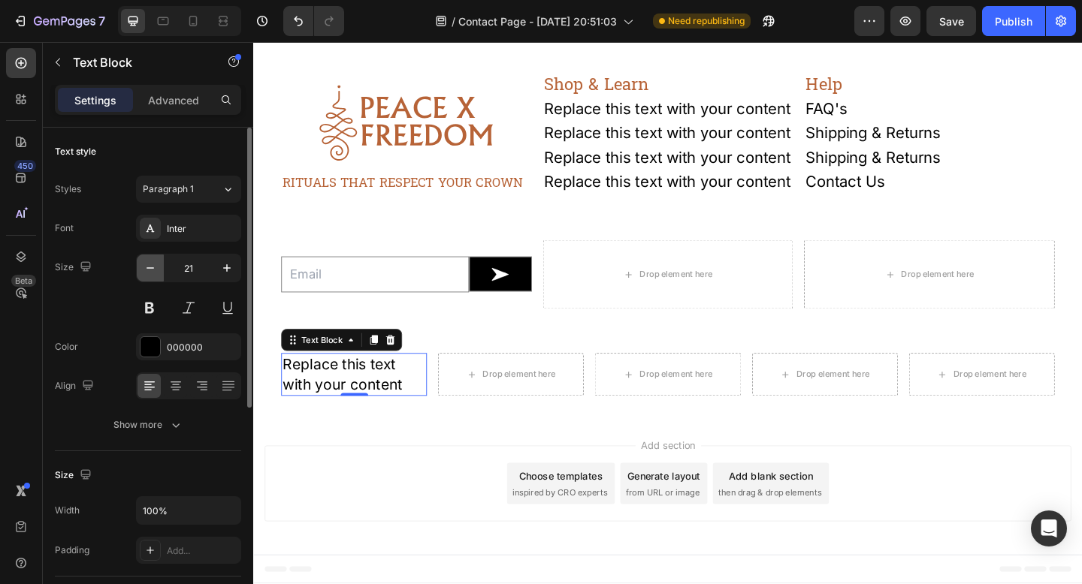
click at [149, 269] on icon "button" at bounding box center [150, 268] width 15 height 15
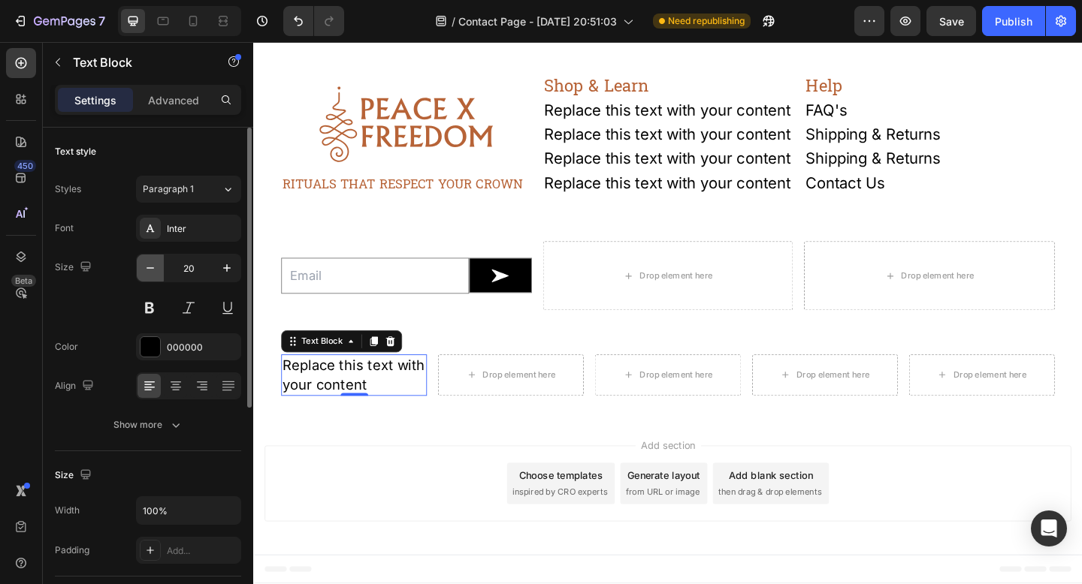
click at [149, 269] on icon "button" at bounding box center [150, 268] width 15 height 15
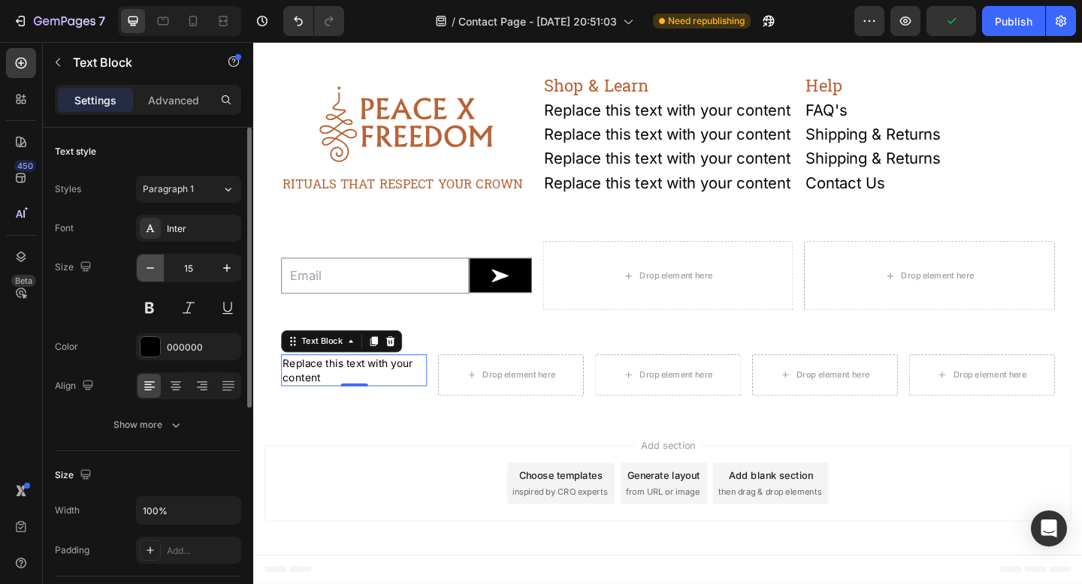
type input "14"
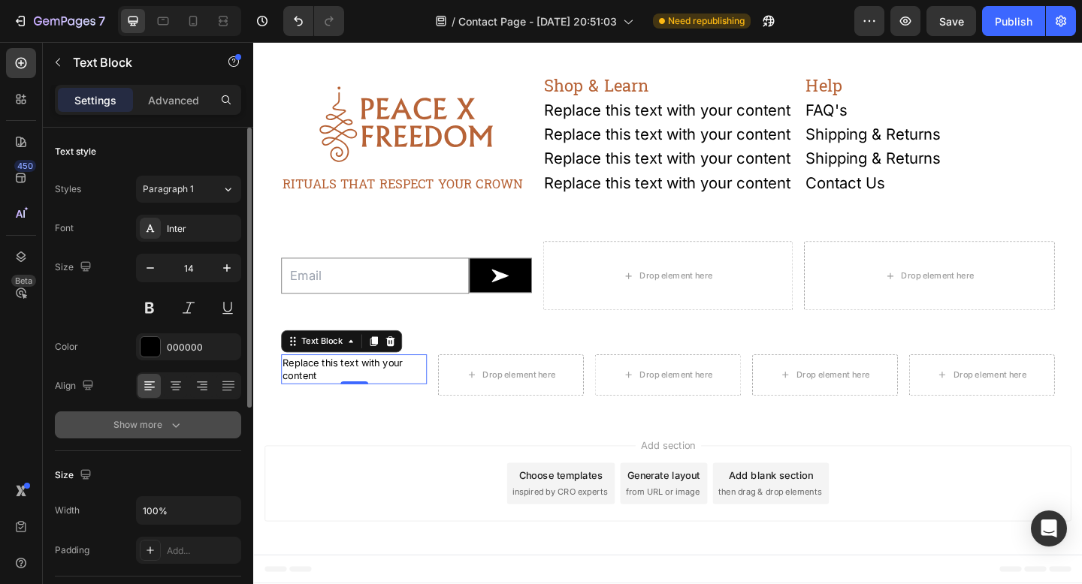
click at [177, 421] on icon "button" at bounding box center [175, 425] width 15 height 15
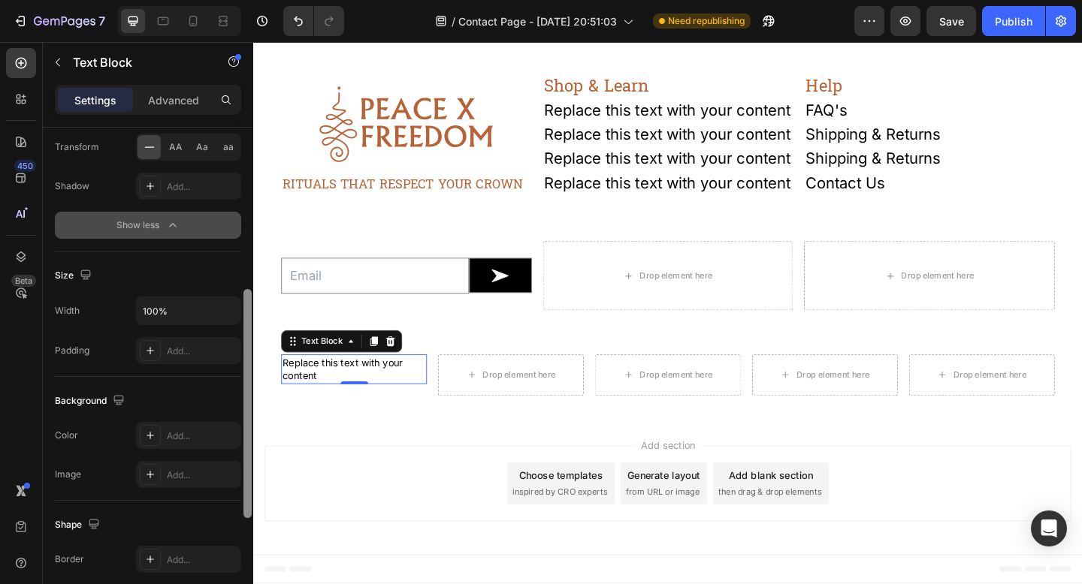
scroll to position [422, 0]
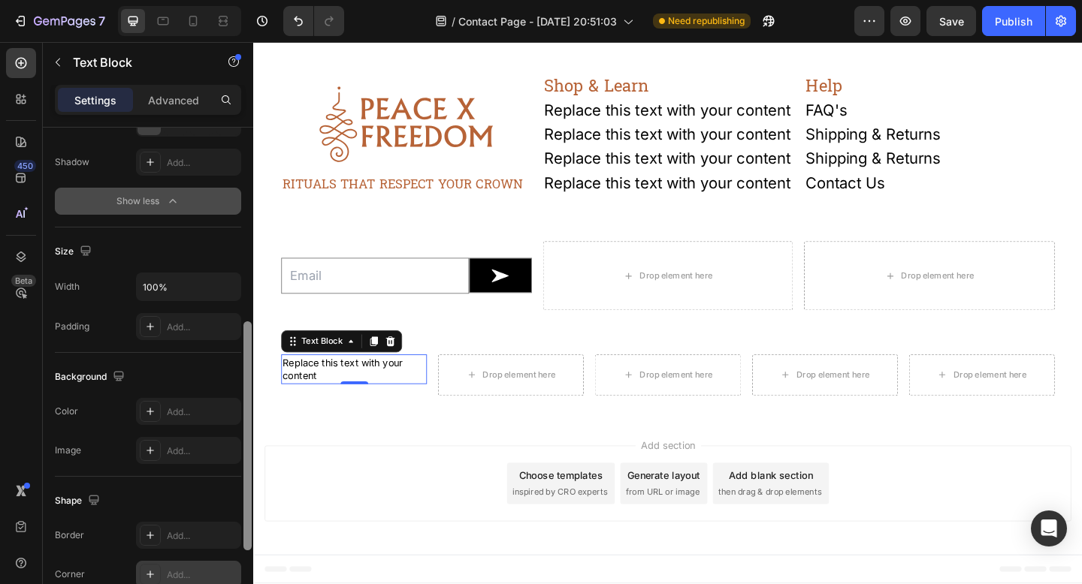
drag, startPoint x: 249, startPoint y: 346, endPoint x: 212, endPoint y: 584, distance: 240.2
click at [212, 584] on div "Text style Styles Paragraph 1 Font Inter Size 14 Color 000000 Align Font weight…" at bounding box center [148, 377] width 210 height 499
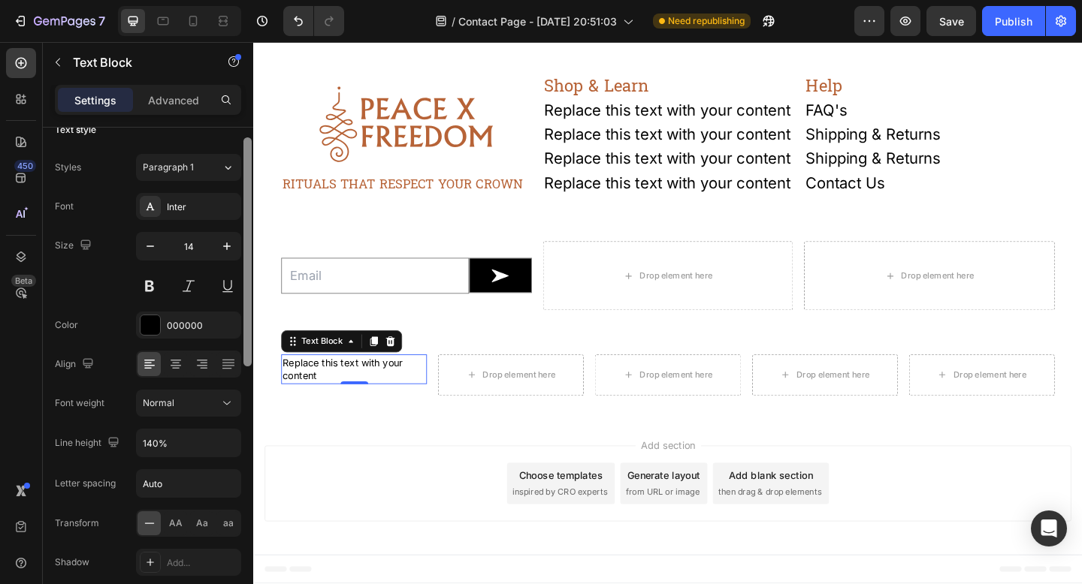
scroll to position [0, 0]
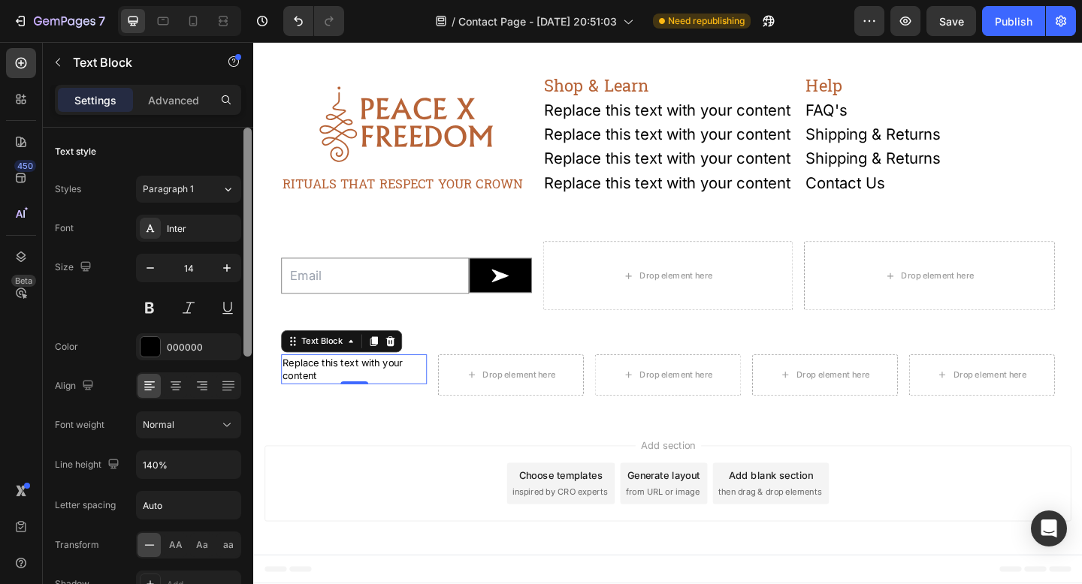
drag, startPoint x: 249, startPoint y: 488, endPoint x: 236, endPoint y: 173, distance: 315.8
click at [236, 173] on div "Text style Styles Paragraph 1 Font Inter Size 14 Color 000000 Align Font weight…" at bounding box center [148, 377] width 210 height 499
click at [185, 95] on p "Advanced" at bounding box center [173, 100] width 51 height 16
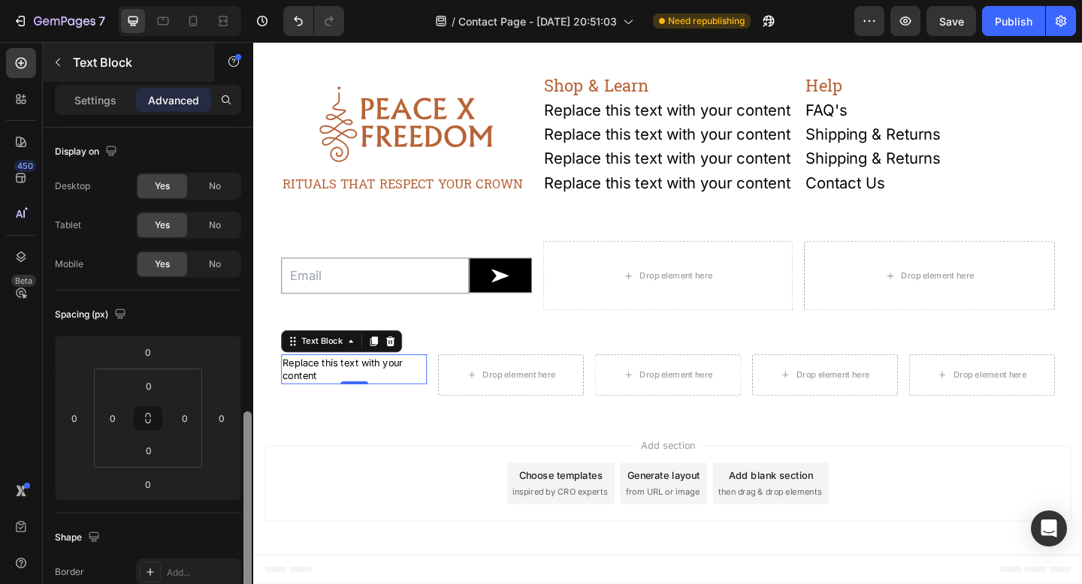
drag, startPoint x: 248, startPoint y: 190, endPoint x: 211, endPoint y: 49, distance: 145.9
click at [211, 49] on div "Sections(18) Elements(83) Section Element Hero Section Product Detail Brands Tr…" at bounding box center [148, 313] width 210 height 542
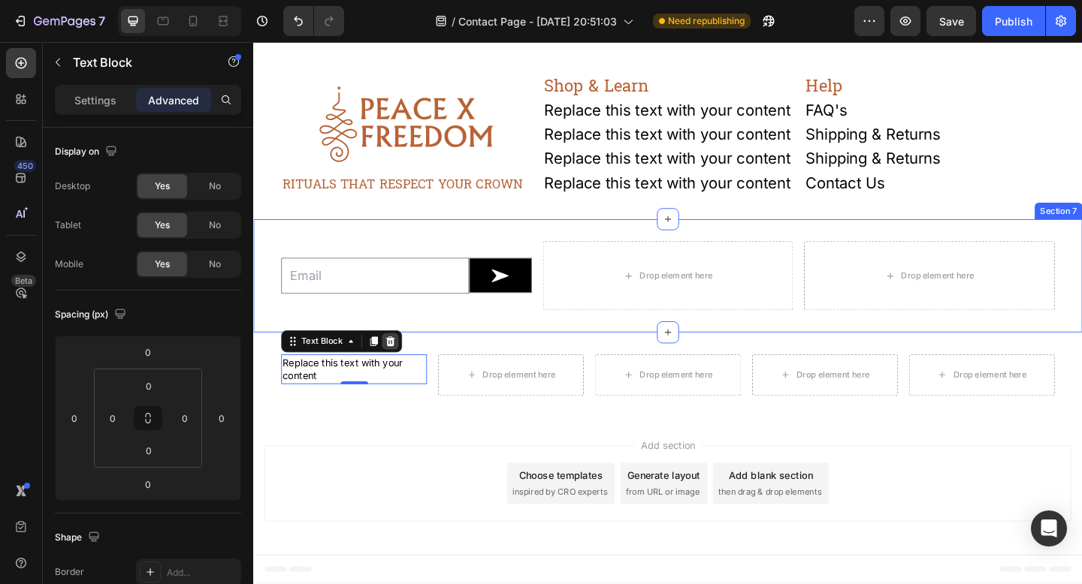
click at [407, 366] on icon at bounding box center [402, 368] width 12 height 12
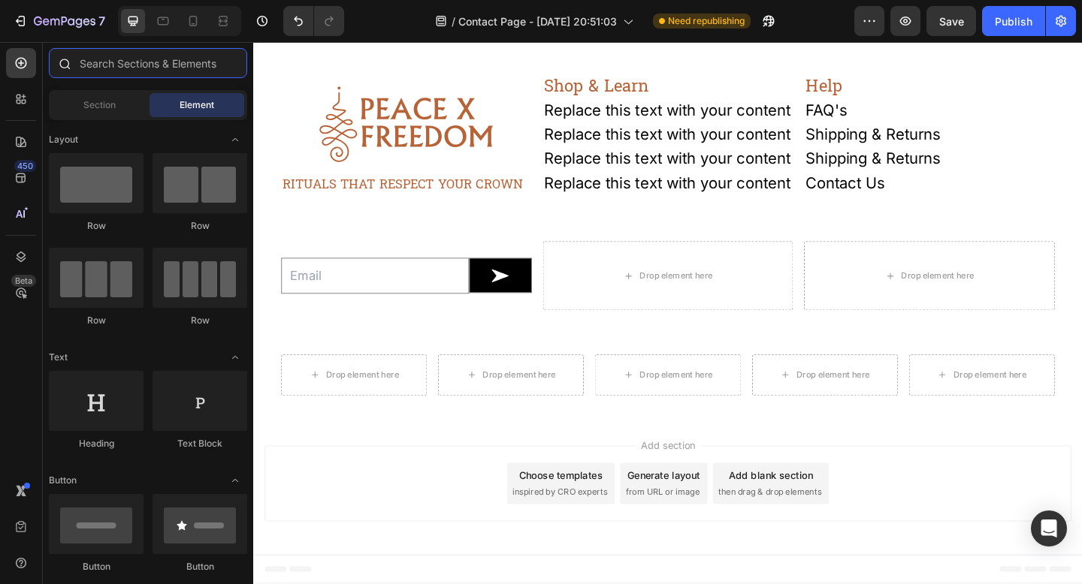
click at [114, 70] on input "text" at bounding box center [148, 63] width 198 height 30
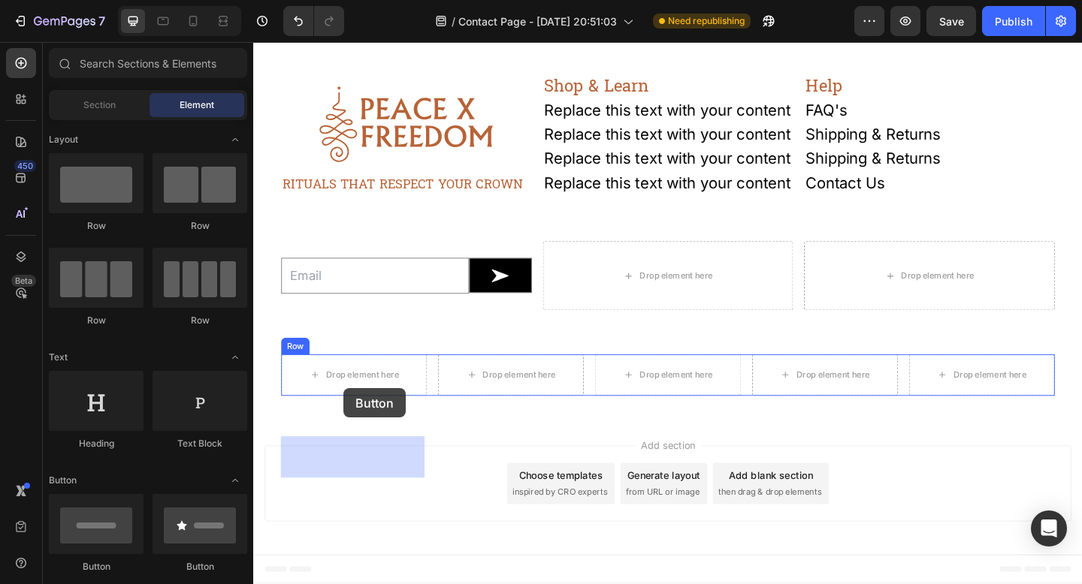
drag, startPoint x: 370, startPoint y: 570, endPoint x: 352, endPoint y: 419, distance: 152.0
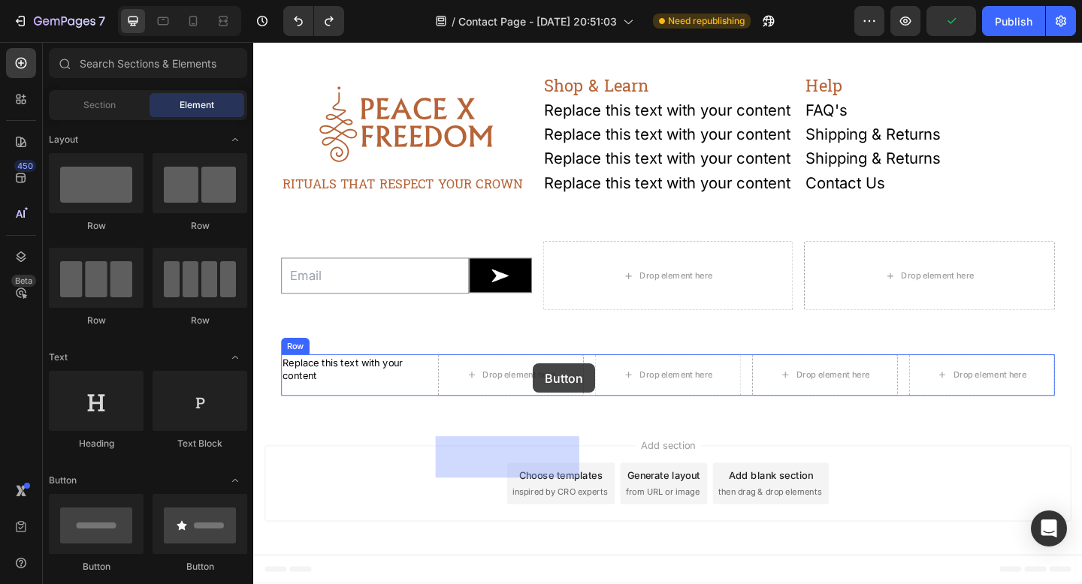
drag, startPoint x: 351, startPoint y: 584, endPoint x: 552, endPoint y: 395, distance: 275.8
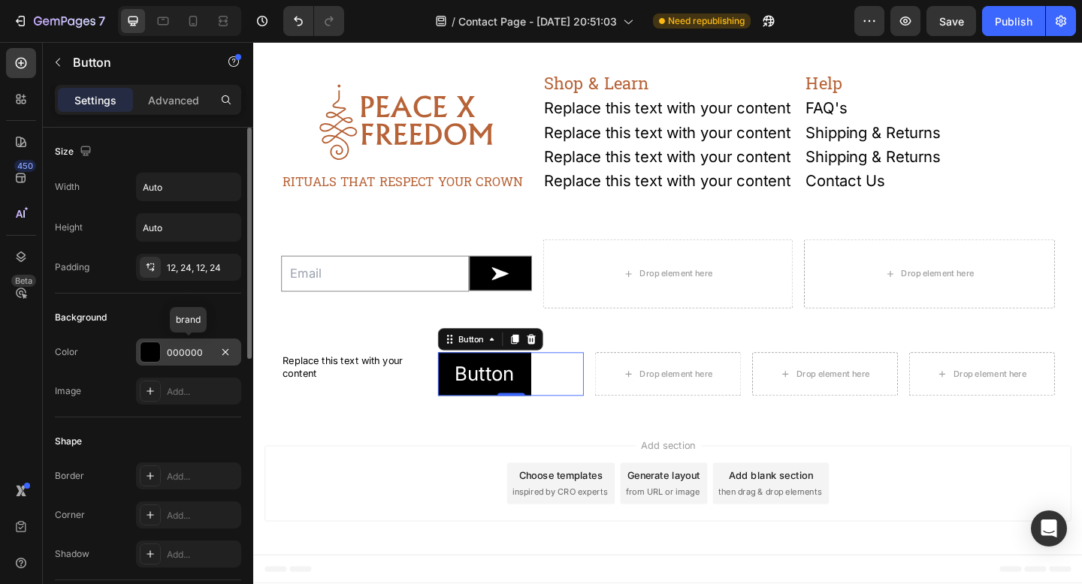
click at [197, 358] on div "000000" at bounding box center [189, 353] width 44 height 14
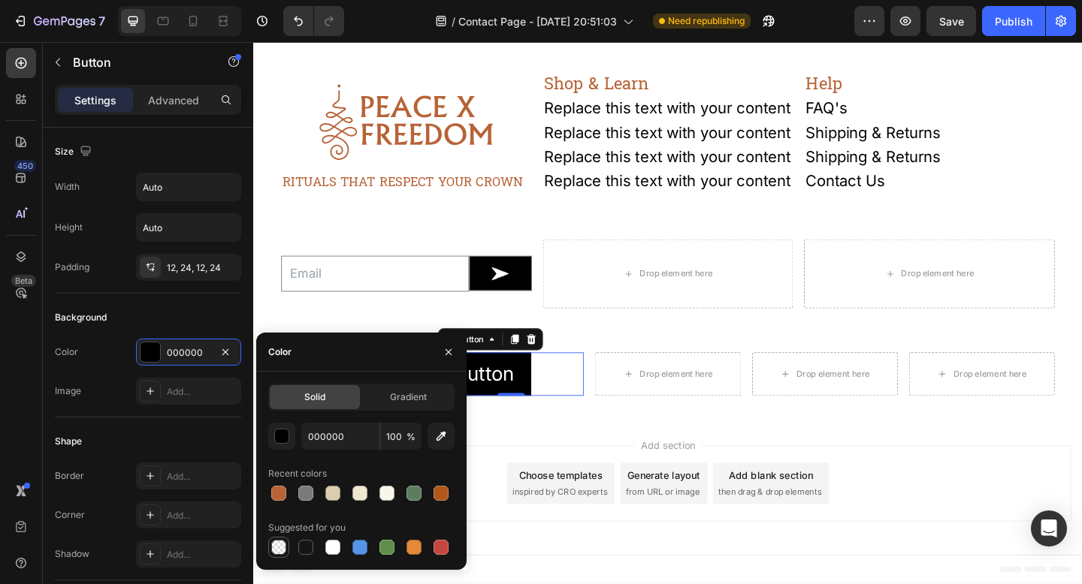
click at [273, 548] on div at bounding box center [278, 547] width 15 height 15
type input "0"
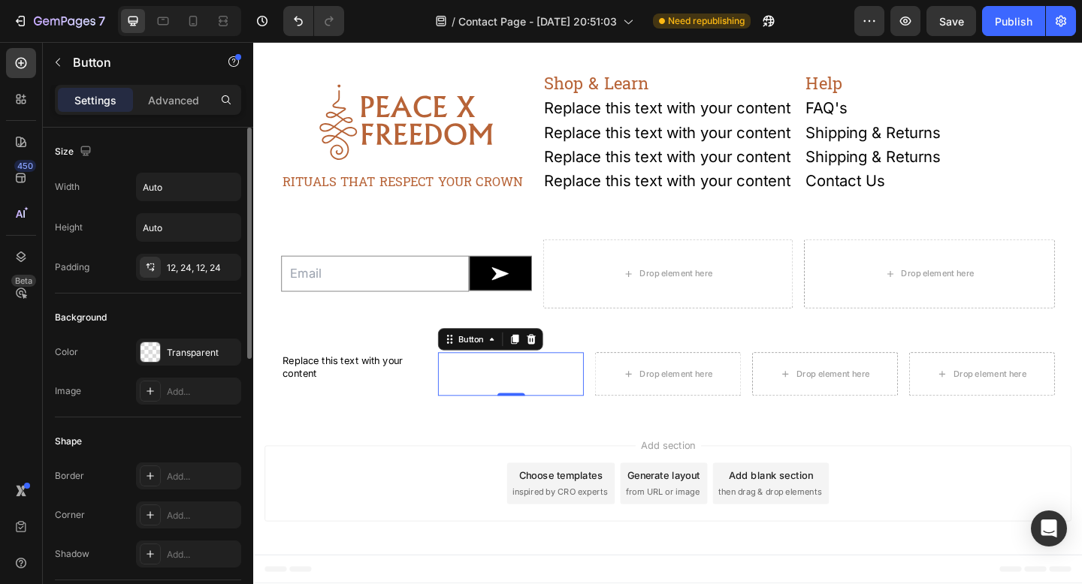
click at [216, 310] on div "Background" at bounding box center [148, 318] width 186 height 24
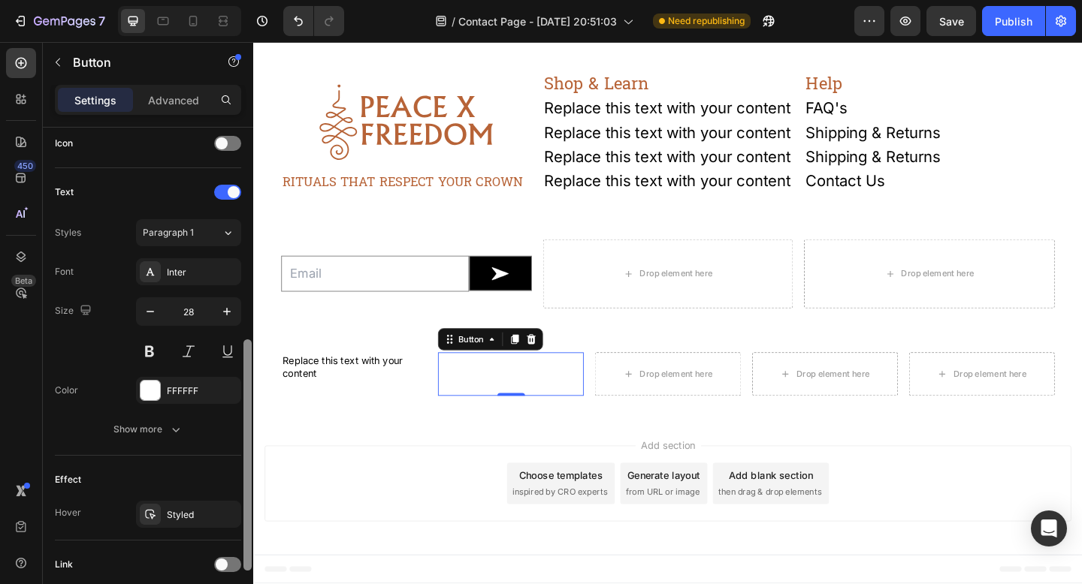
scroll to position [463, 0]
drag, startPoint x: 250, startPoint y: 306, endPoint x: 245, endPoint y: 521, distance: 214.9
click at [245, 521] on div at bounding box center [247, 453] width 8 height 231
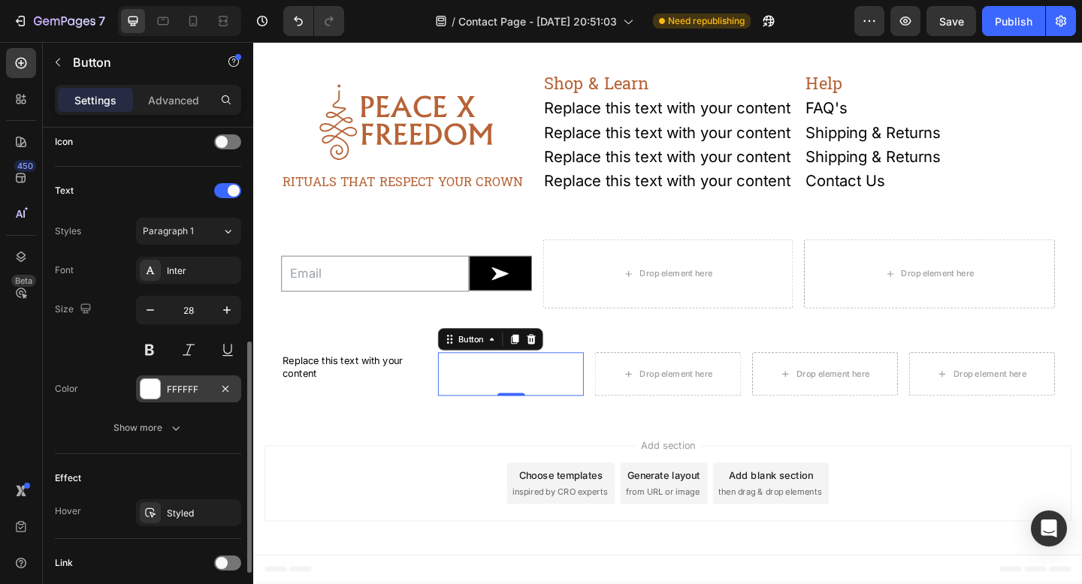
click at [191, 389] on div "FFFFFF" at bounding box center [189, 390] width 44 height 14
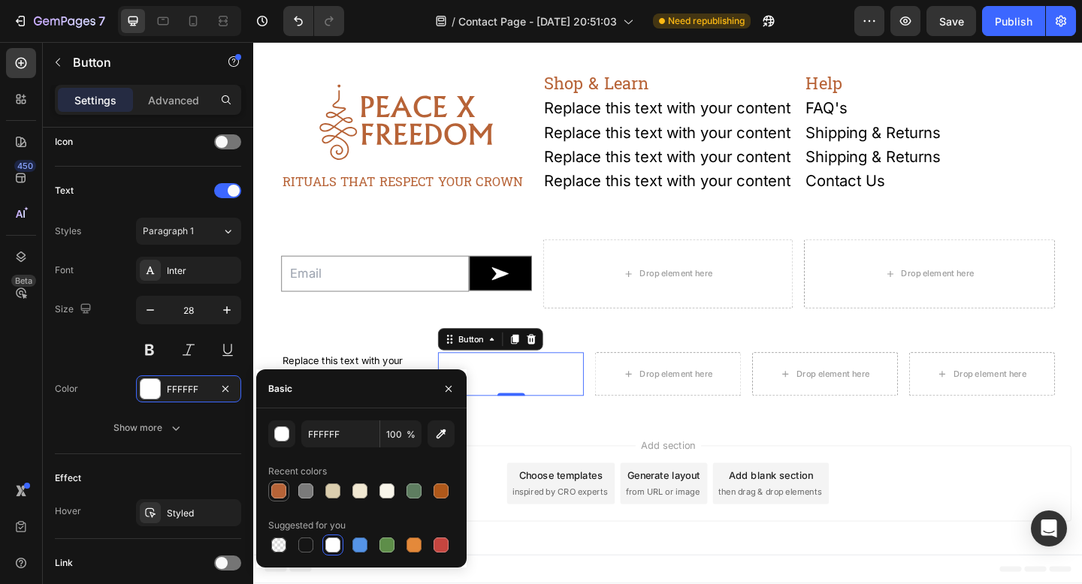
click at [278, 489] on div at bounding box center [278, 491] width 15 height 15
type input "B76337"
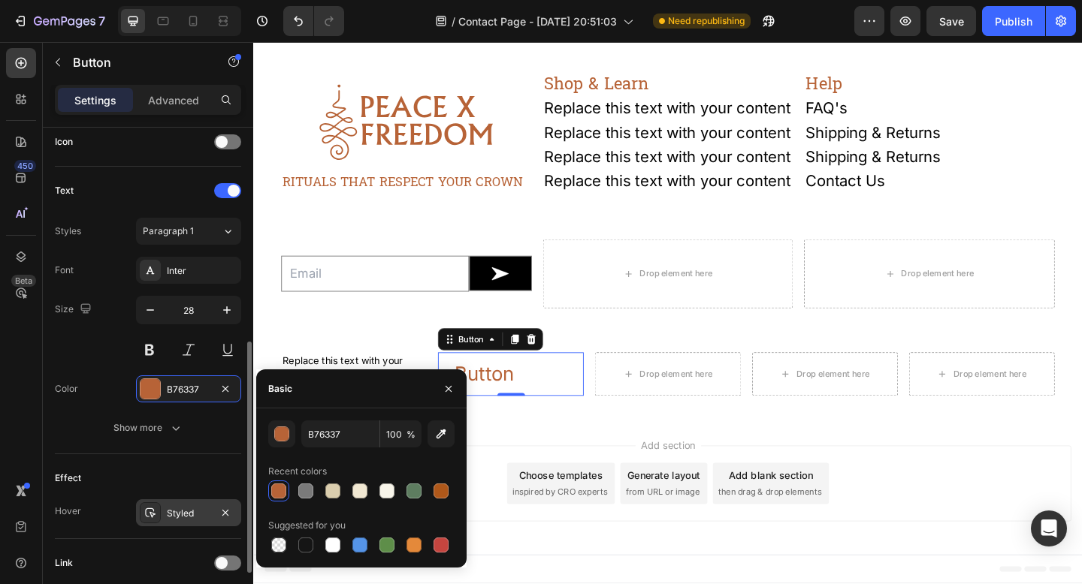
click at [168, 512] on div "Styled" at bounding box center [189, 514] width 44 height 14
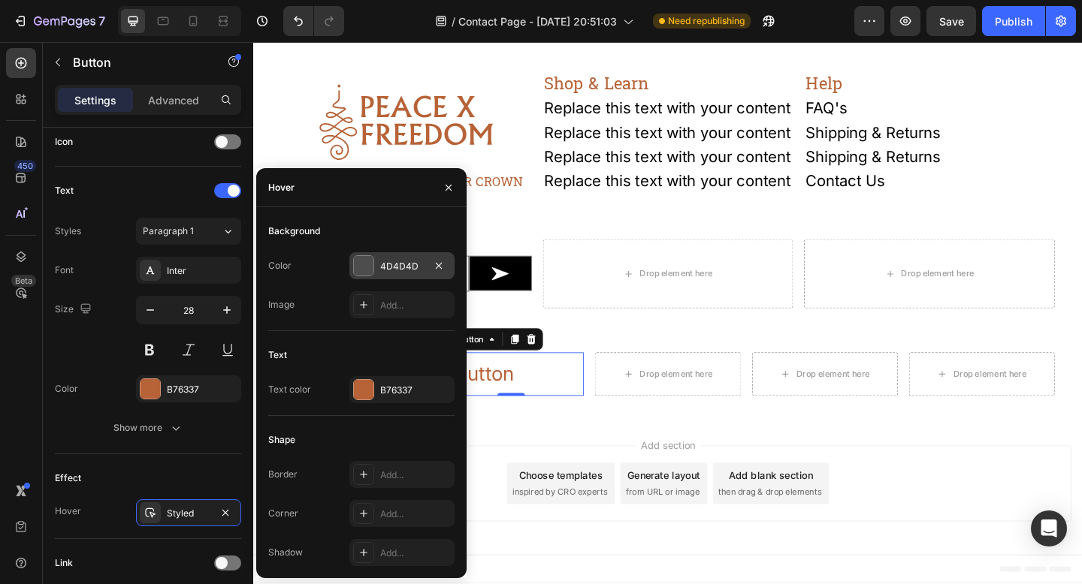
click at [390, 263] on div "4D4D4D" at bounding box center [402, 267] width 44 height 14
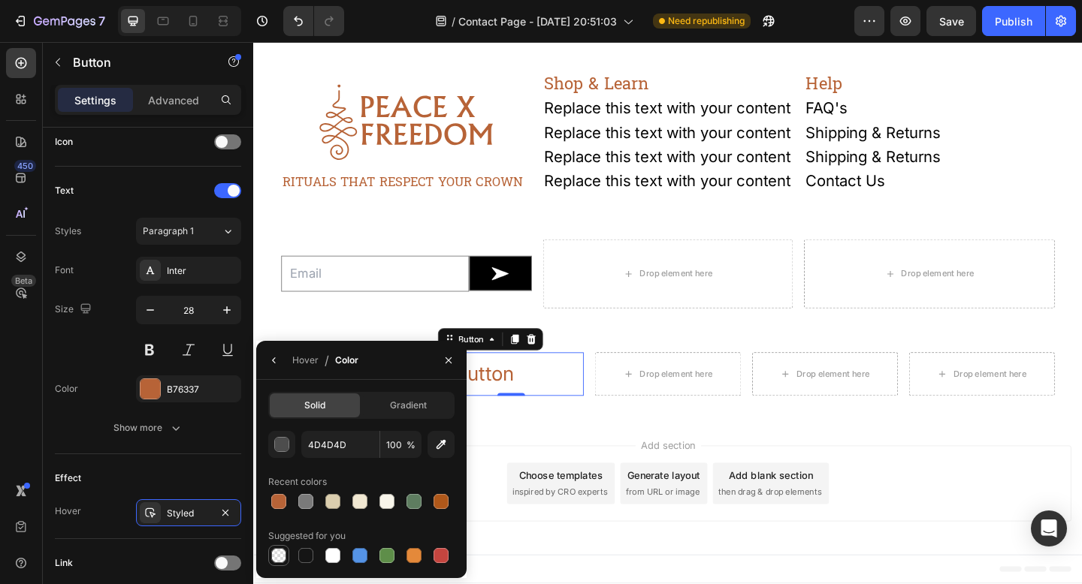
click at [278, 555] on div at bounding box center [278, 555] width 15 height 15
type input "000000"
type input "0"
click at [158, 315] on button "button" at bounding box center [150, 310] width 27 height 27
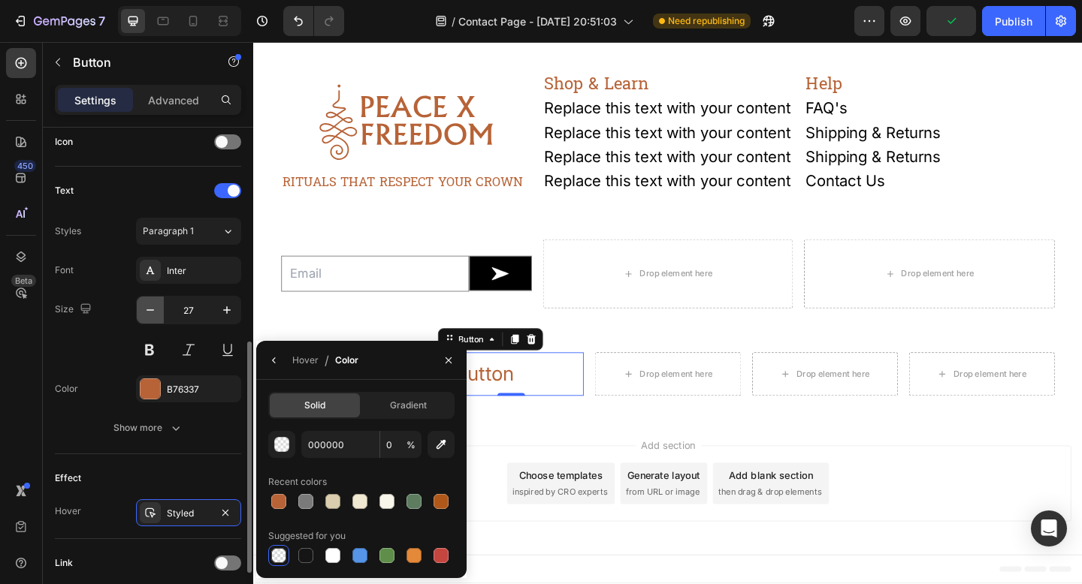
click at [158, 315] on button "button" at bounding box center [150, 310] width 27 height 27
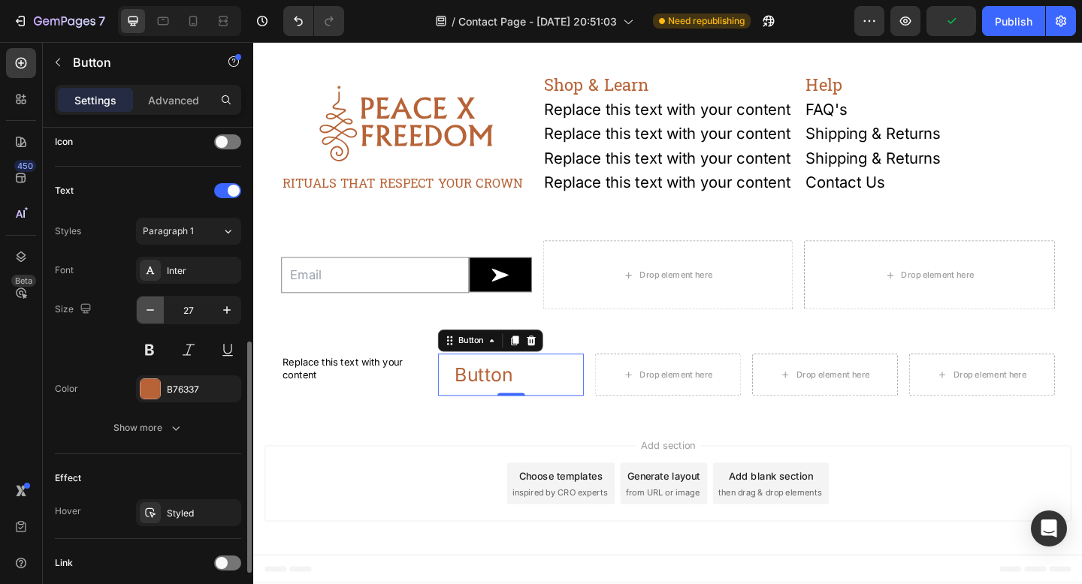
click at [158, 315] on button "button" at bounding box center [150, 310] width 27 height 27
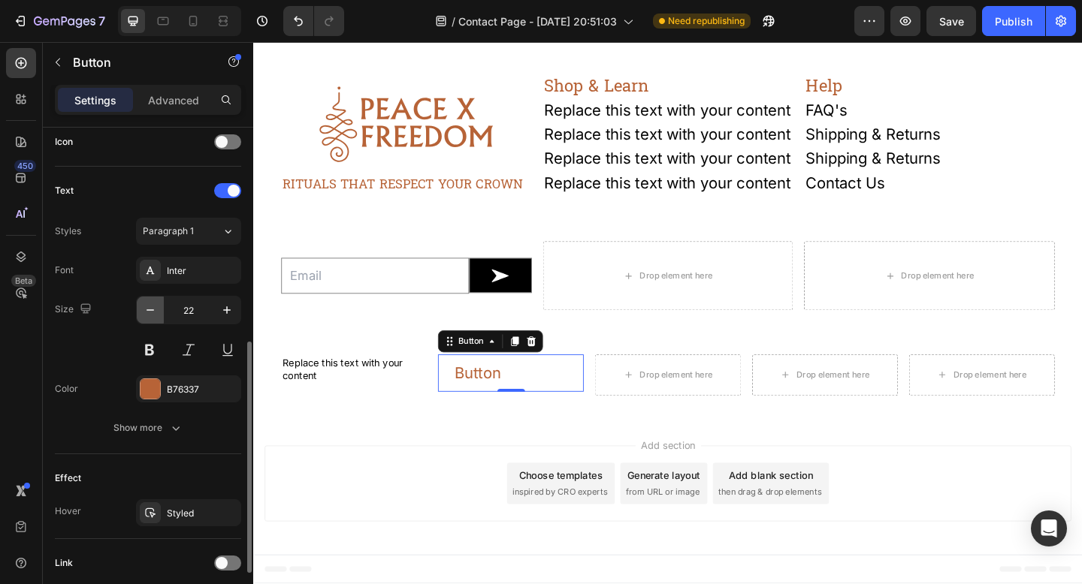
click at [158, 315] on button "button" at bounding box center [150, 310] width 27 height 27
type input "20"
click at [575, 392] on div "Button Button 0" at bounding box center [533, 401] width 158 height 39
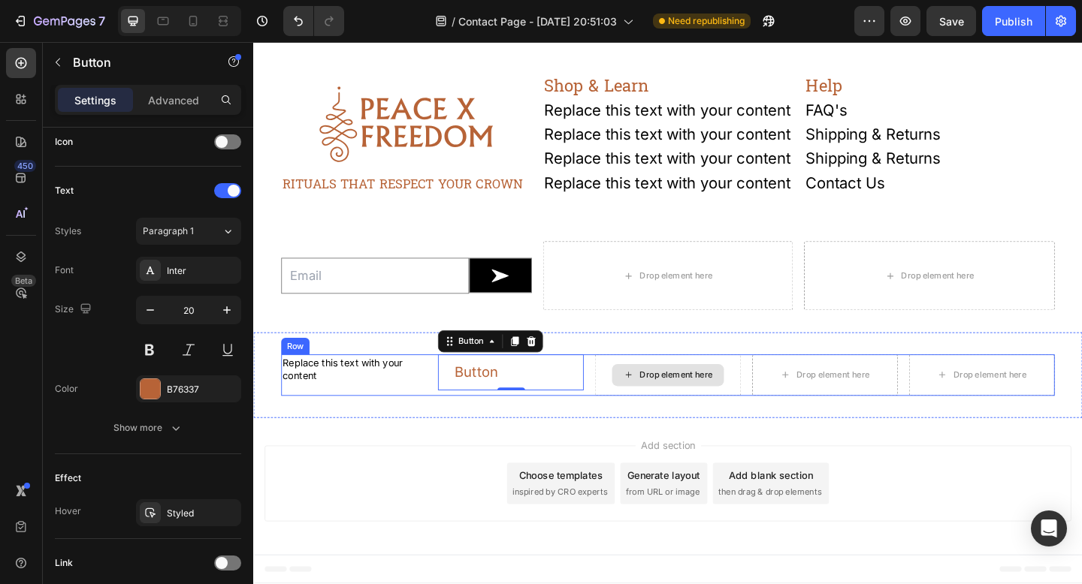
click at [635, 399] on div "Drop element here" at bounding box center [703, 404] width 158 height 45
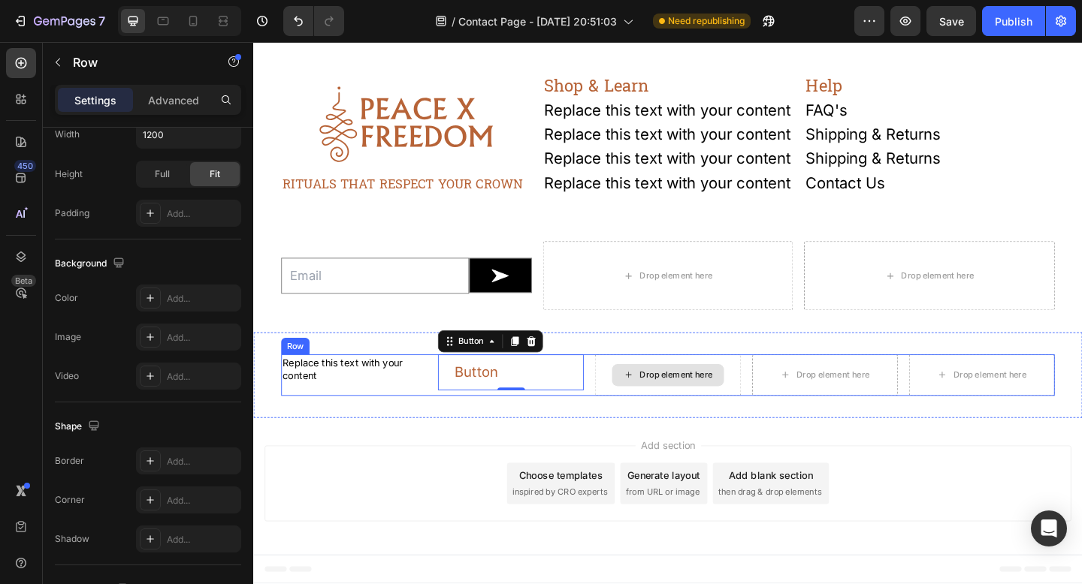
scroll to position [0, 0]
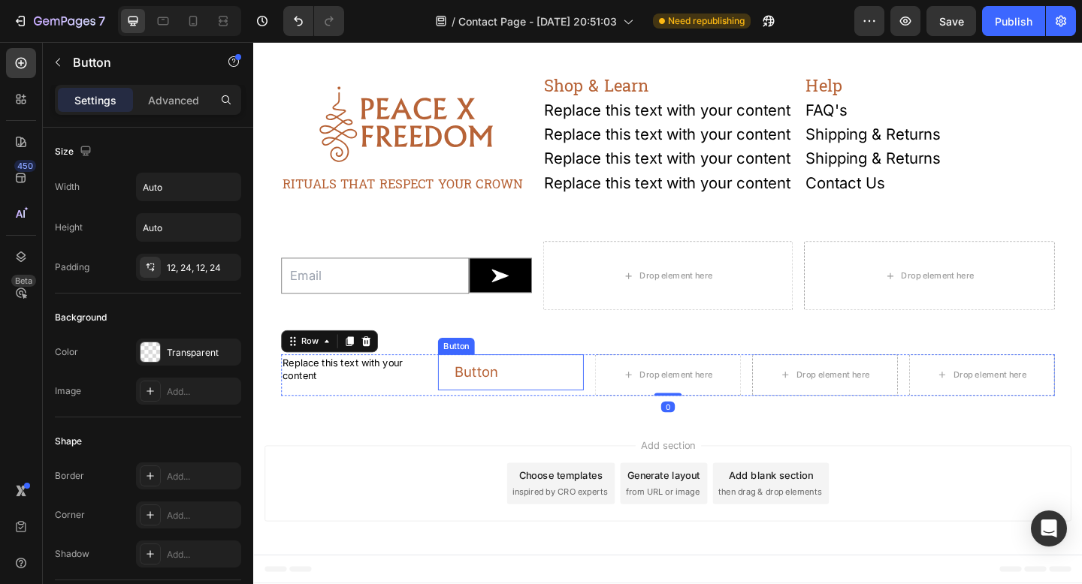
click at [557, 408] on div "Button Button" at bounding box center [533, 401] width 158 height 39
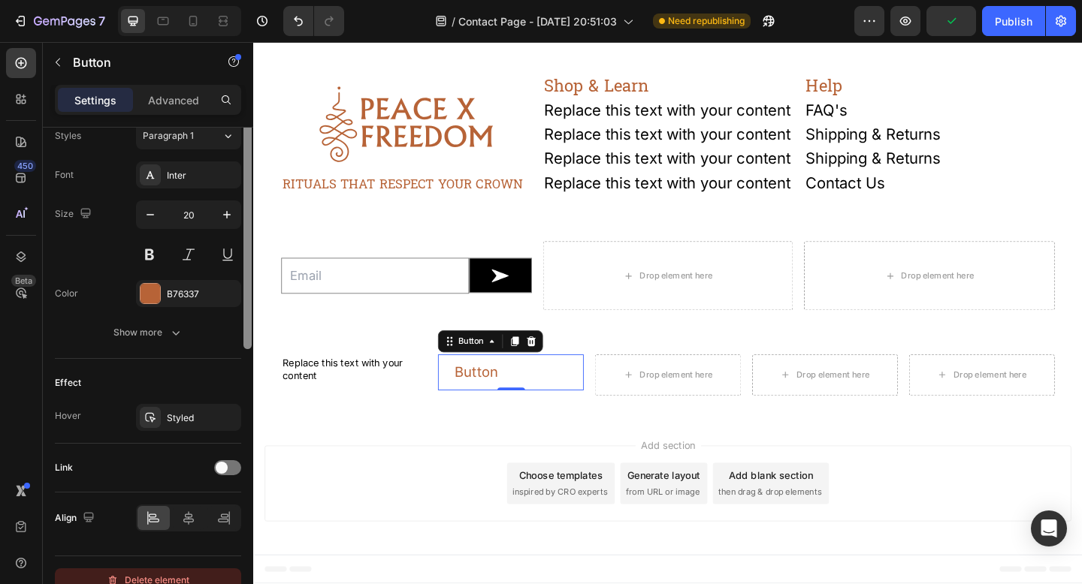
scroll to position [578, 0]
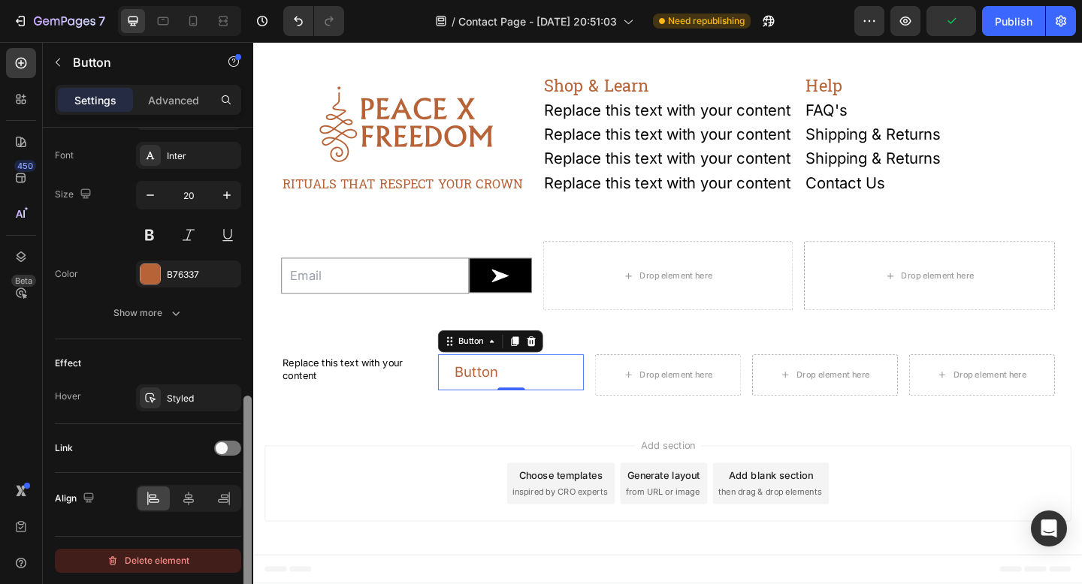
drag, startPoint x: 249, startPoint y: 285, endPoint x: 228, endPoint y: 562, distance: 277.2
click at [228, 562] on div "Size Width Auto Height Auto Padding 12, 24, 12, 24 Background Color Transparent…" at bounding box center [148, 377] width 210 height 499
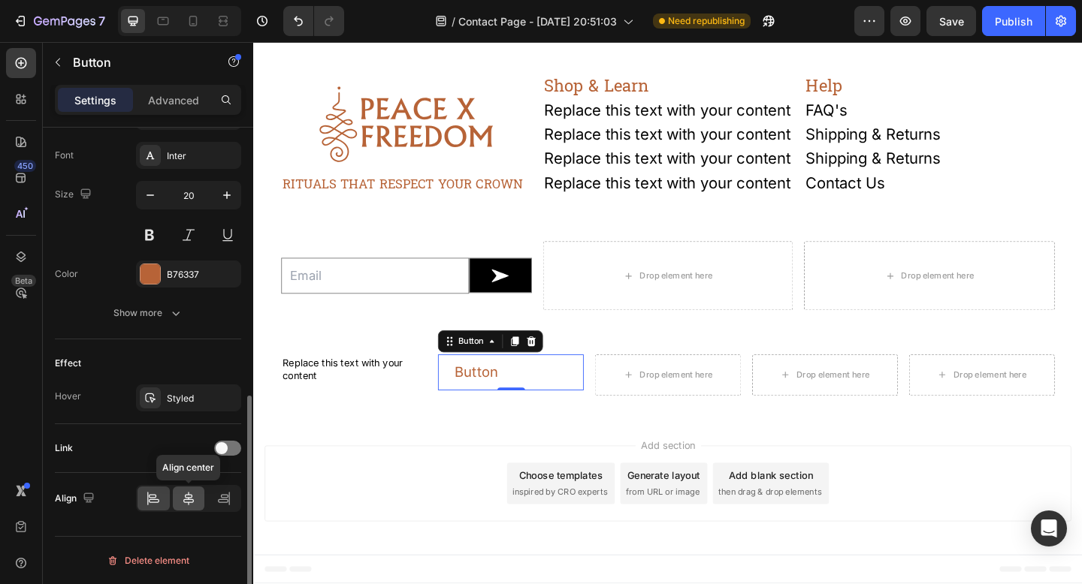
click at [188, 495] on icon at bounding box center [188, 499] width 11 height 14
click at [146, 201] on icon "button" at bounding box center [150, 195] width 15 height 15
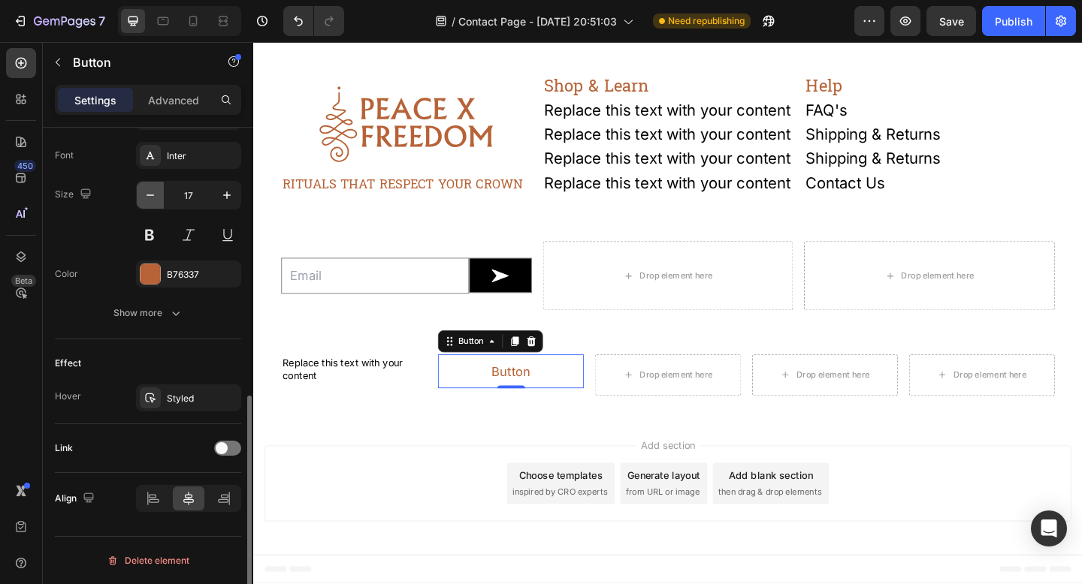
click at [146, 201] on icon "button" at bounding box center [150, 195] width 15 height 15
type input "14"
click at [535, 403] on p "Button" at bounding box center [533, 398] width 32 height 15
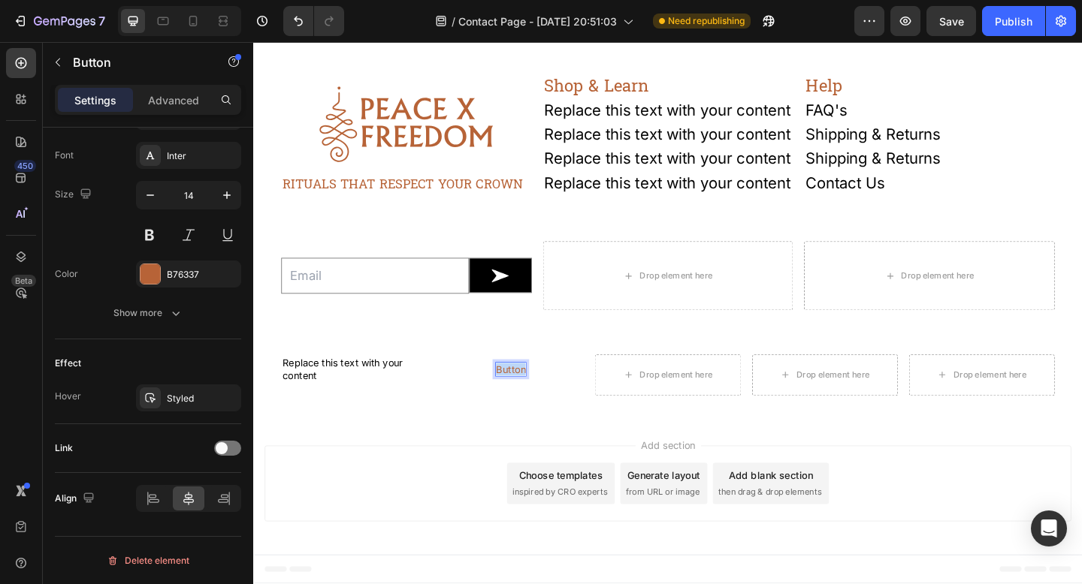
click at [535, 403] on p "Button" at bounding box center [533, 398] width 32 height 15
click at [500, 382] on button "Terms" at bounding box center [533, 398] width 66 height 33
click at [489, 382] on button "Terms and" at bounding box center [533, 398] width 88 height 33
click at [549, 400] on p "Terms and Coditions" at bounding box center [533, 398] width 101 height 15
click at [708, 406] on div "Drop element here" at bounding box center [713, 405] width 80 height 12
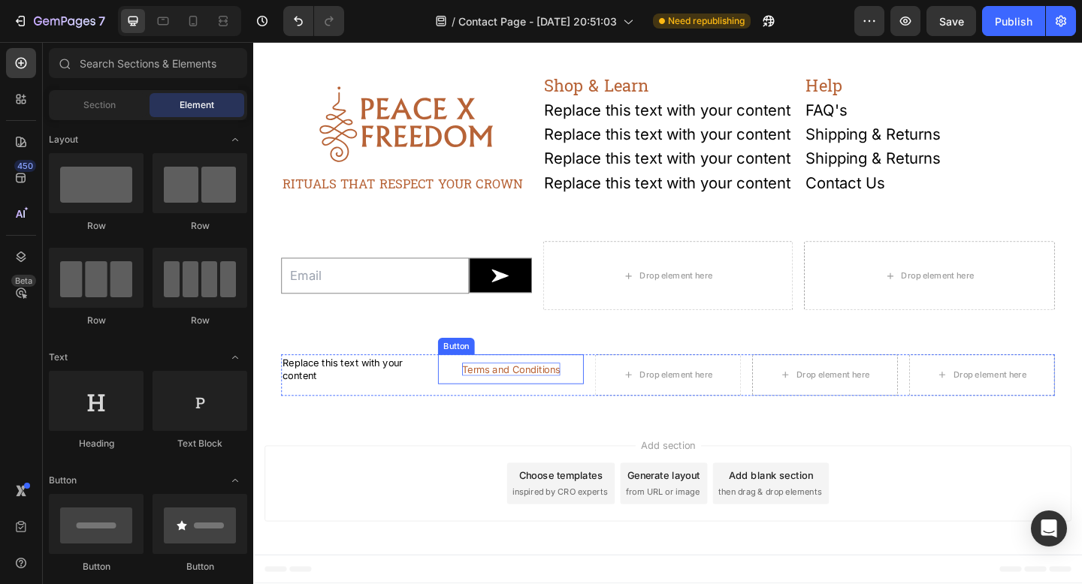
click at [578, 401] on p "Terms and Conditions" at bounding box center [533, 398] width 107 height 15
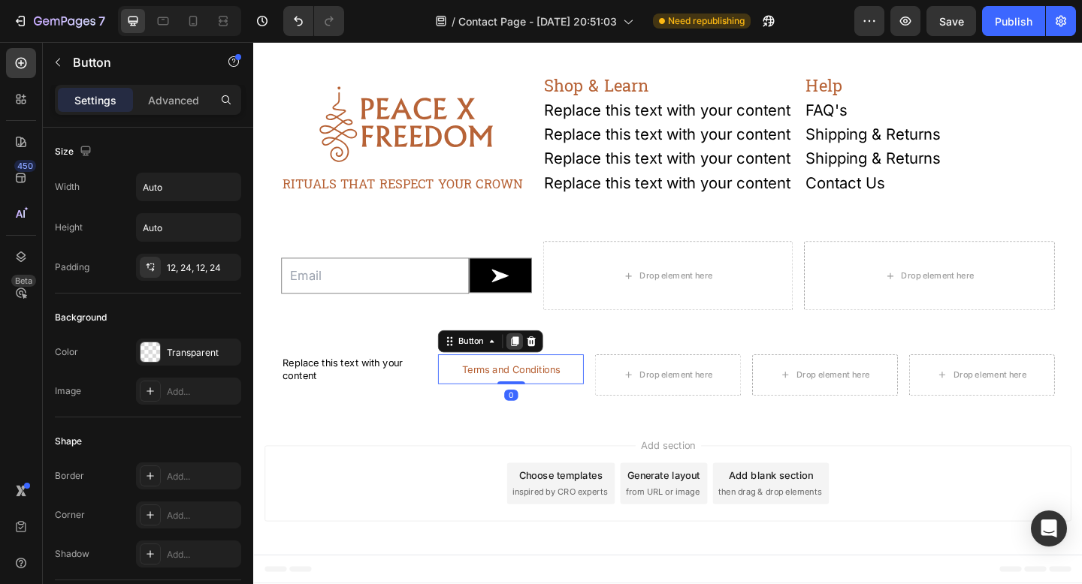
click at [539, 372] on icon at bounding box center [537, 368] width 12 height 12
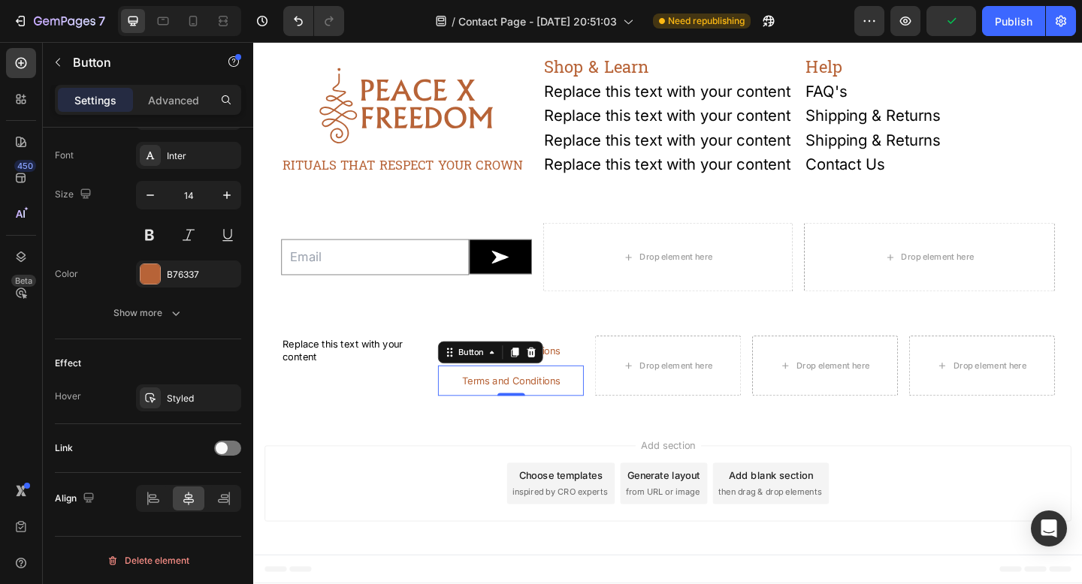
drag, startPoint x: 594, startPoint y: 424, endPoint x: 693, endPoint y: 410, distance: 100.2
click at [693, 410] on div "Replace this text with your content Text Block Terms and Conditions Button Term…" at bounding box center [703, 394] width 841 height 65
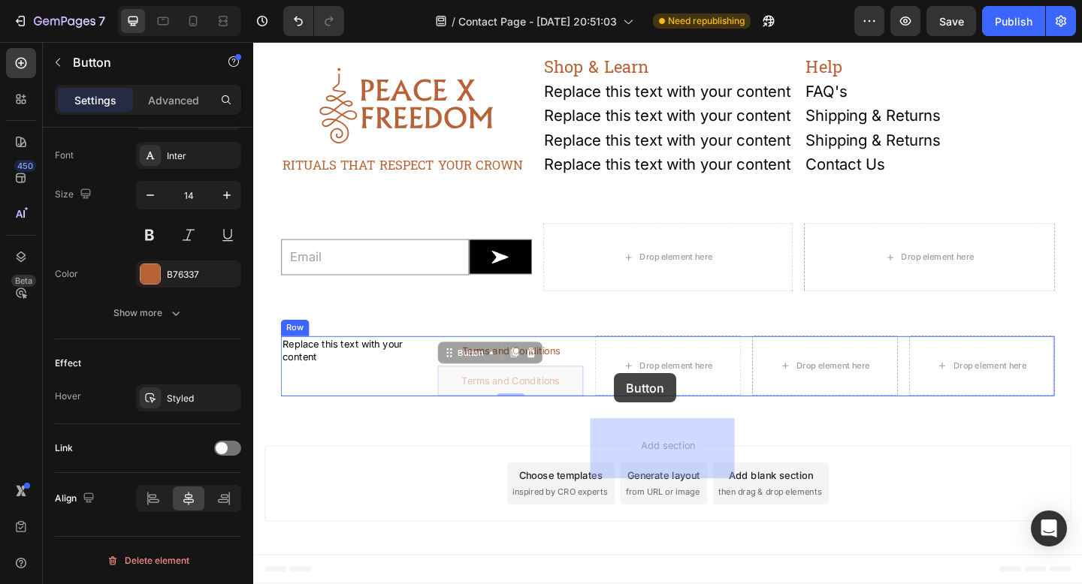
drag, startPoint x: 486, startPoint y: 403, endPoint x: 646, endPoint y: 403, distance: 160.0
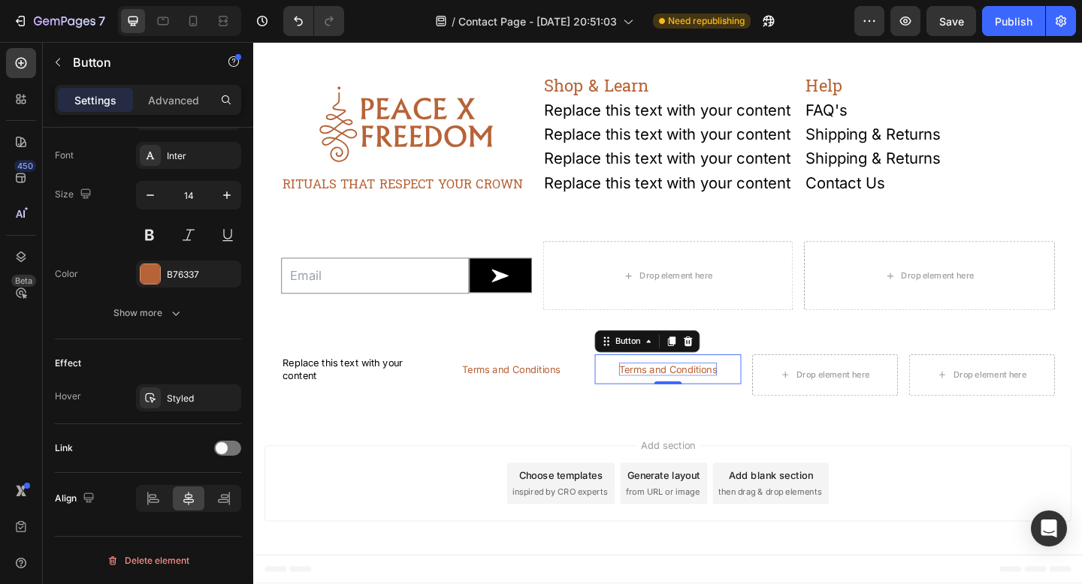
click at [665, 401] on p "Terms and Conditions" at bounding box center [703, 398] width 107 height 15
click at [667, 382] on button "Privacy" at bounding box center [703, 398] width 73 height 33
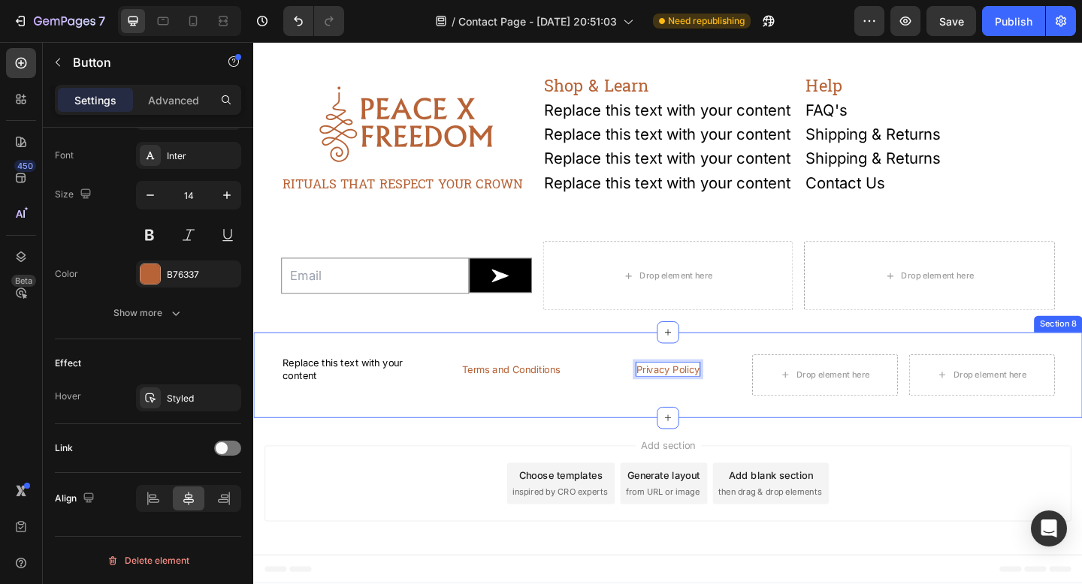
click at [533, 445] on div "Replace this text with your content Text Block Terms and Conditions Button Priv…" at bounding box center [703, 404] width 901 height 93
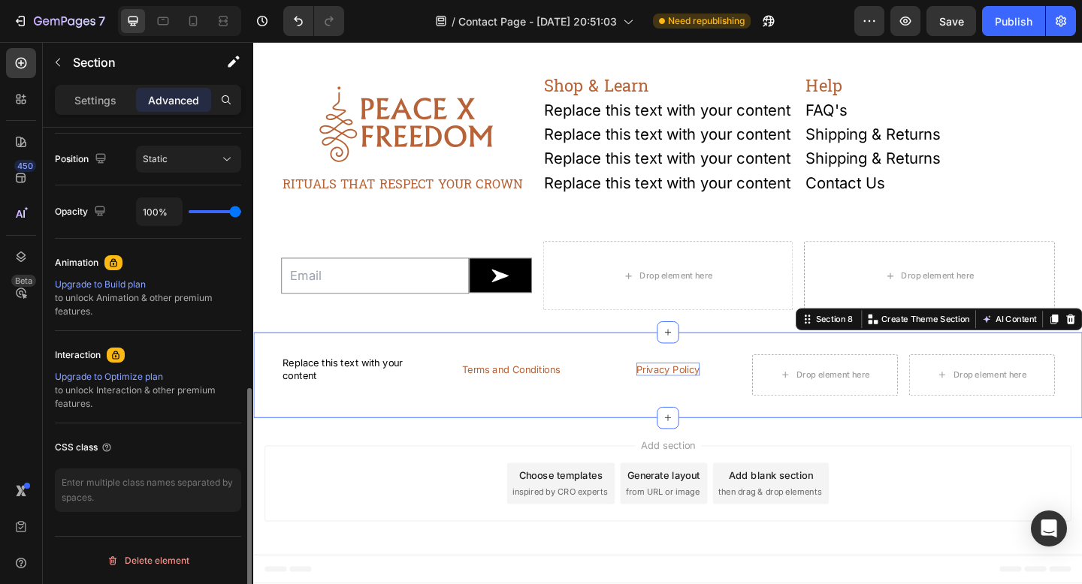
scroll to position [0, 0]
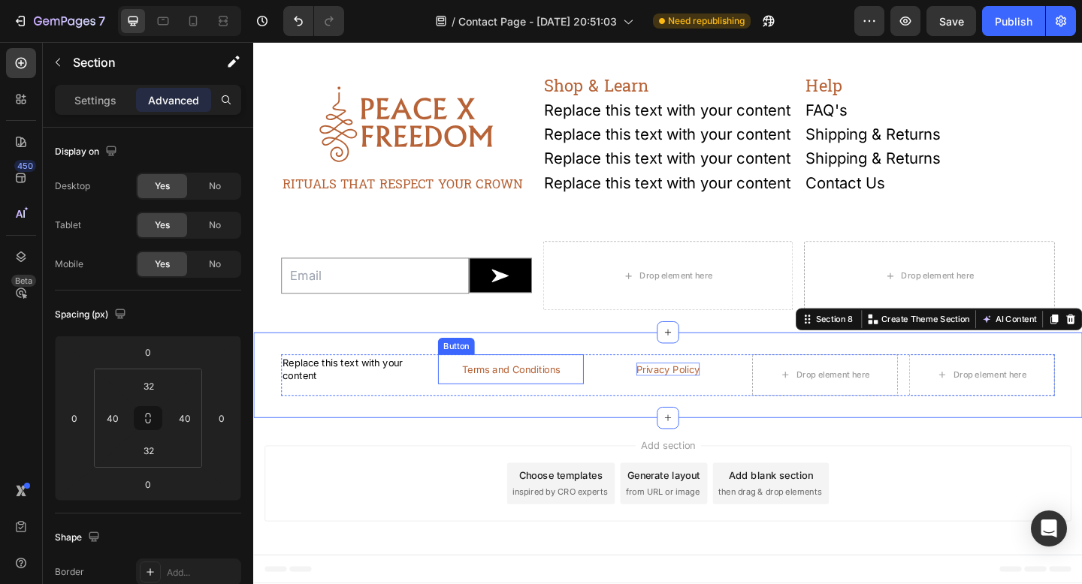
click at [468, 399] on button "Terms and Conditions" at bounding box center [533, 398] width 143 height 33
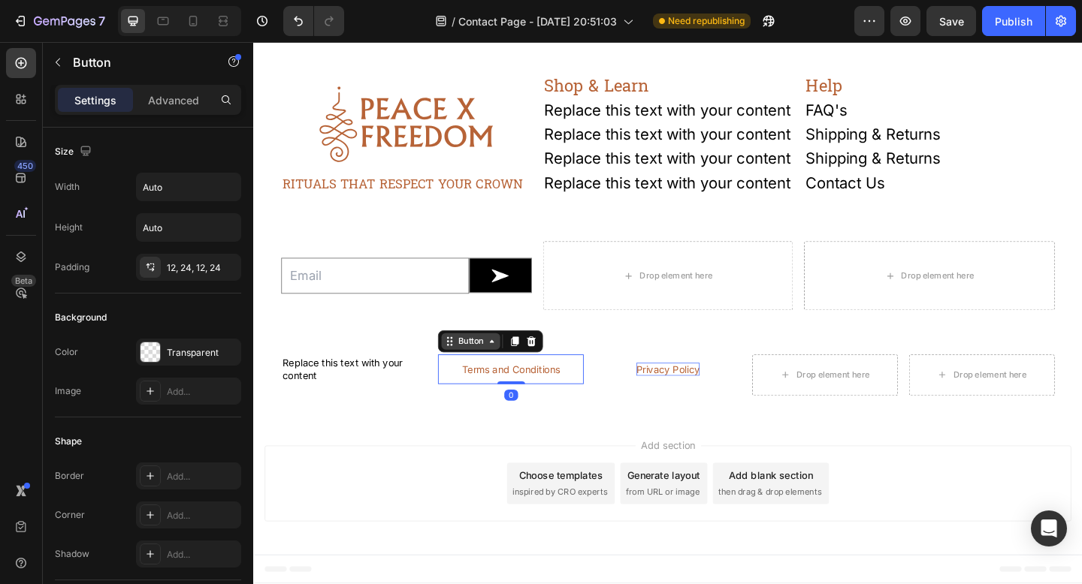
click at [481, 372] on div "Button" at bounding box center [489, 368] width 34 height 14
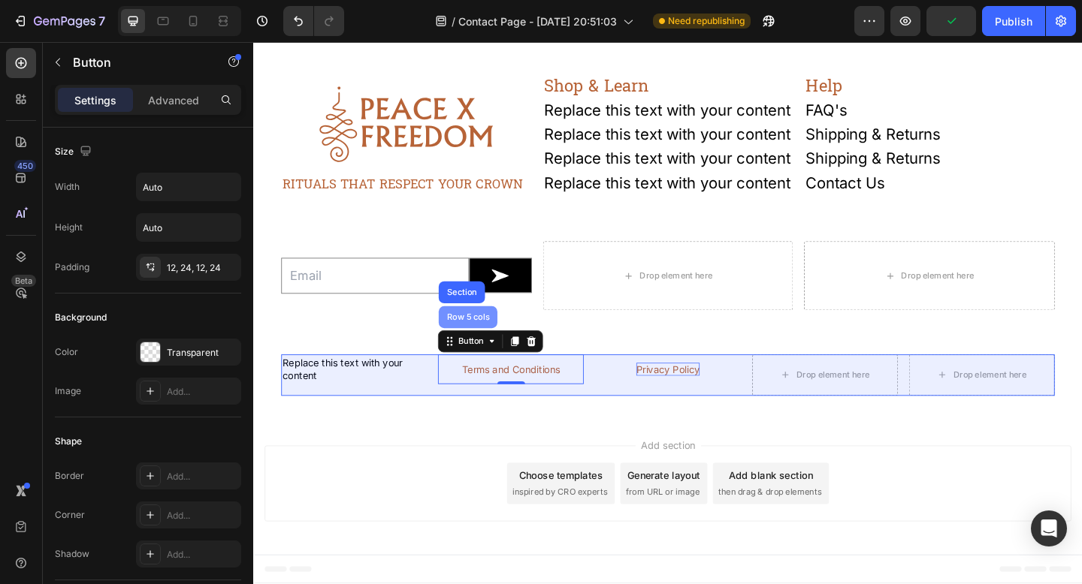
click at [481, 349] on div "Row 5 cols" at bounding box center [486, 342] width 64 height 24
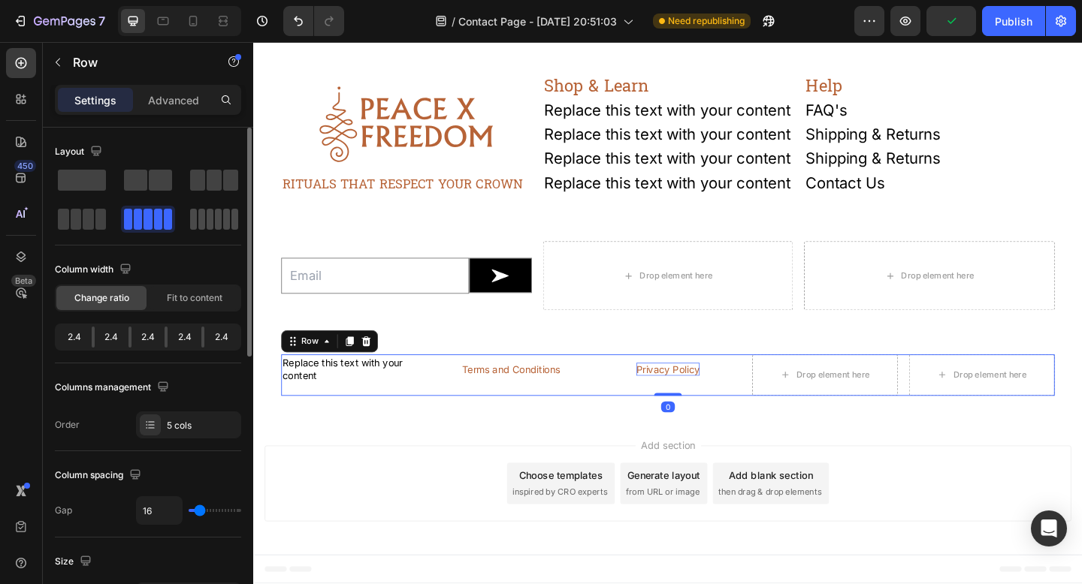
click at [226, 223] on span at bounding box center [226, 219] width 7 height 21
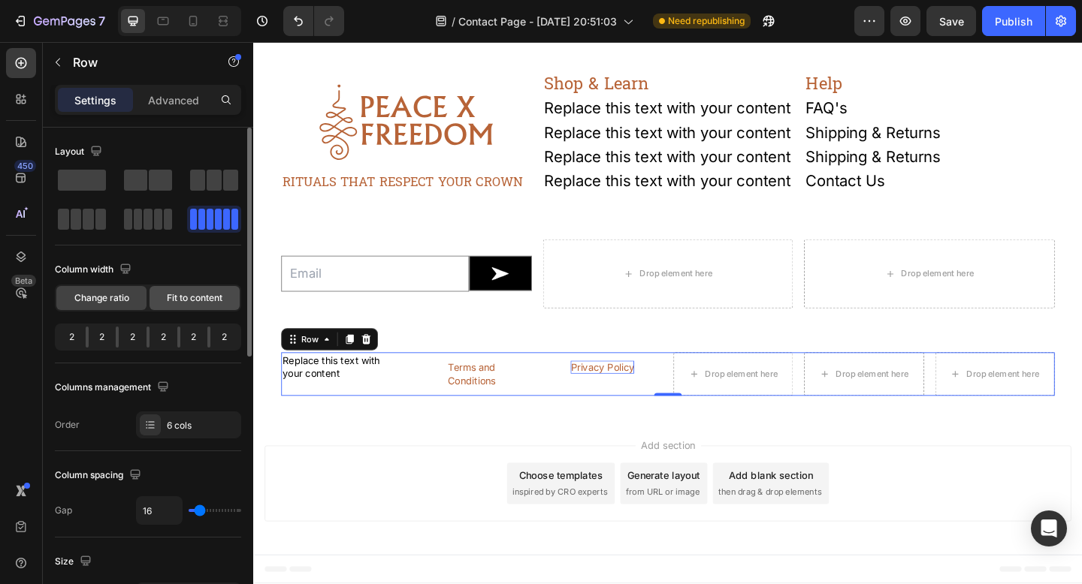
click at [183, 300] on span "Fit to content" at bounding box center [195, 298] width 56 height 14
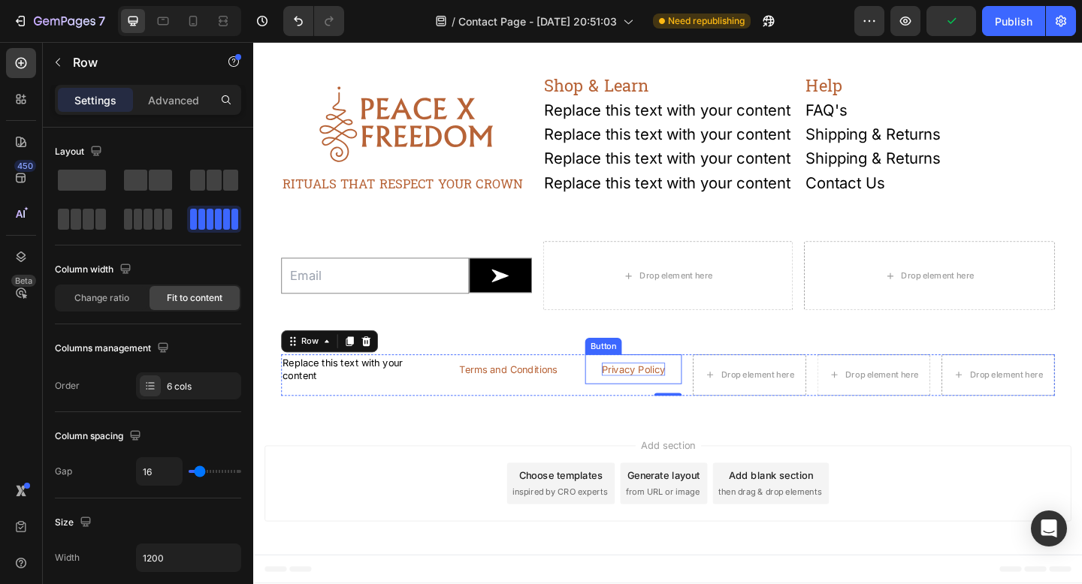
click at [695, 401] on button "Privacy Policy" at bounding box center [666, 398] width 105 height 33
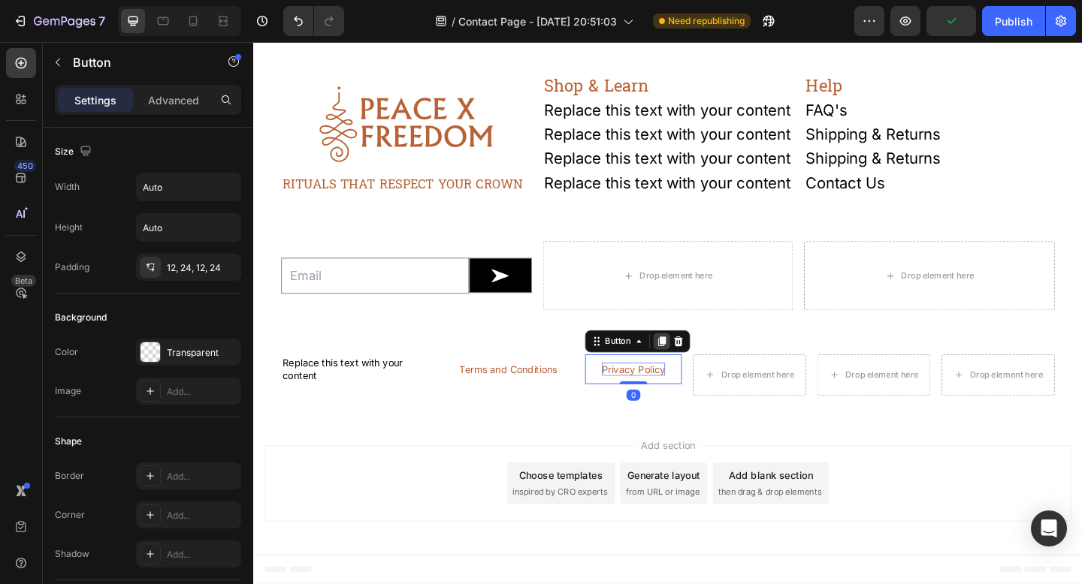
click at [693, 369] on icon at bounding box center [697, 368] width 8 height 11
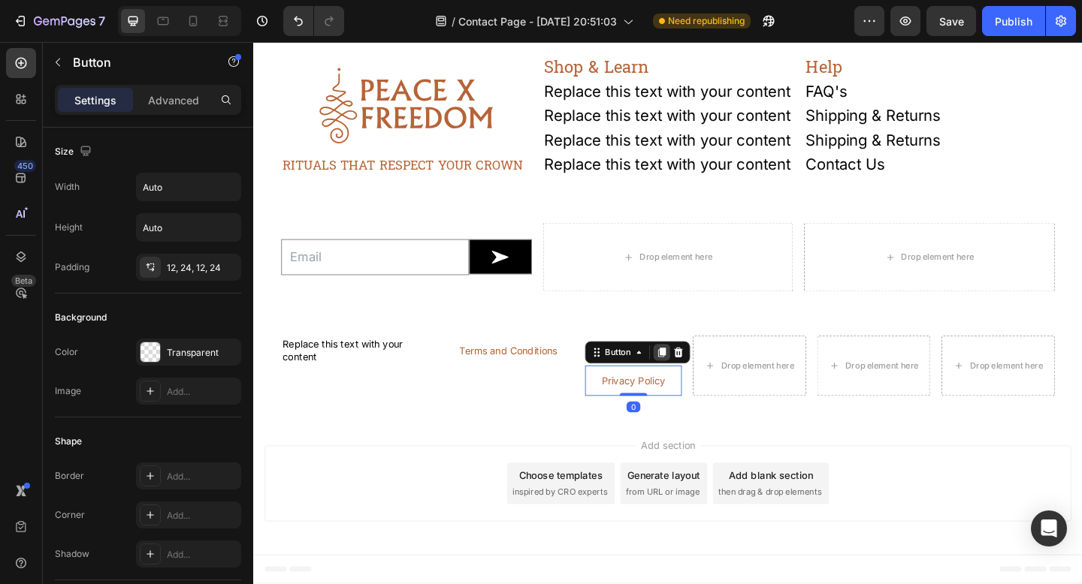
click at [693, 385] on icon at bounding box center [697, 380] width 8 height 11
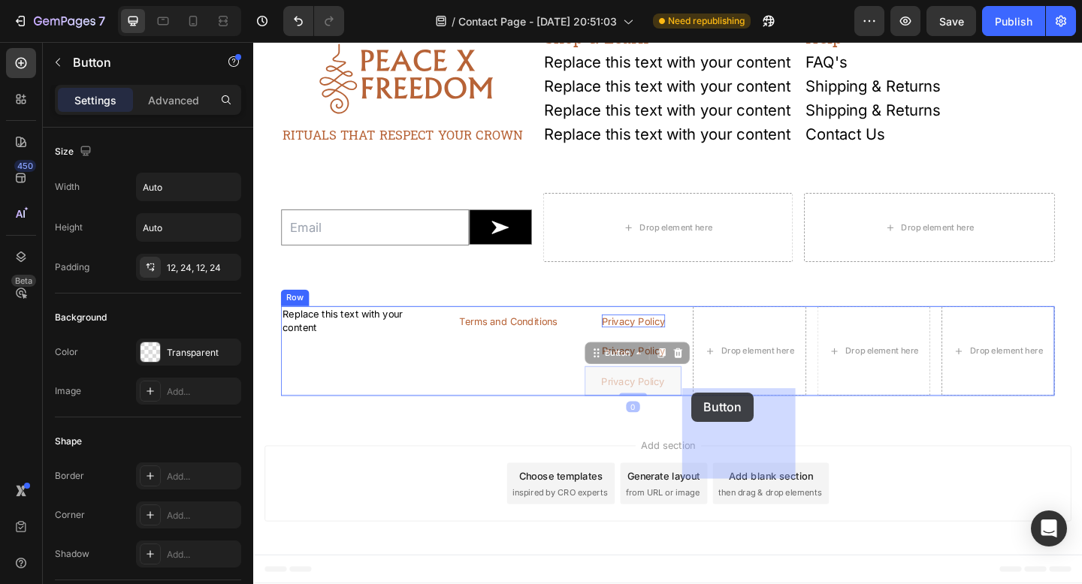
drag, startPoint x: 633, startPoint y: 435, endPoint x: 729, endPoint y: 424, distance: 96.1
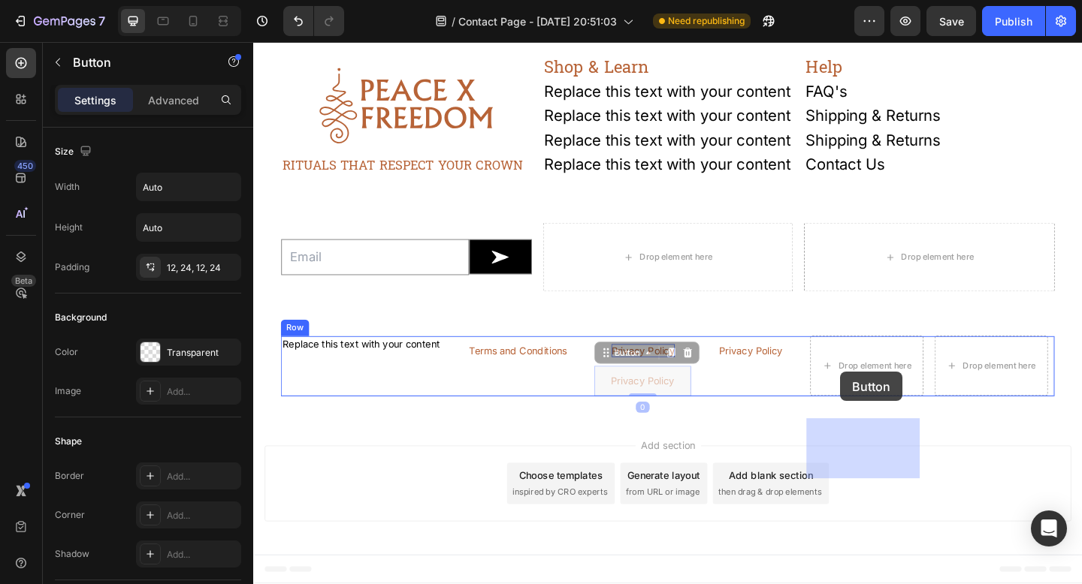
drag, startPoint x: 633, startPoint y: 410, endPoint x: 892, endPoint y: 401, distance: 258.5
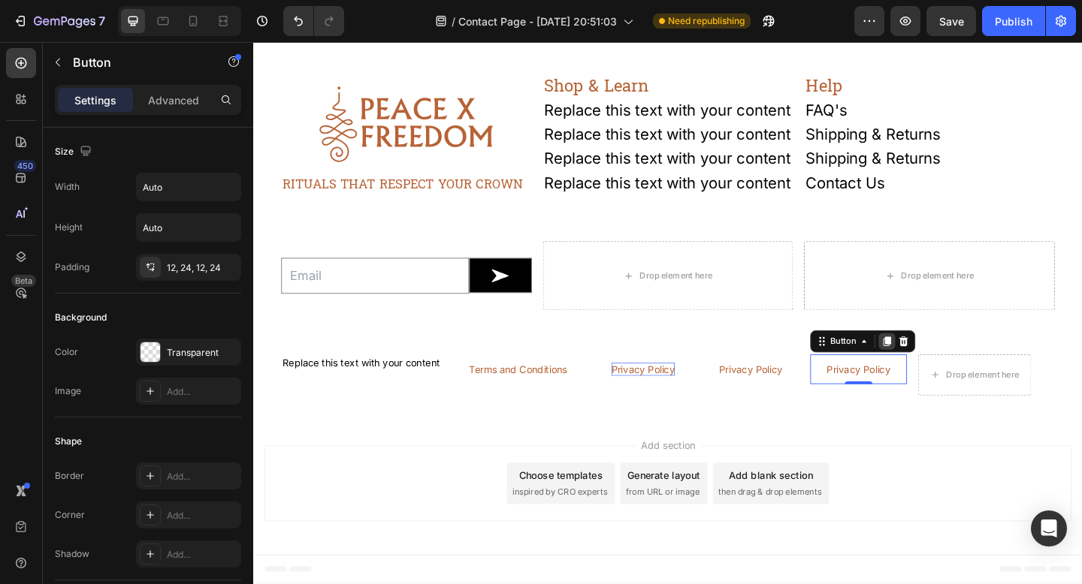
click at [946, 370] on icon at bounding box center [942, 368] width 8 height 11
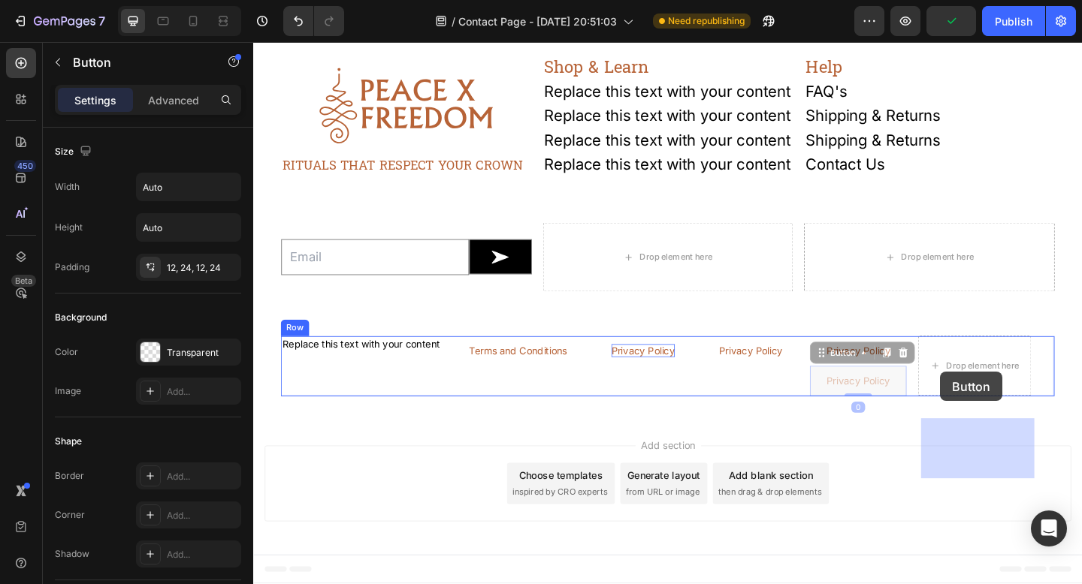
drag, startPoint x: 888, startPoint y: 401, endPoint x: 986, endPoint y: 401, distance: 98.4
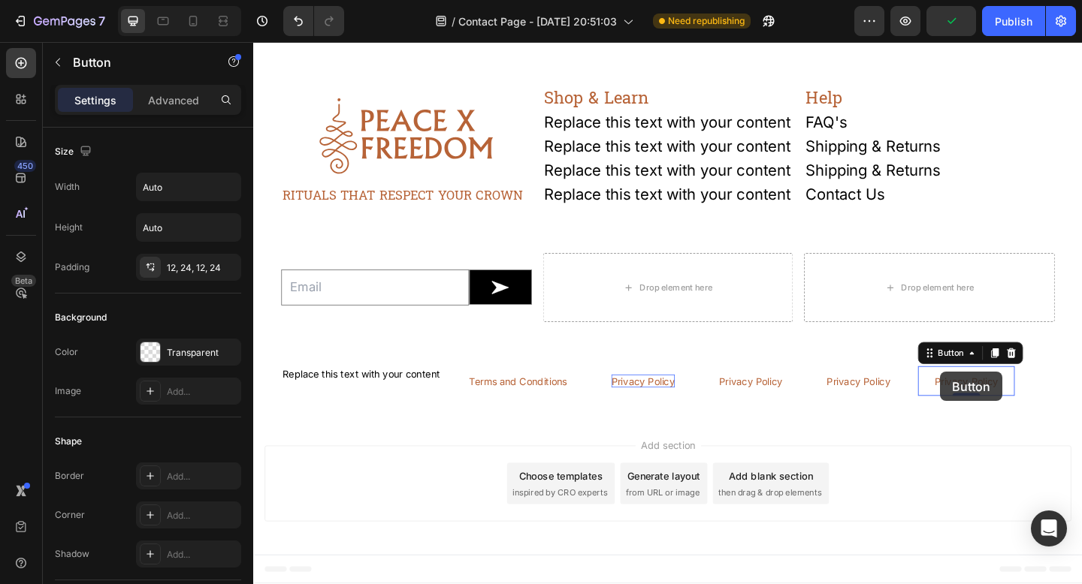
scroll to position [1569, 0]
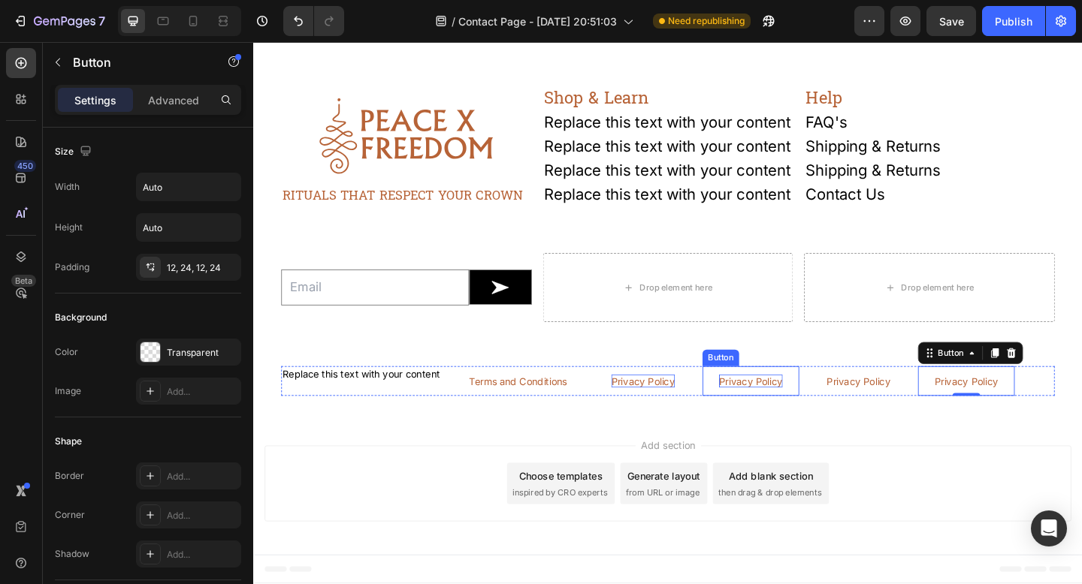
click at [785, 413] on p "Privacy Policy" at bounding box center [793, 411] width 69 height 15
click at [811, 408] on p "Privacy Policy" at bounding box center [793, 411] width 69 height 15
click at [791, 411] on p "Privacy Policy" at bounding box center [793, 411] width 69 height 15
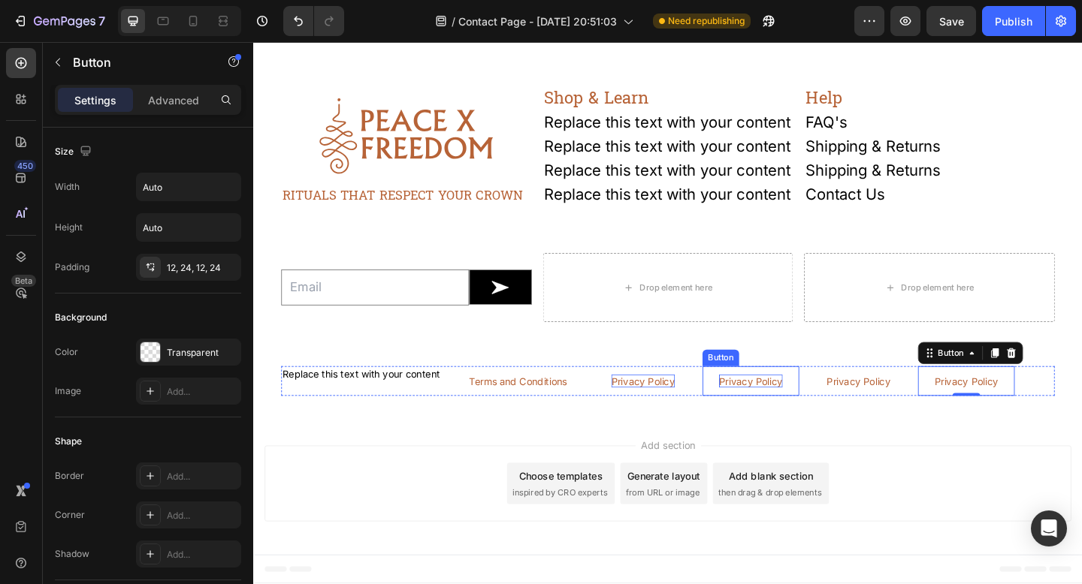
click at [798, 408] on p "Privacy Policy" at bounding box center [793, 411] width 69 height 15
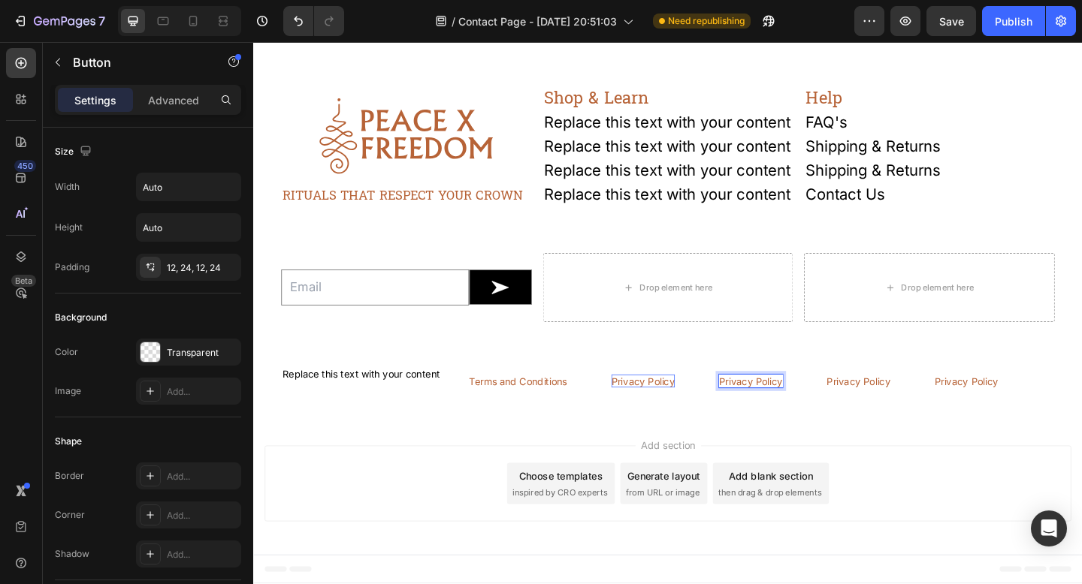
click at [798, 409] on p "Privacy Policy" at bounding box center [793, 411] width 69 height 15
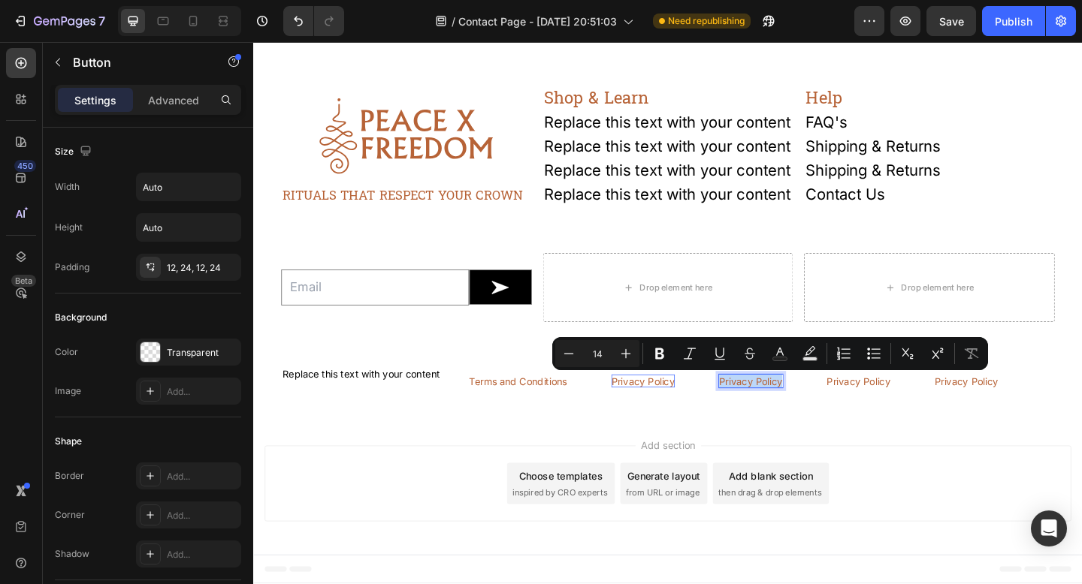
click at [798, 409] on p "Privacy Policy" at bounding box center [793, 411] width 69 height 15
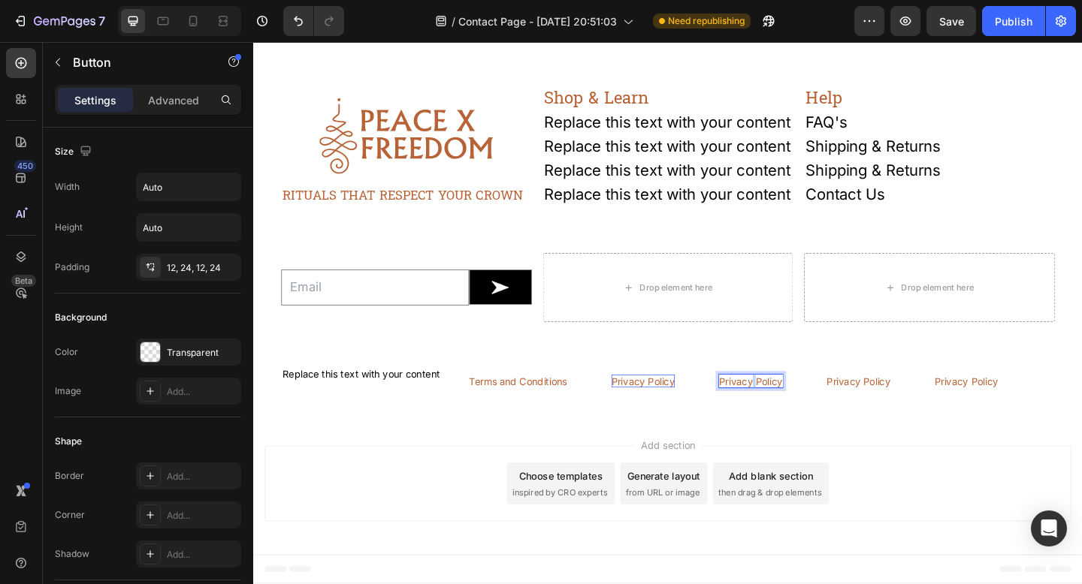
click at [798, 409] on p "Privacy Policy" at bounding box center [793, 411] width 69 height 15
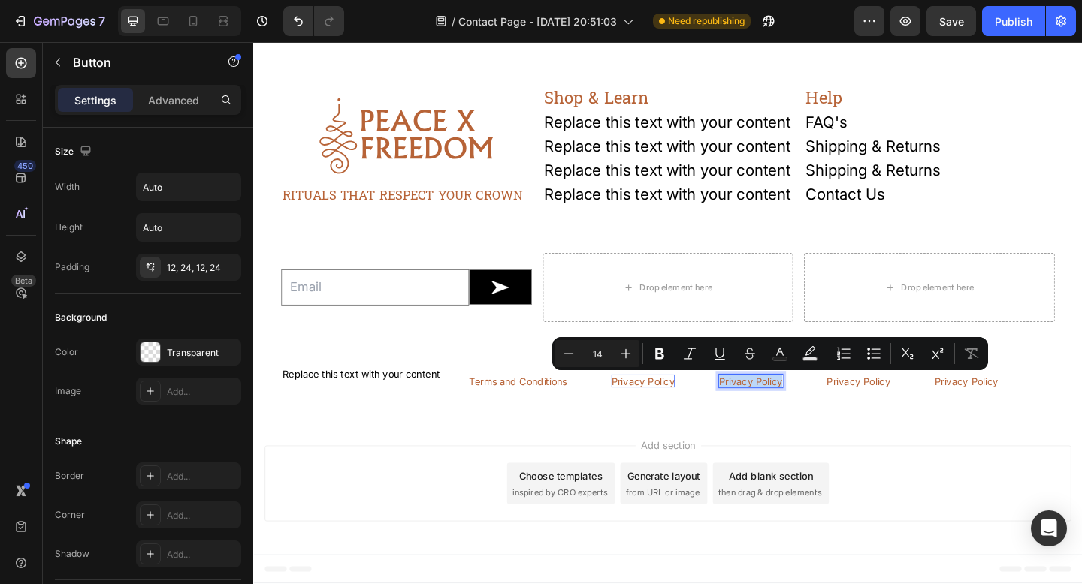
click at [798, 409] on p "Privacy Policy" at bounding box center [793, 411] width 69 height 15
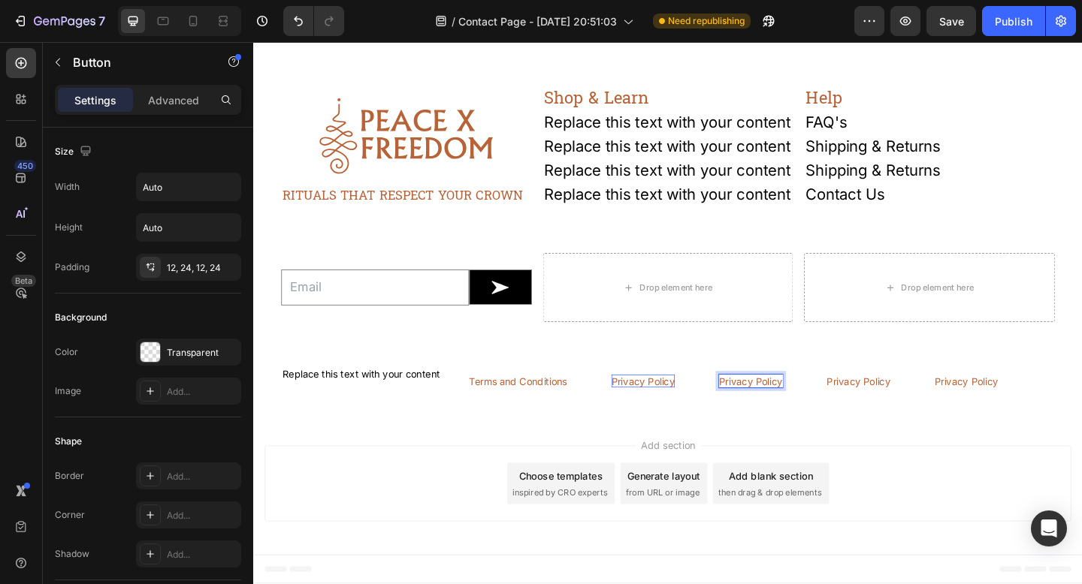
click at [798, 410] on p "Privacy Policy" at bounding box center [793, 411] width 69 height 15
drag, startPoint x: 793, startPoint y: 411, endPoint x: 709, endPoint y: 411, distance: 84.1
click at [709, 411] on div "Replace this text with your content Text Block Terms and Conditions Button Priv…" at bounding box center [703, 411] width 841 height 33
click at [898, 411] on p "Privacy Policy" at bounding box center [913, 411] width 69 height 15
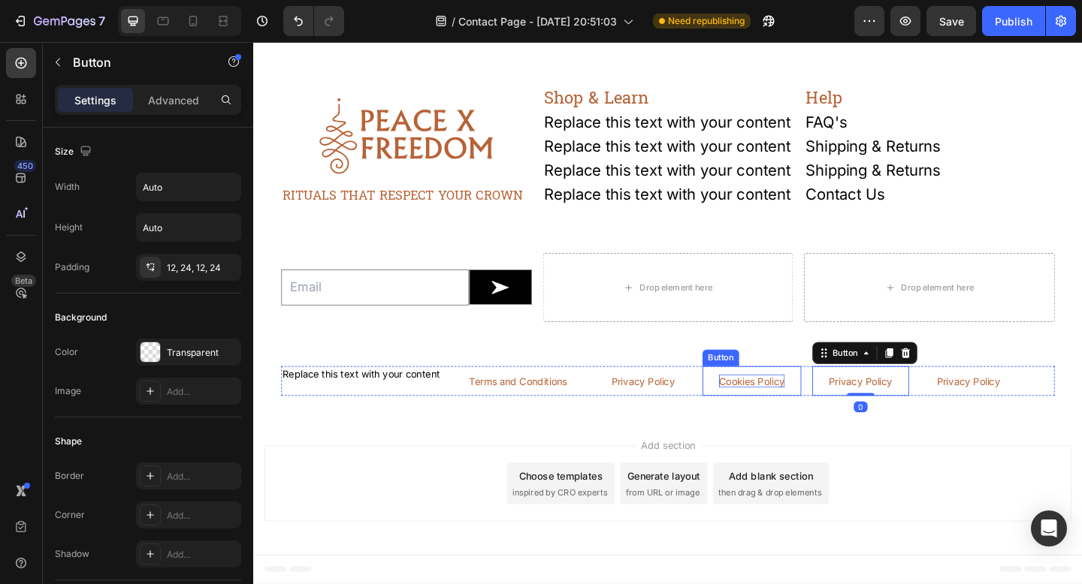
click at [801, 412] on p "Cookies Policy" at bounding box center [794, 411] width 71 height 15
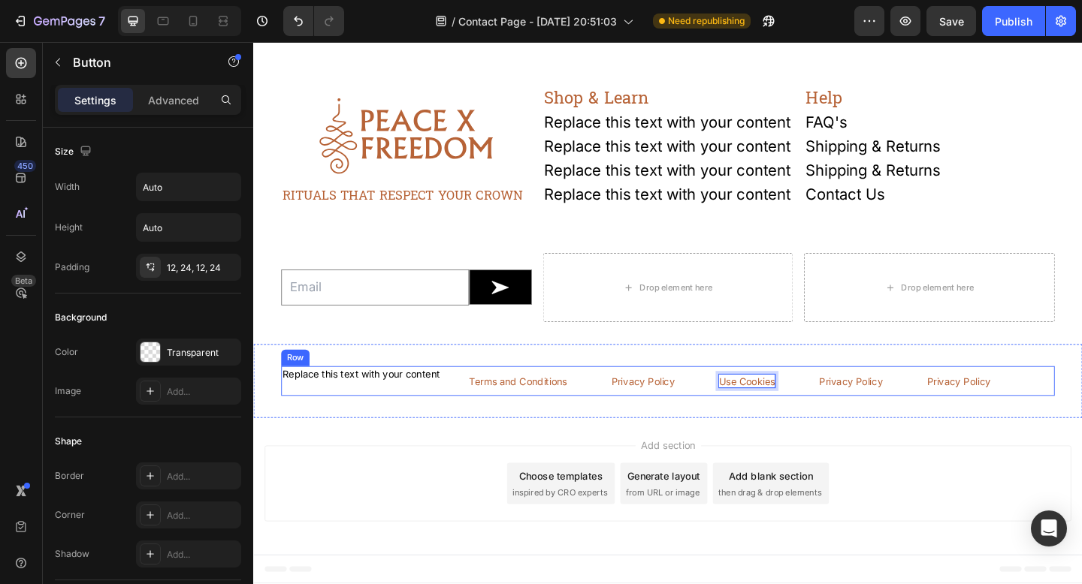
click at [741, 395] on button "Use Cookies" at bounding box center [789, 411] width 97 height 33
click at [741, 395] on button "Use of Cookies" at bounding box center [796, 411] width 110 height 33
click at [1019, 414] on p "Privacy Policy" at bounding box center [1032, 411] width 69 height 15
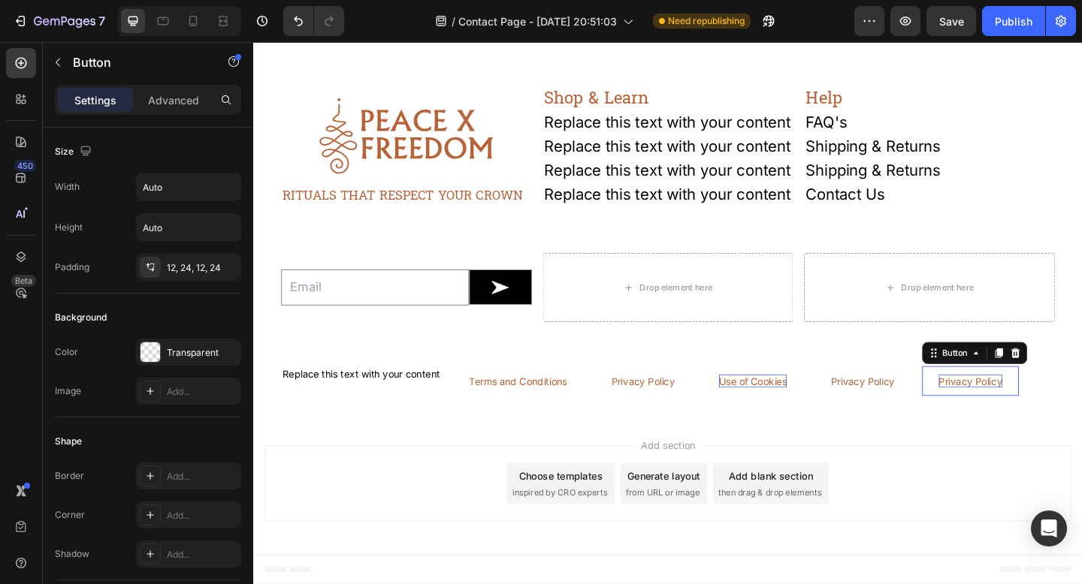
click at [1019, 414] on p "Privacy Policy" at bounding box center [1032, 411] width 69 height 15
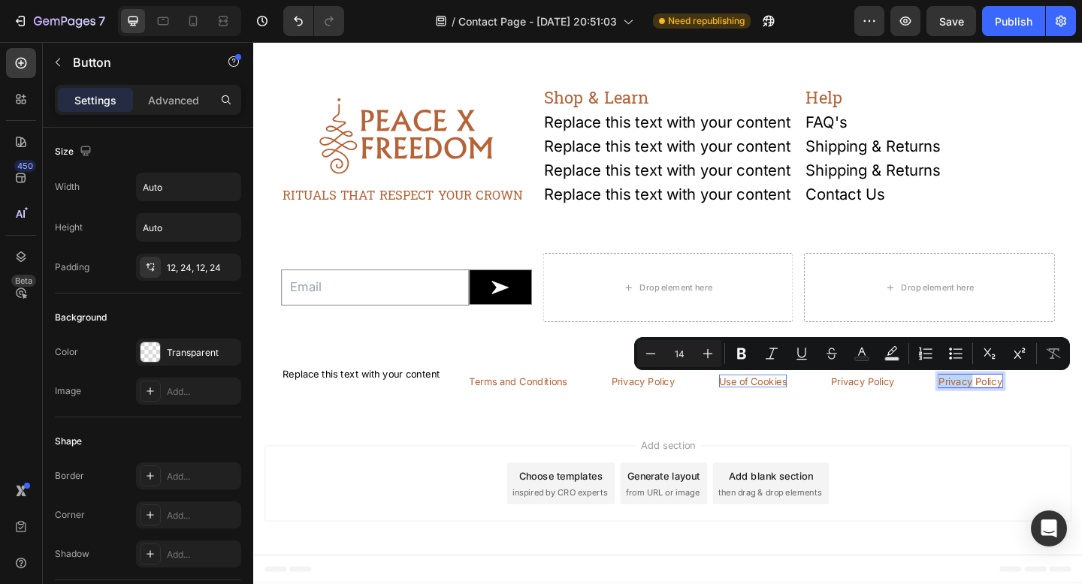
click at [1019, 414] on p "Privacy Policy" at bounding box center [1032, 411] width 69 height 15
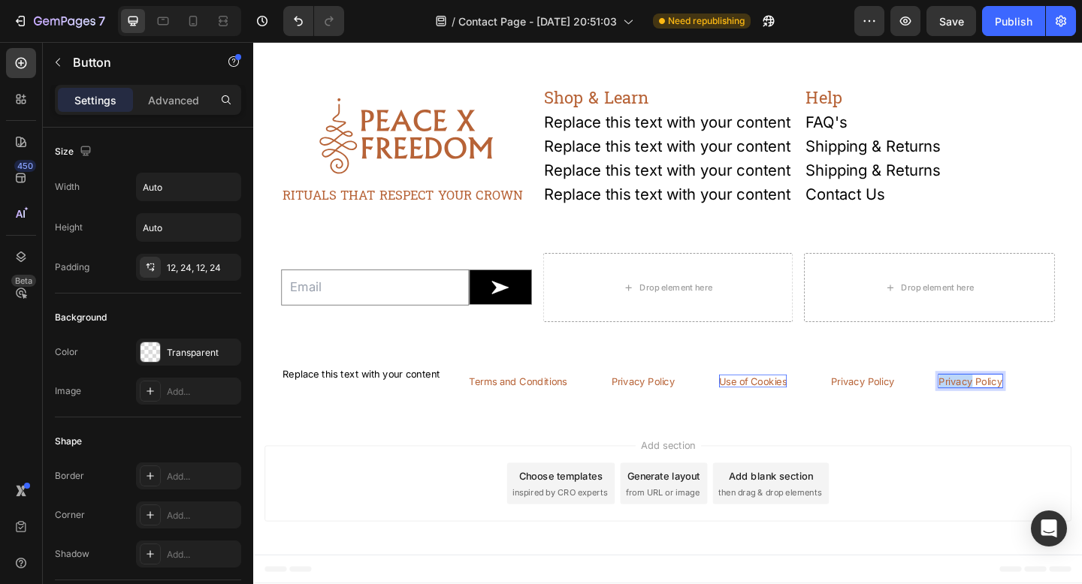
click at [1019, 414] on p "Privacy Policy" at bounding box center [1032, 411] width 69 height 15
click at [980, 395] on button "Site" at bounding box center [1007, 411] width 55 height 33
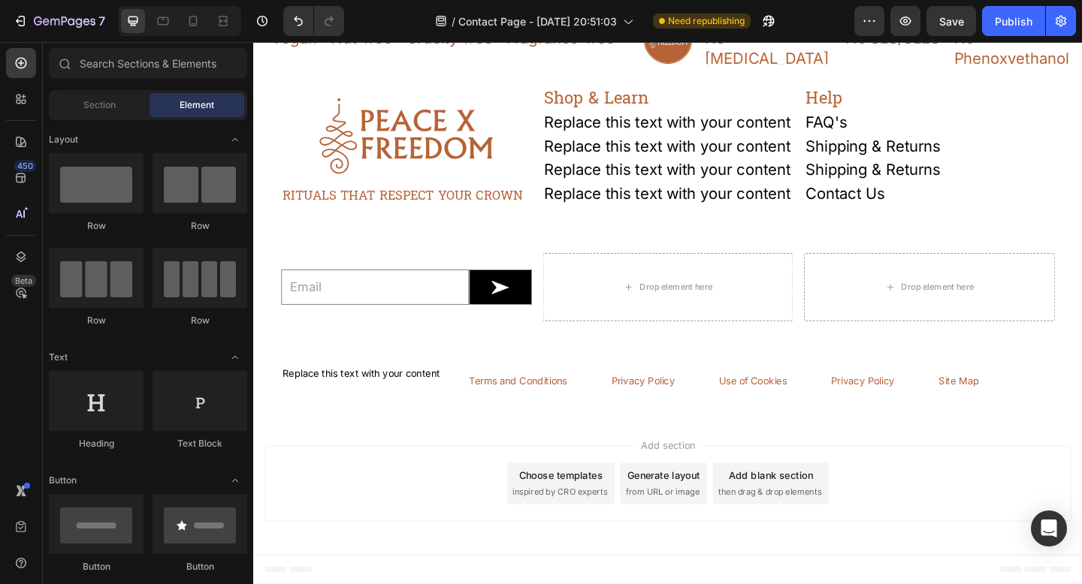
scroll to position [1647, 0]
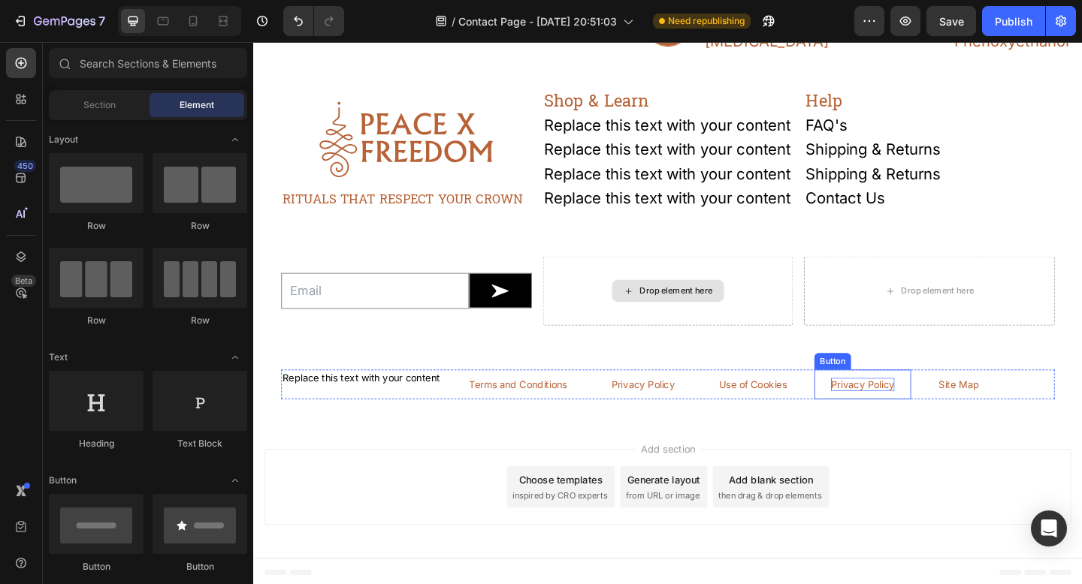
click at [922, 423] on p "Privacy Policy" at bounding box center [915, 415] width 69 height 15
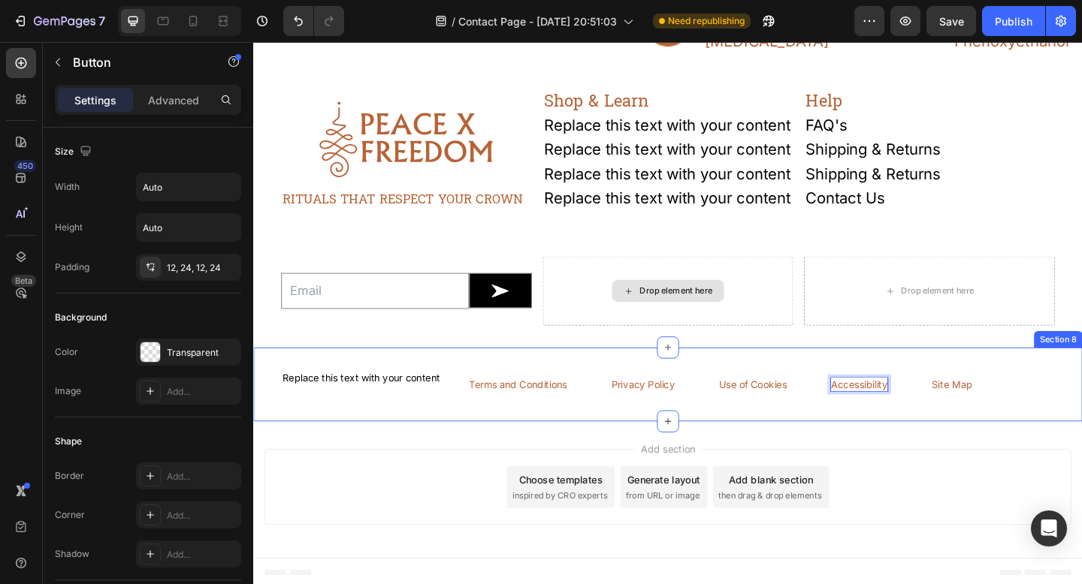
click at [898, 456] on div "Replace this text with your content Text Block Terms and Conditions Button Priv…" at bounding box center [703, 415] width 901 height 81
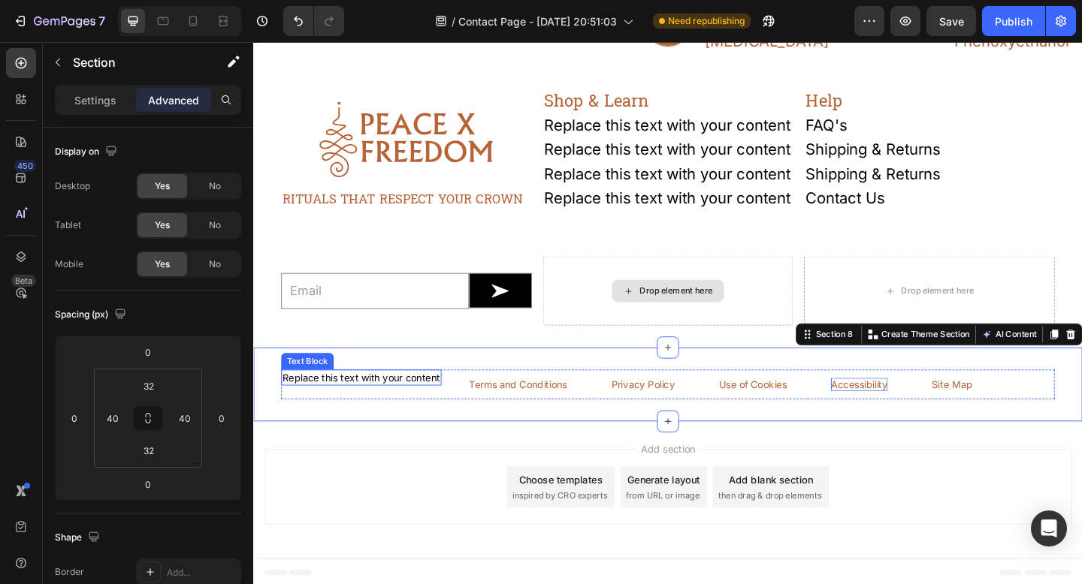
click at [406, 417] on div "Replace this text with your content" at bounding box center [370, 408] width 174 height 18
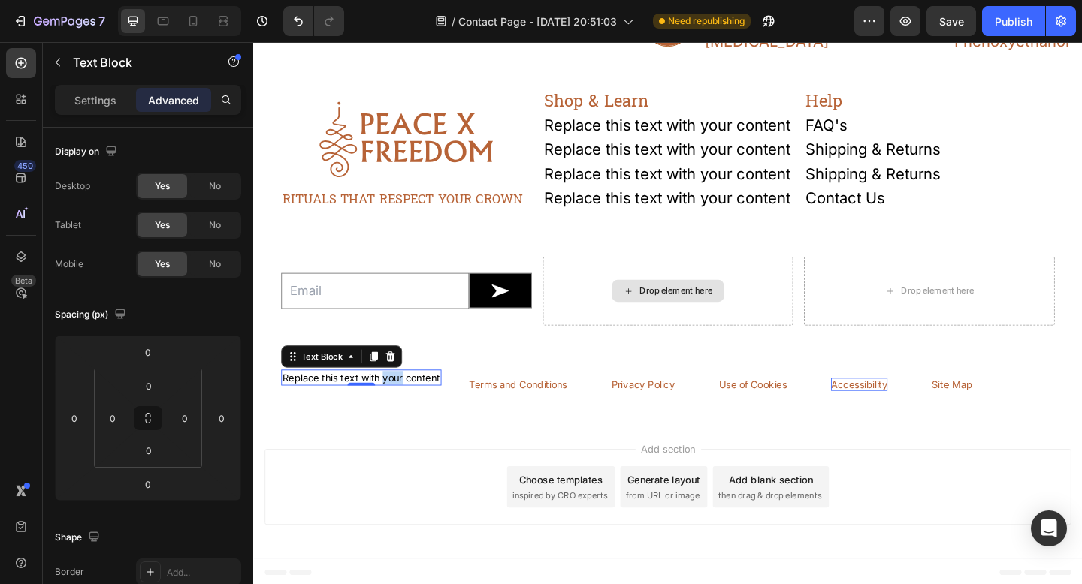
click at [406, 417] on div "Replace this text with your content" at bounding box center [370, 408] width 174 height 18
click at [406, 415] on p "Replace this text with your content" at bounding box center [370, 407] width 171 height 15
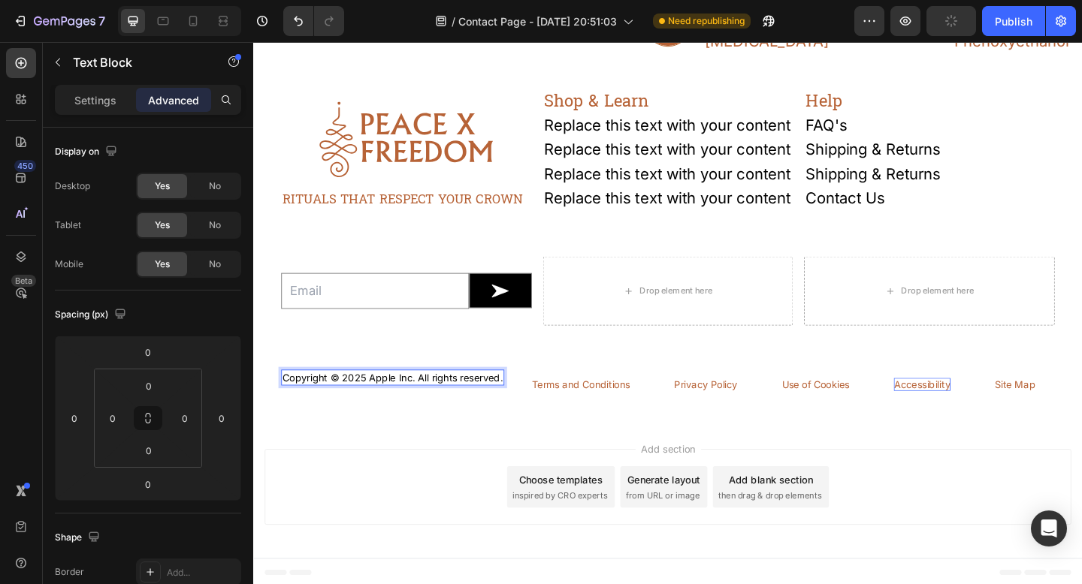
click at [500, 415] on p "Copyright © 2025 Apple Inc. All rights reserved." at bounding box center [405, 407] width 240 height 15
click at [701, 397] on div "Button" at bounding box center [713, 390] width 34 height 14
click at [699, 397] on div "Button" at bounding box center [713, 390] width 34 height 14
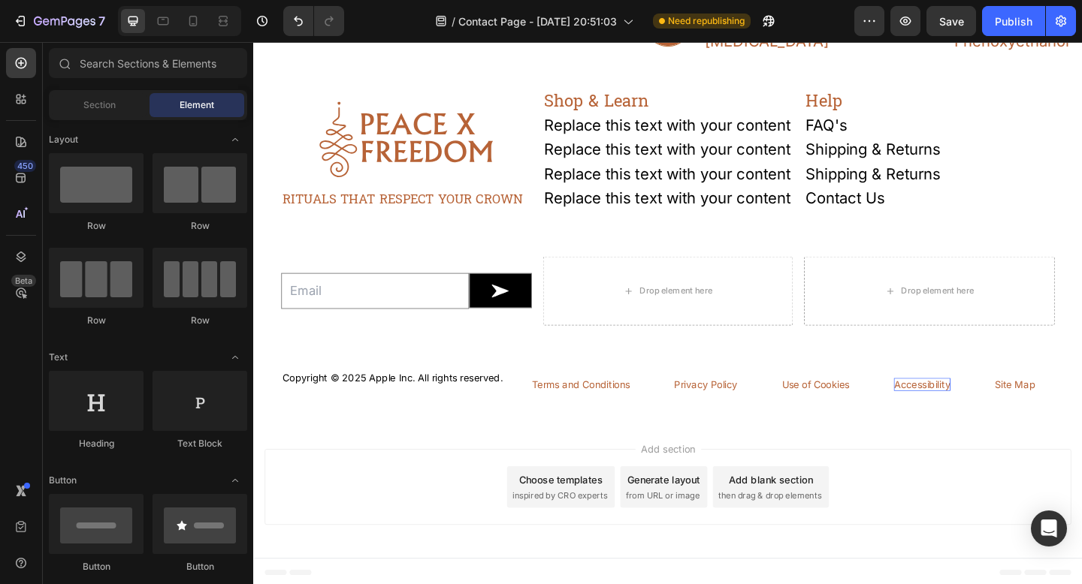
click at [784, 527] on div "Add blank section" at bounding box center [816, 519] width 92 height 16
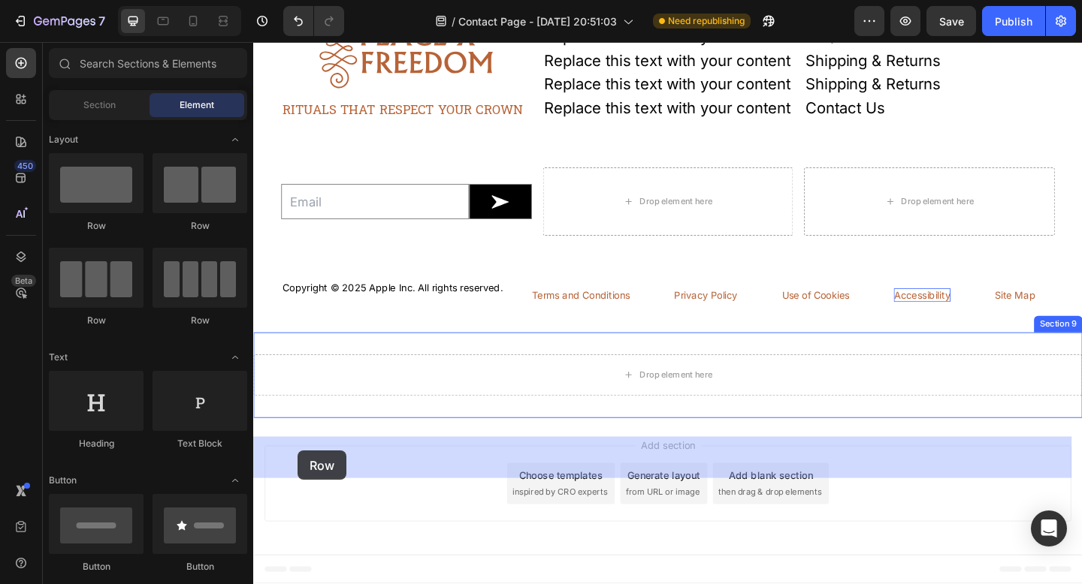
scroll to position [1810, 0]
drag, startPoint x: 433, startPoint y: 246, endPoint x: 312, endPoint y: 407, distance: 201.6
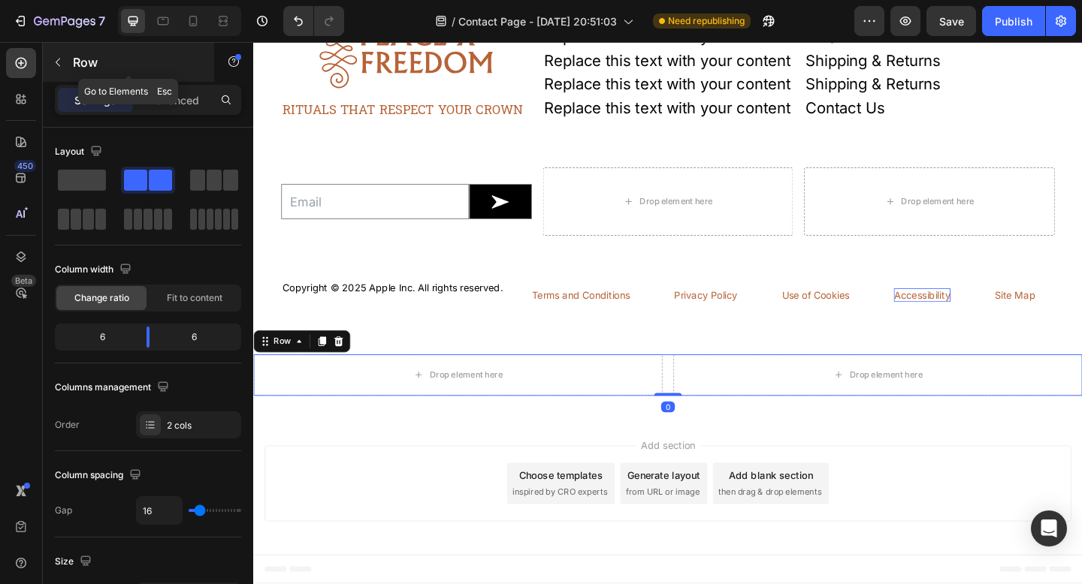
click at [60, 66] on icon "button" at bounding box center [58, 62] width 12 height 12
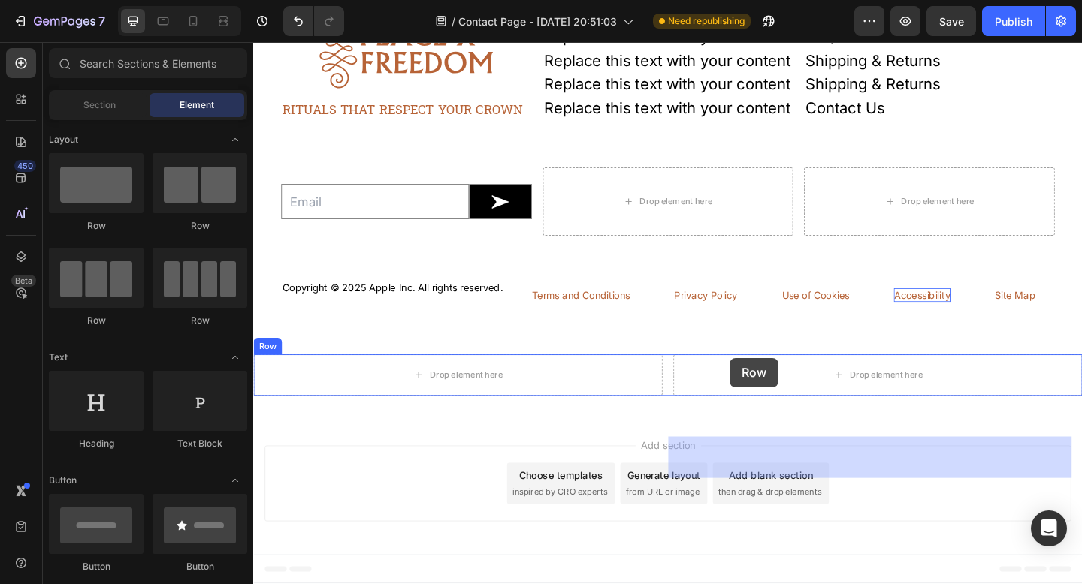
drag, startPoint x: 451, startPoint y: 330, endPoint x: 771, endPoint y: 386, distance: 325.5
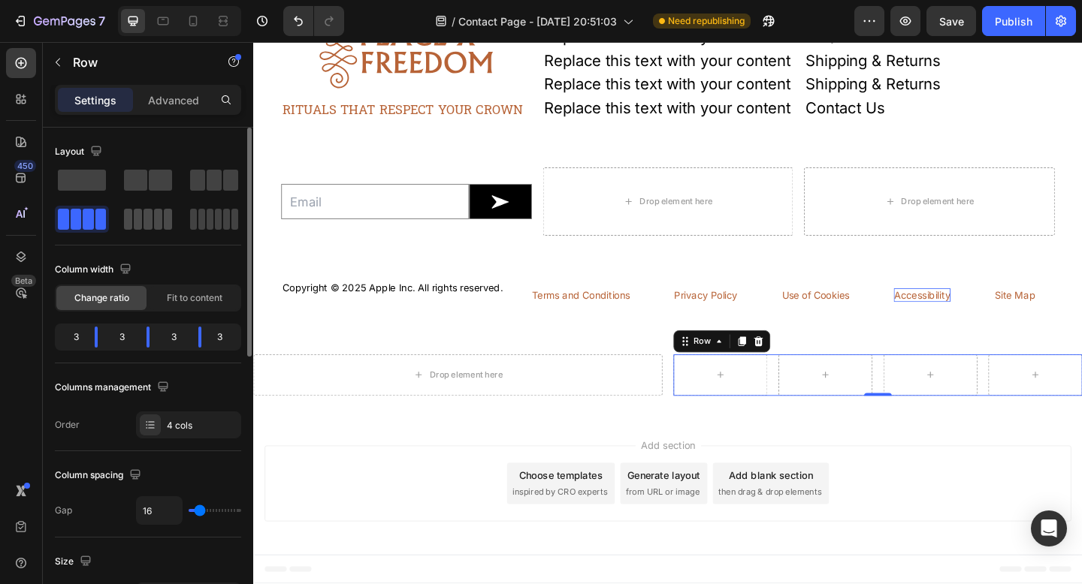
click at [143, 226] on div at bounding box center [148, 219] width 48 height 21
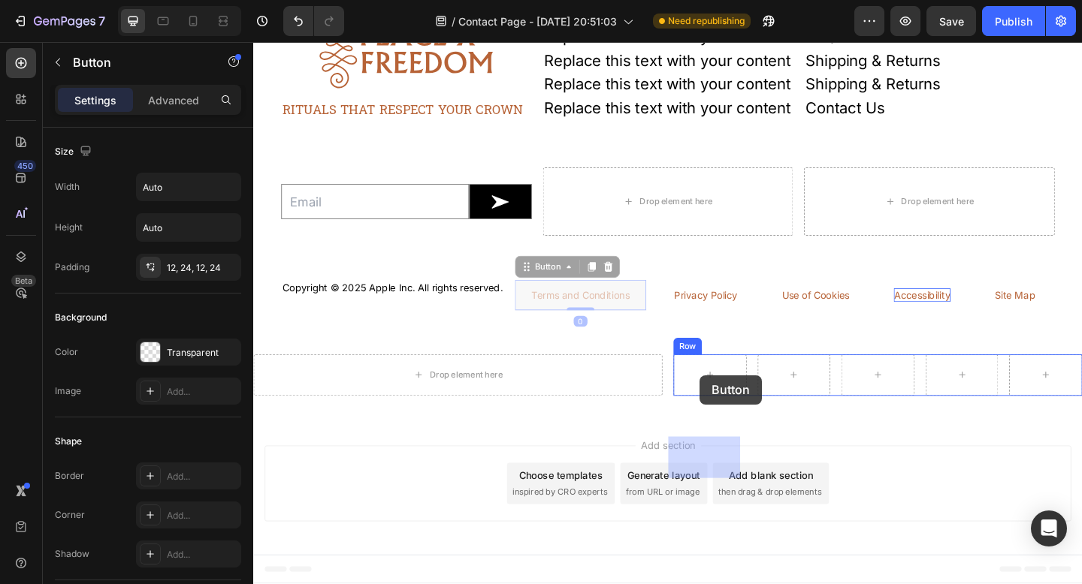
drag, startPoint x: 569, startPoint y: 321, endPoint x: 718, endPoint y: 393, distance: 165.6
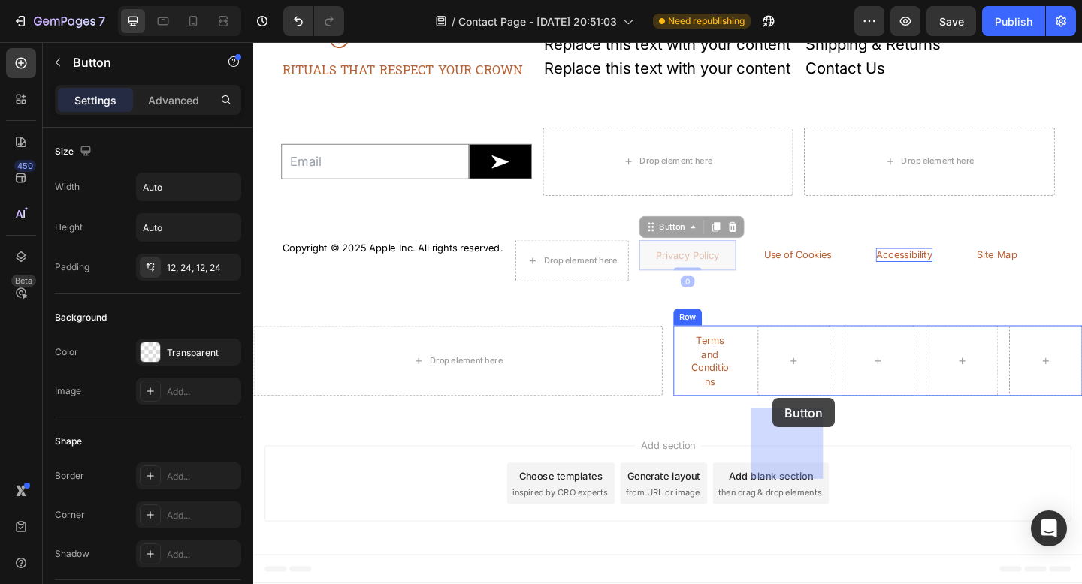
drag, startPoint x: 727, startPoint y: 318, endPoint x: 818, endPoint y: 430, distance: 144.2
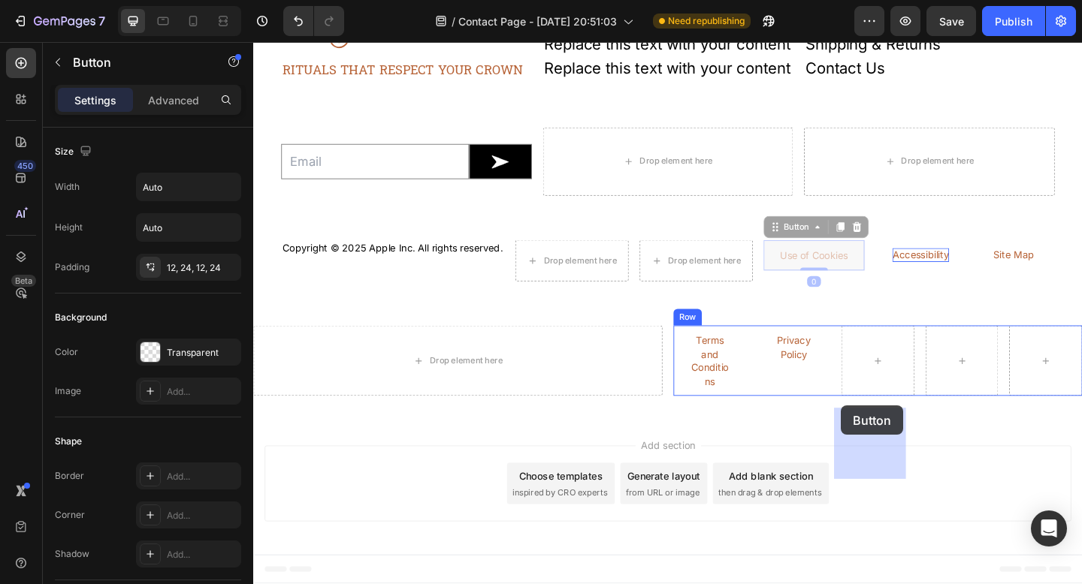
drag, startPoint x: 834, startPoint y: 320, endPoint x: 892, endPoint y: 438, distance: 131.7
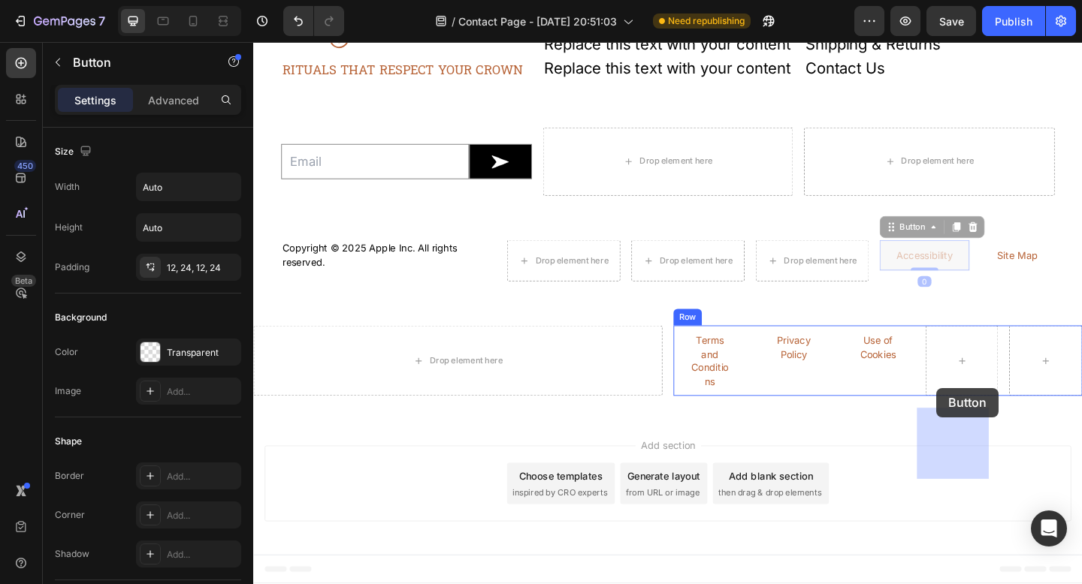
drag, startPoint x: 968, startPoint y: 318, endPoint x: 997, endPoint y: 427, distance: 112.1
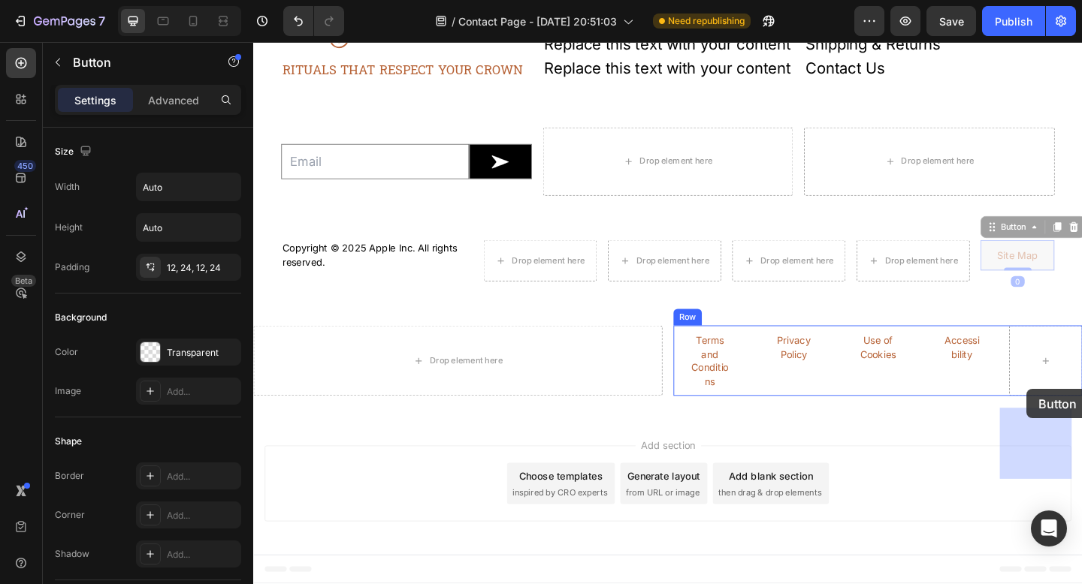
drag, startPoint x: 1067, startPoint y: 310, endPoint x: 1094, endPoint y: 421, distance: 113.7
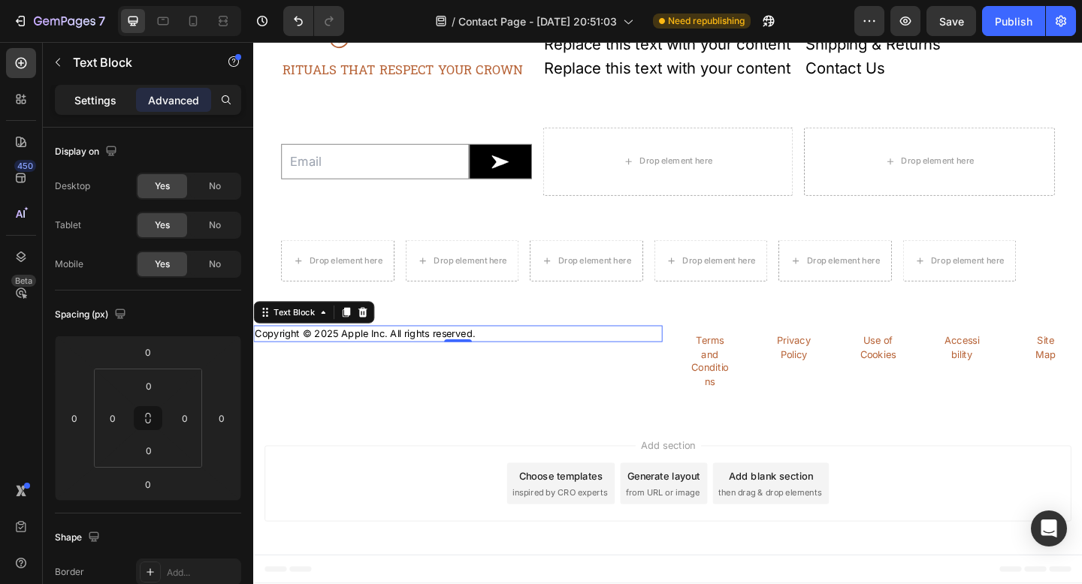
click at [110, 107] on p "Settings" at bounding box center [95, 100] width 42 height 16
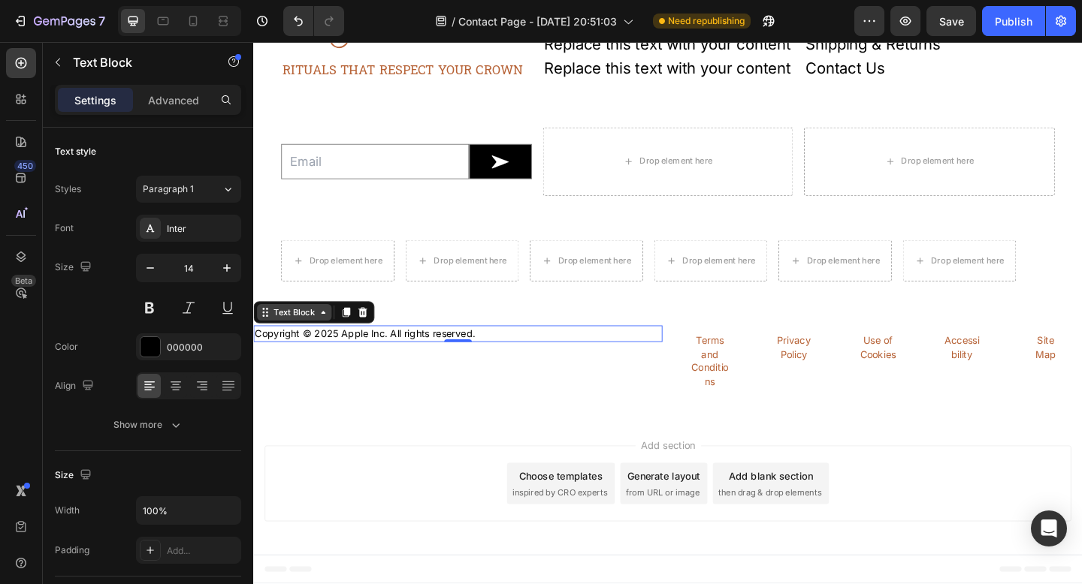
click at [306, 343] on div "Text Block" at bounding box center [297, 337] width 51 height 14
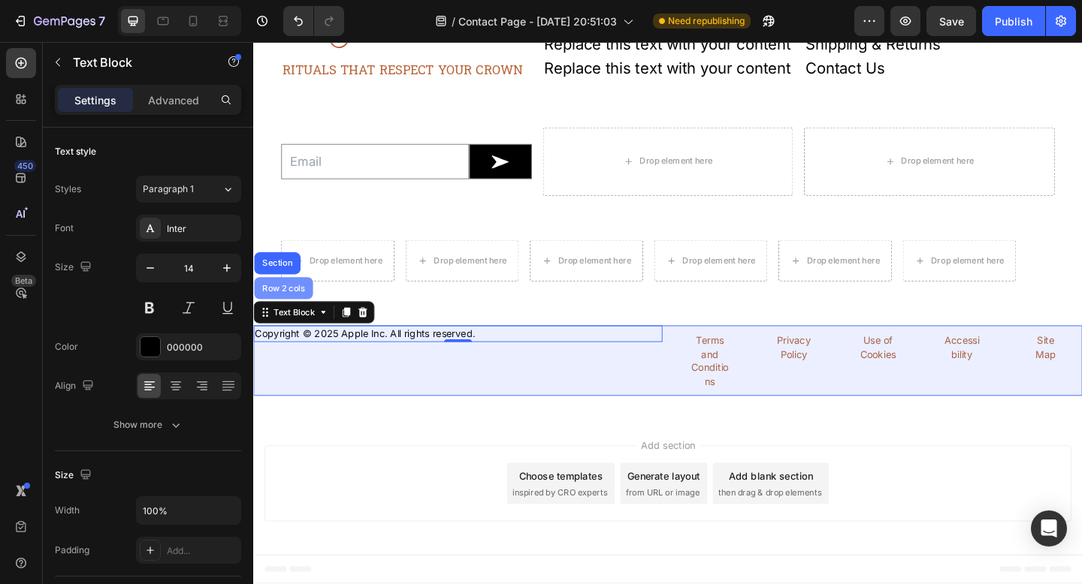
click at [292, 322] on div "Row 2 cols" at bounding box center [286, 310] width 64 height 24
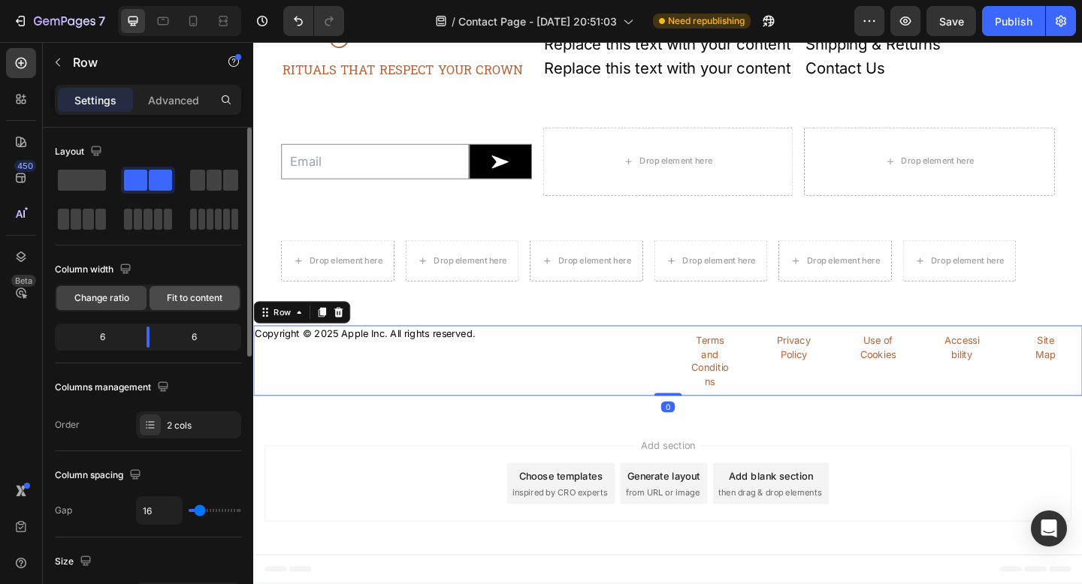
click at [177, 297] on span "Fit to content" at bounding box center [195, 298] width 56 height 14
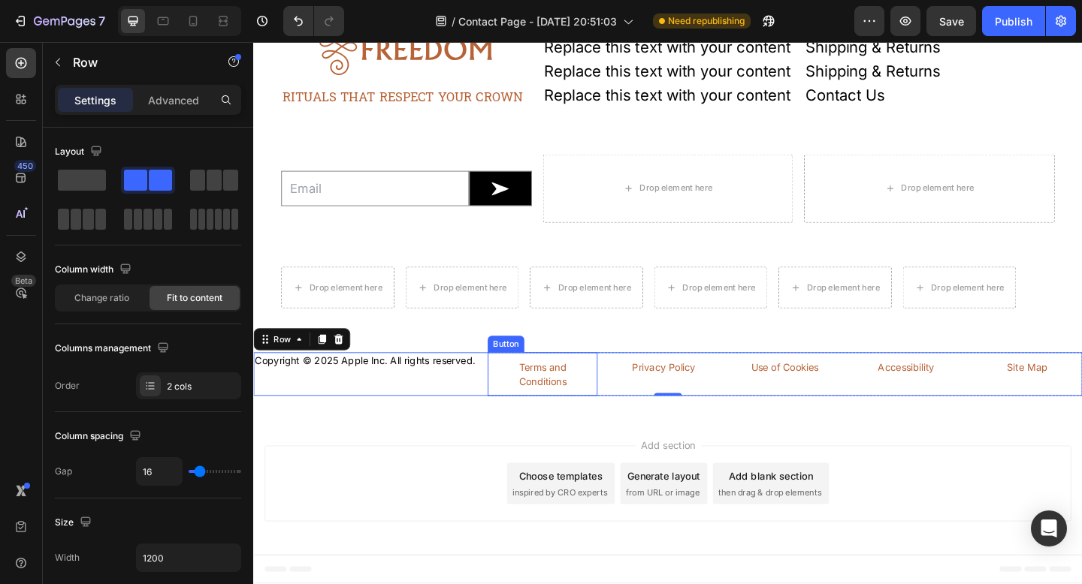
click at [532, 378] on div "Button" at bounding box center [528, 371] width 34 height 14
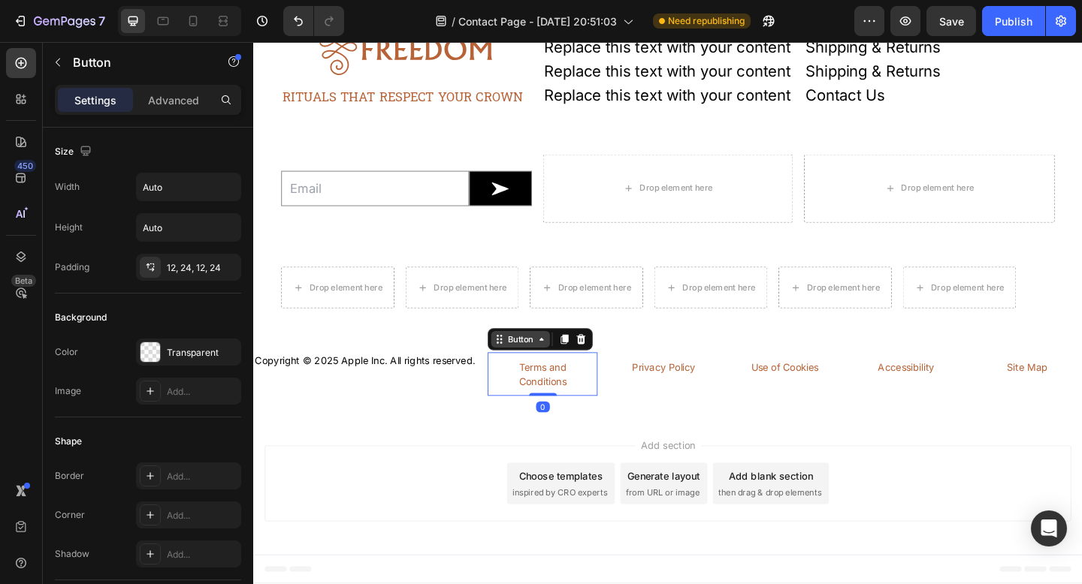
click at [558, 373] on div "Button" at bounding box center [544, 366] width 34 height 14
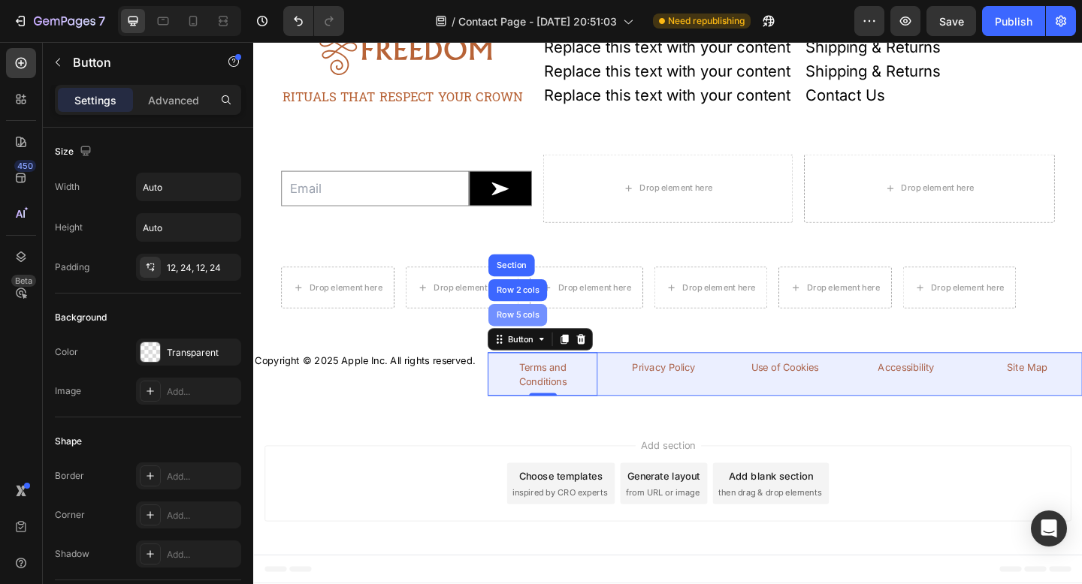
click at [552, 352] on div "Row 5 cols" at bounding box center [541, 339] width 64 height 24
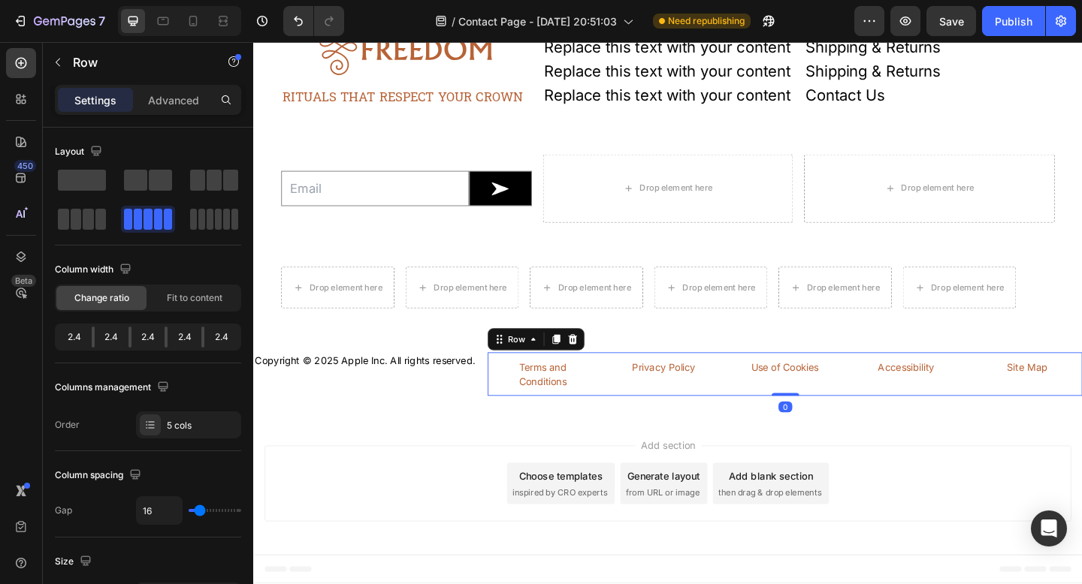
click at [540, 354] on div "Drop element here Drop element here Drop element here Drop element here Drop el…" at bounding box center [703, 309] width 901 height 93
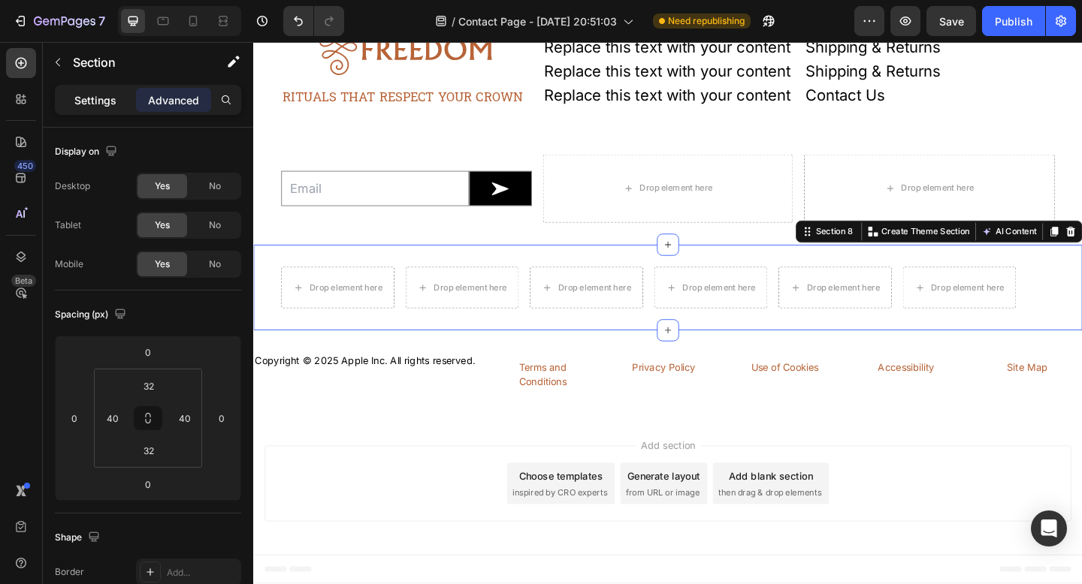
click at [92, 101] on p "Settings" at bounding box center [95, 100] width 42 height 16
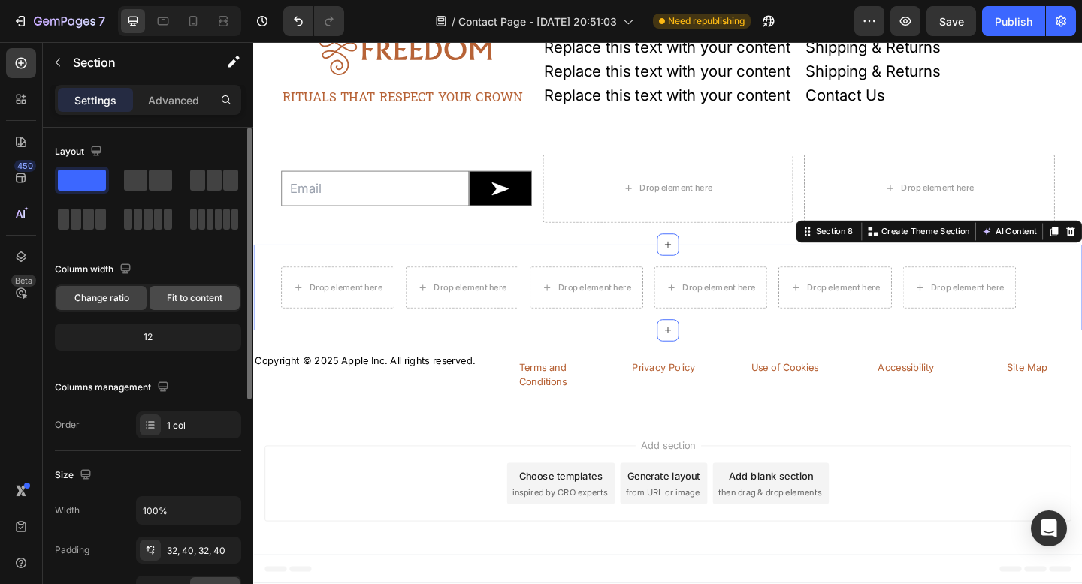
click at [184, 296] on span "Fit to content" at bounding box center [195, 298] width 56 height 14
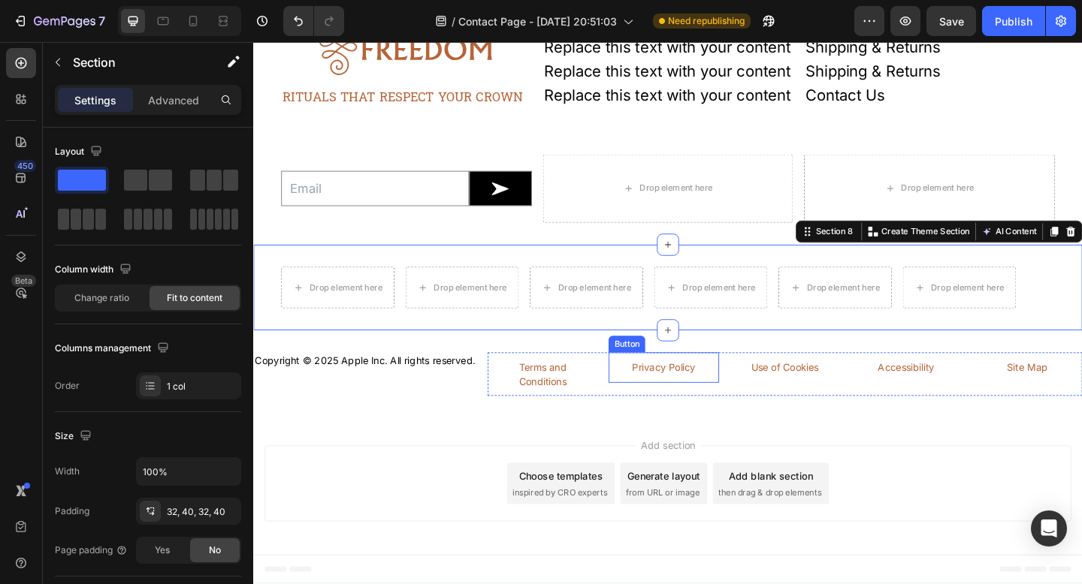
click at [656, 378] on div "Button" at bounding box center [659, 371] width 34 height 14
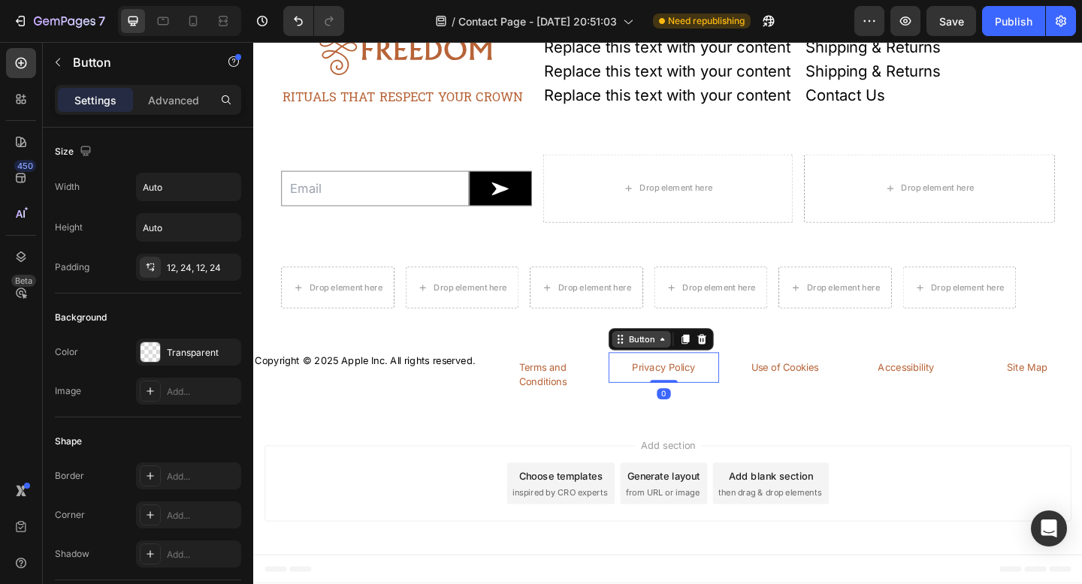
click at [658, 373] on div "Button" at bounding box center [675, 366] width 34 height 14
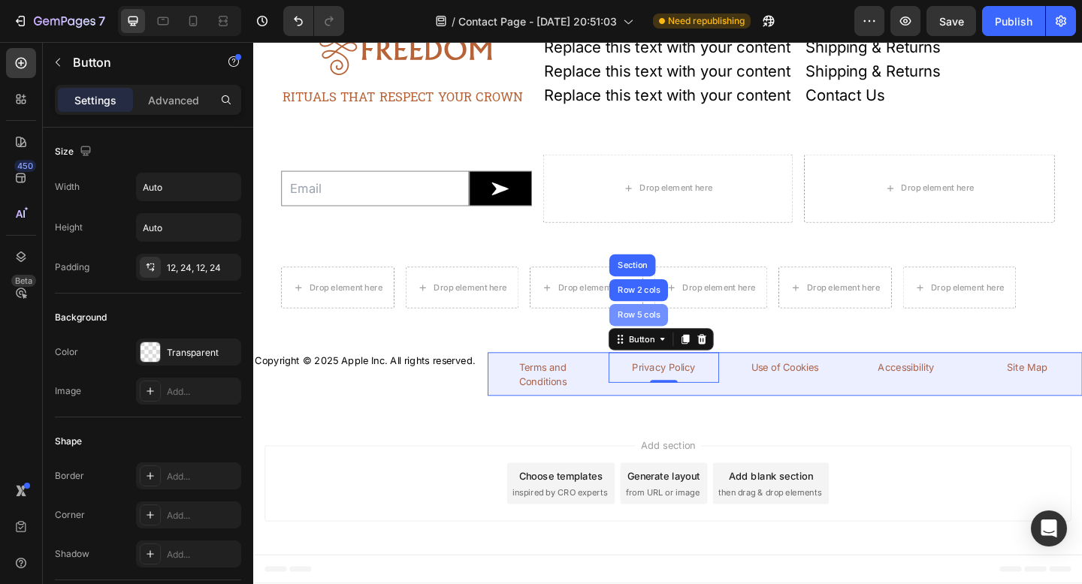
click at [669, 344] on div "Row 5 cols" at bounding box center [672, 339] width 52 height 9
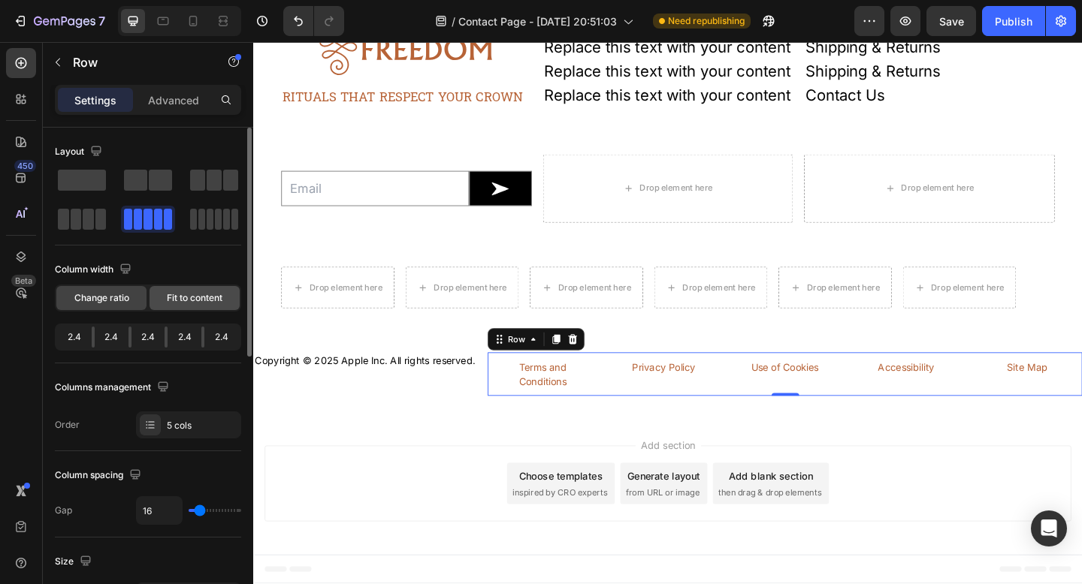
click at [213, 302] on span "Fit to content" at bounding box center [195, 298] width 56 height 14
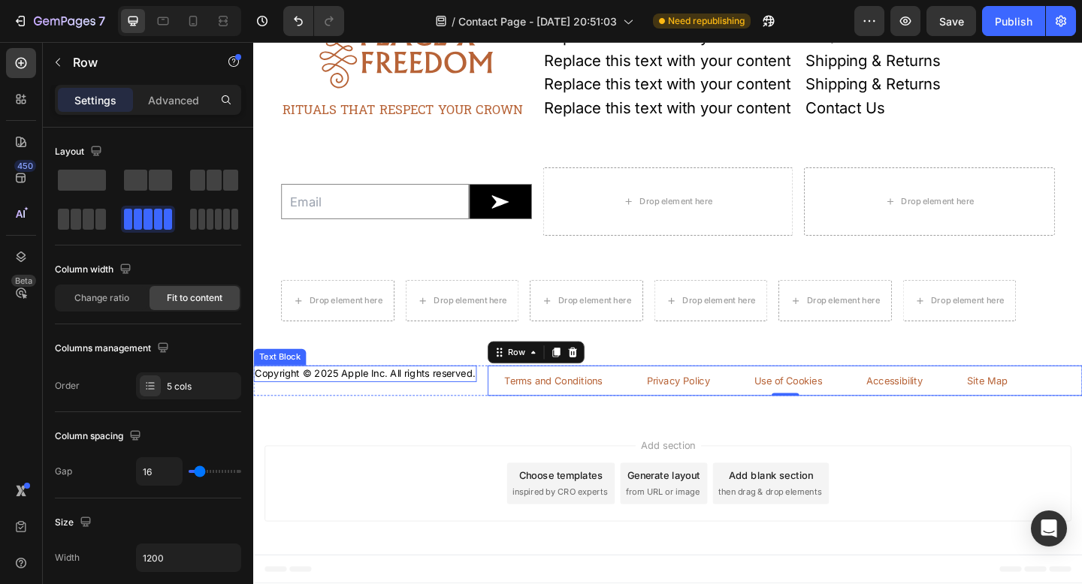
click at [361, 406] on p "Copyright © 2025 Apple Inc. All rights reserved." at bounding box center [375, 403] width 240 height 15
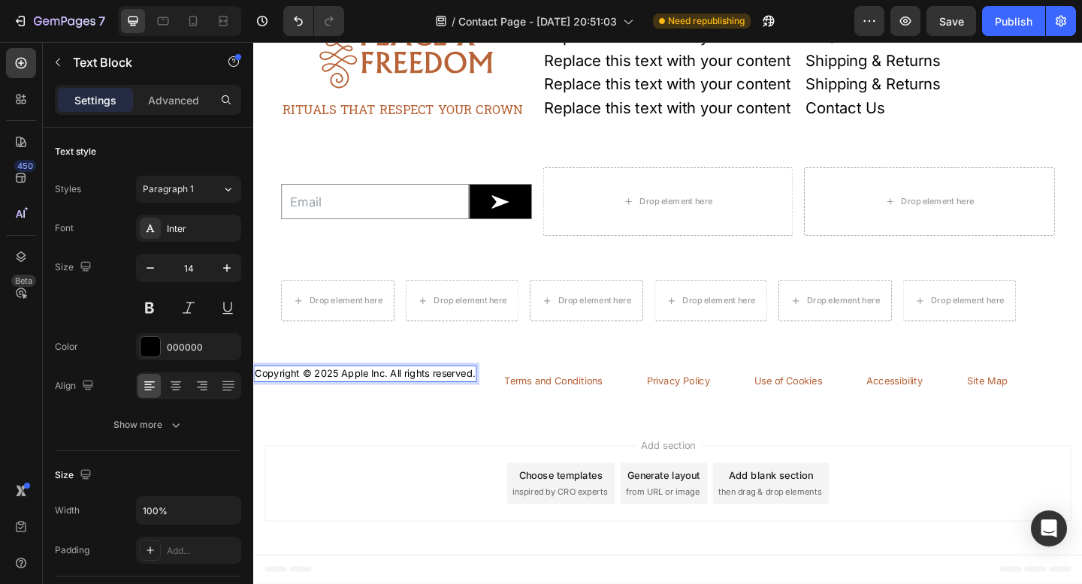
click at [361, 406] on p "Copyright © 2025 Apple Inc. All rights reserved." at bounding box center [375, 403] width 240 height 15
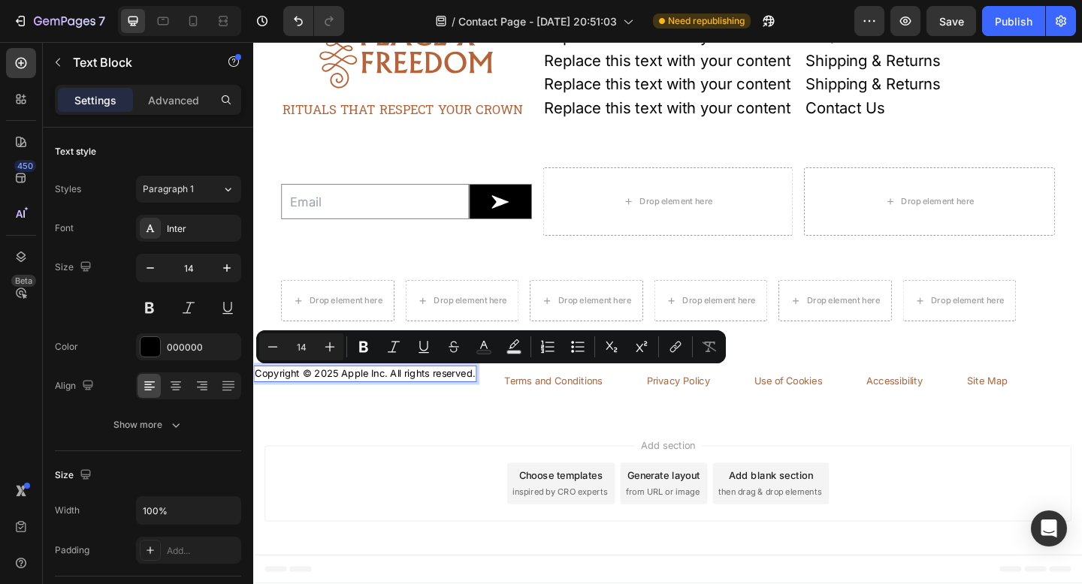
click at [385, 403] on p "Copyright © 2025 Apple Inc. All rights reserved." at bounding box center [375, 403] width 240 height 15
drag, startPoint x: 394, startPoint y: 405, endPoint x: 349, endPoint y: 408, distance: 45.2
click at [349, 408] on p "Copyright © 2025 Apple Inc. All rights reserved." at bounding box center [375, 403] width 240 height 15
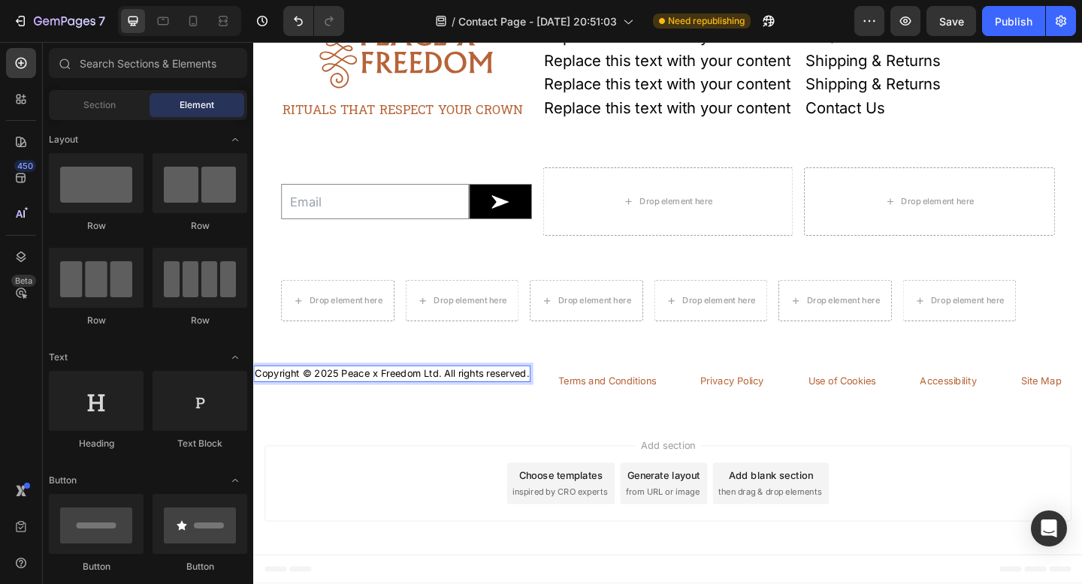
click at [415, 482] on div "Add section Choose templates inspired by CRO experts Generate layout from URL o…" at bounding box center [703, 525] width 901 height 149
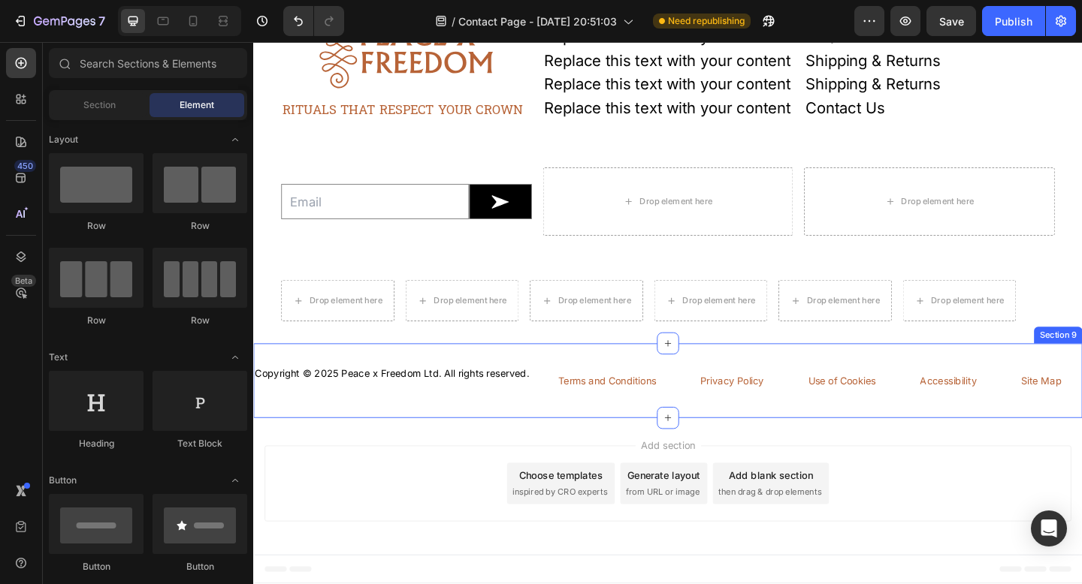
click at [485, 383] on div "Copyright © 2025 Peace x Freedom Ltd. All rights reserved. Text Block Terms and…" at bounding box center [703, 410] width 901 height 81
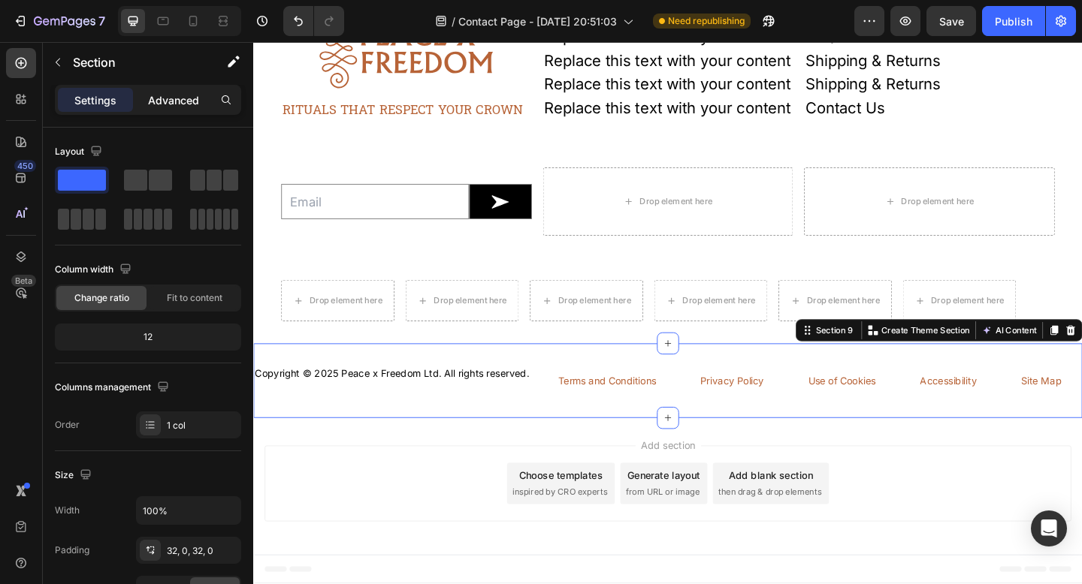
click at [188, 103] on p "Advanced" at bounding box center [173, 100] width 51 height 16
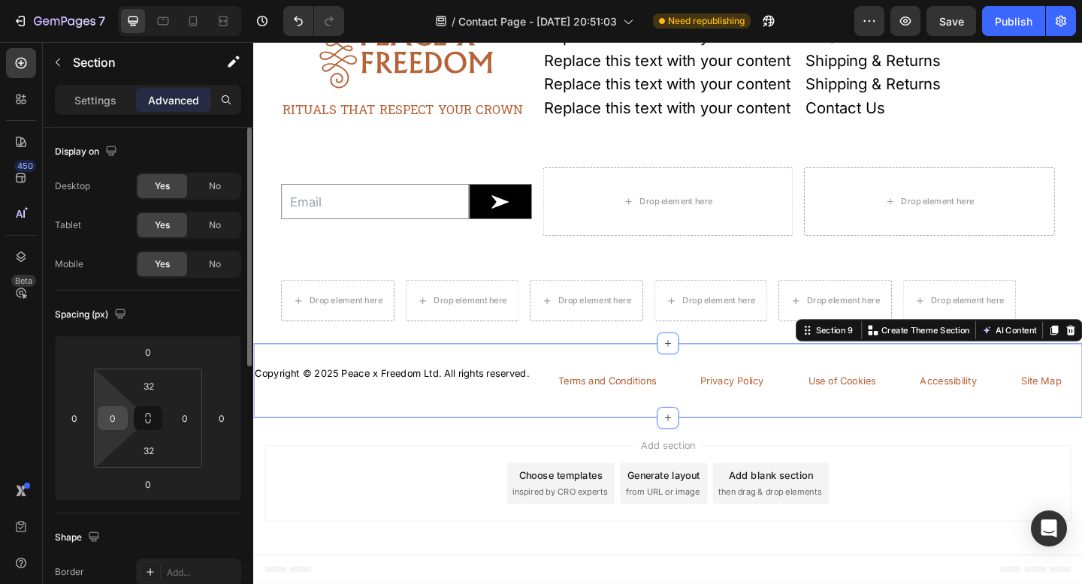
click at [118, 421] on input "0" at bounding box center [112, 418] width 23 height 23
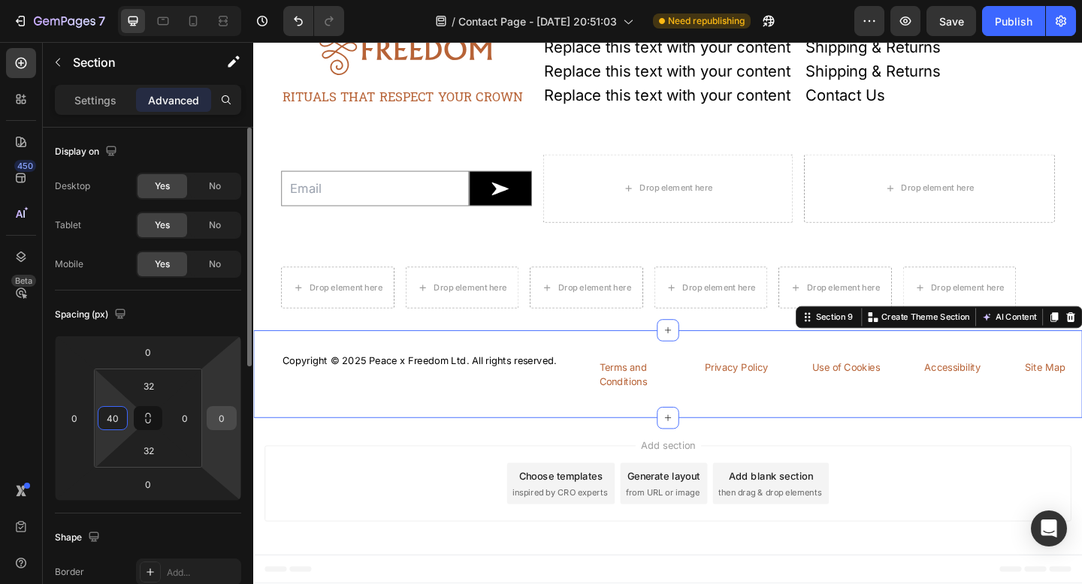
type input "40"
click at [218, 416] on input "0" at bounding box center [221, 418] width 23 height 23
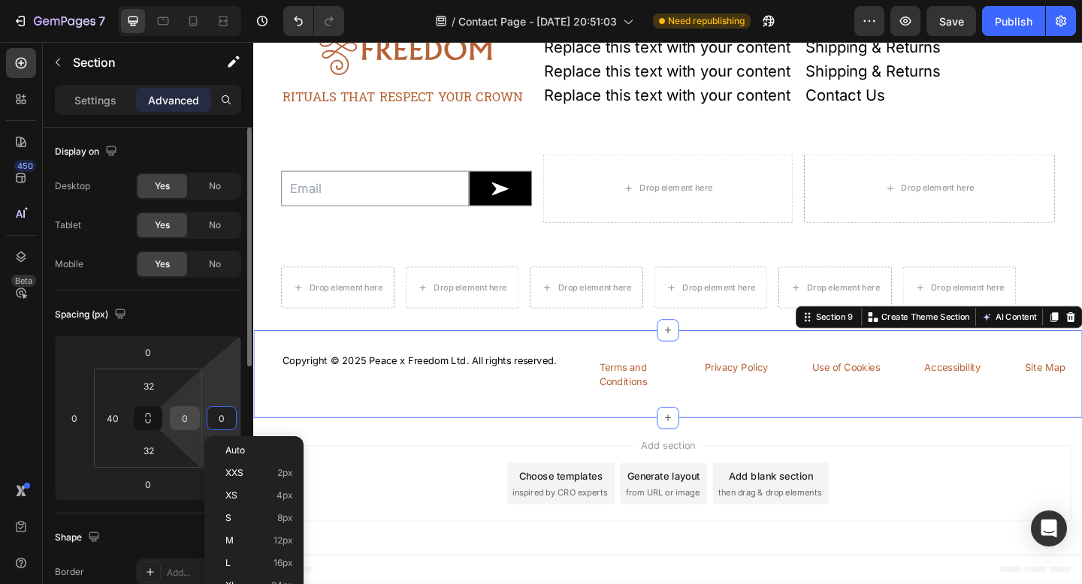
click at [192, 414] on input "0" at bounding box center [185, 418] width 23 height 23
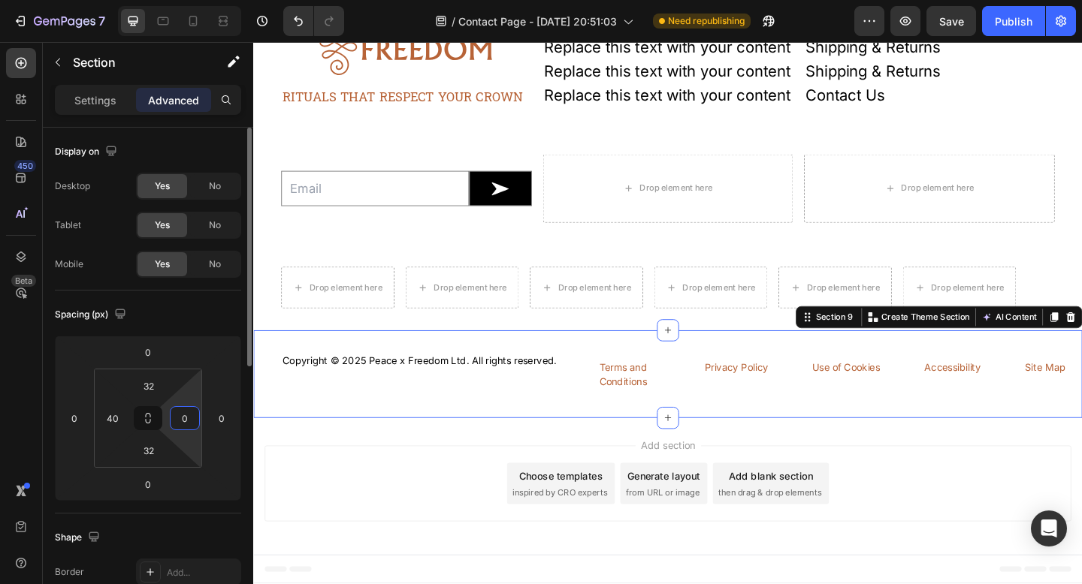
click at [192, 414] on input "0" at bounding box center [185, 418] width 23 height 23
type input "4"
type input "35"
click at [115, 414] on input "40" at bounding box center [112, 418] width 23 height 23
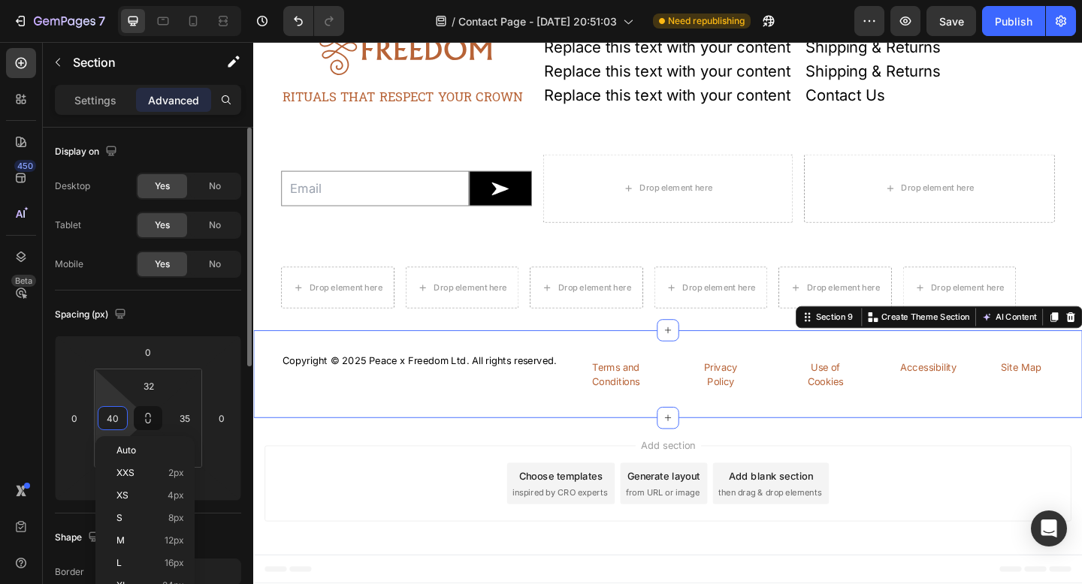
click at [115, 414] on input "40" at bounding box center [112, 418] width 23 height 23
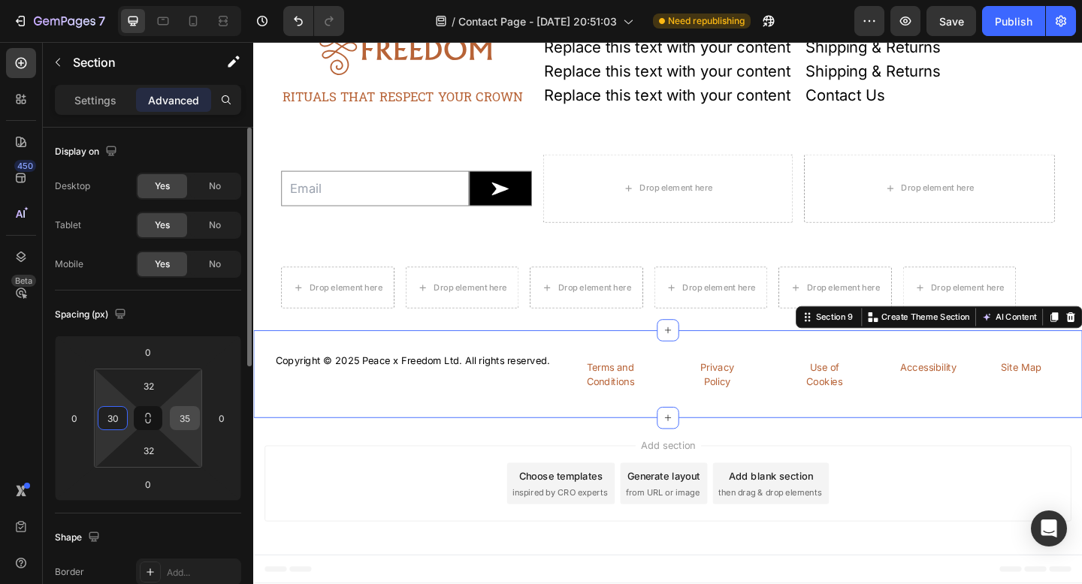
type input "30"
click at [189, 418] on input "35" at bounding box center [185, 418] width 23 height 23
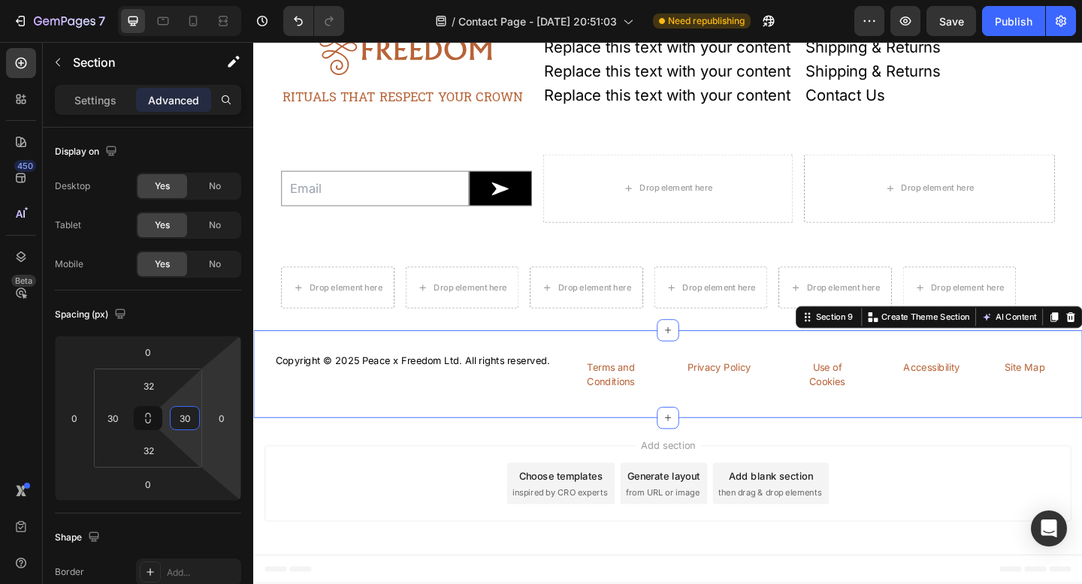
type input "3"
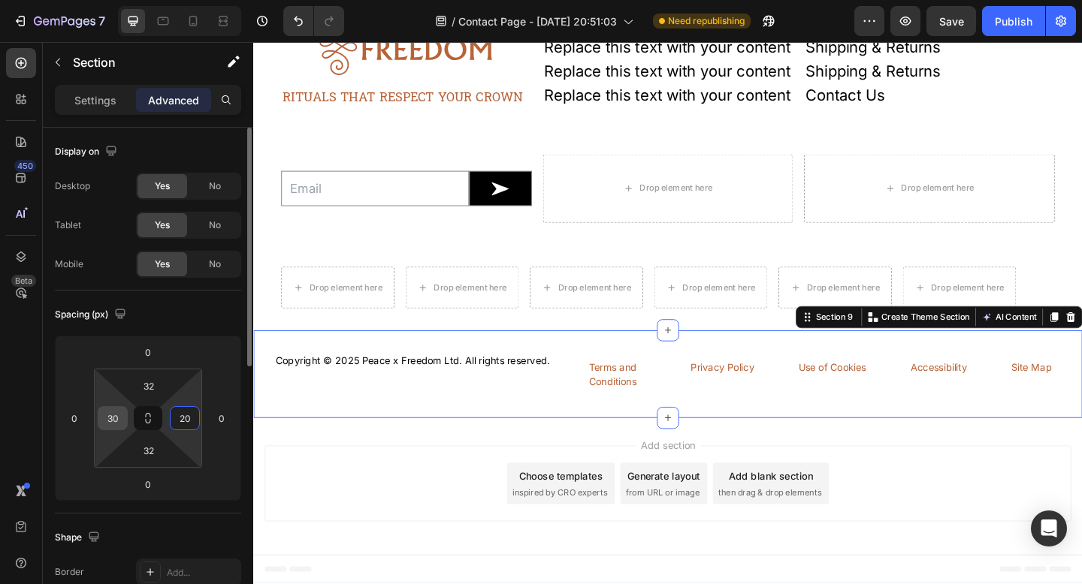
type input "20"
click at [119, 412] on input "30" at bounding box center [112, 418] width 23 height 23
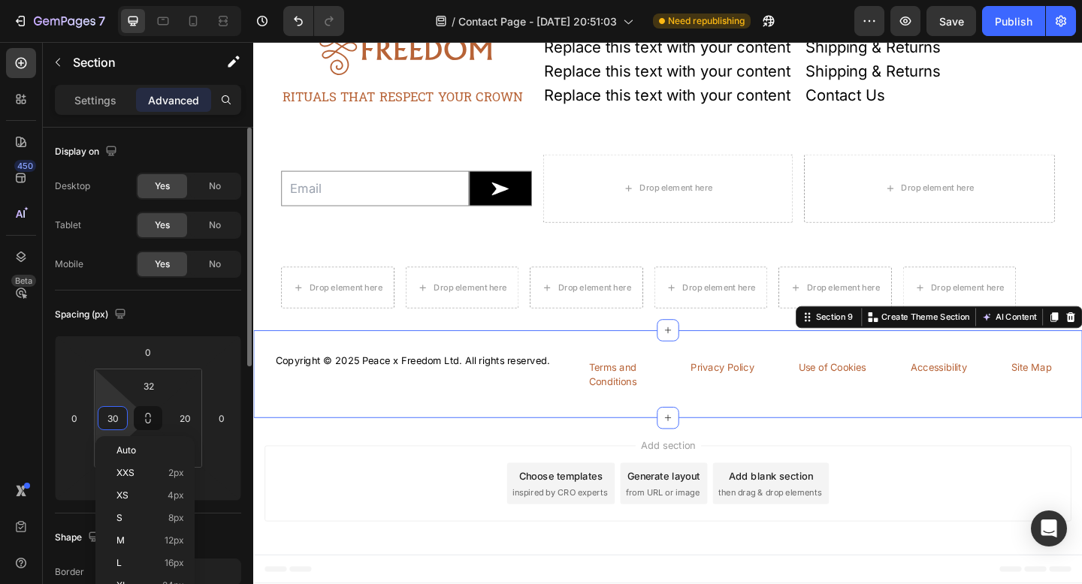
click at [119, 412] on input "30" at bounding box center [112, 418] width 23 height 23
type input "2"
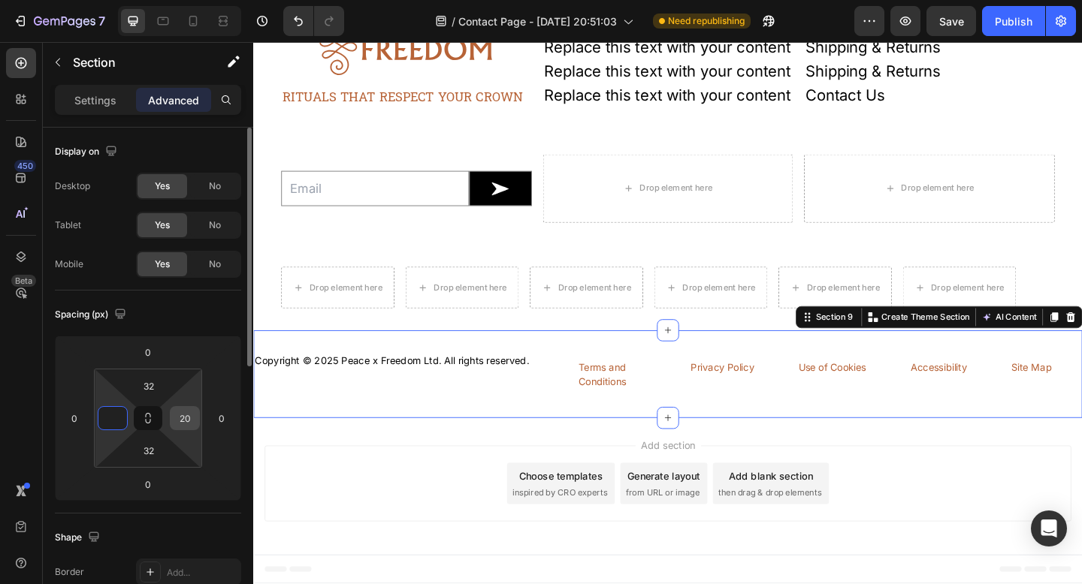
type input "0"
click at [183, 409] on input "20" at bounding box center [185, 418] width 23 height 23
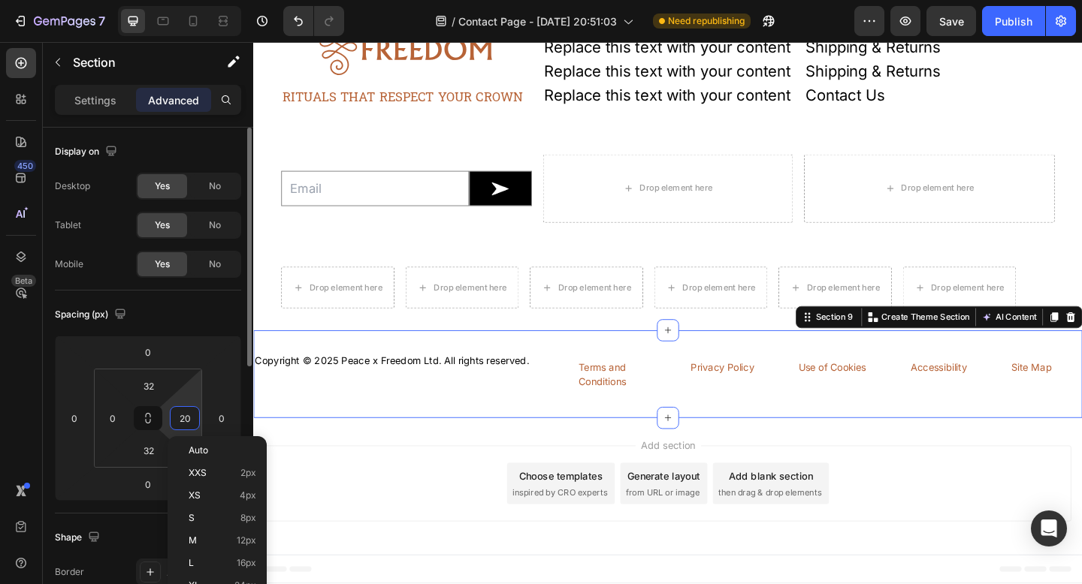
click at [183, 409] on input "20" at bounding box center [185, 418] width 23 height 23
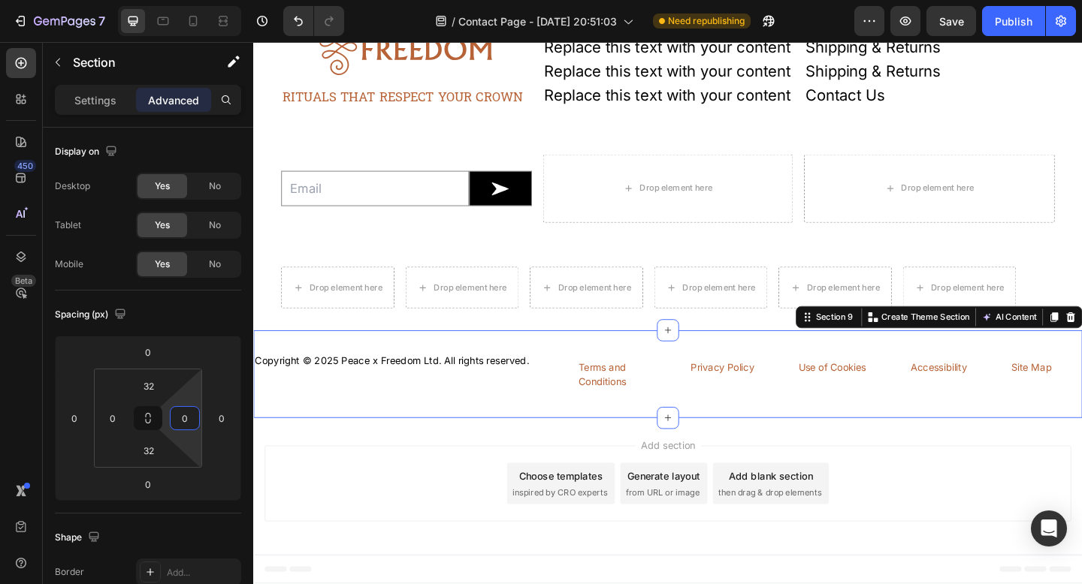
click at [394, 487] on div "Add section Choose templates inspired by CRO experts Generate layout from URL o…" at bounding box center [703, 525] width 901 height 149
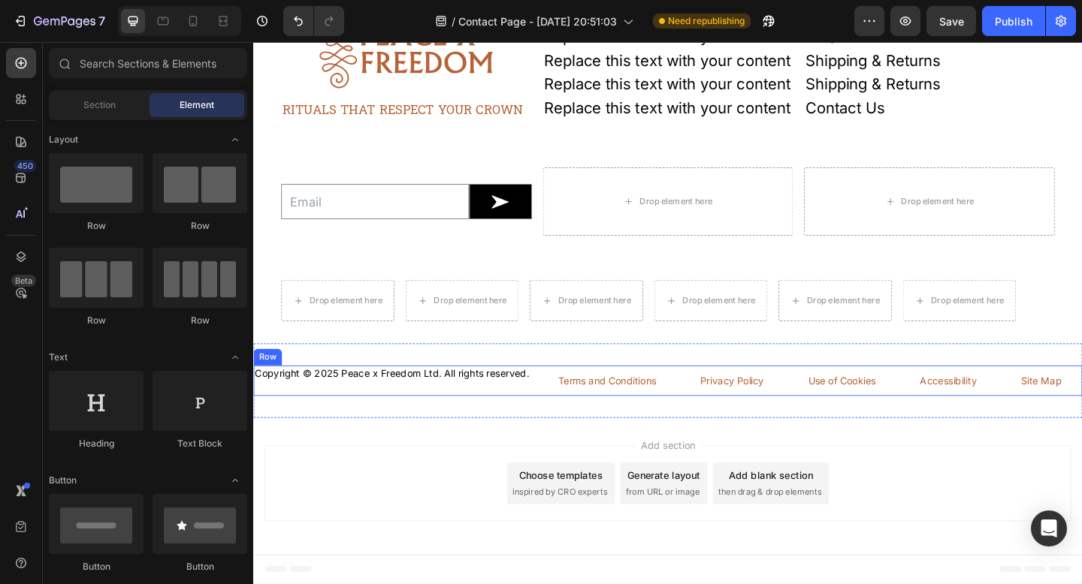
click at [555, 421] on div "Copyright © 2025 Peace x Freedom Ltd. All rights reserved. Text Block Terms and…" at bounding box center [703, 410] width 901 height 33
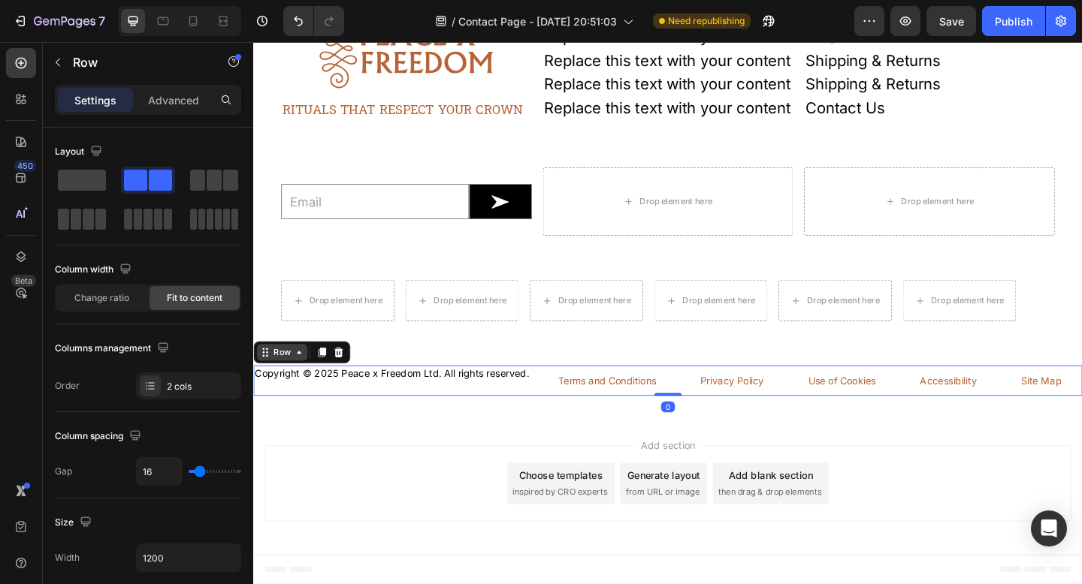
click at [289, 379] on div "Row" at bounding box center [284, 380] width 25 height 14
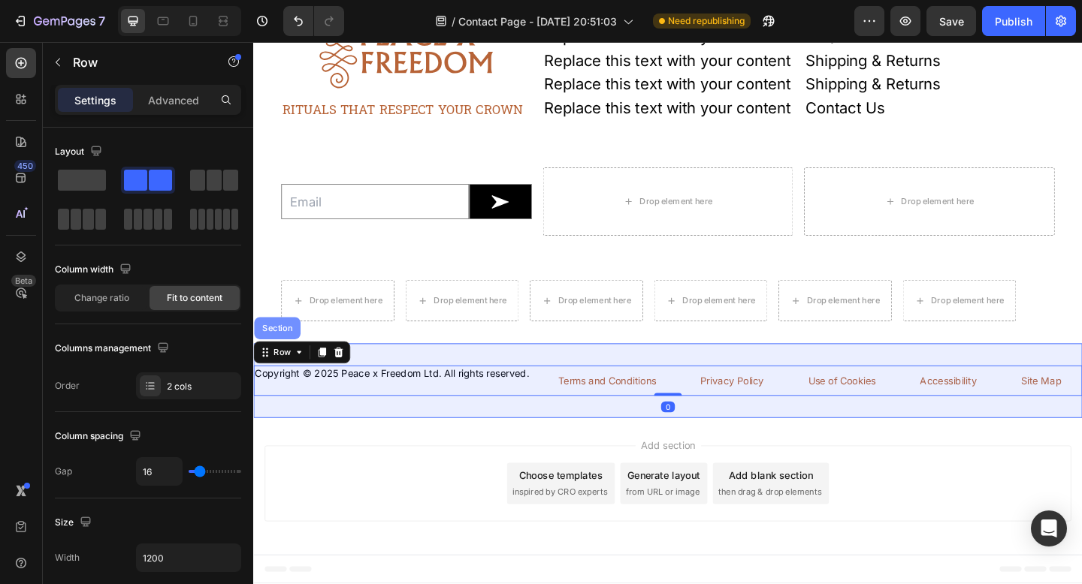
click at [282, 356] on div "Section" at bounding box center [279, 353] width 38 height 9
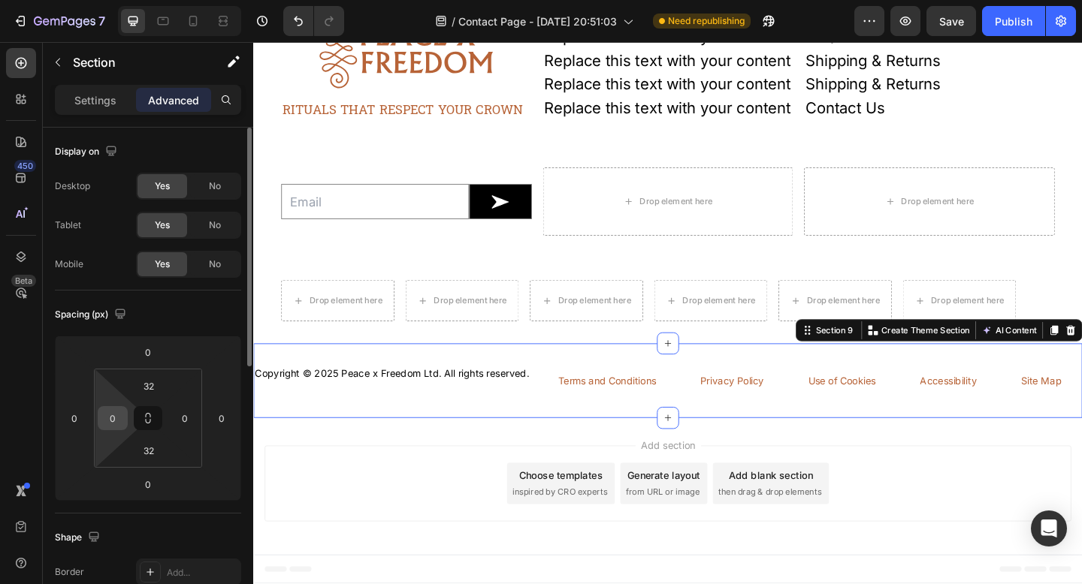
click at [115, 415] on input "0" at bounding box center [112, 418] width 23 height 23
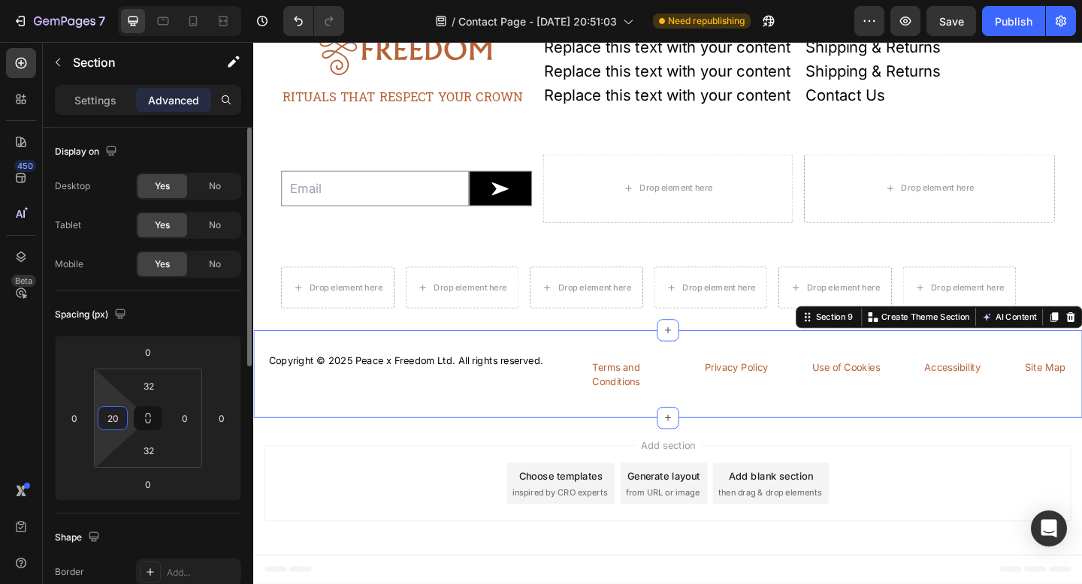
type input "2"
type input "30"
click at [184, 418] on input "0" at bounding box center [185, 418] width 23 height 23
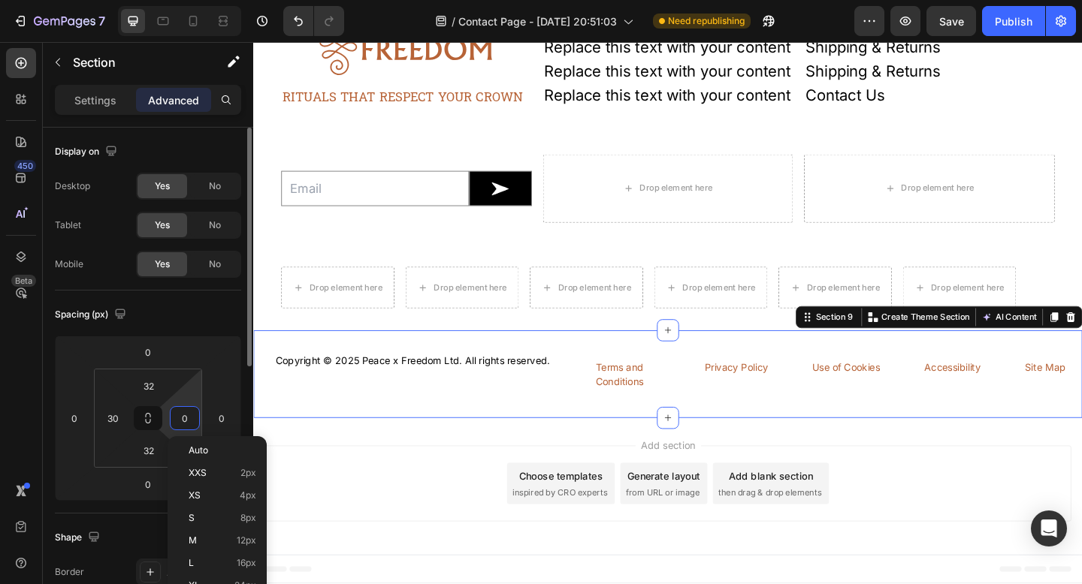
click at [184, 418] on input "0" at bounding box center [185, 418] width 23 height 23
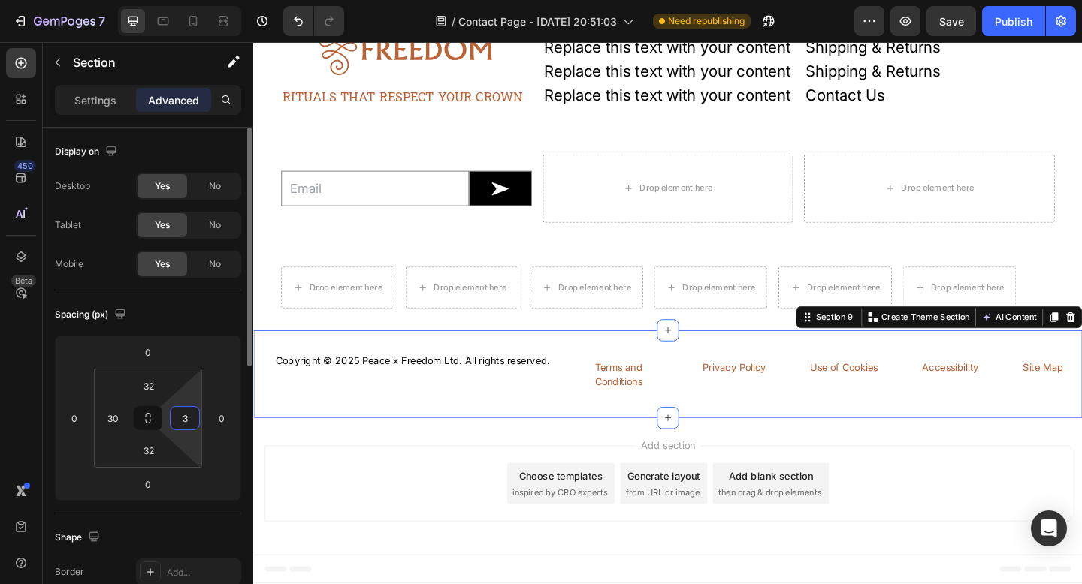
type input "30"
click at [366, 496] on div "Add section Choose templates inspired by CRO experts Generate layout from URL o…" at bounding box center [703, 522] width 877 height 83
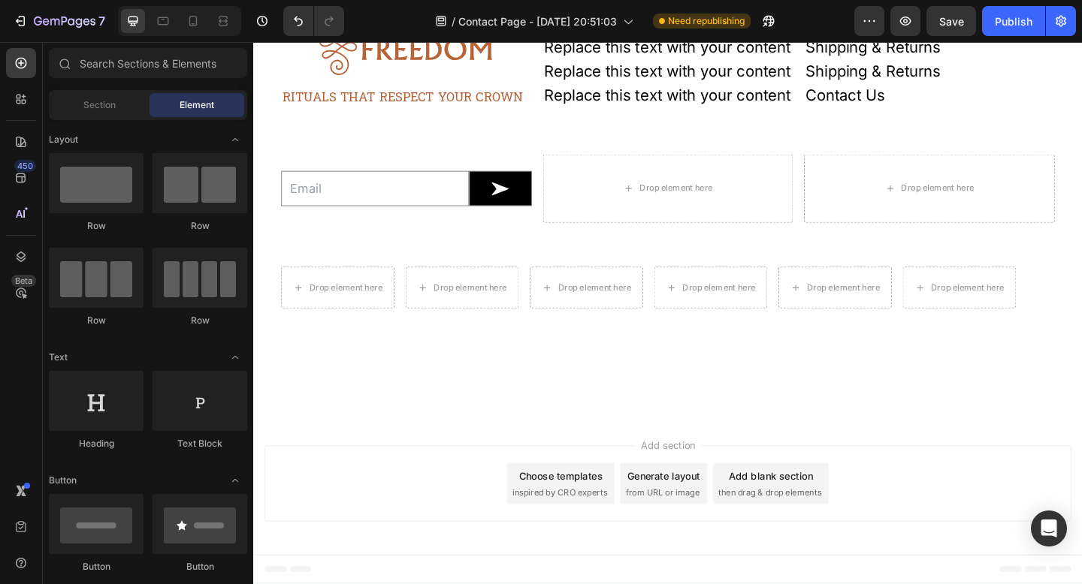
scroll to position [1511, 0]
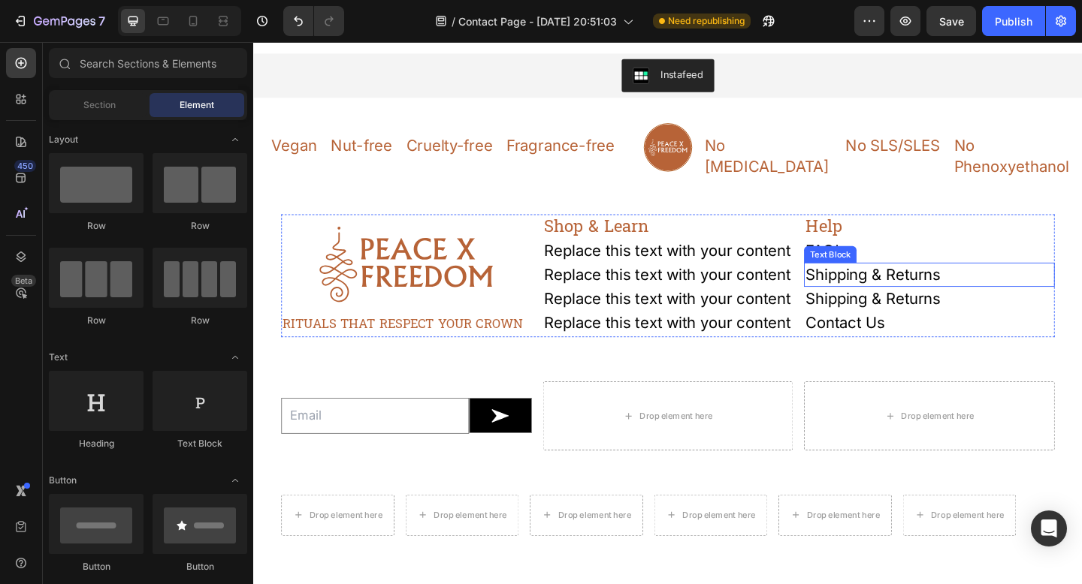
click at [937, 284] on p "Shipping & Returns" at bounding box center [988, 295] width 270 height 23
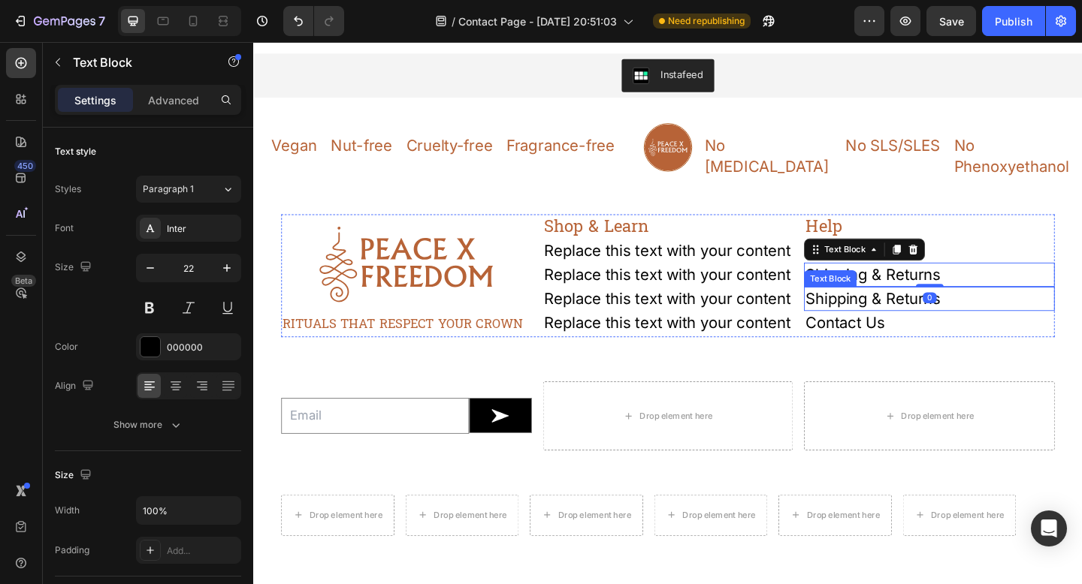
click at [889, 310] on p "Shipping & Returns" at bounding box center [988, 321] width 270 height 23
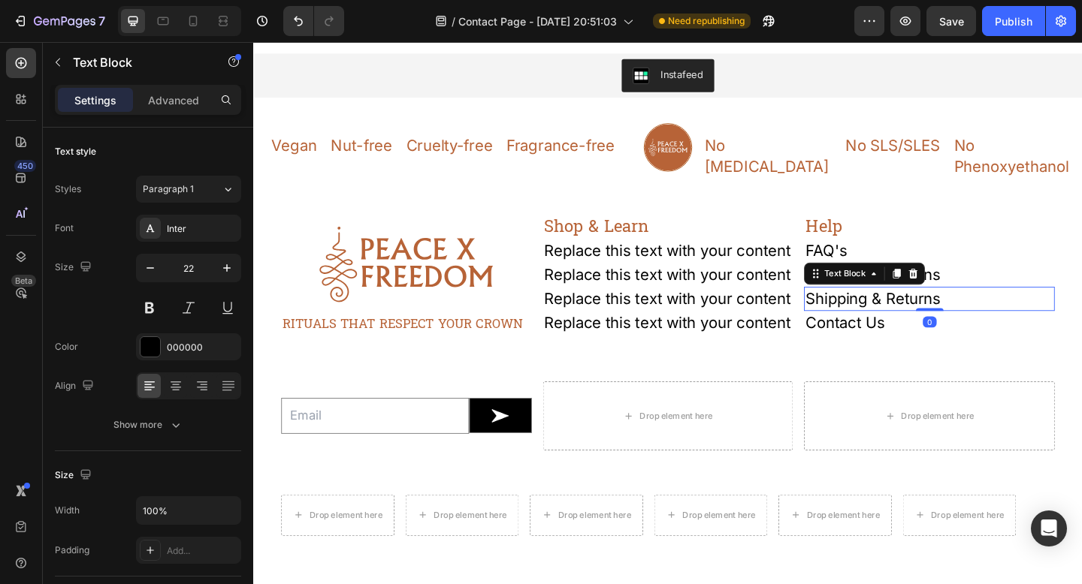
click at [889, 310] on p "Shipping & Returns" at bounding box center [988, 321] width 270 height 23
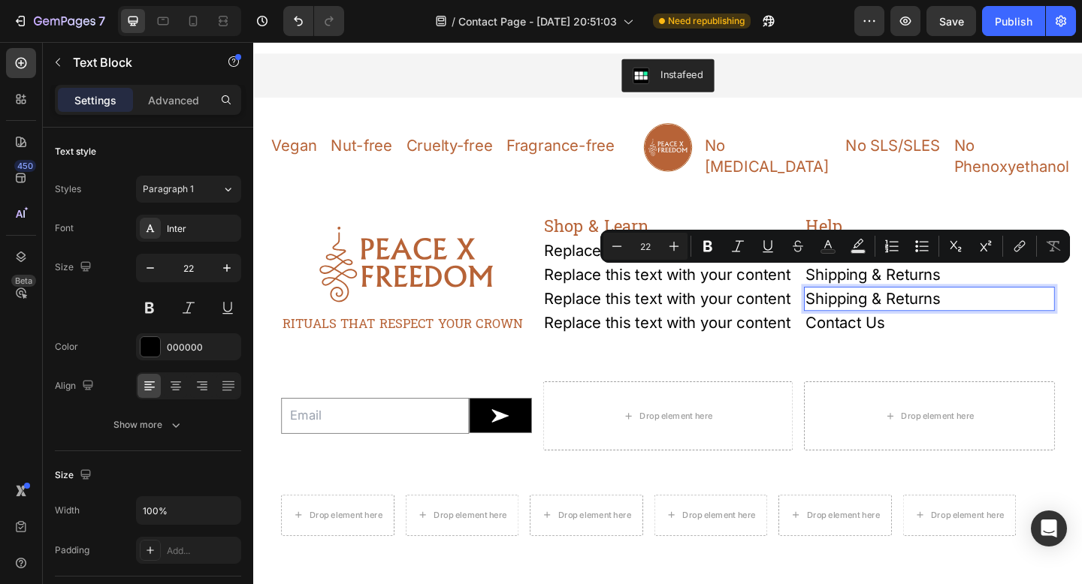
click at [927, 310] on p "Shipping & Returns" at bounding box center [988, 321] width 270 height 23
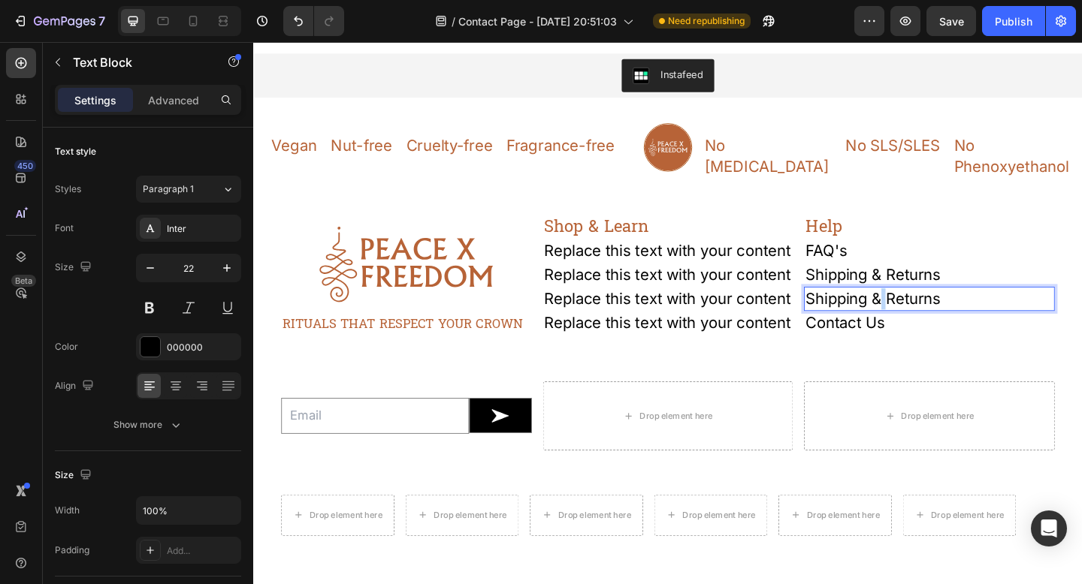
click at [927, 310] on p "Shipping & Returns" at bounding box center [988, 321] width 270 height 23
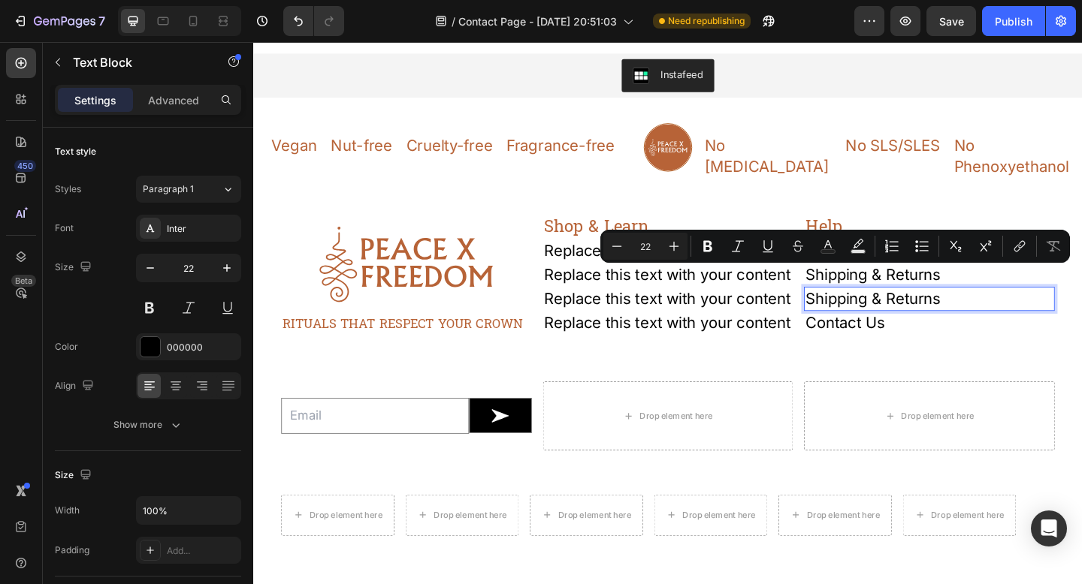
click at [900, 310] on p "Shipping & Returns" at bounding box center [988, 321] width 270 height 23
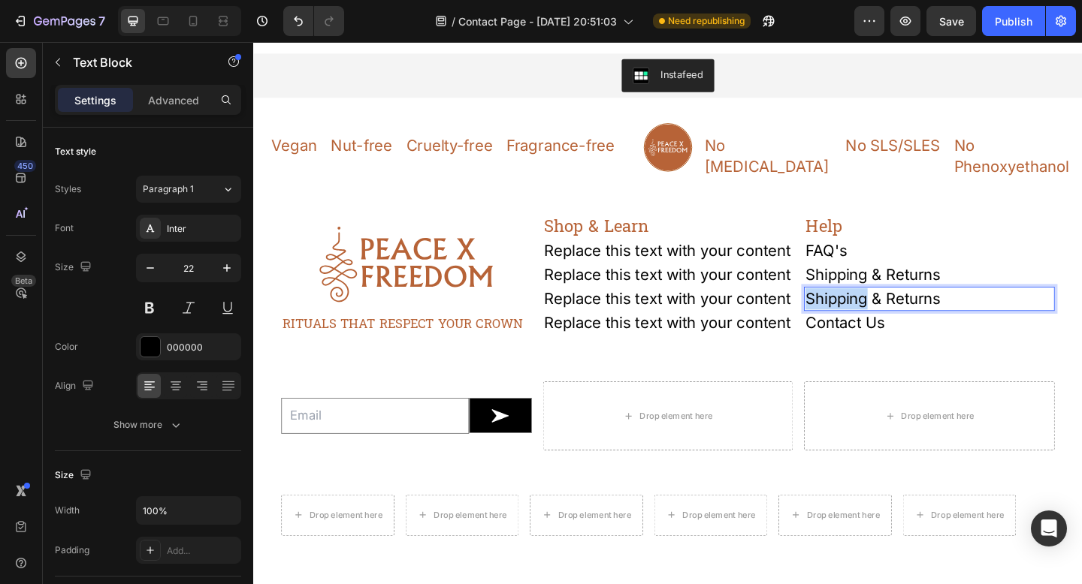
click at [900, 310] on p "Shipping & Returns" at bounding box center [988, 321] width 270 height 23
click at [958, 310] on p "Returns" at bounding box center [988, 321] width 270 height 23
click at [934, 310] on p "Returns and Refund" at bounding box center [988, 321] width 270 height 23
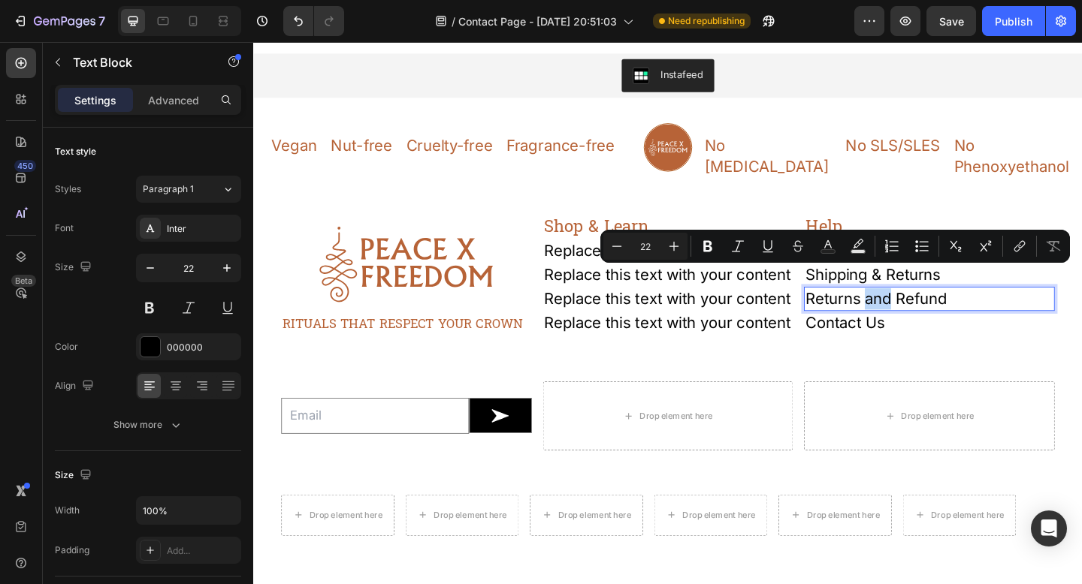
copy p "and"
click at [959, 174] on div "No [MEDICAL_DATA] Text Block No SLS/SLES Text Block No Phenoxyethanol Text Bloc…" at bounding box center [948, 167] width 412 height 80
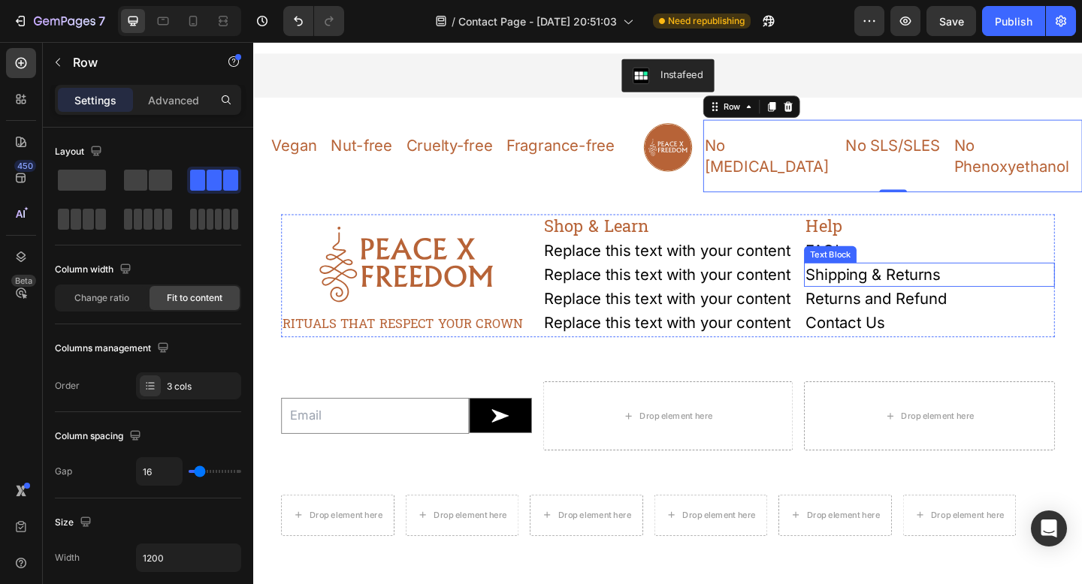
click at [921, 284] on p "Shipping & Returns" at bounding box center [988, 295] width 270 height 23
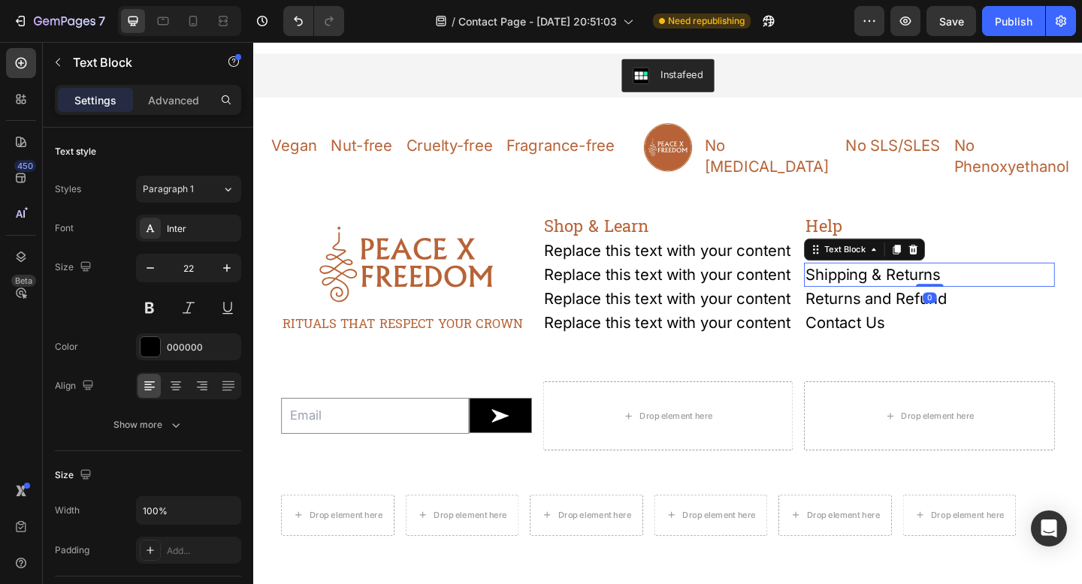
click at [921, 284] on p "Shipping & Returns" at bounding box center [988, 295] width 270 height 23
click at [937, 284] on p "Shipping & Returns" at bounding box center [988, 295] width 270 height 23
click at [951, 284] on p "Shipping & Returns" at bounding box center [988, 295] width 270 height 23
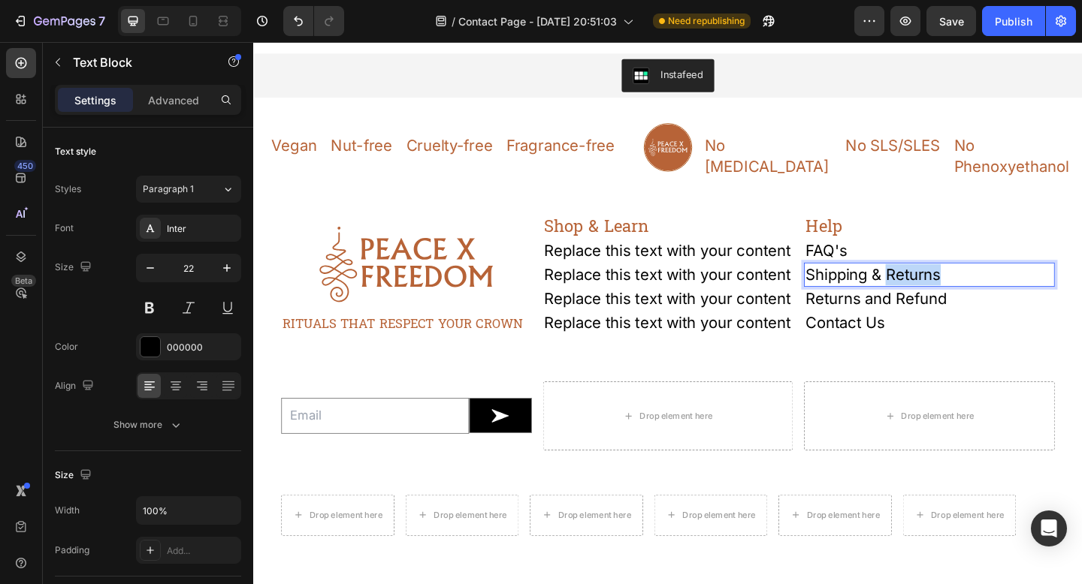
click at [951, 284] on p "Shipping & Returns" at bounding box center [988, 295] width 270 height 23
click at [972, 360] on div "Help Heading FAQ's Text Block Shipping and Deliveries Text Block 0 Returns and …" at bounding box center [988, 297] width 273 height 134
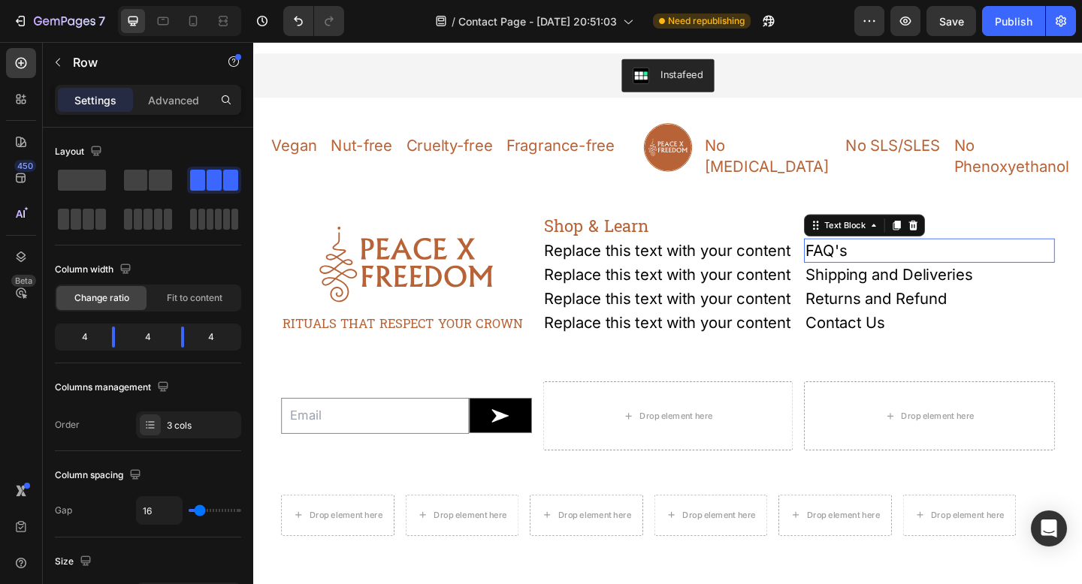
click at [921, 258] on p "FAQ's" at bounding box center [988, 269] width 270 height 23
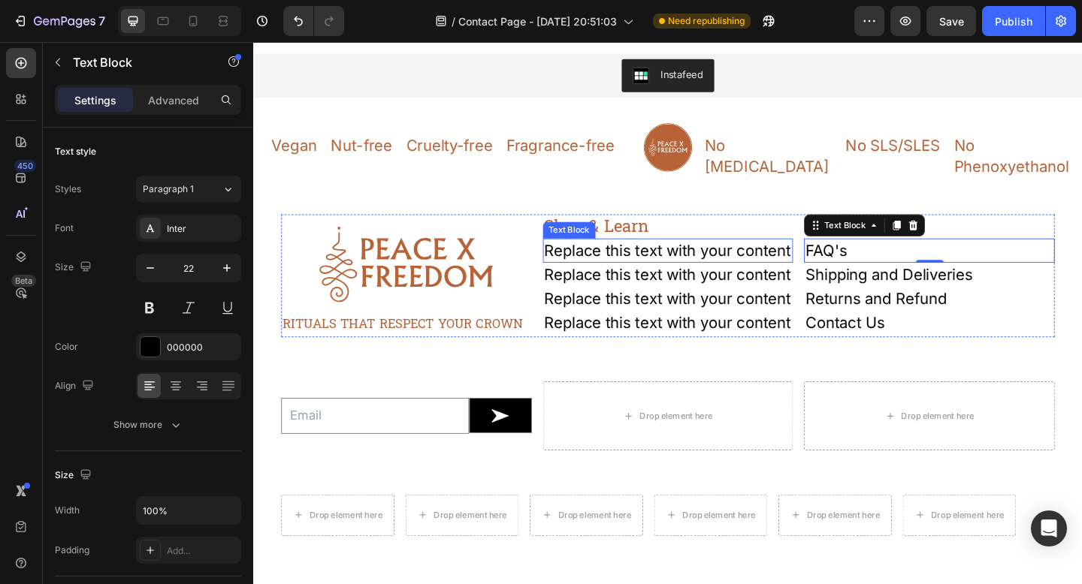
click at [651, 256] on div "Replace this text with your content" at bounding box center [704, 269] width 273 height 26
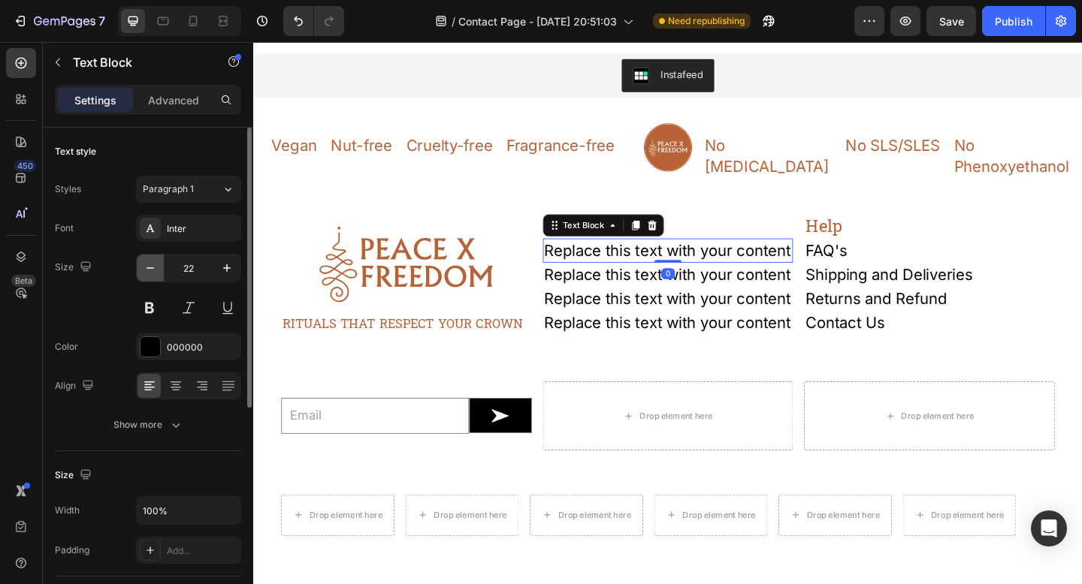
click at [148, 270] on icon "button" at bounding box center [150, 268] width 15 height 15
click at [149, 270] on icon "button" at bounding box center [150, 268] width 15 height 15
type input "20"
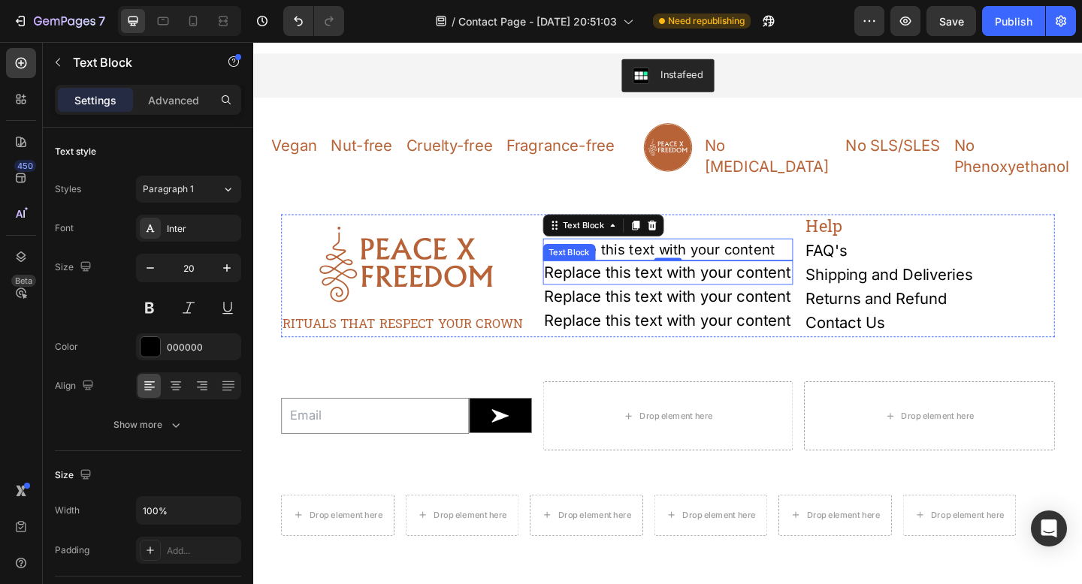
click at [587, 280] on div "Replace this text with your content" at bounding box center [704, 293] width 273 height 26
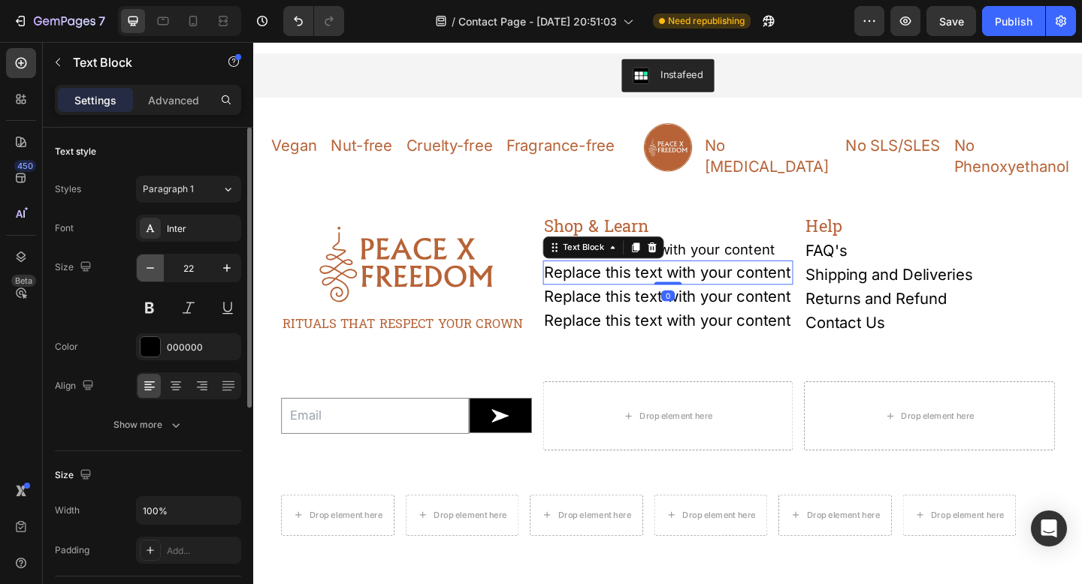
click at [151, 268] on icon "button" at bounding box center [150, 268] width 15 height 15
type input "20"
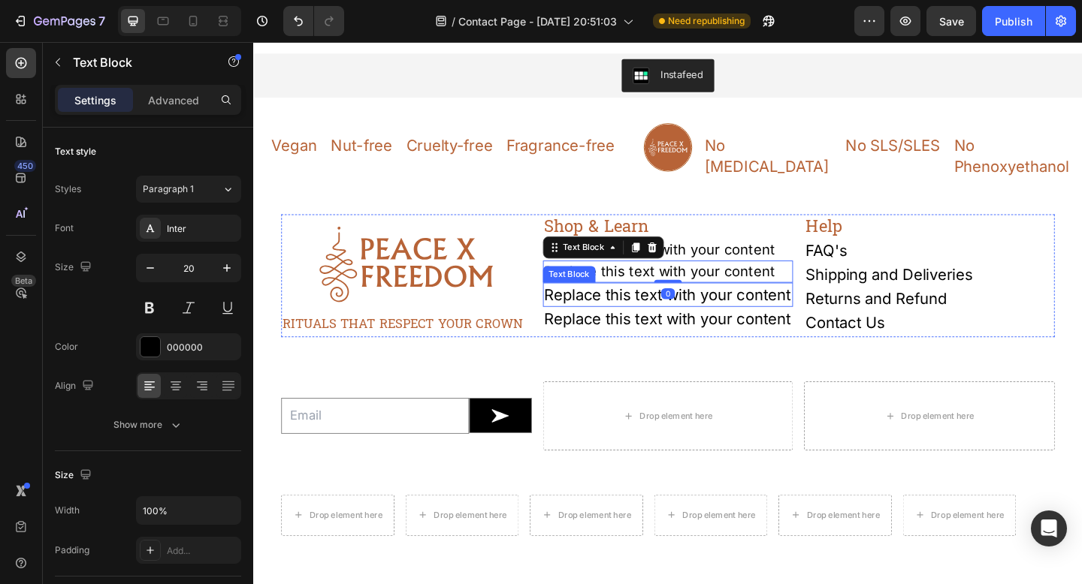
click at [596, 304] on div "Replace this text with your content" at bounding box center [704, 317] width 273 height 26
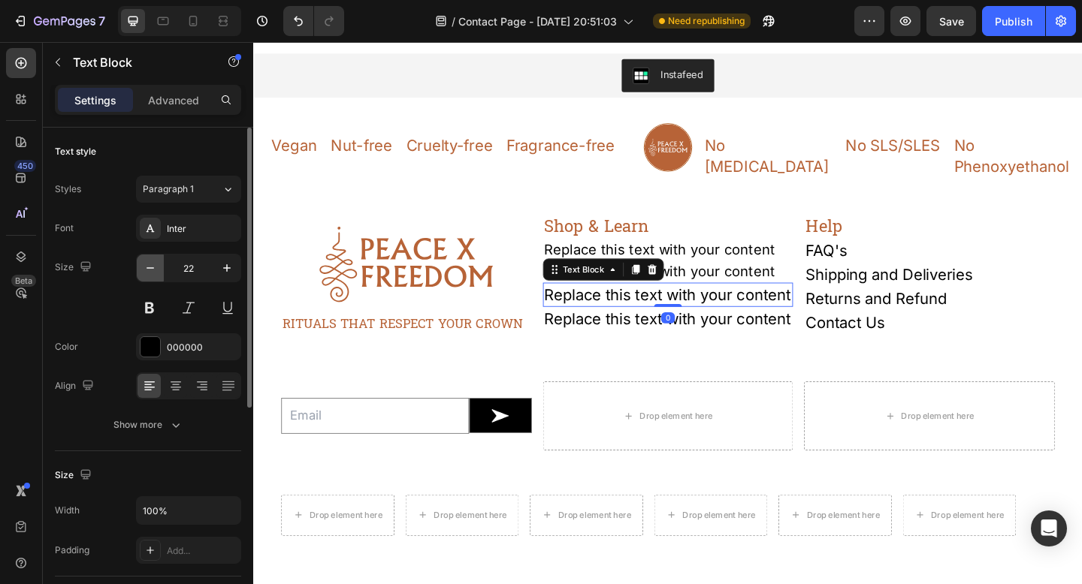
click at [155, 272] on icon "button" at bounding box center [150, 268] width 15 height 15
type input "20"
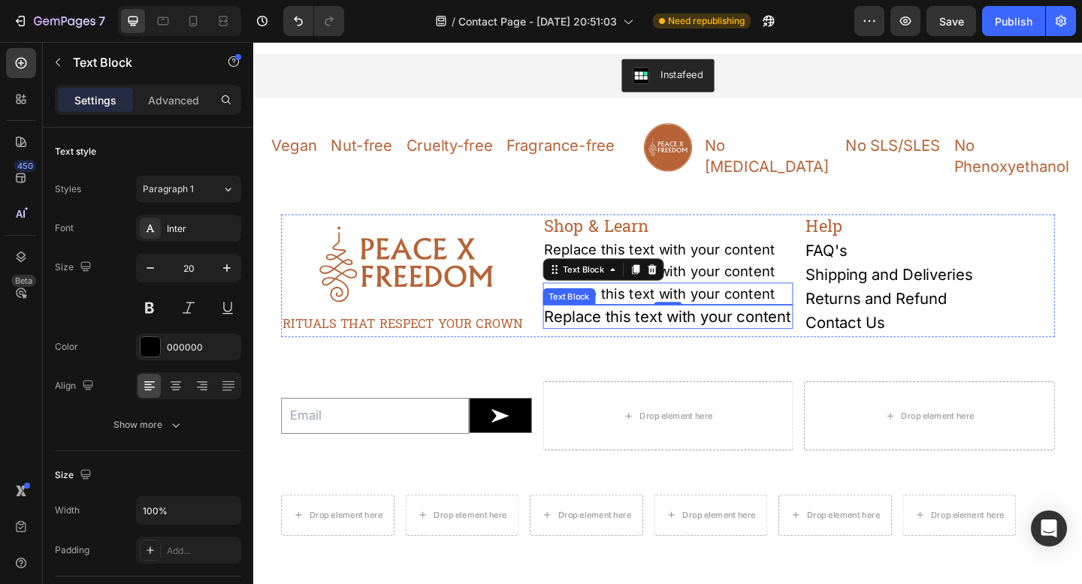
click at [590, 335] on div "Replace this text with your content" at bounding box center [704, 341] width 273 height 26
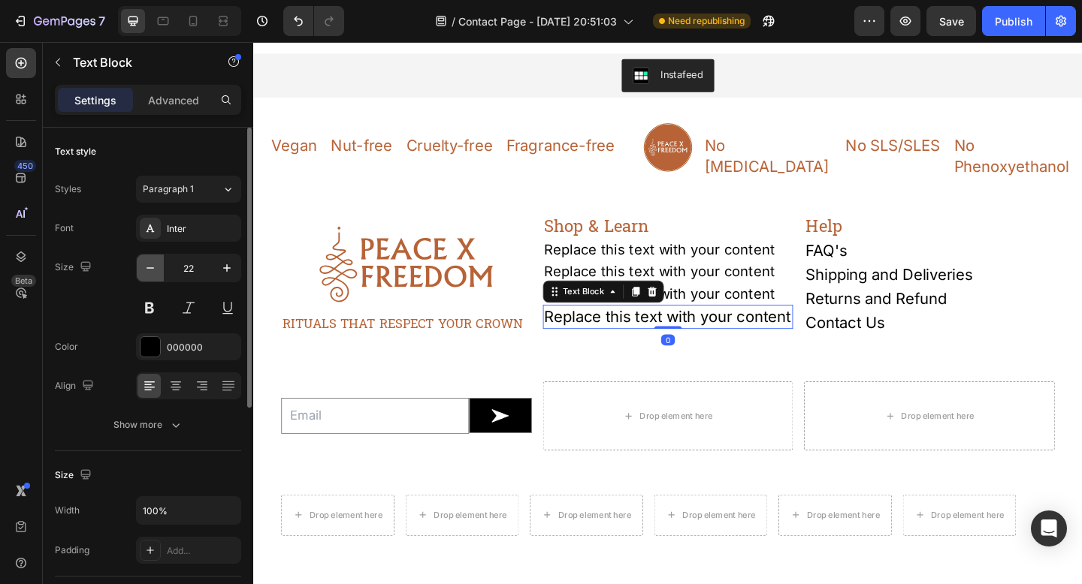
click at [145, 267] on icon "button" at bounding box center [150, 268] width 15 height 15
type input "20"
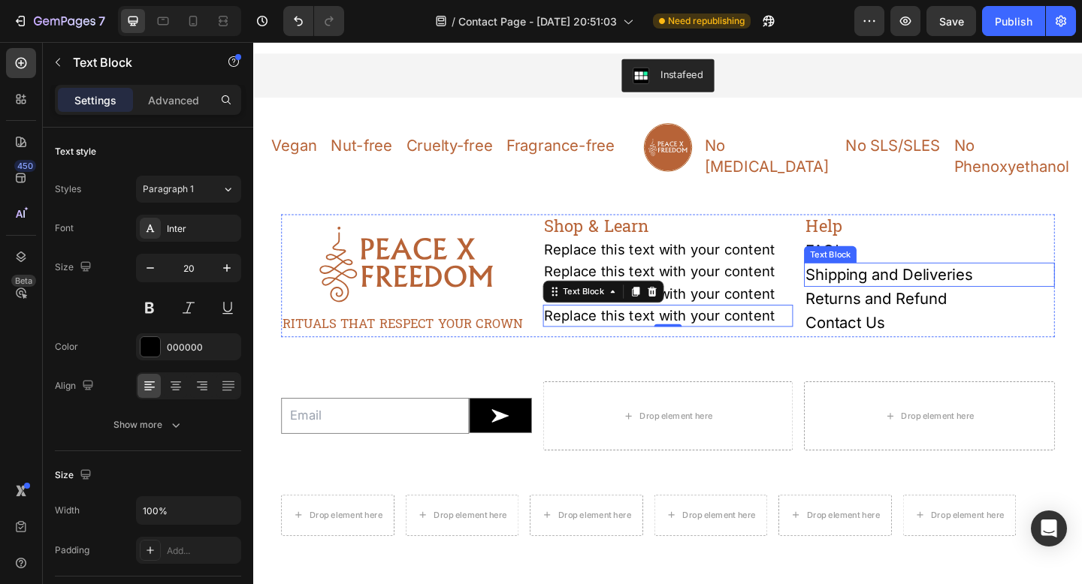
click at [880, 267] on div "Text Block" at bounding box center [880, 274] width 51 height 14
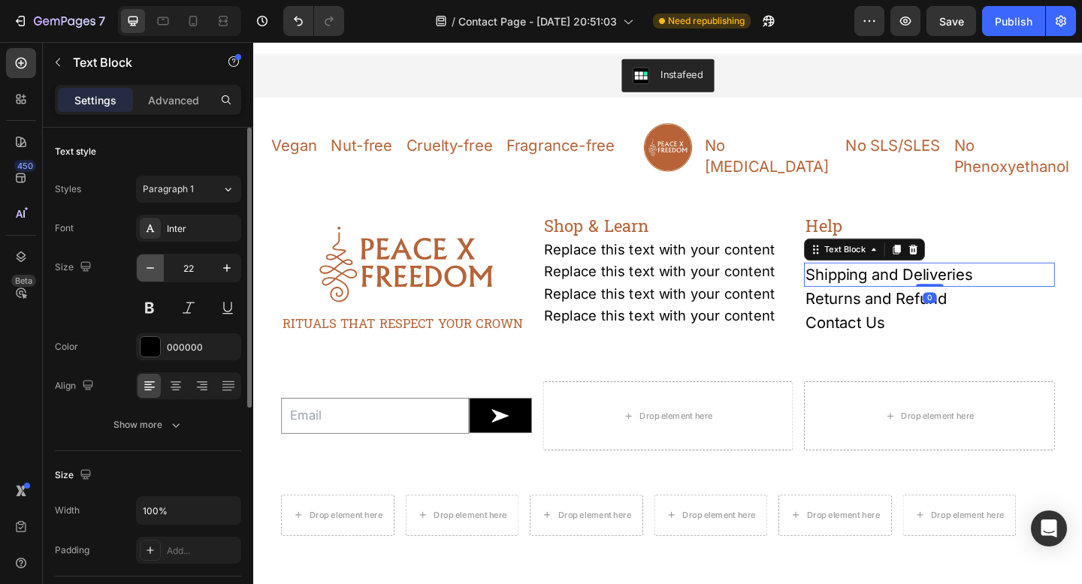
click at [156, 269] on icon "button" at bounding box center [150, 268] width 15 height 15
type input "20"
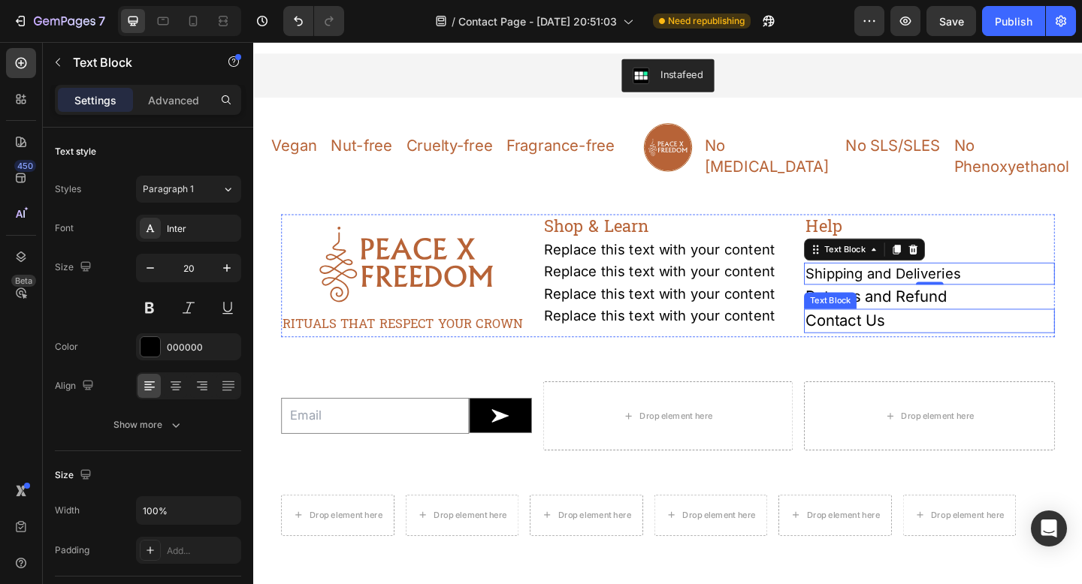
click at [875, 317] on div "Text Block" at bounding box center [880, 324] width 51 height 14
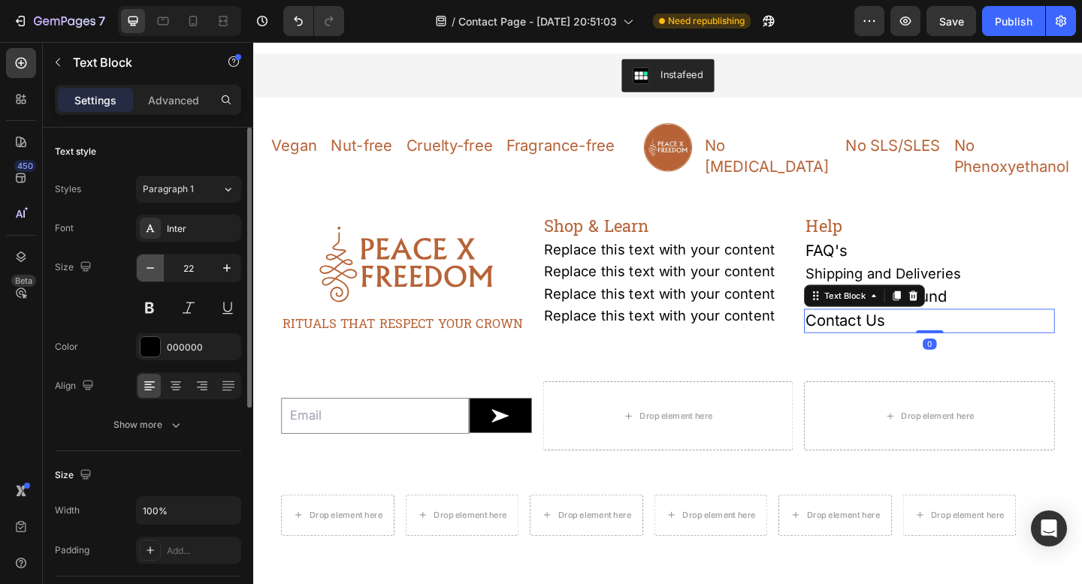
click at [147, 268] on icon "button" at bounding box center [150, 268] width 15 height 15
click at [147, 268] on icon "button" at bounding box center [150, 268] width 8 height 2
type input "20"
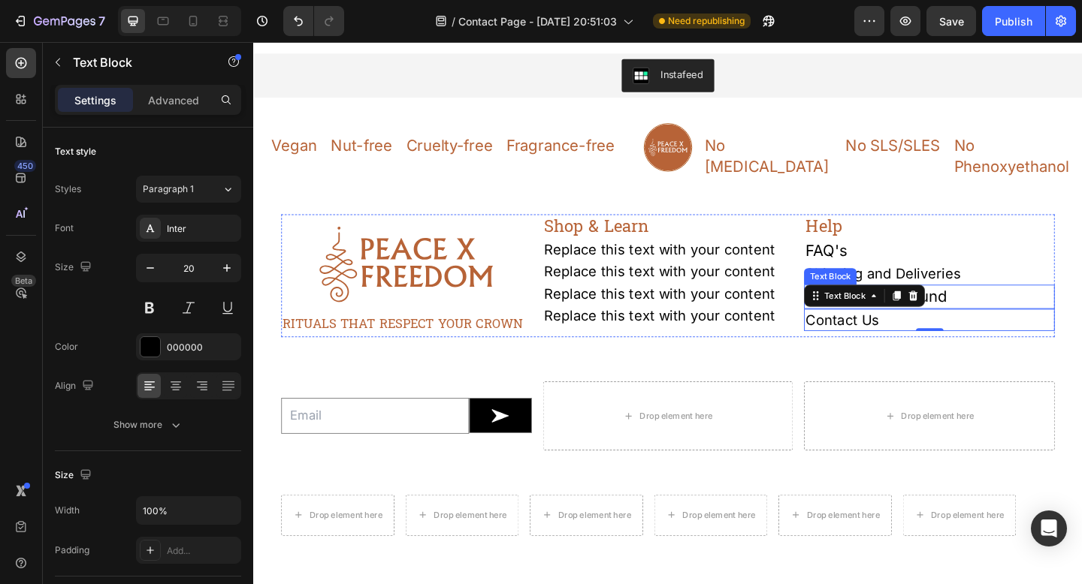
click at [1005, 308] on p "Returns and Refund" at bounding box center [988, 319] width 270 height 23
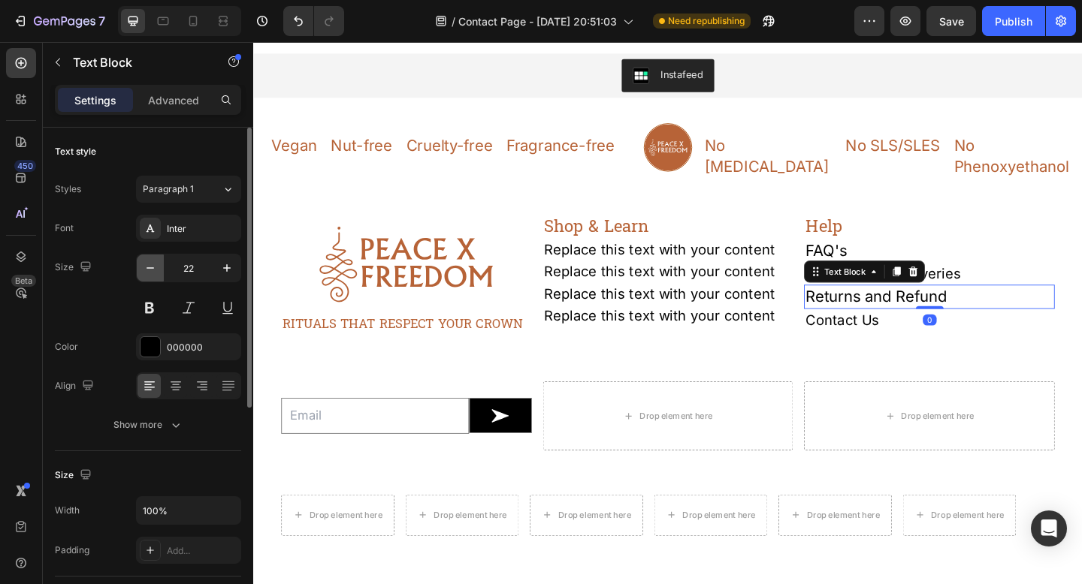
click at [155, 272] on icon "button" at bounding box center [150, 268] width 15 height 15
type input "20"
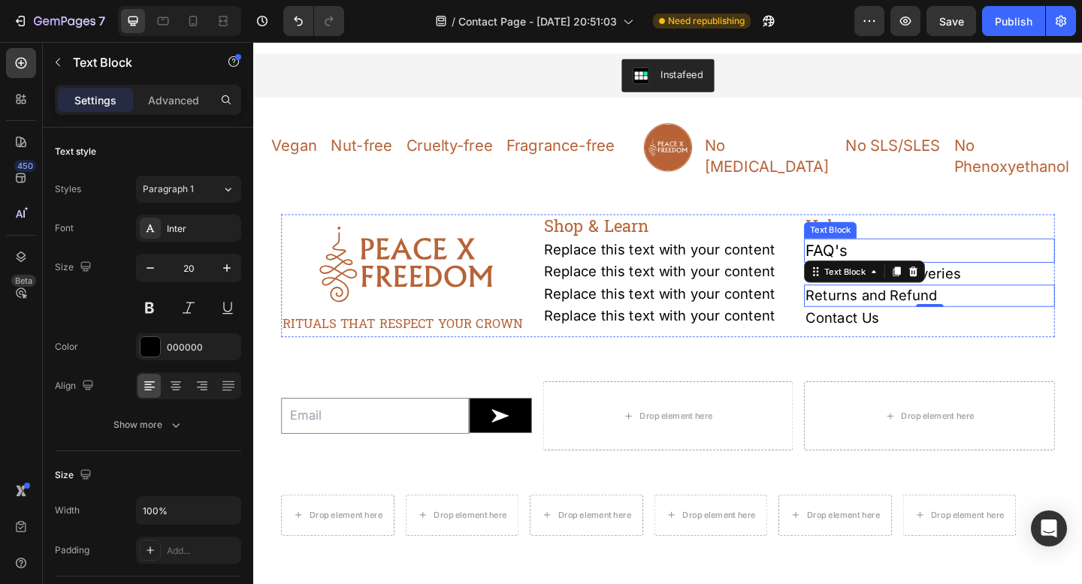
click at [885, 258] on p "FAQ's" at bounding box center [988, 269] width 270 height 23
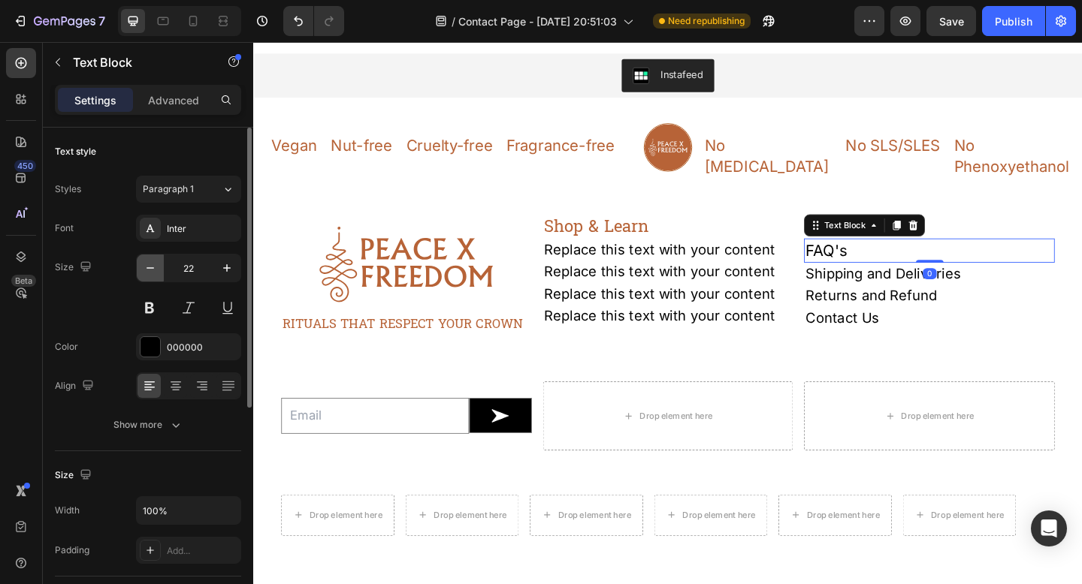
click at [154, 270] on icon "button" at bounding box center [150, 268] width 15 height 15
type input "20"
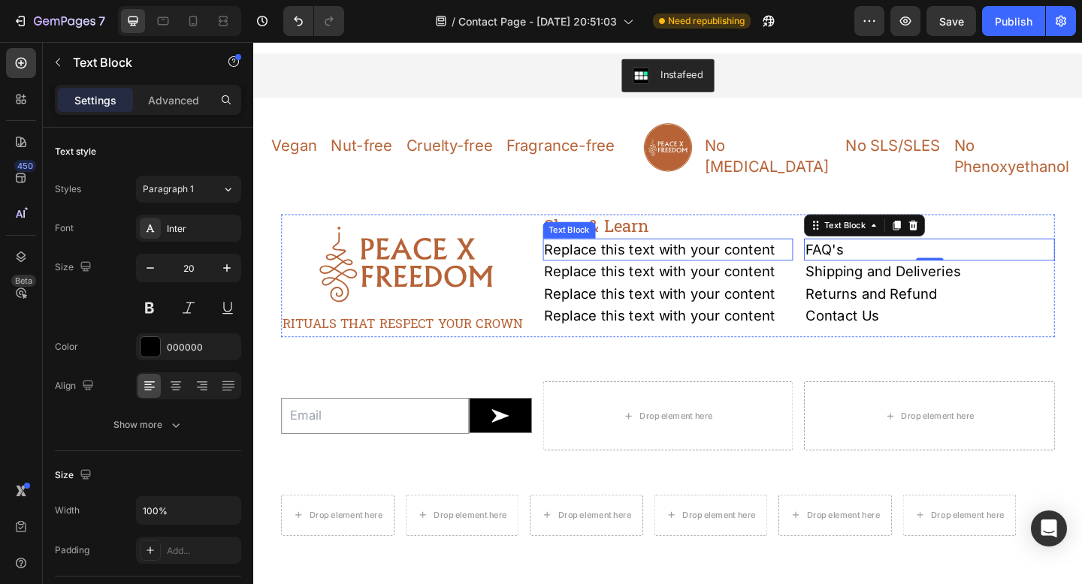
click at [631, 256] on div "Replace this text with your content" at bounding box center [704, 268] width 273 height 24
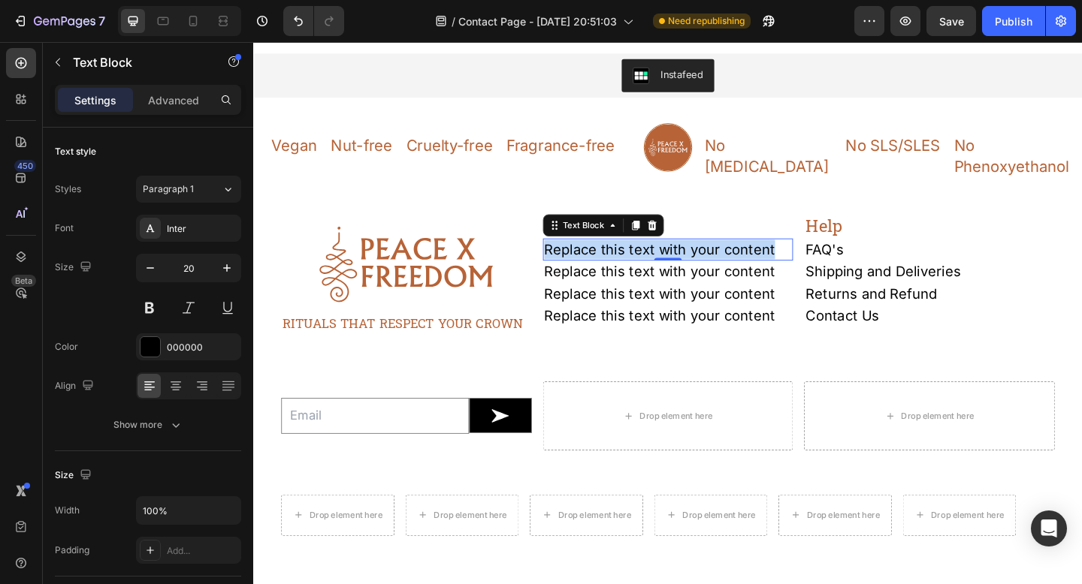
click at [631, 258] on p "Replace this text with your content" at bounding box center [704, 268] width 270 height 21
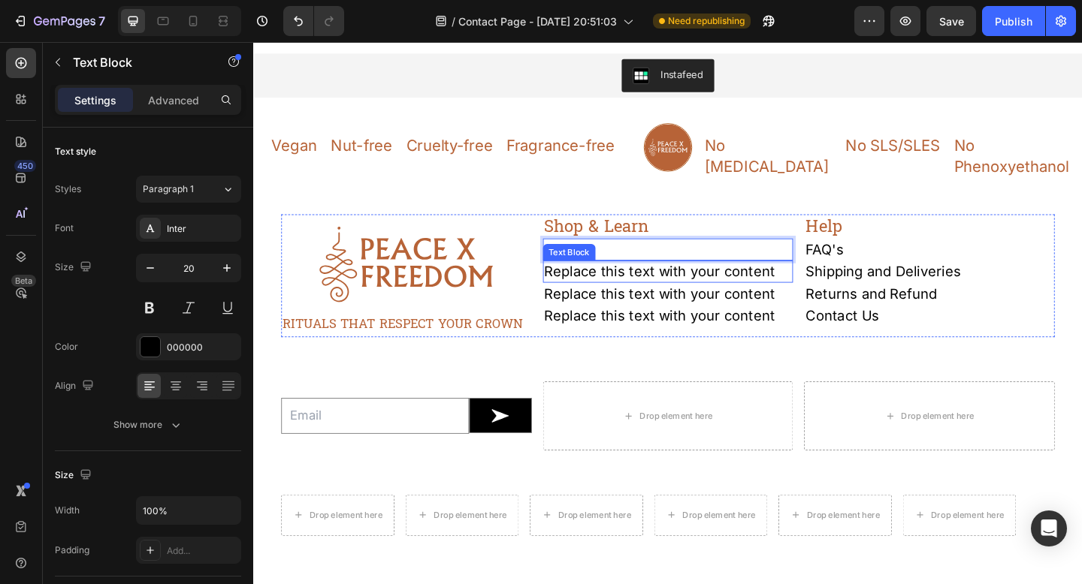
click at [629, 280] on div "Replace this text with your content" at bounding box center [704, 292] width 273 height 24
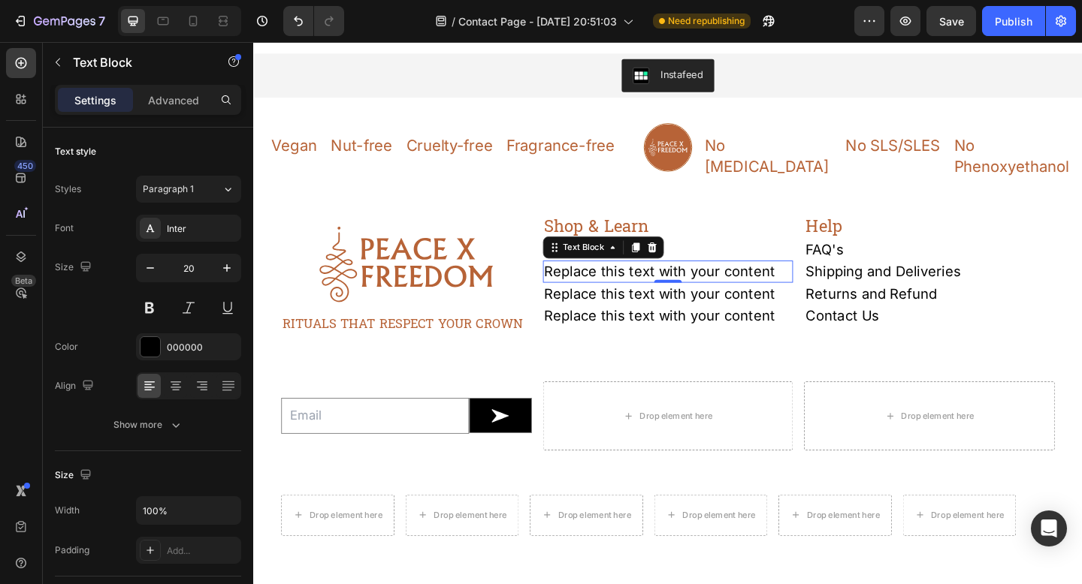
click at [629, 280] on div "Replace this text with your content" at bounding box center [704, 292] width 273 height 24
click at [629, 282] on p "Replace this text with your content" at bounding box center [704, 292] width 270 height 21
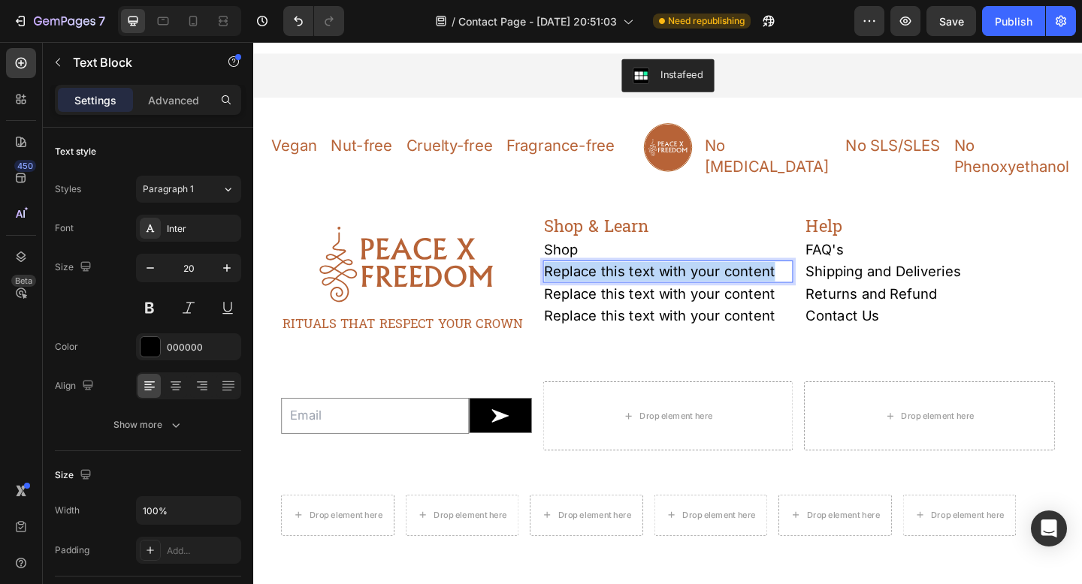
click at [629, 282] on p "Replace this text with your content" at bounding box center [704, 292] width 270 height 21
click at [614, 304] on div "Replace this text with your content" at bounding box center [704, 316] width 273 height 24
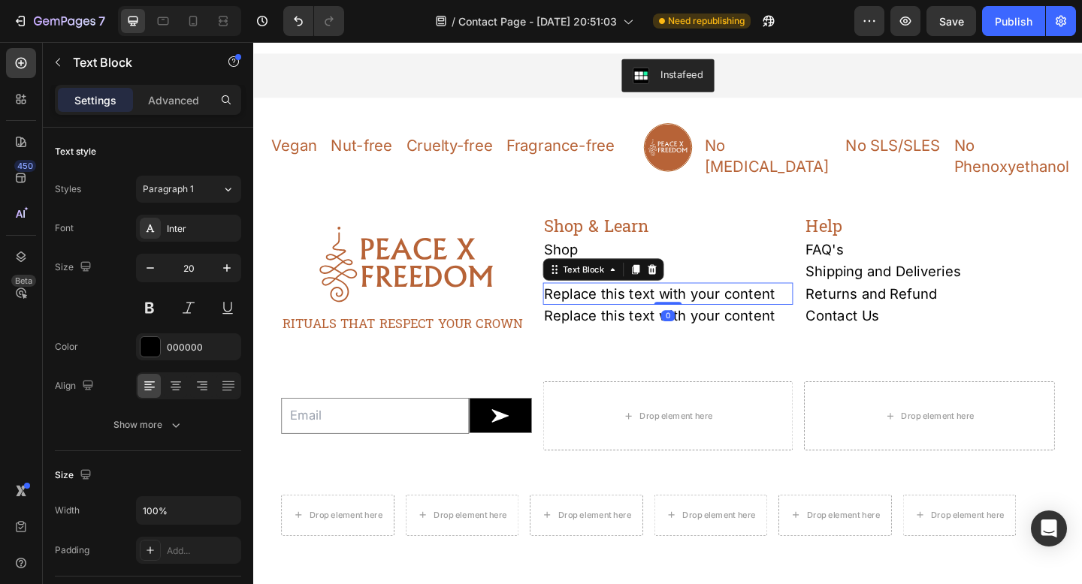
click at [614, 304] on div "Replace this text with your content" at bounding box center [704, 316] width 273 height 24
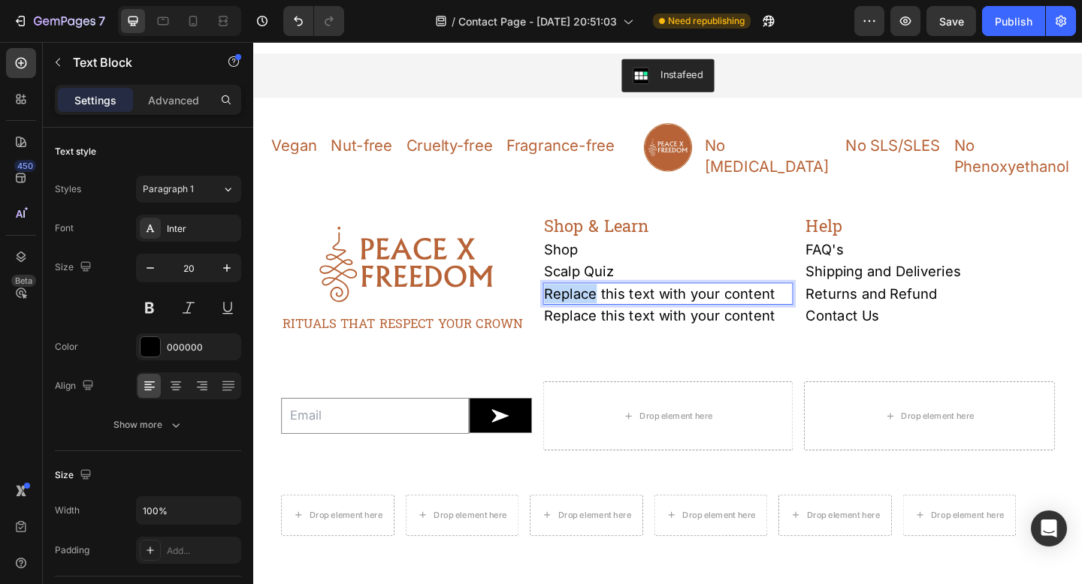
click at [614, 306] on p "Replace this text with your content" at bounding box center [704, 316] width 270 height 21
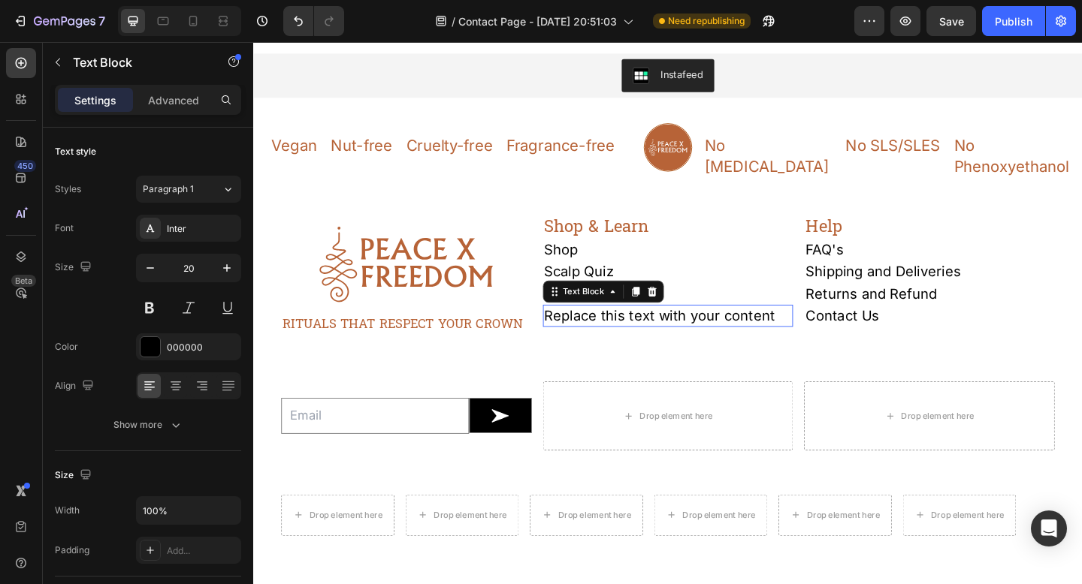
click at [743, 328] on div "Replace this text with your content" at bounding box center [704, 340] width 273 height 24
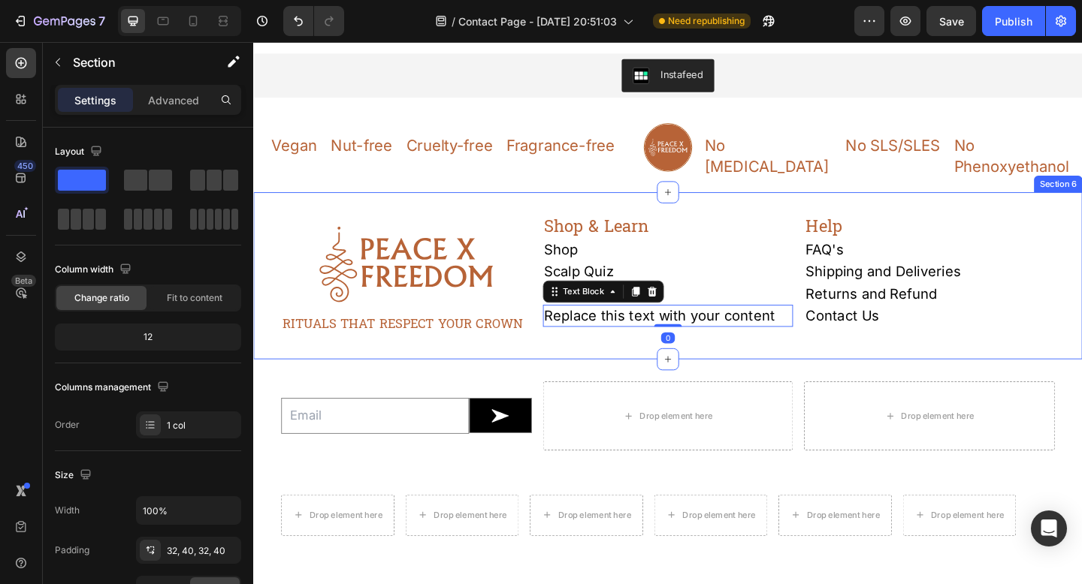
click at [811, 358] on div "Image RITUALS THAT RESPECT YOUR CROWN Text Block Text Block Shop & Learn Headin…" at bounding box center [703, 297] width 901 height 182
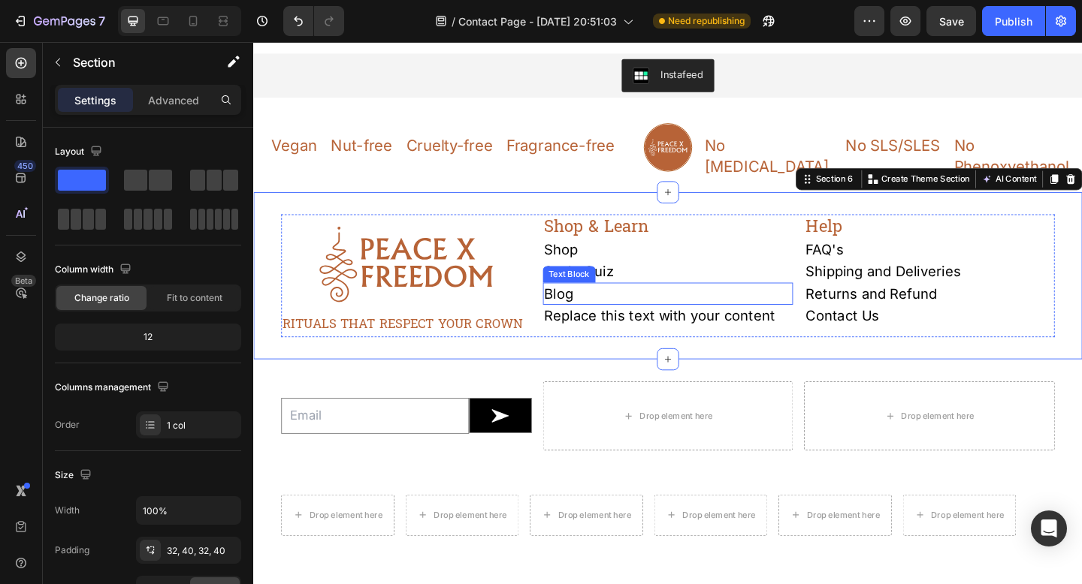
click at [596, 306] on p "Blog" at bounding box center [704, 316] width 270 height 21
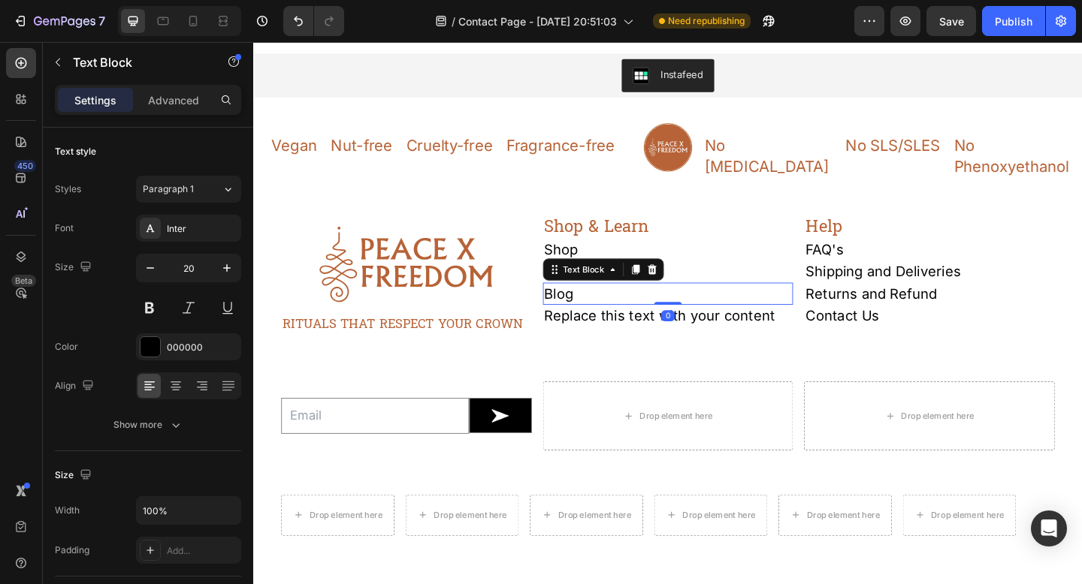
click at [569, 306] on p "Blog" at bounding box center [704, 316] width 270 height 21
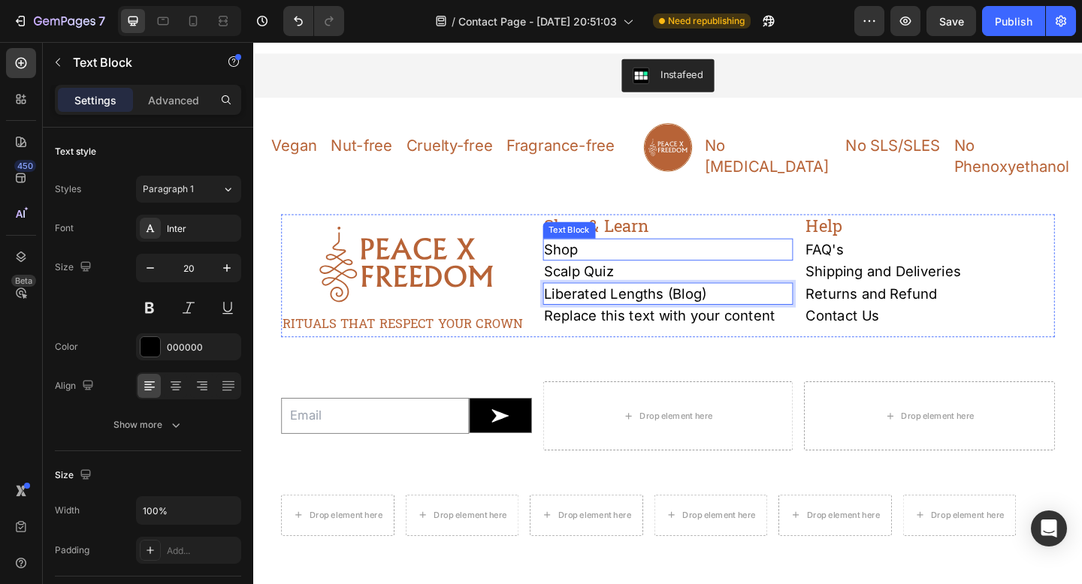
click at [612, 258] on p "Shop" at bounding box center [704, 268] width 270 height 21
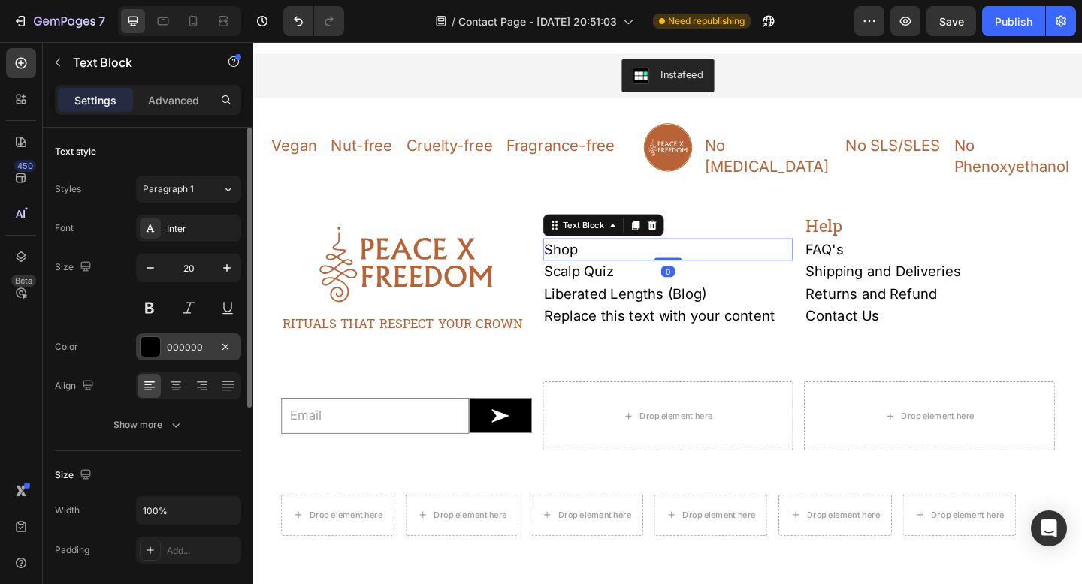
click at [189, 351] on div "000000" at bounding box center [189, 348] width 44 height 14
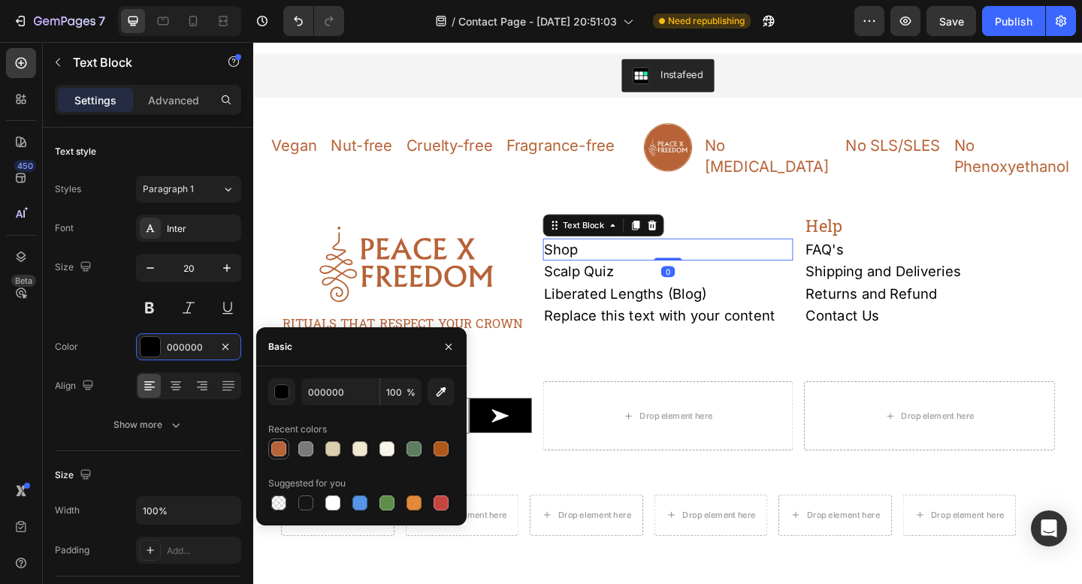
click at [279, 448] on div at bounding box center [278, 449] width 15 height 15
type input "B76337"
click at [603, 288] on div "Text Block" at bounding box center [596, 295] width 51 height 14
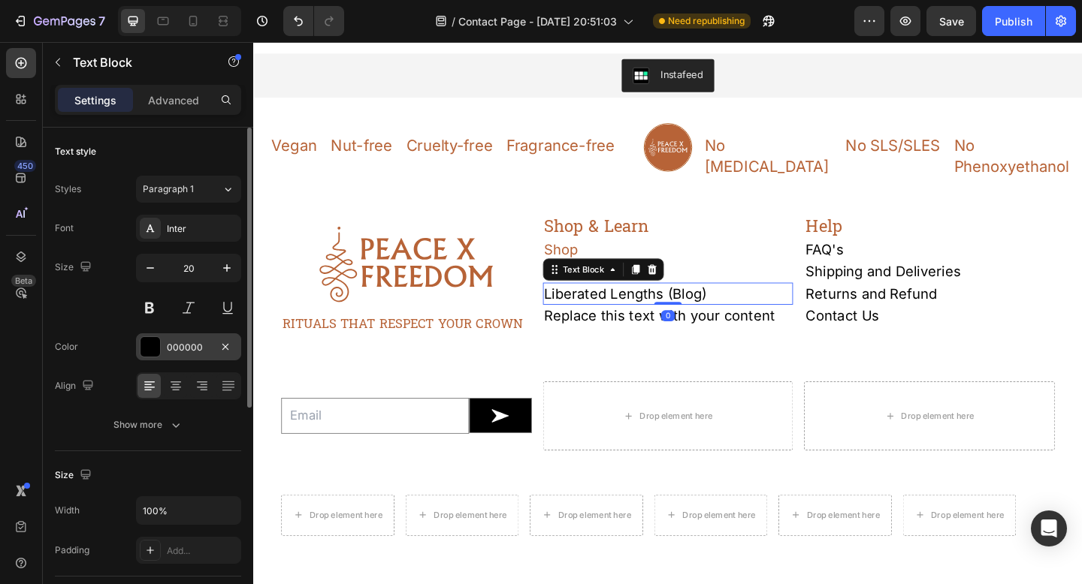
click at [182, 352] on div "000000" at bounding box center [189, 348] width 44 height 14
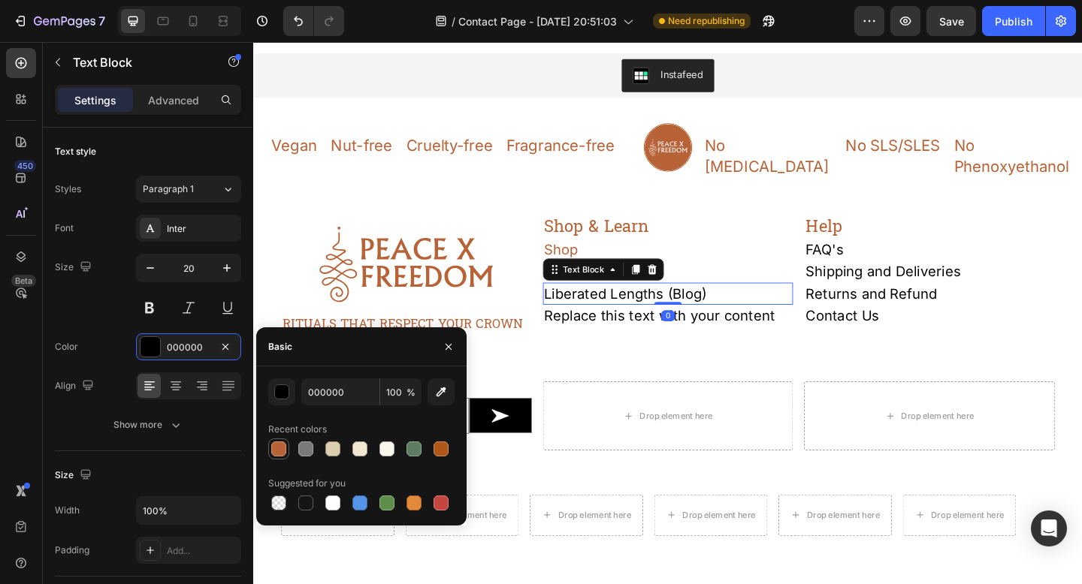
click at [276, 448] on div at bounding box center [278, 449] width 15 height 15
type input "B76337"
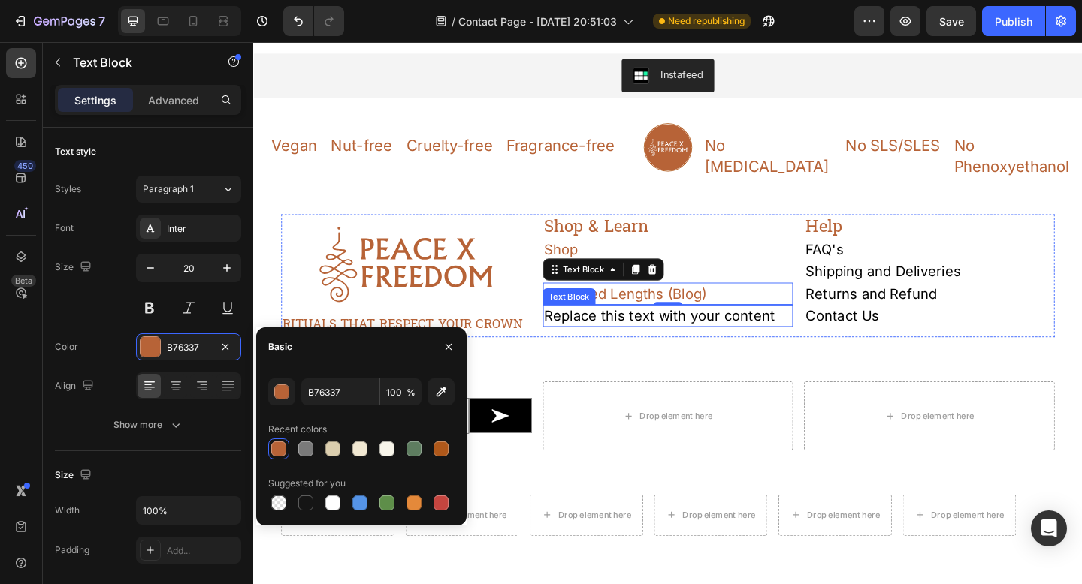
click at [627, 328] on div "Replace this text with your content" at bounding box center [704, 340] width 273 height 24
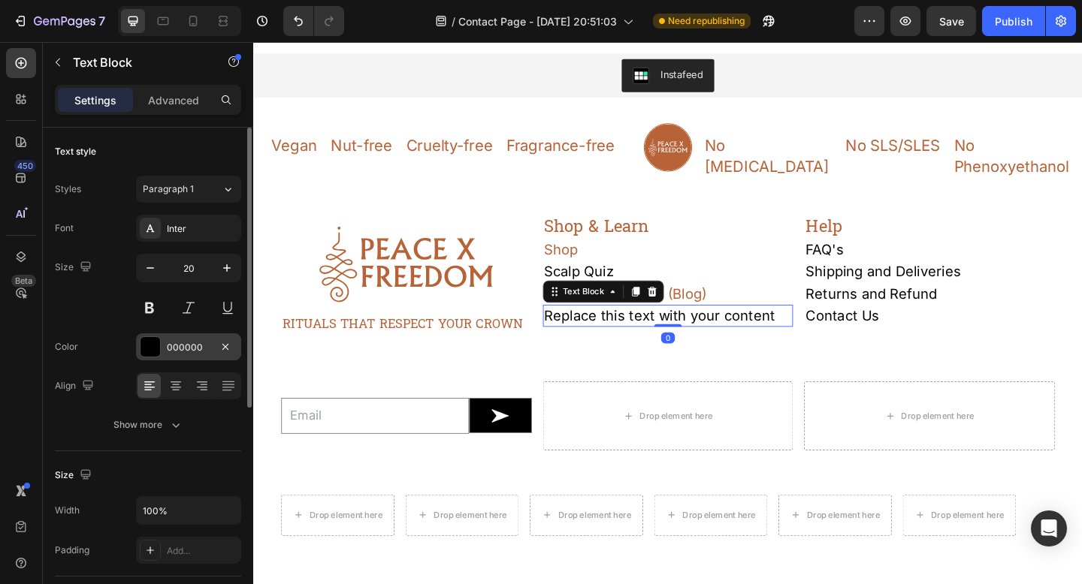
click at [204, 355] on div "000000" at bounding box center [188, 346] width 105 height 27
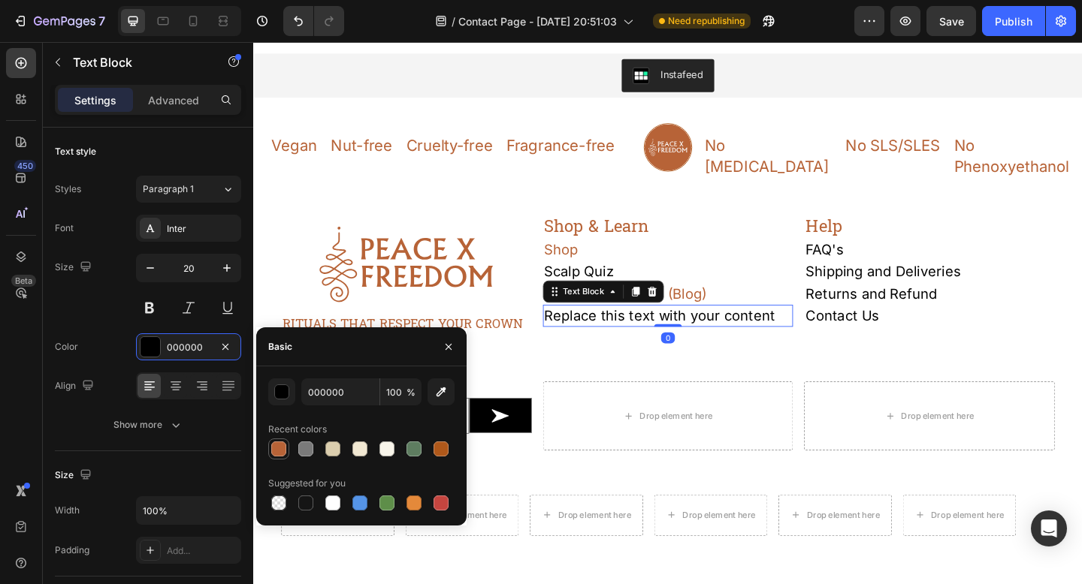
click at [276, 451] on div at bounding box center [278, 449] width 15 height 15
type input "B76337"
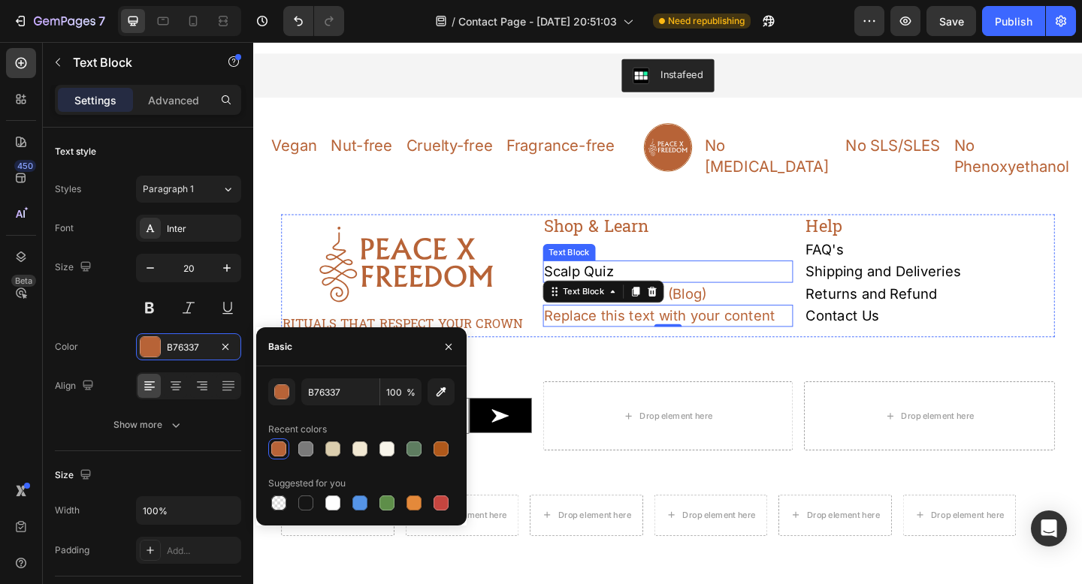
click at [723, 282] on p "Scalp Quiz" at bounding box center [704, 292] width 270 height 21
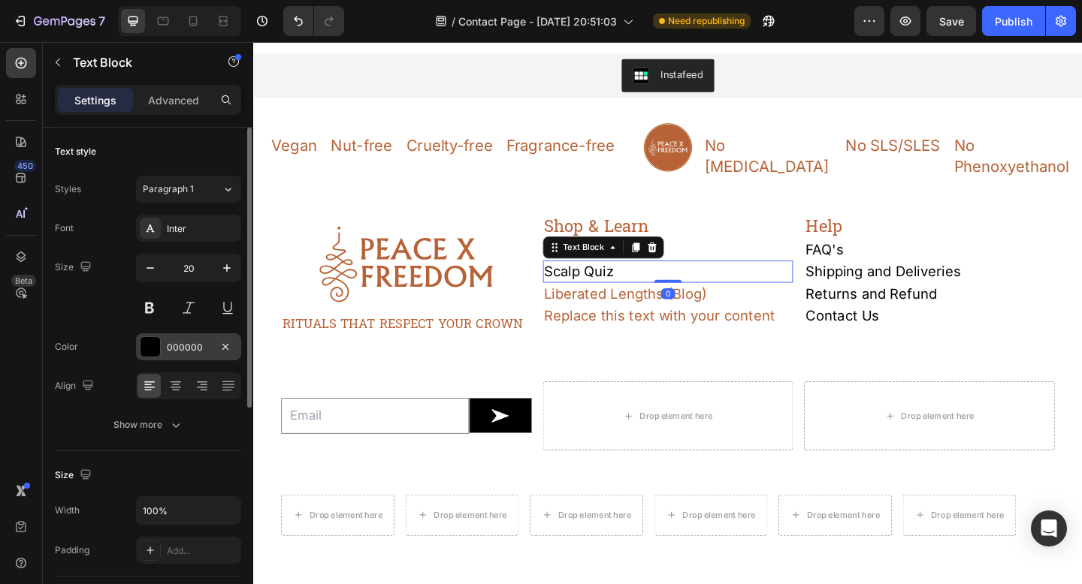
click at [183, 345] on div "000000" at bounding box center [189, 348] width 44 height 14
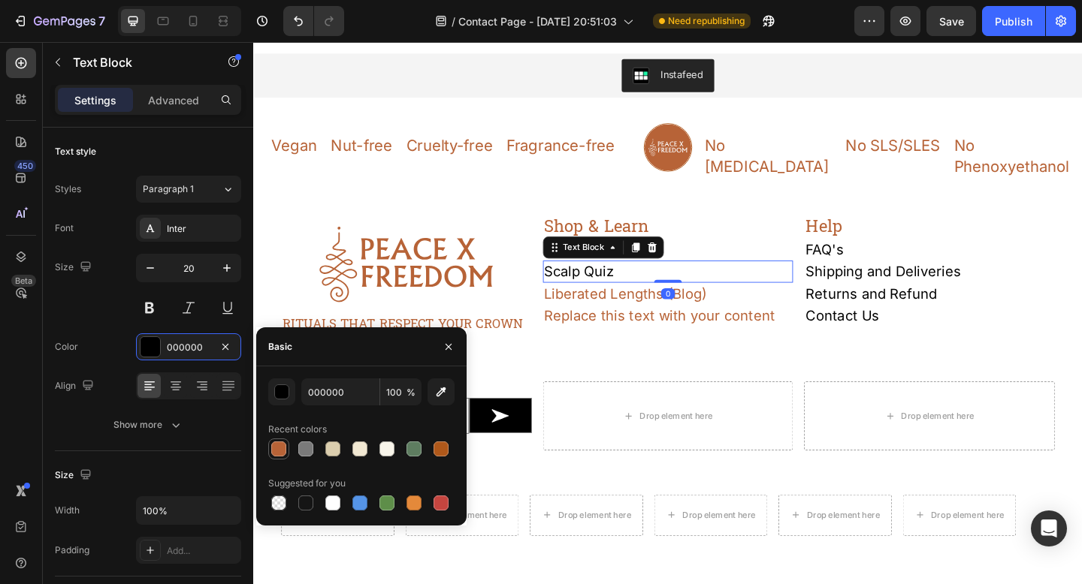
click at [280, 448] on div at bounding box center [278, 449] width 15 height 15
type input "B76337"
click at [867, 258] on p "FAQ's" at bounding box center [988, 268] width 270 height 21
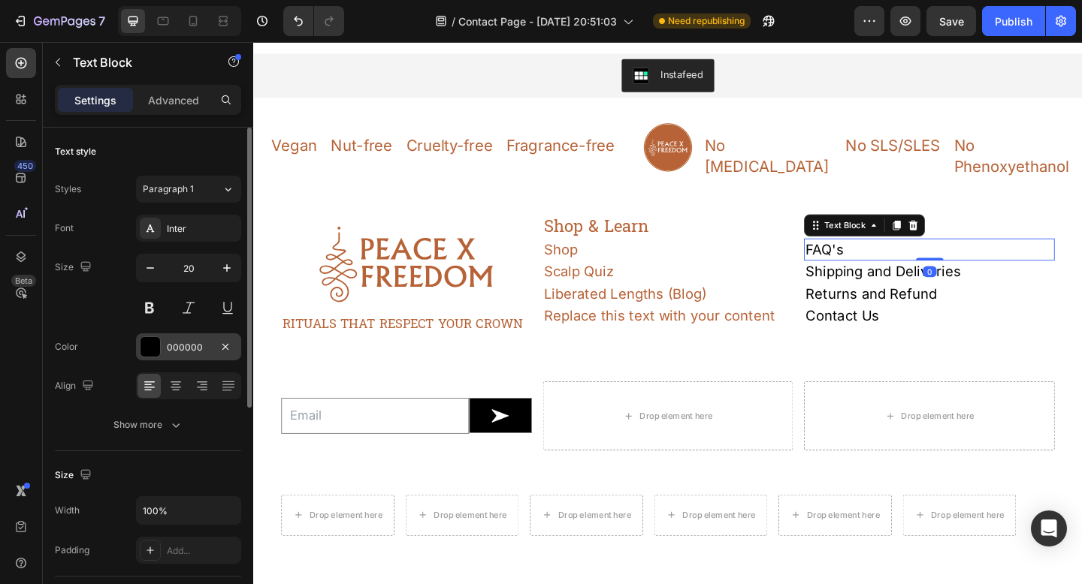
click at [183, 348] on div "000000" at bounding box center [189, 348] width 44 height 14
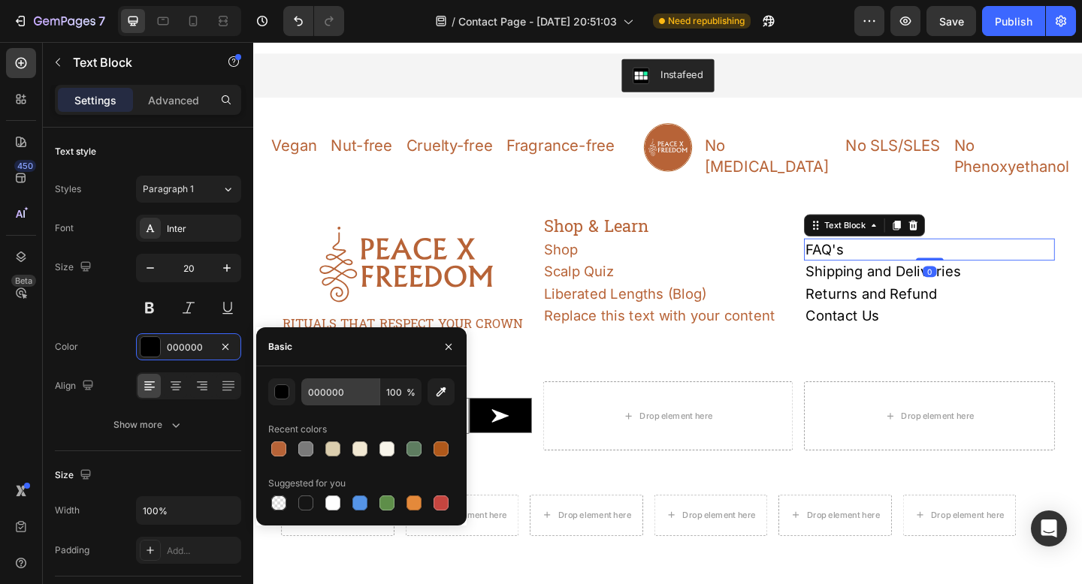
click at [279, 446] on div at bounding box center [278, 449] width 15 height 15
type input "B76337"
click at [877, 288] on div "Text Block" at bounding box center [880, 295] width 51 height 14
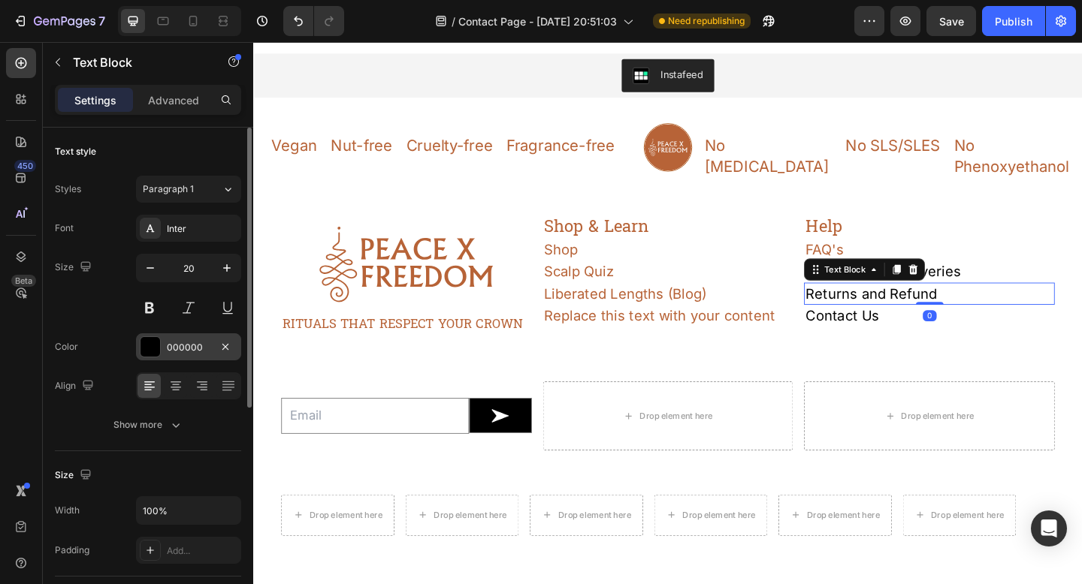
click at [163, 343] on div "000000" at bounding box center [188, 346] width 105 height 27
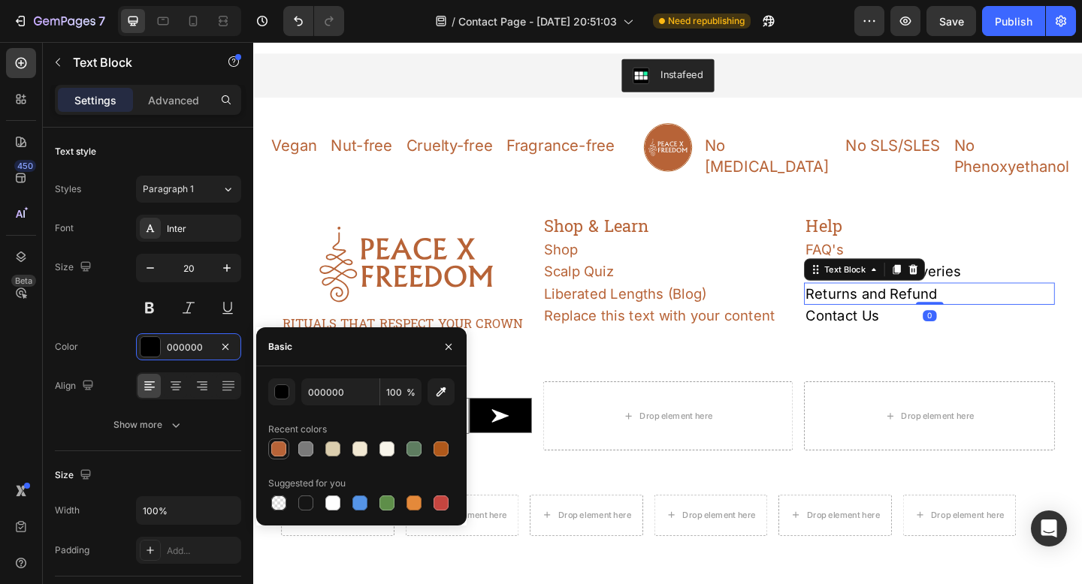
click at [278, 444] on div at bounding box center [278, 449] width 15 height 15
type input "B76337"
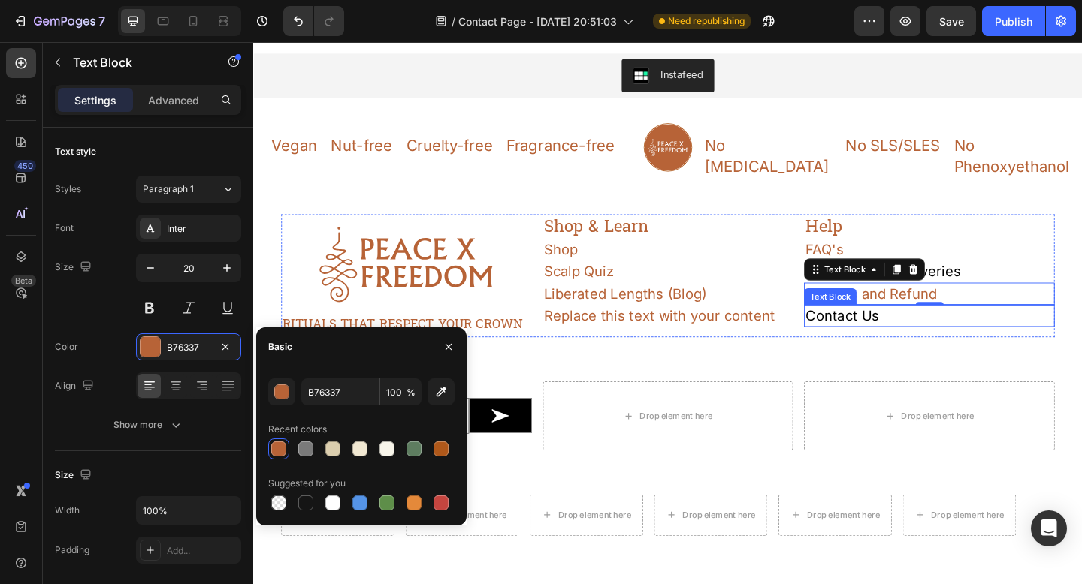
click at [890, 330] on p "Contact Us" at bounding box center [988, 340] width 270 height 21
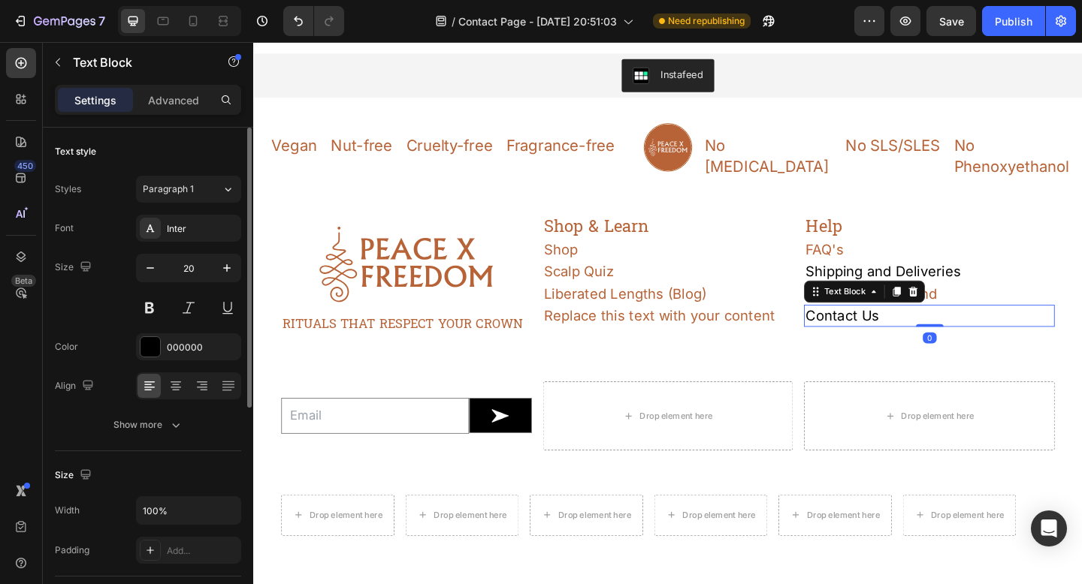
click at [178, 361] on div "Font Inter Size 20 Color 000000 Align Show more" at bounding box center [148, 327] width 186 height 224
click at [179, 350] on div "000000" at bounding box center [189, 348] width 44 height 14
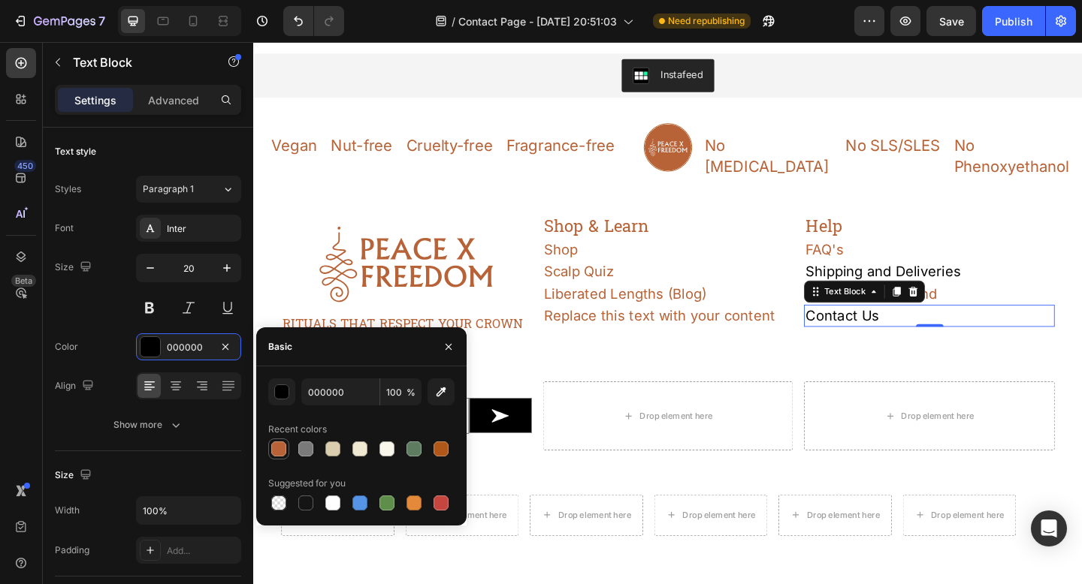
click at [283, 446] on div at bounding box center [278, 449] width 15 height 15
type input "B76337"
click at [1009, 282] on p "Shipping and Deliveries" at bounding box center [988, 292] width 270 height 21
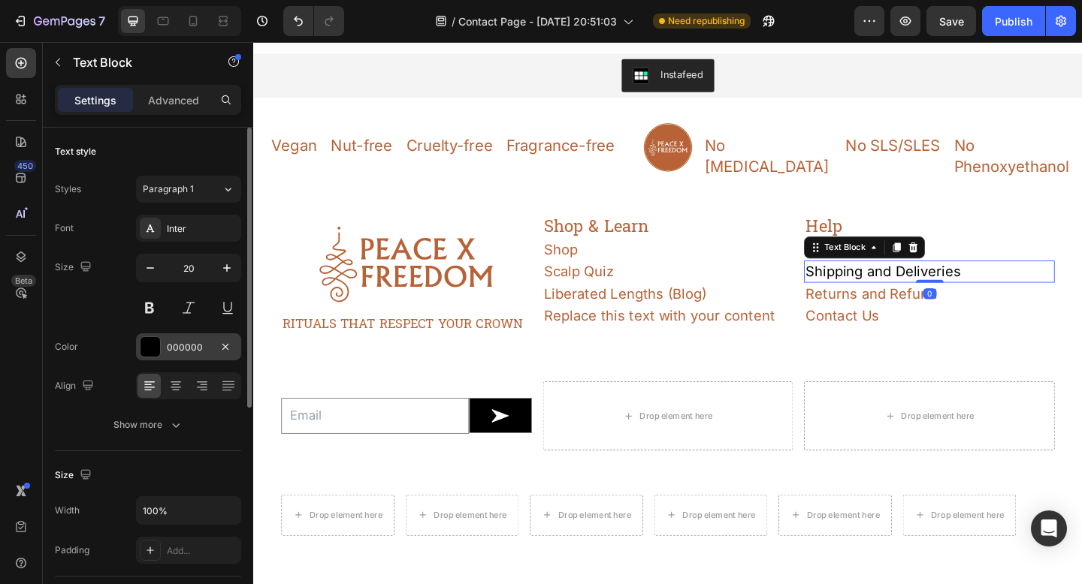
click at [189, 349] on div "000000" at bounding box center [189, 348] width 44 height 14
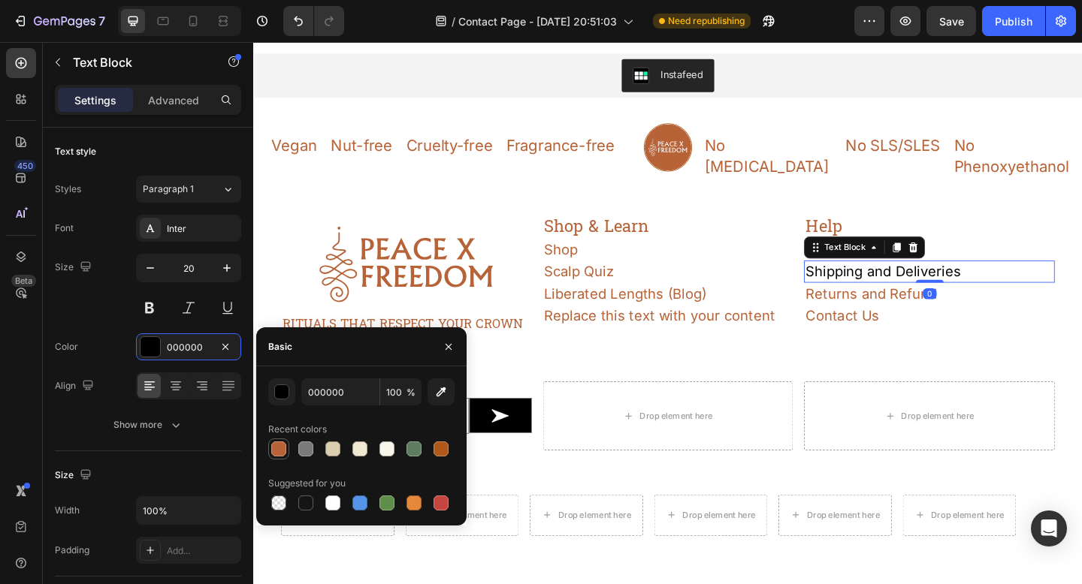
click at [278, 447] on div at bounding box center [278, 449] width 15 height 15
type input "B76337"
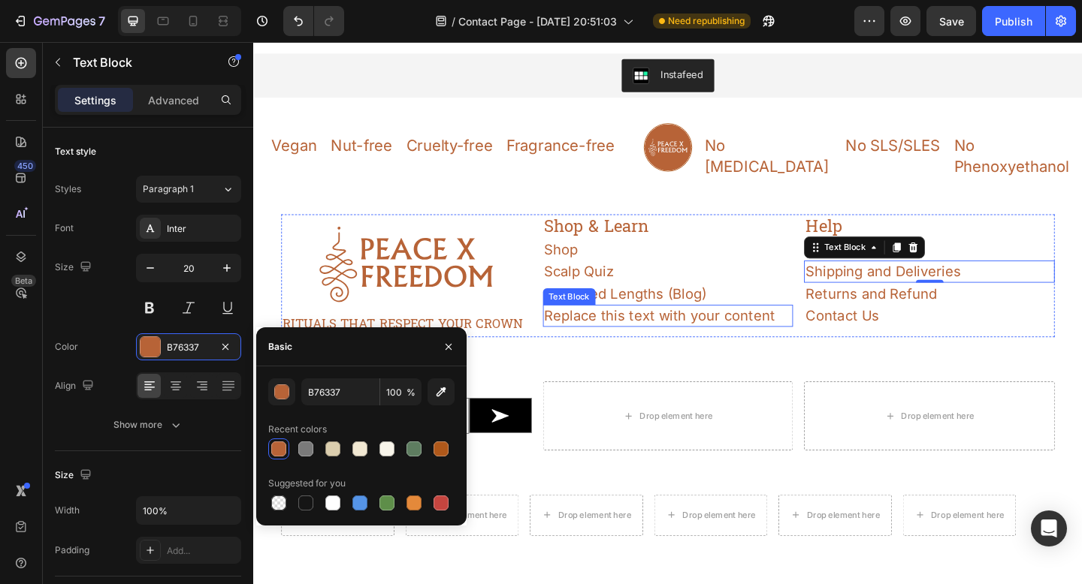
click at [792, 328] on div "Replace this text with your content" at bounding box center [704, 340] width 273 height 24
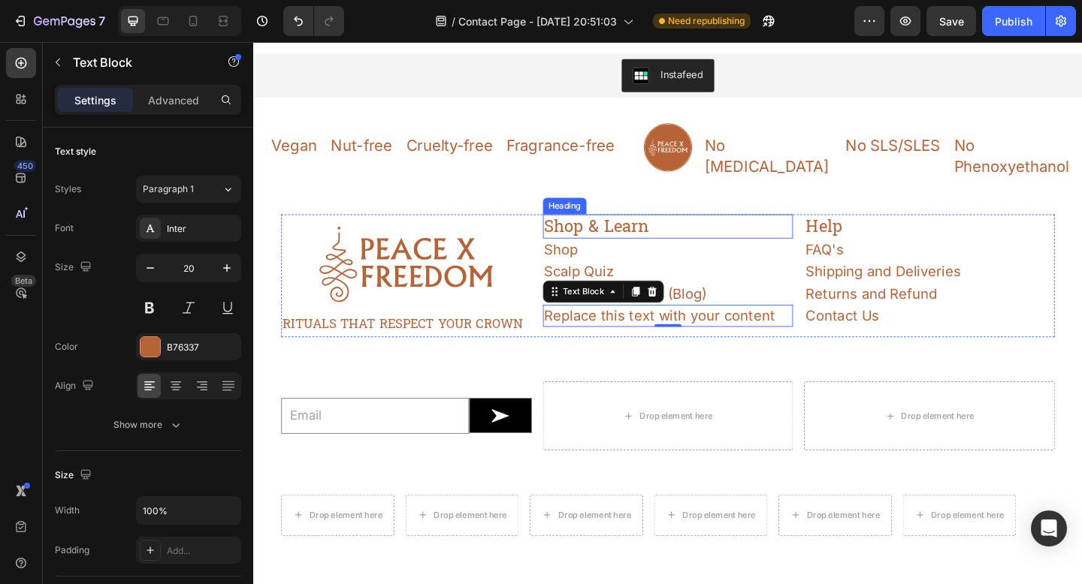
click at [738, 230] on h2 "Shop & Learn" at bounding box center [704, 243] width 273 height 26
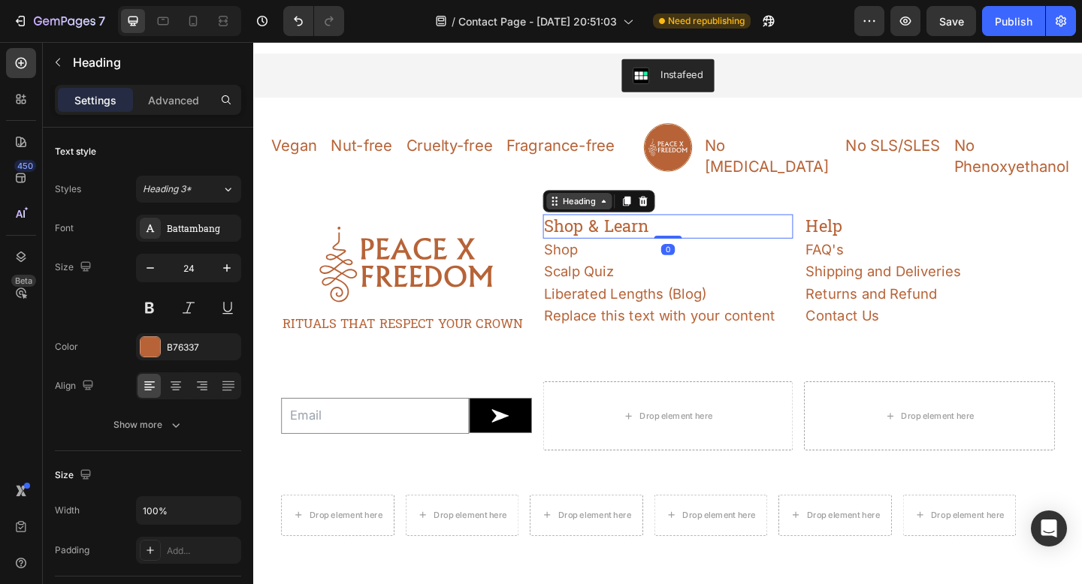
click at [596, 209] on div "Heading" at bounding box center [607, 216] width 41 height 14
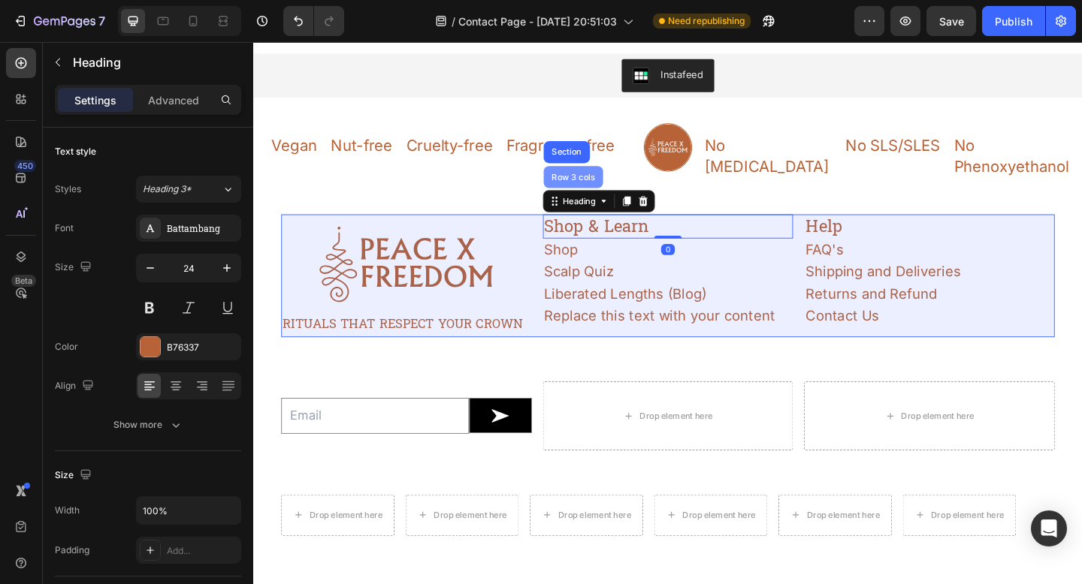
click at [598, 185] on div "Row 3 cols" at bounding box center [601, 189] width 53 height 9
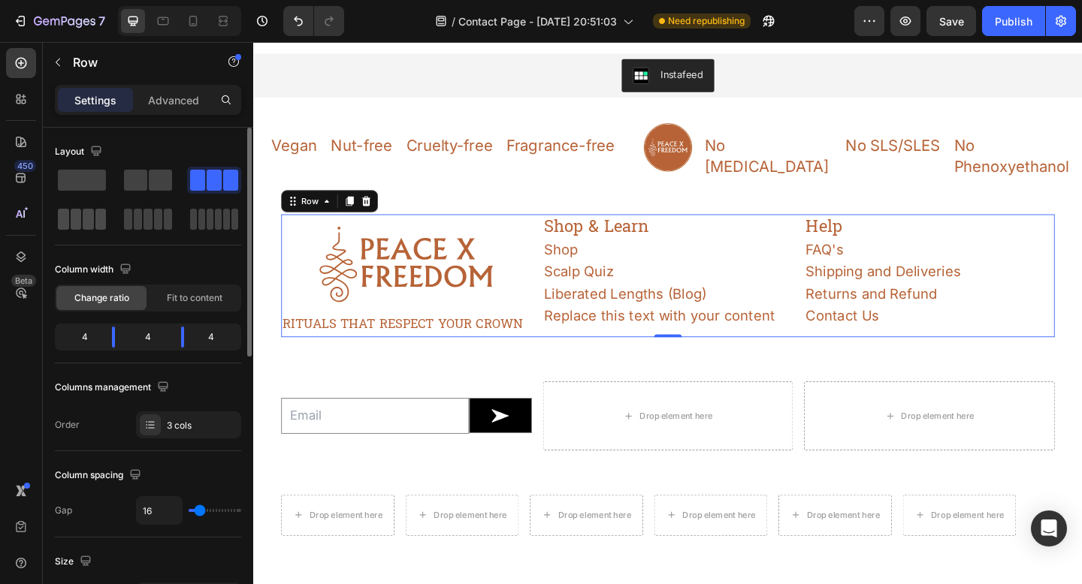
click at [85, 225] on span at bounding box center [88, 219] width 11 height 21
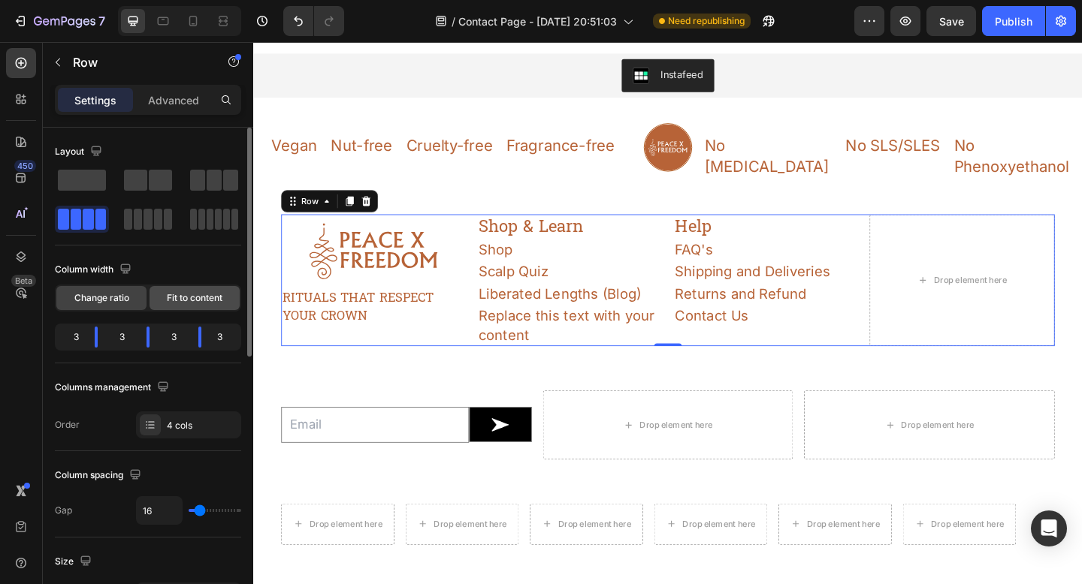
click at [209, 300] on span "Fit to content" at bounding box center [195, 298] width 56 height 14
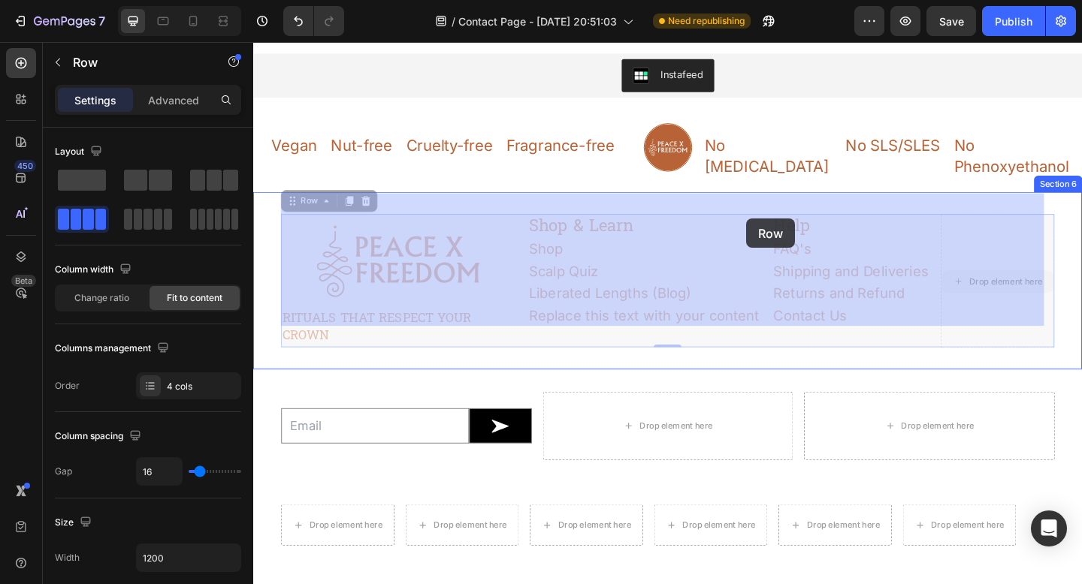
drag, startPoint x: 1033, startPoint y: 225, endPoint x: 789, endPoint y: 234, distance: 243.5
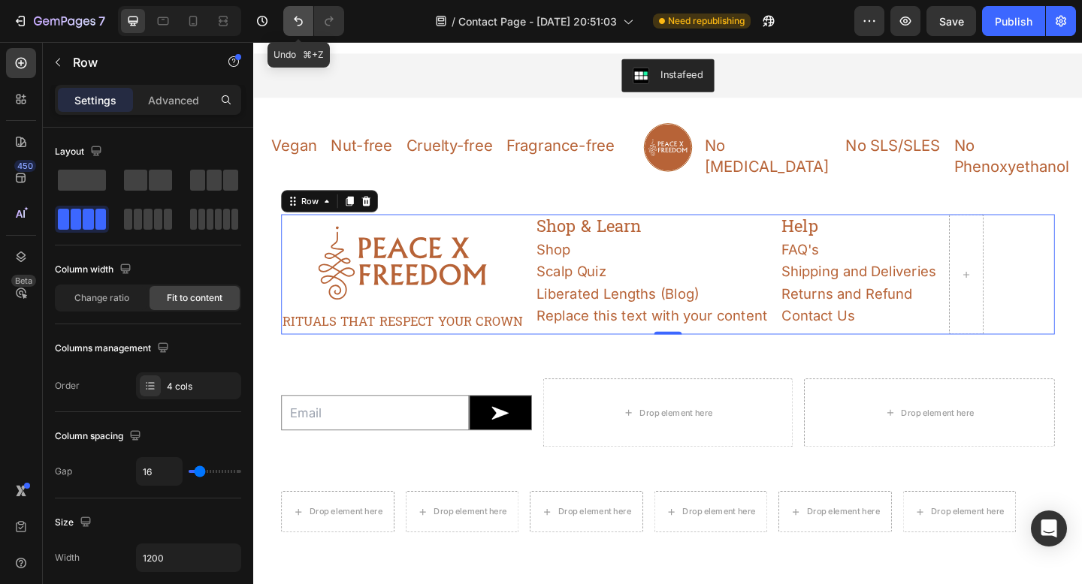
click at [295, 22] on icon "Undo/Redo" at bounding box center [298, 21] width 15 height 15
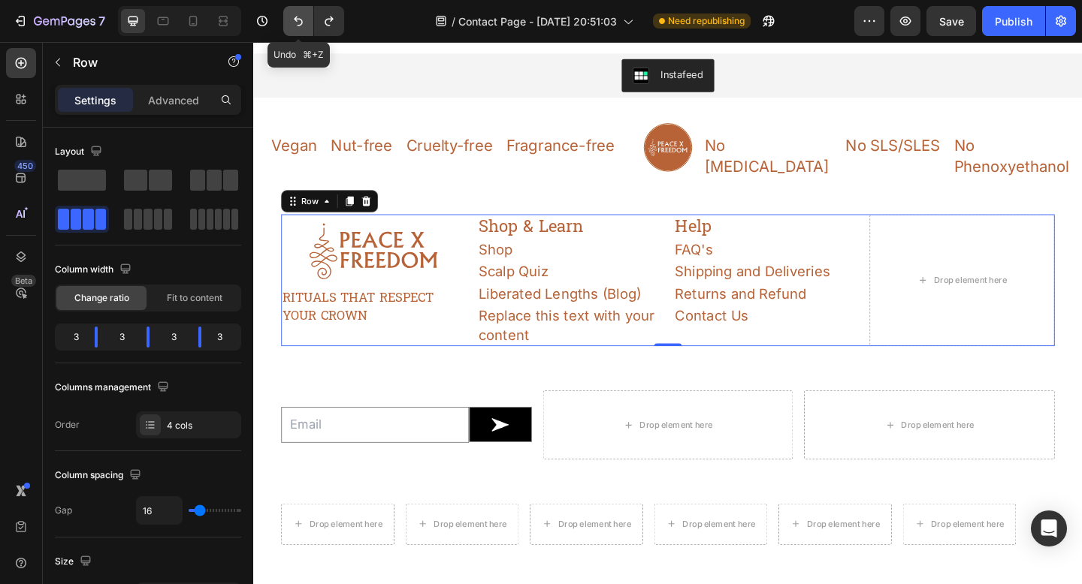
click at [298, 20] on icon "Undo/Redo" at bounding box center [298, 21] width 15 height 15
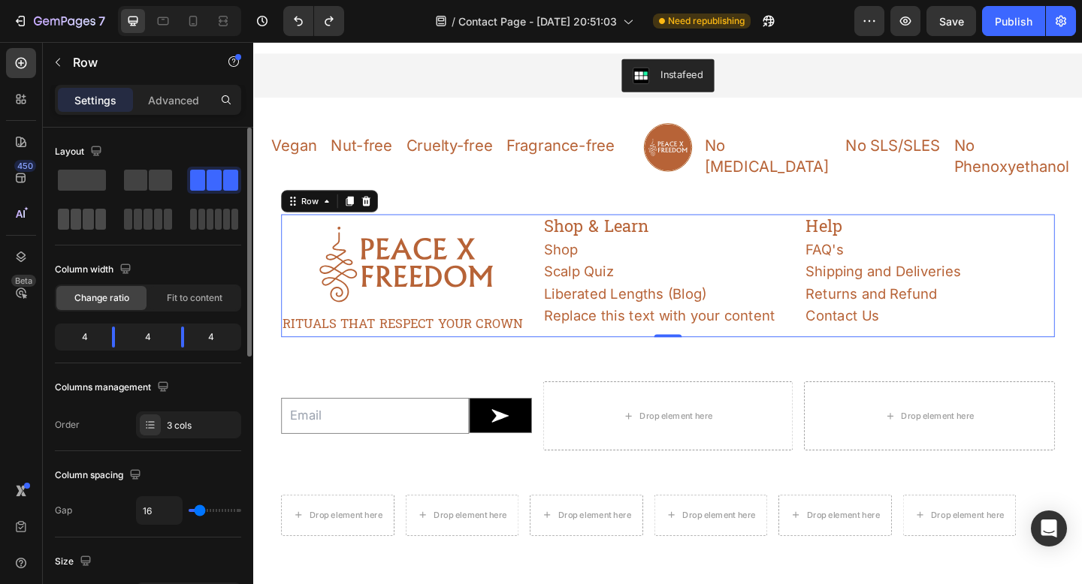
click at [92, 216] on span at bounding box center [88, 219] width 11 height 21
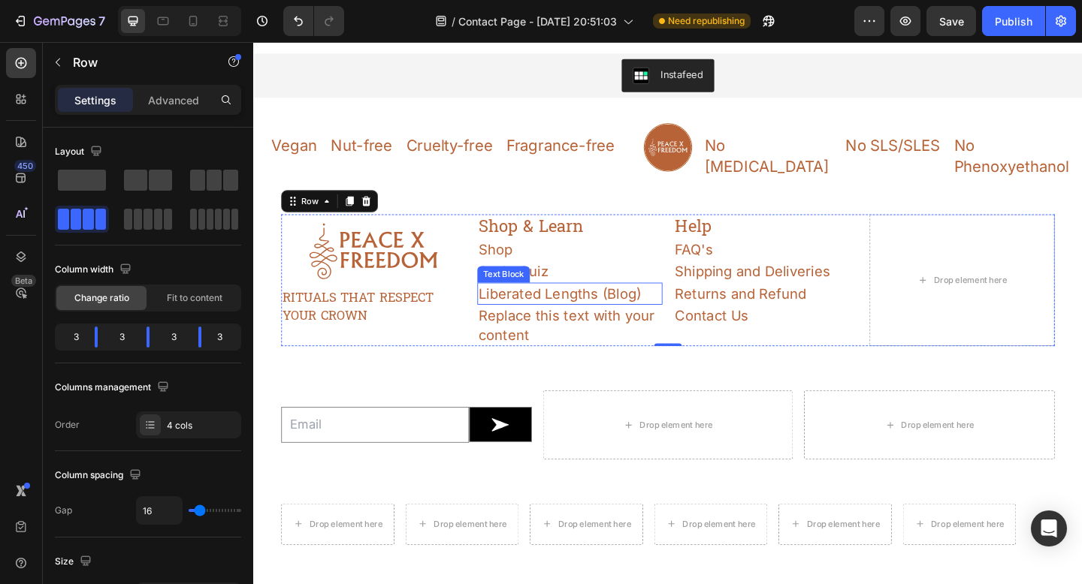
click at [651, 306] on p "Liberated Lengths (Blog)" at bounding box center [597, 316] width 198 height 21
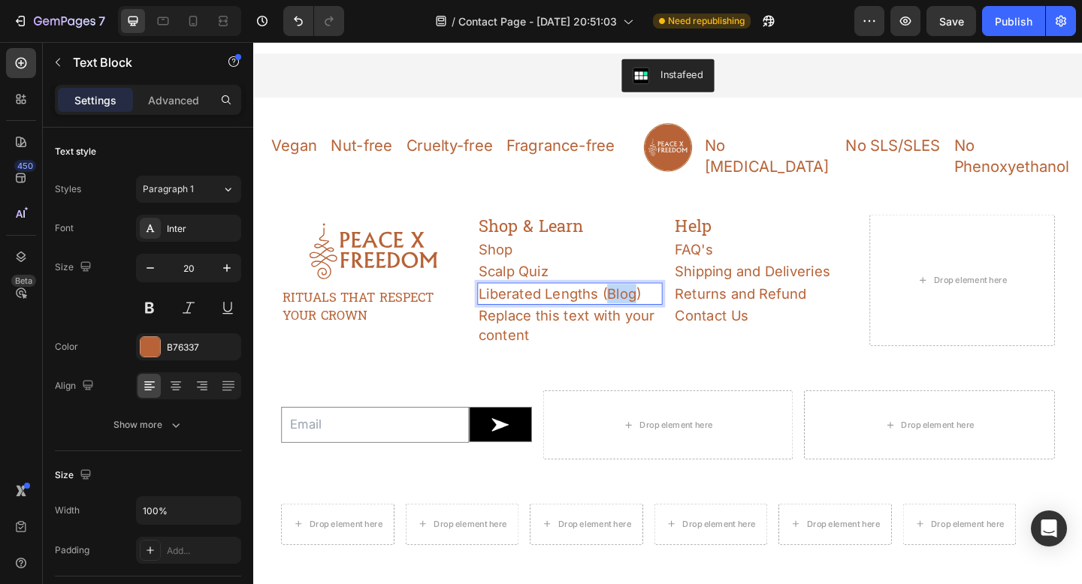
click at [651, 306] on p "Liberated Lengths (Blog)" at bounding box center [597, 316] width 198 height 21
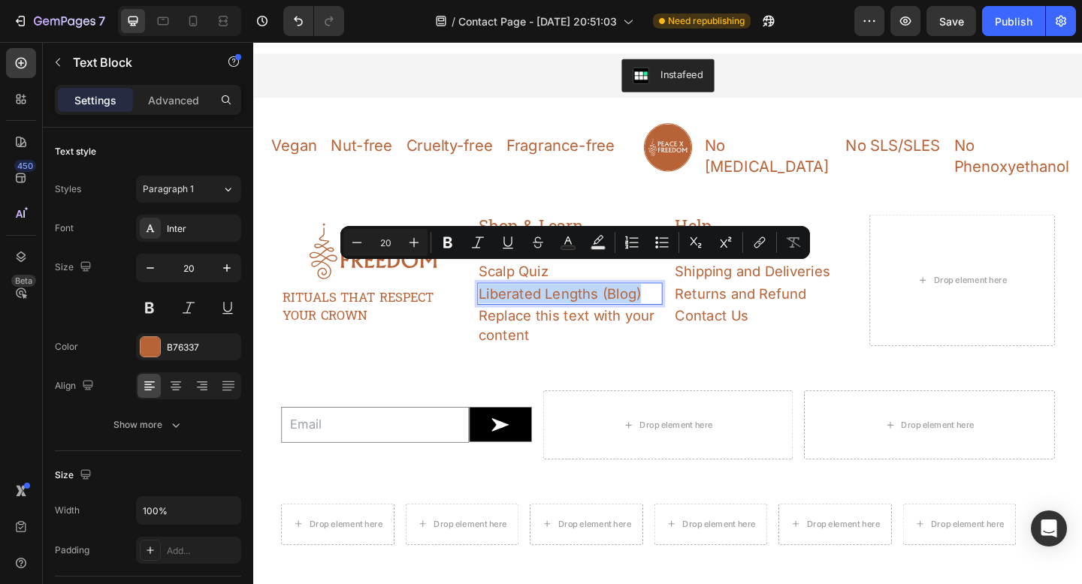
click at [651, 306] on p "Liberated Lengths (Blog)" at bounding box center [597, 316] width 198 height 21
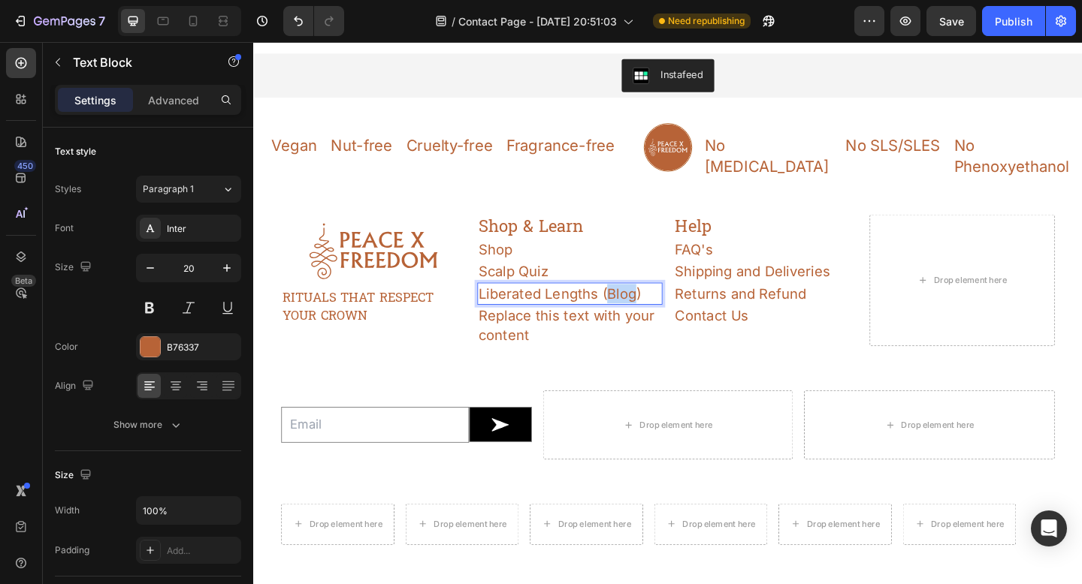
click at [651, 306] on p "Liberated Lengths (Blog)" at bounding box center [597, 316] width 198 height 21
click at [647, 328] on div "Replace this text with your content" at bounding box center [596, 350] width 201 height 45
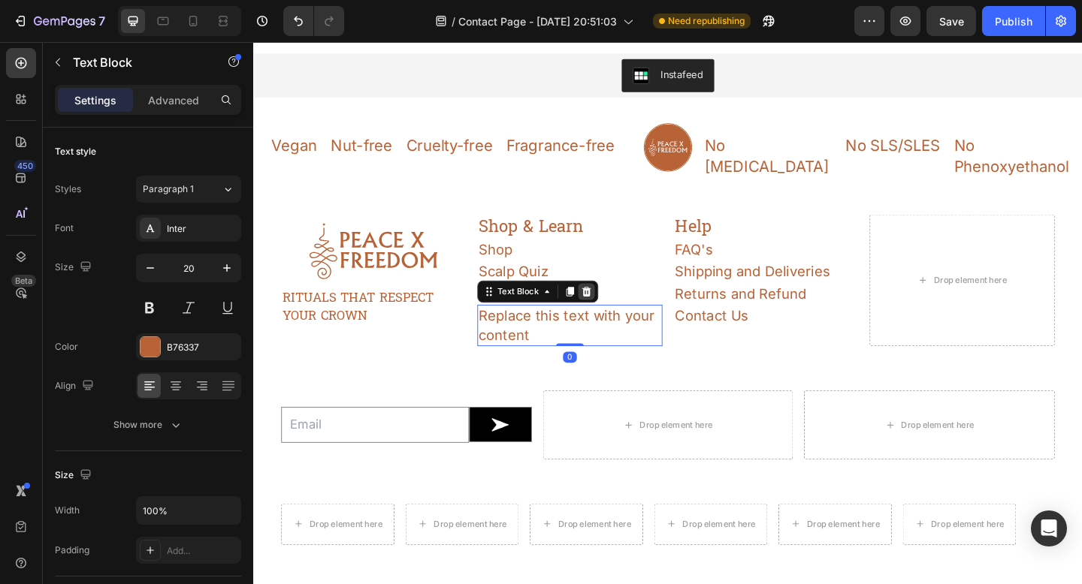
click at [615, 309] on icon at bounding box center [616, 314] width 10 height 11
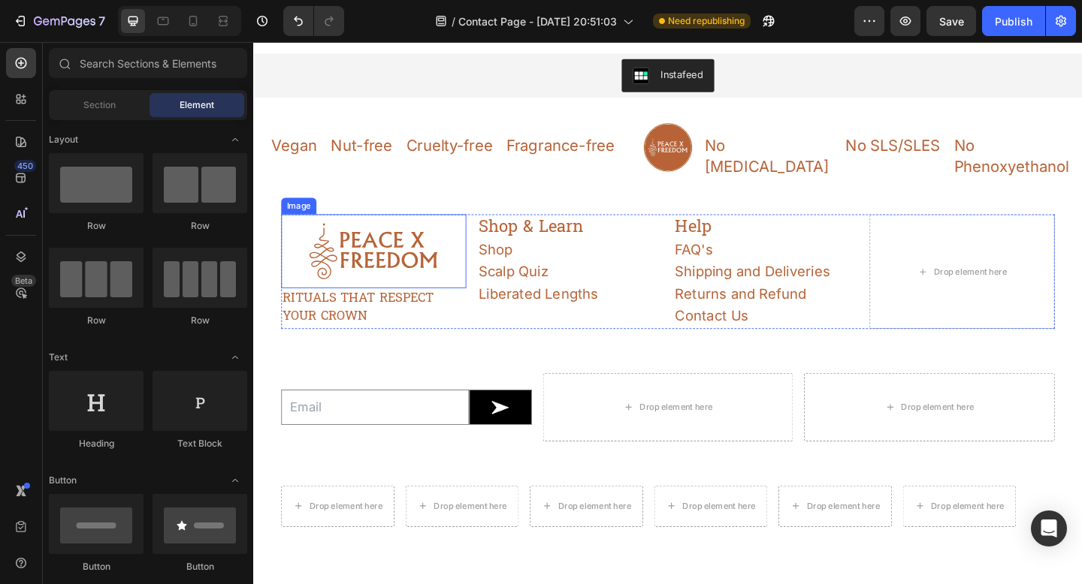
click at [423, 240] on img at bounding box center [383, 270] width 201 height 80
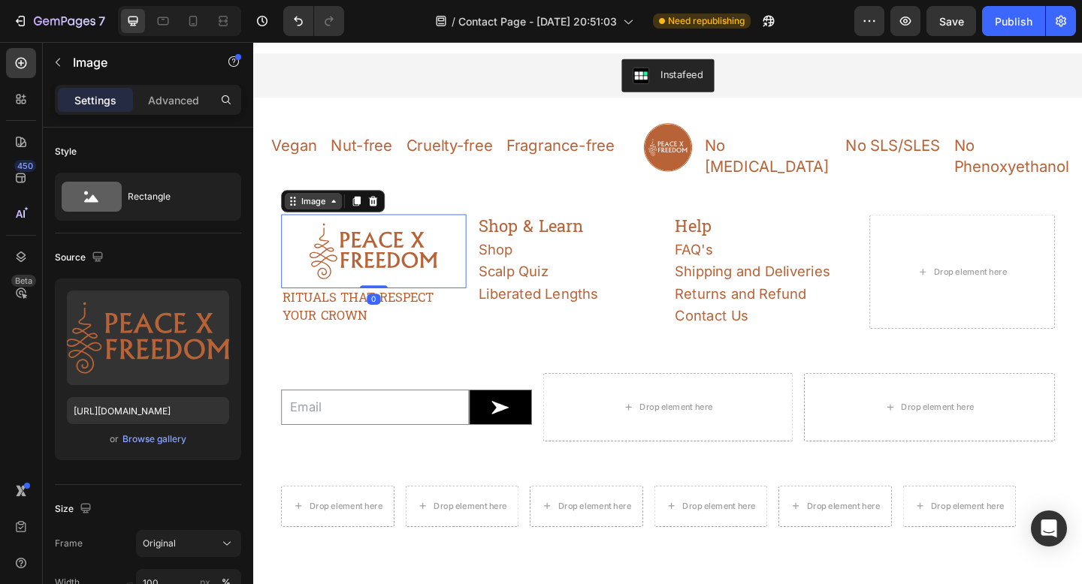
click at [323, 209] on div "Image" at bounding box center [318, 216] width 32 height 14
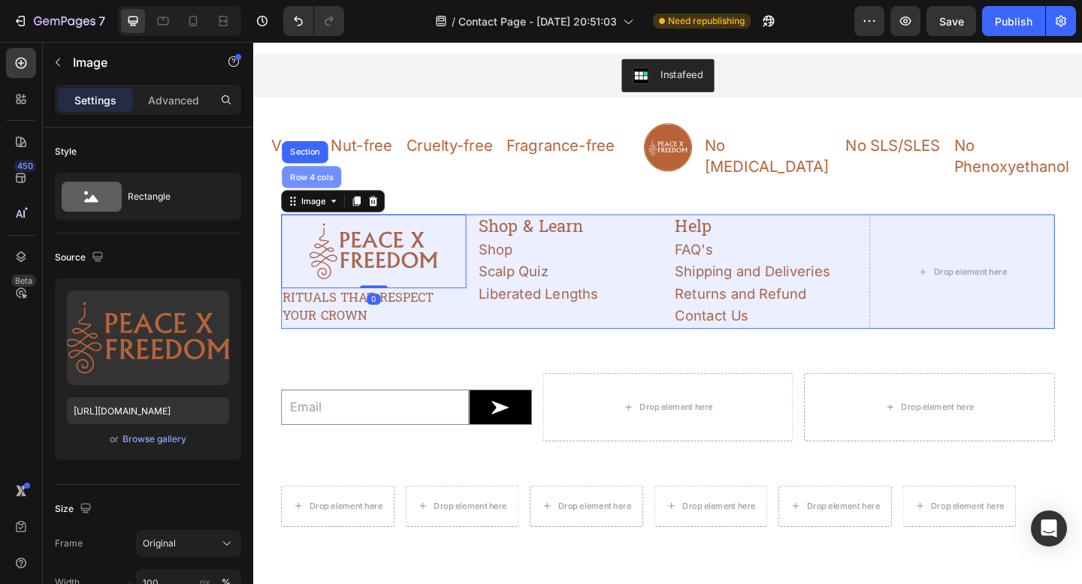
click at [319, 185] on div "Row 4 cols" at bounding box center [316, 189] width 53 height 9
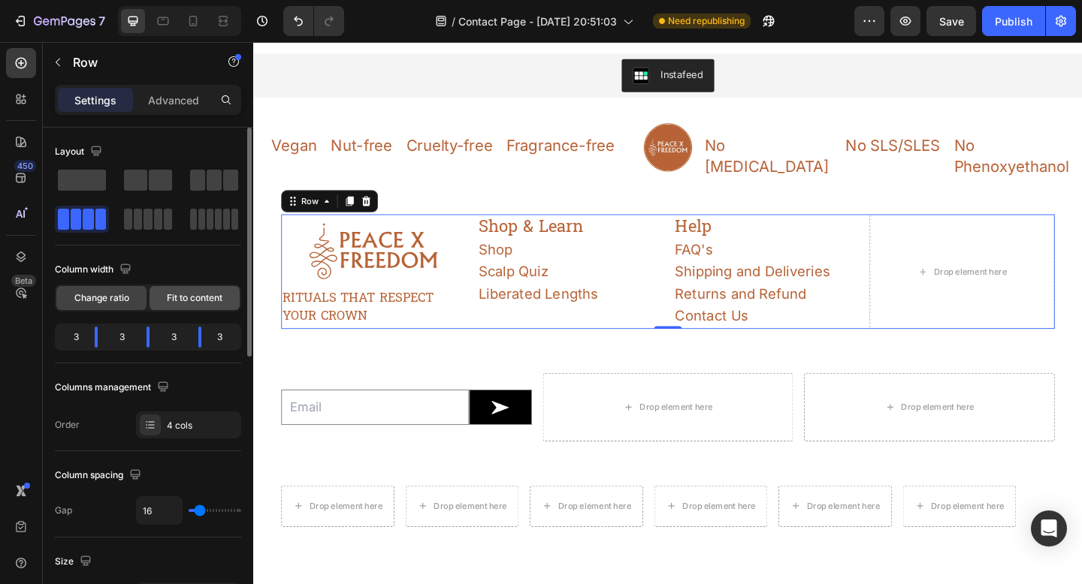
drag, startPoint x: 174, startPoint y: 303, endPoint x: 51, endPoint y: 265, distance: 129.0
click at [174, 303] on span "Fit to content" at bounding box center [195, 298] width 56 height 14
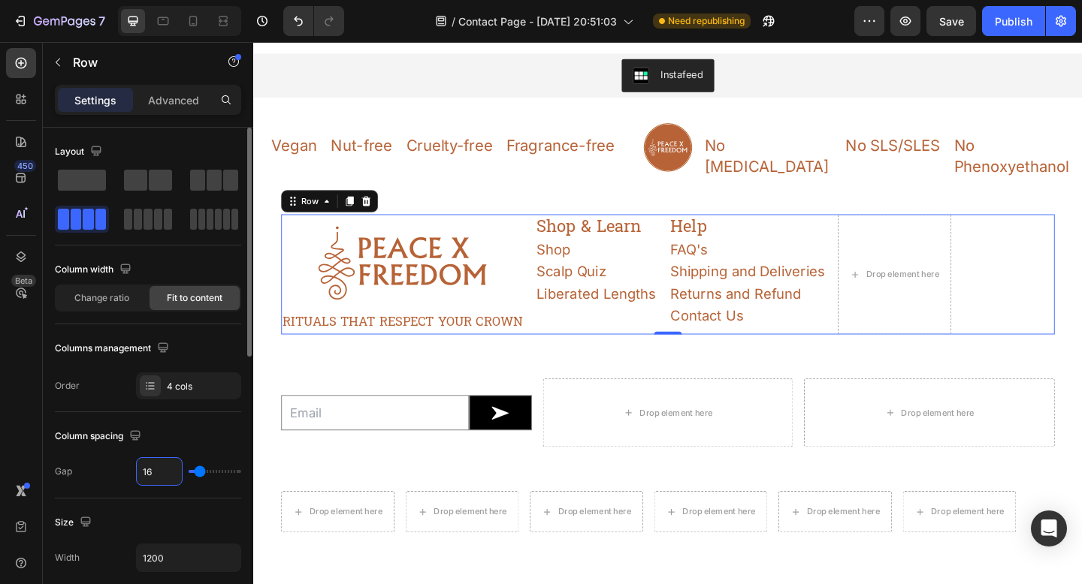
click at [151, 470] on input "16" at bounding box center [159, 471] width 45 height 27
type input "2"
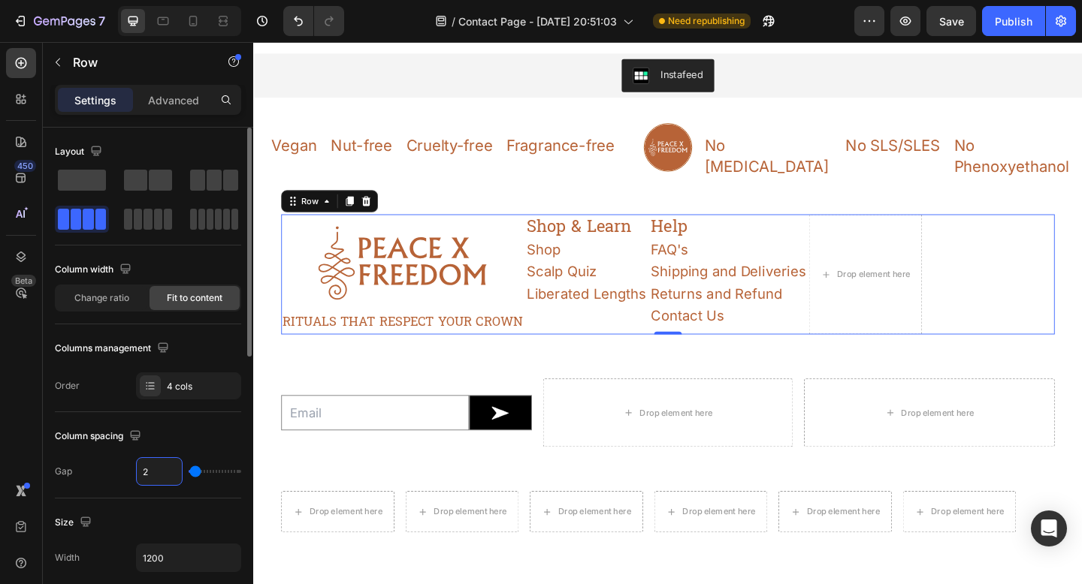
type input "25"
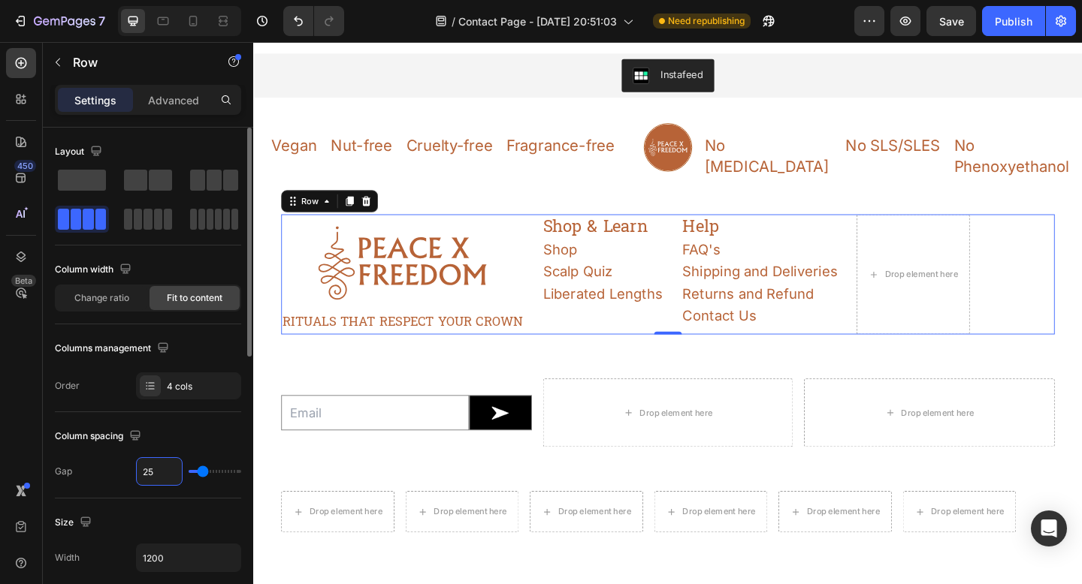
type input "2"
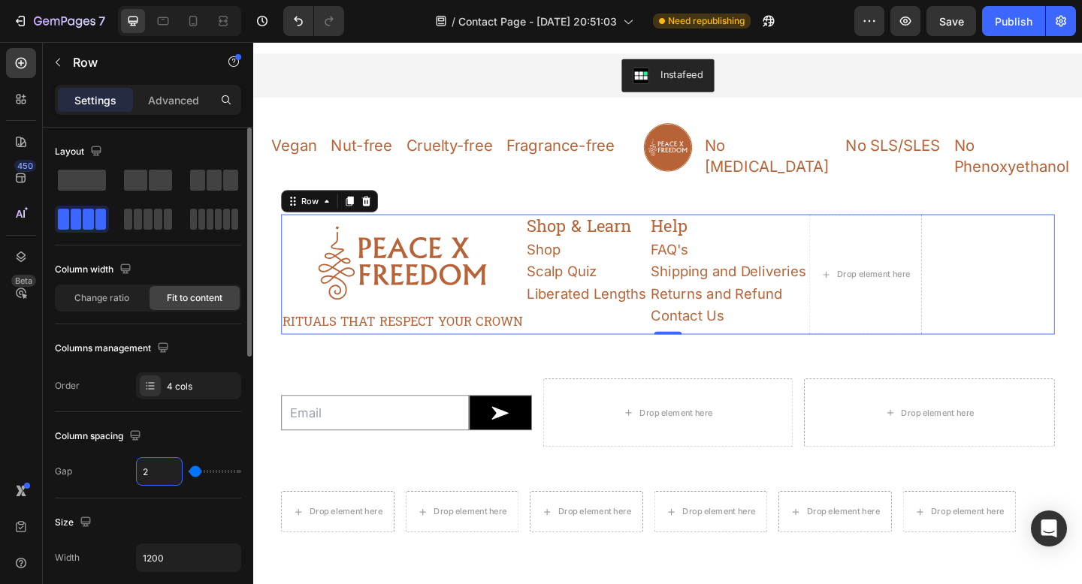
type input "25"
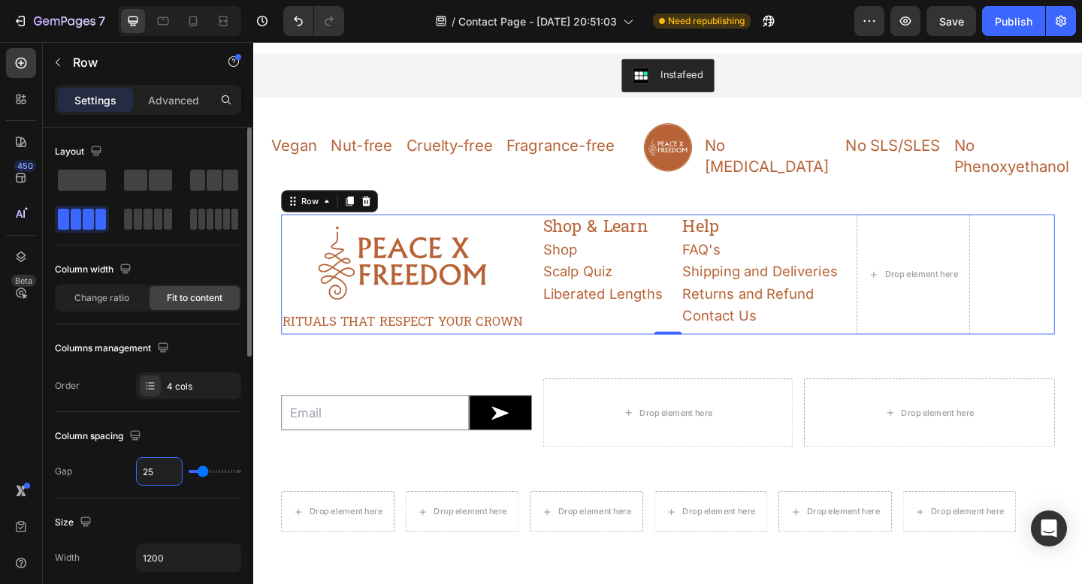
type input "2"
type input "0"
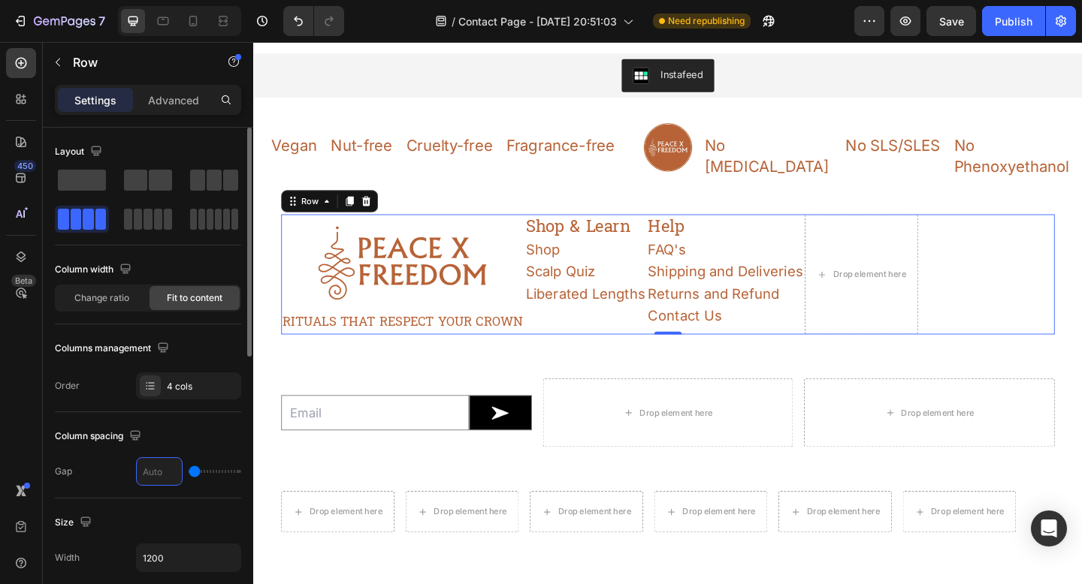
type input "3"
type input "30"
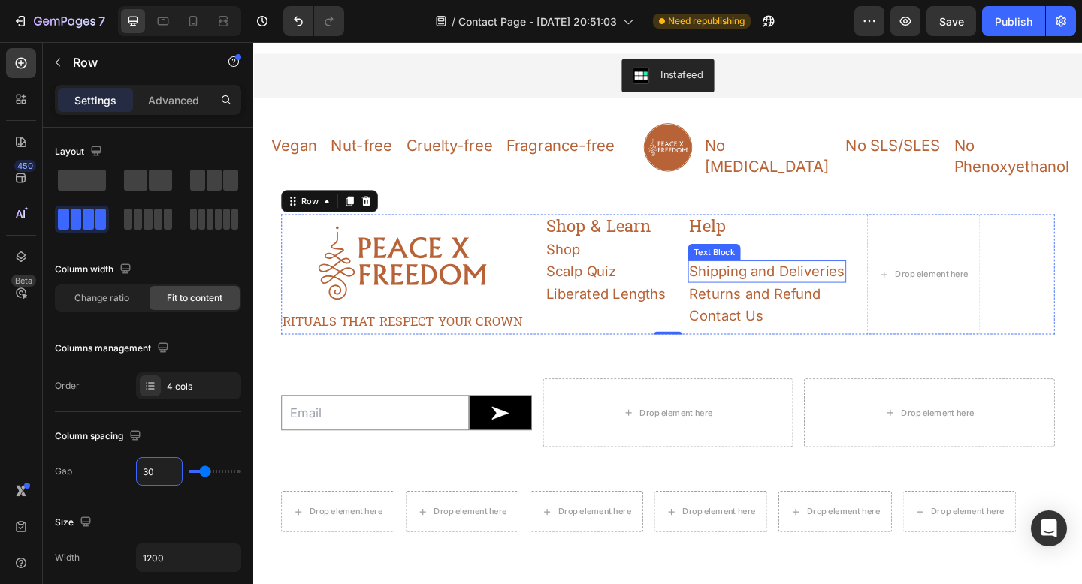
click at [833, 282] on p "Shipping and Deliveries" at bounding box center [811, 292] width 169 height 21
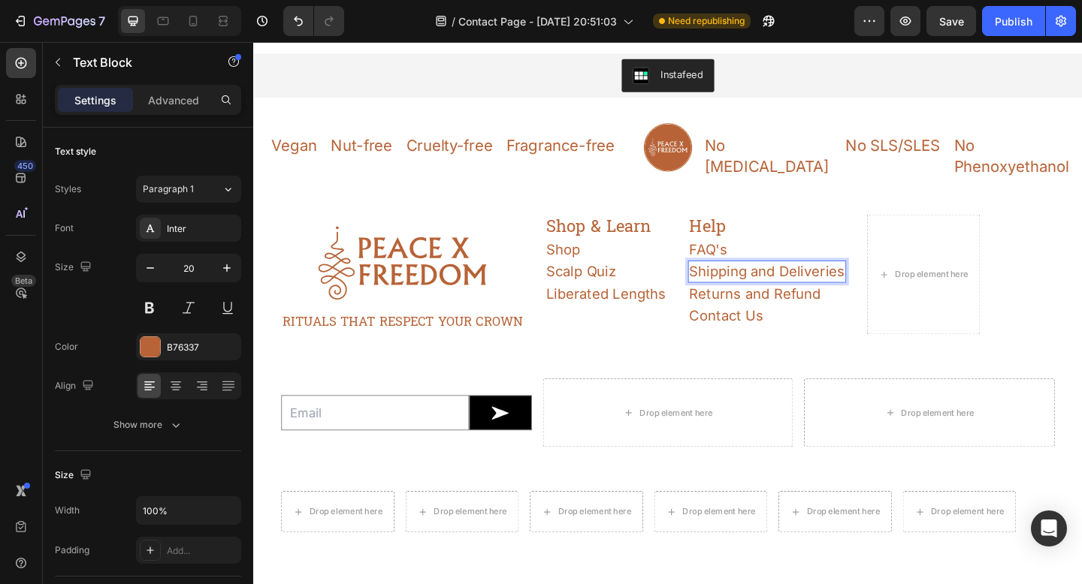
click at [809, 282] on p "Shipping and Deliveries" at bounding box center [811, 292] width 169 height 21
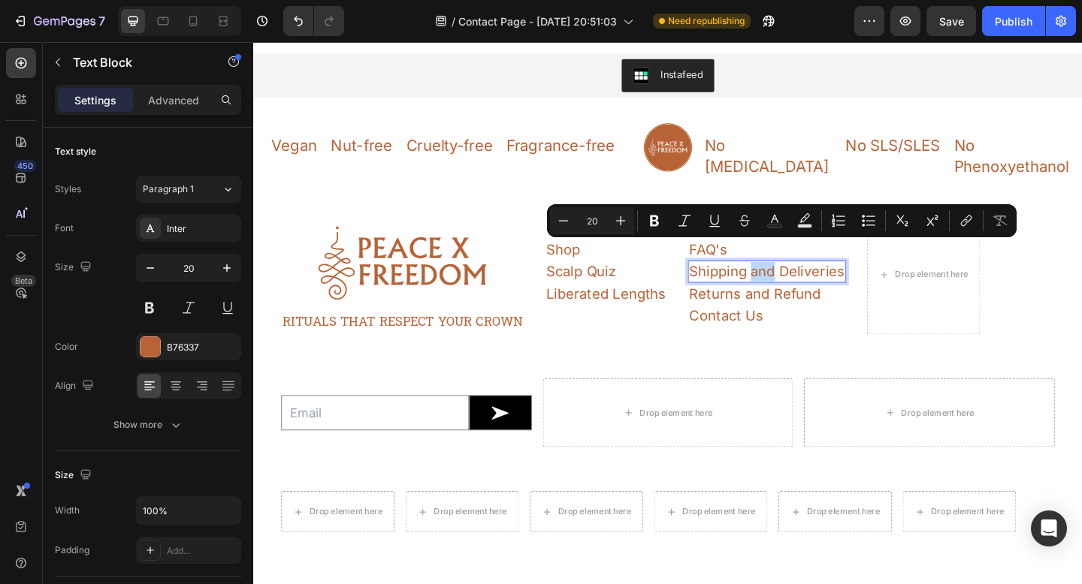
drag, startPoint x: 820, startPoint y: 271, endPoint x: 798, endPoint y: 271, distance: 22.5
click at [798, 282] on p "Shipping and Deliveries" at bounding box center [811, 292] width 169 height 21
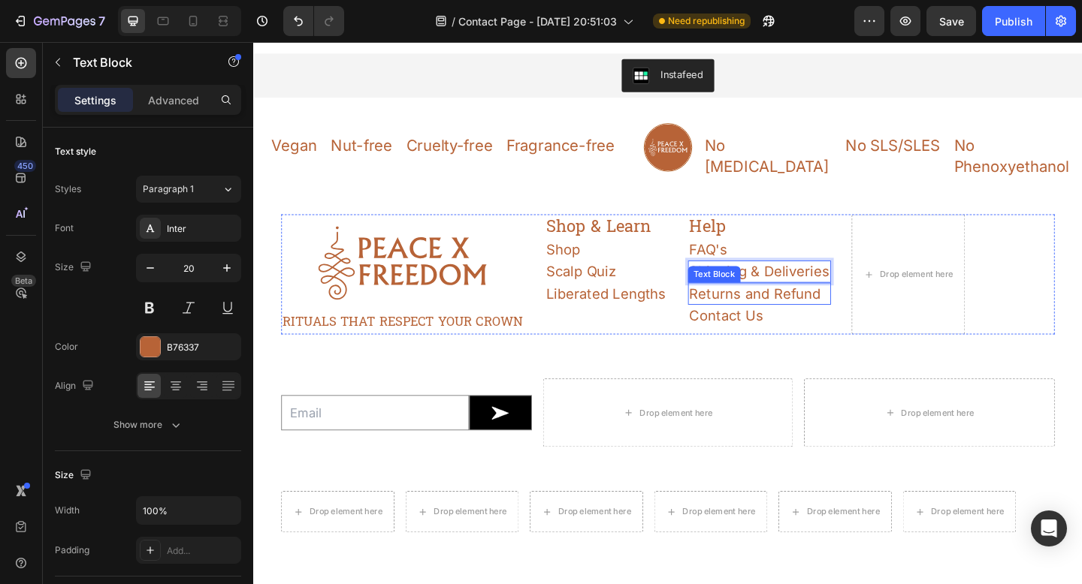
click at [799, 306] on p "Returns and Refund" at bounding box center [803, 316] width 152 height 21
click at [621, 282] on p "Scalp Quiz" at bounding box center [637, 292] width 130 height 21
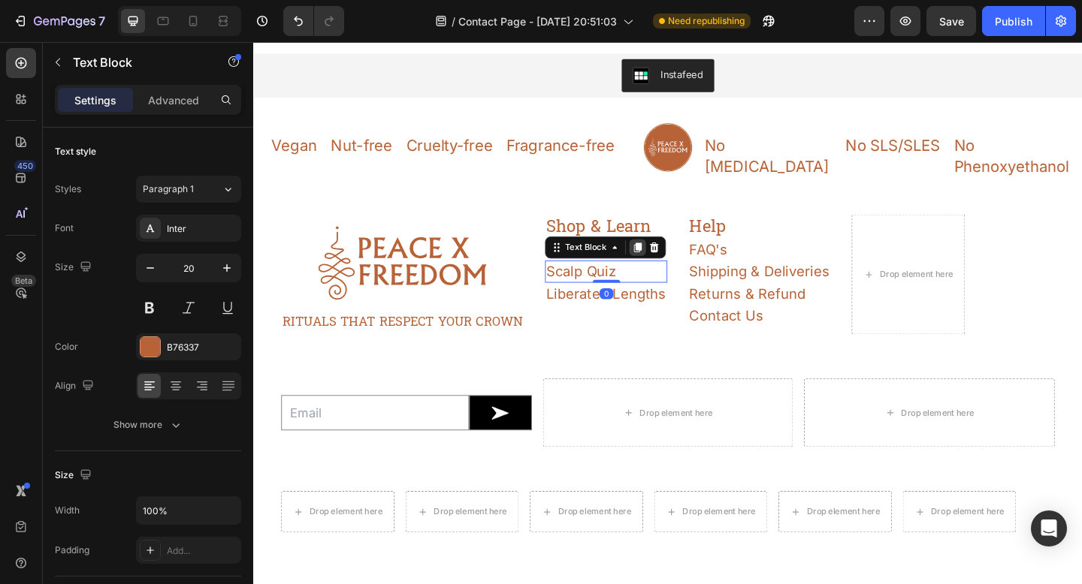
click at [680, 257] on div at bounding box center [671, 266] width 18 height 18
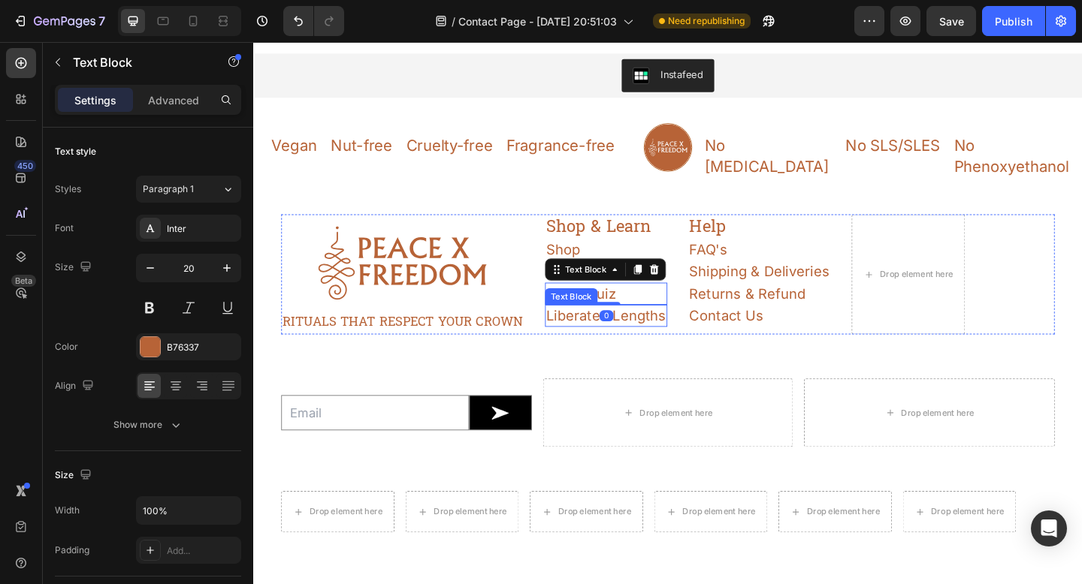
click at [573, 328] on div "Liberated Lengths" at bounding box center [636, 340] width 133 height 24
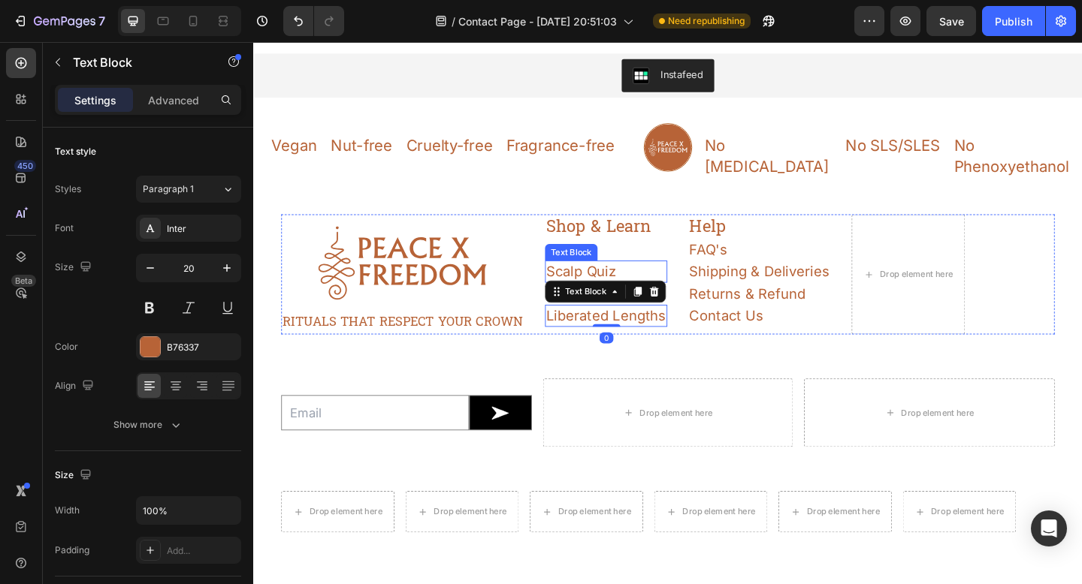
click at [596, 282] on p "Scalp Quiz" at bounding box center [637, 292] width 130 height 21
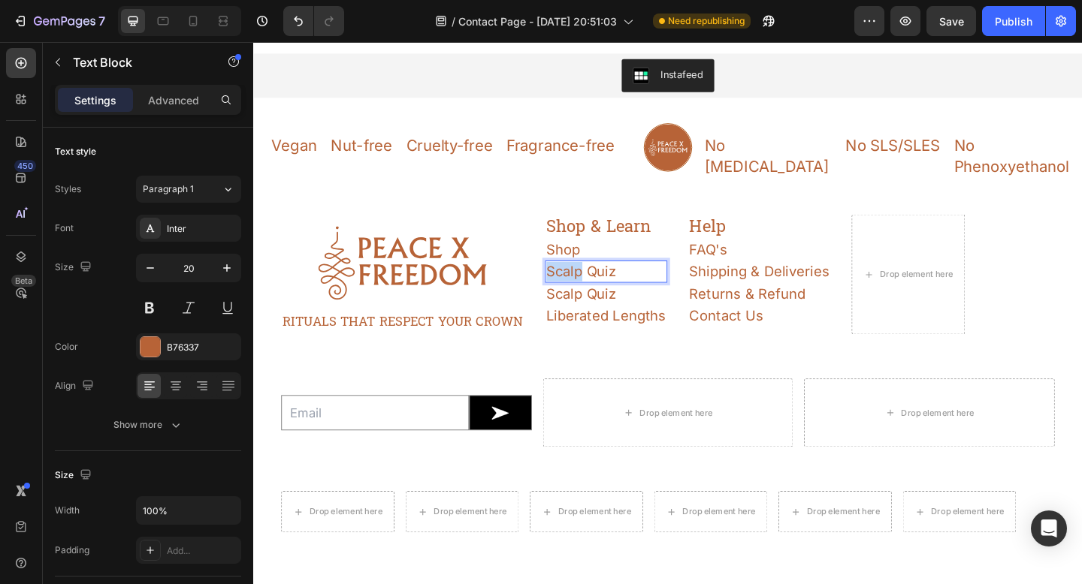
click at [596, 282] on p "Scalp Quiz" at bounding box center [637, 292] width 130 height 21
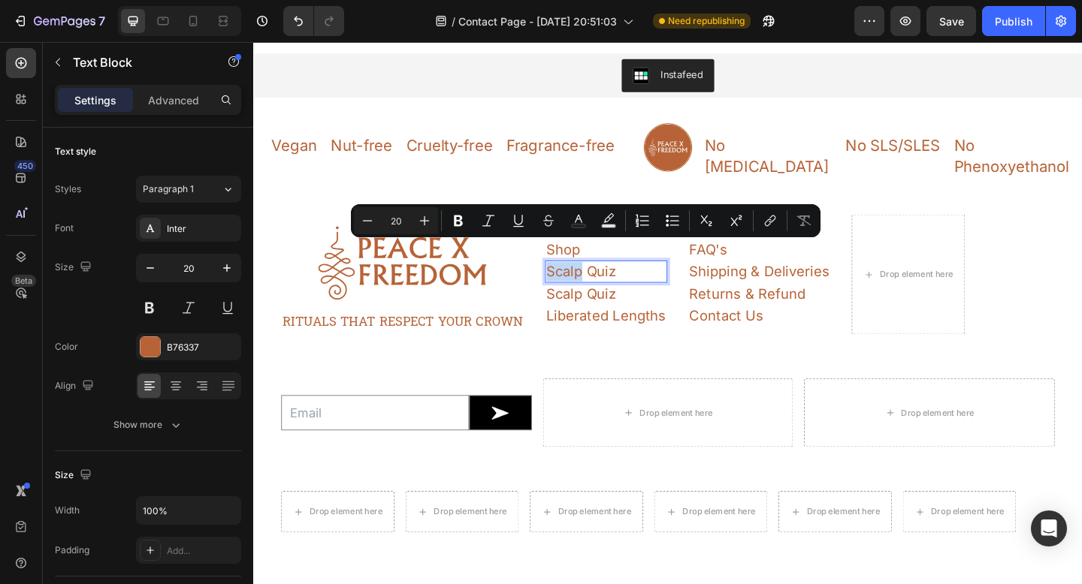
click at [596, 282] on p "Scalp Quiz" at bounding box center [637, 292] width 130 height 21
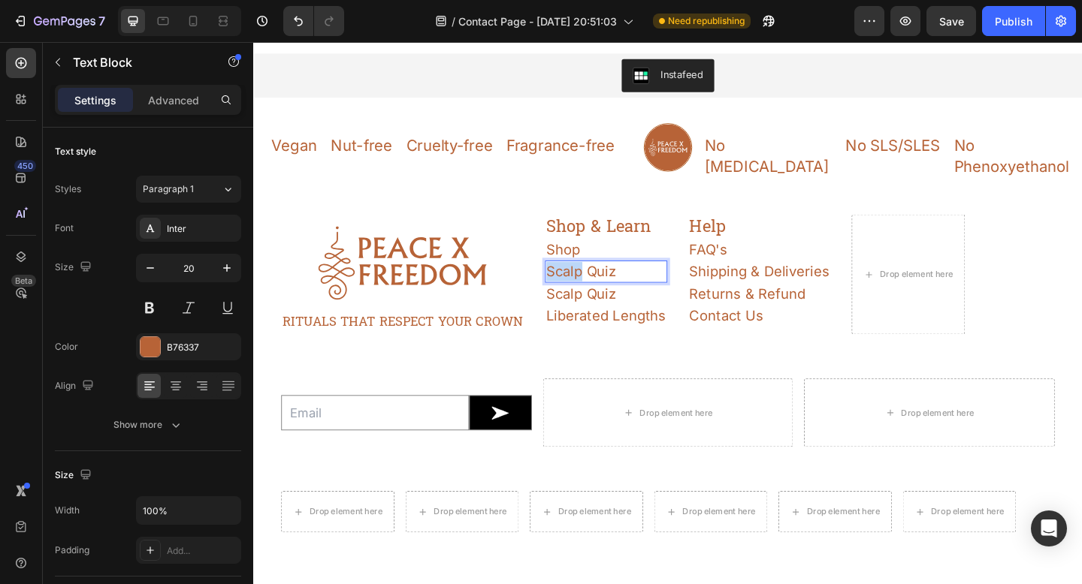
click at [596, 282] on p "Scalp Quiz" at bounding box center [637, 292] width 130 height 21
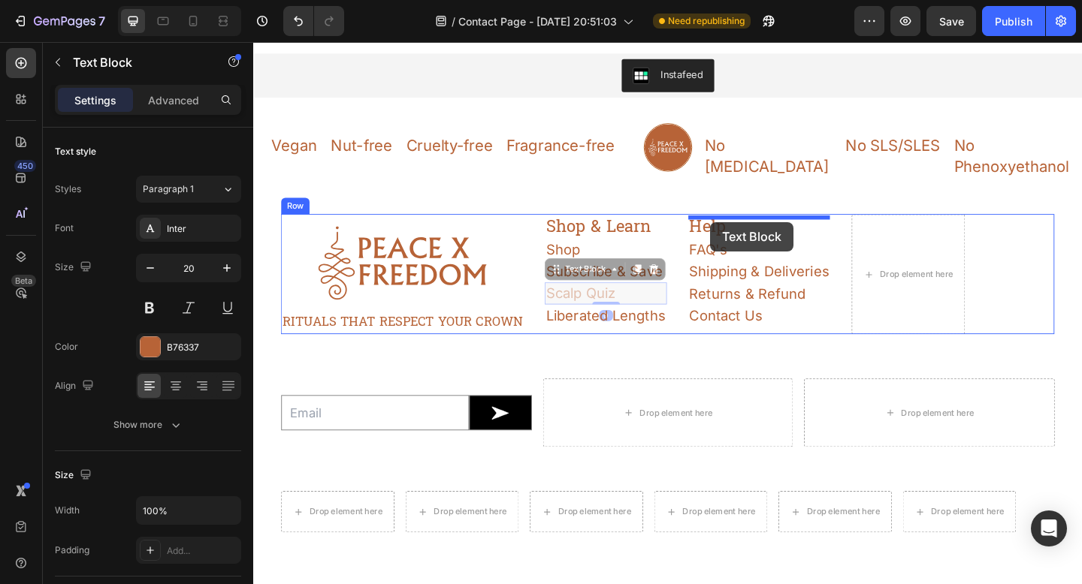
drag, startPoint x: 637, startPoint y: 294, endPoint x: 750, endPoint y: 238, distance: 126.6
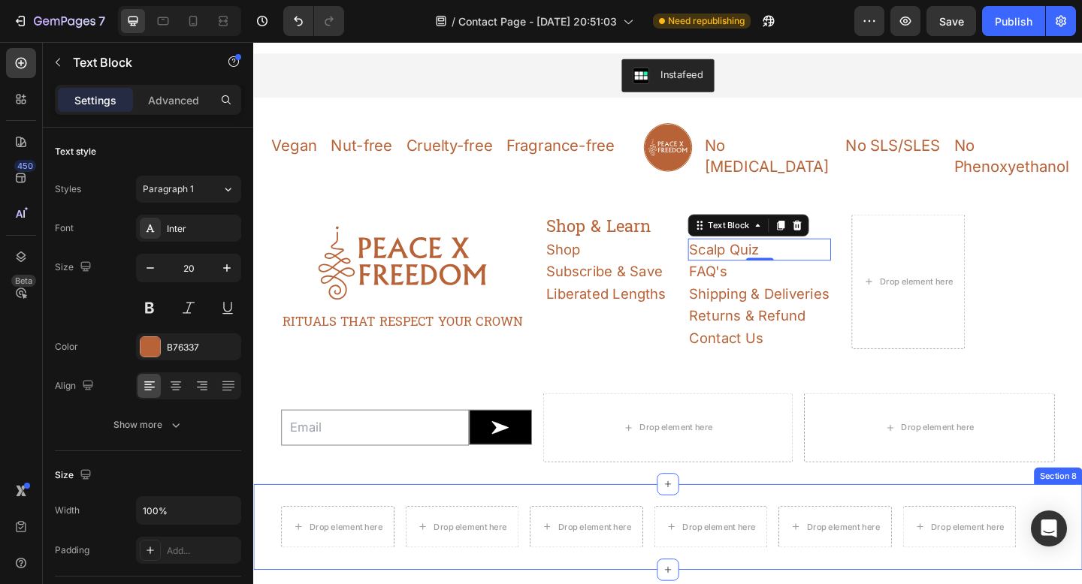
click at [1031, 524] on div "Drop element here Drop element here Drop element here Drop element here Drop el…" at bounding box center [703, 570] width 901 height 93
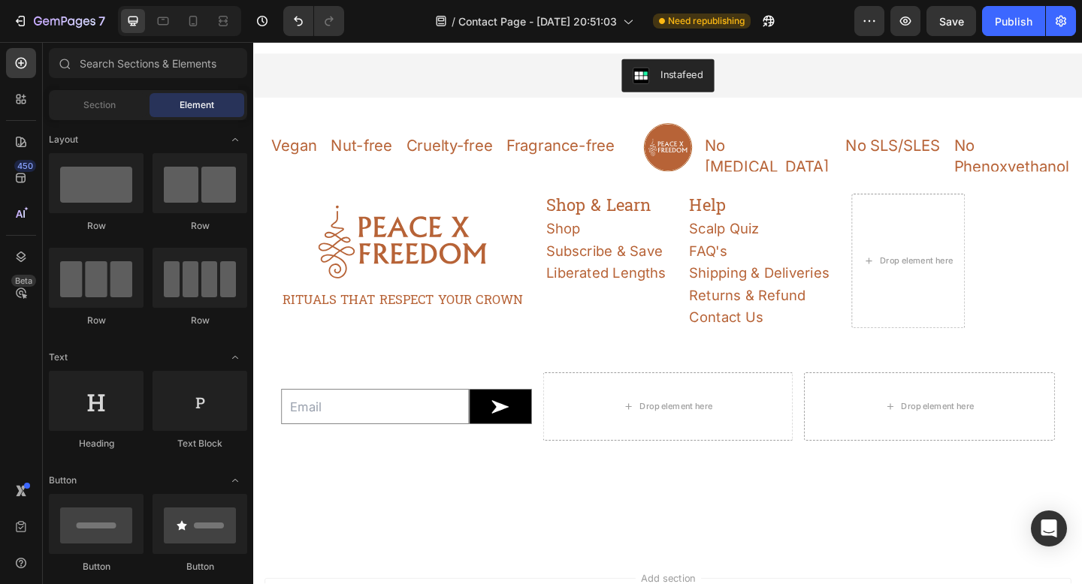
scroll to position [1655, 0]
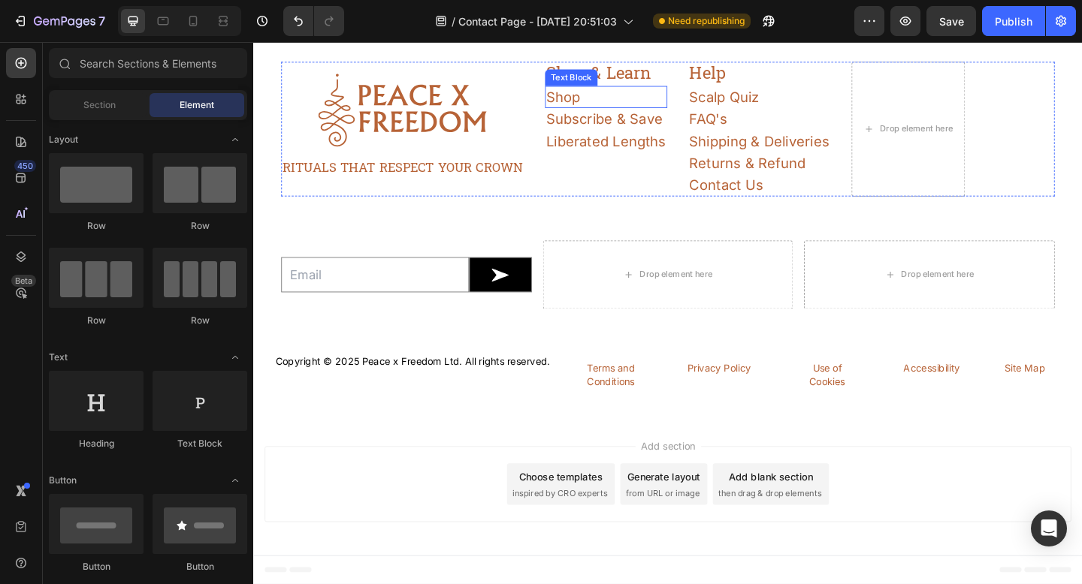
click at [655, 99] on p "Shop" at bounding box center [637, 102] width 130 height 21
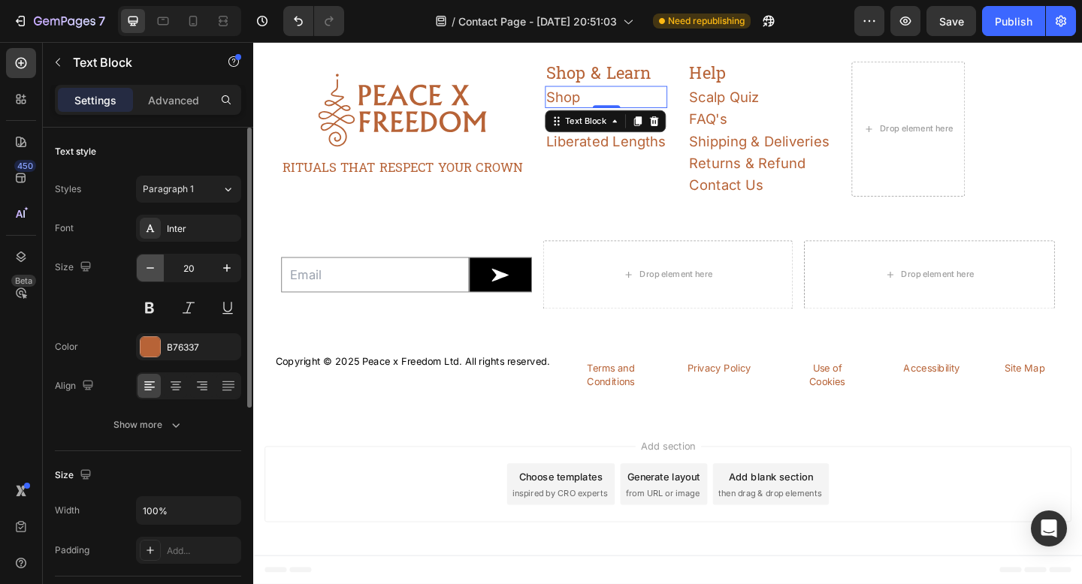
click at [152, 270] on icon "button" at bounding box center [150, 268] width 15 height 15
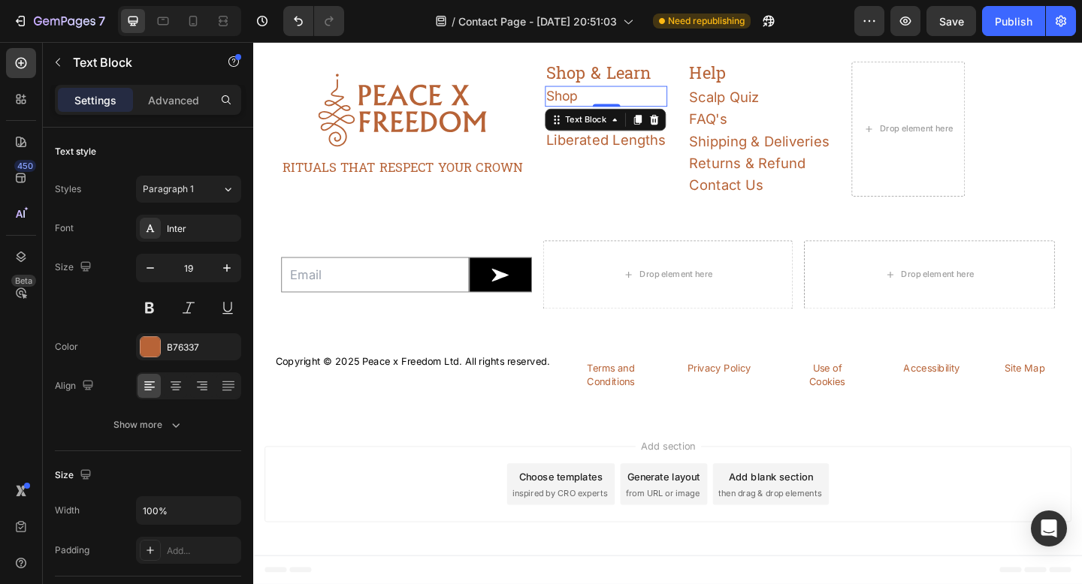
type input "18"
click at [627, 149] on p "Liberated Lengths" at bounding box center [637, 147] width 130 height 21
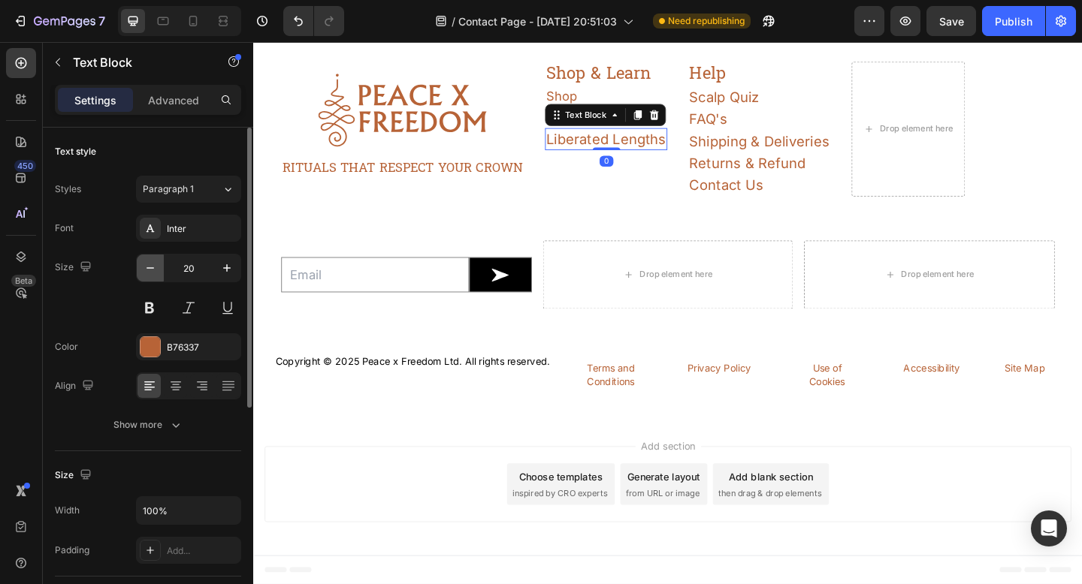
click at [153, 261] on icon "button" at bounding box center [150, 268] width 15 height 15
type input "18"
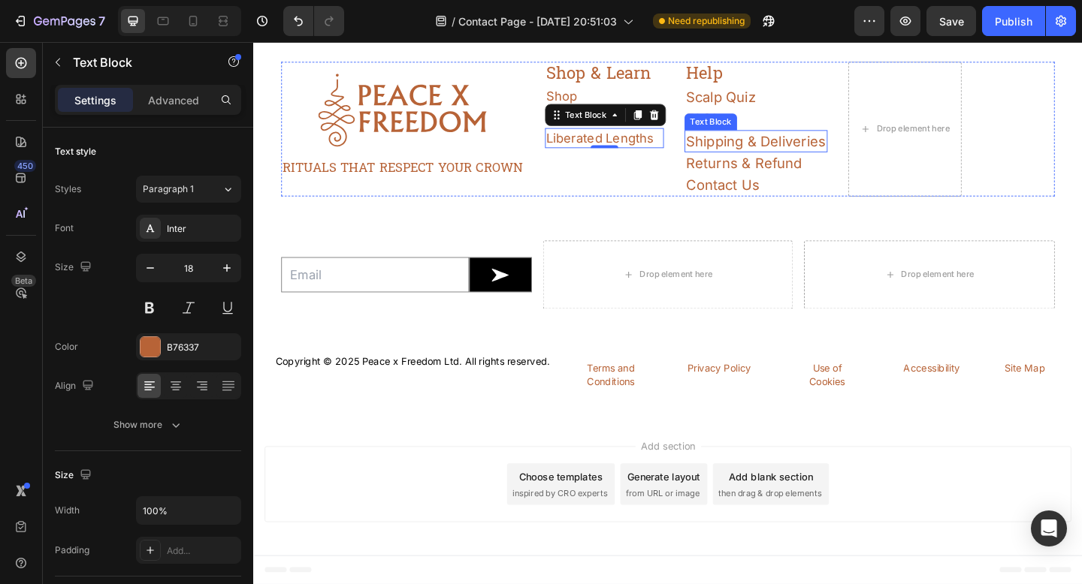
click at [774, 130] on div "Text Block" at bounding box center [750, 129] width 51 height 14
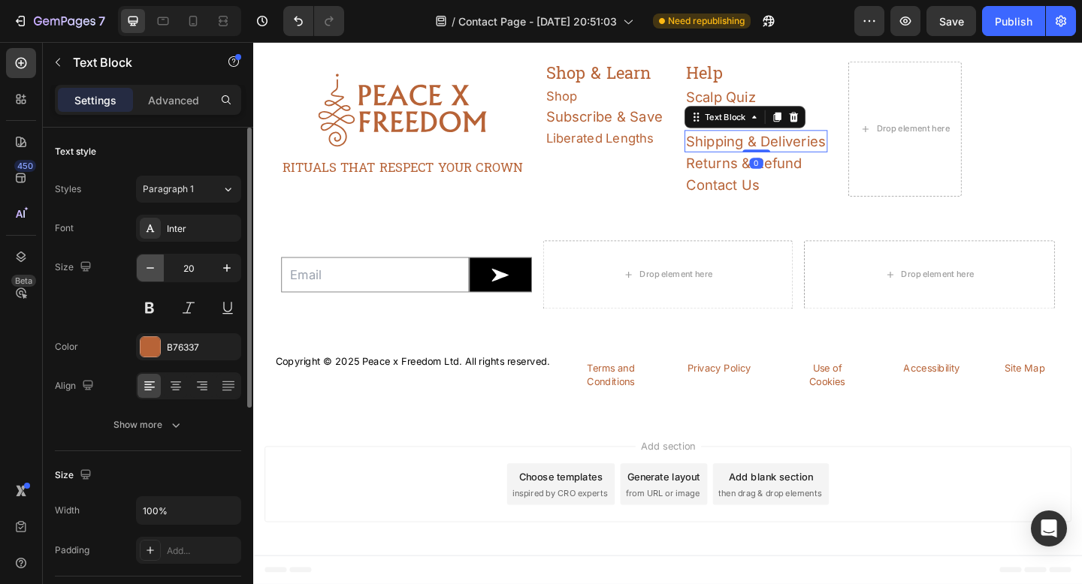
click at [143, 262] on icon "button" at bounding box center [150, 268] width 15 height 15
type input "18"
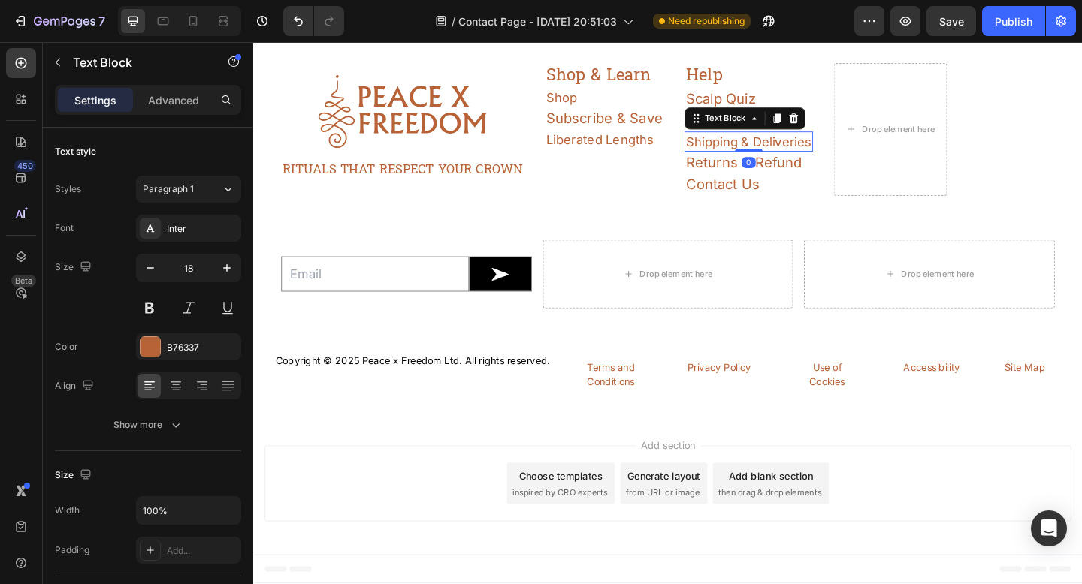
scroll to position [1653, 0]
click at [653, 127] on p "Subscribe & Save" at bounding box center [635, 125] width 126 height 21
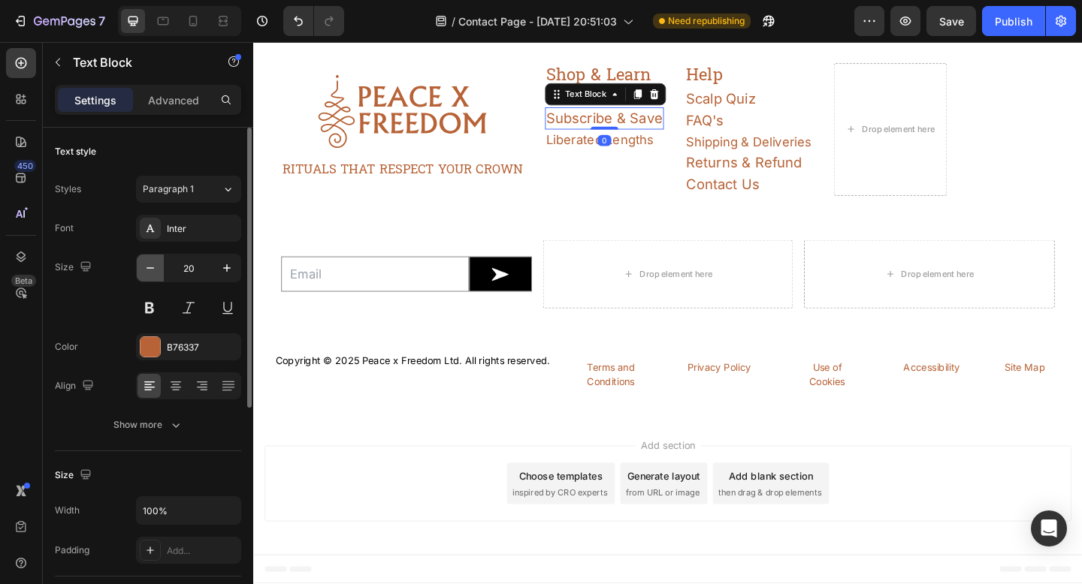
click at [150, 269] on icon "button" at bounding box center [150, 268] width 15 height 15
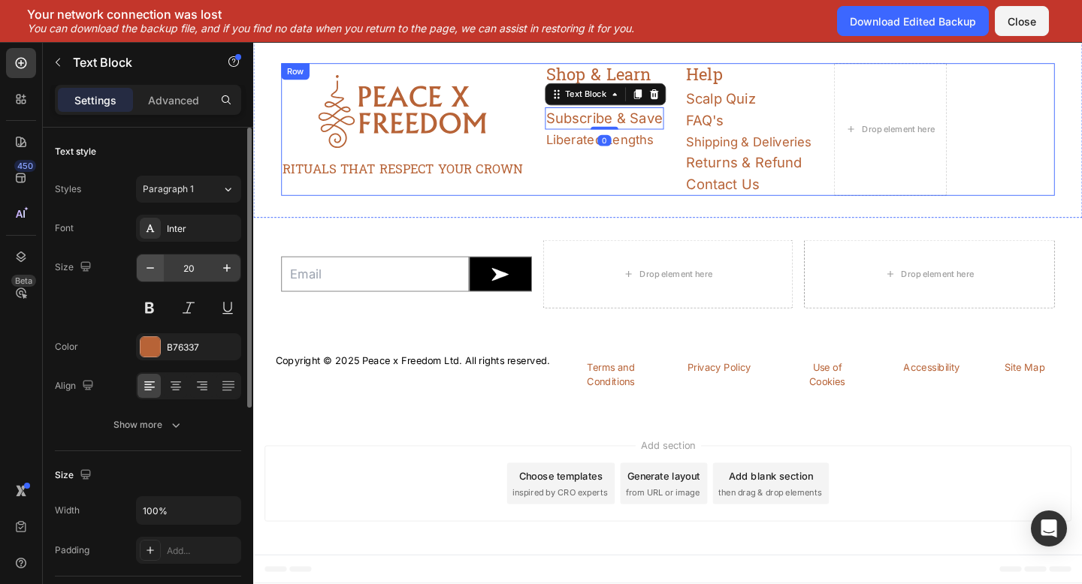
click at [155, 266] on icon "button" at bounding box center [150, 268] width 15 height 15
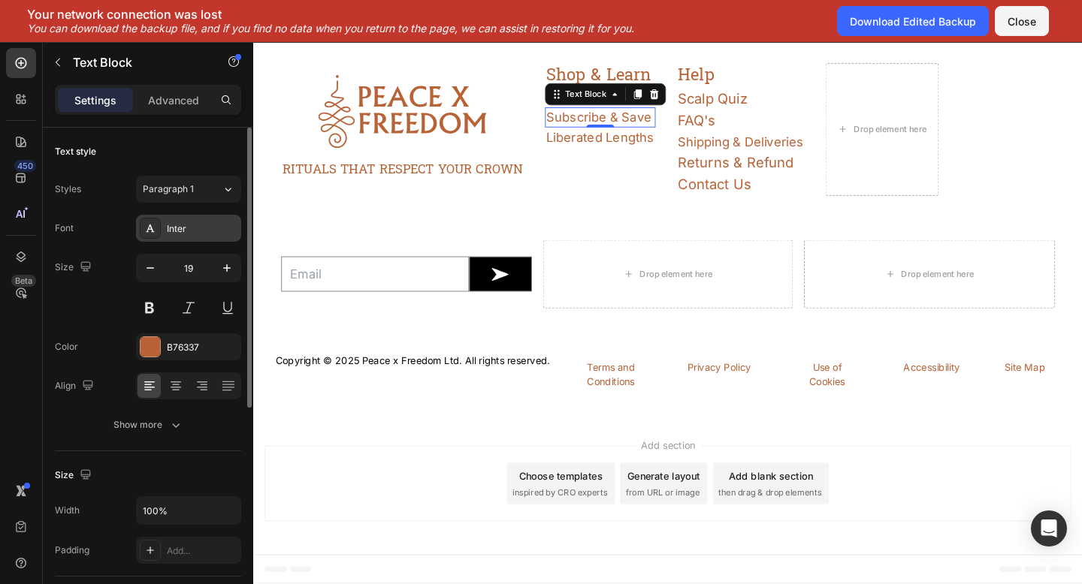
type input "18"
